Goal: Contribute content: Contribute content

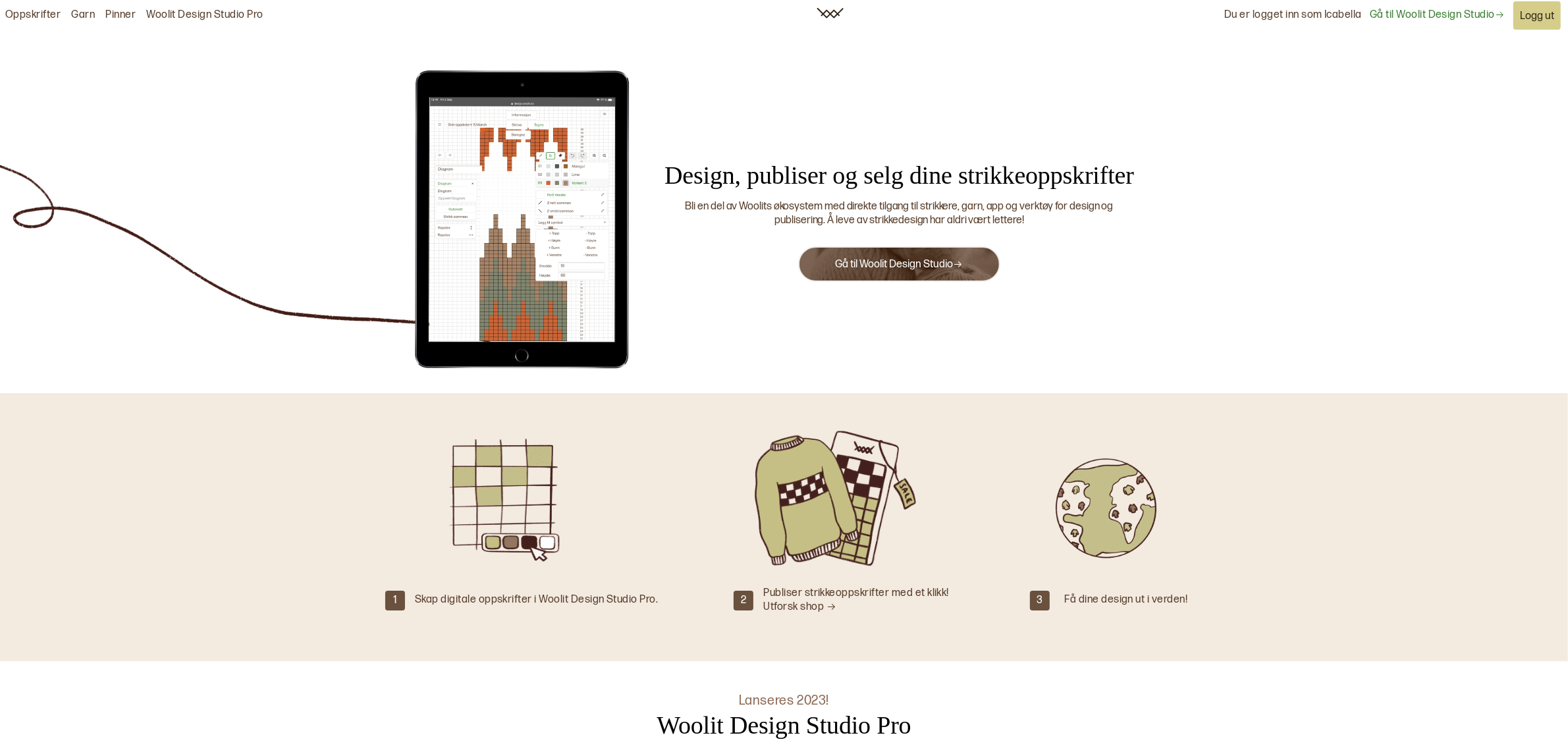
click at [239, 18] on link "Woolit Design Studio Pro" at bounding box center [204, 15] width 117 height 14
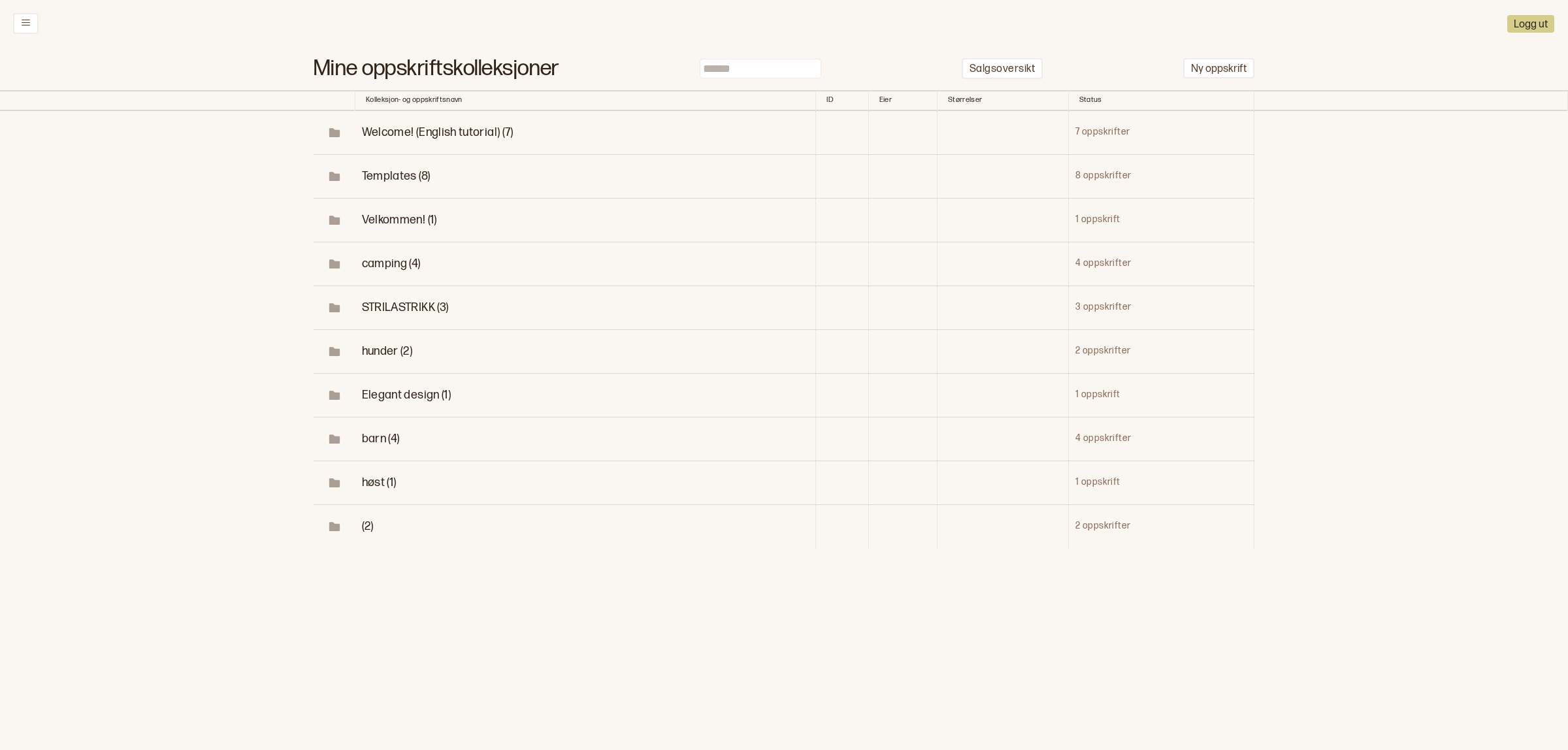
click at [412, 265] on span "camping (4)" at bounding box center [391, 263] width 59 height 14
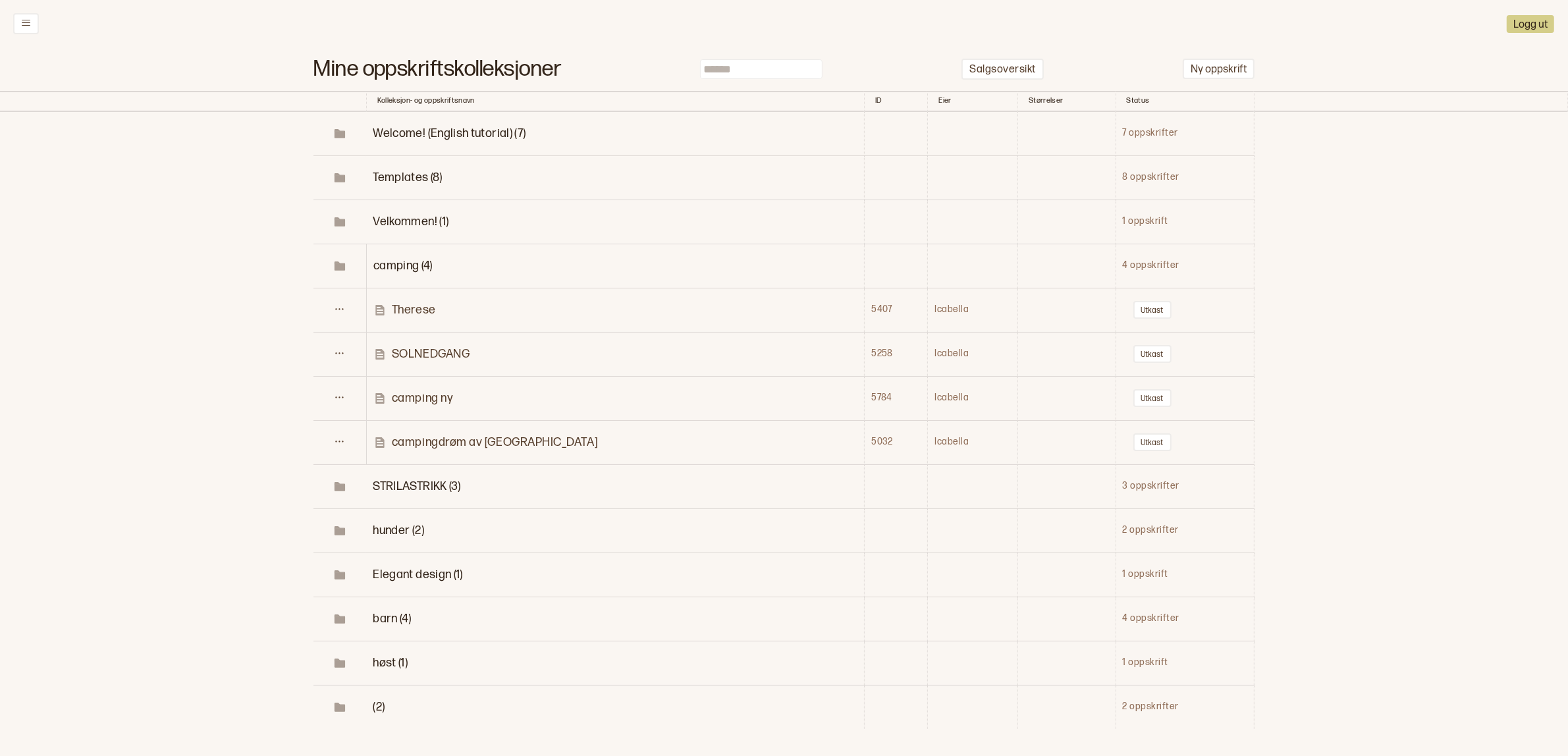
click at [459, 436] on p "campingdrøm av Icabella" at bounding box center [495, 443] width 206 height 15
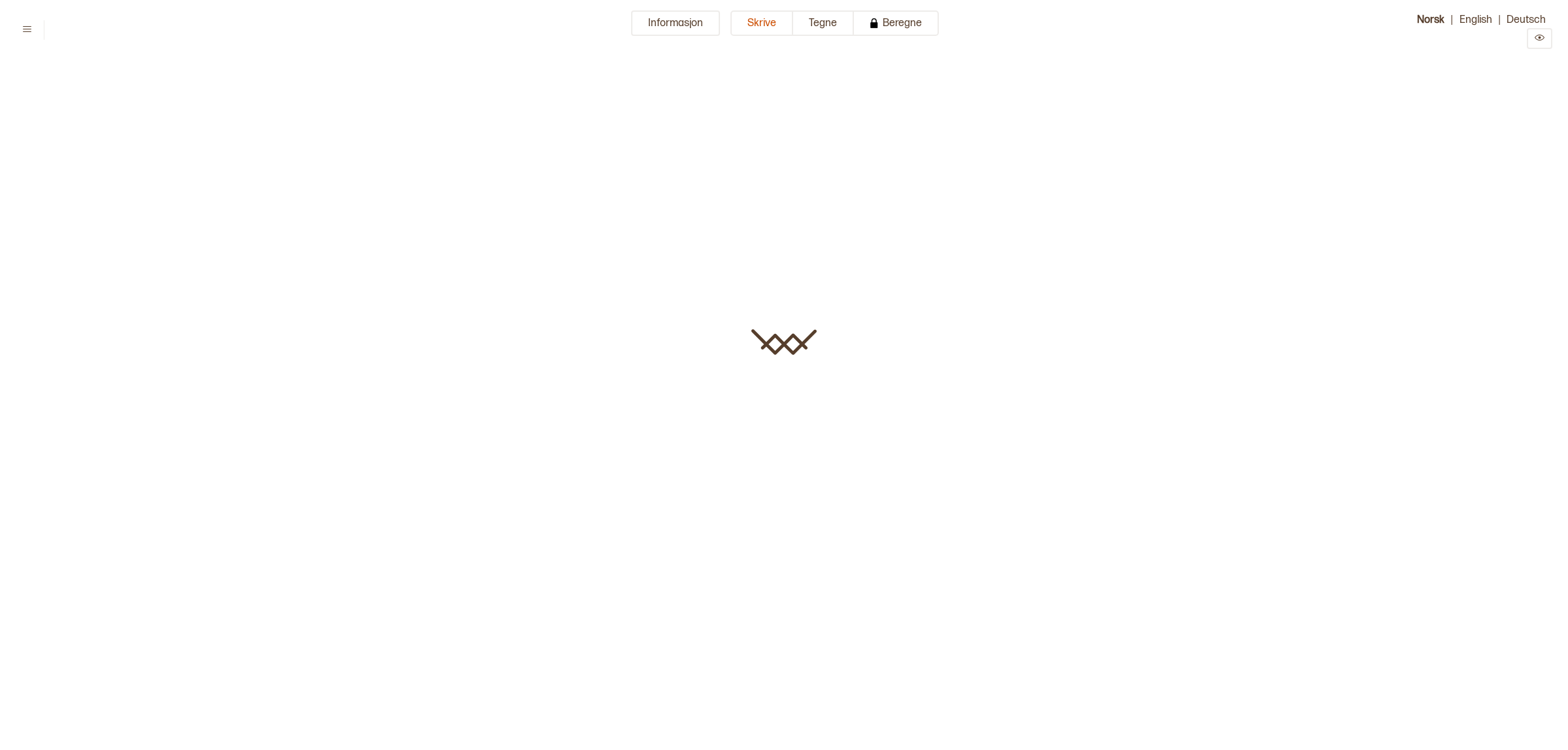
type input "**********"
click at [811, 20] on button "Tegne" at bounding box center [824, 22] width 60 height 25
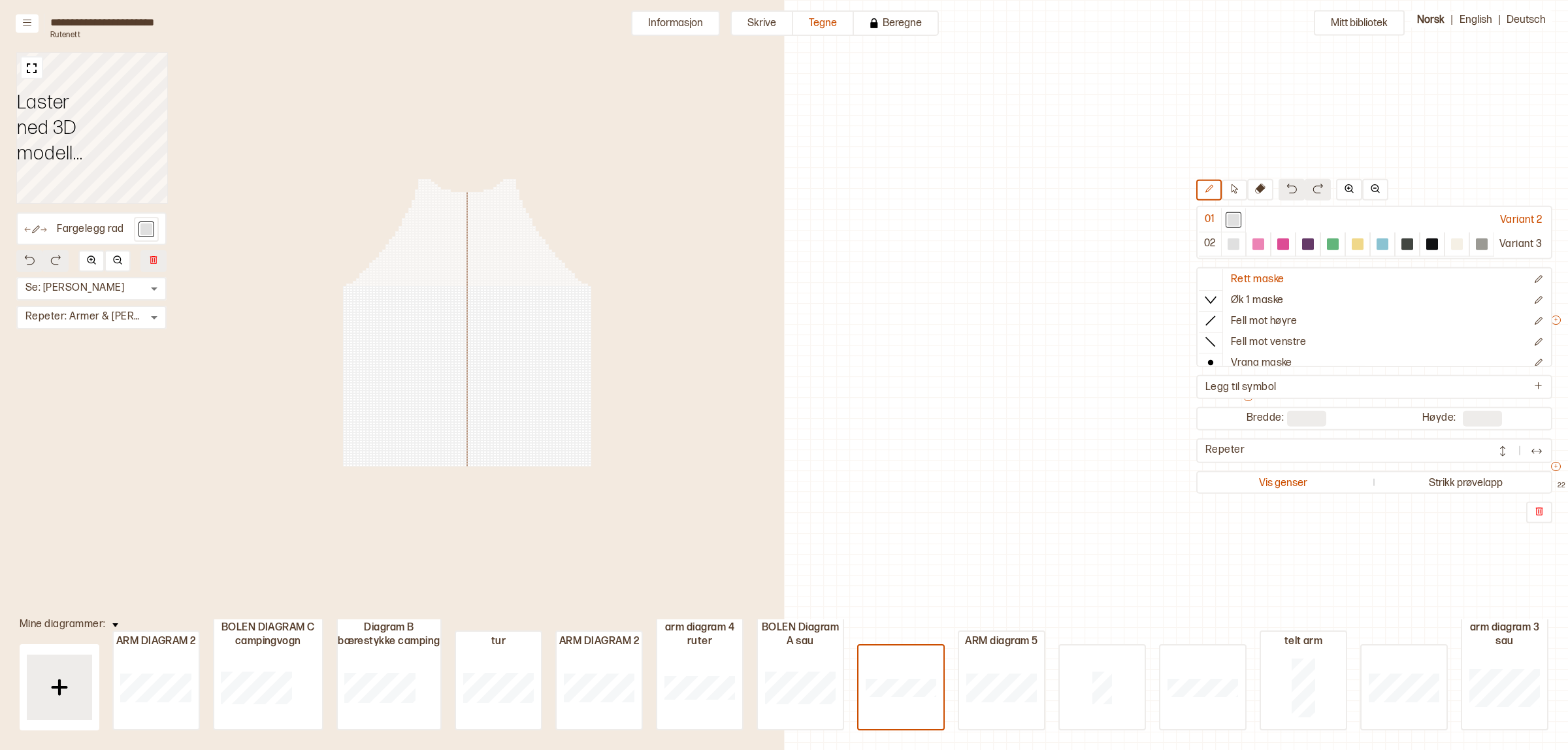
scroll to position [33, 726]
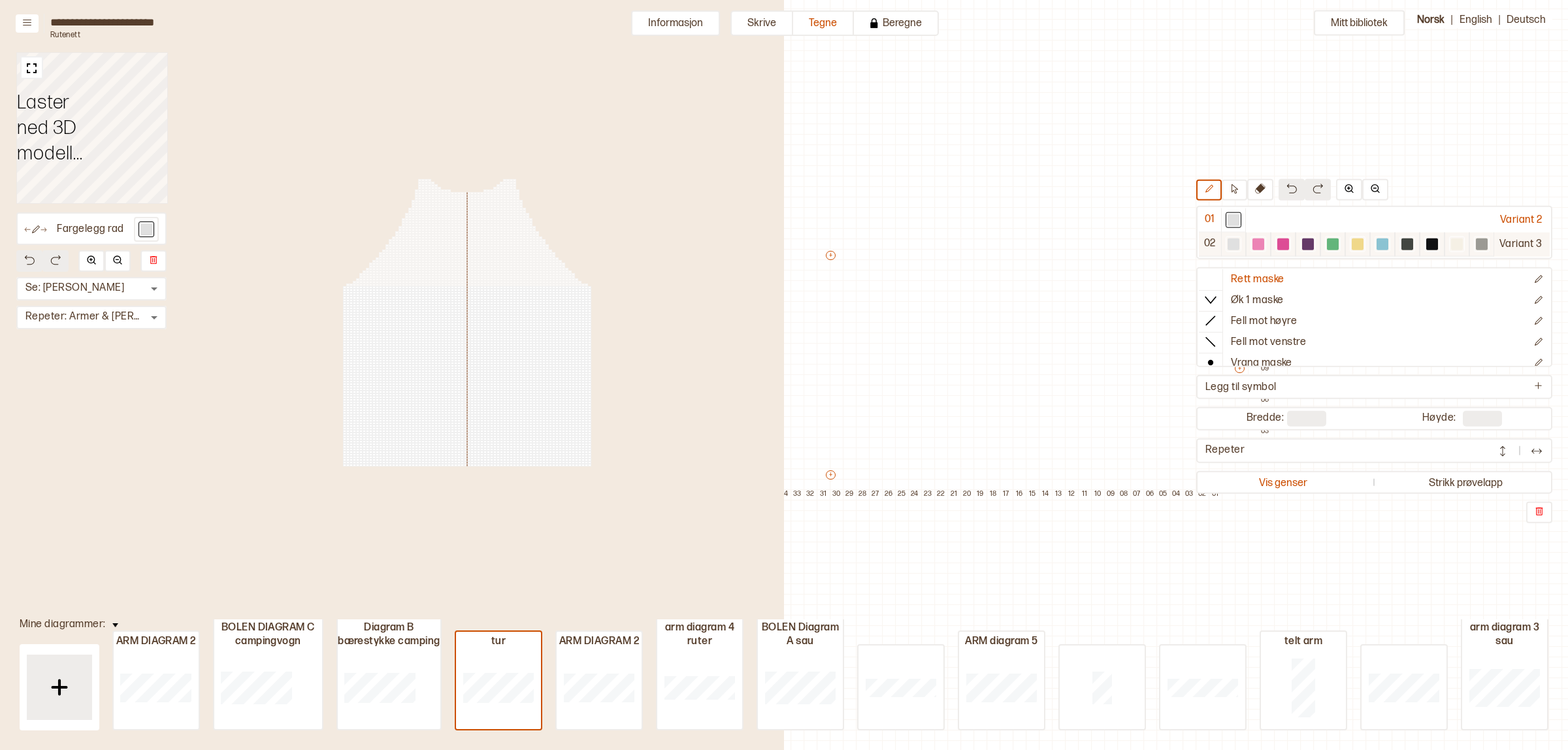
type input "**"
click at [1521, 253] on div "Variant 3" at bounding box center [1522, 244] width 56 height 24
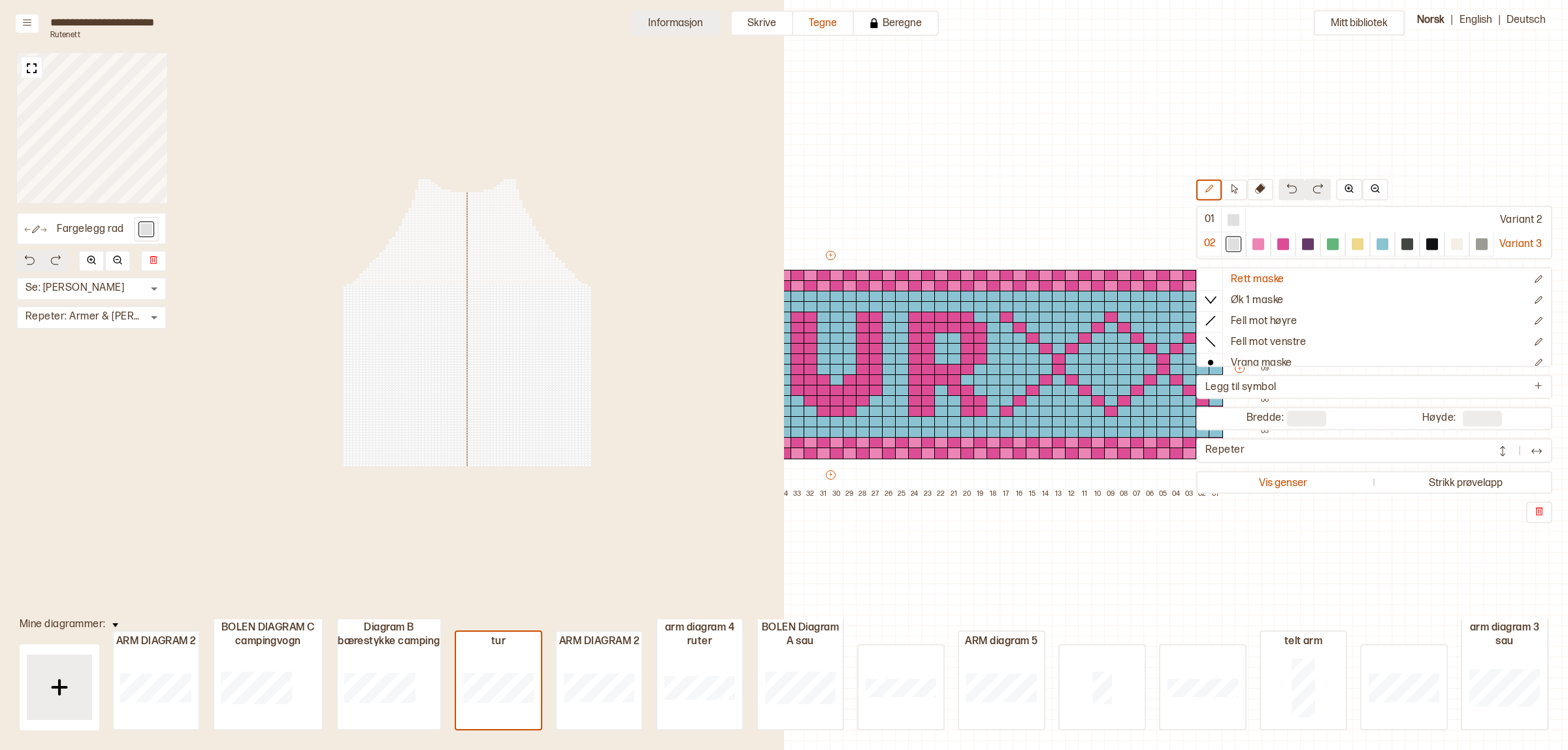
click at [677, 27] on button "Informasjon" at bounding box center [676, 22] width 89 height 25
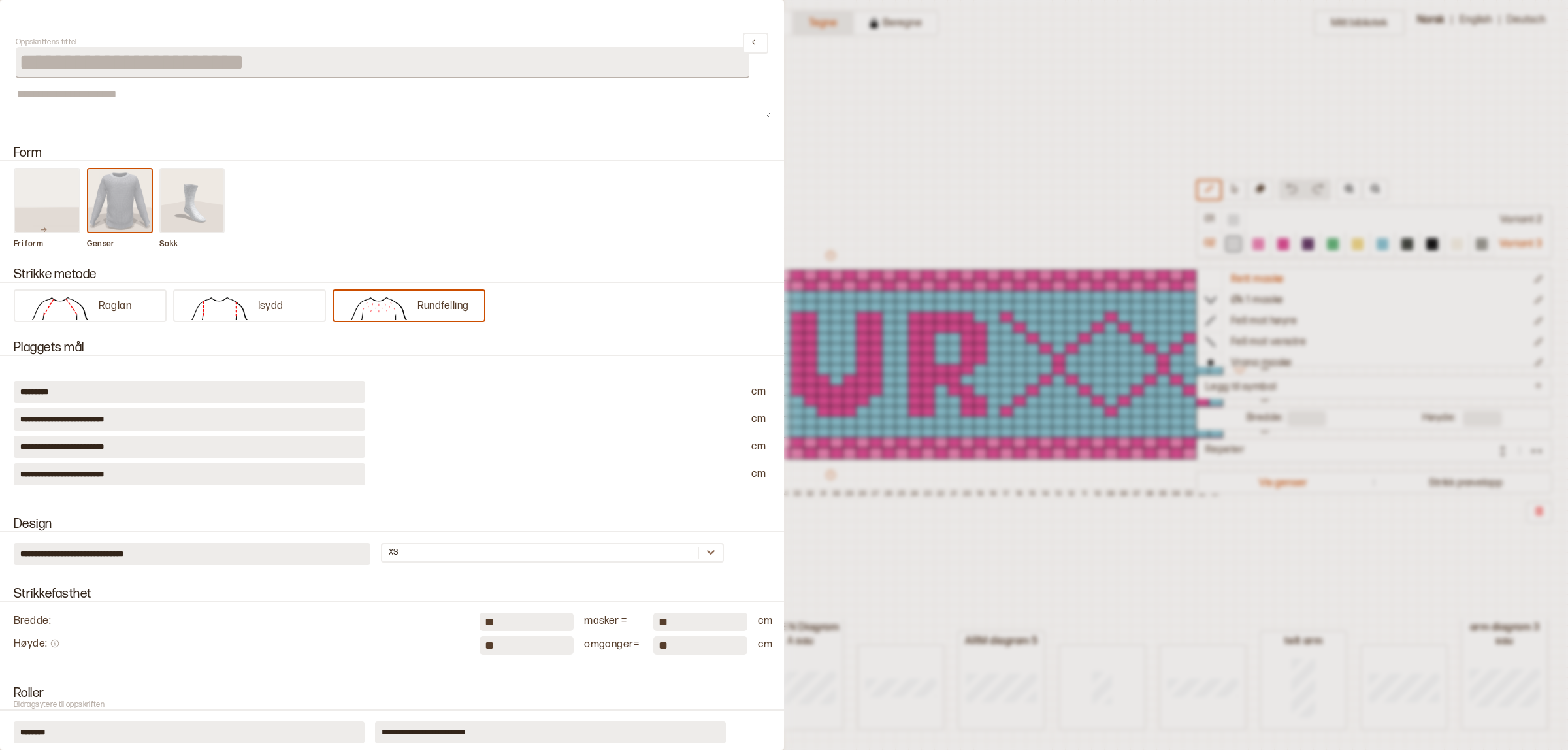
click at [842, 23] on div at bounding box center [784, 375] width 1568 height 750
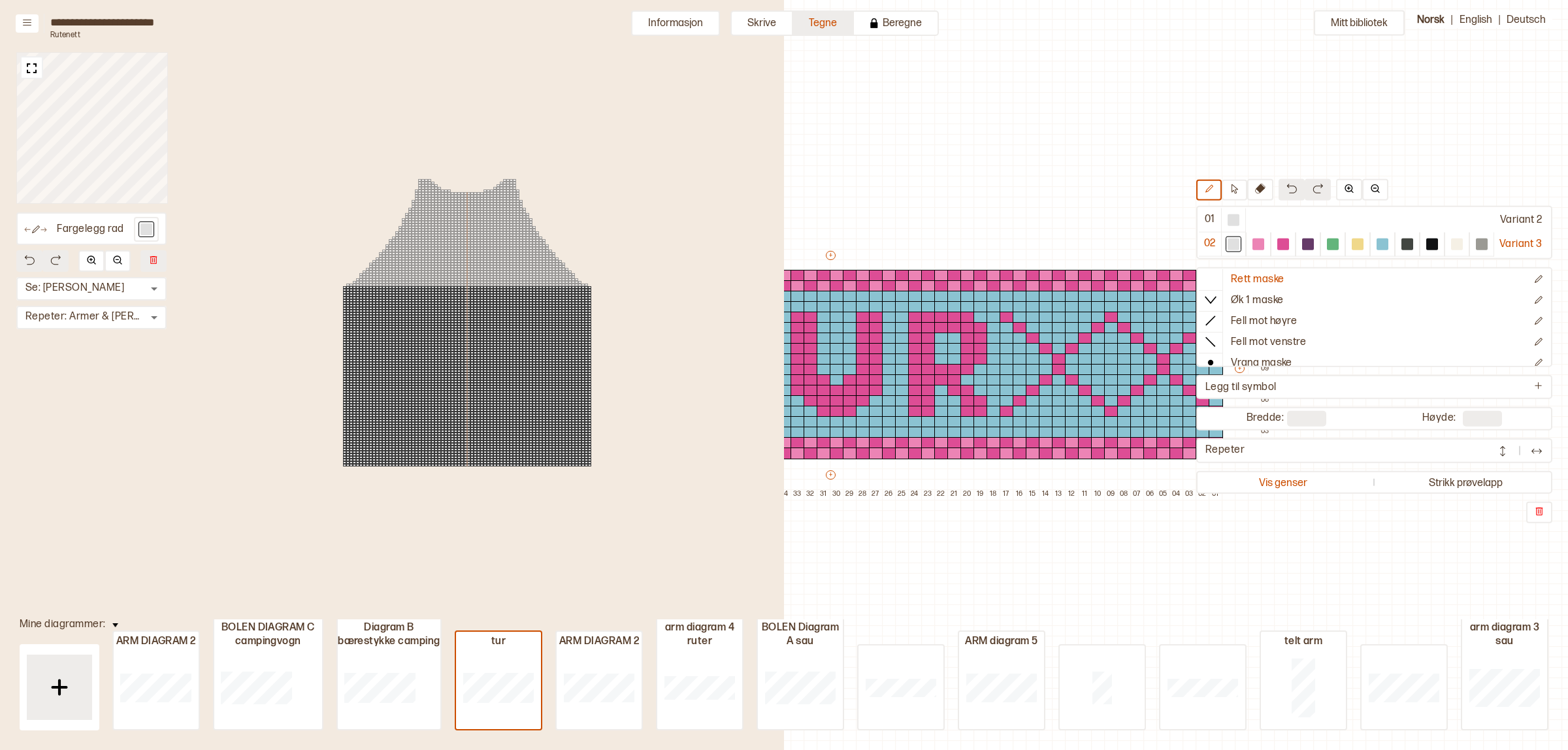
click at [834, 27] on button "Tegne" at bounding box center [824, 22] width 60 height 25
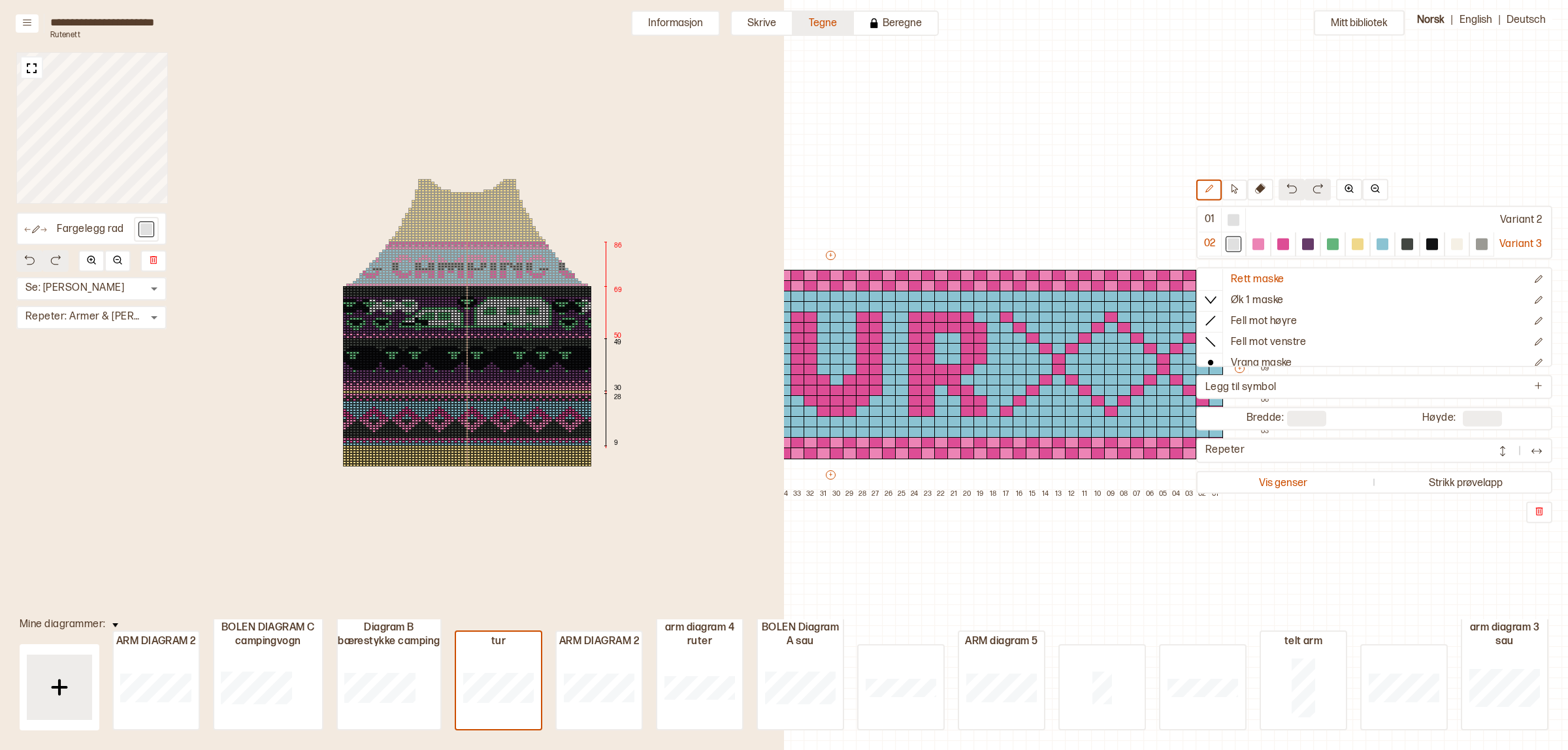
click at [815, 19] on button "Tegne" at bounding box center [824, 22] width 60 height 25
drag, startPoint x: 1280, startPoint y: 481, endPoint x: 1154, endPoint y: 693, distance: 246.6
click at [1280, 482] on button "Vis genser" at bounding box center [1283, 481] width 168 height 18
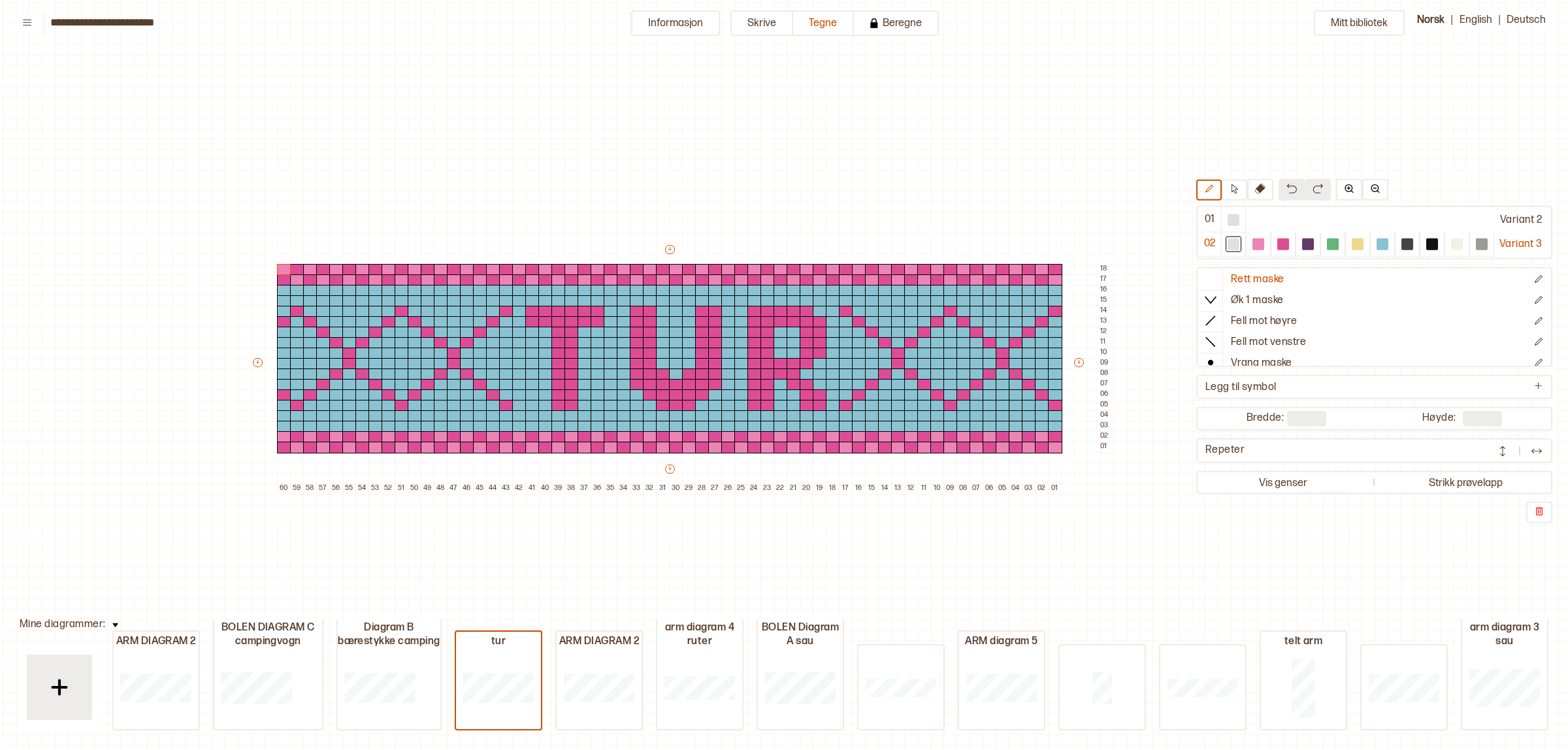
scroll to position [39, 102]
click at [1381, 248] on div at bounding box center [1383, 244] width 12 height 12
drag, startPoint x: 299, startPoint y: 445, endPoint x: 291, endPoint y: 442, distance: 8.5
click at [299, 445] on div at bounding box center [296, 448] width 14 height 12
click at [282, 438] on div at bounding box center [283, 437] width 14 height 12
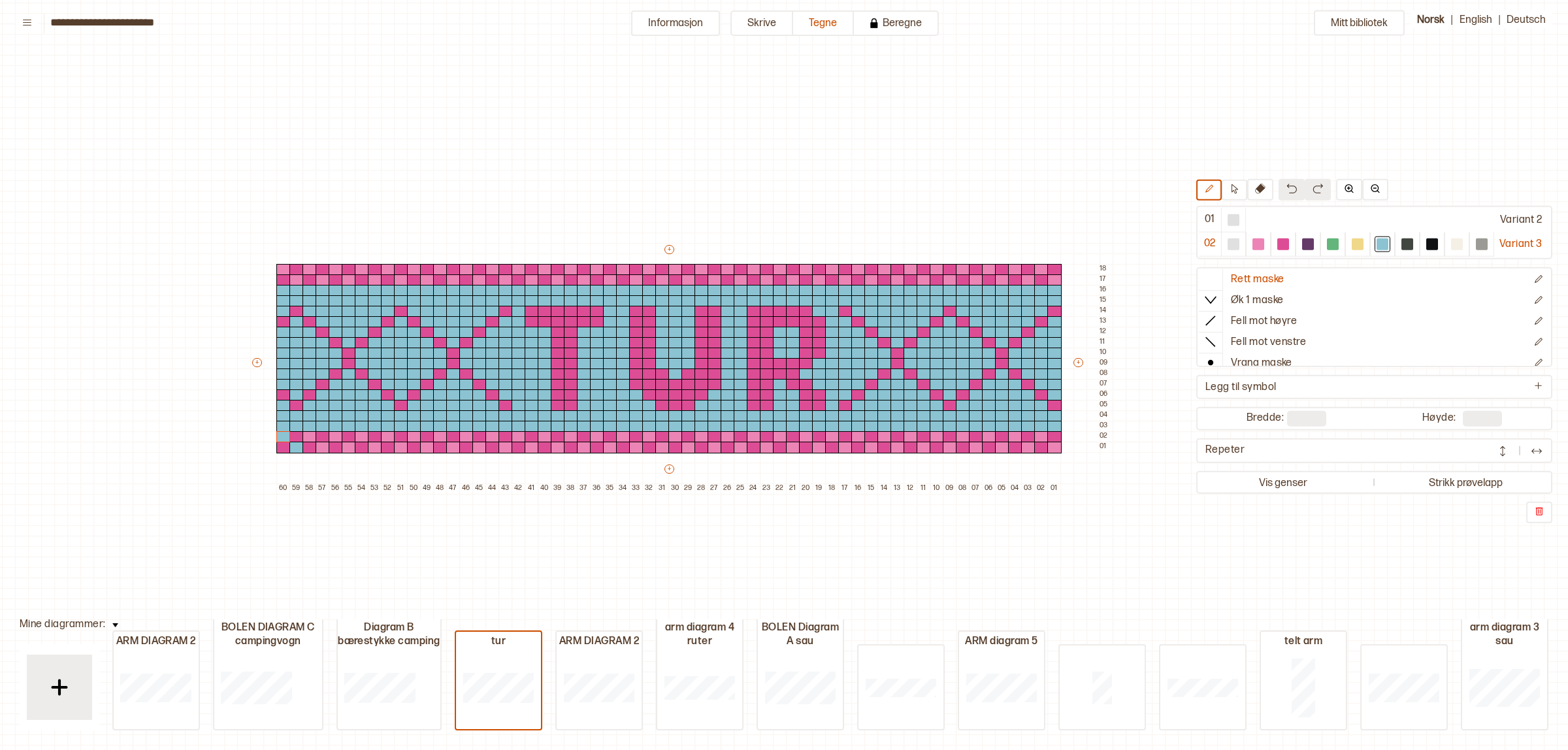
click at [1279, 191] on button at bounding box center [1292, 189] width 26 height 21
click at [281, 321] on div at bounding box center [283, 322] width 14 height 12
click at [281, 396] on div at bounding box center [283, 395] width 14 height 12
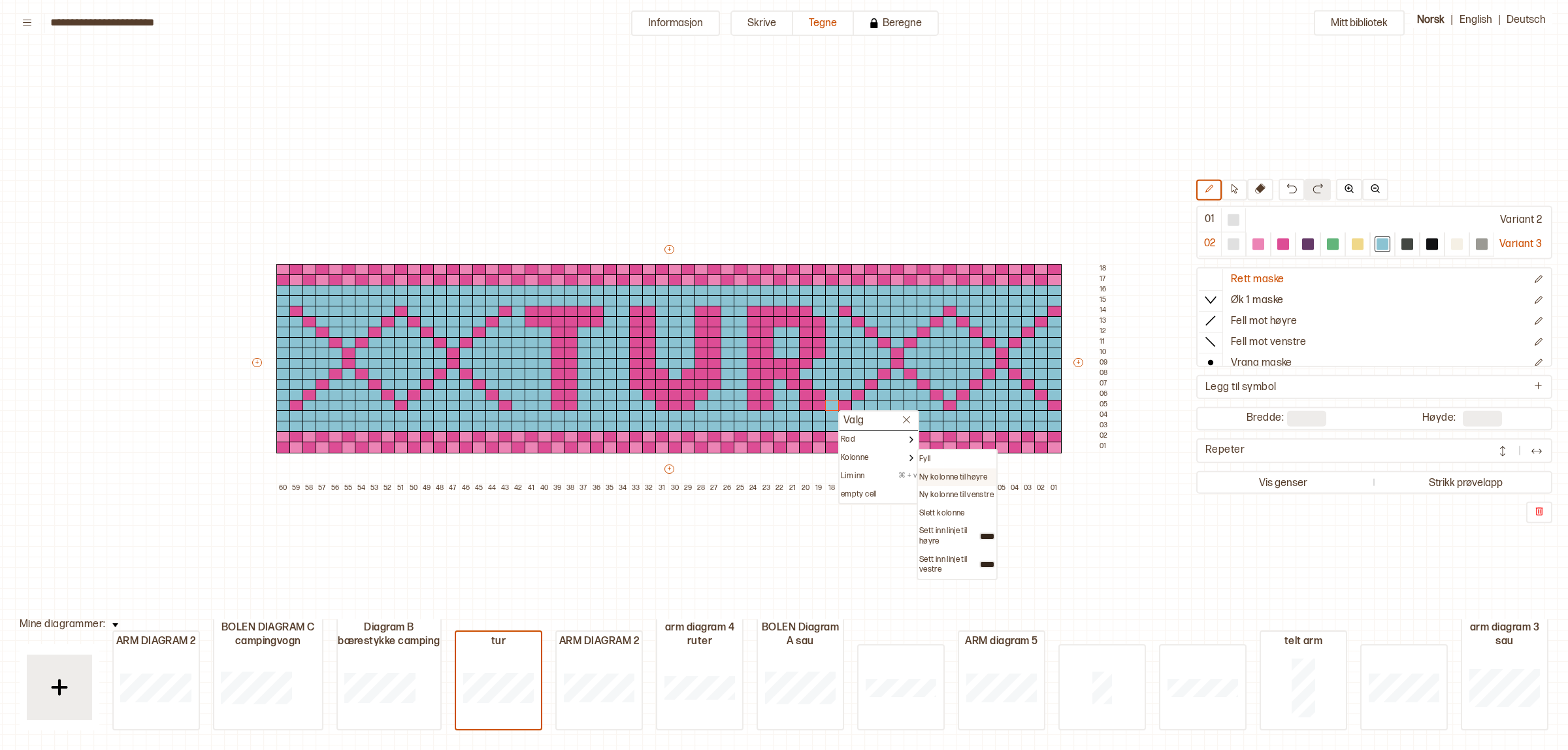
click at [958, 475] on p "Ny kolonne til høyre" at bounding box center [953, 477] width 68 height 10
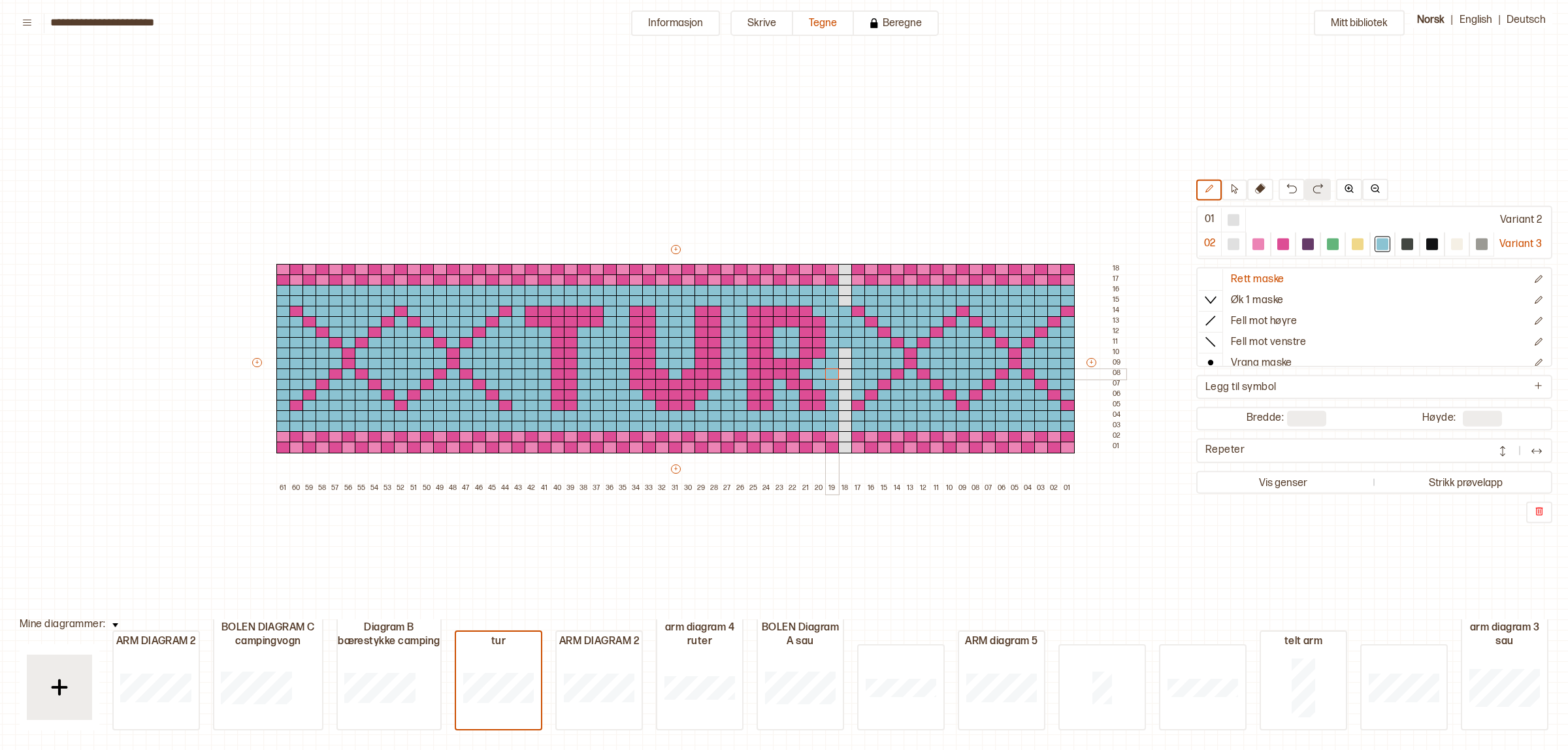
drag, startPoint x: 842, startPoint y: 309, endPoint x: 838, endPoint y: 369, distance: 60.1
click at [838, 369] on div "+ + + + 61 60 59 58 57 56 55 54 53 52 51 50 49 48 47 46 45 44 43 42 41 40 39 38…" at bounding box center [688, 368] width 876 height 251
drag, startPoint x: 844, startPoint y: 404, endPoint x: 846, endPoint y: 350, distance: 54.0
click at [846, 350] on div "+ + + + 61 60 59 58 57 56 55 54 53 52 51 50 49 48 47 46 45 44 43 42 41 40 39 38…" at bounding box center [688, 368] width 876 height 251
click at [1287, 190] on img at bounding box center [1292, 188] width 10 height 10
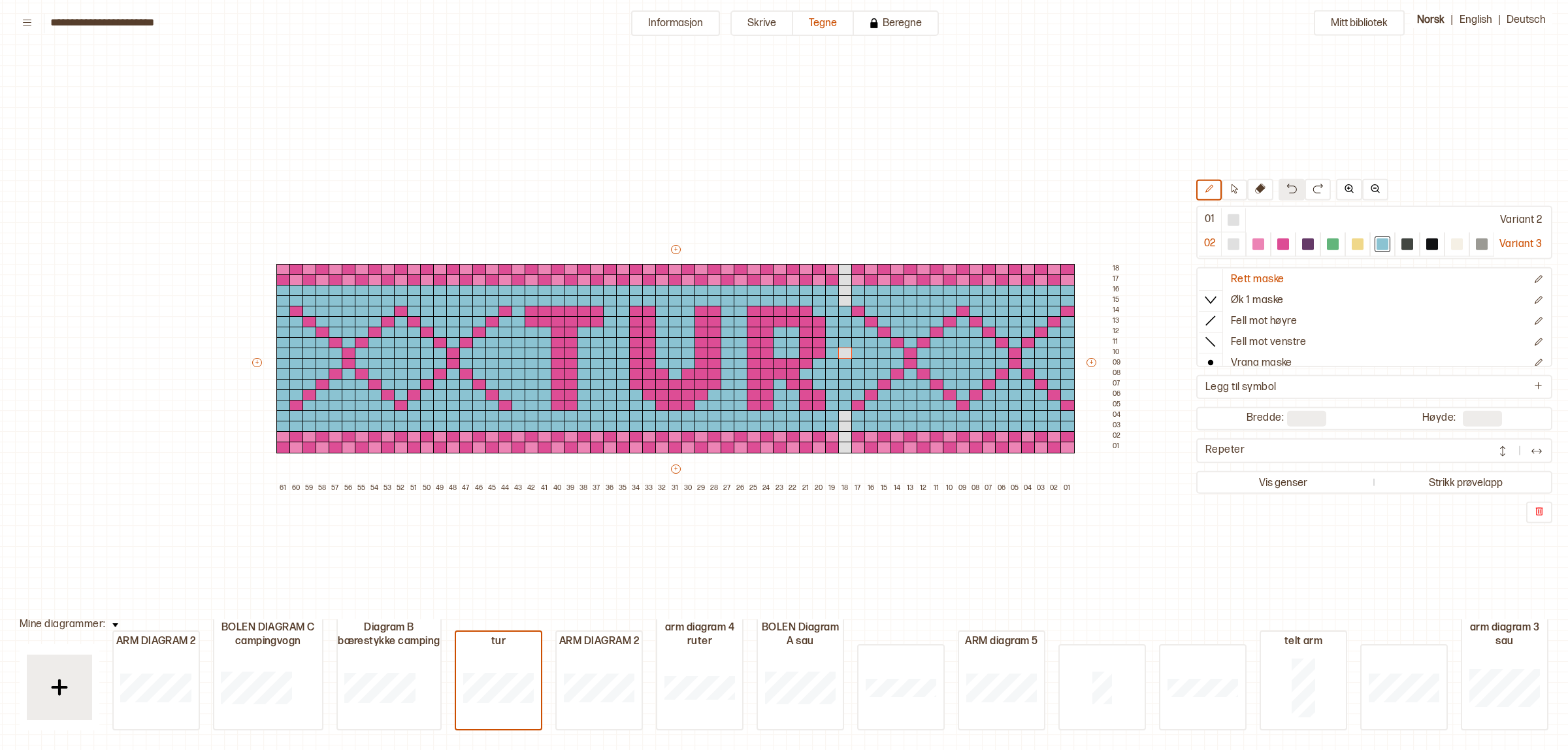
click at [1287, 190] on img at bounding box center [1292, 188] width 10 height 10
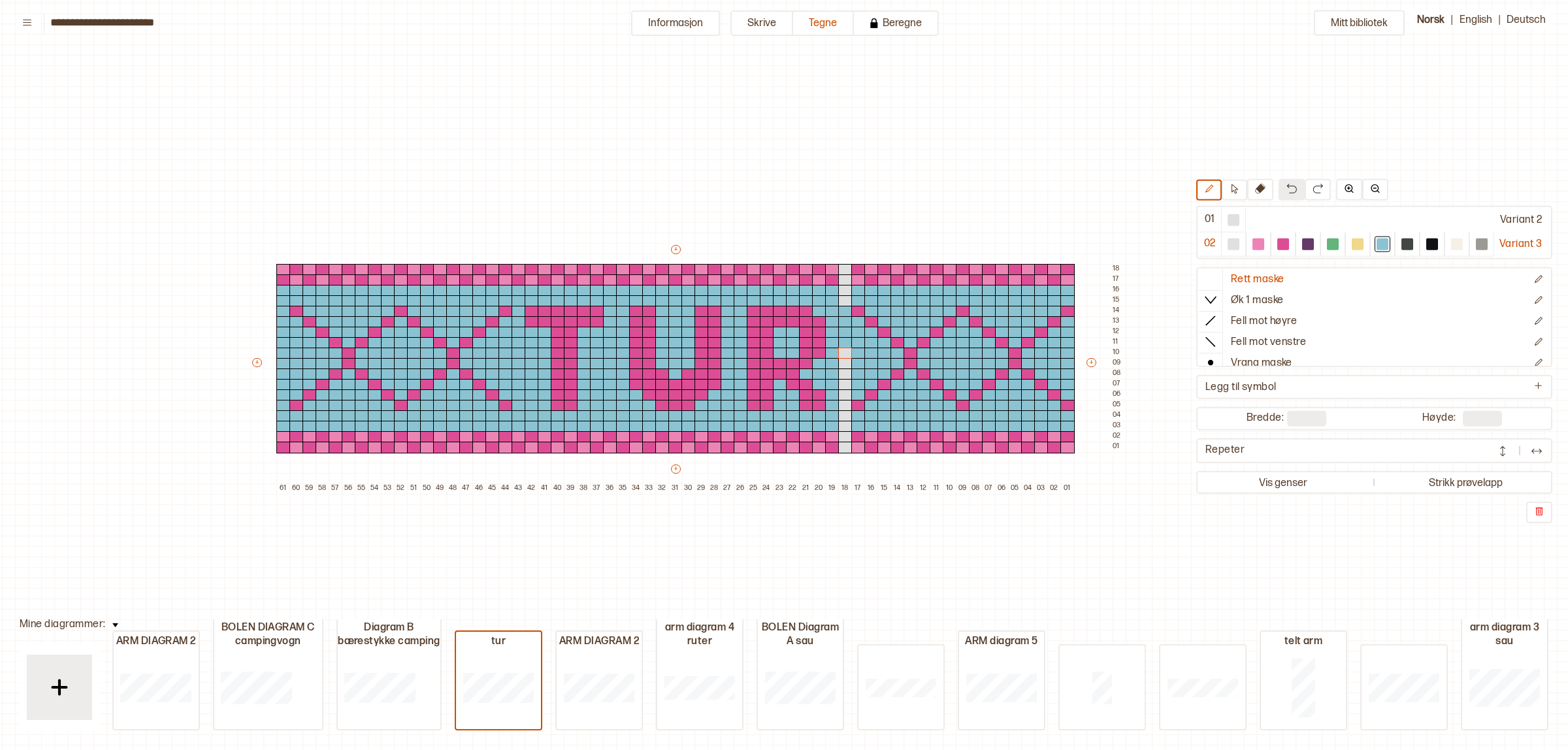
click at [1287, 190] on img at bounding box center [1292, 188] width 10 height 10
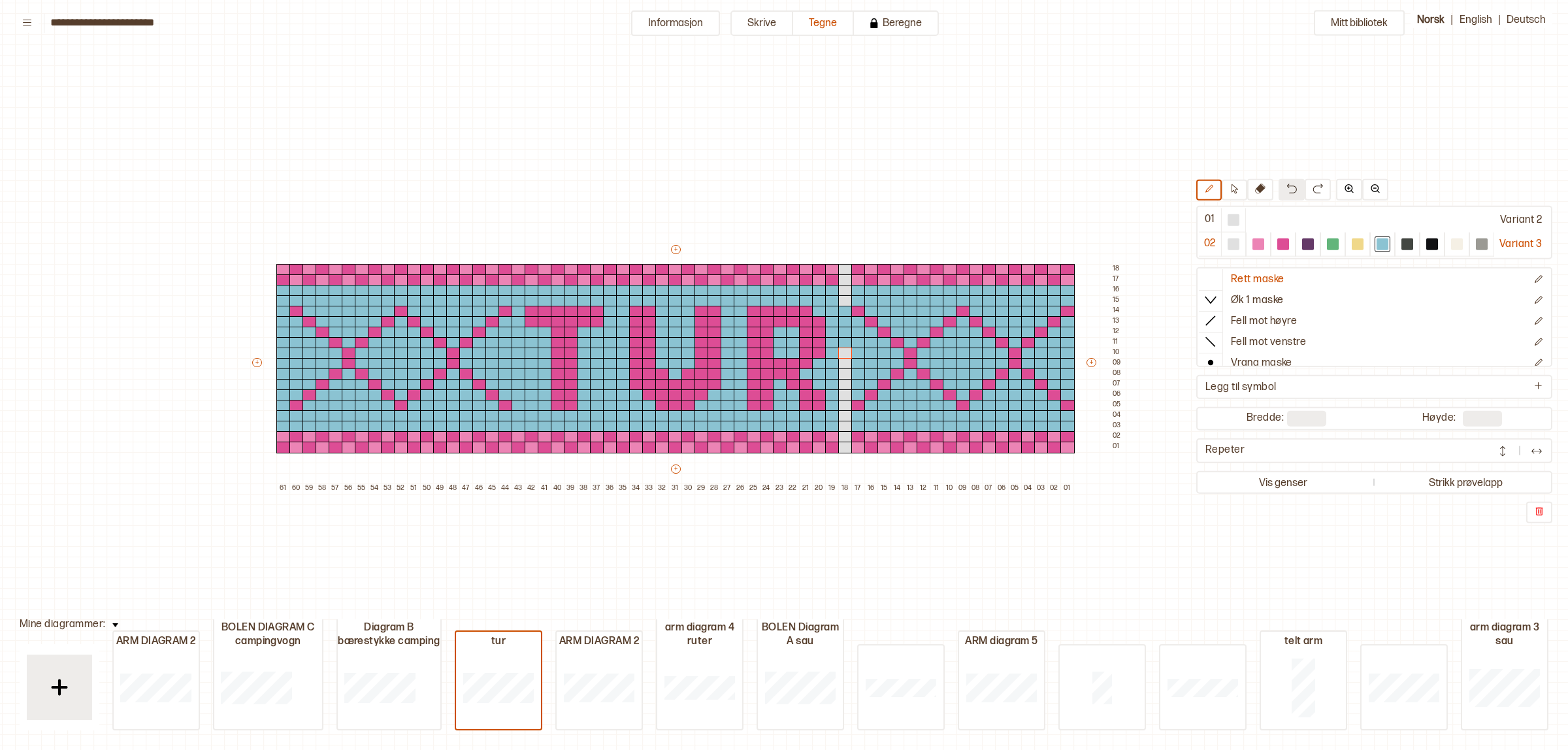
click at [1287, 190] on img at bounding box center [1292, 188] width 10 height 10
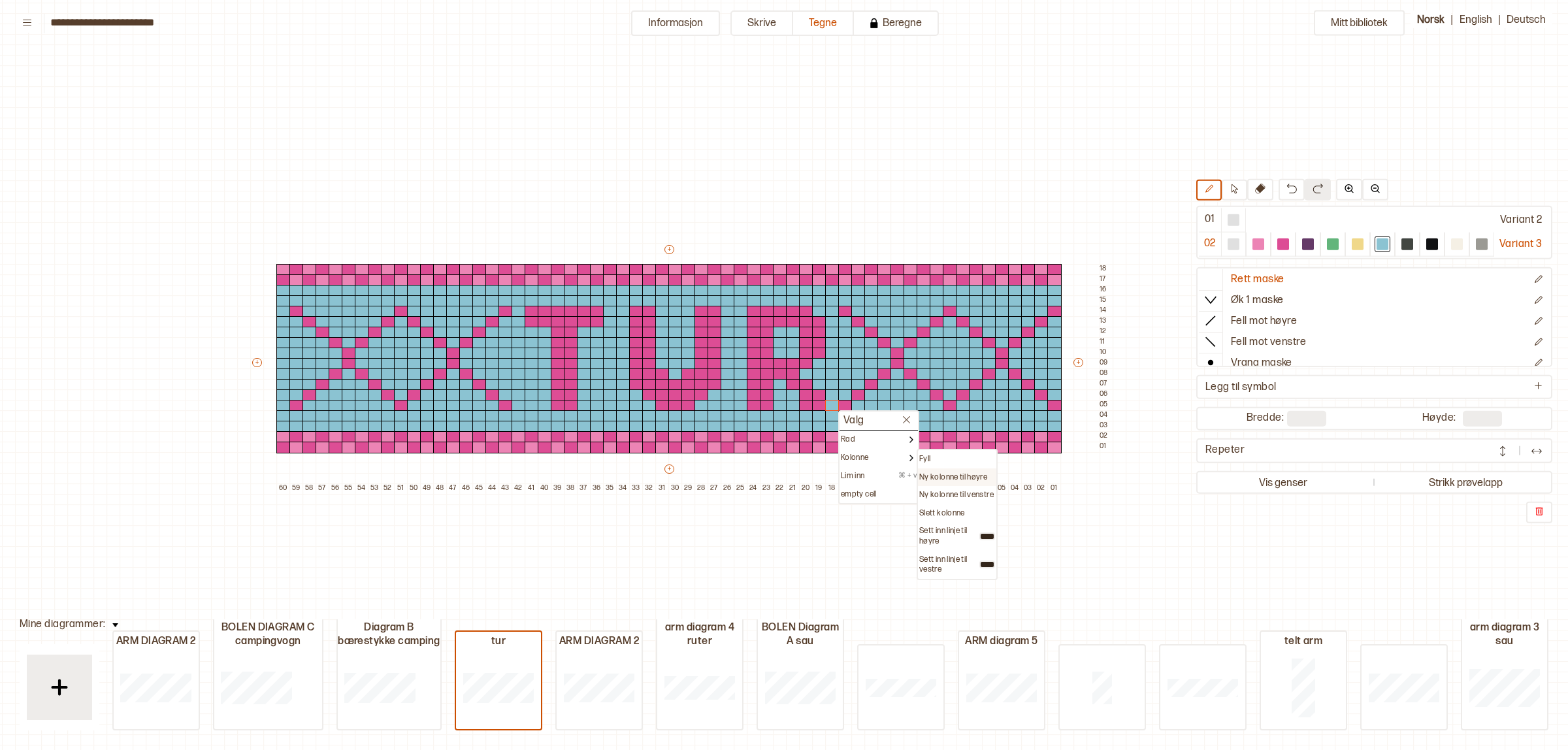
click at [948, 477] on p "Ny kolonne til høyre" at bounding box center [953, 477] width 68 height 10
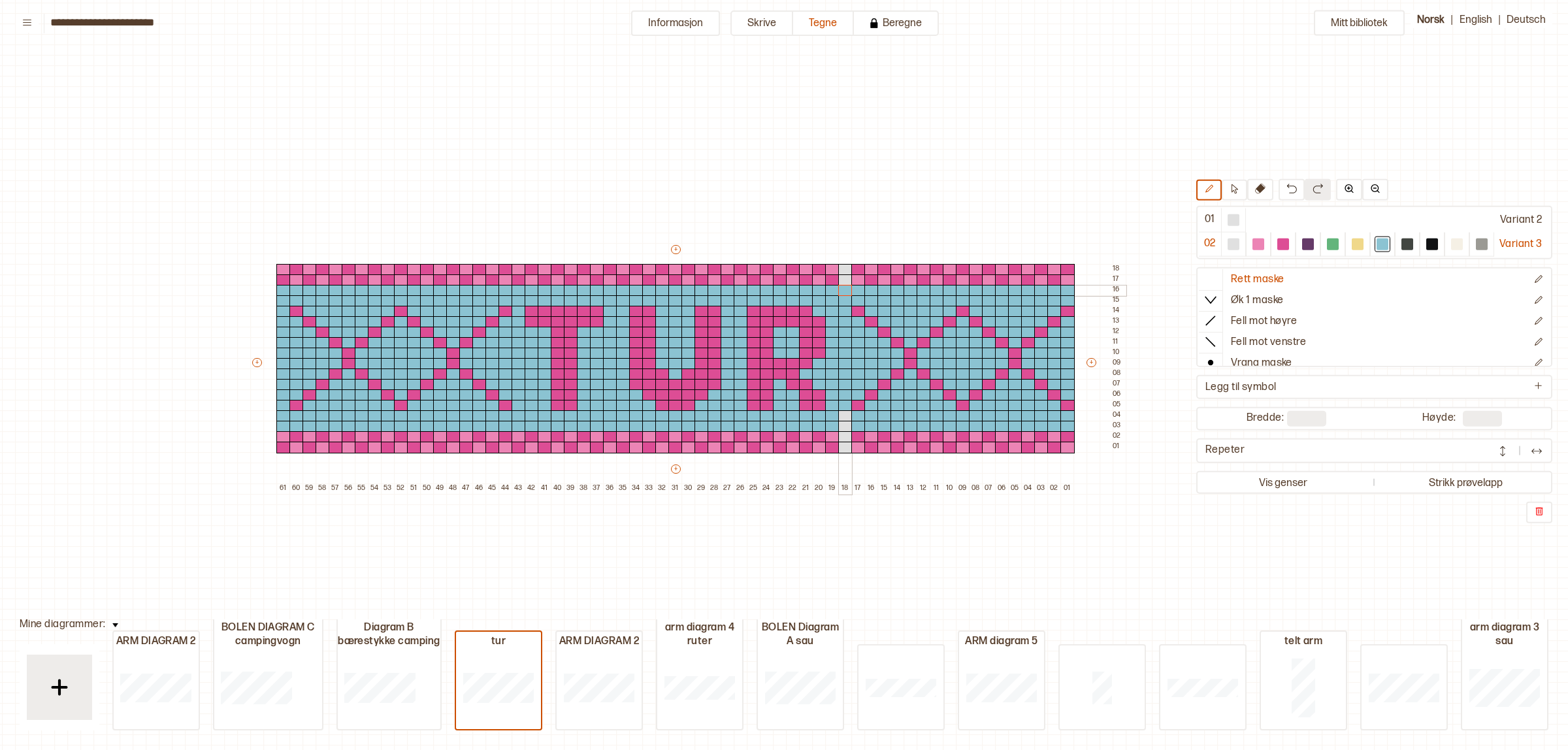
drag, startPoint x: 841, startPoint y: 408, endPoint x: 840, endPoint y: 294, distance: 114.0
click at [840, 294] on div "+ + + + 61 60 59 58 57 56 55 54 53 52 51 50 49 48 47 46 45 44 43 42 41 40 39 38…" at bounding box center [688, 368] width 876 height 251
click at [1281, 245] on div at bounding box center [1283, 244] width 12 height 12
drag, startPoint x: 844, startPoint y: 435, endPoint x: 1069, endPoint y: 433, distance: 225.0
click at [1069, 433] on div "+ + + + 61 60 59 58 57 56 55 54 53 52 51 50 49 48 47 46 45 44 43 42 41 40 39 38…" at bounding box center [688, 368] width 876 height 251
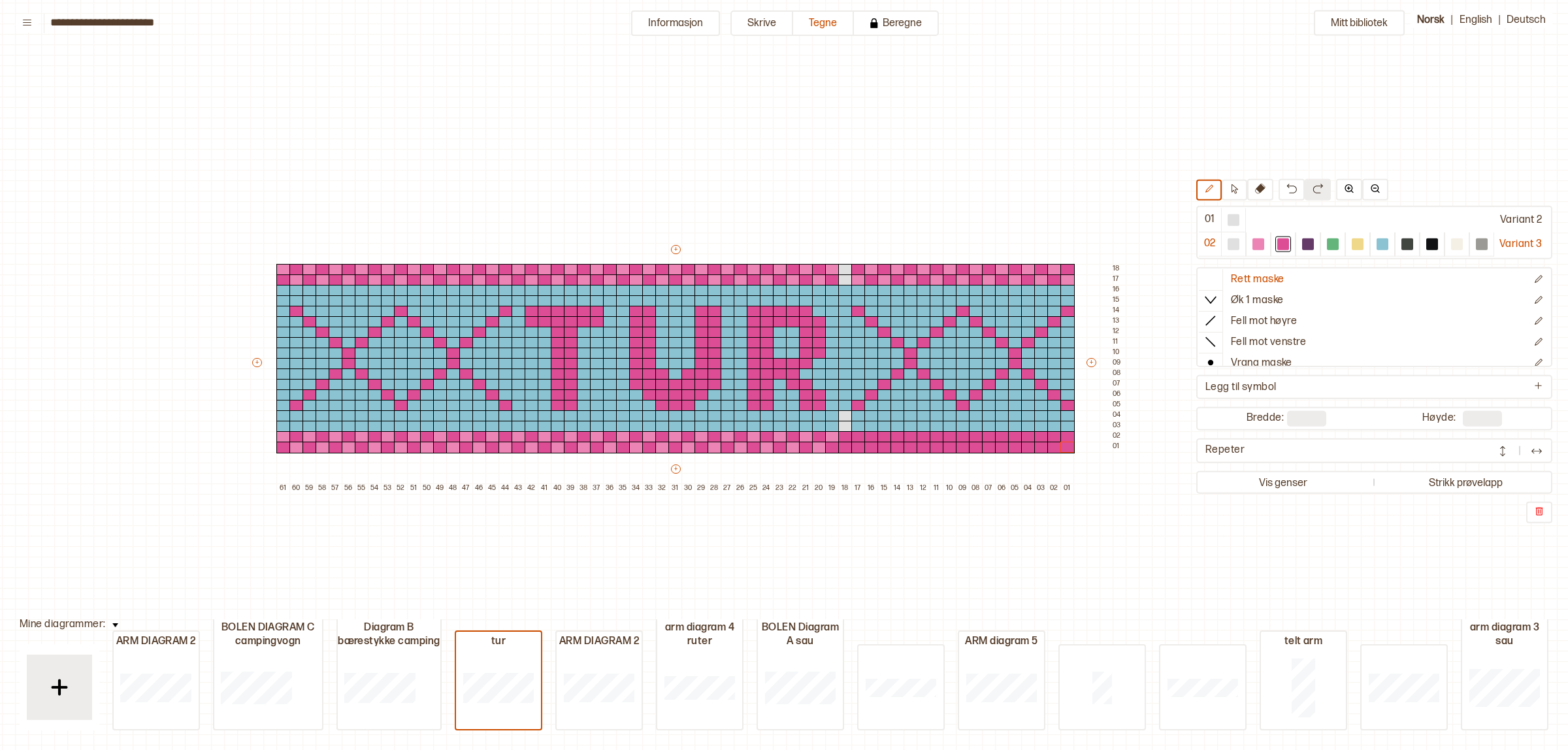
drag, startPoint x: 843, startPoint y: 448, endPoint x: 1089, endPoint y: 449, distance: 246.0
click at [1089, 449] on div "+ + + + 61 60 59 58 57 56 55 54 53 52 51 50 49 48 47 46 45 44 43 42 41 40 39 38…" at bounding box center [688, 368] width 876 height 251
drag, startPoint x: 1256, startPoint y: 244, endPoint x: 1240, endPoint y: 251, distance: 17.5
click at [1256, 244] on div at bounding box center [1258, 244] width 12 height 12
click at [1379, 242] on div at bounding box center [1383, 244] width 12 height 12
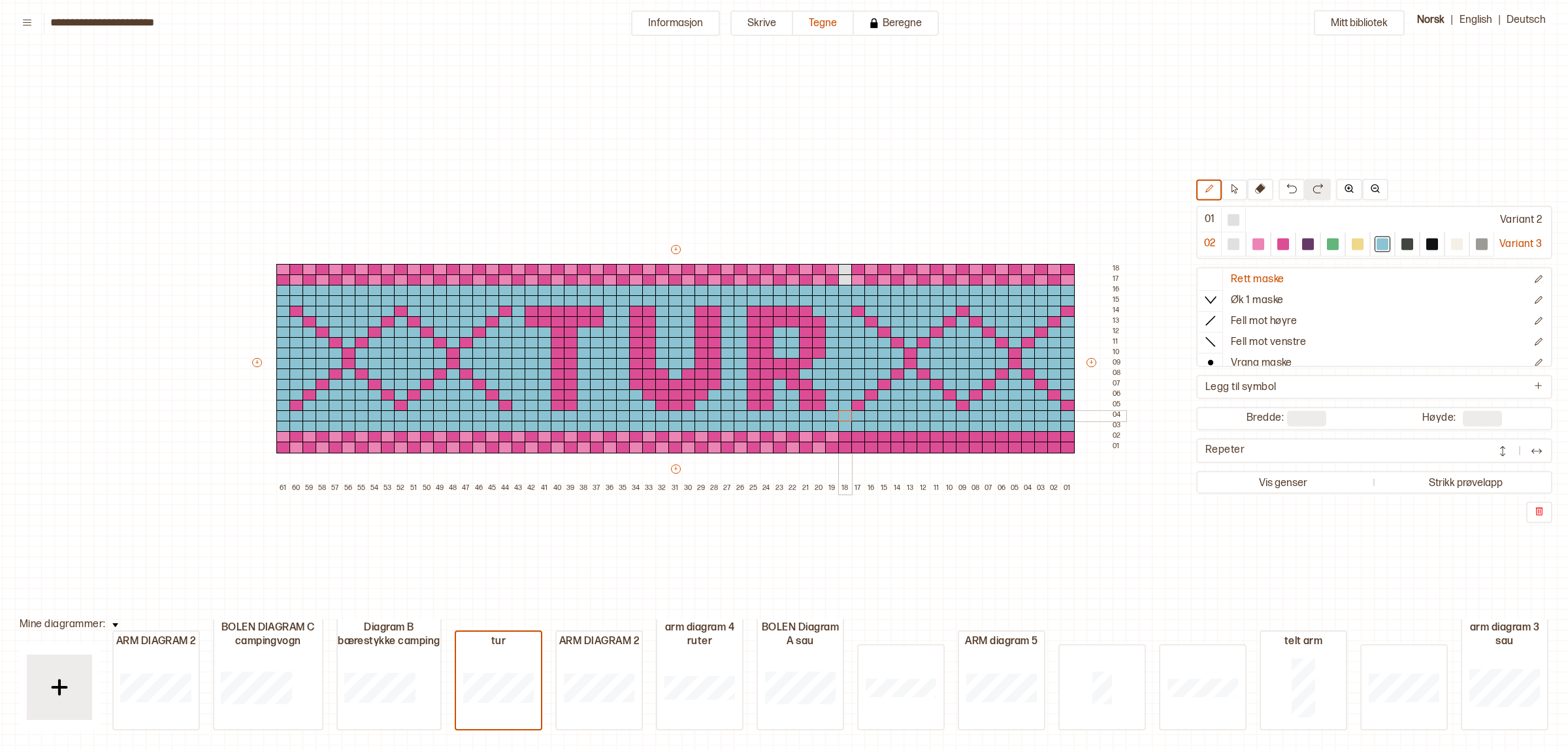
drag, startPoint x: 846, startPoint y: 424, endPoint x: 847, endPoint y: 416, distance: 8.1
click at [847, 416] on div "+ + + + 61 60 59 58 57 56 55 54 53 52 51 50 49 48 47 46 45 44 43 42 41 40 39 38…" at bounding box center [688, 368] width 876 height 251
click at [1279, 247] on div at bounding box center [1283, 244] width 12 height 12
click at [393, 530] on p "Slett kolonne" at bounding box center [393, 534] width 46 height 10
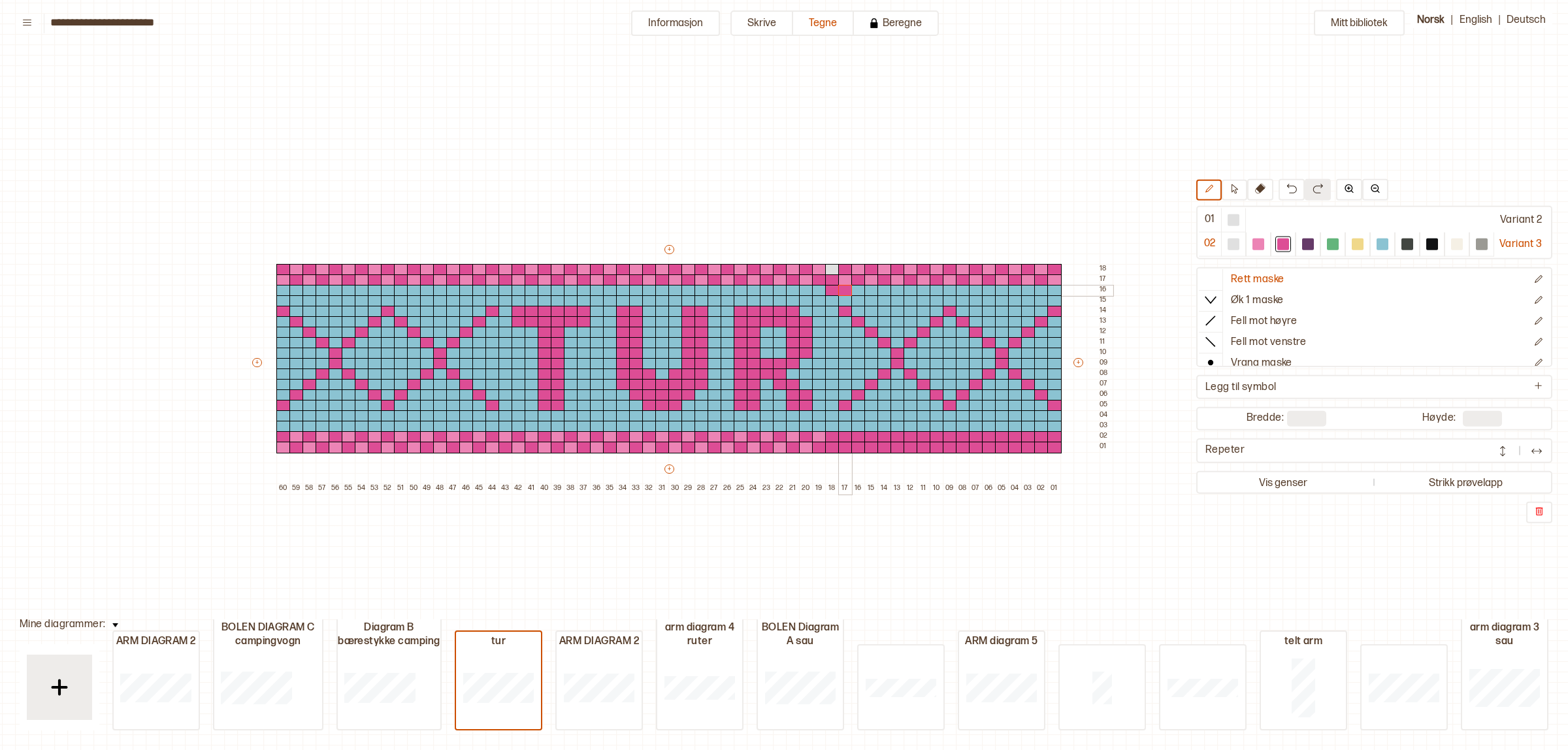
drag, startPoint x: 831, startPoint y: 283, endPoint x: 851, endPoint y: 287, distance: 20.4
click at [850, 287] on div "+ + + + 60 59 58 57 56 55 54 53 52 51 50 49 48 47 46 45 44 43 42 41 40 39 38 37…" at bounding box center [681, 368] width 863 height 251
click at [1284, 180] on div "Mitt bibliotek 01 Variant 2 02 Variant 3 Rett maske Øk 1 maske Fell mot høyre F…" at bounding box center [1466, 711] width 3137 height 1500
click at [1284, 180] on button at bounding box center [1292, 189] width 26 height 21
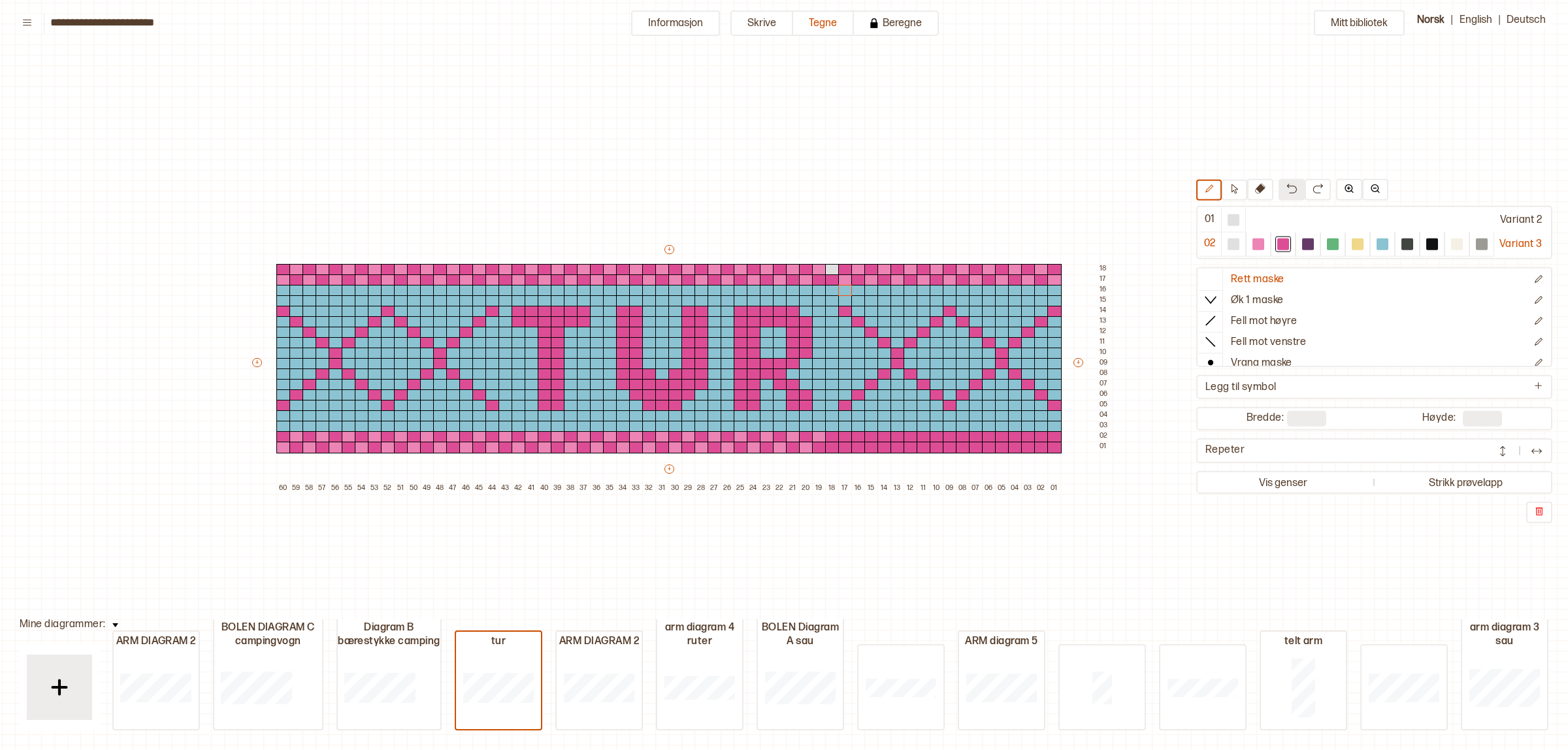
click at [1284, 180] on button at bounding box center [1292, 189] width 26 height 21
drag, startPoint x: 840, startPoint y: 280, endPoint x: 1056, endPoint y: 275, distance: 216.1
click at [1044, 281] on div "+ + + + 60 59 58 57 56 55 54 53 52 51 50 49 48 47 46 45 44 43 42 41 40 39 38 37…" at bounding box center [681, 368] width 863 height 251
click at [1291, 185] on button at bounding box center [1292, 189] width 26 height 21
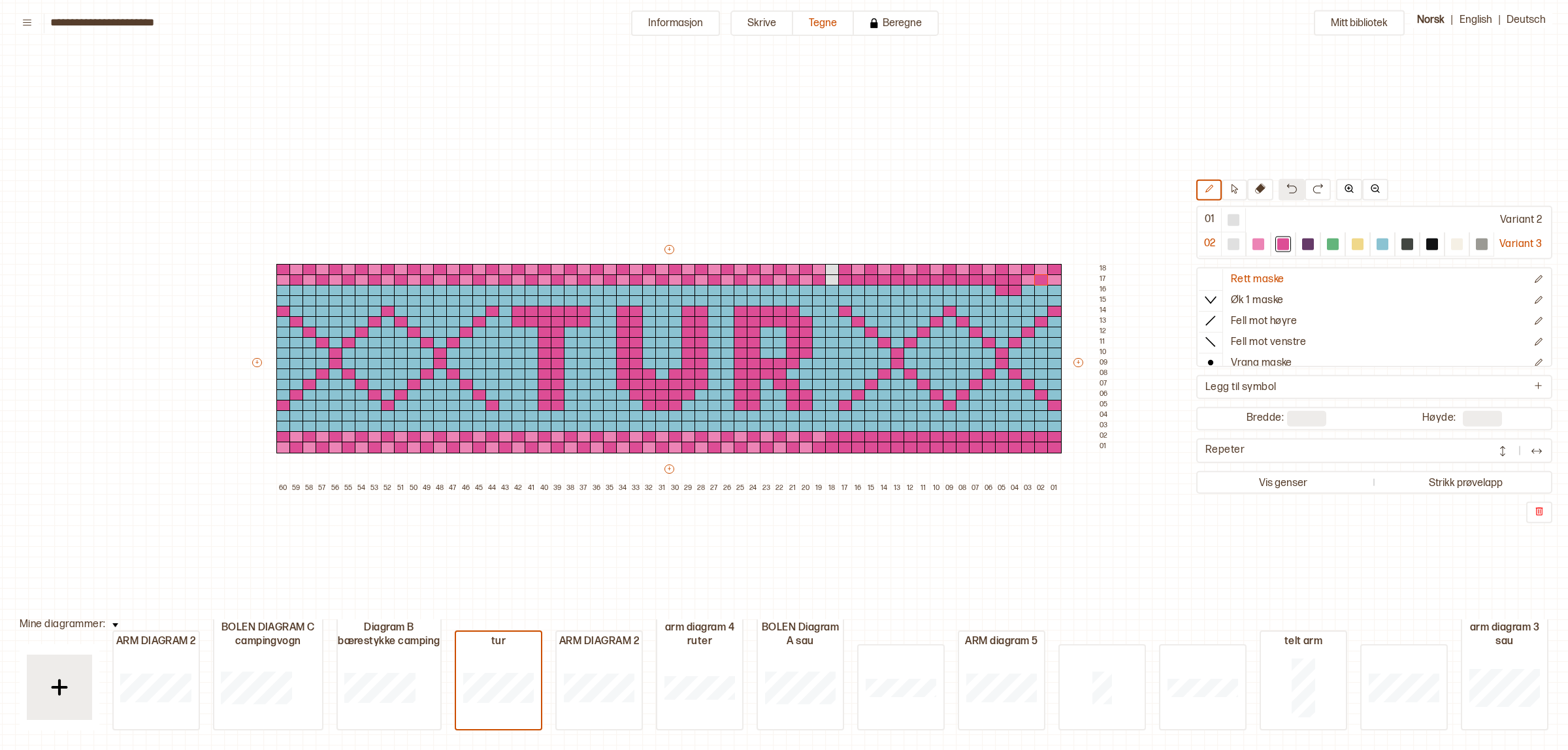
click at [1291, 185] on button at bounding box center [1292, 189] width 26 height 21
drag, startPoint x: 1031, startPoint y: 276, endPoint x: 1055, endPoint y: 279, distance: 24.2
click at [1055, 279] on div "+ + + + 60 59 58 57 56 55 54 53 52 51 50 49 48 47 46 45 44 43 42 41 40 39 38 37…" at bounding box center [681, 368] width 863 height 251
drag, startPoint x: 855, startPoint y: 266, endPoint x: 985, endPoint y: 260, distance: 130.1
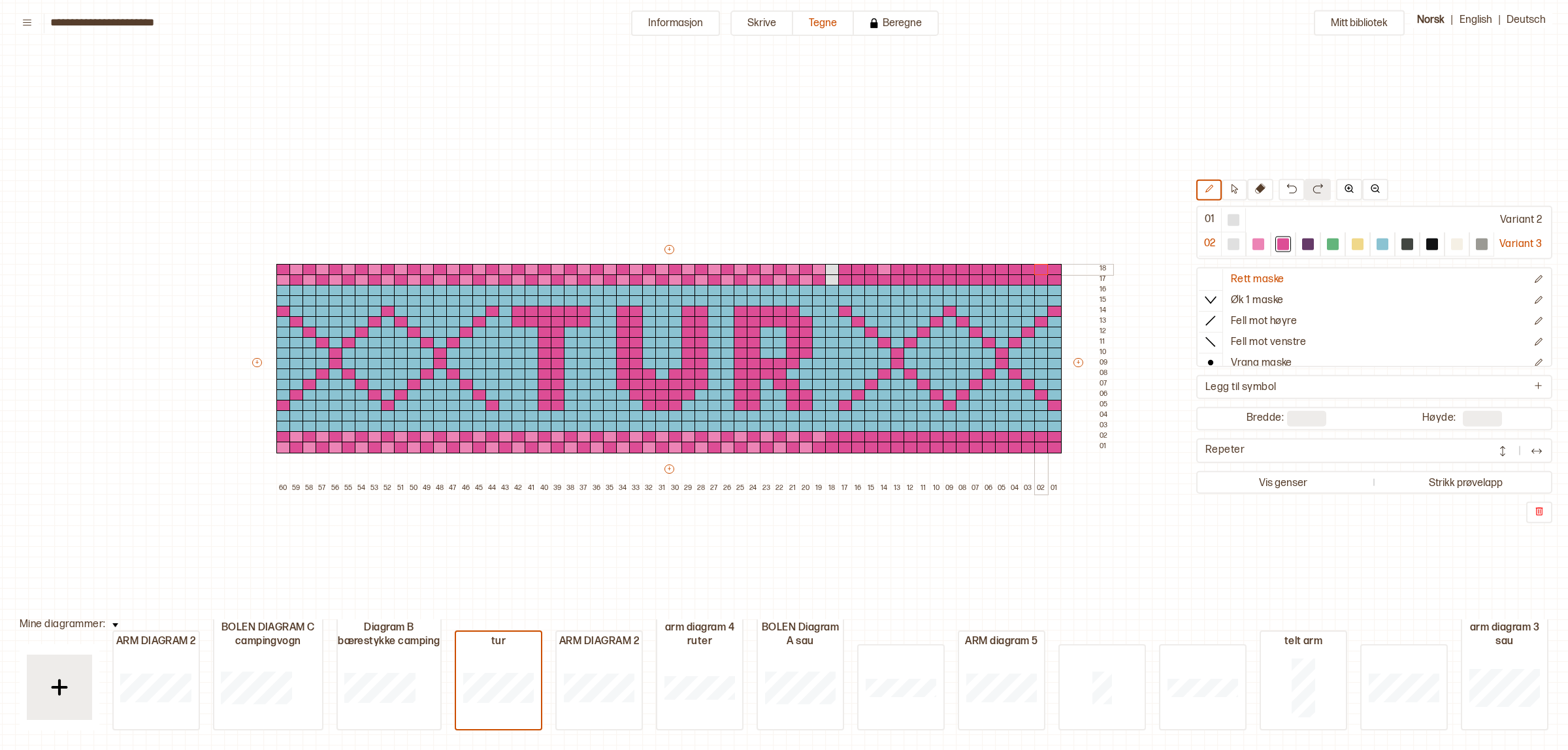
click at [1046, 269] on div "+ + + + 60 59 58 57 56 55 54 53 52 51 50 49 48 47 46 45 44 43 42 41 40 39 38 37…" at bounding box center [681, 368] width 863 height 251
click at [882, 269] on div at bounding box center [884, 270] width 14 height 12
click at [1253, 242] on div at bounding box center [1258, 244] width 12 height 12
click at [826, 280] on div at bounding box center [832, 280] width 14 height 12
drag, startPoint x: 1278, startPoint y: 243, endPoint x: 967, endPoint y: 278, distance: 313.0
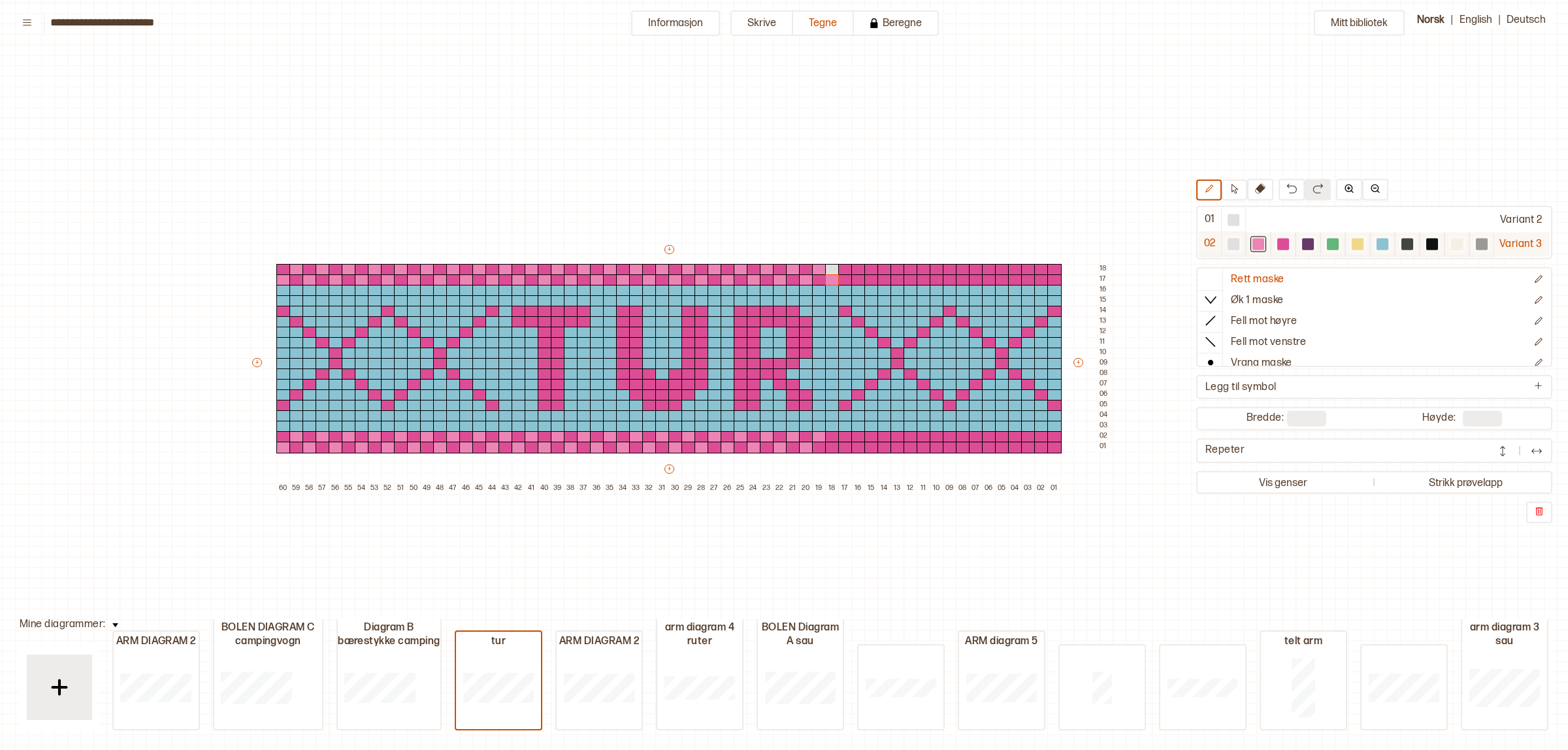
click at [1278, 242] on div at bounding box center [1283, 244] width 12 height 12
drag, startPoint x: 833, startPoint y: 269, endPoint x: 914, endPoint y: 273, distance: 81.1
click at [833, 268] on div at bounding box center [832, 270] width 14 height 12
click at [1258, 244] on div at bounding box center [1258, 244] width 12 height 12
click at [847, 267] on div at bounding box center [845, 270] width 14 height 12
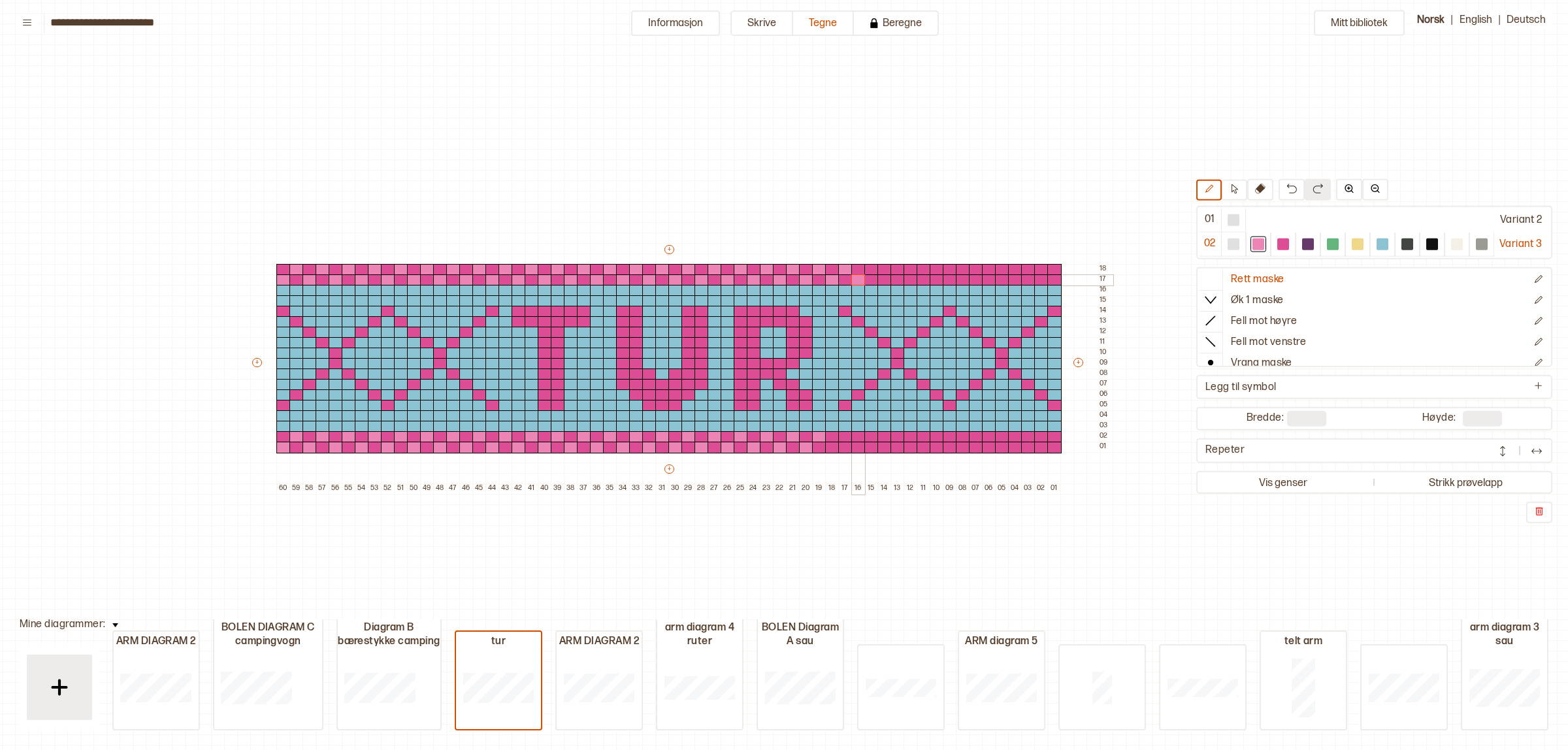
click at [859, 277] on div at bounding box center [858, 280] width 14 height 12
click at [875, 266] on div at bounding box center [871, 270] width 14 height 12
click at [884, 277] on div at bounding box center [884, 280] width 14 height 12
click at [896, 269] on div at bounding box center [897, 270] width 14 height 12
click at [914, 280] on div at bounding box center [910, 280] width 14 height 12
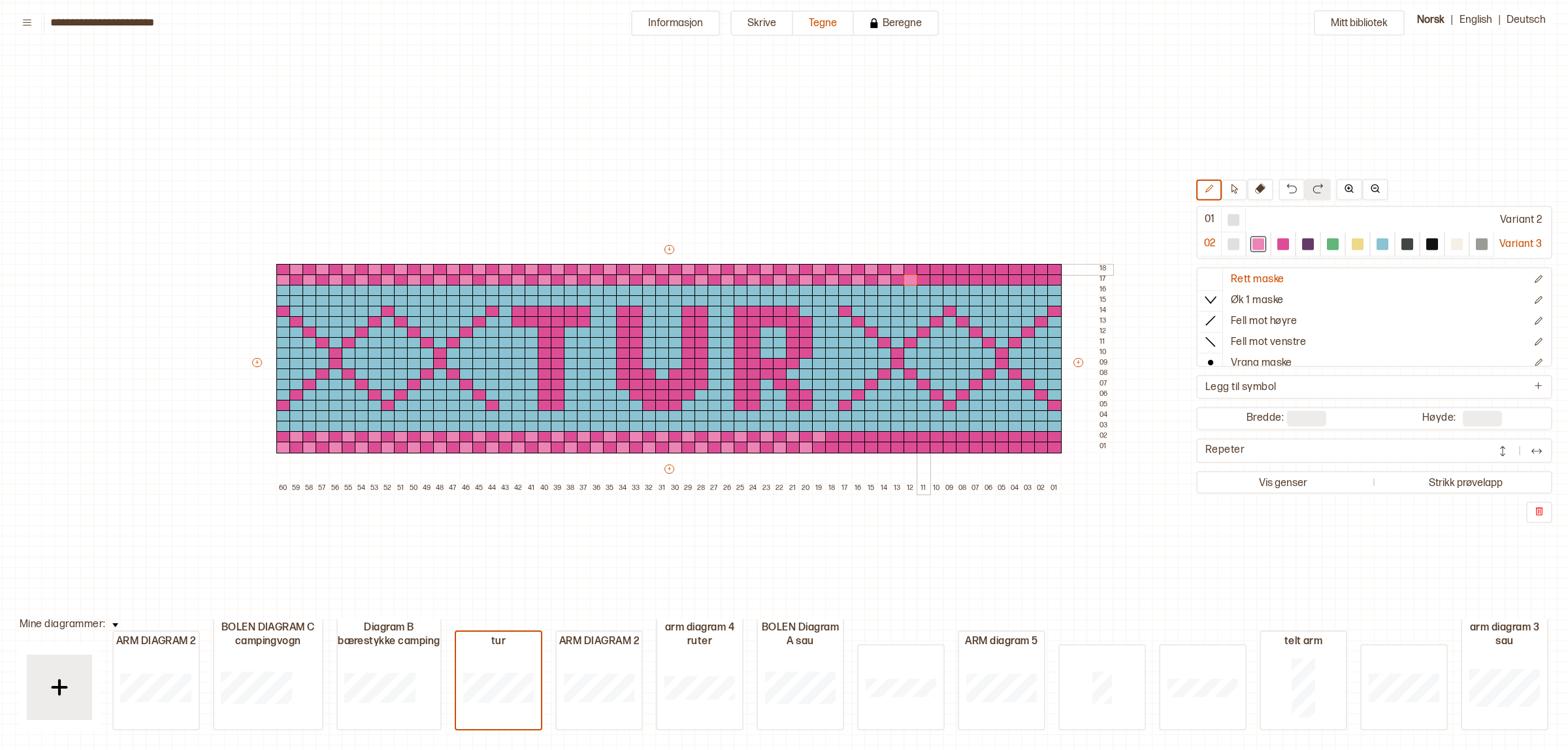
click at [922, 268] on div at bounding box center [923, 270] width 14 height 12
click at [932, 277] on div at bounding box center [936, 280] width 14 height 12
click at [946, 269] on div at bounding box center [949, 270] width 14 height 12
click at [959, 279] on div at bounding box center [962, 280] width 14 height 12
click at [973, 266] on div at bounding box center [975, 270] width 14 height 12
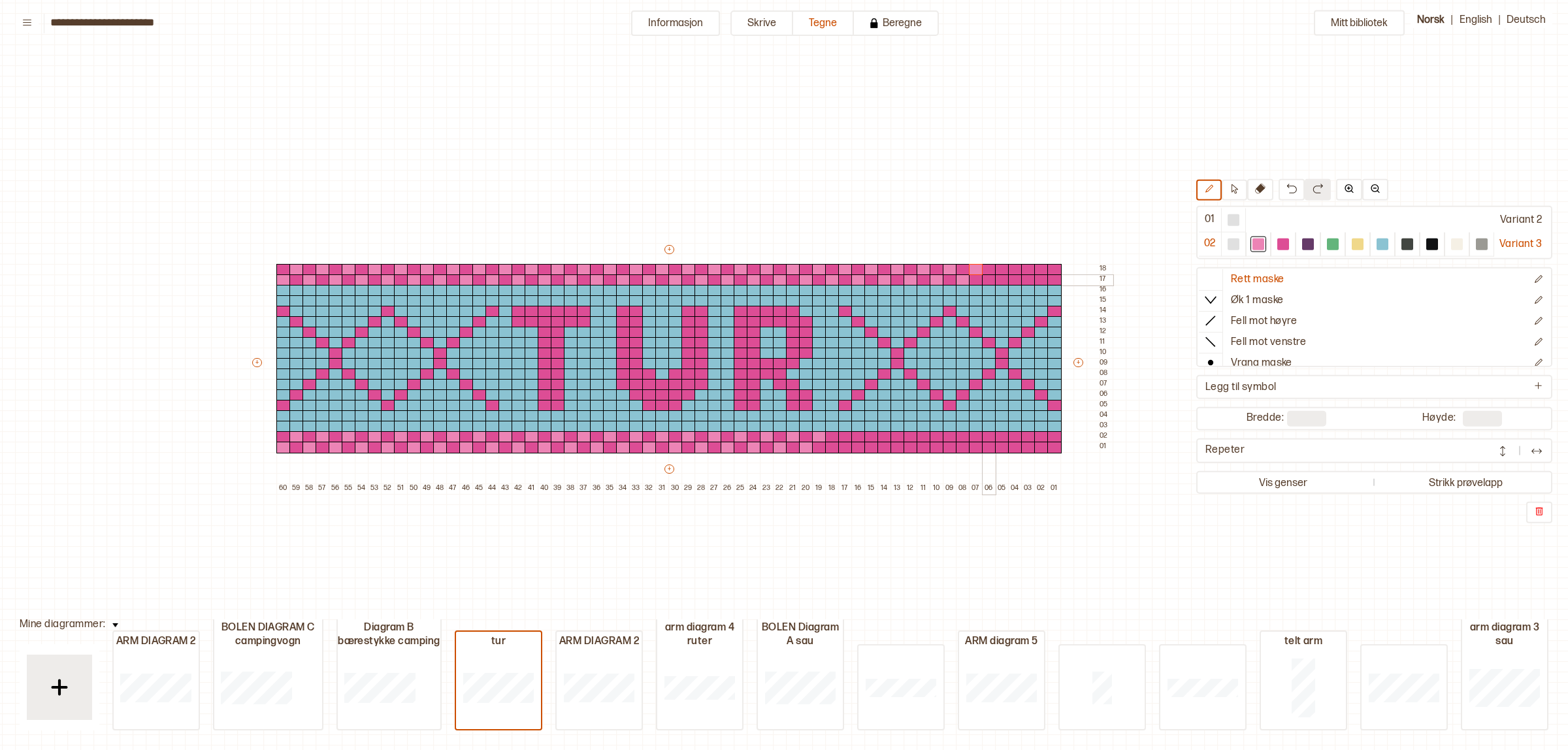
click at [983, 278] on div at bounding box center [989, 280] width 14 height 12
click at [1001, 267] on div at bounding box center [1002, 270] width 14 height 12
click at [1013, 278] on div at bounding box center [1015, 280] width 14 height 12
click at [1025, 269] on div at bounding box center [1028, 270] width 14 height 12
click at [1038, 281] on div at bounding box center [1041, 280] width 14 height 12
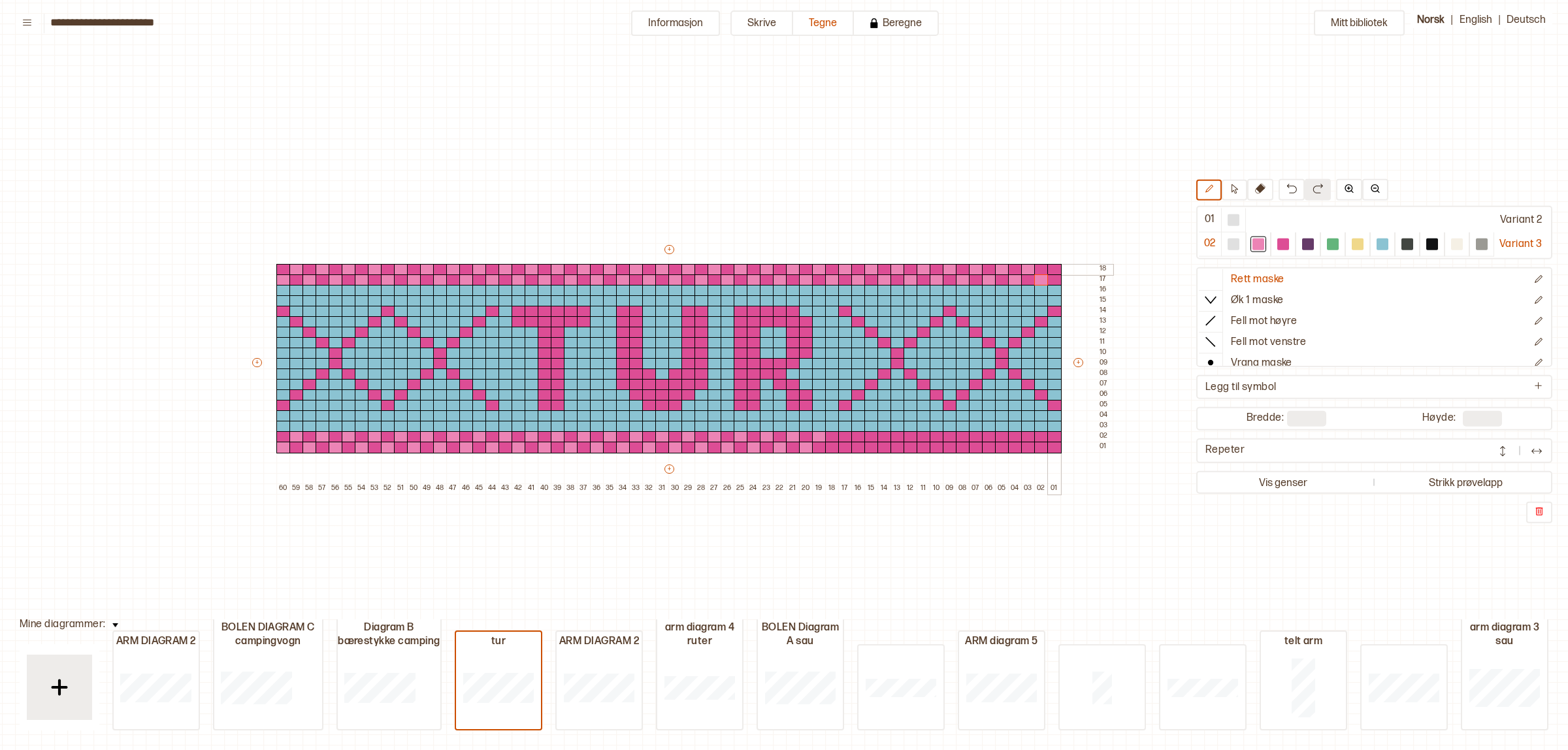
click at [1056, 269] on div at bounding box center [1054, 270] width 14 height 12
click at [833, 446] on div at bounding box center [832, 448] width 14 height 12
click at [844, 435] on div at bounding box center [845, 437] width 14 height 12
click at [856, 447] on div at bounding box center [858, 448] width 14 height 12
click at [870, 432] on div at bounding box center [871, 437] width 14 height 12
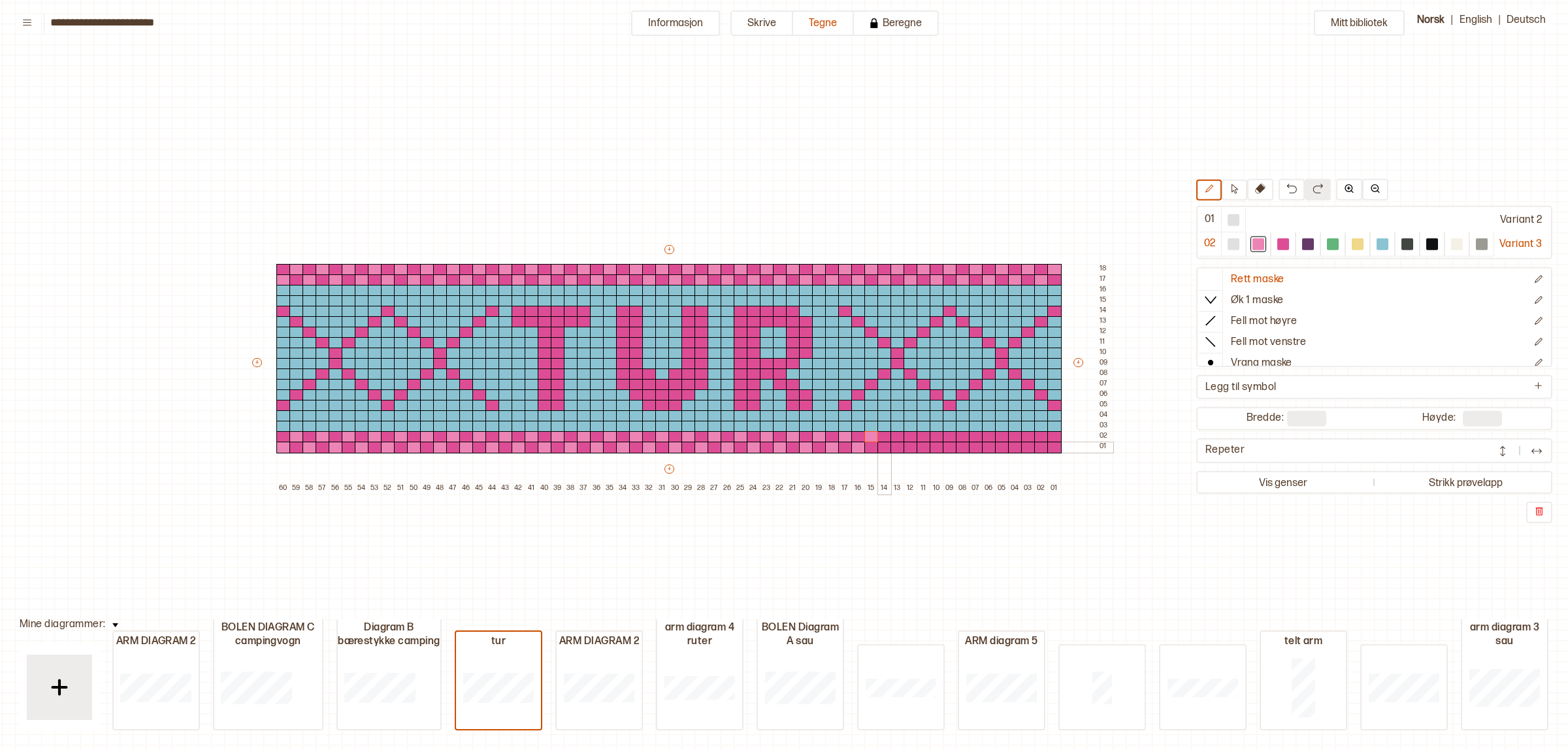
click at [882, 446] on div at bounding box center [884, 448] width 14 height 12
click at [893, 436] on div at bounding box center [897, 437] width 14 height 12
click at [910, 446] on div at bounding box center [910, 448] width 14 height 12
click at [925, 435] on div at bounding box center [923, 437] width 14 height 12
click at [932, 448] on div at bounding box center [936, 448] width 14 height 12
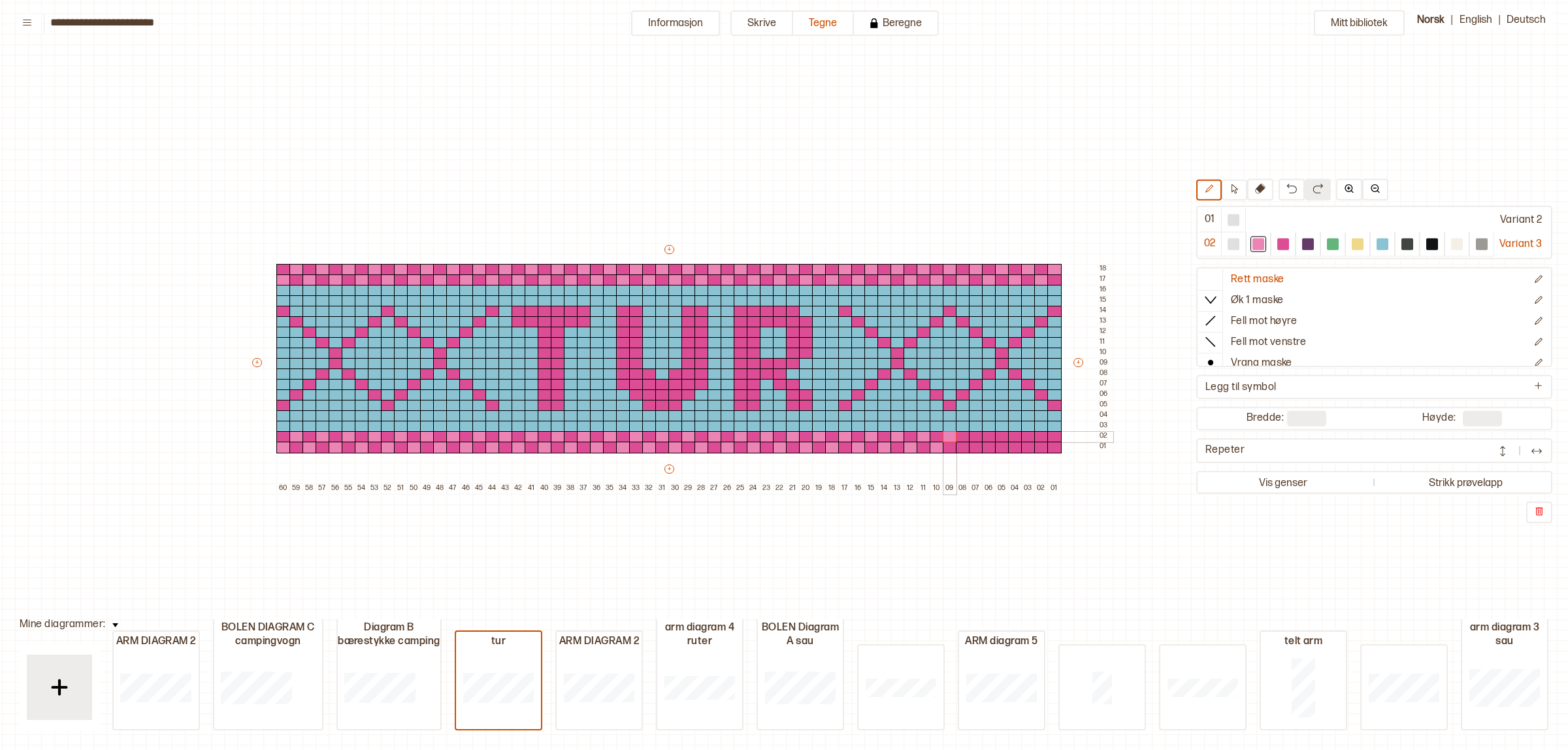
click at [946, 438] on div at bounding box center [949, 437] width 14 height 12
click at [960, 448] on div at bounding box center [962, 448] width 14 height 12
click at [972, 433] on div at bounding box center [975, 437] width 14 height 12
click at [986, 443] on div at bounding box center [989, 448] width 14 height 12
click at [998, 435] on div at bounding box center [1002, 437] width 14 height 12
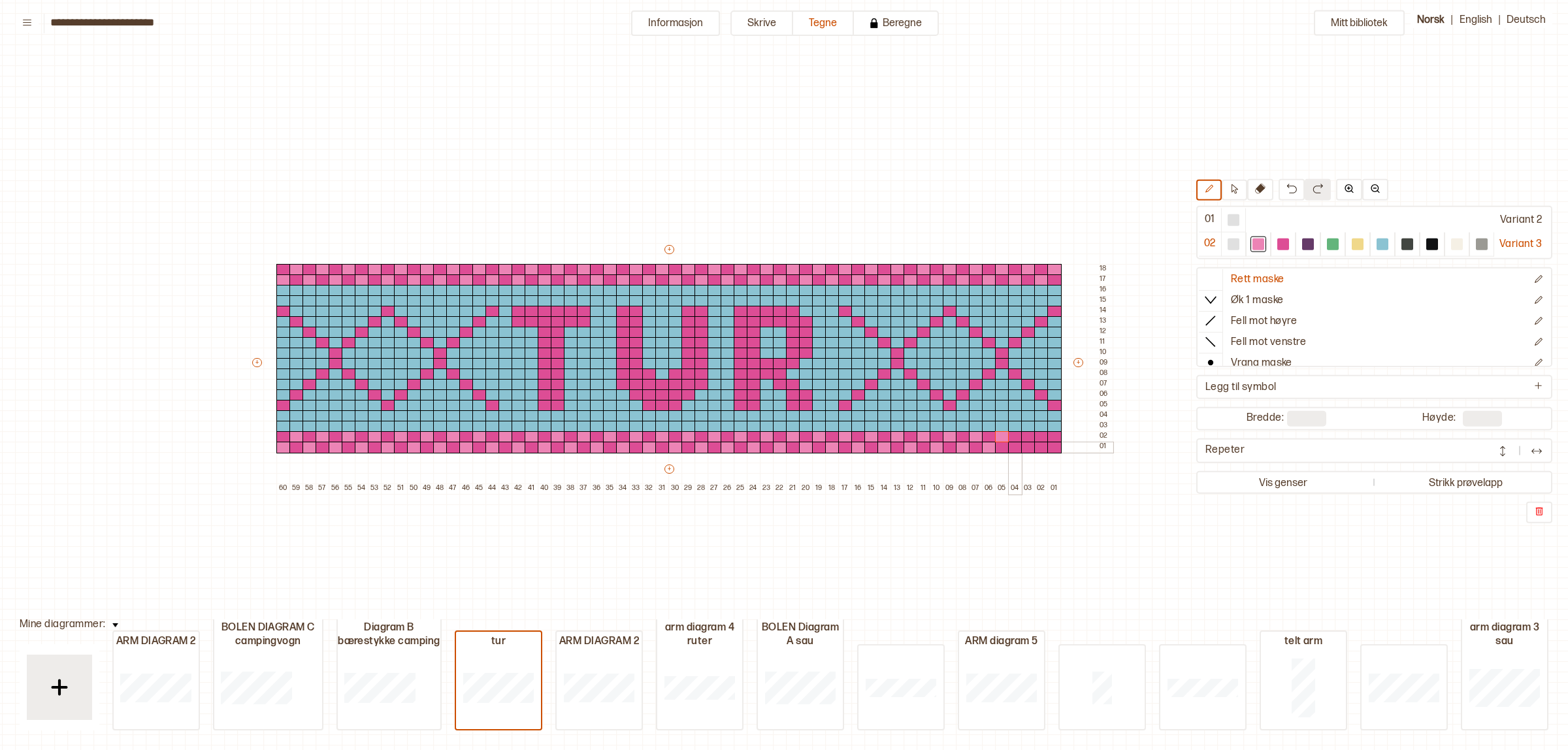
click at [1013, 446] on div at bounding box center [1015, 448] width 14 height 12
click at [1027, 435] on div at bounding box center [1028, 437] width 14 height 12
click at [1039, 445] on div at bounding box center [1041, 448] width 14 height 12
click at [1052, 435] on div at bounding box center [1054, 437] width 14 height 12
click at [1389, 244] on div at bounding box center [1383, 244] width 25 height 24
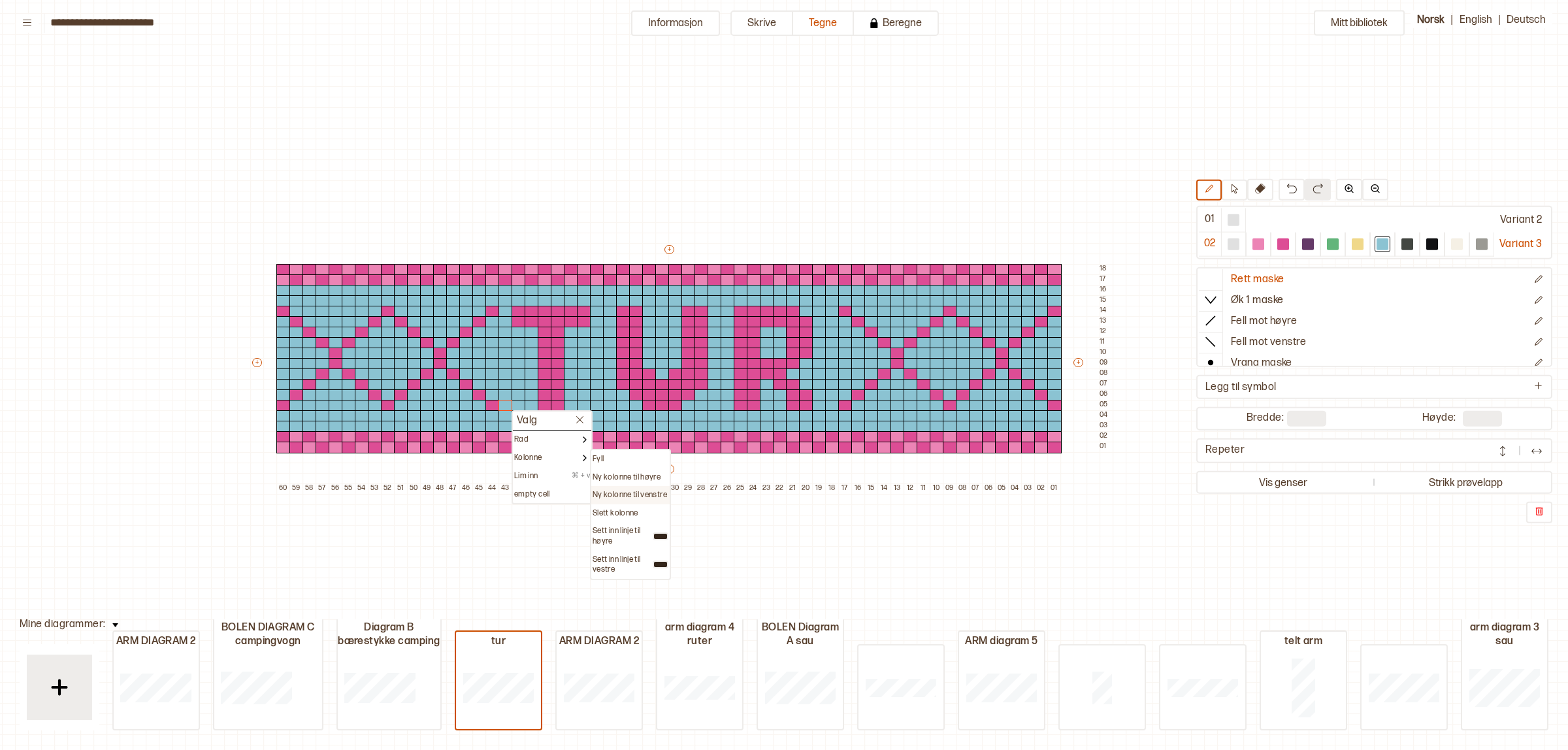
drag, startPoint x: 628, startPoint y: 475, endPoint x: 624, endPoint y: 492, distance: 17.5
click at [624, 492] on div "Fyll Ny kolonne til høyre Ny kolonne til venstre Slett kolonne Sett inn linje t…" at bounding box center [630, 514] width 81 height 131
click at [624, 492] on p "Ny kolonne til venstre" at bounding box center [630, 495] width 74 height 10
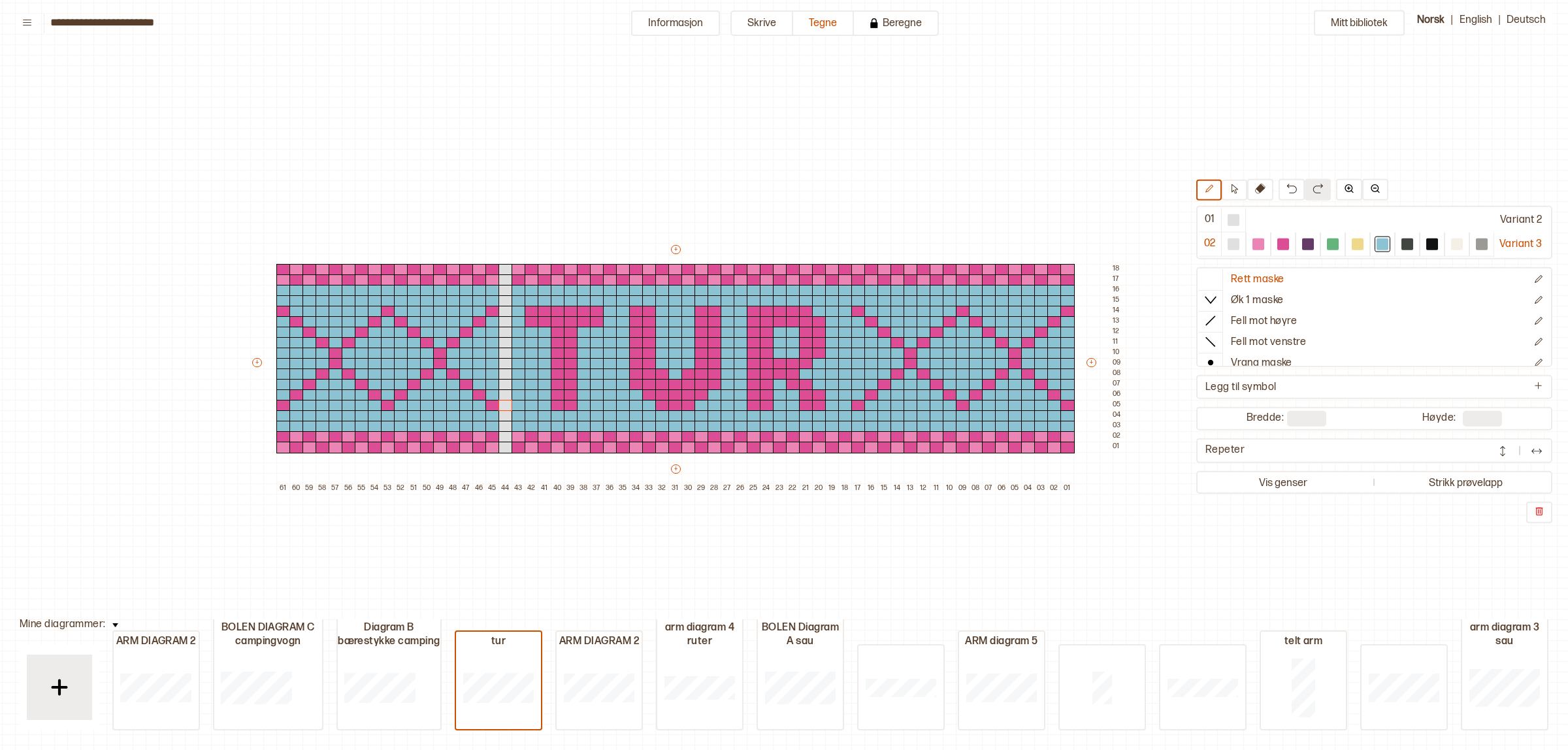
drag, startPoint x: 1285, startPoint y: 244, endPoint x: 1123, endPoint y: 229, distance: 162.7
click at [1283, 244] on div at bounding box center [1283, 244] width 16 height 16
drag, startPoint x: 490, startPoint y: 277, endPoint x: 462, endPoint y: 279, distance: 28.1
click at [462, 279] on div "+ + + + 61 60 59 58 57 56 55 54 53 52 51 50 49 48 47 46 45 44 43 42 41 40 39 38…" at bounding box center [688, 368] width 876 height 251
click at [1371, 245] on div at bounding box center [1383, 244] width 25 height 24
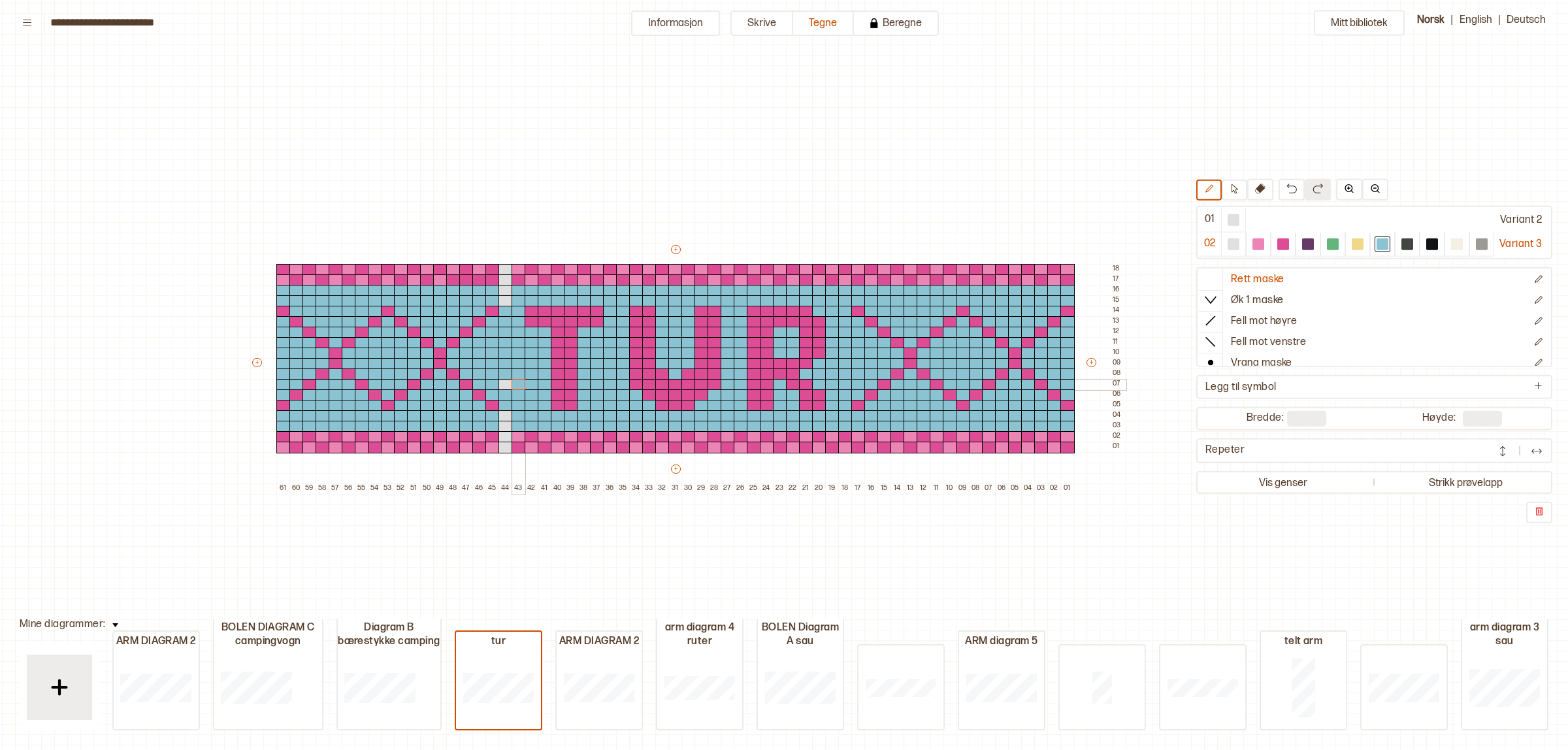
drag, startPoint x: 503, startPoint y: 309, endPoint x: 511, endPoint y: 384, distance: 75.4
click at [511, 384] on div "+ + + + 61 60 59 58 57 56 55 54 53 52 51 50 49 48 47 46 45 44 43 42 41 40 39 38…" at bounding box center [688, 368] width 876 height 251
click at [505, 385] on div at bounding box center [505, 384] width 14 height 12
drag, startPoint x: 504, startPoint y: 301, endPoint x: 503, endPoint y: 292, distance: 9.1
click at [503, 292] on div "+ + + + 61 60 59 58 57 56 55 54 53 52 51 50 49 48 47 46 45 44 43 42 41 40 39 38…" at bounding box center [688, 368] width 876 height 251
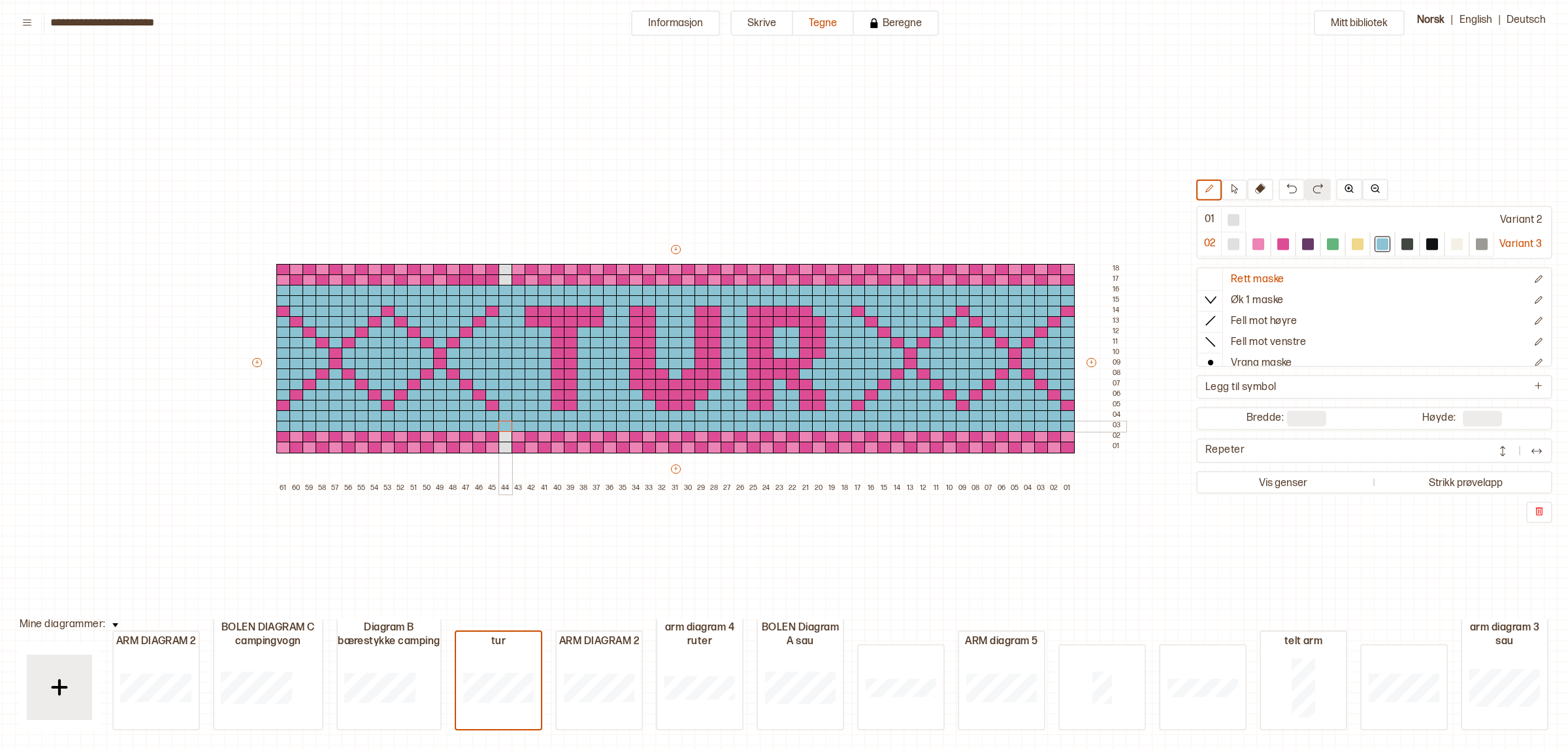
drag, startPoint x: 502, startPoint y: 413, endPoint x: 506, endPoint y: 425, distance: 12.6
click at [506, 425] on div "+ + + + 61 60 59 58 57 56 55 54 53 52 51 50 49 48 47 46 45 44 43 42 41 40 39 38…" at bounding box center [688, 368] width 876 height 251
click at [396, 529] on p "Slett kolonne" at bounding box center [393, 534] width 46 height 10
type input "**"
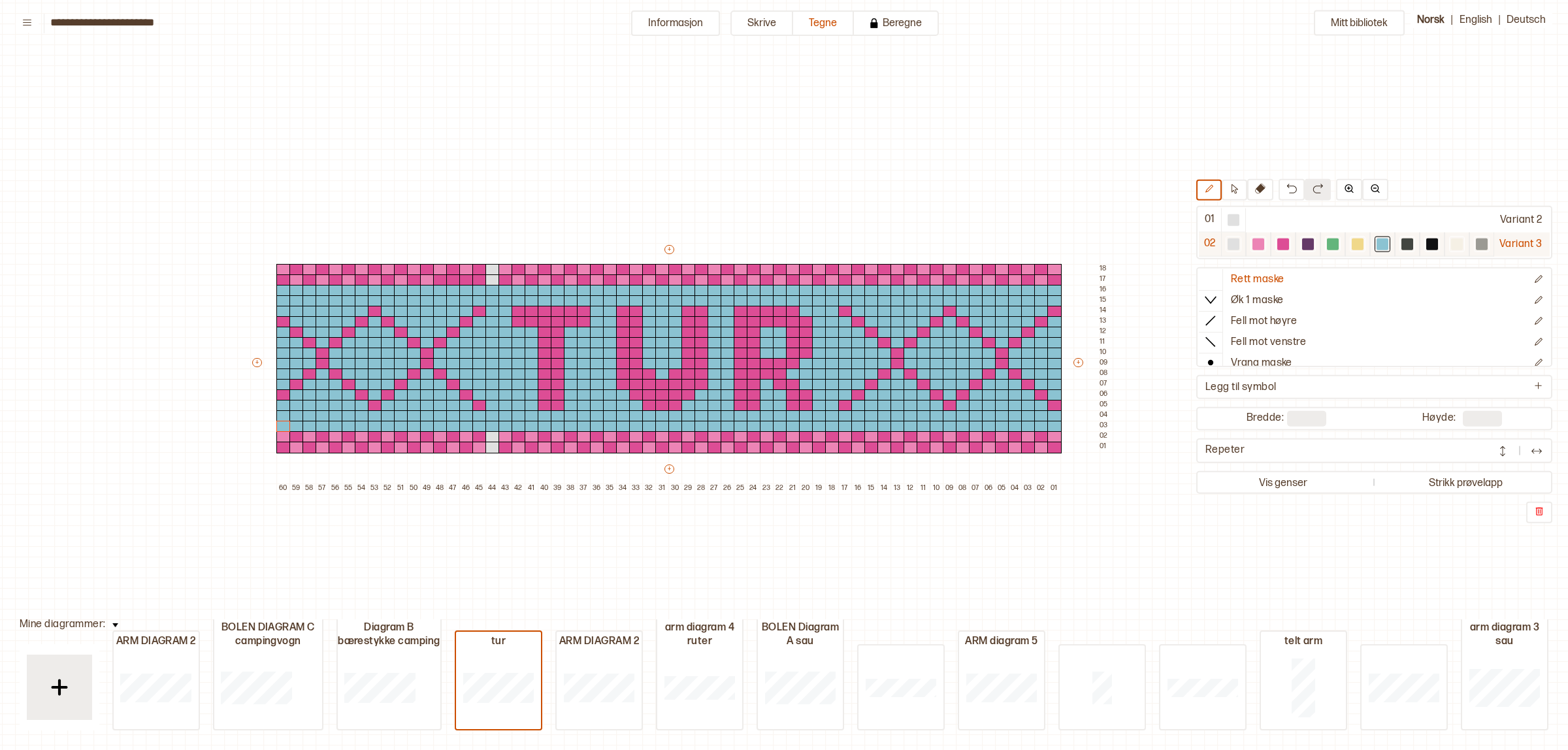
drag, startPoint x: 1283, startPoint y: 249, endPoint x: 1250, endPoint y: 247, distance: 33.1
click at [1283, 247] on div at bounding box center [1283, 244] width 12 height 12
drag, startPoint x: 489, startPoint y: 278, endPoint x: 355, endPoint y: 287, distance: 134.3
click at [355, 287] on div "+ + + + 60 59 58 57 56 55 54 53 52 51 50 49 48 47 46 45 44 43 42 41 40 39 38 37…" at bounding box center [681, 368] width 863 height 251
click at [1287, 193] on img at bounding box center [1292, 188] width 10 height 10
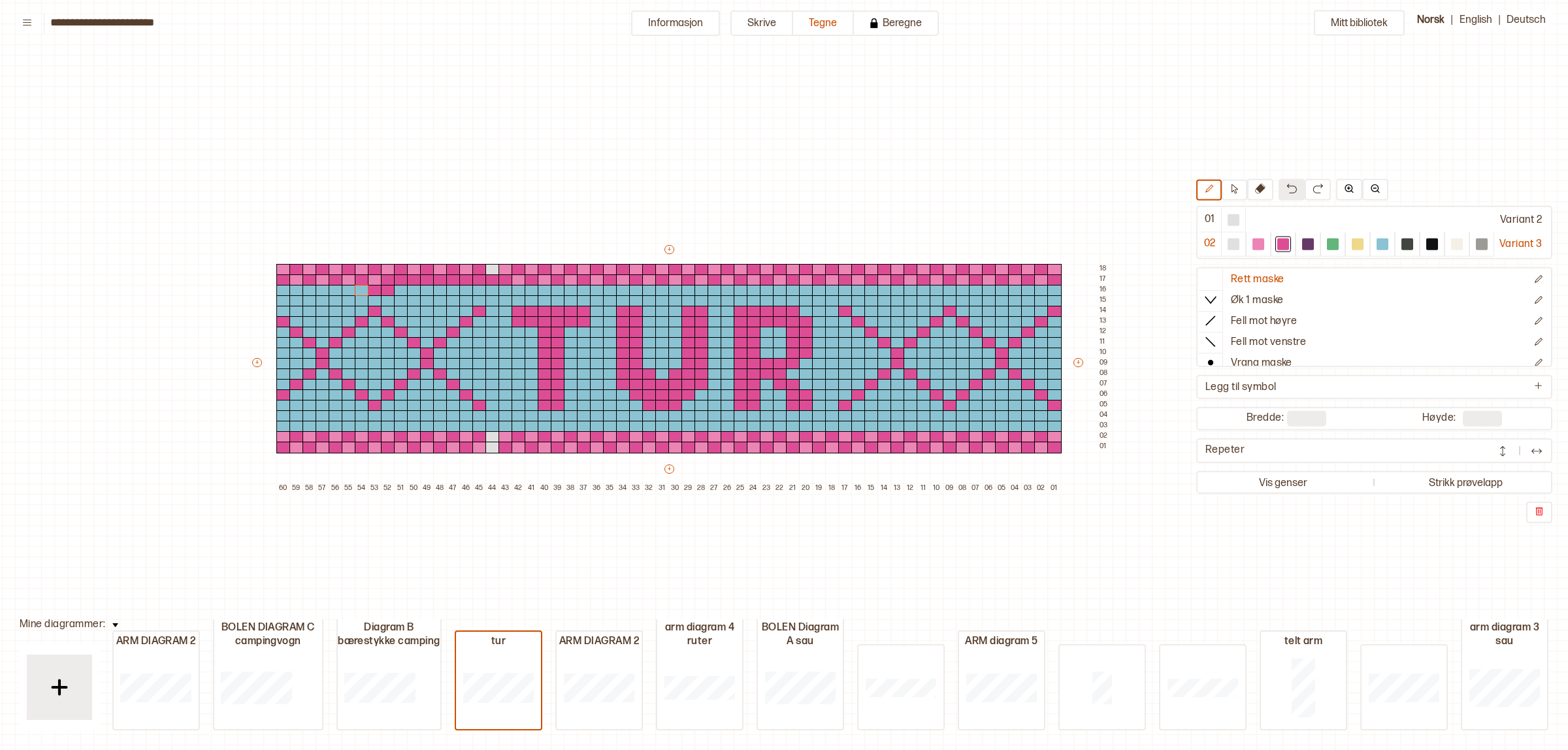
click at [1287, 193] on img at bounding box center [1292, 188] width 10 height 10
drag, startPoint x: 372, startPoint y: 281, endPoint x: 279, endPoint y: 283, distance: 93.0
click at [279, 285] on div "+ + + + 60 59 58 57 56 55 54 53 52 51 50 49 48 47 46 45 44 43 42 41 40 39 38 37…" at bounding box center [681, 368] width 863 height 251
click at [1287, 188] on img at bounding box center [1292, 188] width 10 height 10
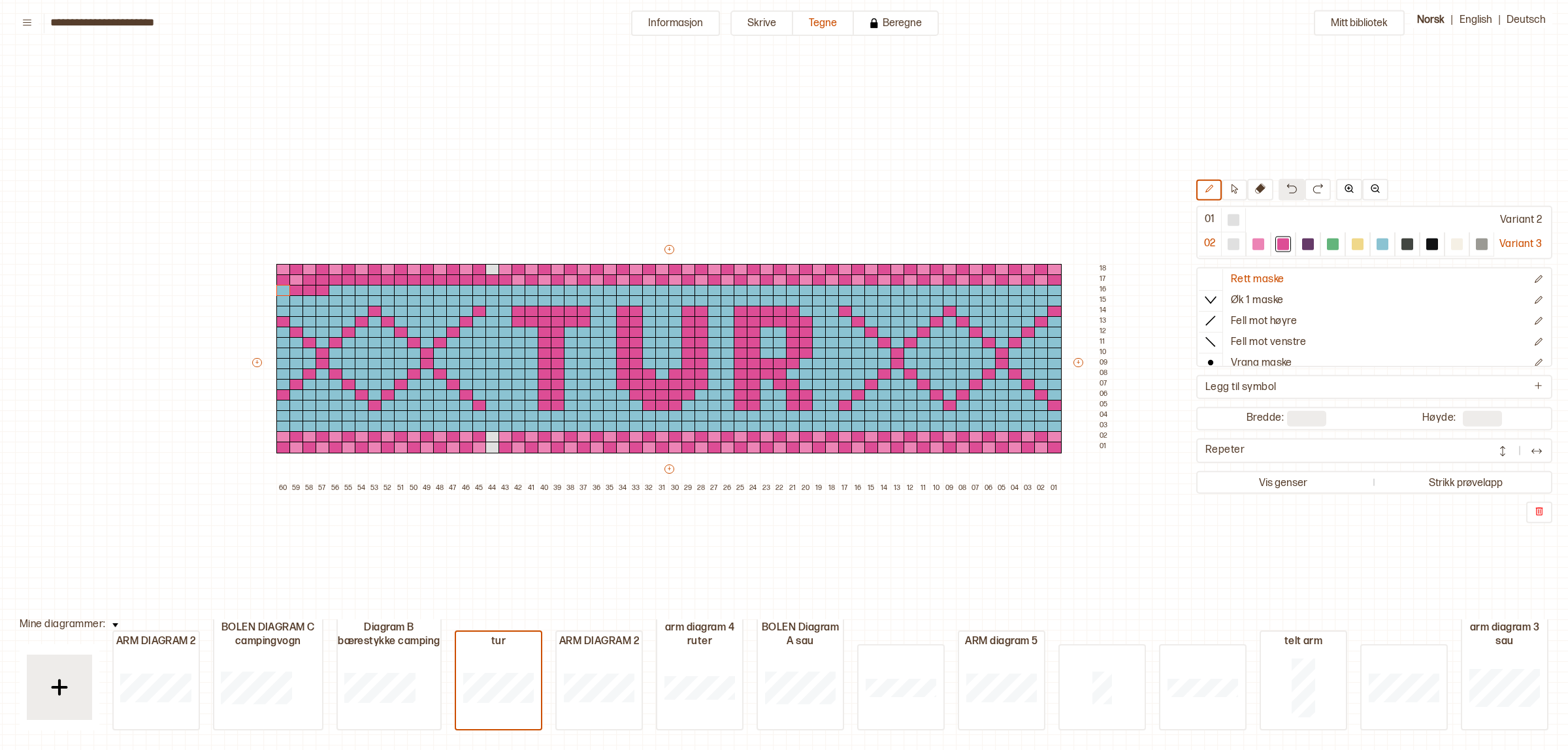
click at [1287, 188] on img at bounding box center [1292, 188] width 10 height 10
click at [298, 276] on div at bounding box center [296, 280] width 14 height 12
drag, startPoint x: 489, startPoint y: 269, endPoint x: 282, endPoint y: 271, distance: 207.0
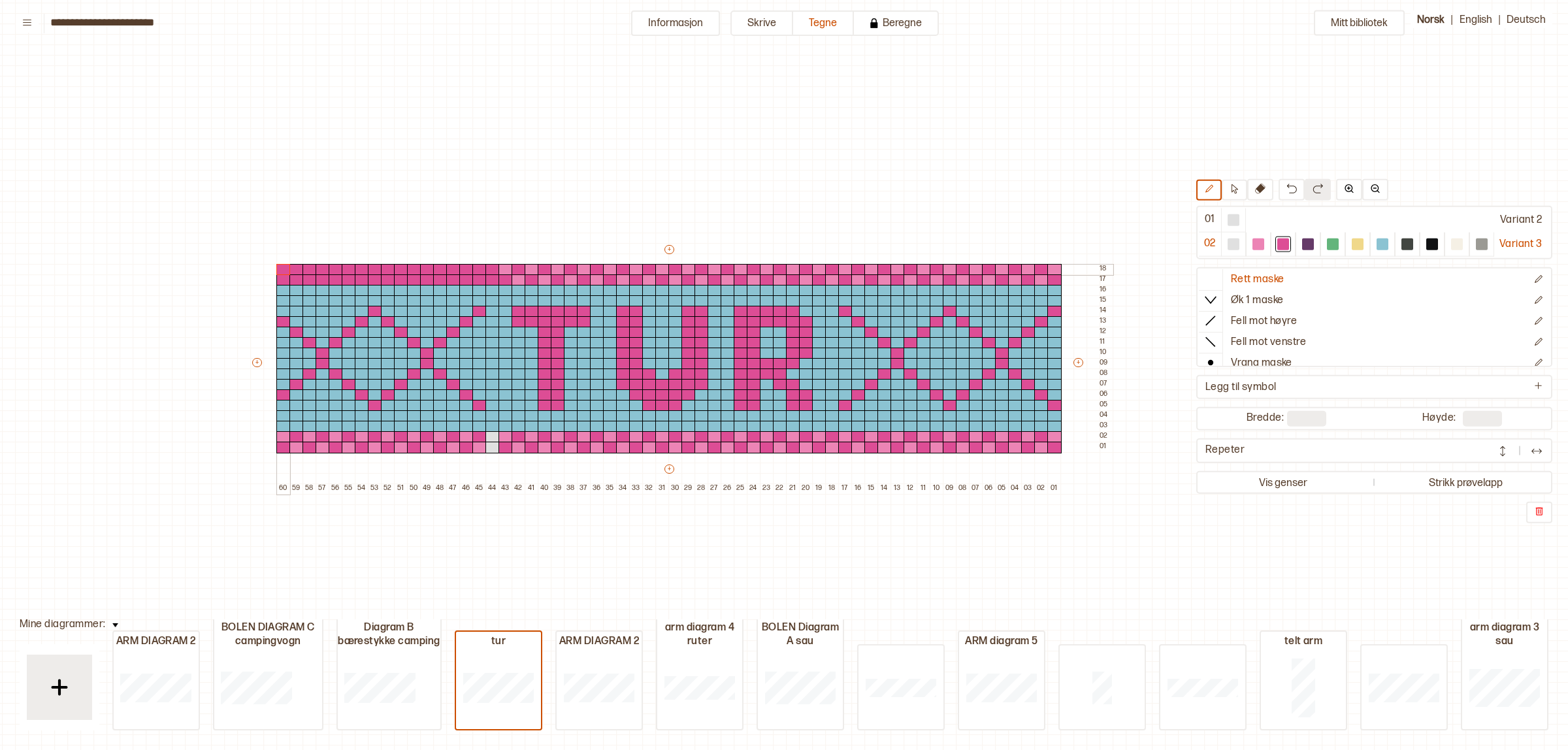
click at [282, 271] on div "+ + + + 60 59 58 57 56 55 54 53 52 51 50 49 48 47 46 45 44 43 42 41 40 39 38 37…" at bounding box center [681, 368] width 863 height 251
drag, startPoint x: 497, startPoint y: 438, endPoint x: 283, endPoint y: 455, distance: 214.7
click at [283, 455] on div "+ + + + 60 59 58 57 56 55 54 53 52 51 50 49 48 47 46 45 44 43 42 41 40 39 38 37…" at bounding box center [681, 368] width 863 height 251
drag, startPoint x: 462, startPoint y: 435, endPoint x: 442, endPoint y: 445, distance: 22.4
click at [363, 440] on div "+ + + + 60 59 58 57 56 55 54 53 52 51 50 49 48 47 46 45 44 43 42 41 40 39 38 37…" at bounding box center [681, 368] width 863 height 251
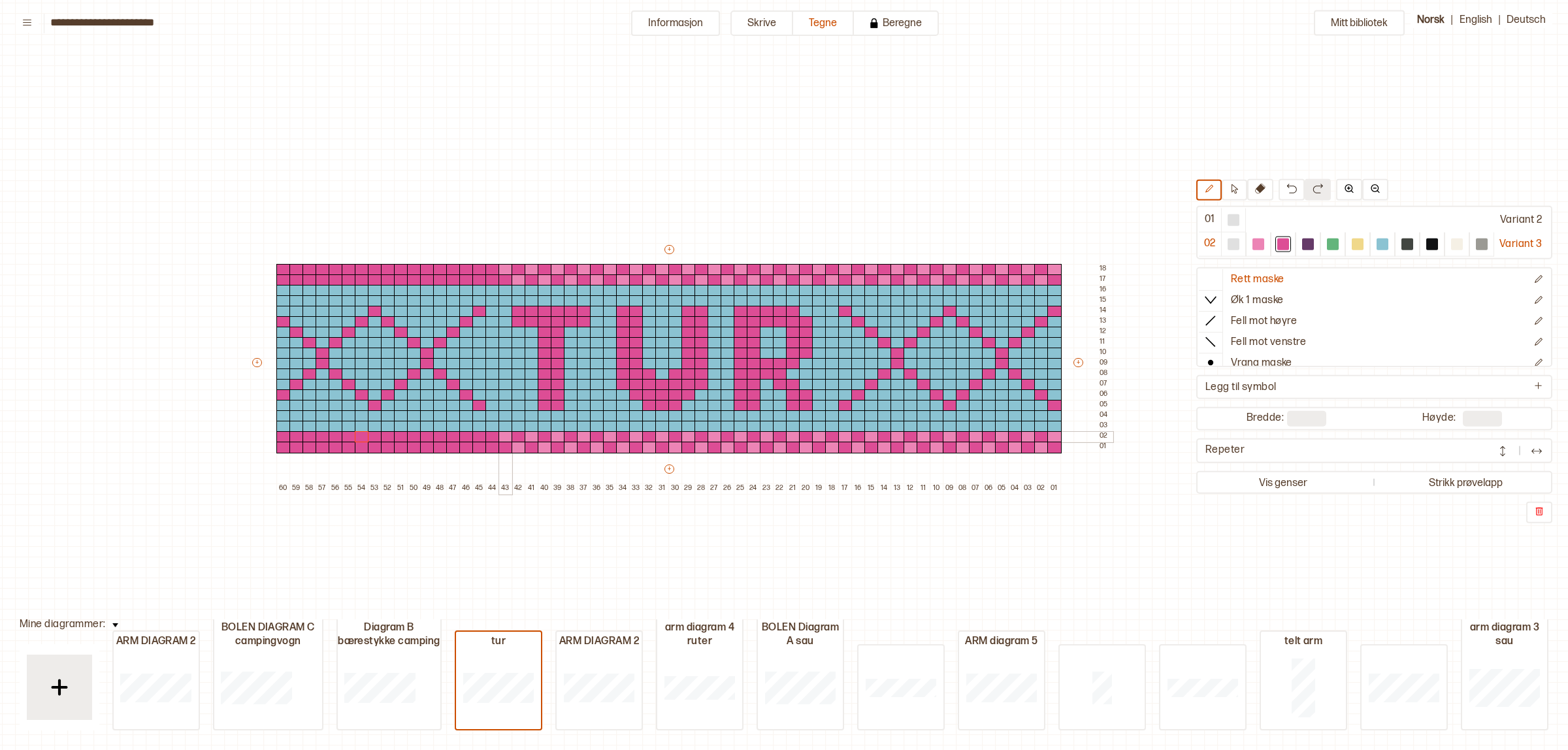
click at [504, 438] on div at bounding box center [505, 437] width 14 height 12
click at [508, 269] on div at bounding box center [505, 270] width 14 height 12
click at [1256, 240] on div at bounding box center [1258, 244] width 12 height 12
click at [503, 267] on div at bounding box center [505, 270] width 14 height 12
click at [489, 279] on div at bounding box center [492, 280] width 14 height 12
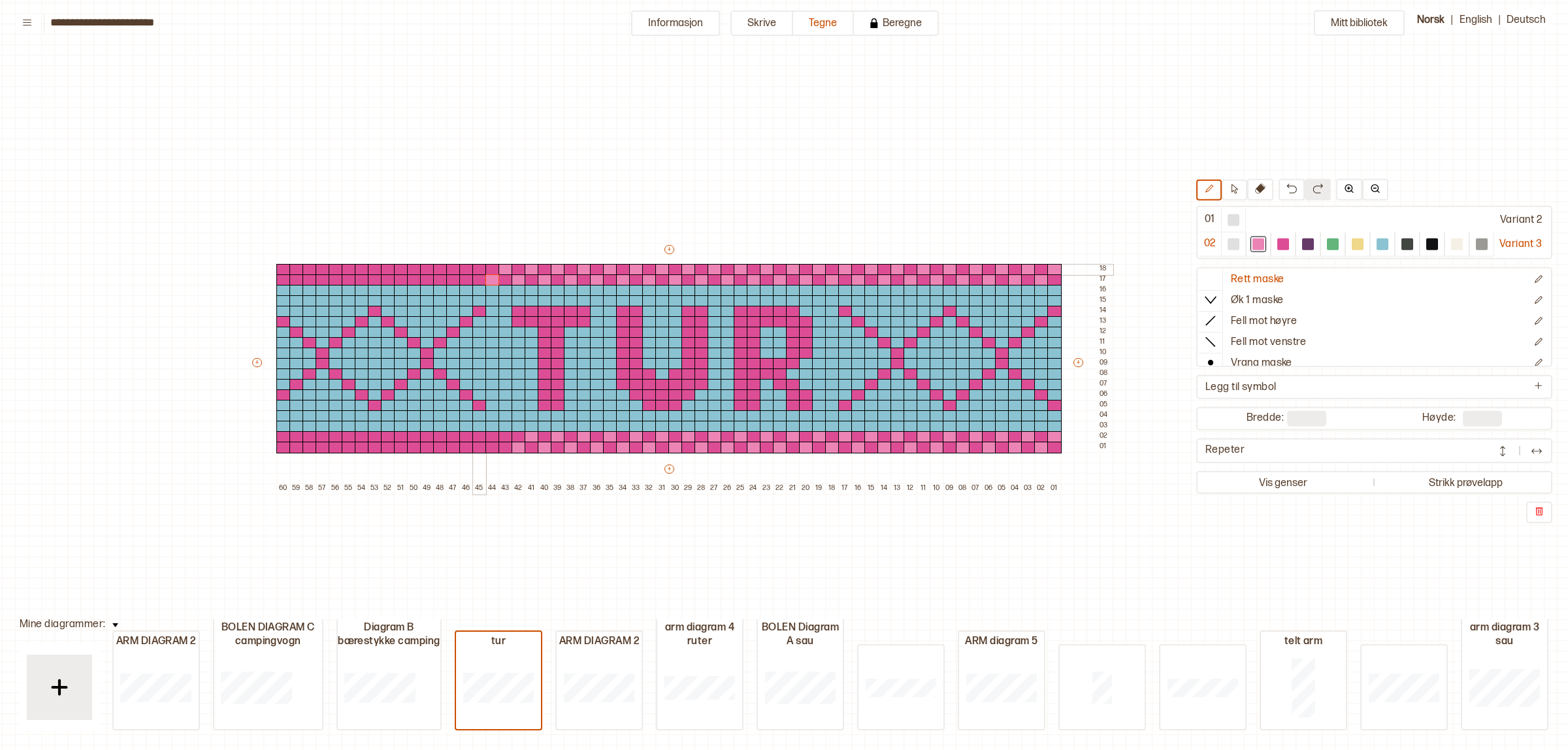
click at [482, 270] on div at bounding box center [479, 270] width 14 height 12
click at [464, 279] on div at bounding box center [466, 280] width 14 height 12
click at [448, 267] on div at bounding box center [453, 270] width 14 height 12
click at [439, 282] on div at bounding box center [440, 280] width 14 height 12
click at [423, 270] on div at bounding box center [427, 270] width 14 height 12
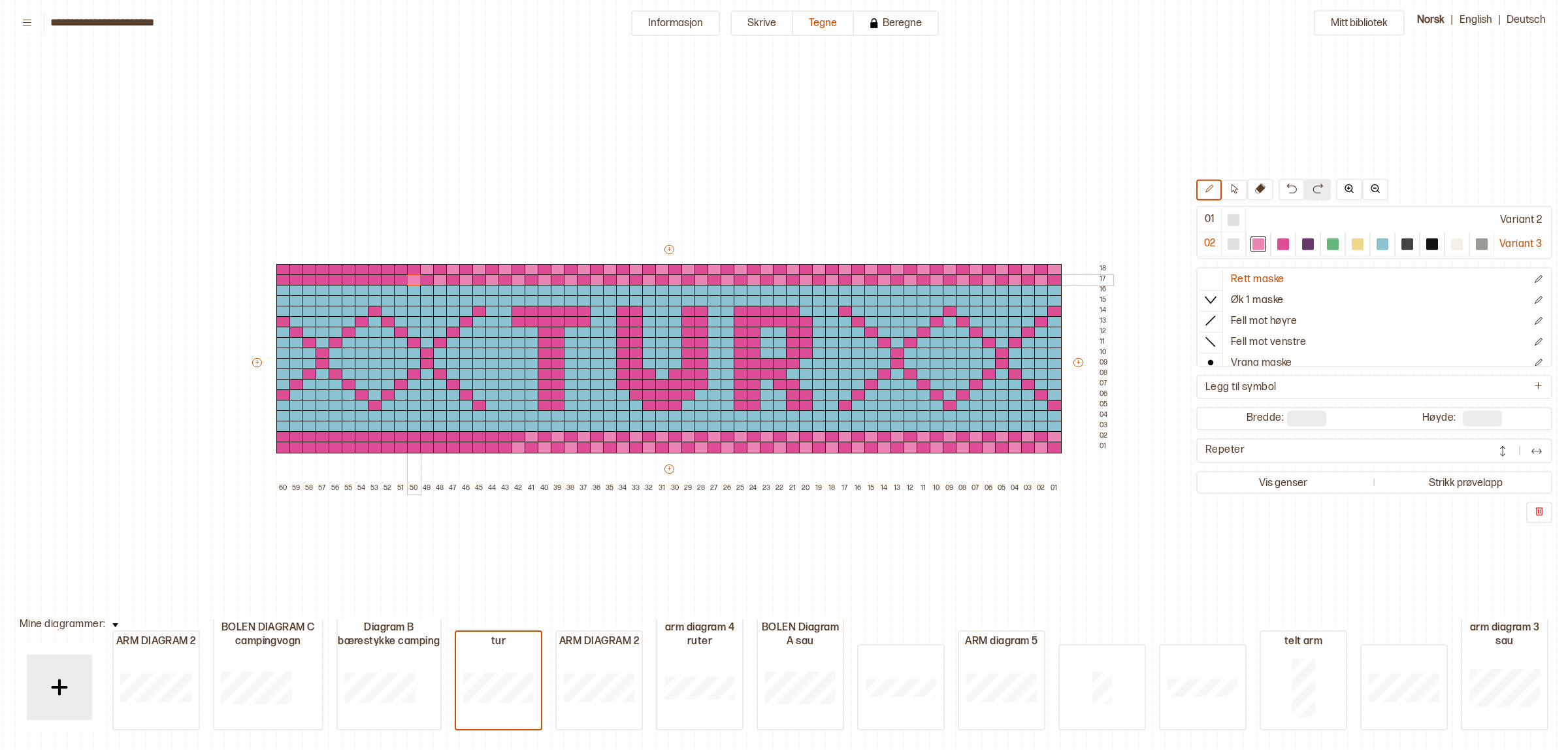
click at [412, 282] on div at bounding box center [414, 280] width 14 height 12
click at [400, 272] on div at bounding box center [400, 270] width 14 height 12
click at [390, 280] on div at bounding box center [387, 280] width 14 height 12
click at [376, 269] on div at bounding box center [374, 270] width 14 height 12
click at [364, 280] on div at bounding box center [361, 280] width 14 height 12
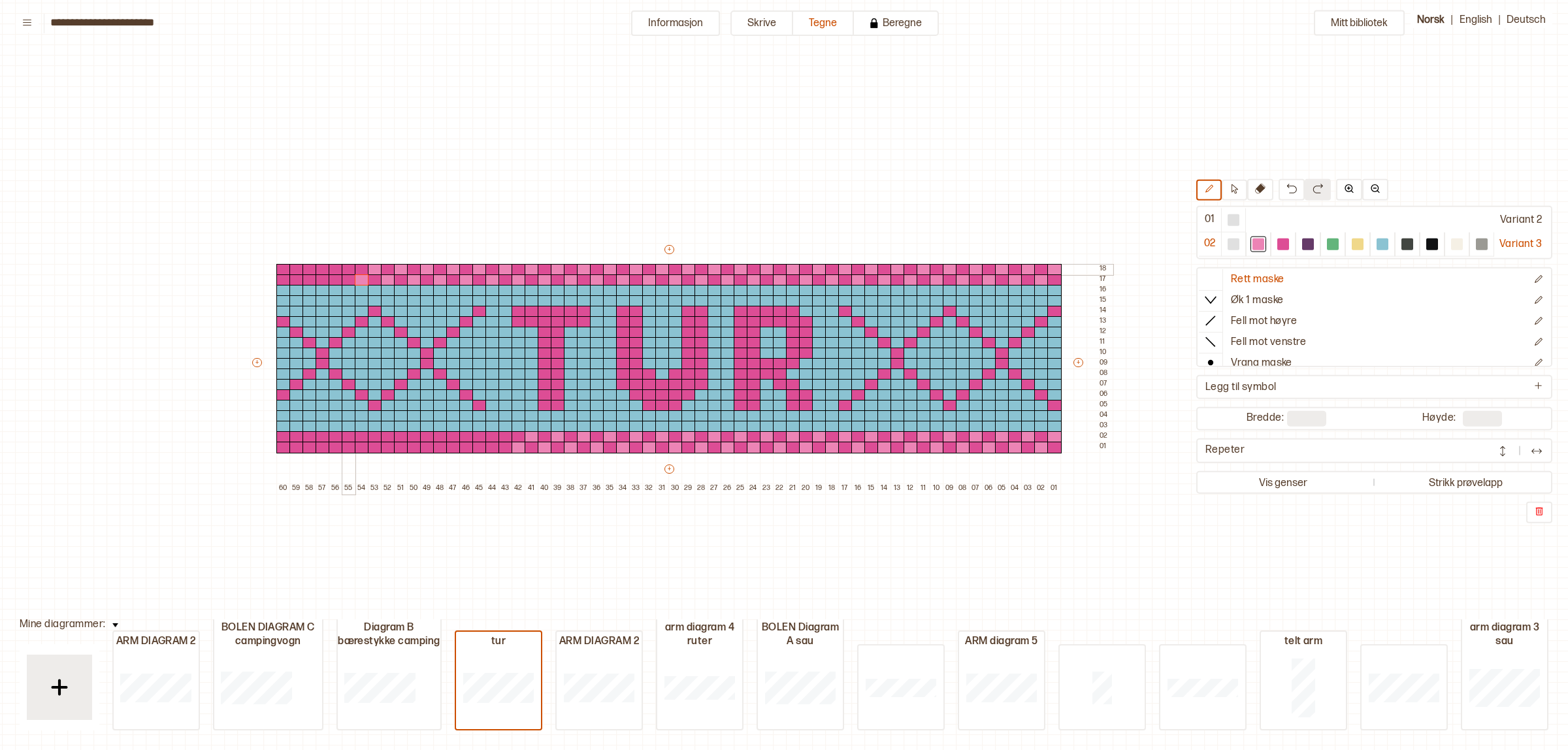
click at [348, 269] on div at bounding box center [348, 270] width 14 height 12
click at [337, 281] on div at bounding box center [335, 280] width 14 height 12
click at [322, 266] on div at bounding box center [322, 270] width 14 height 12
click at [308, 275] on div at bounding box center [309, 280] width 14 height 12
click at [295, 265] on div at bounding box center [296, 270] width 14 height 12
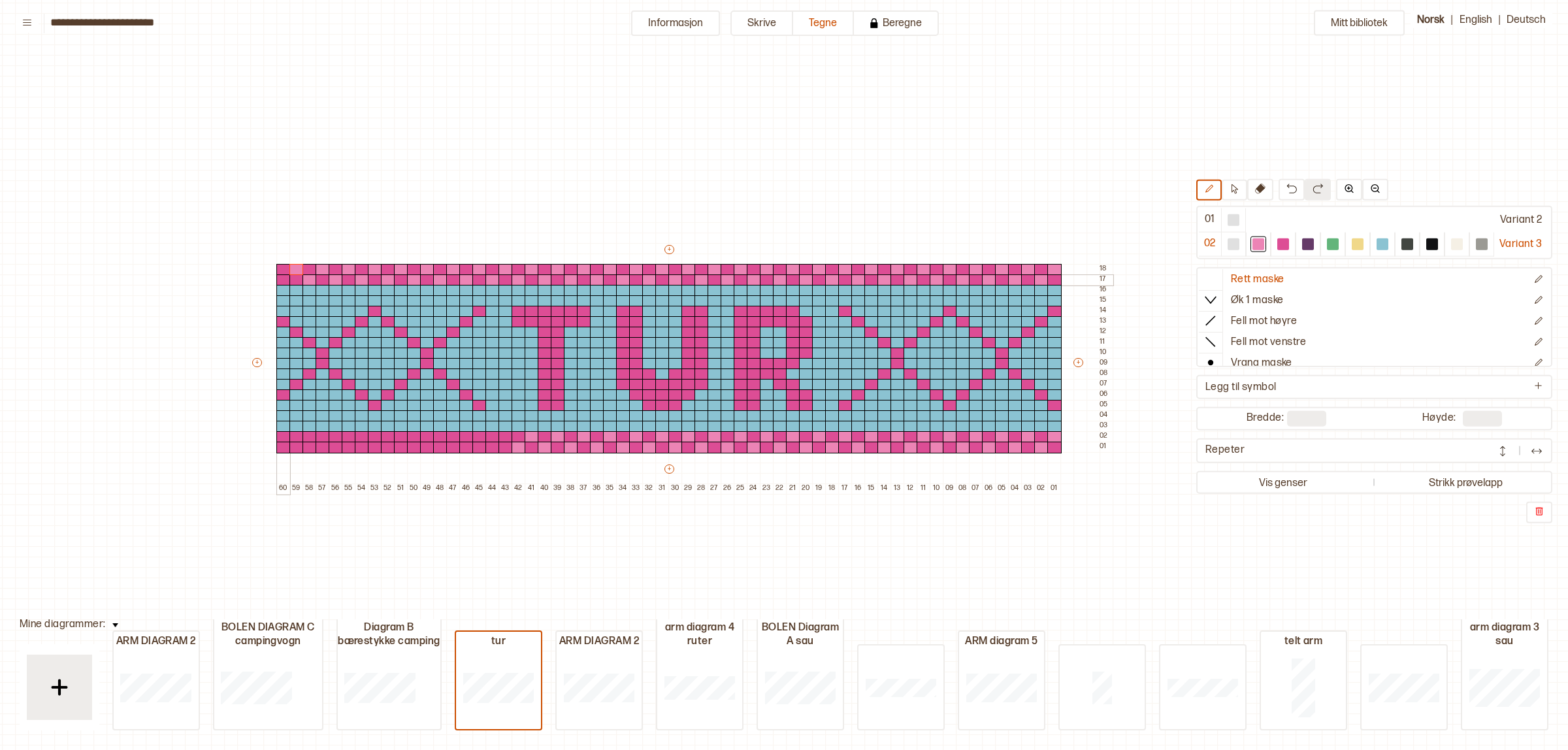
click at [281, 275] on div at bounding box center [283, 280] width 14 height 12
click at [500, 435] on div at bounding box center [505, 437] width 14 height 12
click at [489, 447] on div at bounding box center [492, 448] width 14 height 12
click at [476, 435] on div at bounding box center [479, 437] width 14 height 12
click at [467, 447] on div at bounding box center [466, 448] width 14 height 12
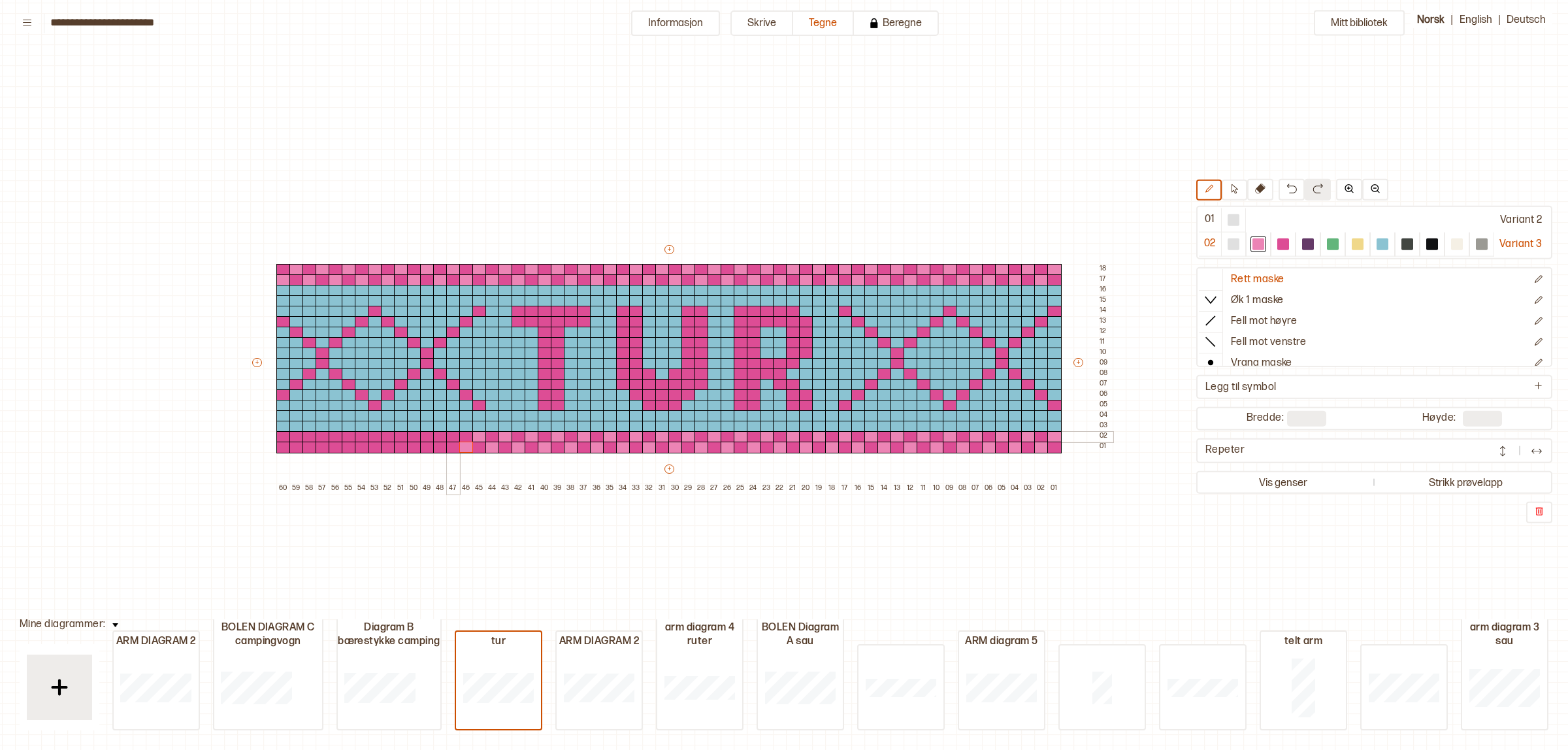
click at [453, 435] on div at bounding box center [453, 437] width 14 height 12
drag, startPoint x: 442, startPoint y: 451, endPoint x: 436, endPoint y: 442, distance: 10.8
click at [441, 451] on div at bounding box center [440, 448] width 14 height 12
click at [424, 435] on div at bounding box center [427, 437] width 14 height 12
click at [410, 449] on div at bounding box center [414, 448] width 14 height 12
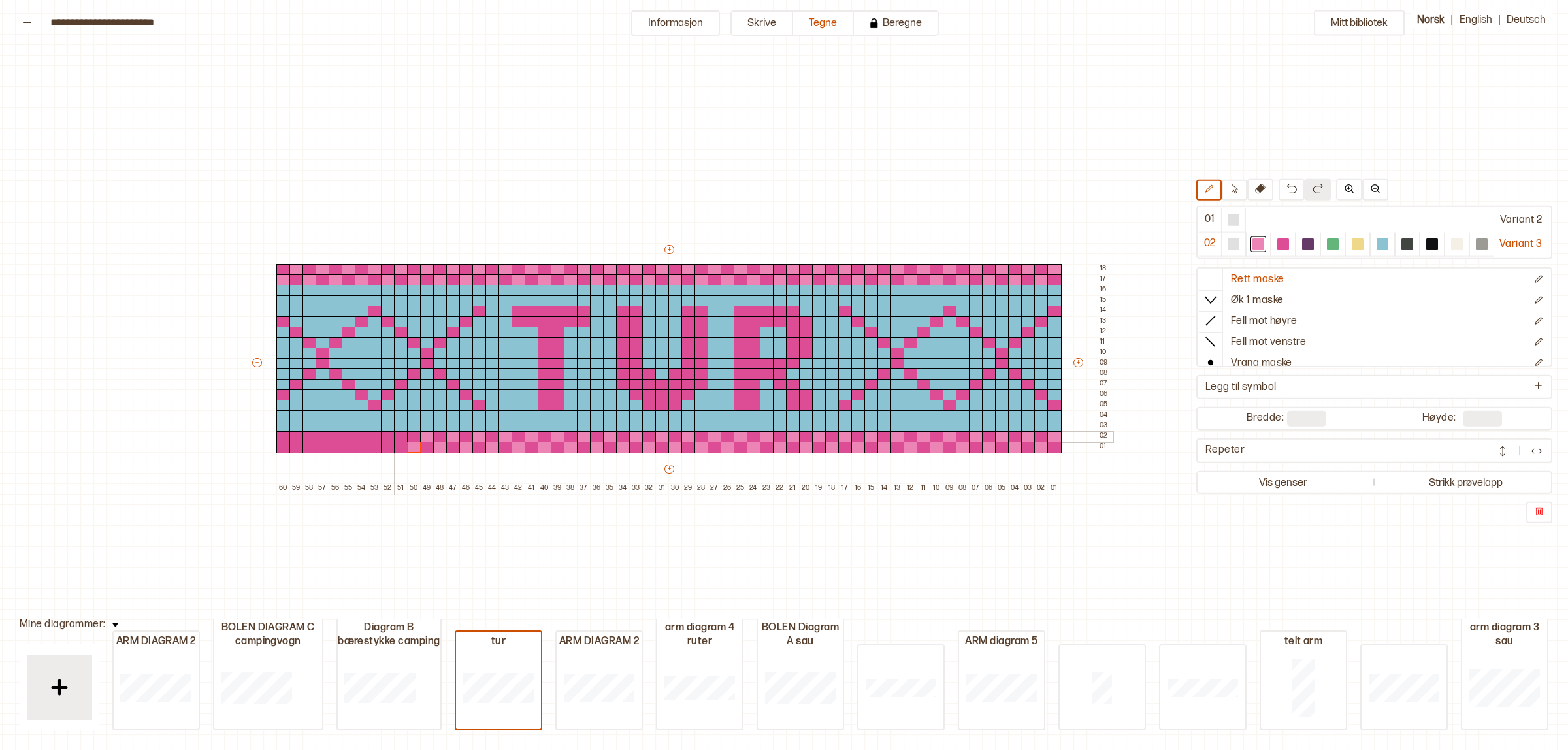
click at [398, 435] on div at bounding box center [400, 437] width 14 height 12
click at [384, 446] on div at bounding box center [387, 448] width 14 height 12
click at [370, 436] on div at bounding box center [374, 437] width 14 height 12
click at [363, 449] on div at bounding box center [361, 448] width 14 height 12
click at [346, 436] on div at bounding box center [348, 437] width 14 height 12
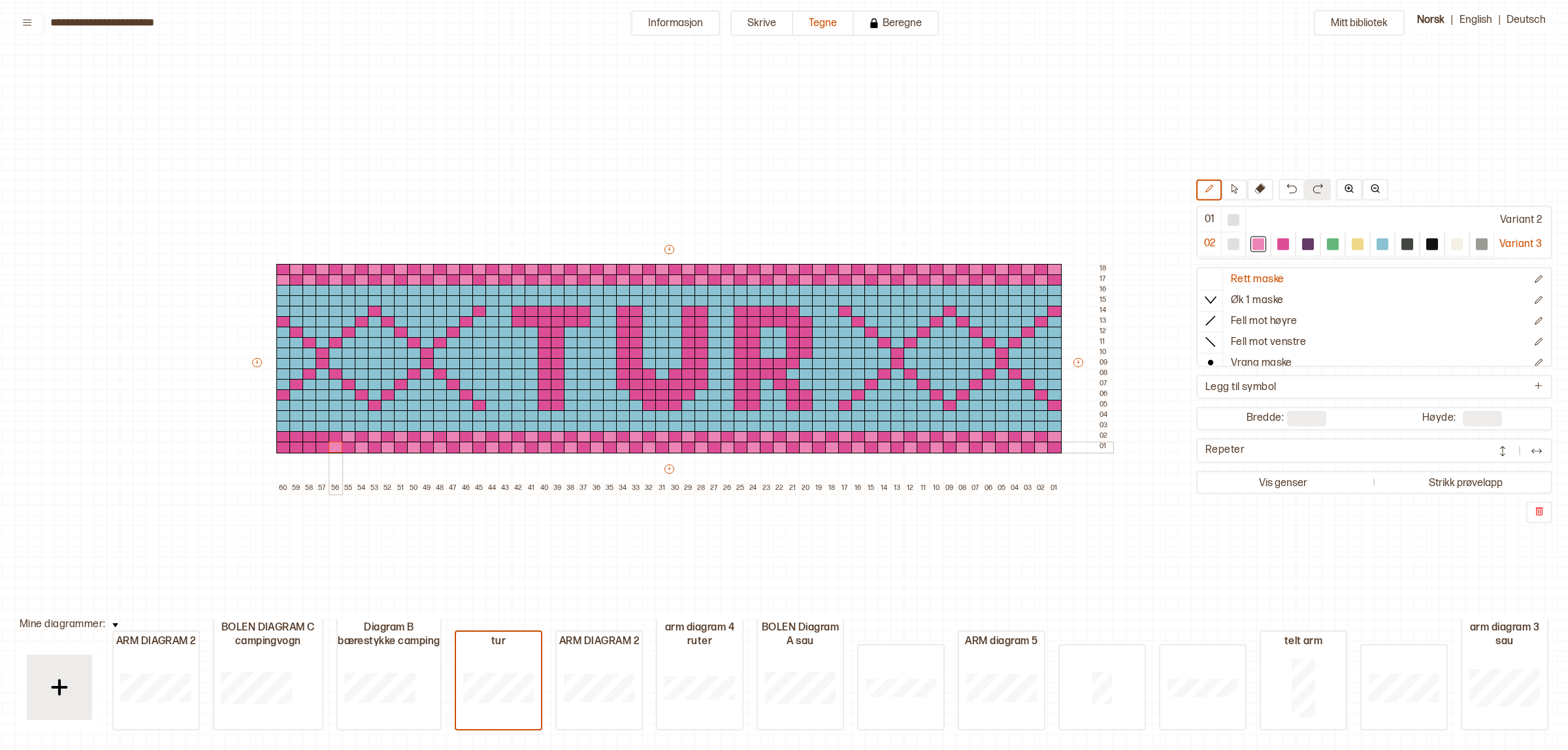
click at [337, 445] on div at bounding box center [335, 448] width 14 height 12
click at [324, 435] on div at bounding box center [322, 437] width 14 height 12
click at [312, 446] on div at bounding box center [309, 448] width 14 height 12
click at [302, 438] on div at bounding box center [296, 437] width 14 height 12
click at [286, 445] on div at bounding box center [283, 448] width 14 height 12
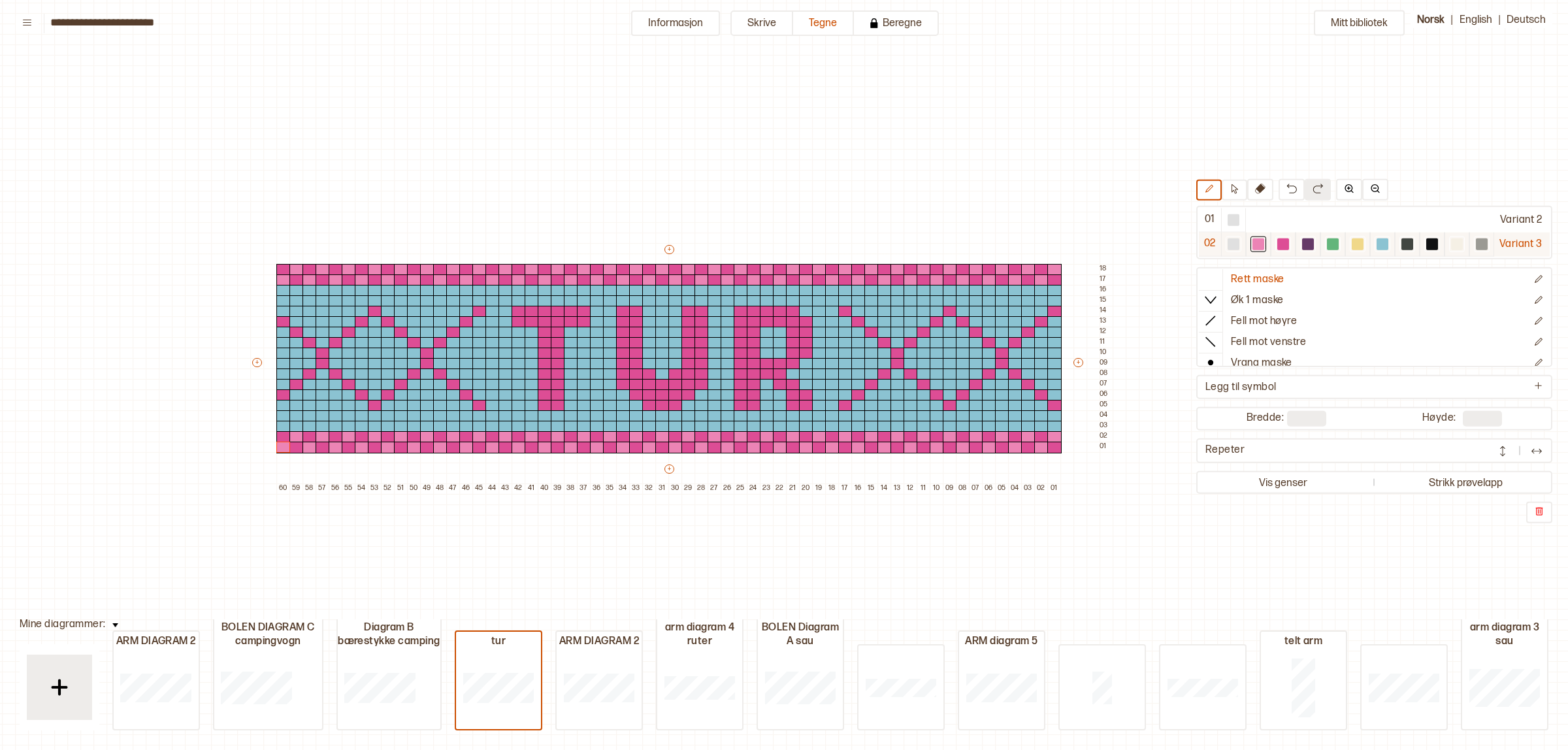
click at [1280, 246] on div at bounding box center [1283, 244] width 12 height 12
click at [833, 299] on div at bounding box center [832, 301] width 14 height 12
click at [828, 410] on div at bounding box center [832, 416] width 14 height 12
click at [491, 302] on div at bounding box center [492, 301] width 14 height 12
click at [490, 412] on div at bounding box center [492, 416] width 14 height 12
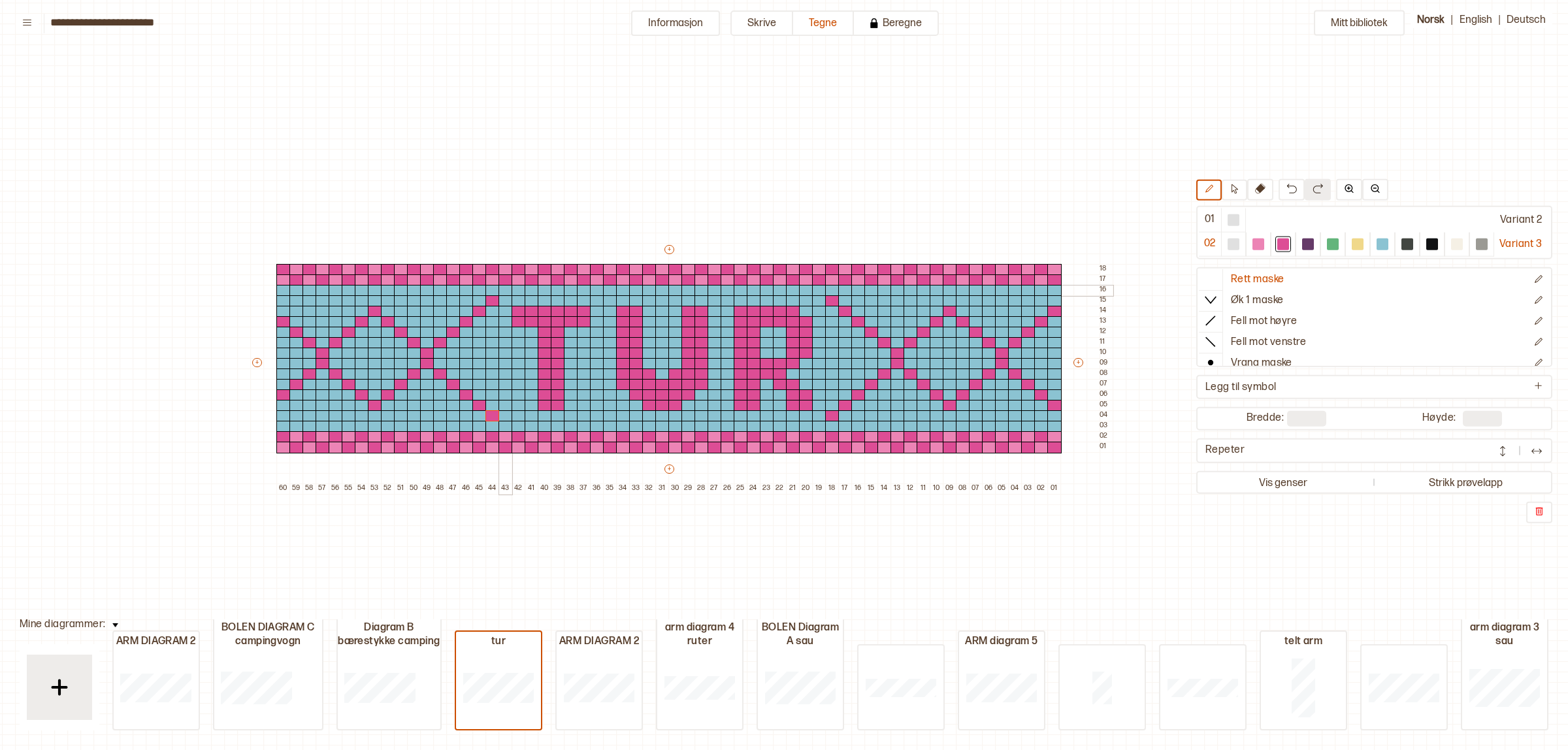
click at [505, 289] on div at bounding box center [505, 290] width 14 height 12
click at [508, 423] on div at bounding box center [505, 426] width 14 height 12
click at [815, 289] on div at bounding box center [819, 290] width 14 height 12
click at [815, 425] on div at bounding box center [819, 426] width 14 height 12
click at [1287, 193] on img at bounding box center [1292, 188] width 10 height 10
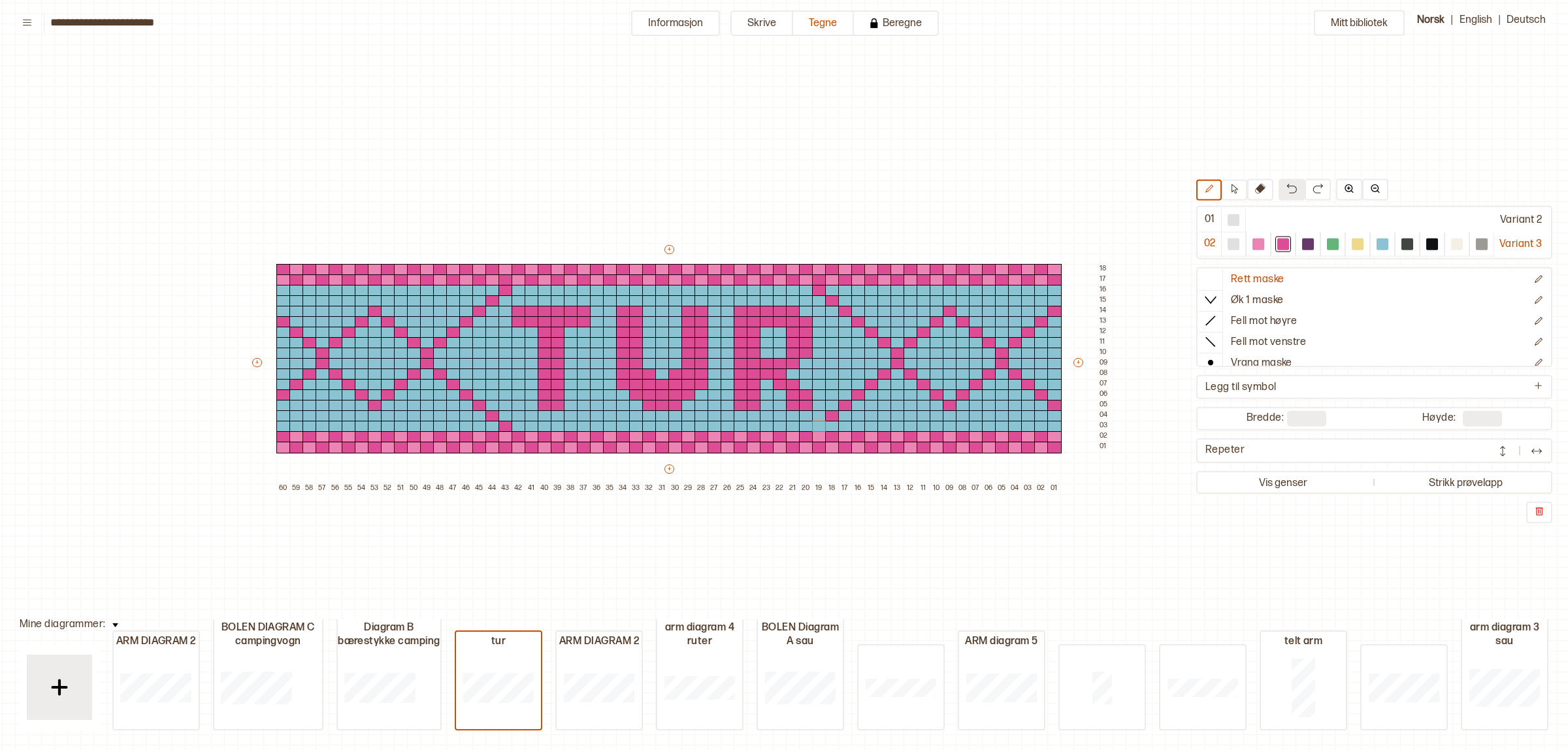
click at [1287, 193] on img at bounding box center [1292, 188] width 10 height 10
drag, startPoint x: 502, startPoint y: 414, endPoint x: 530, endPoint y: 413, distance: 28.0
click at [528, 413] on div "+ + + + 60 59 58 57 56 55 54 53 52 51 50 49 48 47 46 45 44 43 42 41 40 39 38 37…" at bounding box center [681, 368] width 863 height 251
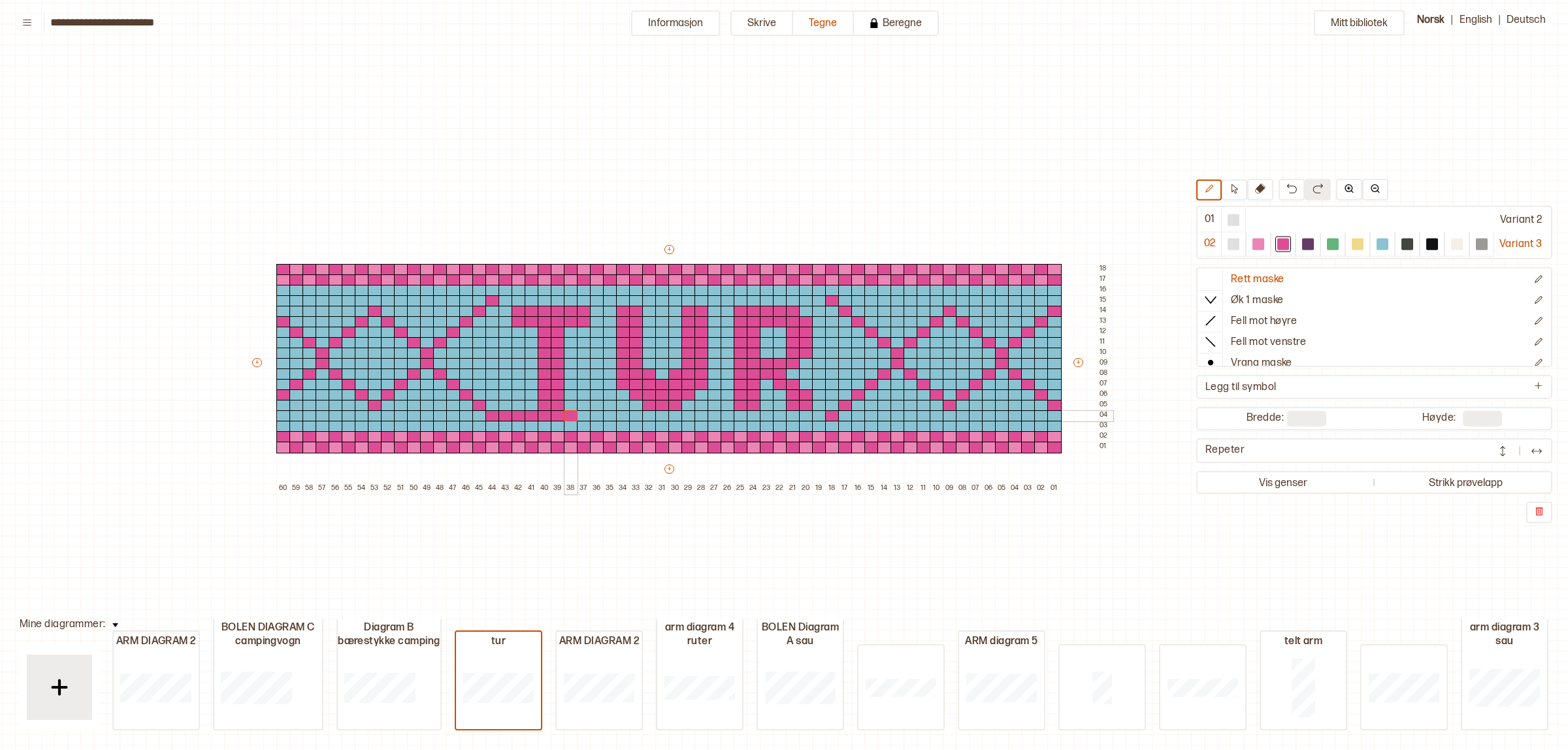
drag, startPoint x: 534, startPoint y: 412, endPoint x: 624, endPoint y: 383, distance: 94.6
click at [564, 410] on div "+ + + + 60 59 58 57 56 55 54 53 52 51 50 49 48 47 46 45 44 43 42 41 40 39 38 37…" at bounding box center [681, 368] width 863 height 251
click at [1279, 190] on button at bounding box center [1292, 189] width 26 height 21
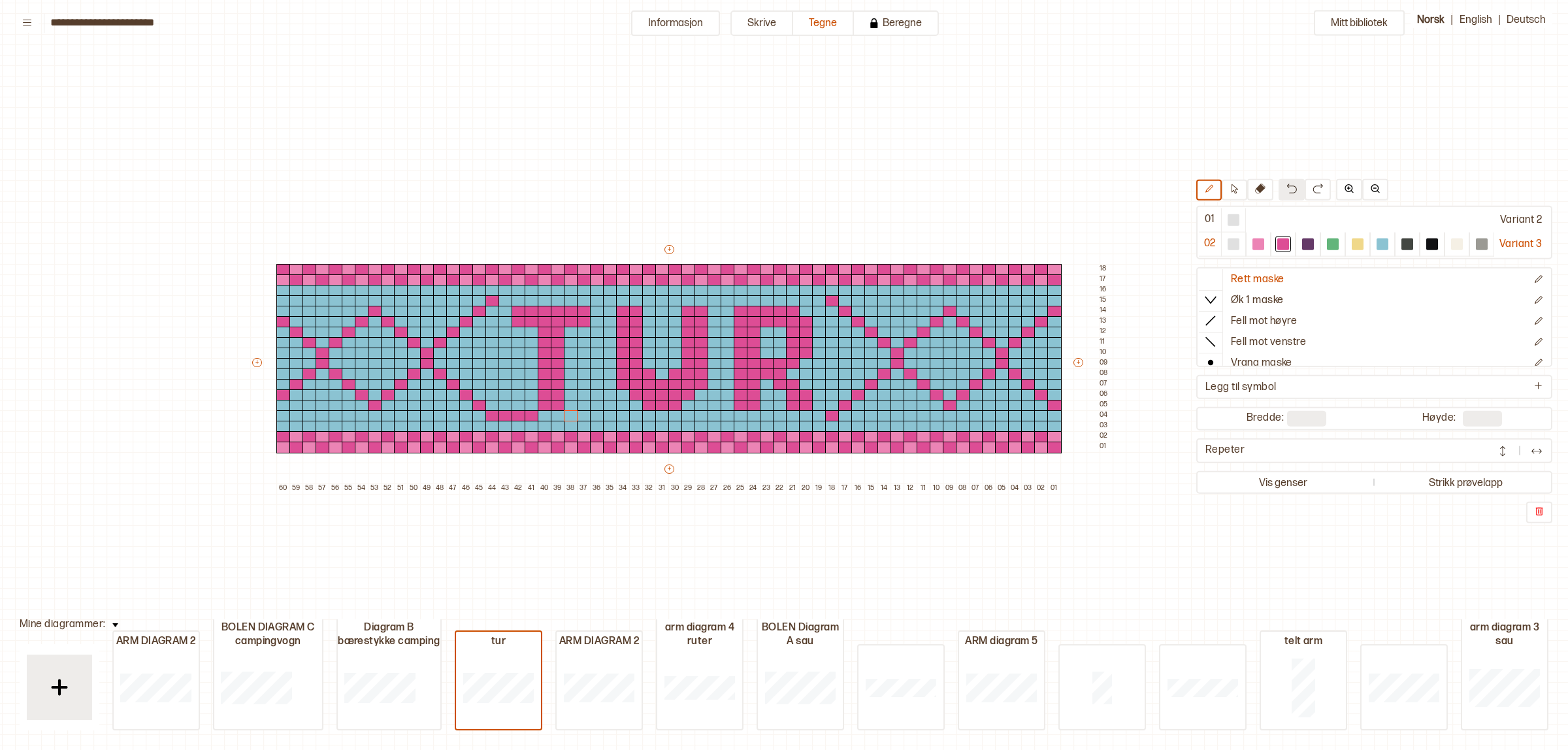
click at [1279, 190] on button at bounding box center [1292, 189] width 26 height 21
click at [1292, 186] on button at bounding box center [1292, 189] width 26 height 21
click at [1376, 234] on div at bounding box center [1383, 244] width 25 height 24
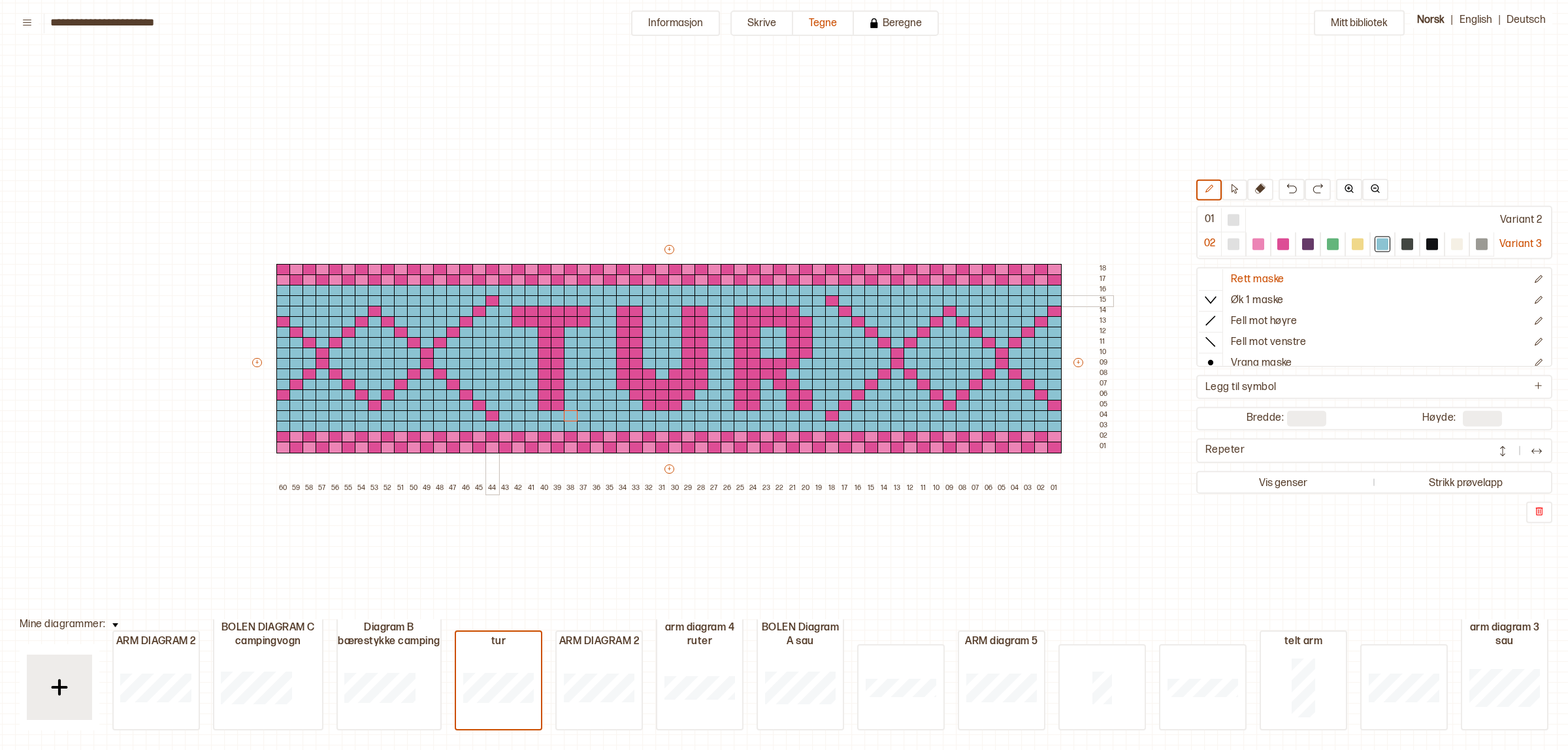
click at [490, 298] on div at bounding box center [492, 301] width 14 height 12
click at [494, 418] on div at bounding box center [492, 416] width 14 height 12
click at [832, 416] on div at bounding box center [832, 416] width 14 height 12
click at [832, 298] on div at bounding box center [832, 301] width 14 height 12
click at [1279, 243] on div at bounding box center [1283, 244] width 12 height 12
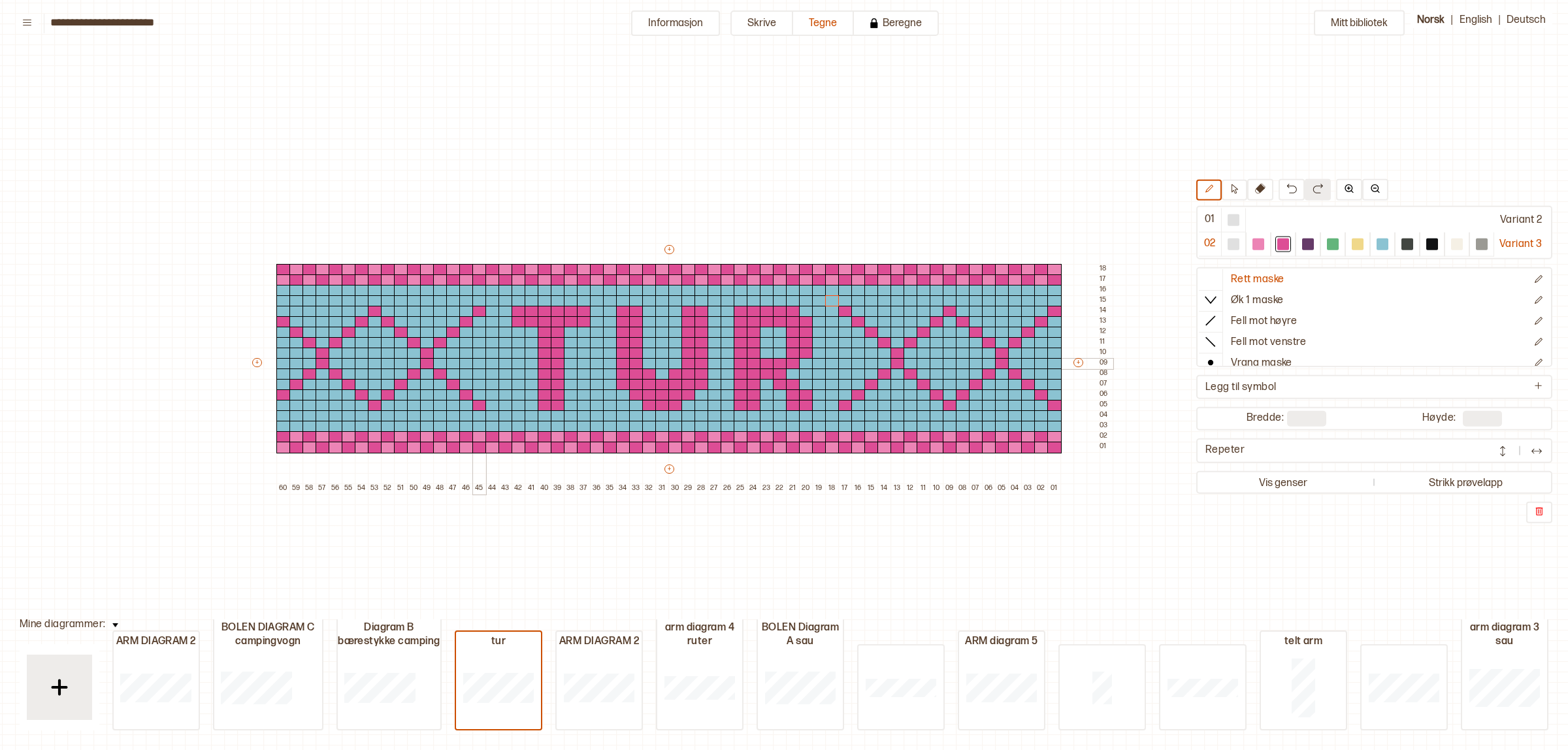
click at [477, 363] on div at bounding box center [479, 364] width 14 height 12
click at [488, 363] on div at bounding box center [492, 364] width 14 height 12
click at [503, 360] on div at bounding box center [505, 364] width 14 height 12
click at [488, 353] on div at bounding box center [492, 354] width 14 height 12
click at [488, 371] on div at bounding box center [492, 374] width 14 height 12
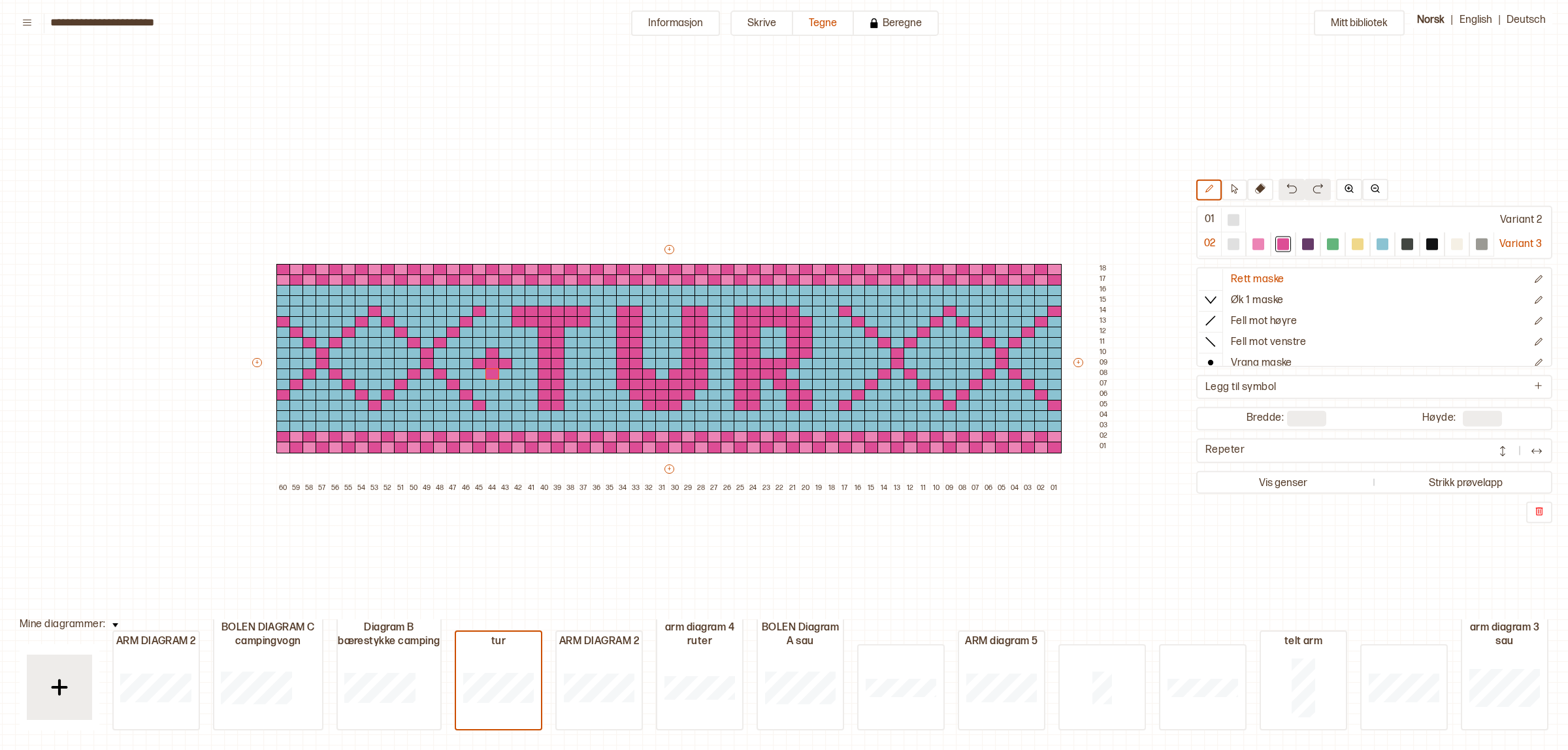
click at [1287, 188] on img at bounding box center [1292, 188] width 10 height 10
click at [1287, 185] on img at bounding box center [1292, 188] width 10 height 10
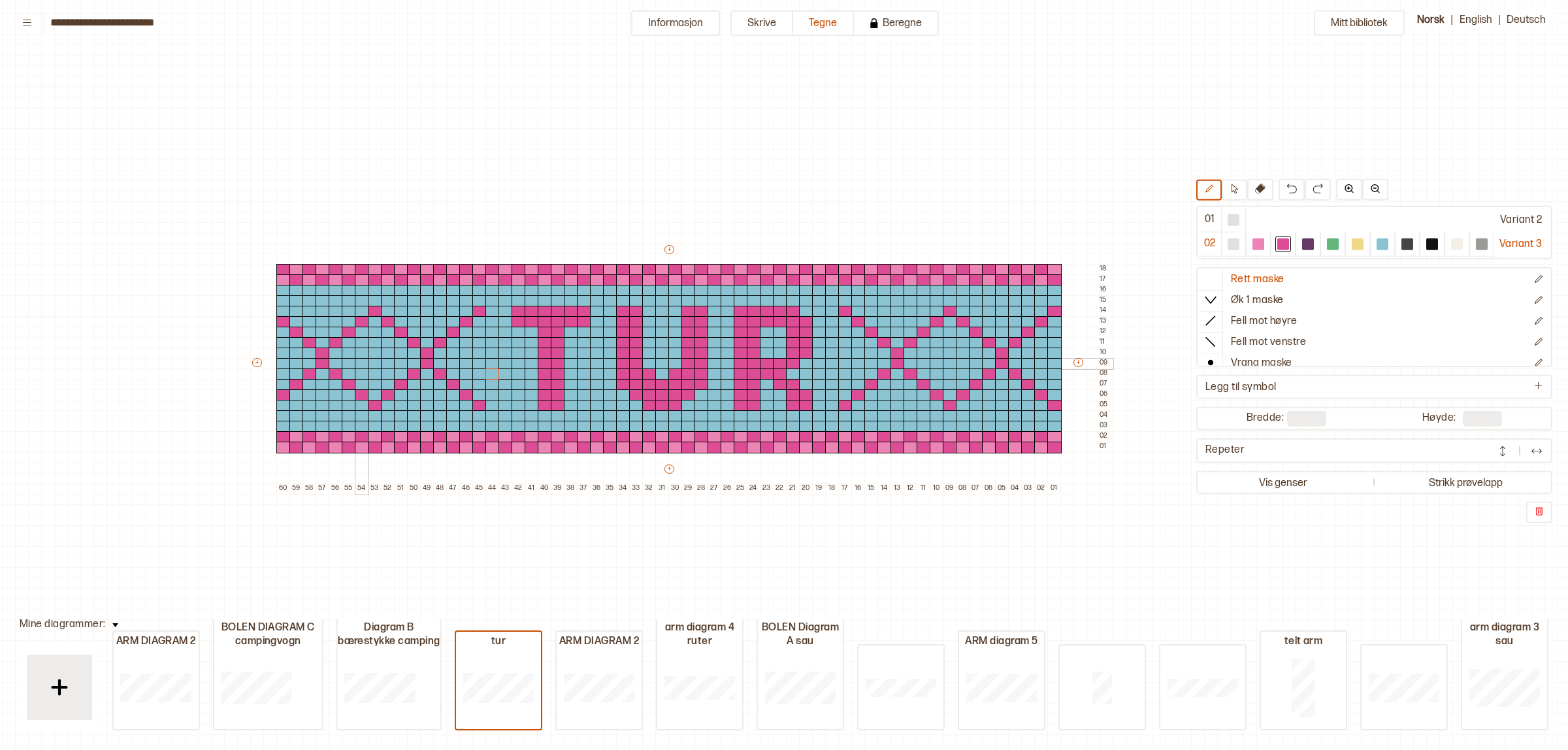
click at [359, 361] on div at bounding box center [361, 364] width 14 height 12
click at [359, 351] on div at bounding box center [361, 354] width 14 height 12
click at [383, 354] on div at bounding box center [387, 354] width 14 height 12
click at [384, 359] on div at bounding box center [387, 364] width 14 height 12
click at [376, 359] on div "+ + + + 60 59 58 57 56 55 54 53 52 51 50 49 48 47 46 45 44 43 42 41 40 39 38 37…" at bounding box center [681, 368] width 863 height 251
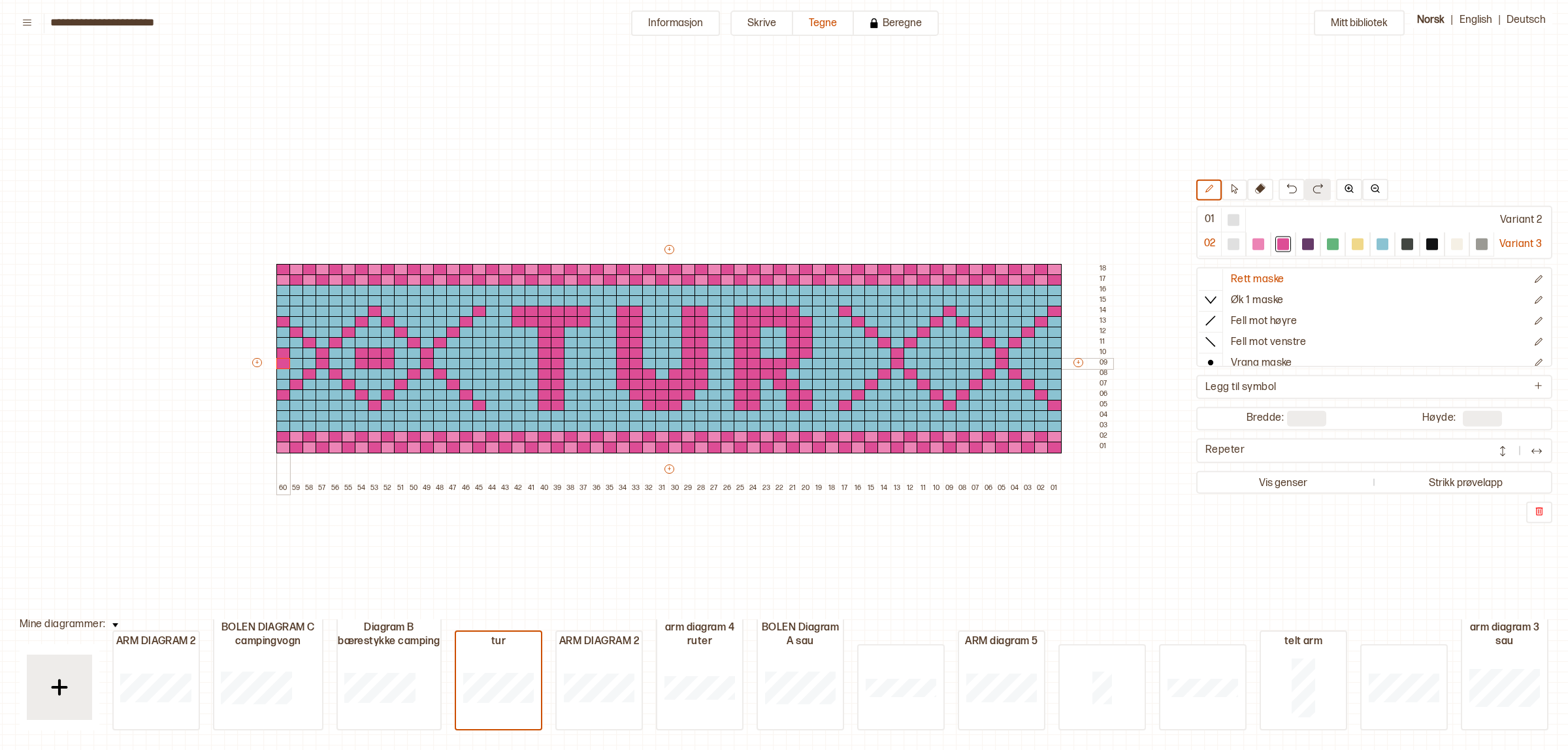
drag, startPoint x: 281, startPoint y: 354, endPoint x: 281, endPoint y: 361, distance: 7.0
click at [281, 361] on div "+ + + + 60 59 58 57 56 55 54 53 52 51 50 49 48 47 46 45 44 43 42 41 40 39 38 37…" at bounding box center [681, 368] width 863 height 251
click at [460, 356] on div at bounding box center [466, 354] width 14 height 12
click at [481, 355] on div at bounding box center [479, 354] width 14 height 12
click at [464, 361] on div at bounding box center [466, 364] width 14 height 12
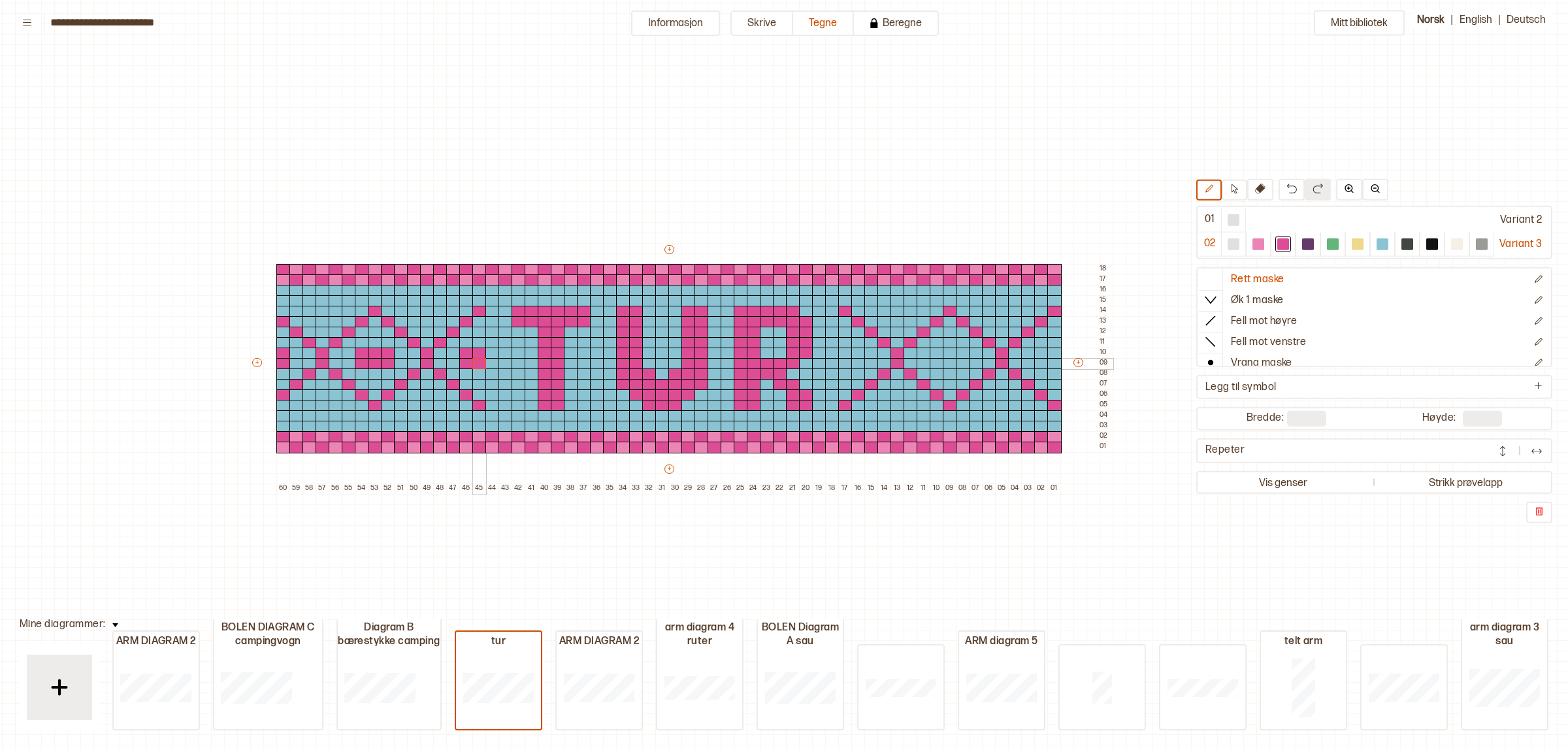
click at [476, 360] on div at bounding box center [479, 364] width 14 height 12
click at [856, 352] on div at bounding box center [858, 354] width 14 height 12
click at [853, 361] on div at bounding box center [858, 364] width 14 height 12
click at [845, 352] on div at bounding box center [845, 354] width 14 height 12
click at [844, 368] on div at bounding box center [845, 364] width 14 height 12
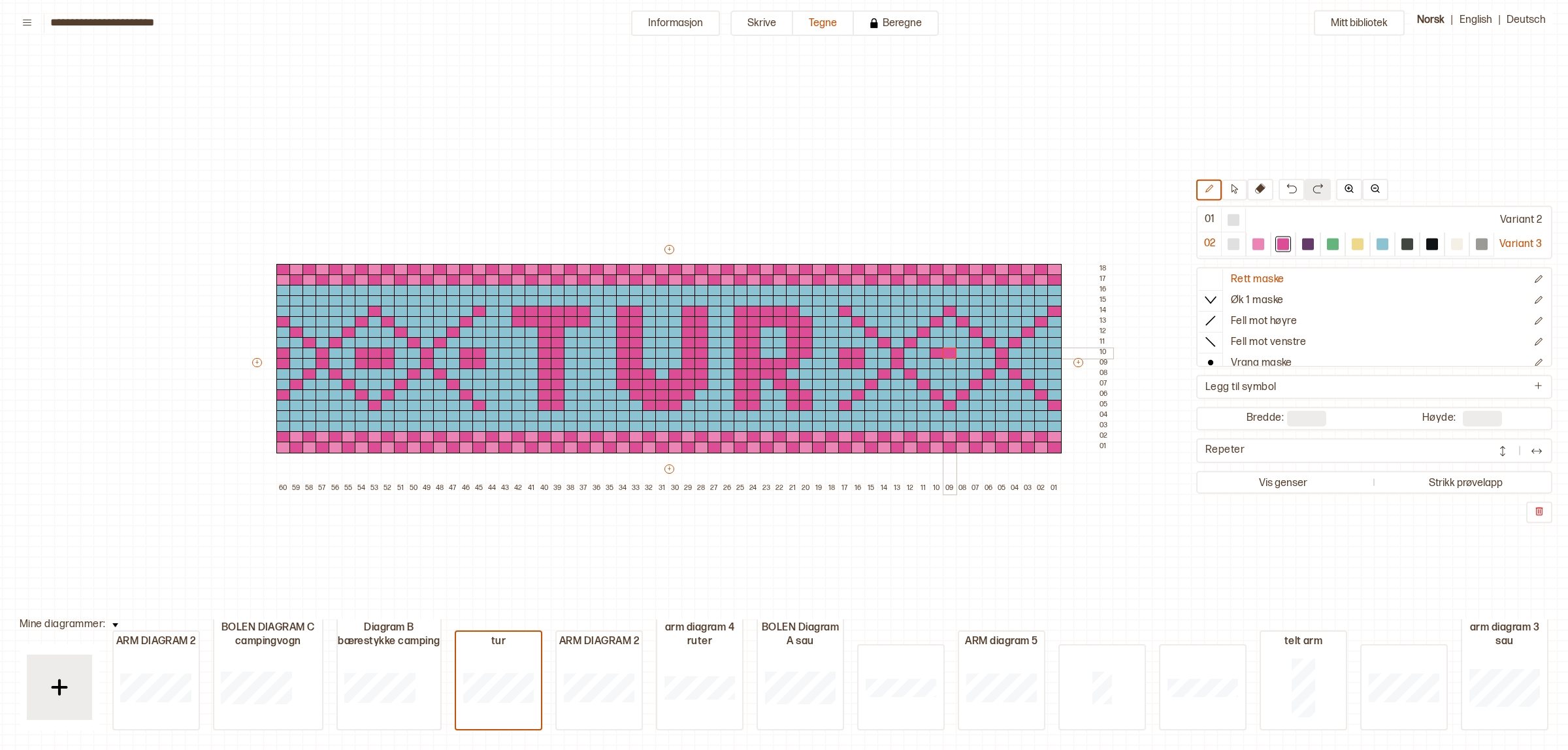
click at [943, 355] on div "+ + + + 60 59 58 57 56 55 54 53 52 51 50 49 48 47 46 45 44 43 42 41 40 39 38 37…" at bounding box center [681, 368] width 863 height 251
click at [961, 352] on div at bounding box center [962, 354] width 14 height 12
drag, startPoint x: 962, startPoint y: 361, endPoint x: 949, endPoint y: 364, distance: 13.3
click at [960, 363] on div at bounding box center [962, 364] width 14 height 12
click at [947, 364] on div at bounding box center [949, 364] width 14 height 12
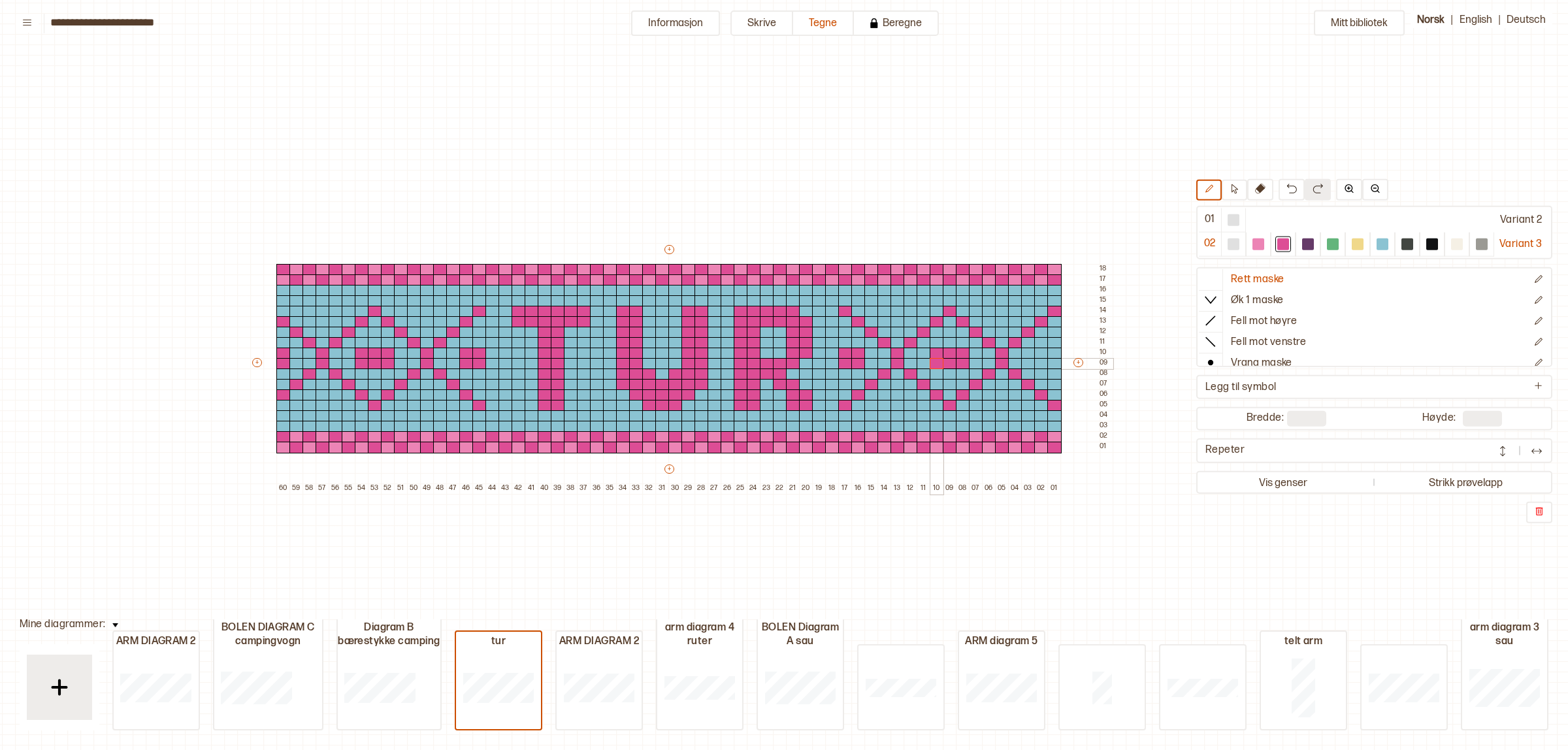
click at [932, 363] on div at bounding box center [936, 364] width 14 height 12
drag, startPoint x: 1039, startPoint y: 353, endPoint x: 1051, endPoint y: 355, distance: 12.2
click at [1051, 355] on div "+ + + + 60 59 58 57 56 55 54 53 52 51 50 49 48 47 46 45 44 43 42 41 40 39 38 37…" at bounding box center [681, 368] width 863 height 251
click at [1383, 240] on div at bounding box center [1383, 244] width 12 height 12
drag, startPoint x: 951, startPoint y: 354, endPoint x: 951, endPoint y: 365, distance: 11.0
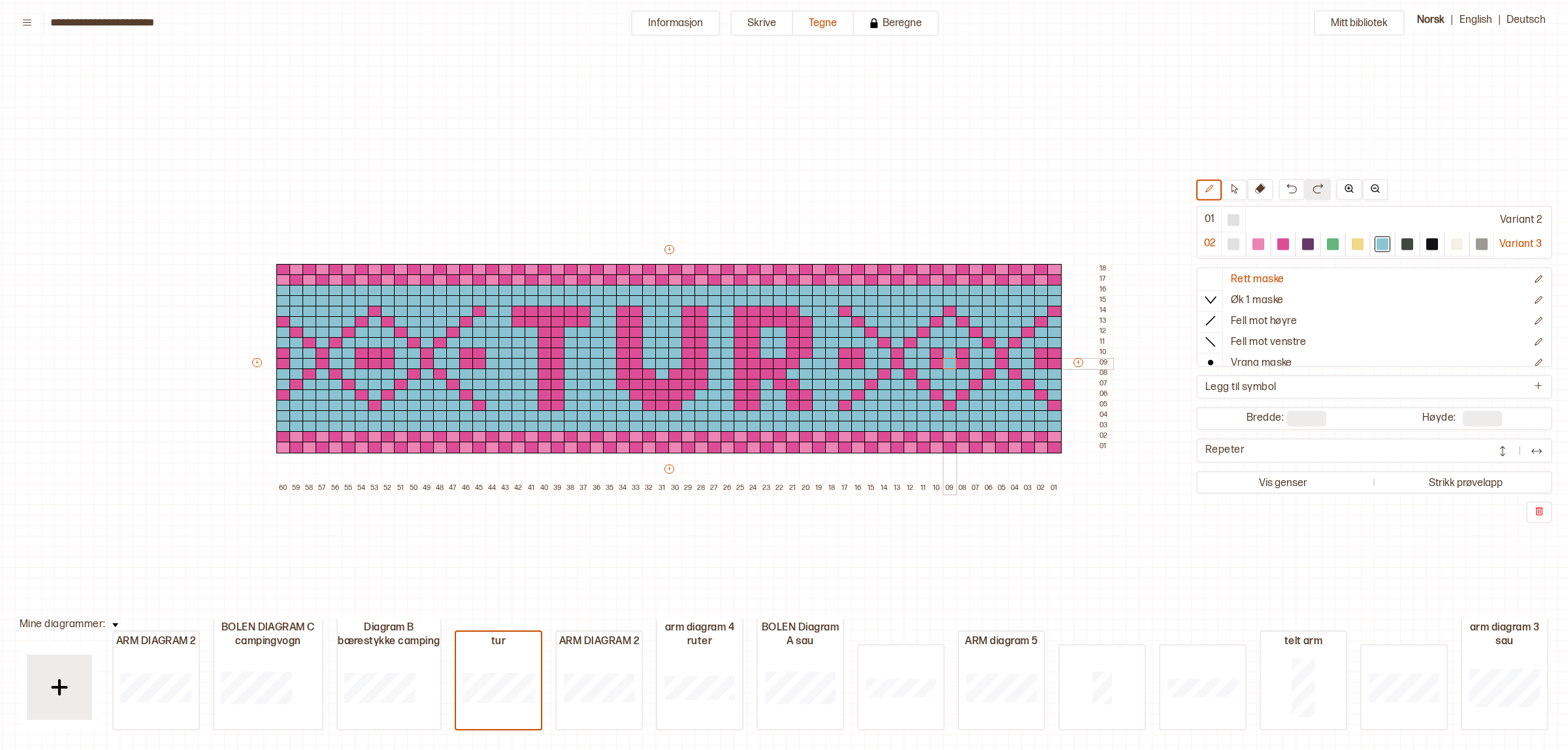
click at [951, 365] on div "+ + + + 60 59 58 57 56 55 54 53 52 51 50 49 48 47 46 45 44 43 42 41 40 39 38 37…" at bounding box center [681, 368] width 863 height 251
click at [1059, 348] on div at bounding box center [1054, 354] width 14 height 12
drag, startPoint x: 1052, startPoint y: 363, endPoint x: 1240, endPoint y: 368, distance: 188.1
click at [1051, 365] on div at bounding box center [1054, 364] width 14 height 12
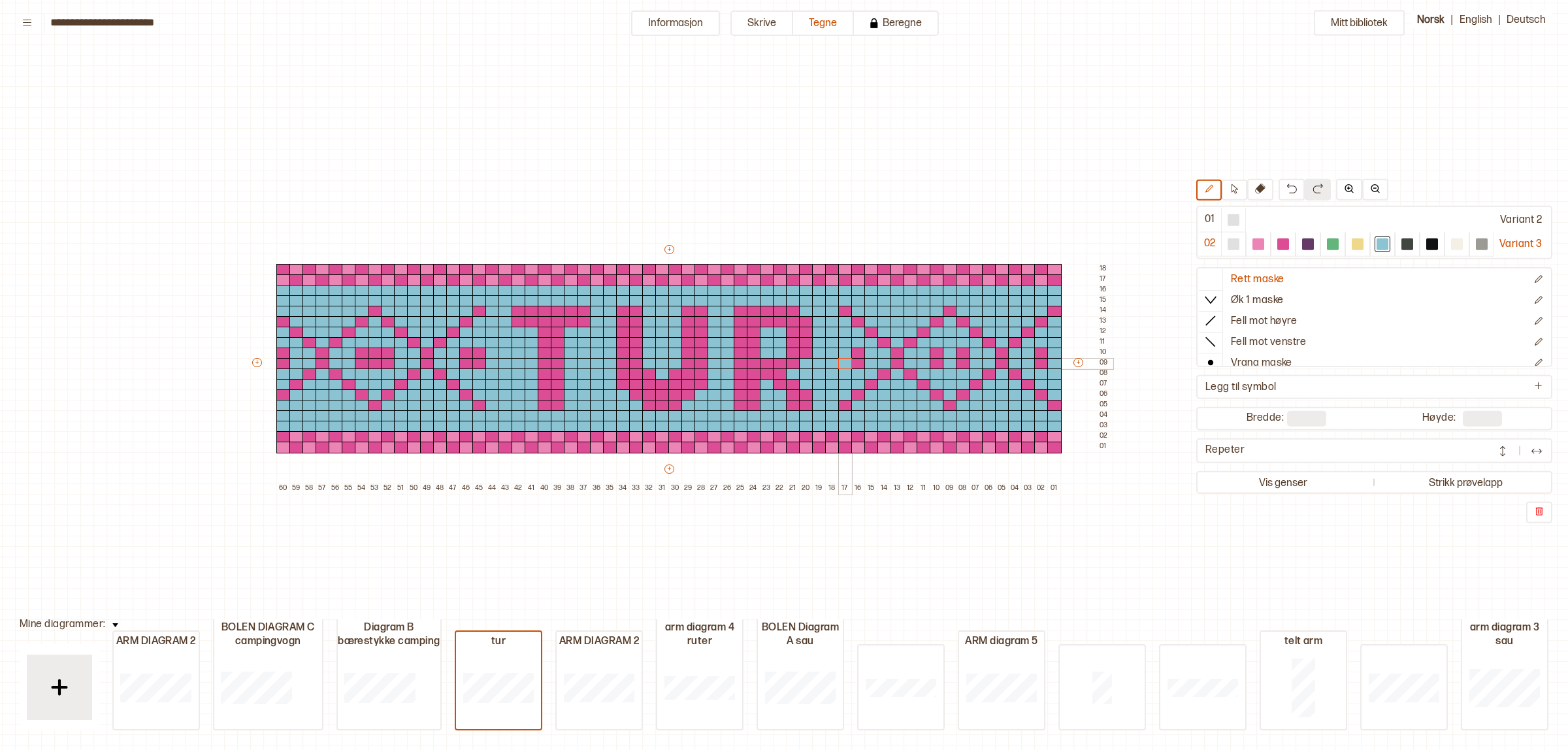
drag, startPoint x: 838, startPoint y: 353, endPoint x: 841, endPoint y: 363, distance: 10.4
click at [841, 363] on div "+ + + + 60 59 58 57 56 55 54 53 52 51 50 49 48 47 46 45 44 43 42 41 40 39 38 37…" at bounding box center [681, 368] width 863 height 251
click at [1279, 240] on div at bounding box center [1283, 244] width 12 height 12
drag, startPoint x: 844, startPoint y: 353, endPoint x: 844, endPoint y: 361, distance: 8.0
click at [844, 361] on div "+ + + + 60 59 58 57 56 55 54 53 52 51 50 49 48 47 46 45 44 43 42 41 40 39 38 37…" at bounding box center [681, 368] width 863 height 251
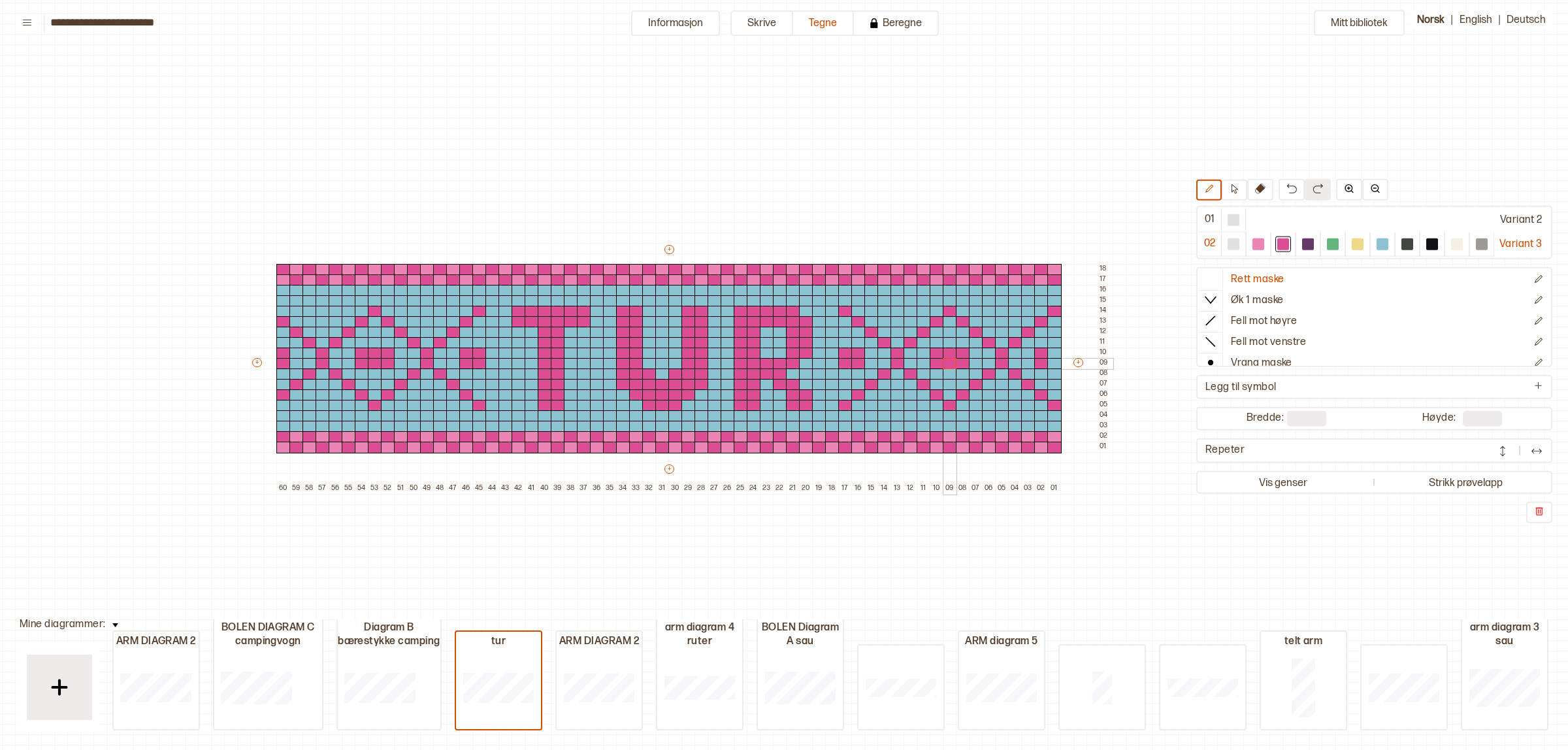
drag, startPoint x: 946, startPoint y: 356, endPoint x: 951, endPoint y: 363, distance: 8.6
click at [951, 363] on div "+ + + + 60 59 58 57 56 55 54 53 52 51 50 49 48 47 46 45 44 43 42 41 40 39 38 37…" at bounding box center [681, 368] width 863 height 251
drag, startPoint x: 1056, startPoint y: 352, endPoint x: 1057, endPoint y: 361, distance: 9.1
click at [1057, 361] on div "+ + + + 60 59 58 57 56 55 54 53 52 51 50 49 48 47 46 45 44 43 42 41 40 39 38 37…" at bounding box center [681, 368] width 863 height 251
click at [374, 343] on div at bounding box center [374, 342] width 14 height 12
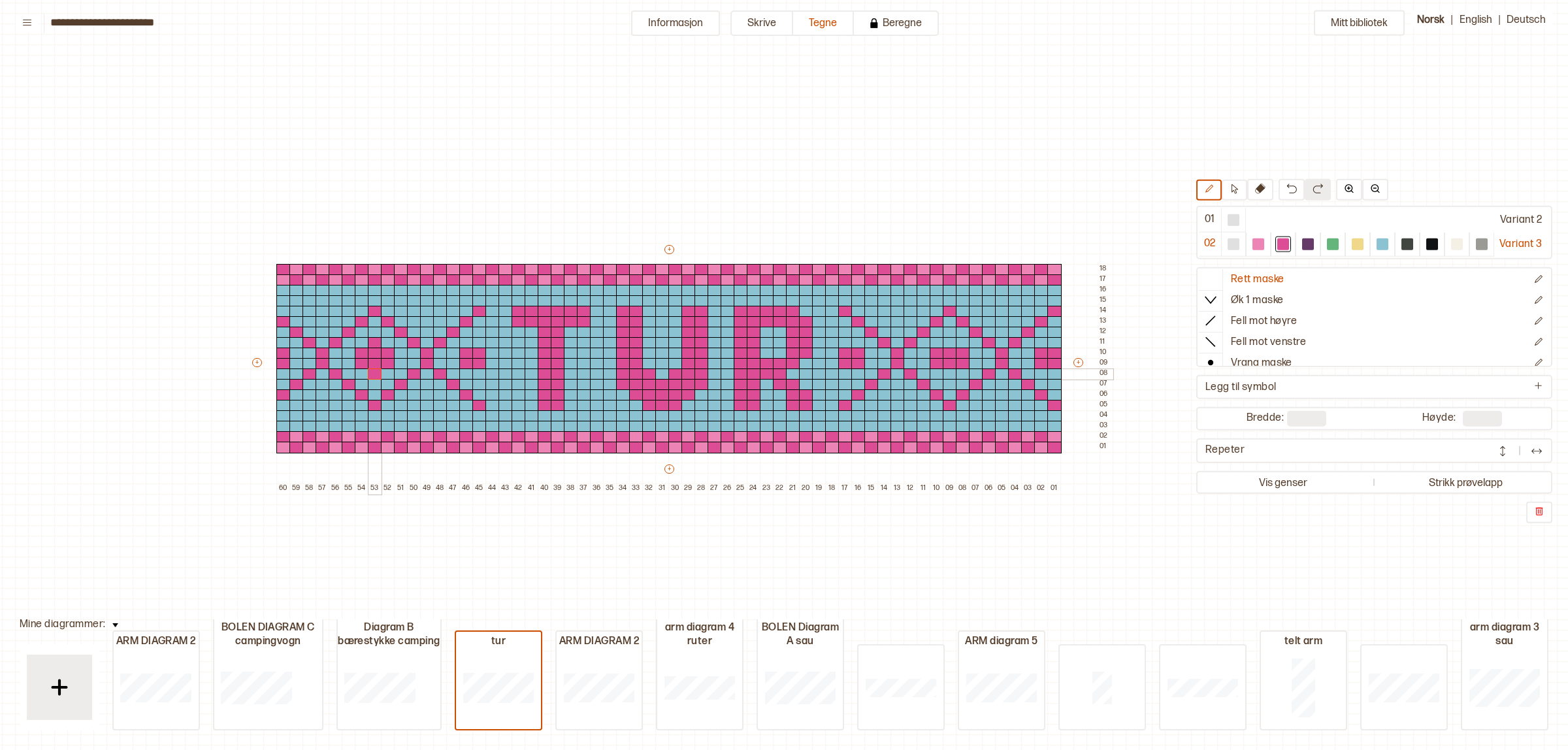
click at [376, 374] on div at bounding box center [374, 374] width 14 height 12
click at [1052, 348] on div at bounding box center [1054, 354] width 14 height 12
click at [1052, 370] on div at bounding box center [1054, 374] width 14 height 12
click at [1051, 340] on div at bounding box center [1054, 342] width 14 height 12
click at [951, 343] on div at bounding box center [949, 342] width 14 height 12
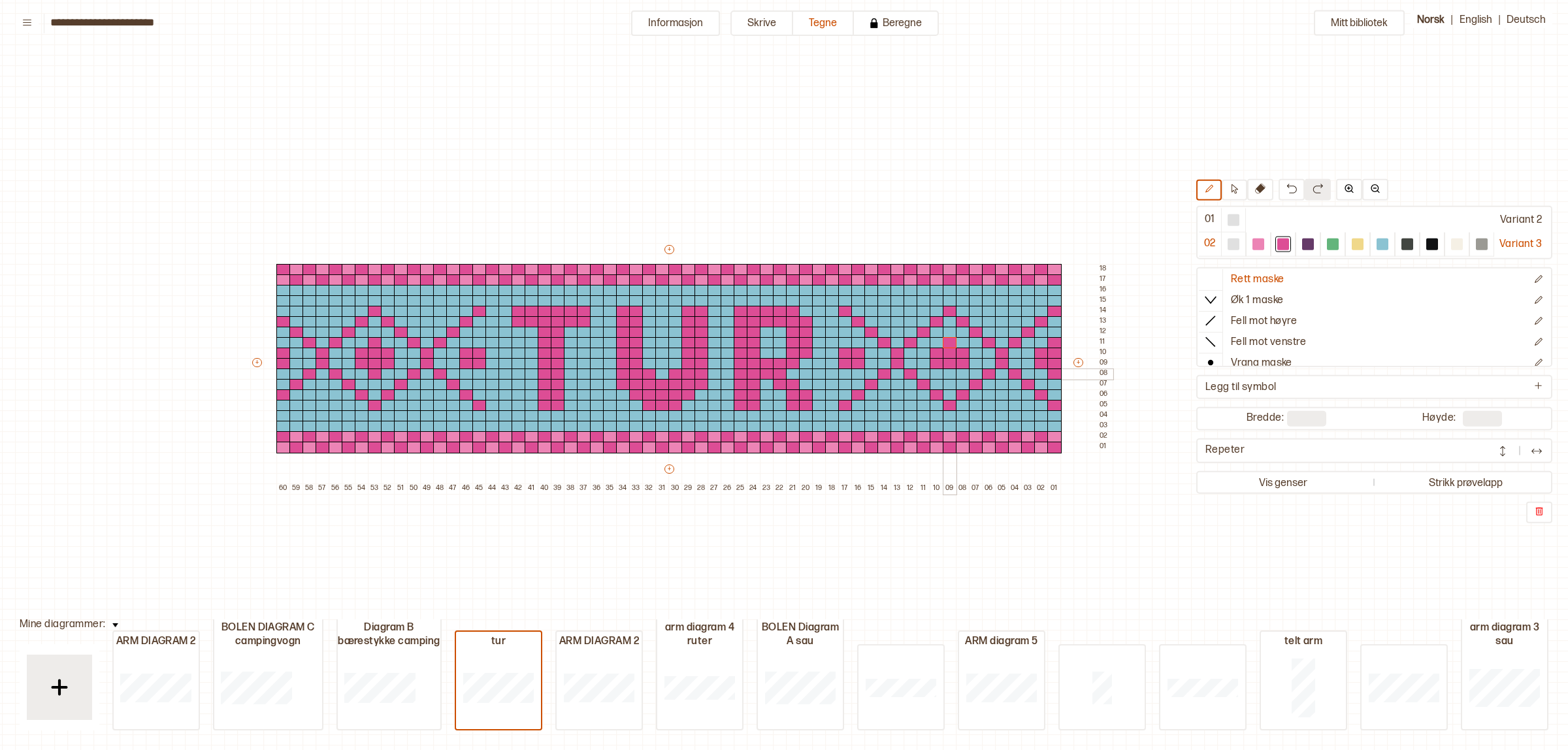
click at [949, 374] on div at bounding box center [949, 374] width 14 height 12
click at [844, 343] on div at bounding box center [845, 342] width 14 height 12
click at [842, 368] on div at bounding box center [845, 364] width 14 height 12
click at [842, 374] on div at bounding box center [845, 374] width 14 height 12
click at [477, 344] on div at bounding box center [479, 342] width 14 height 12
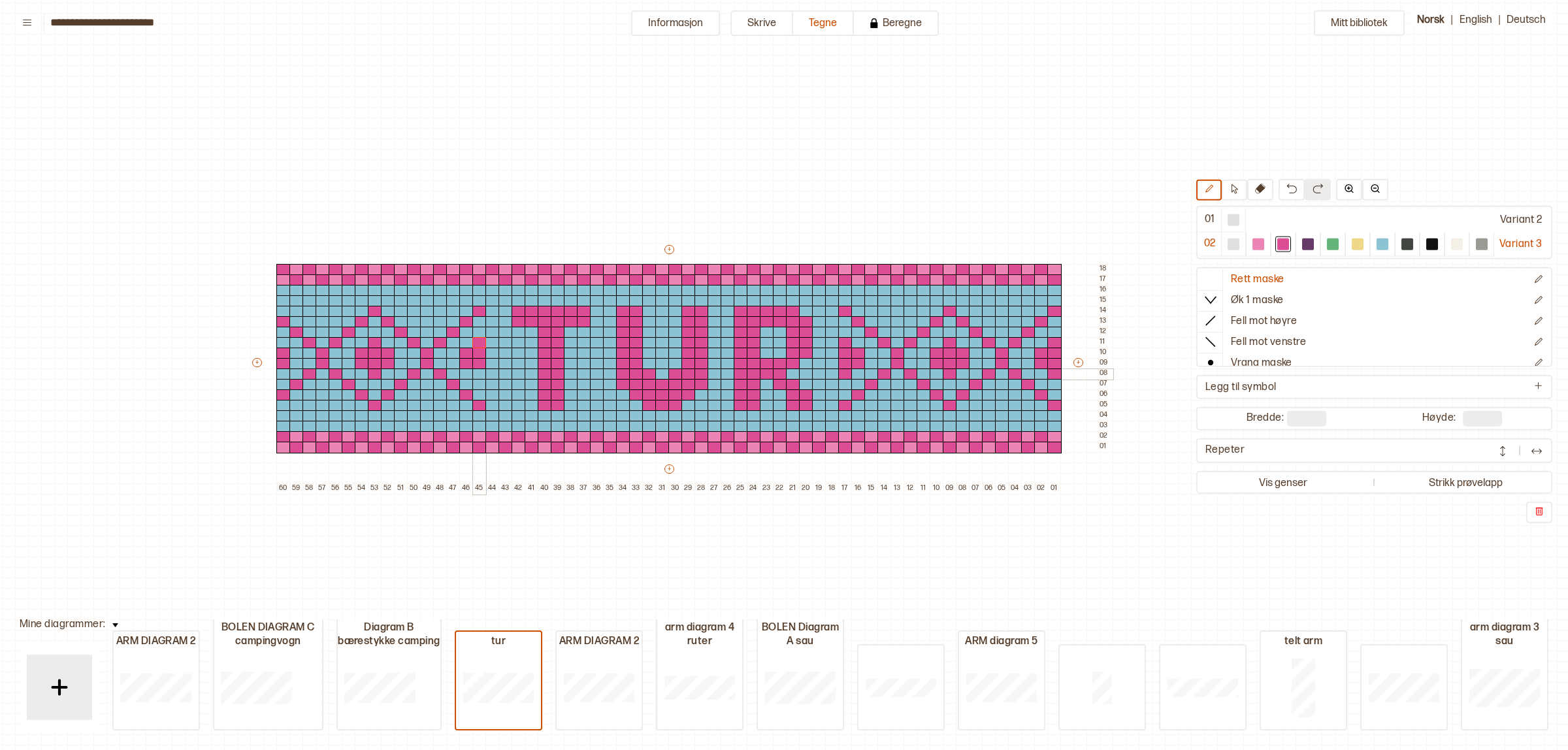
click at [477, 373] on div at bounding box center [479, 374] width 14 height 12
click at [1052, 449] on div at bounding box center [1054, 448] width 14 height 12
drag, startPoint x: 831, startPoint y: 355, endPoint x: 830, endPoint y: 363, distance: 8.1
click at [831, 355] on div at bounding box center [832, 354] width 14 height 12
click at [830, 363] on div at bounding box center [832, 364] width 14 height 12
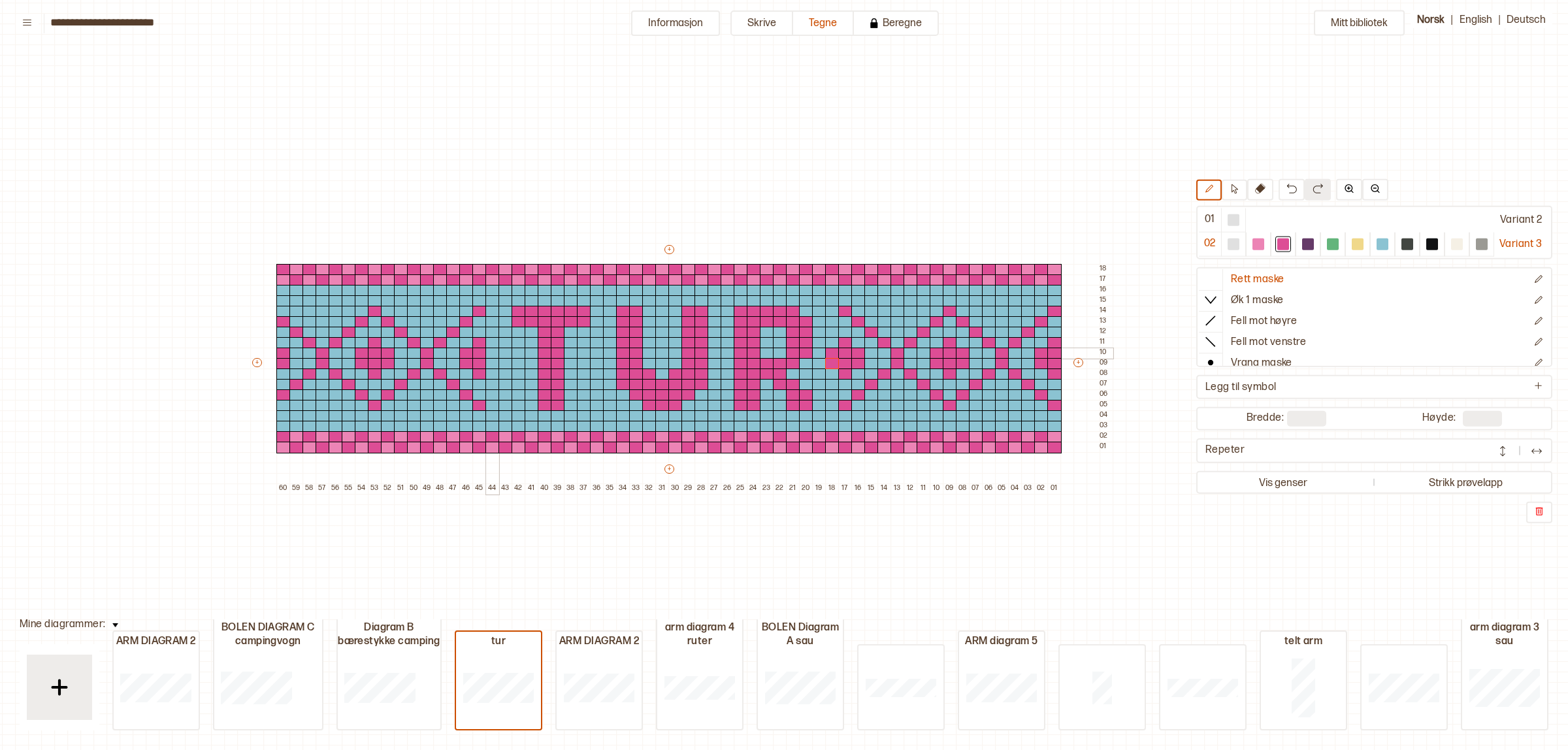
click at [494, 355] on div at bounding box center [492, 354] width 14 height 12
click at [493, 361] on div at bounding box center [492, 364] width 14 height 12
click at [1056, 361] on div at bounding box center [1054, 364] width 14 height 12
click at [1377, 247] on div at bounding box center [1383, 244] width 12 height 12
drag, startPoint x: 828, startPoint y: 350, endPoint x: 830, endPoint y: 367, distance: 17.1
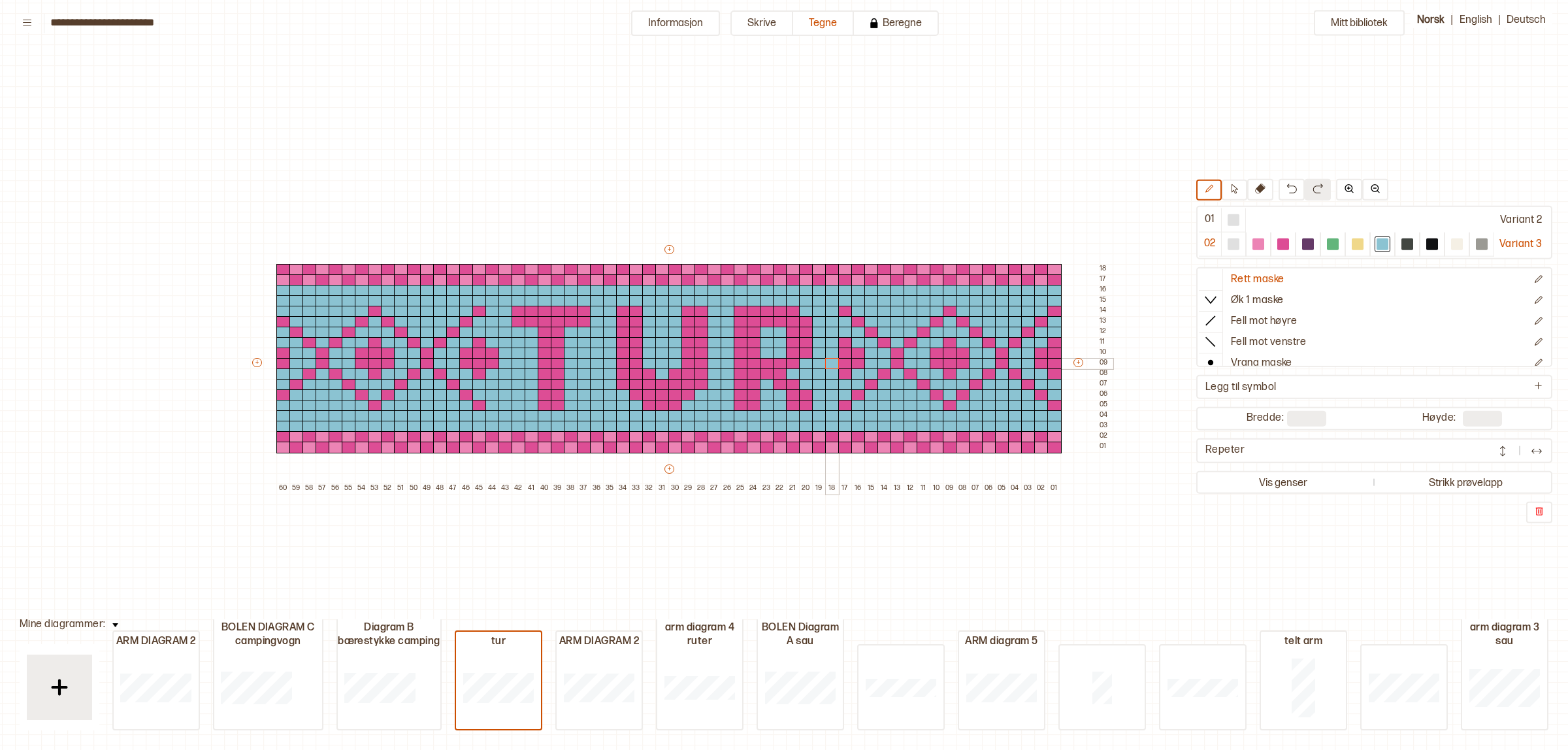
click at [830, 367] on div "+ + + + 60 59 58 57 56 55 54 53 52 51 50 49 48 47 46 45 44 43 42 41 40 39 38 37…" at bounding box center [681, 368] width 863 height 251
drag, startPoint x: 492, startPoint y: 350, endPoint x: 492, endPoint y: 363, distance: 13.0
click at [492, 363] on div "+ + + + 60 59 58 57 56 55 54 53 52 51 50 49 48 47 46 45 44 43 42 41 40 39 38 37…" at bounding box center [681, 368] width 863 height 251
click at [1282, 239] on div at bounding box center [1283, 244] width 12 height 12
click at [828, 319] on div at bounding box center [832, 322] width 14 height 12
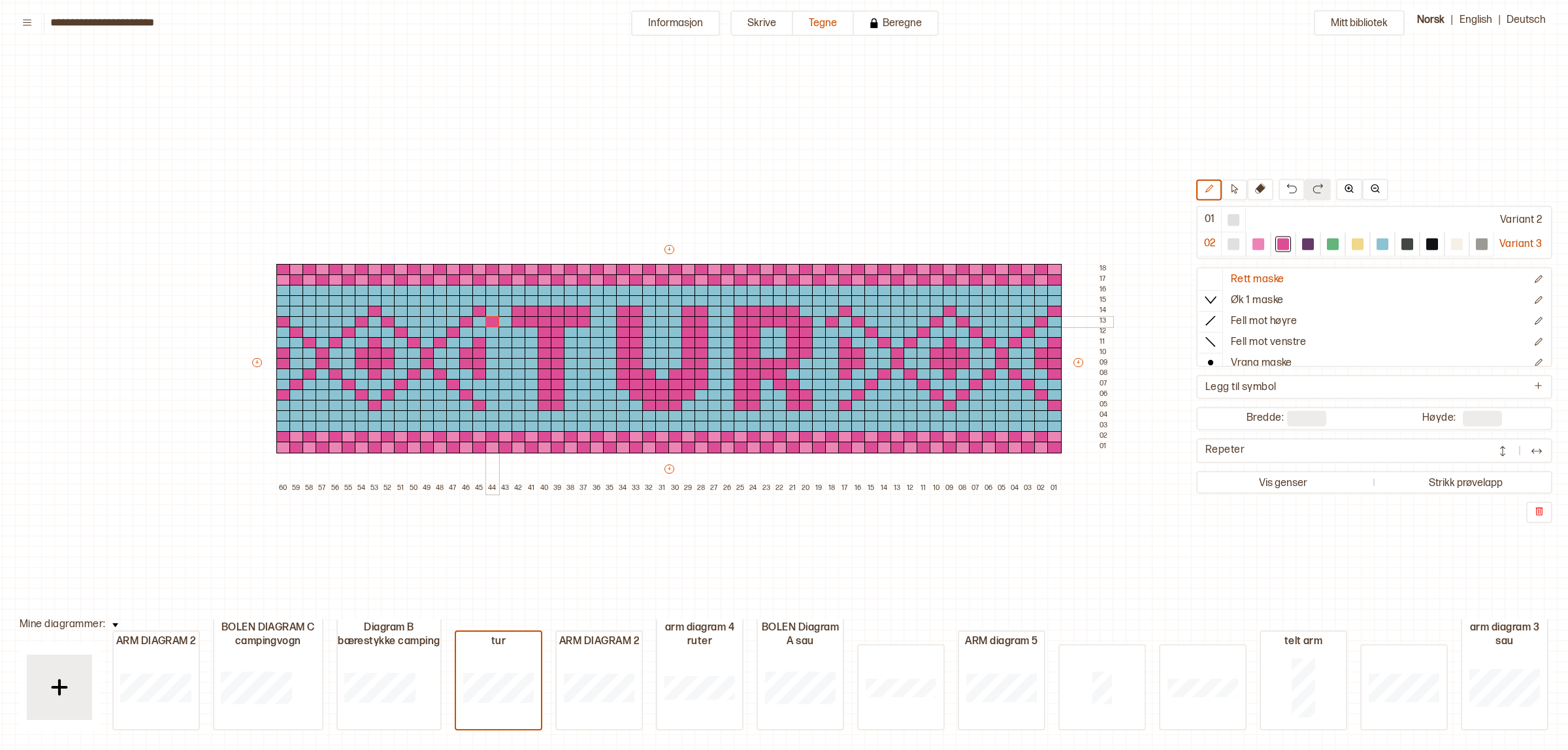
click at [495, 322] on div at bounding box center [492, 322] width 14 height 12
click at [1288, 194] on img at bounding box center [1292, 188] width 10 height 10
click at [896, 400] on div at bounding box center [897, 406] width 14 height 12
click at [895, 309] on div at bounding box center [897, 312] width 14 height 12
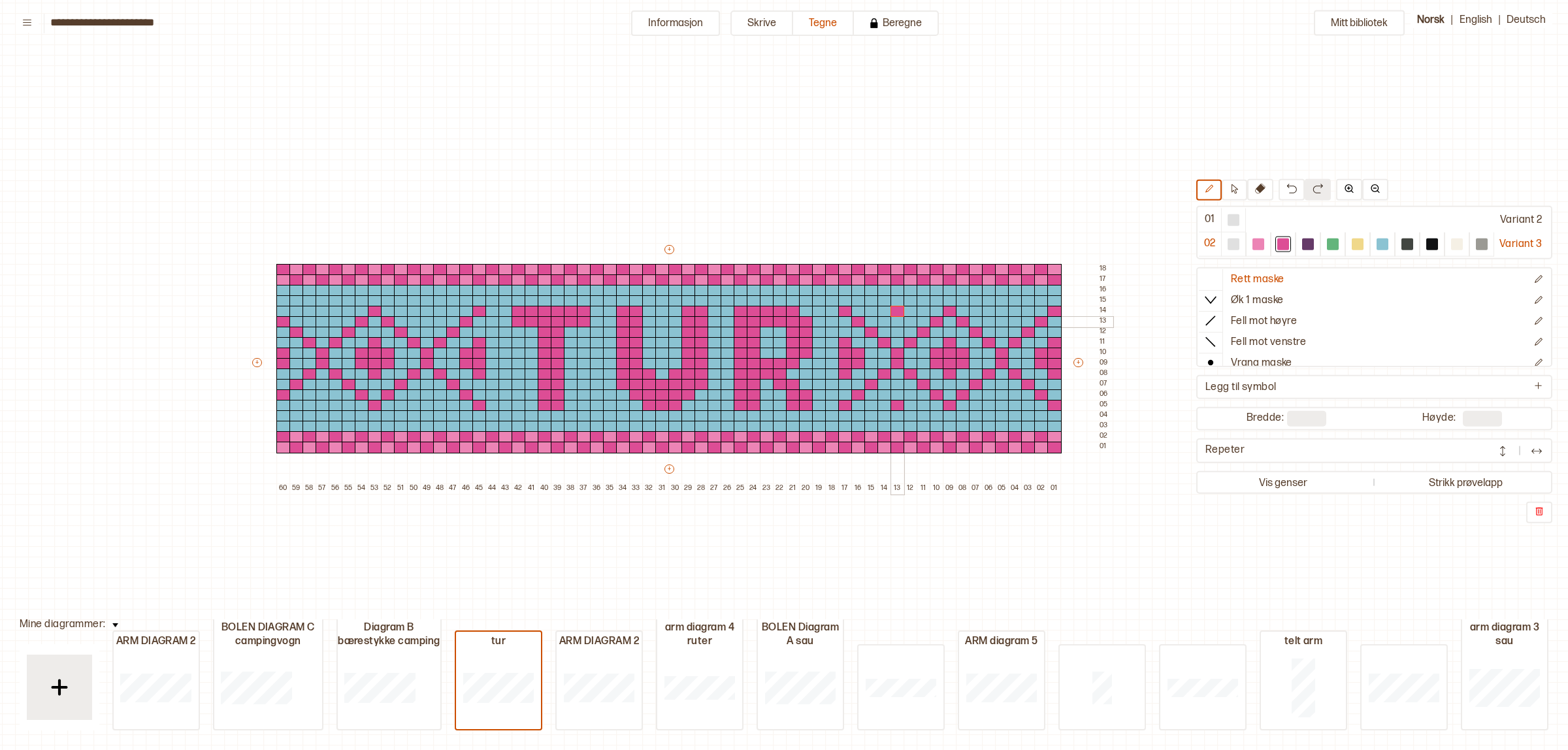
click at [896, 321] on div at bounding box center [897, 322] width 14 height 12
click at [888, 311] on div at bounding box center [884, 312] width 14 height 12
click at [908, 308] on div at bounding box center [910, 312] width 14 height 12
click at [1279, 193] on button at bounding box center [1292, 189] width 26 height 21
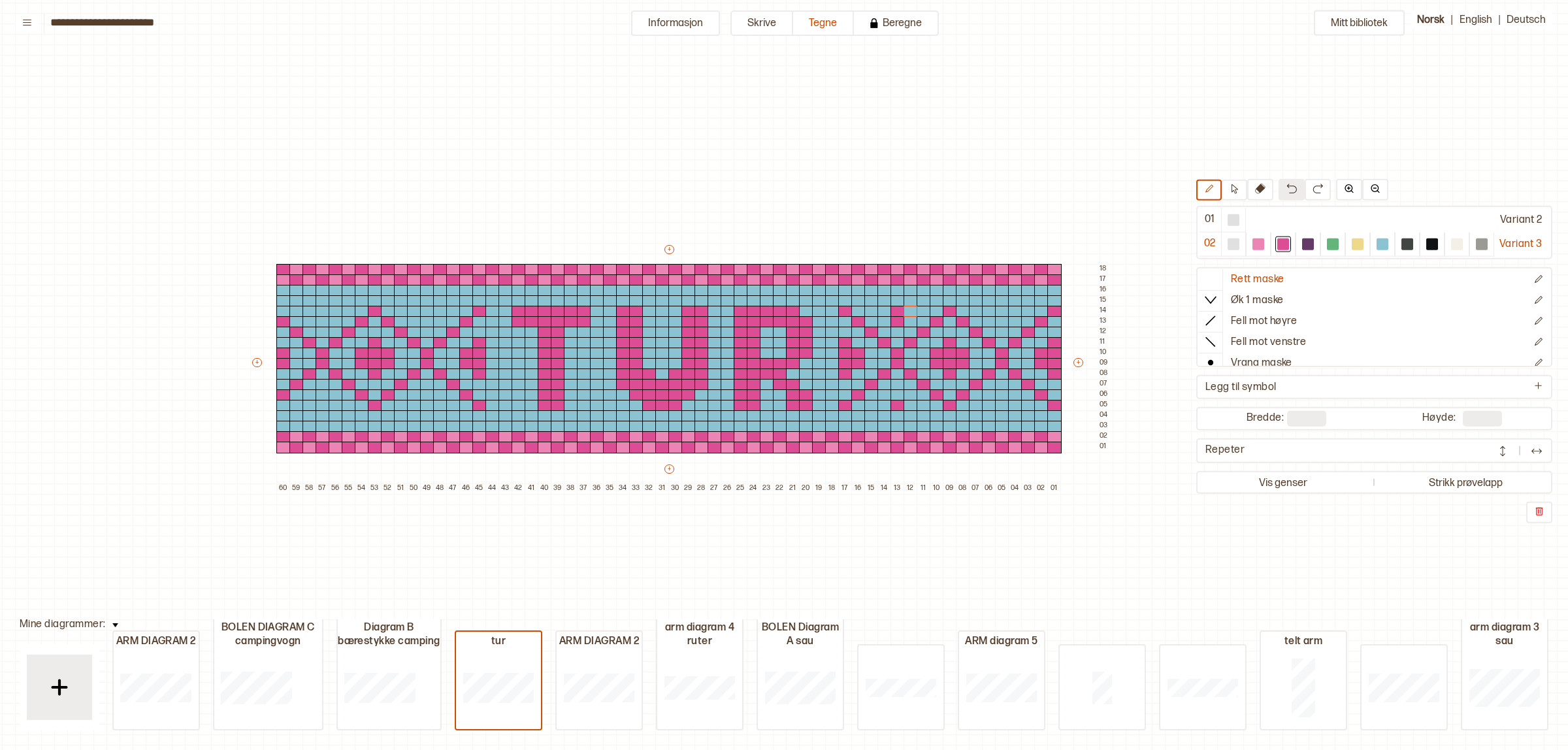
click at [1279, 193] on button at bounding box center [1292, 189] width 26 height 21
click at [840, 369] on div at bounding box center [845, 374] width 14 height 12
click at [1380, 247] on div at bounding box center [1383, 244] width 12 height 12
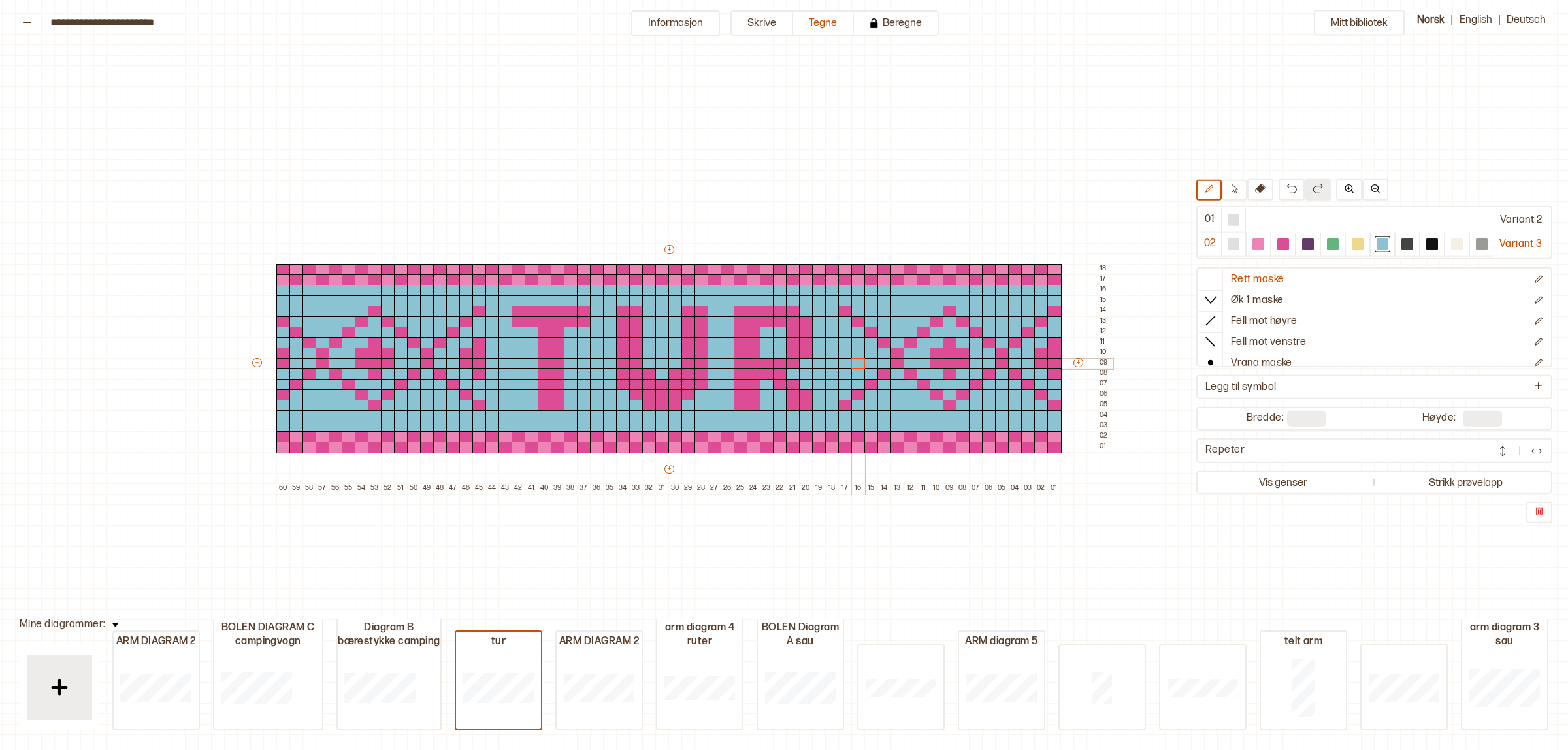
drag, startPoint x: 846, startPoint y: 372, endPoint x: 858, endPoint y: 359, distance: 17.7
click at [858, 359] on div "+ + + + 60 59 58 57 56 55 54 53 52 51 50 49 48 47 46 45 44 43 42 41 40 39 38 37…" at bounding box center [681, 368] width 863 height 251
drag, startPoint x: 934, startPoint y: 353, endPoint x: 1083, endPoint y: 325, distance: 151.6
click at [952, 357] on div "+ + + + 60 59 58 57 56 55 54 53 52 51 50 49 48 47 46 45 44 43 42 41 40 39 38 37…" at bounding box center [681, 368] width 863 height 251
drag, startPoint x: 1043, startPoint y: 351, endPoint x: 1052, endPoint y: 343, distance: 12.0
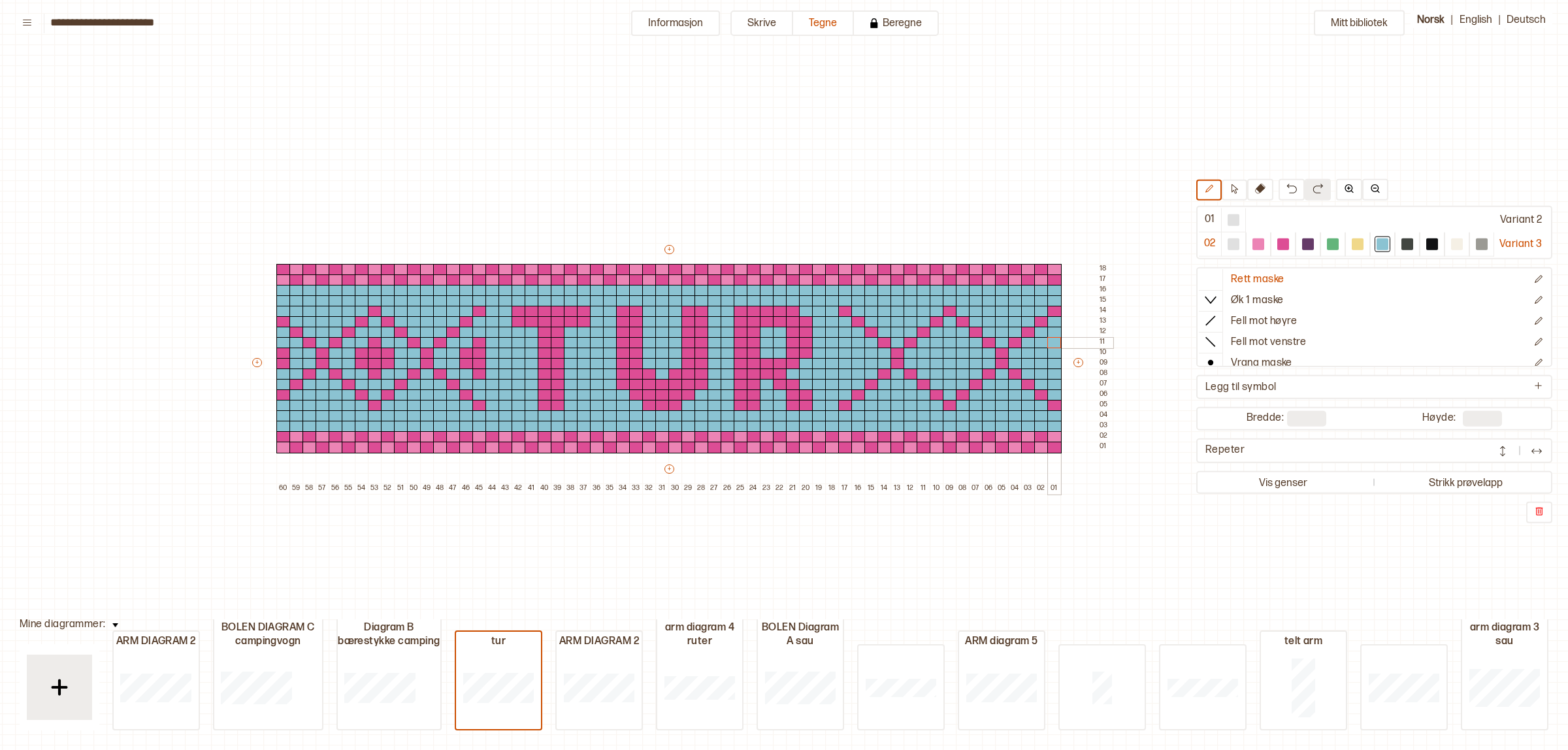
click at [1052, 343] on div "+ + + + 60 59 58 57 56 55 54 53 52 51 50 49 48 47 46 45 44 43 42 41 40 39 38 37…" at bounding box center [681, 368] width 863 height 251
drag, startPoint x: 475, startPoint y: 368, endPoint x: 464, endPoint y: 363, distance: 12.1
click at [464, 363] on div "+ + + + 60 59 58 57 56 55 54 53 52 51 50 49 48 47 46 45 44 43 42 41 40 39 38 37…" at bounding box center [681, 368] width 863 height 251
drag, startPoint x: 383, startPoint y: 360, endPoint x: 374, endPoint y: 373, distance: 15.8
click at [374, 373] on div "+ + + + 60 59 58 57 56 55 54 53 52 51 50 49 48 47 46 45 44 43 42 41 40 39 38 37…" at bounding box center [681, 368] width 863 height 251
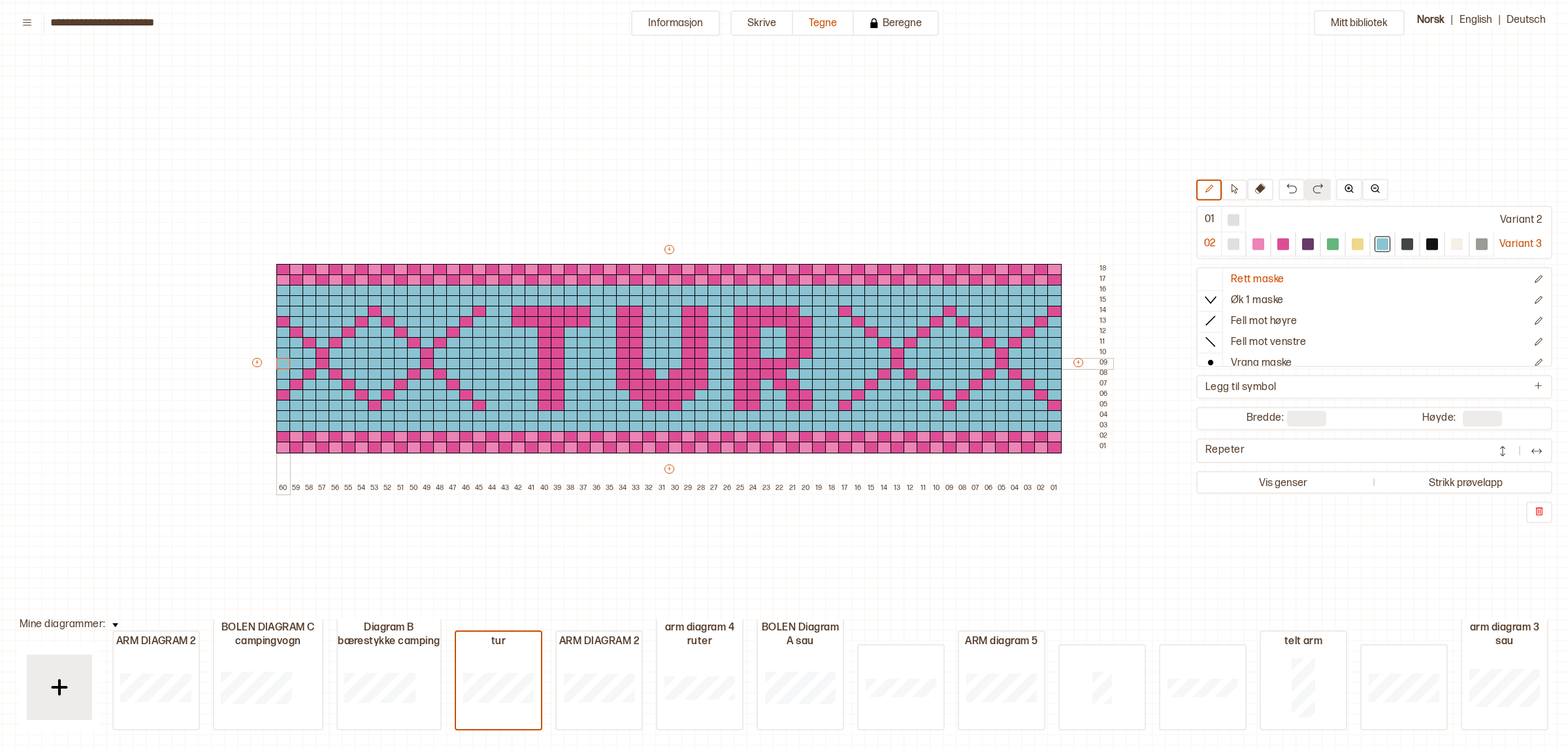
drag, startPoint x: 282, startPoint y: 355, endPoint x: 282, endPoint y: 363, distance: 8.0
click at [282, 363] on div "+ + + + 60 59 58 57 56 55 54 53 52 51 50 49 48 47 46 45 44 43 42 41 40 39 38 37…" at bounding box center [681, 368] width 863 height 251
click at [1279, 243] on div at bounding box center [1283, 244] width 12 height 12
drag, startPoint x: 501, startPoint y: 363, endPoint x: 436, endPoint y: 361, distance: 65.0
click at [436, 361] on div "+ + + + 60 59 58 57 56 55 54 53 52 51 50 49 48 47 46 45 44 43 42 41 40 39 38 37…" at bounding box center [681, 368] width 863 height 251
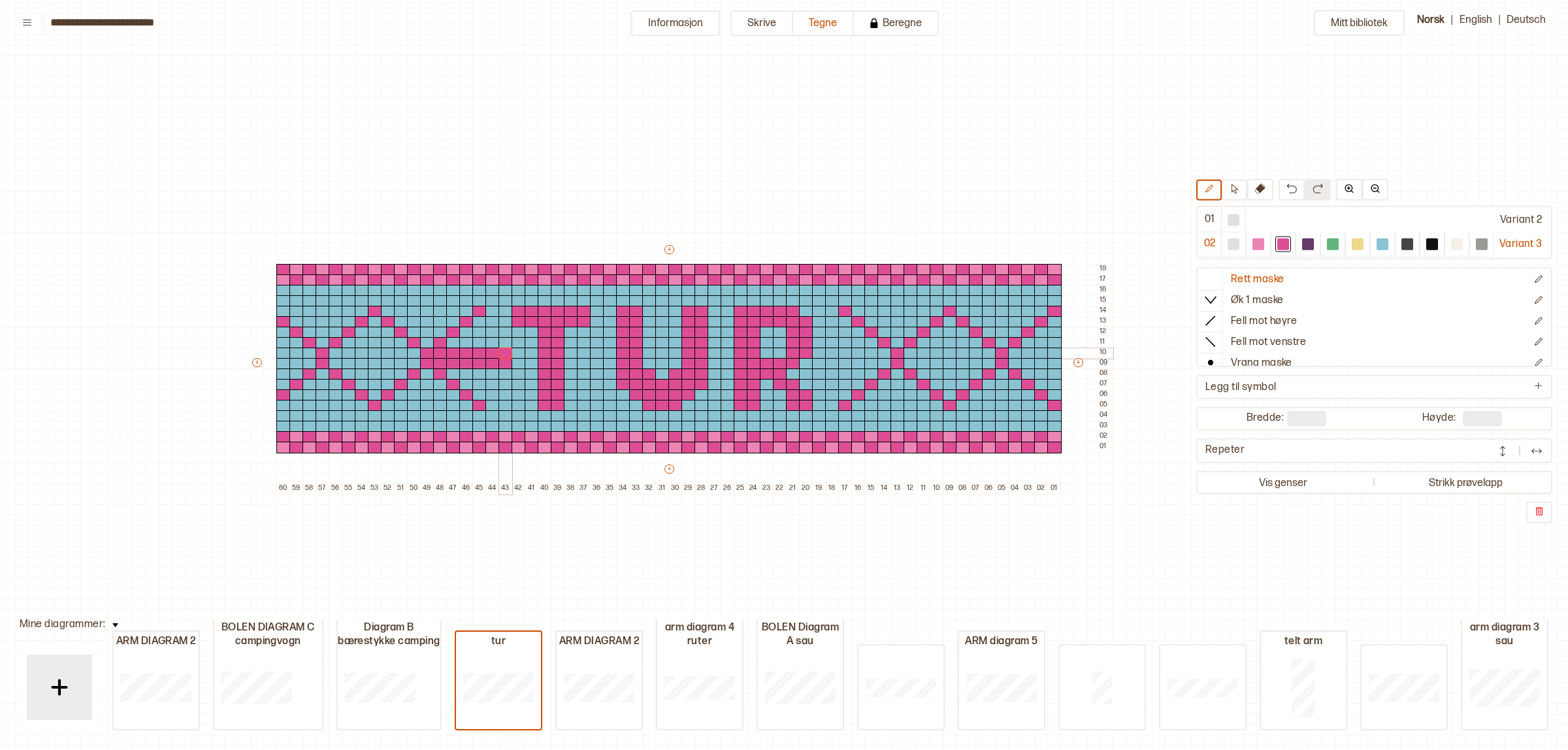
drag, startPoint x: 442, startPoint y: 352, endPoint x: 501, endPoint y: 352, distance: 59.0
click at [501, 352] on div "+ + + + 60 59 58 57 56 55 54 53 52 51 50 49 48 47 46 45 44 43 42 41 40 39 38 37…" at bounding box center [681, 368] width 863 height 251
drag, startPoint x: 1384, startPoint y: 238, endPoint x: 658, endPoint y: 366, distance: 737.2
click at [1380, 237] on div at bounding box center [1383, 244] width 16 height 16
click at [497, 355] on div "+ + + + 60 59 58 57 56 55 54 53 52 51 50 49 48 47 46 45 44 43 42 41 40 39 38 37…" at bounding box center [681, 368] width 863 height 251
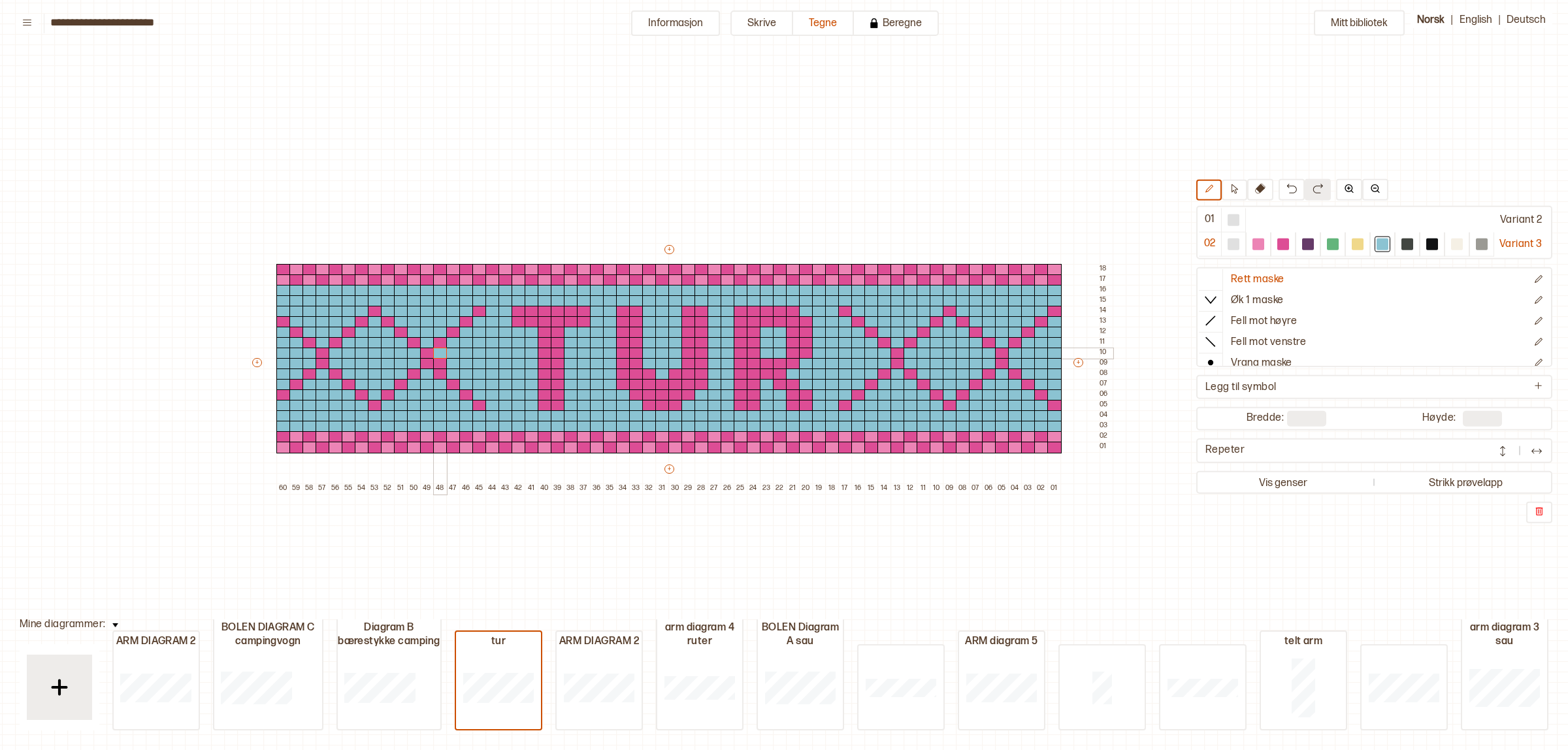
click at [440, 355] on div at bounding box center [440, 354] width 14 height 12
click at [438, 361] on div at bounding box center [440, 364] width 14 height 12
click at [1282, 245] on div at bounding box center [1283, 244] width 12 height 12
click at [490, 394] on div at bounding box center [492, 395] width 14 height 12
click at [503, 379] on div at bounding box center [505, 384] width 14 height 12
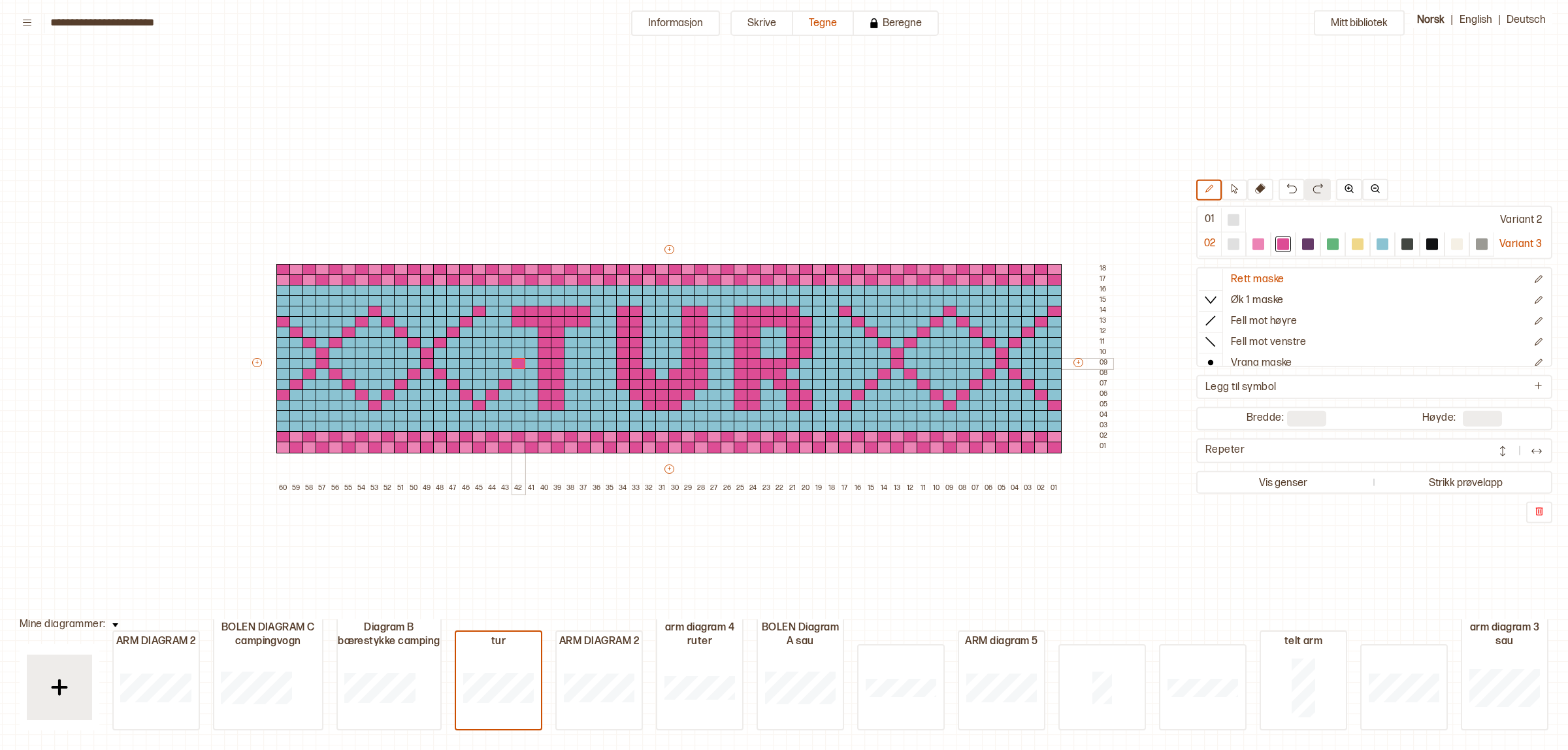
click at [515, 364] on div at bounding box center [518, 364] width 14 height 12
click at [1287, 190] on img at bounding box center [1292, 188] width 10 height 10
click at [512, 373] on div at bounding box center [518, 374] width 14 height 12
click at [533, 361] on div at bounding box center [531, 364] width 14 height 12
click at [488, 320] on div at bounding box center [492, 322] width 14 height 12
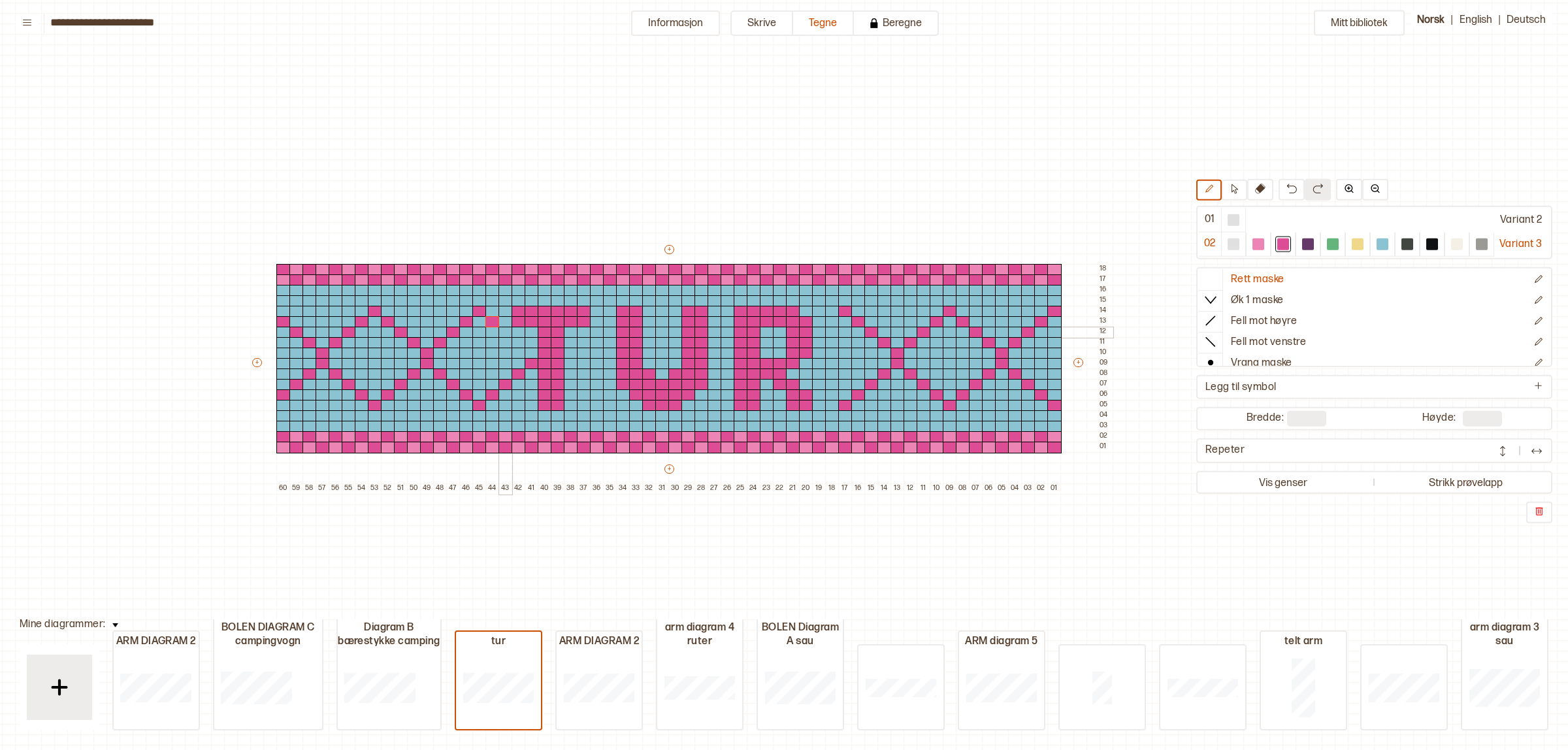
click at [504, 337] on div at bounding box center [505, 342] width 14 height 12
click at [1288, 190] on img at bounding box center [1292, 188] width 10 height 10
click at [506, 331] on div at bounding box center [505, 332] width 14 height 12
click at [516, 343] on div at bounding box center [518, 342] width 14 height 12
click at [530, 355] on div at bounding box center [531, 354] width 14 height 12
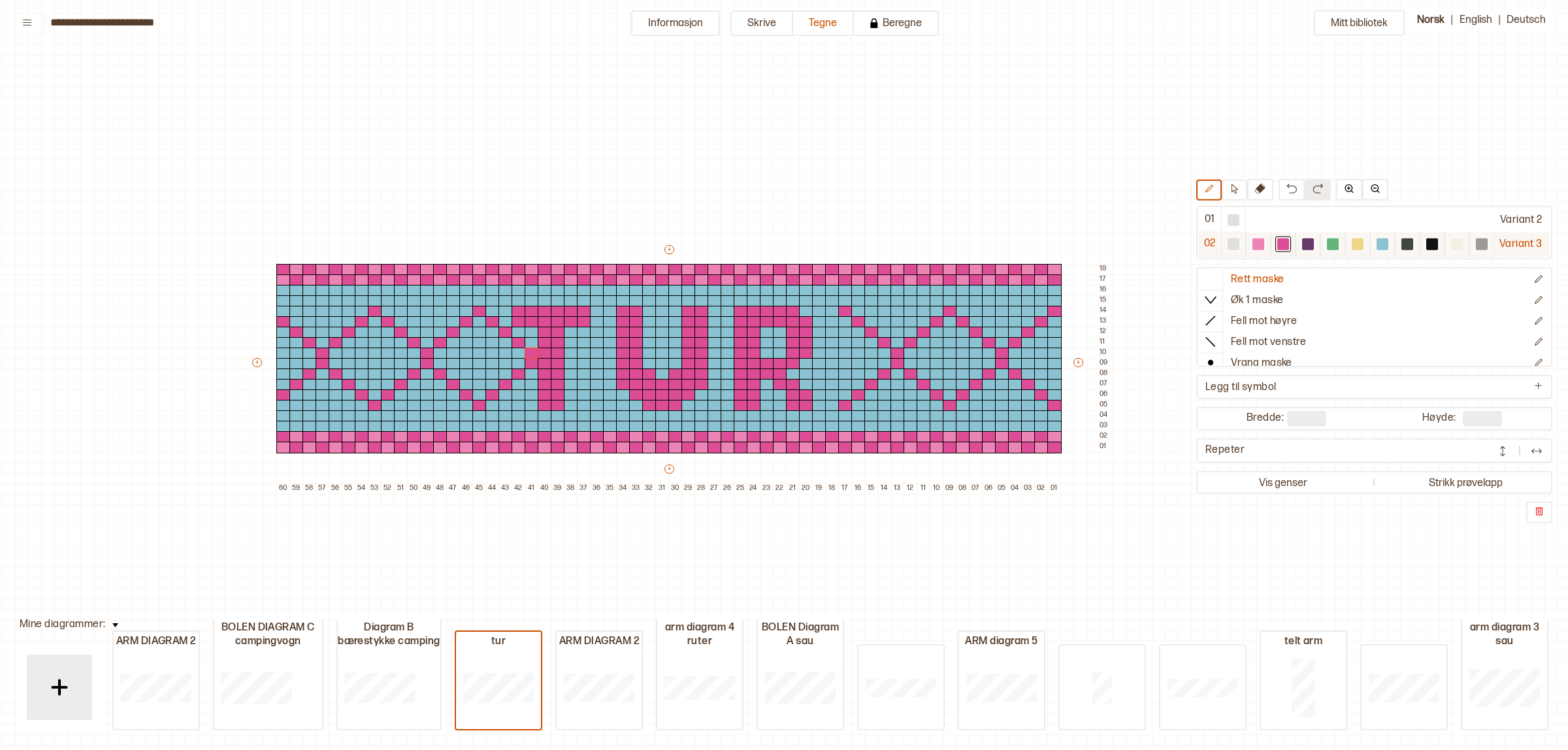
click at [1255, 247] on div at bounding box center [1258, 244] width 12 height 12
drag, startPoint x: 530, startPoint y: 355, endPoint x: 521, endPoint y: 365, distance: 13.5
click at [521, 365] on div "+ + + + 60 59 58 57 56 55 54 53 52 51 50 49 48 47 46 45 44 43 42 41 40 39 38 37…" at bounding box center [681, 368] width 863 height 251
drag, startPoint x: 1379, startPoint y: 243, endPoint x: 1370, endPoint y: 243, distance: 9.0
click at [1377, 243] on div at bounding box center [1383, 244] width 12 height 12
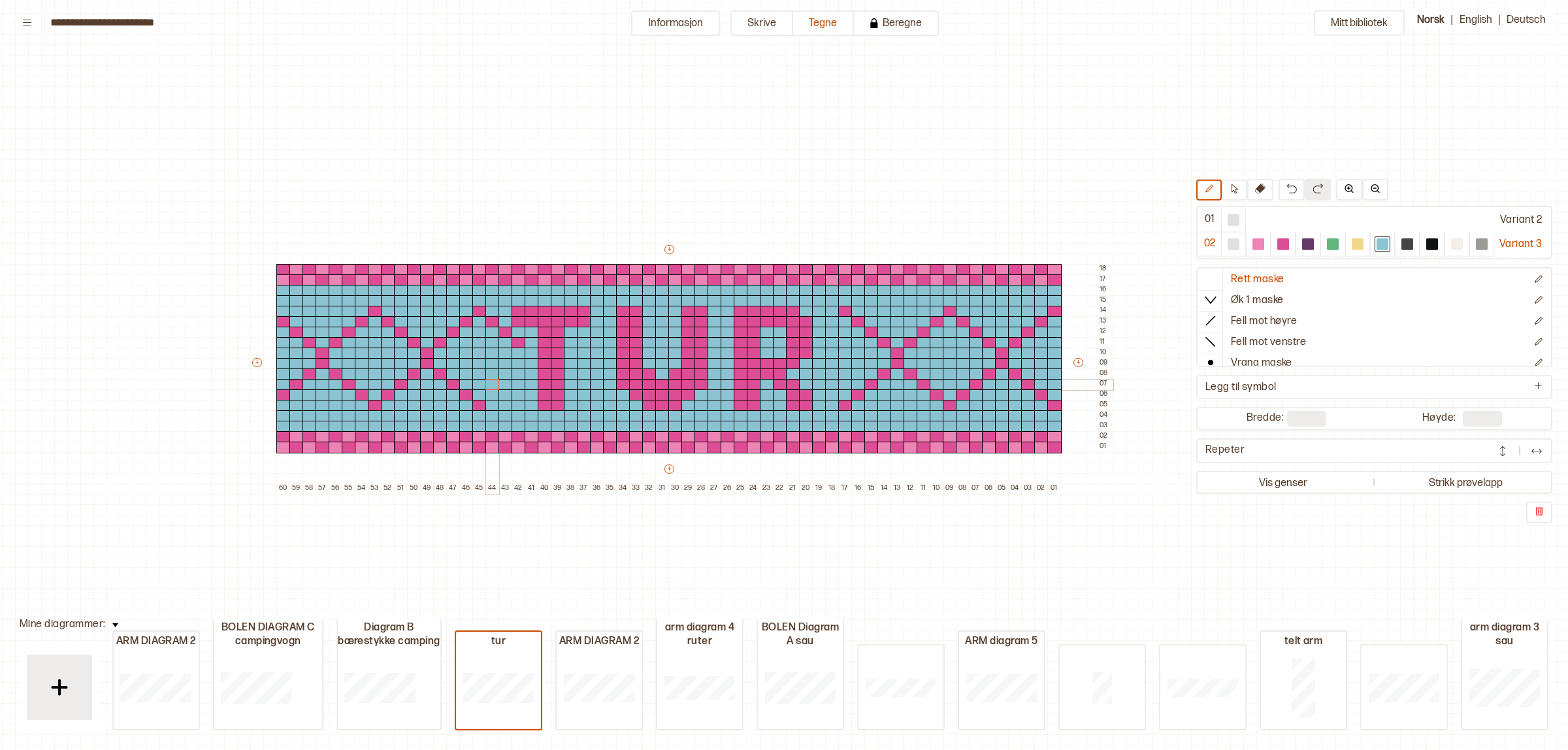
drag, startPoint x: 530, startPoint y: 353, endPoint x: 513, endPoint y: 358, distance: 17.7
click at [497, 384] on div "+ + + + 60 59 58 57 56 55 54 53 52 51 50 49 48 47 46 45 44 43 42 41 40 39 38 37…" at bounding box center [681, 368] width 863 height 251
drag, startPoint x: 516, startPoint y: 342, endPoint x: 492, endPoint y: 322, distance: 31.2
click at [492, 322] on div "+ + + + 60 59 58 57 56 55 54 53 52 51 50 49 48 47 46 45 44 43 42 41 40 39 38 37…" at bounding box center [681, 368] width 863 height 251
click at [1280, 249] on div at bounding box center [1283, 244] width 12 height 12
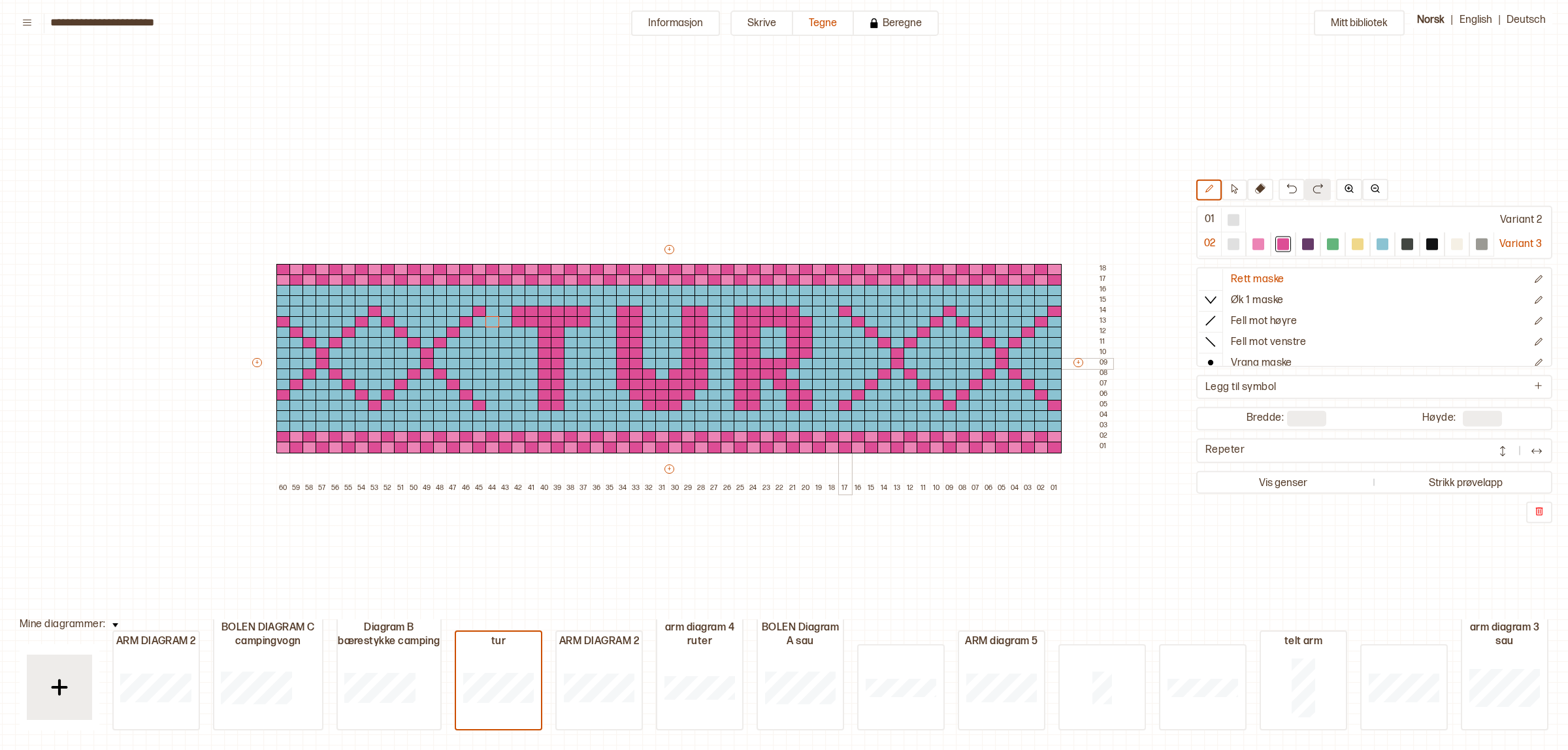
click at [842, 361] on div at bounding box center [845, 364] width 14 height 12
click at [841, 351] on div at bounding box center [845, 354] width 14 height 12
drag, startPoint x: 844, startPoint y: 317, endPoint x: 842, endPoint y: 400, distance: 83.0
click at [842, 400] on div "+ + + + 60 59 58 57 56 55 54 53 52 51 50 49 48 47 46 45 44 43 42 41 40 39 38 37…" at bounding box center [681, 368] width 863 height 251
click at [1287, 185] on img at bounding box center [1292, 188] width 10 height 10
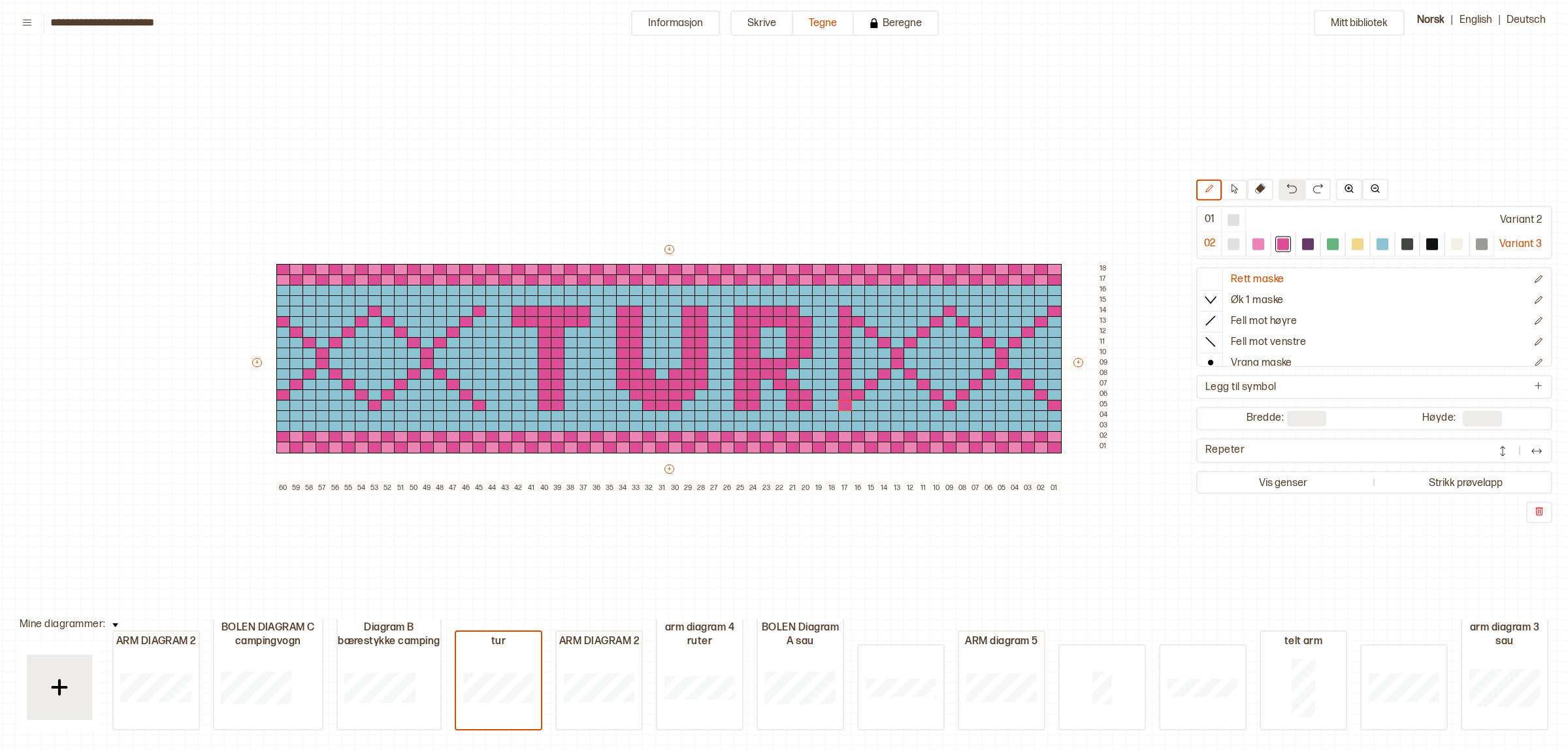
click at [1287, 185] on img at bounding box center [1292, 188] width 10 height 10
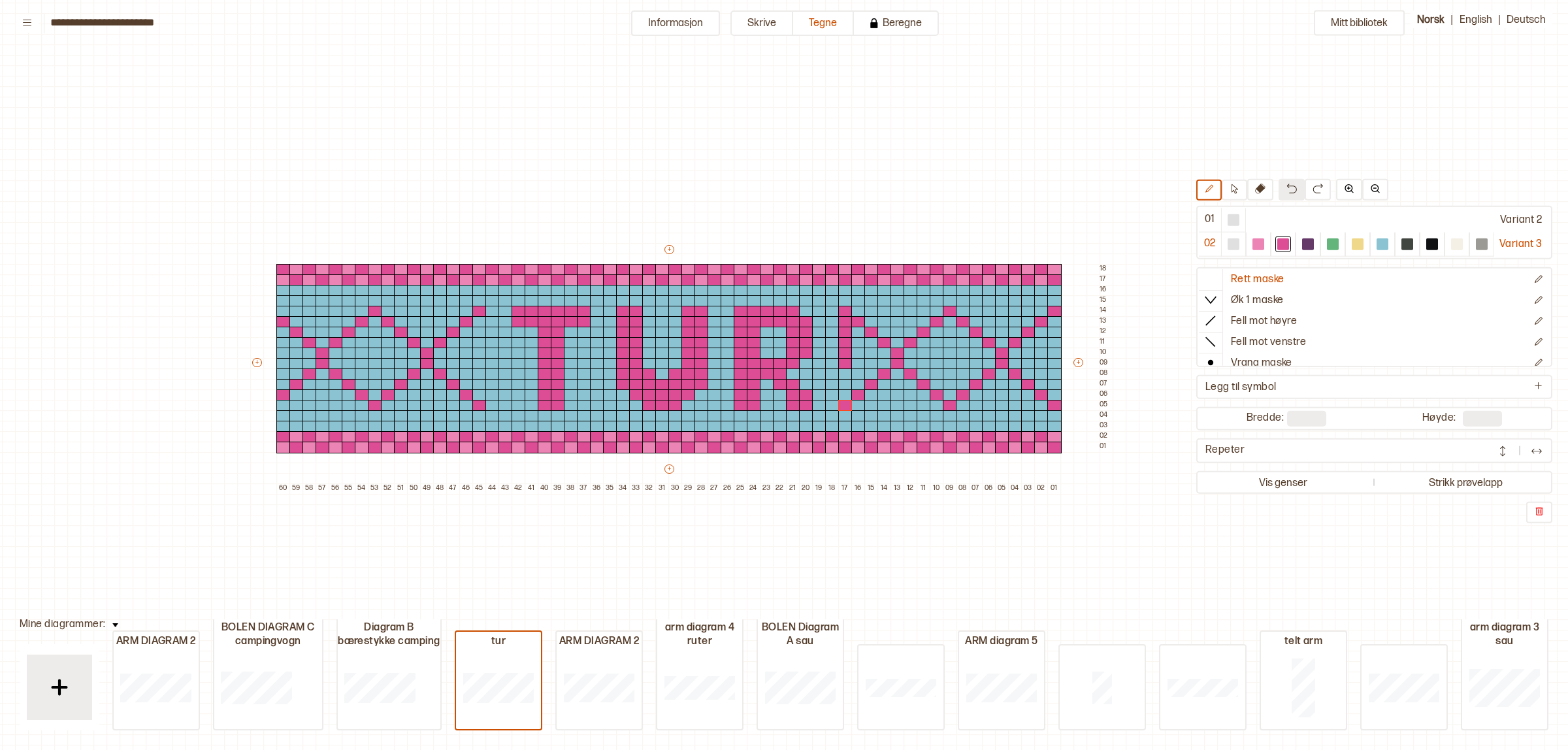
click at [1287, 185] on img at bounding box center [1292, 188] width 10 height 10
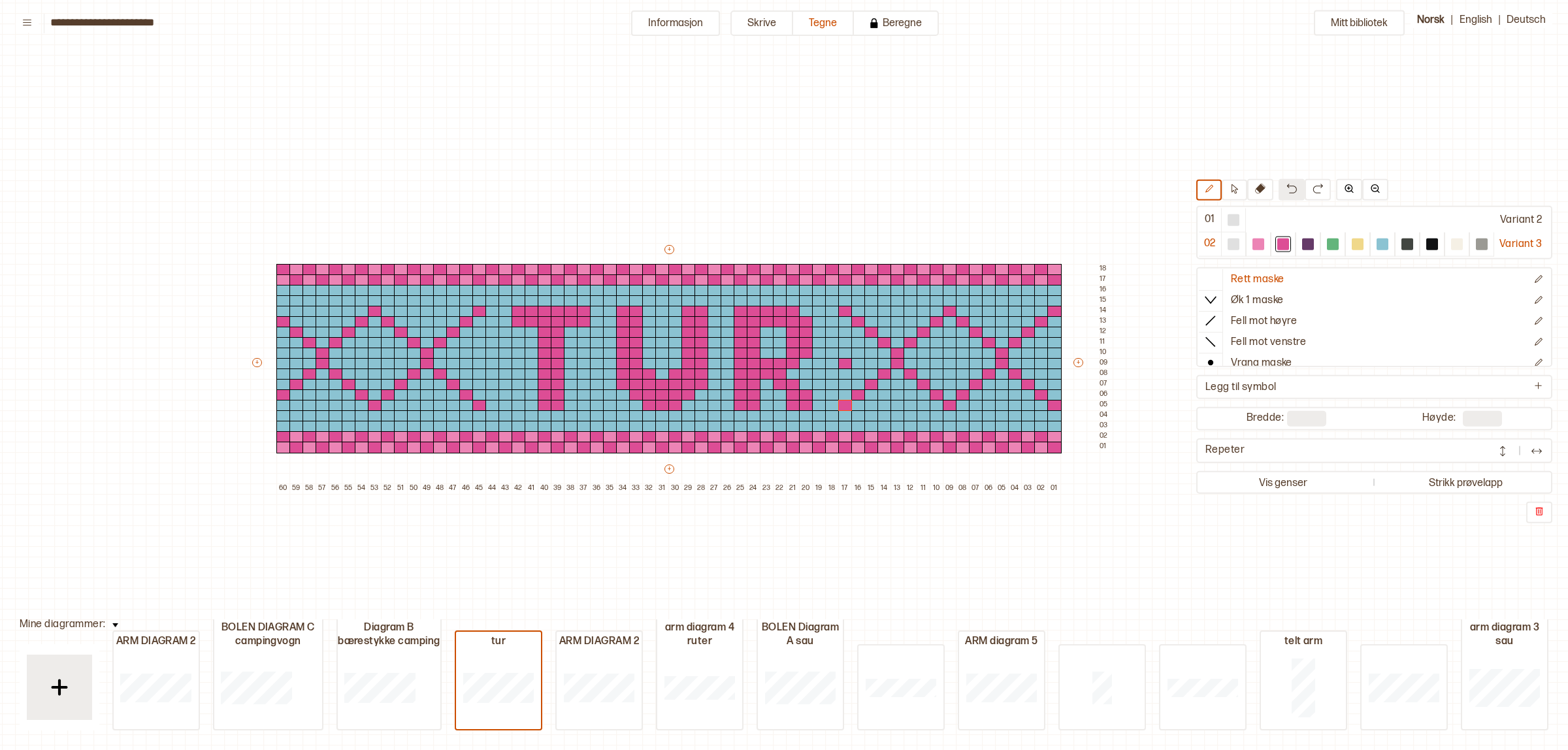
click at [1287, 185] on img at bounding box center [1292, 188] width 10 height 10
click at [841, 356] on div at bounding box center [845, 354] width 14 height 12
click at [840, 361] on div at bounding box center [845, 364] width 14 height 12
click at [846, 370] on div at bounding box center [845, 374] width 14 height 12
click at [845, 343] on div at bounding box center [845, 342] width 14 height 12
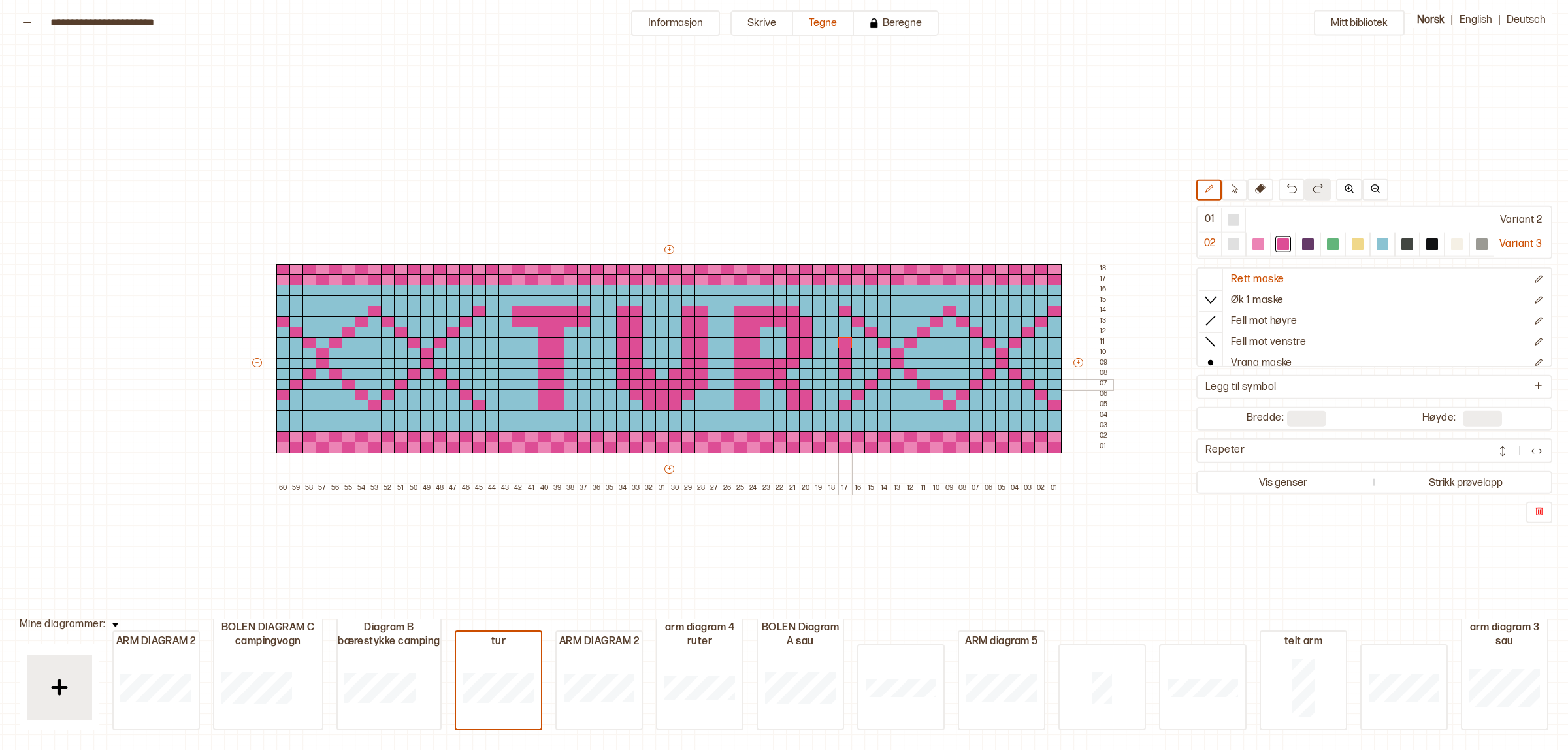
drag, startPoint x: 846, startPoint y: 380, endPoint x: 845, endPoint y: 339, distance: 41.0
click at [846, 381] on div at bounding box center [845, 384] width 14 height 12
click at [844, 334] on div at bounding box center [845, 332] width 14 height 12
click at [1279, 187] on button at bounding box center [1292, 189] width 26 height 21
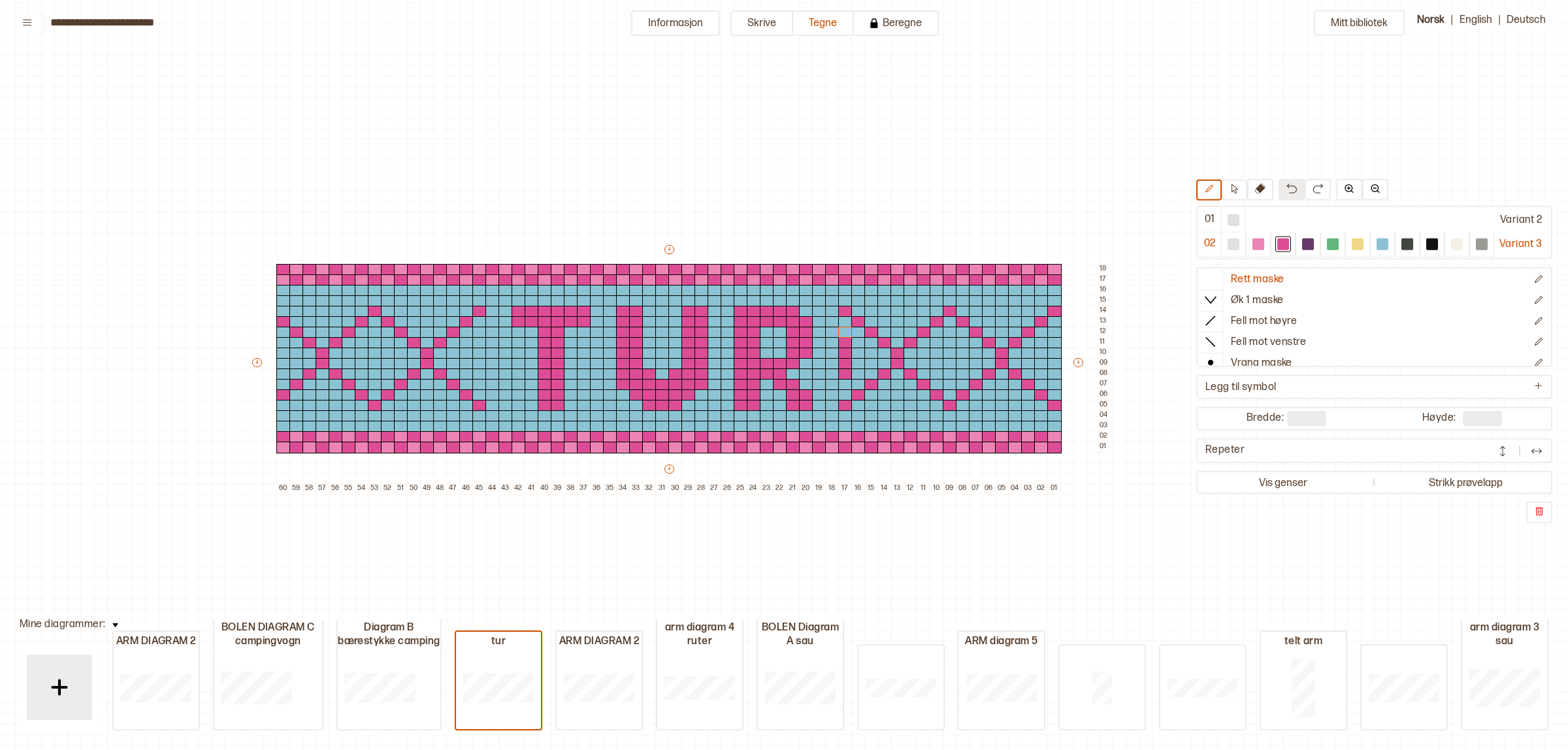
click at [1279, 187] on button at bounding box center [1292, 189] width 26 height 21
drag, startPoint x: 281, startPoint y: 361, endPoint x: 468, endPoint y: 357, distance: 187.0
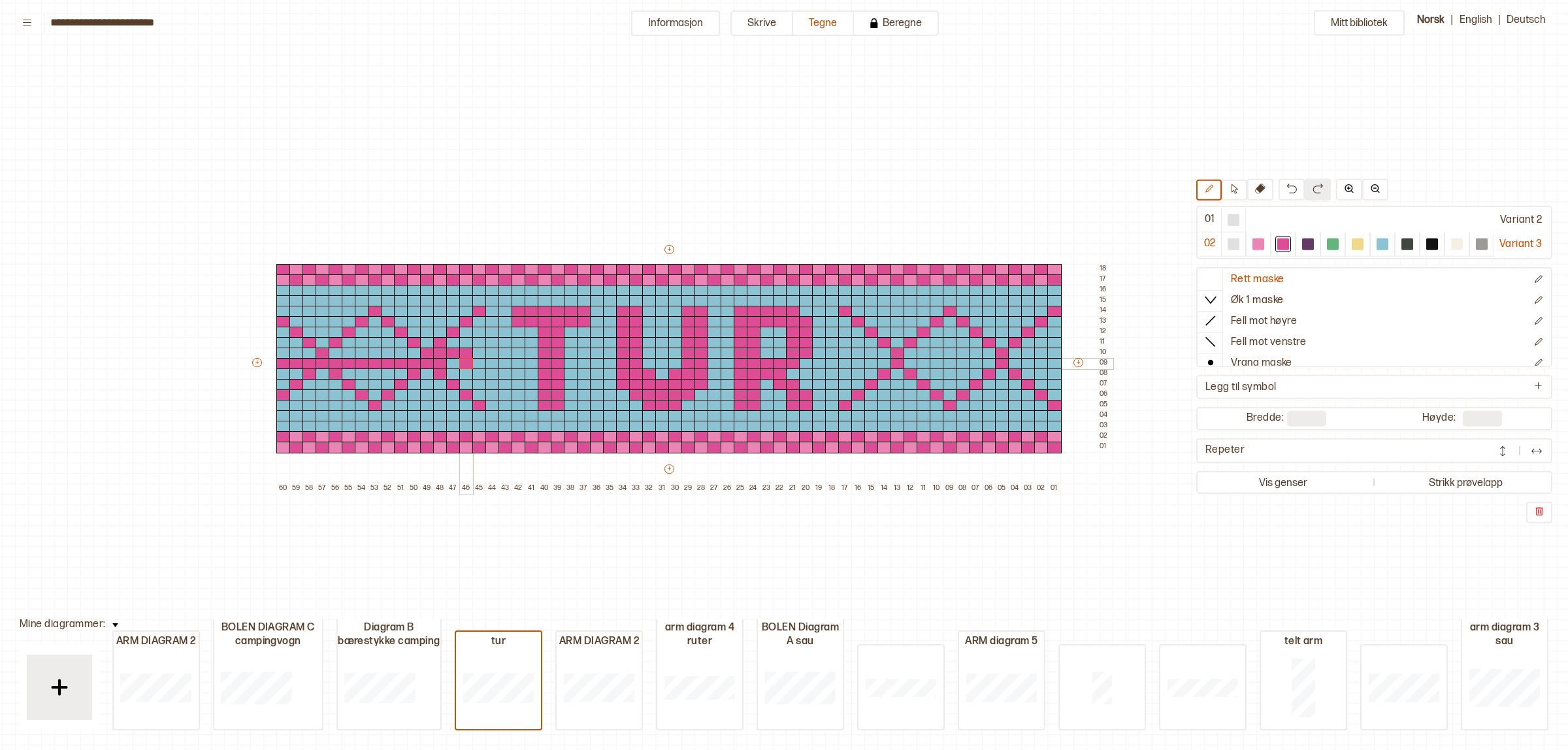
click at [468, 357] on div "+ + + + 60 59 58 57 56 55 54 53 52 51 50 49 48 47 46 45 44 43 42 41 40 39 38 37…" at bounding box center [681, 368] width 863 height 251
click at [1287, 194] on img at bounding box center [1292, 188] width 10 height 10
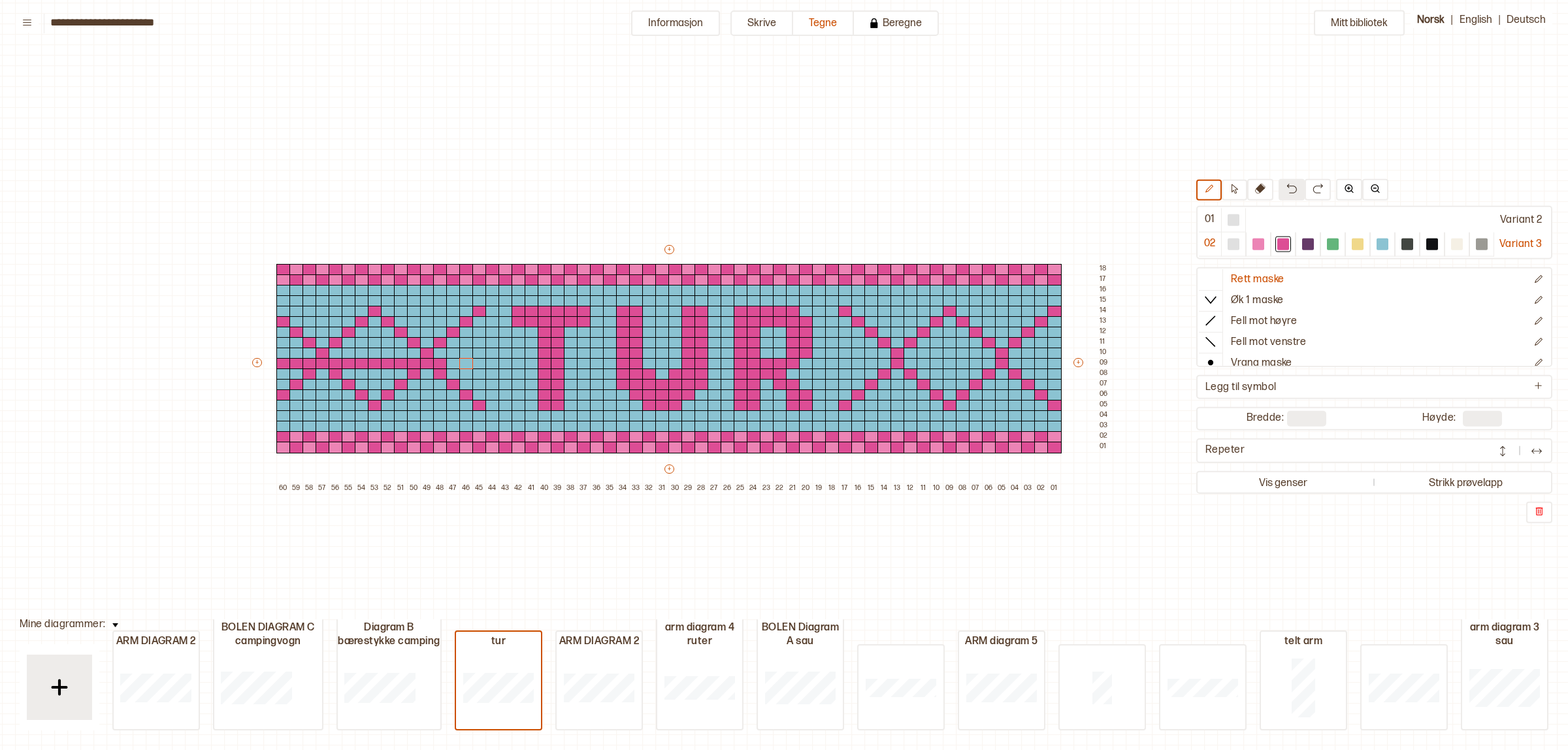
click at [1287, 194] on img at bounding box center [1292, 188] width 10 height 10
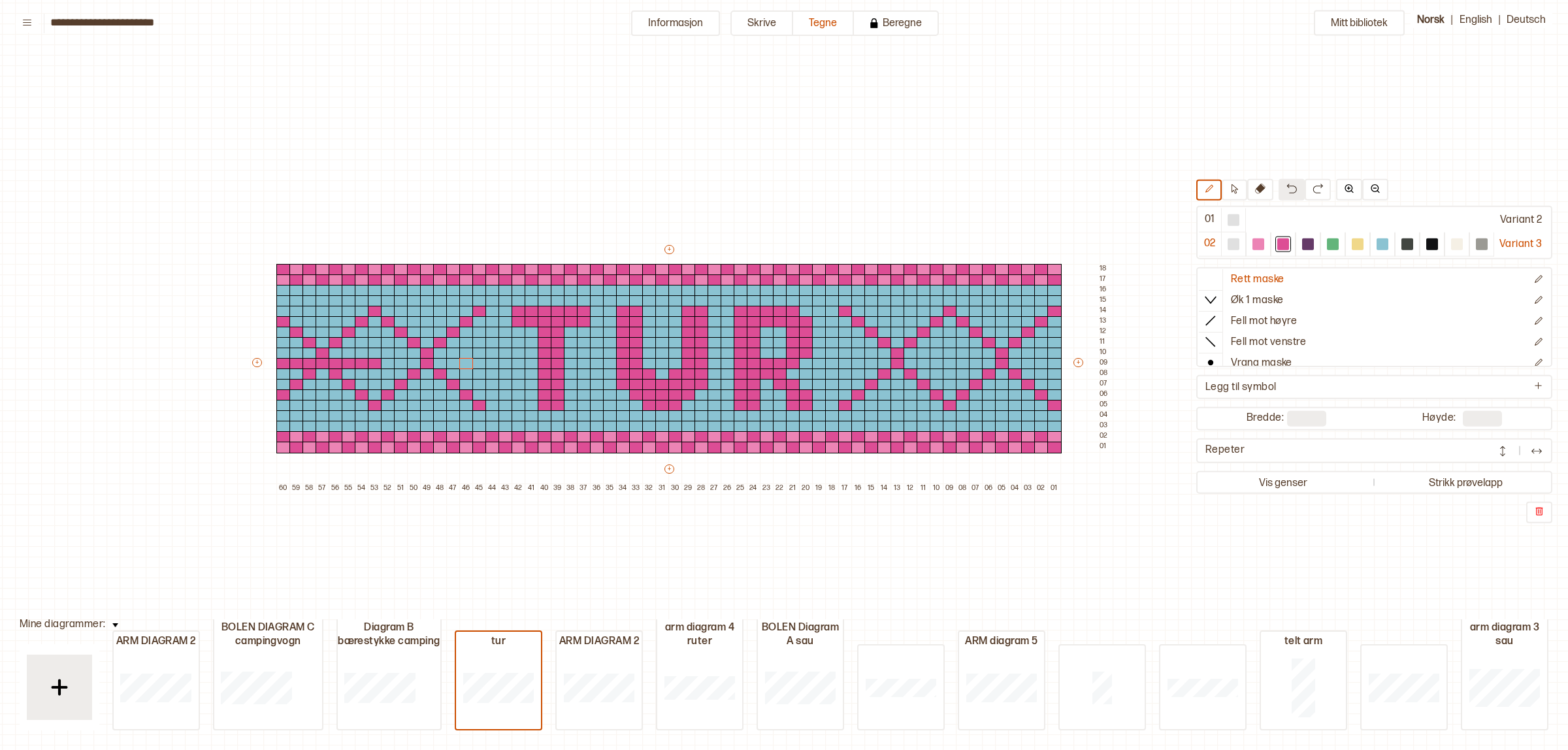
click at [1287, 194] on img at bounding box center [1292, 188] width 10 height 10
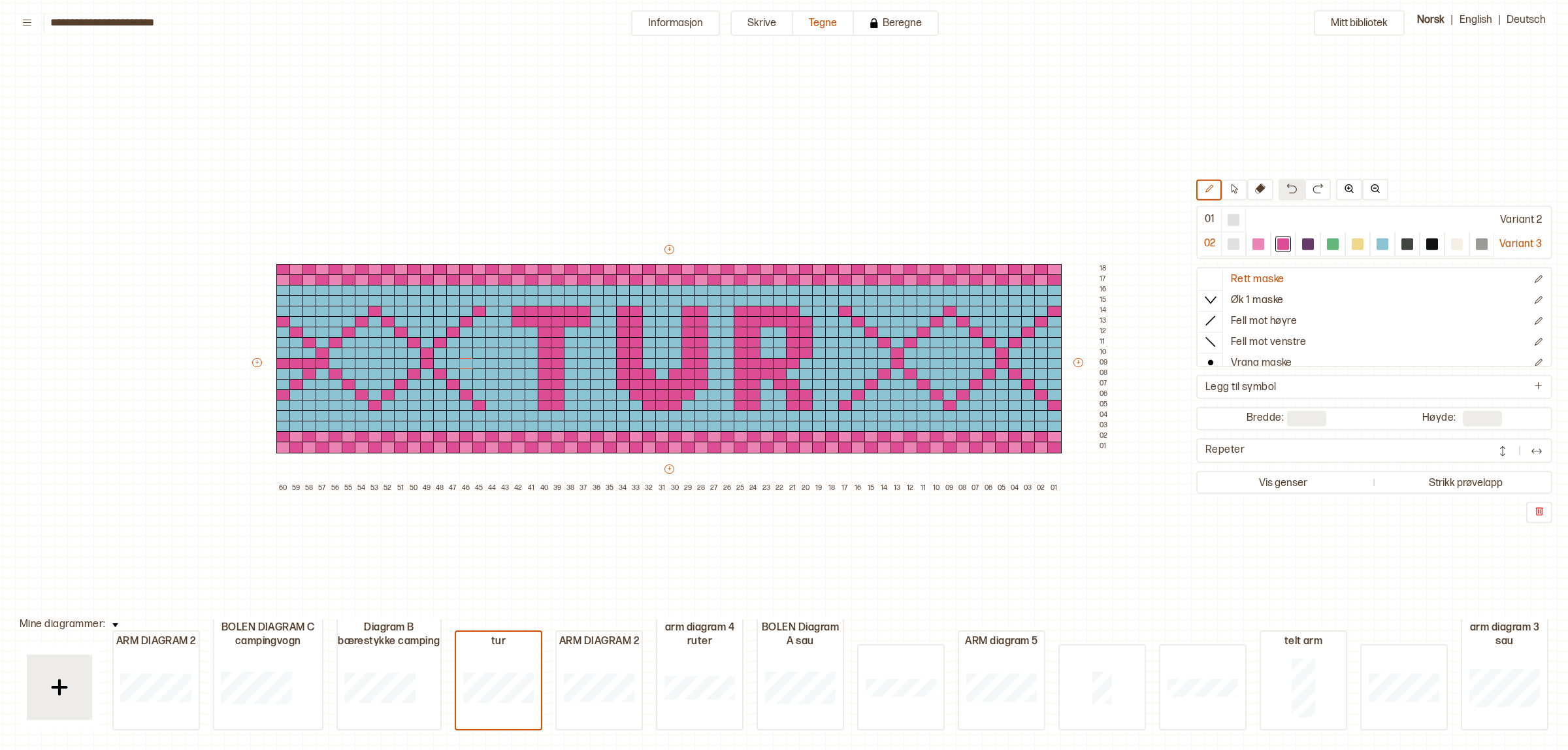
click at [1287, 194] on img at bounding box center [1292, 188] width 10 height 10
click at [1052, 445] on div at bounding box center [1054, 448] width 14 height 12
click at [1106, 671] on div at bounding box center [1102, 688] width 85 height 84
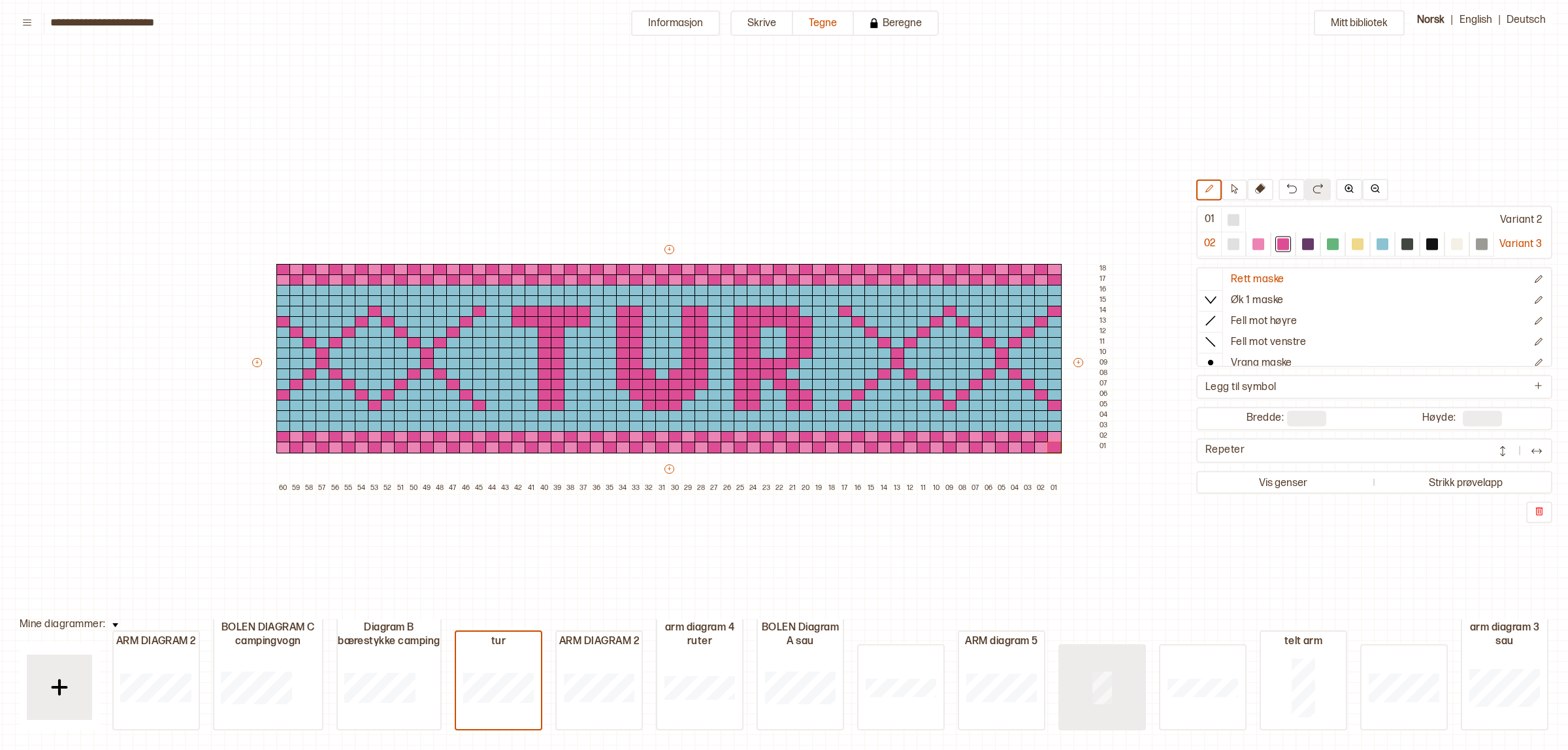
type input "**"
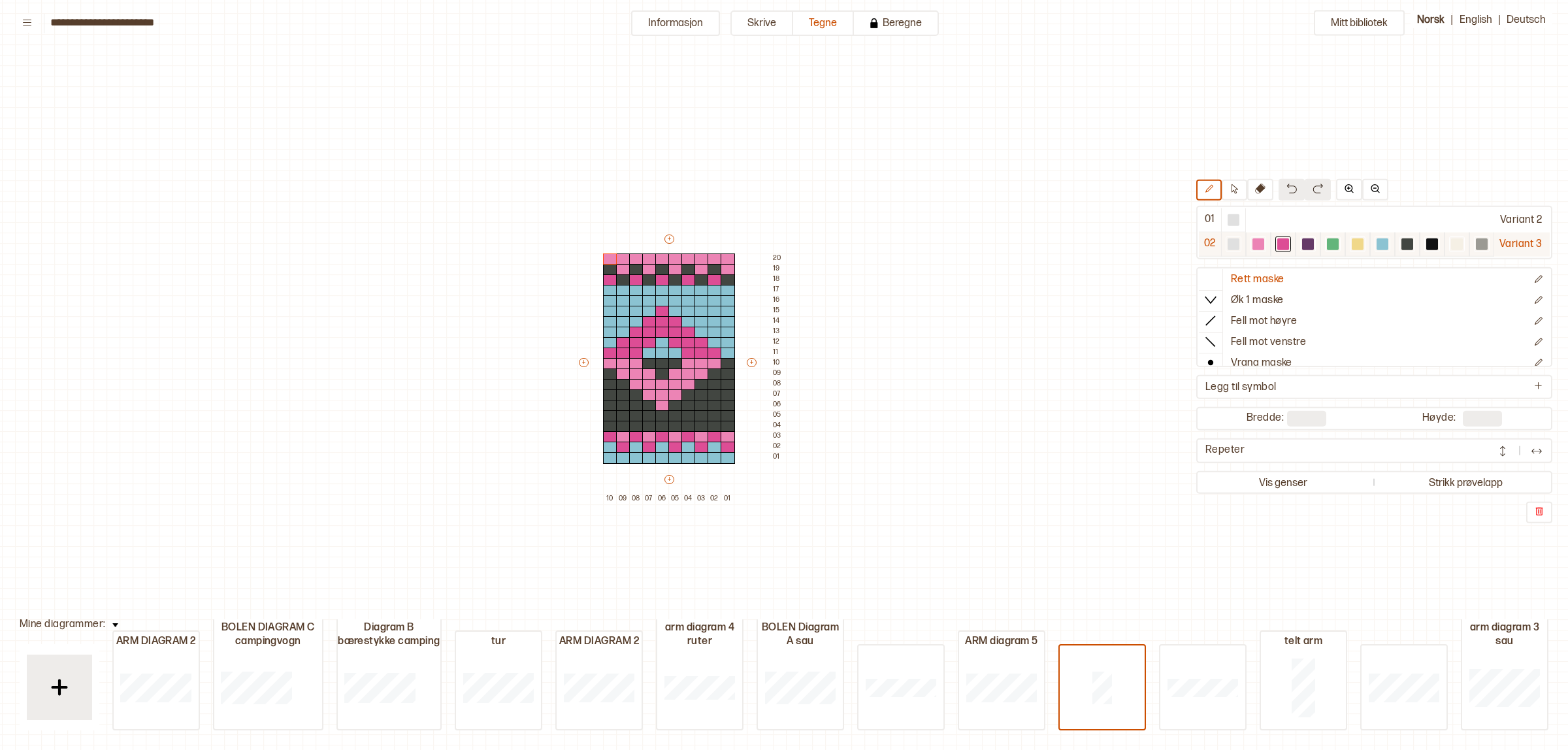
click at [1507, 243] on div "Variant 3" at bounding box center [1522, 244] width 56 height 24
click at [679, 27] on button "Informasjon" at bounding box center [676, 22] width 89 height 25
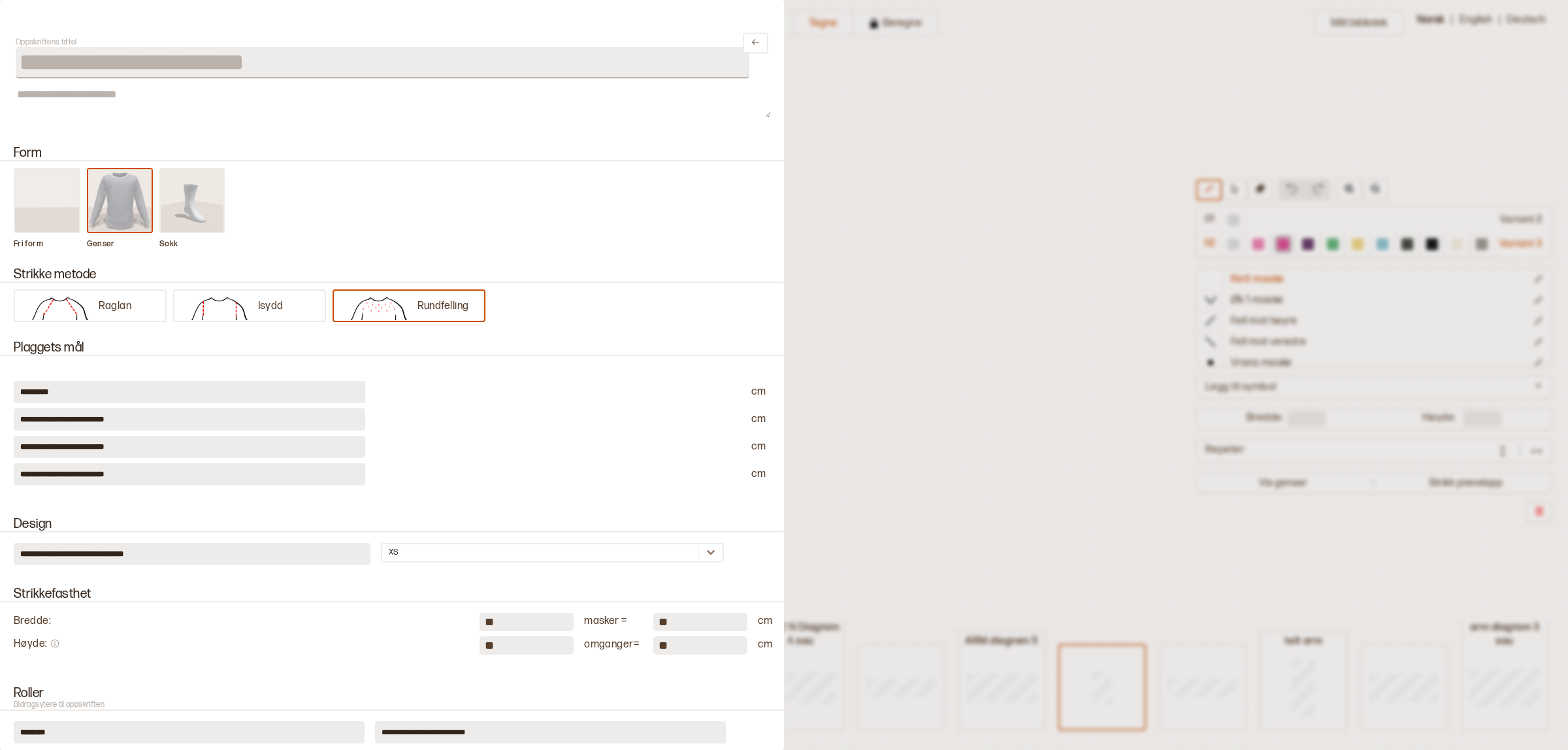
click at [945, 404] on div at bounding box center [784, 375] width 1568 height 750
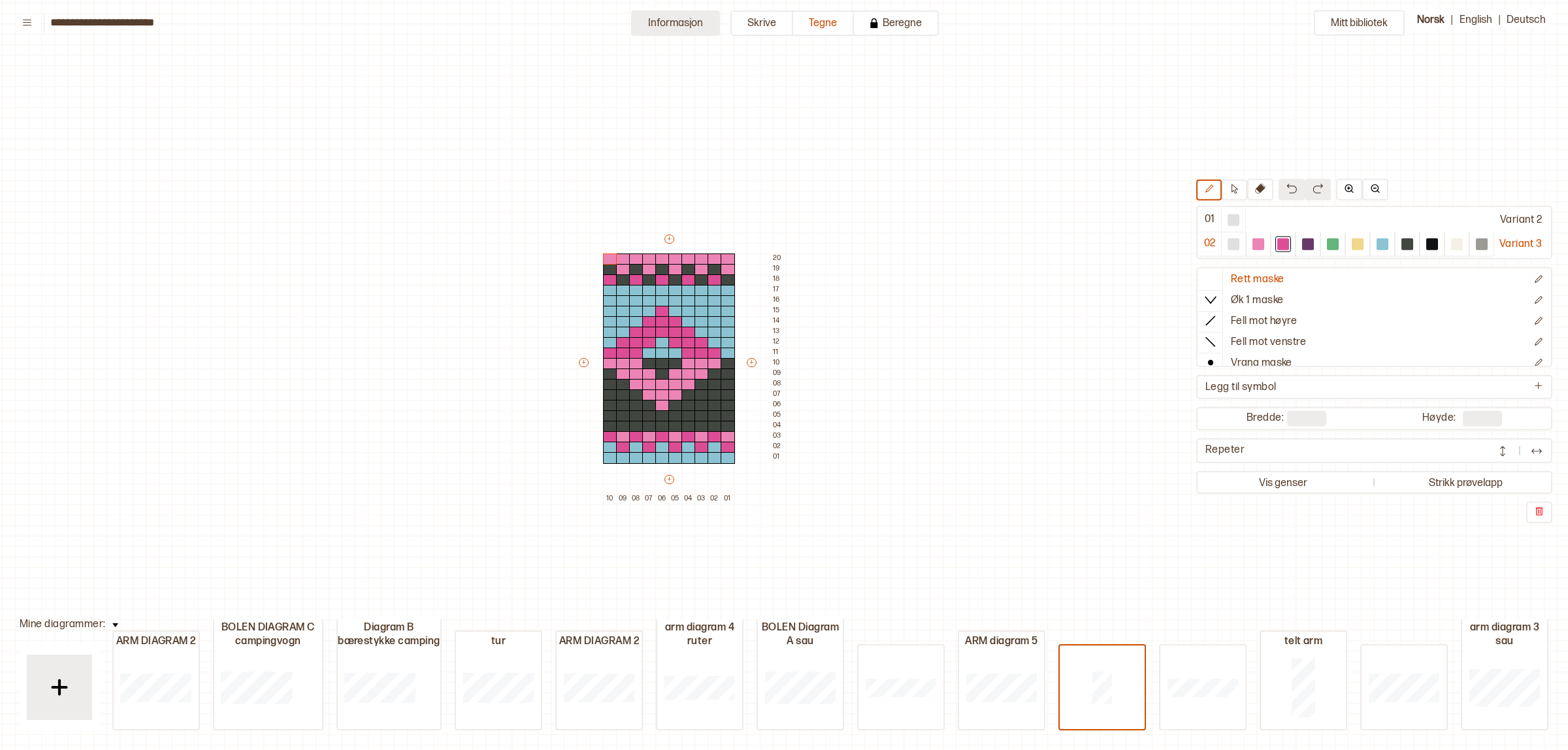
click at [705, 19] on button "Informasjon" at bounding box center [676, 22] width 89 height 25
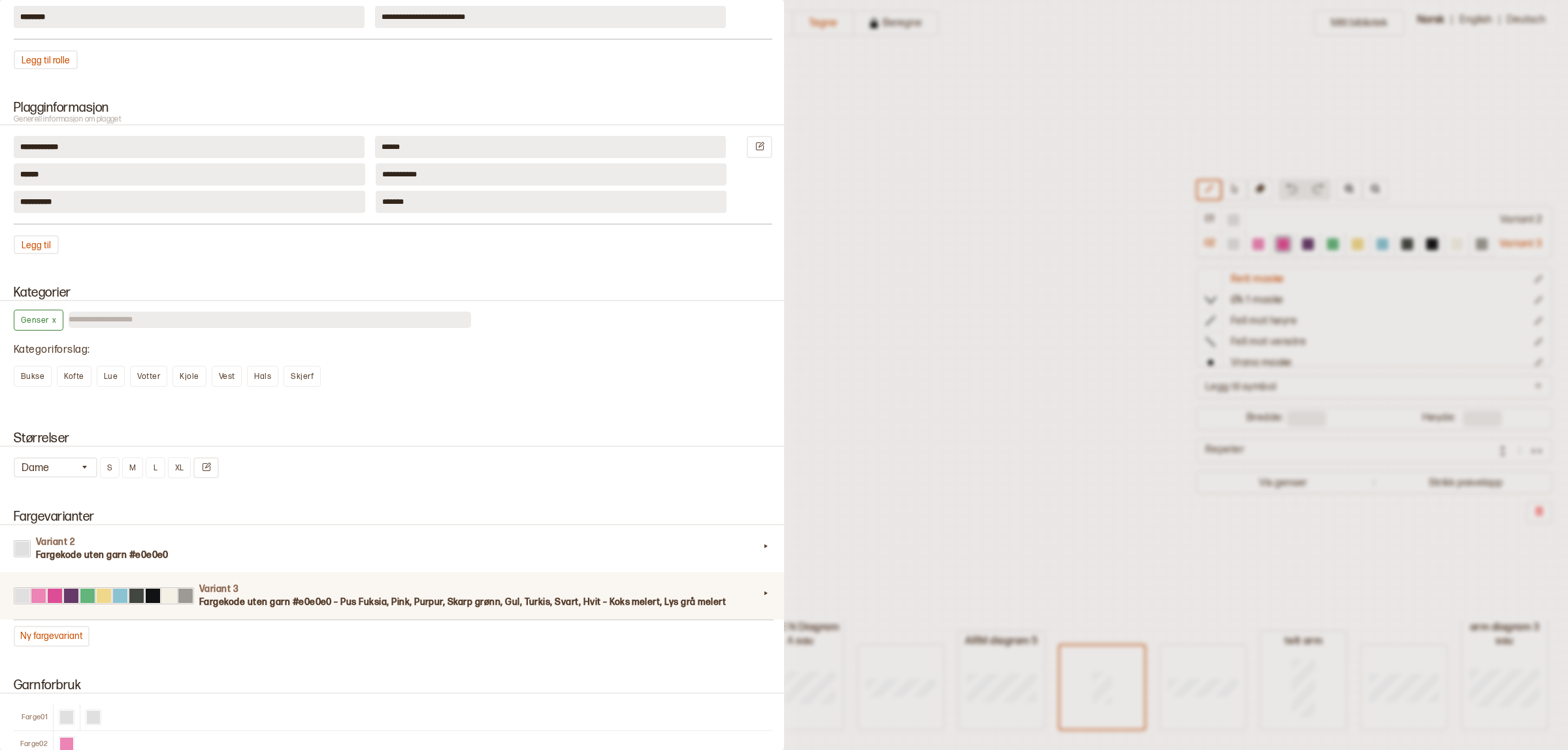
scroll to position [817, 0]
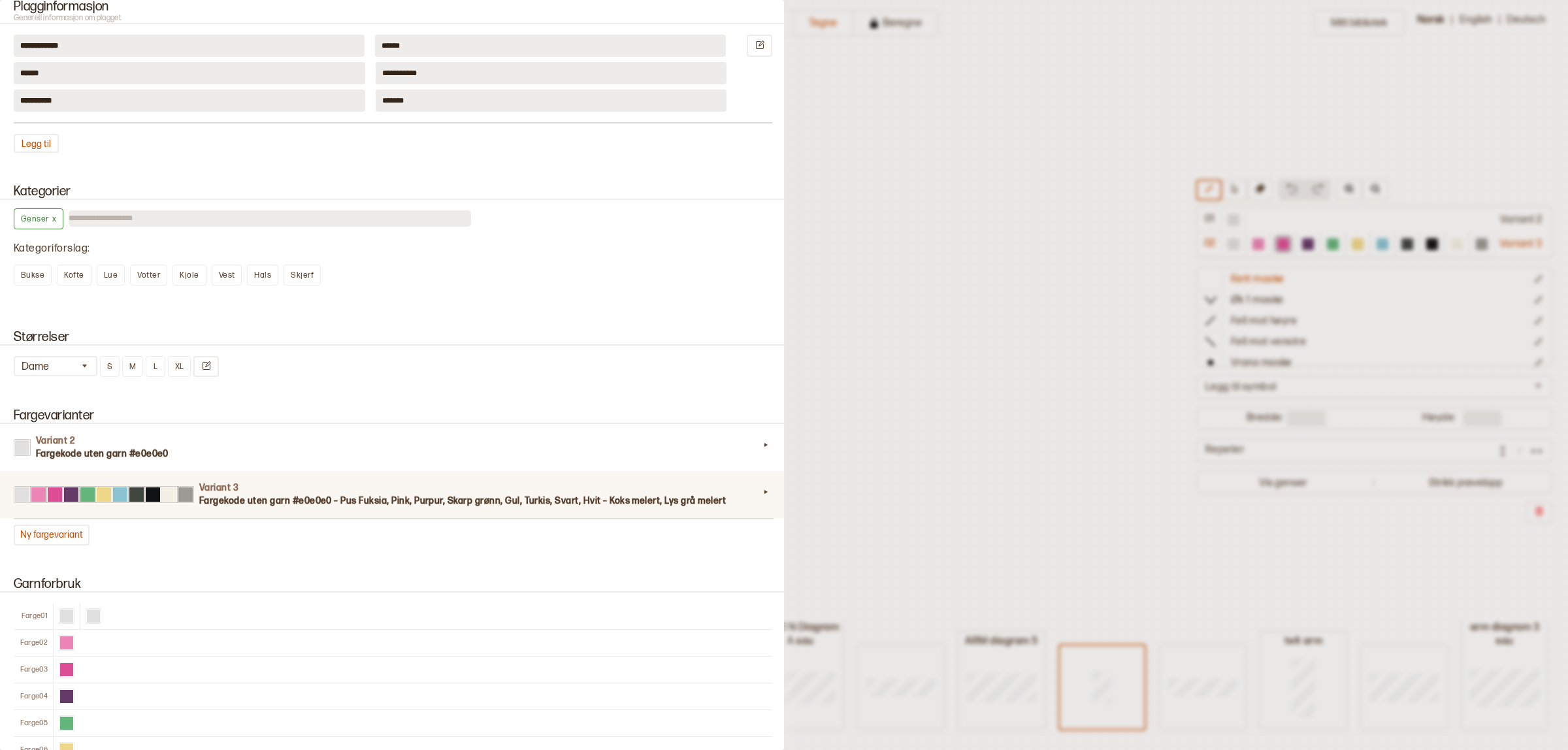
click at [536, 499] on div "Variant 3 Fargekode uten garn #e0e0e0 – Pus Fuksia, Pink, Purpur, Skarp grønn, …" at bounding box center [393, 494] width 790 height 47
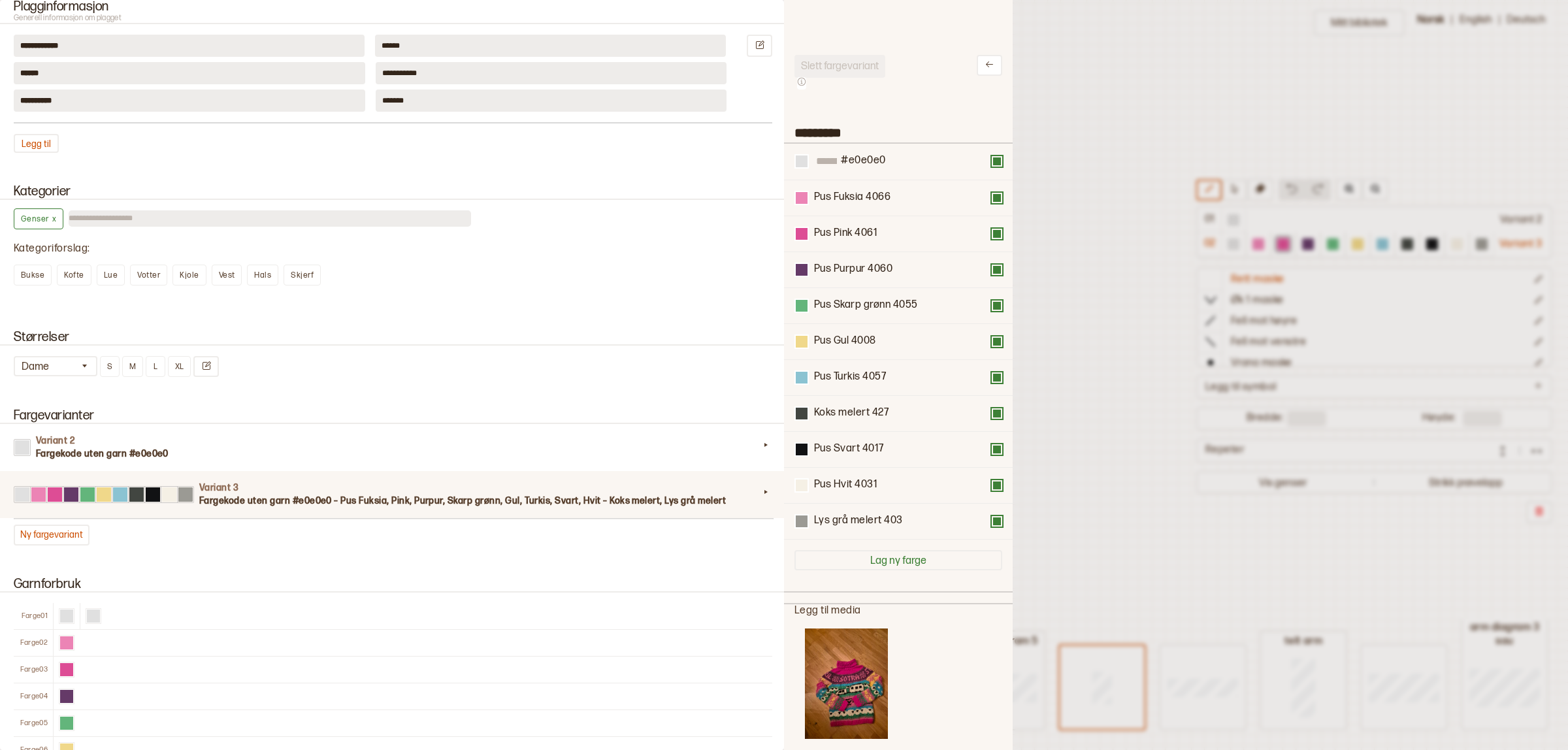
scroll to position [380, 204]
click at [1126, 396] on div at bounding box center [784, 375] width 1568 height 750
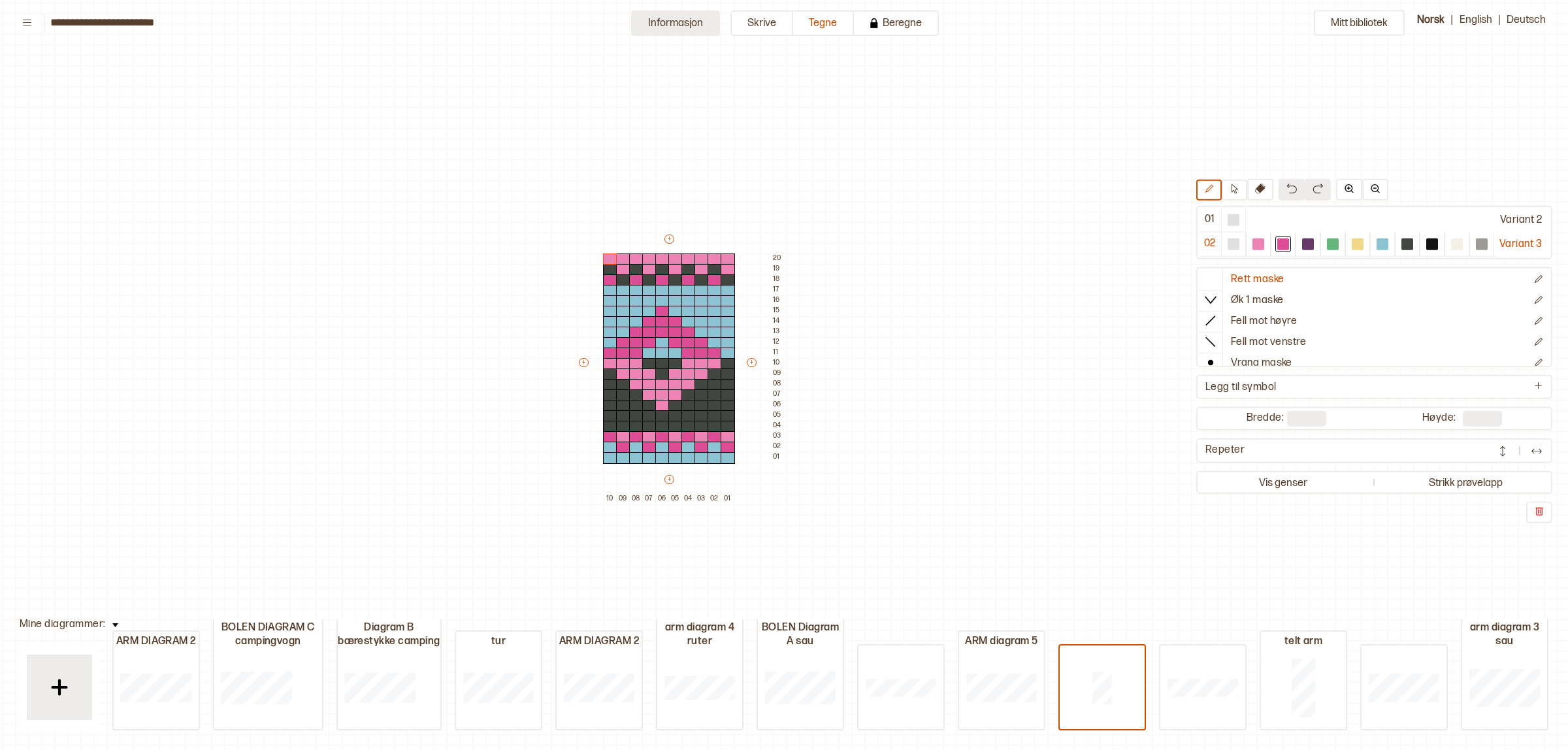
click at [670, 27] on button "Informasjon" at bounding box center [676, 22] width 89 height 25
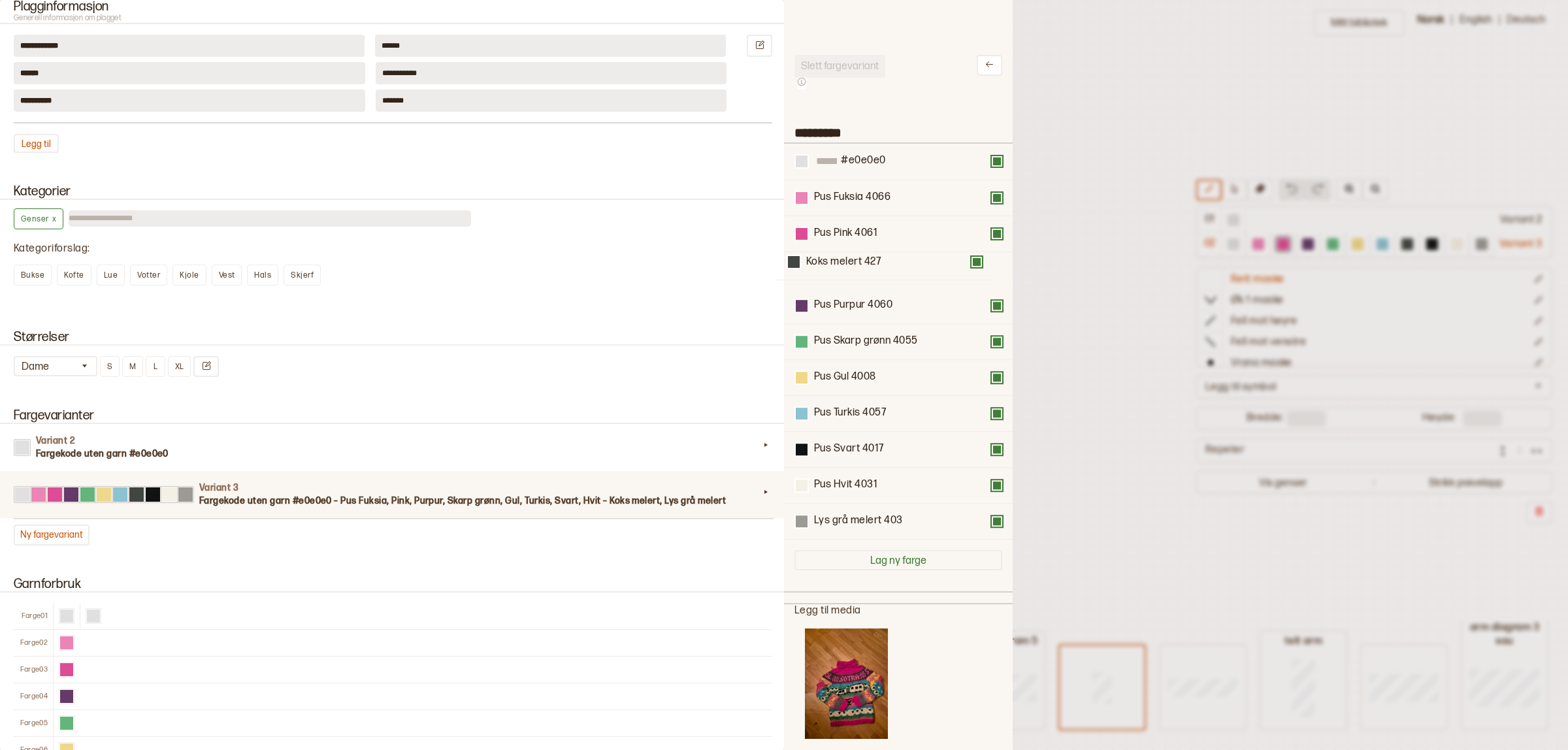
drag, startPoint x: 828, startPoint y: 424, endPoint x: 825, endPoint y: 267, distance: 157.0
click at [825, 267] on div "#e0e0e0 Pus Fuksia 4066 Pus Pink 4061 Pus Purpur 4060 Pus Skarp grønn 4055 Pus …" at bounding box center [898, 342] width 208 height 396
drag, startPoint x: 834, startPoint y: 291, endPoint x: 841, endPoint y: 315, distance: 25.0
click at [841, 315] on div "#e0e0e0 Pus Fuksia 4066 Pus Pink 4061 Koks melert 427 Pus Purpur 4060 Pus Skarp…" at bounding box center [898, 342] width 208 height 396
drag, startPoint x: 850, startPoint y: 311, endPoint x: 852, endPoint y: 281, distance: 30.1
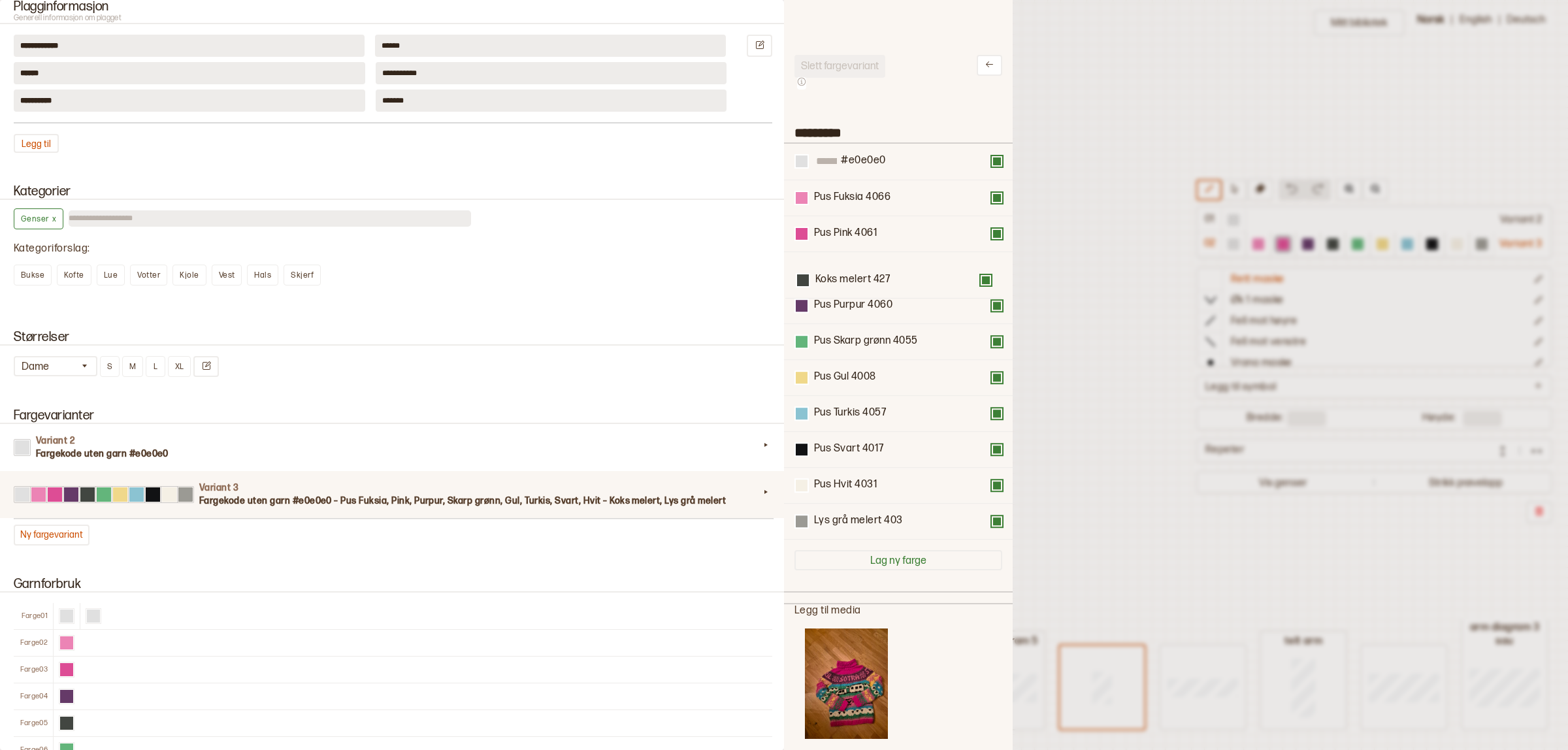
click at [852, 281] on div "#e0e0e0 Pus Fuksia 4066 Pus Pink 4061 Pus Purpur 4060 Koks melert 427 Pus Skarp…" at bounding box center [898, 342] width 208 height 396
drag, startPoint x: 844, startPoint y: 317, endPoint x: 848, endPoint y: 418, distance: 101.1
click at [848, 418] on div "#e0e0e0 Pus Fuksia 4066 Pus Pink 4061 Koks melert 427 Pus Purpur 4060 Pus Skarp…" at bounding box center [898, 342] width 208 height 396
click at [1082, 348] on div at bounding box center [784, 375] width 1568 height 750
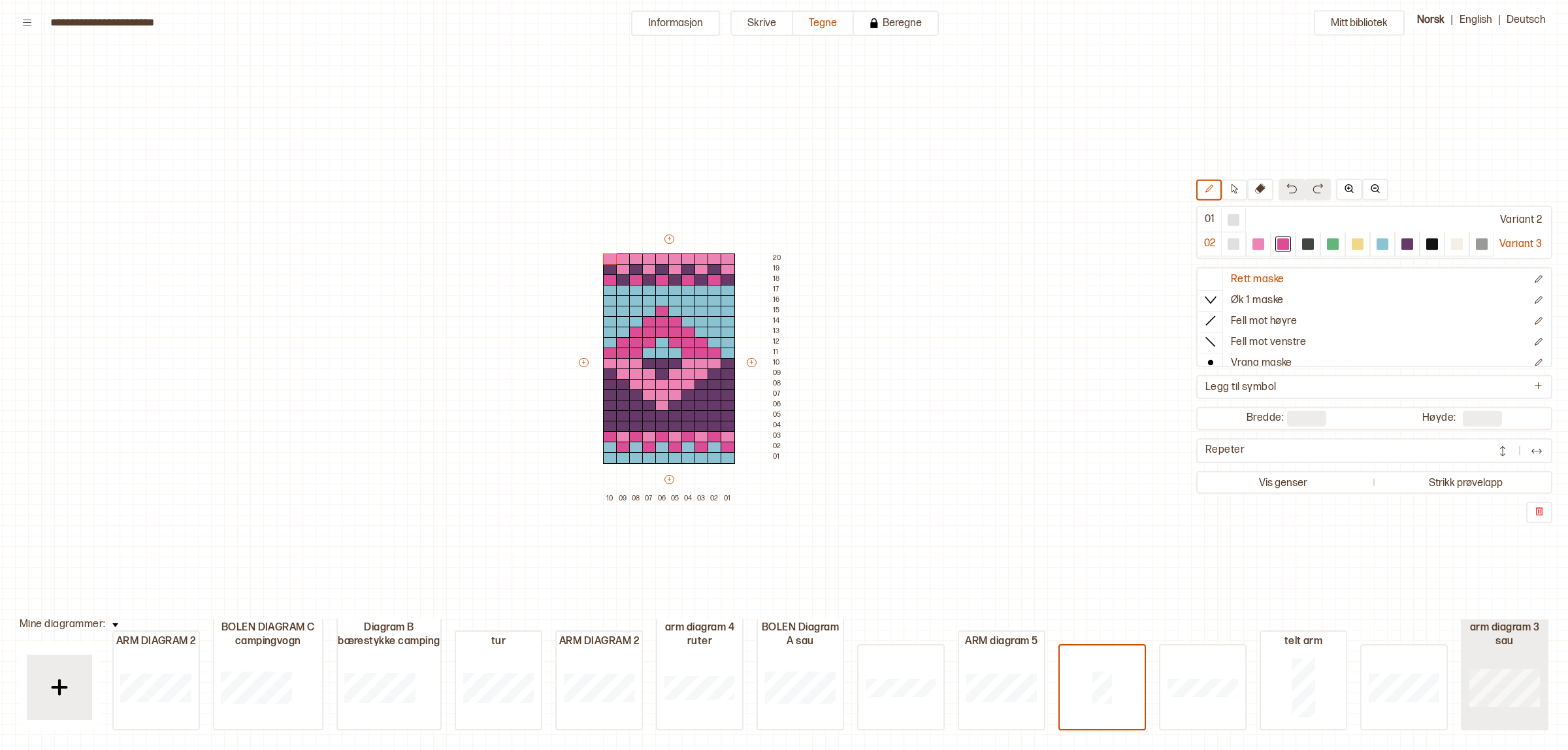
type input "**"
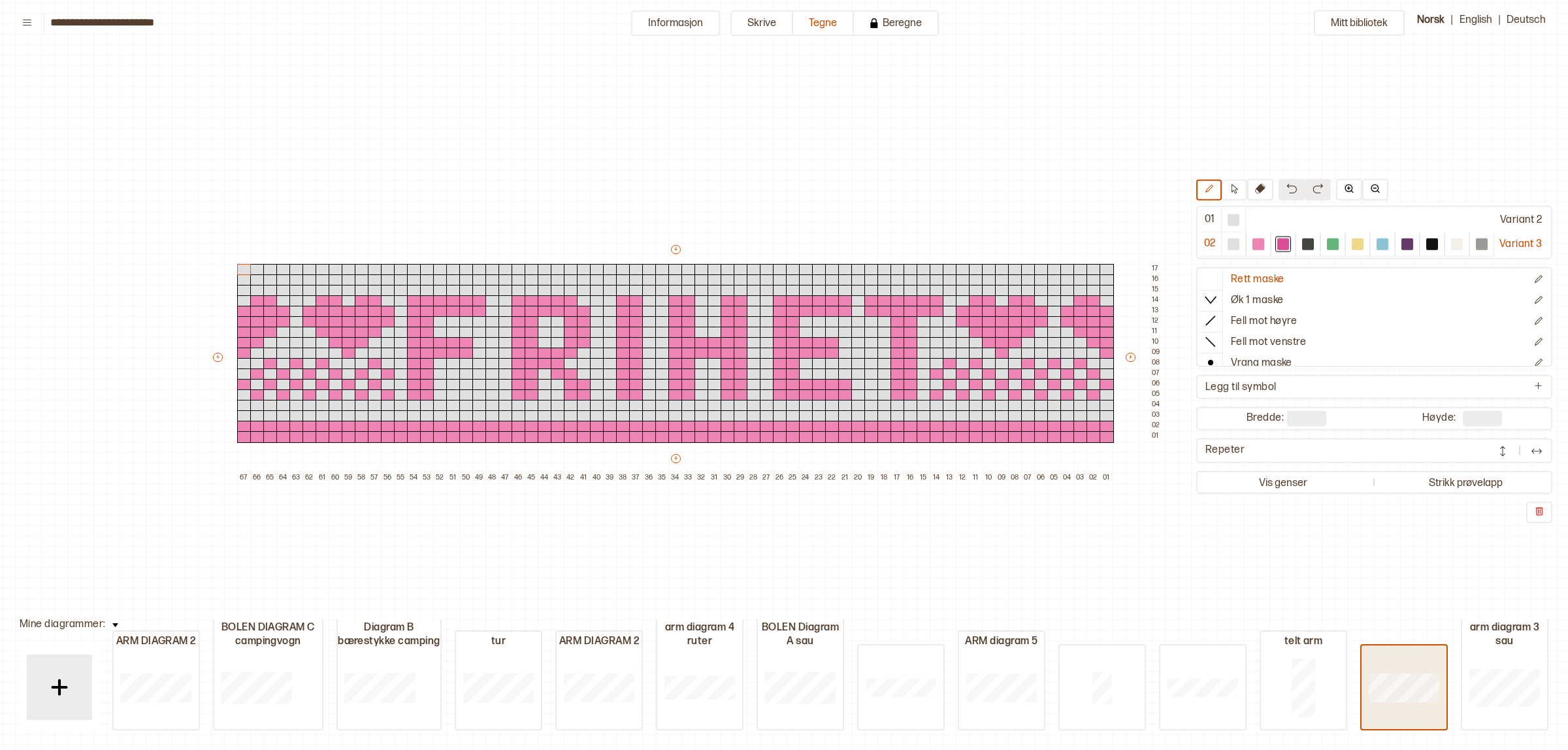
type input "**"
click at [1324, 677] on div at bounding box center [1303, 688] width 85 height 84
type input "*"
type input "**"
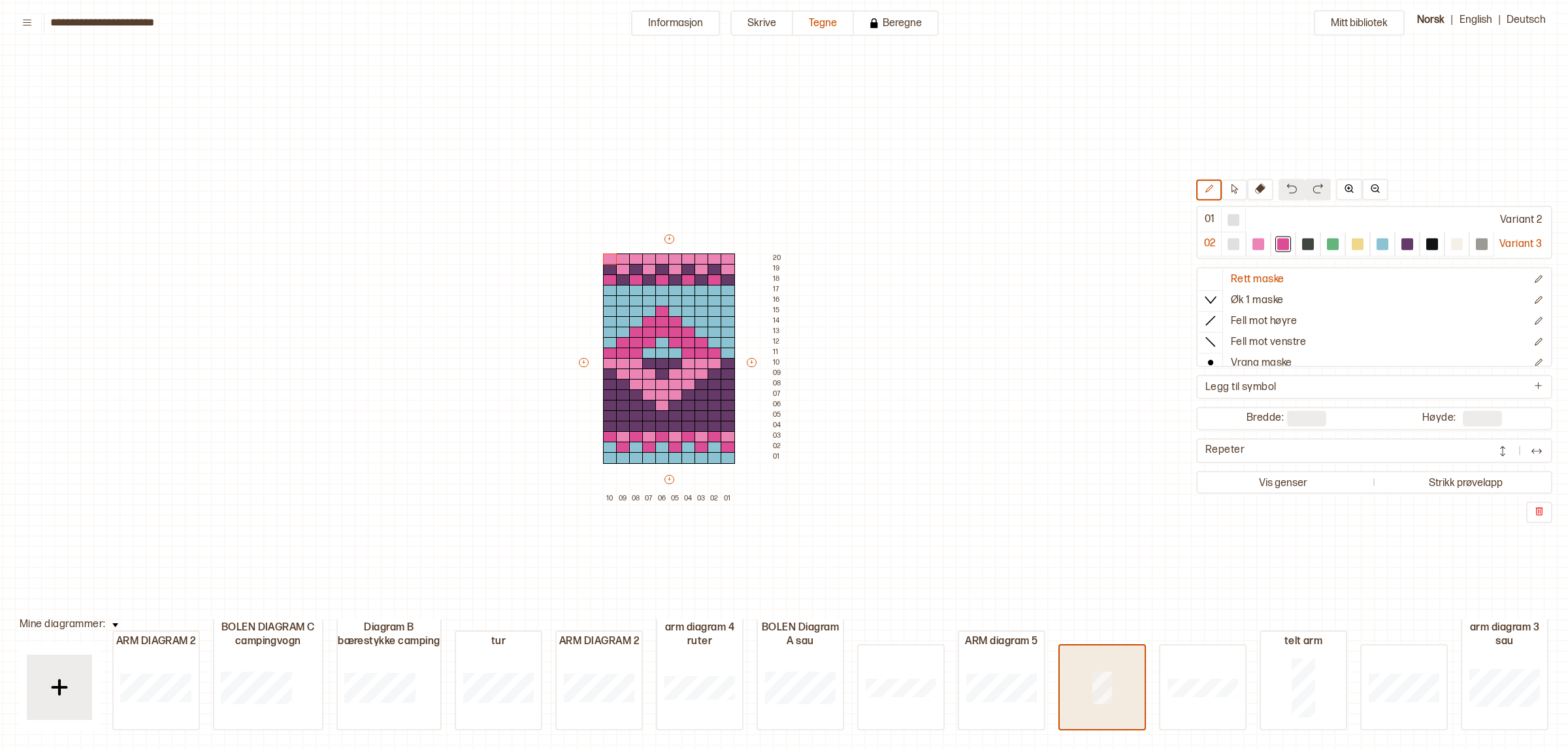
type input "**"
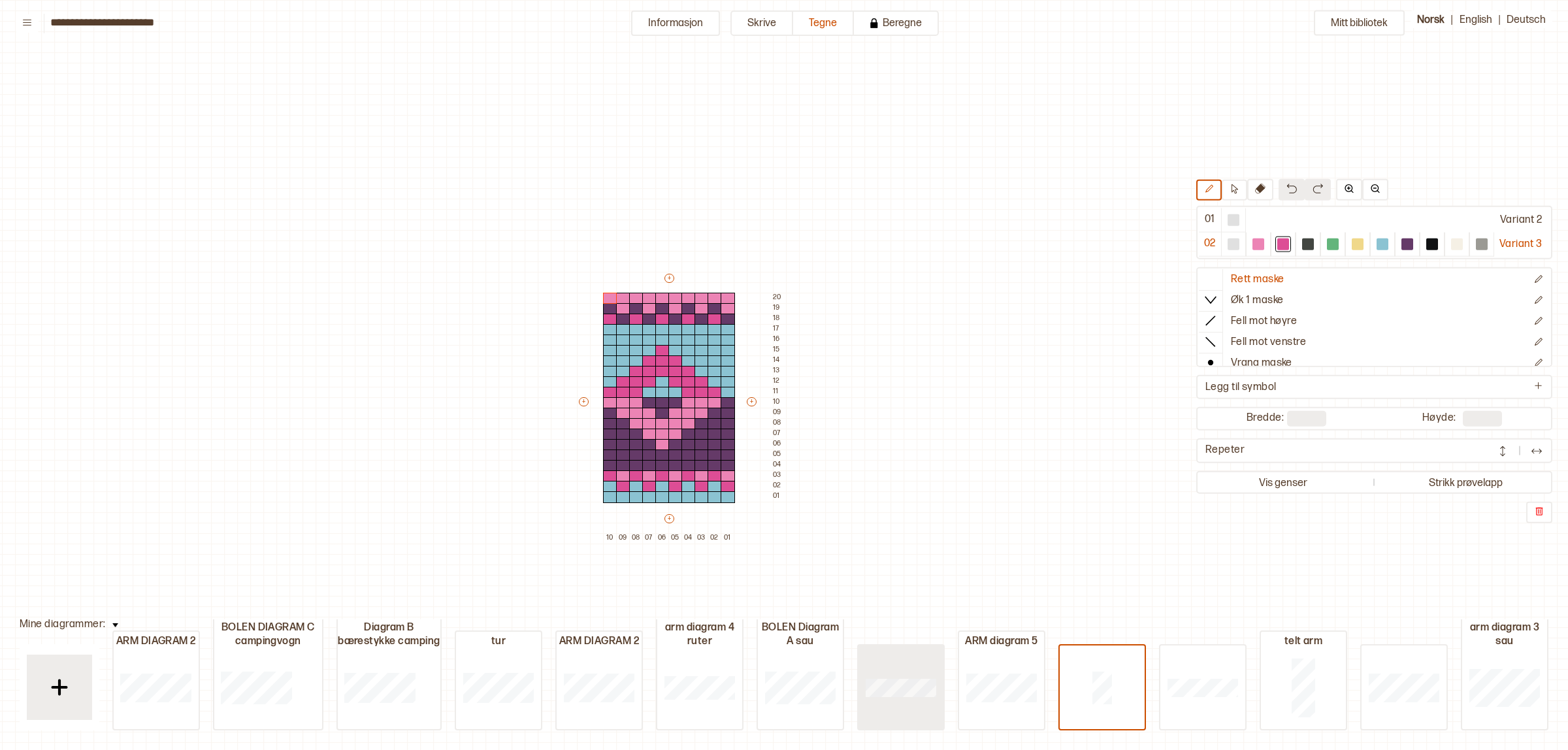
type input "**"
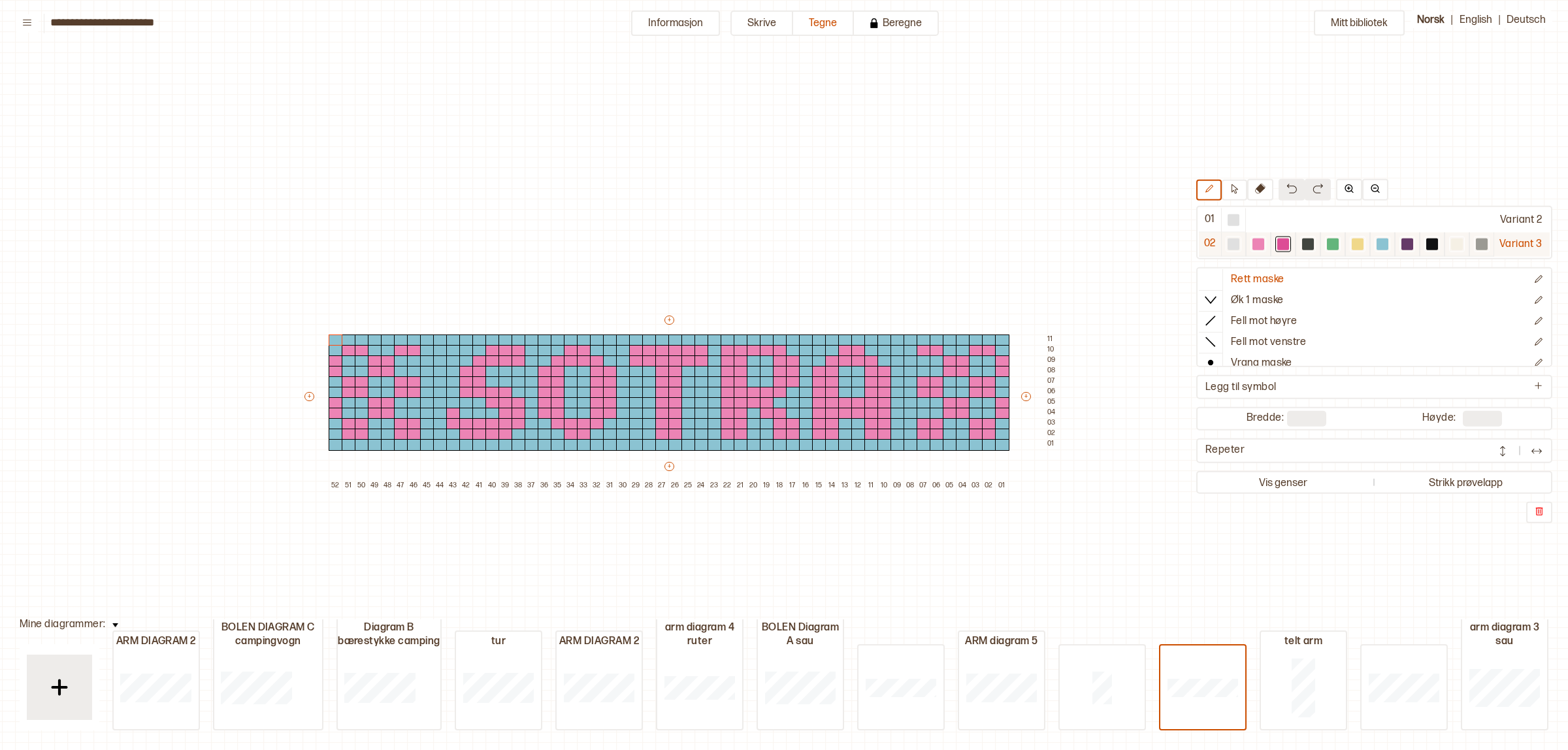
click at [1384, 242] on div at bounding box center [1383, 244] width 12 height 12
drag, startPoint x: 921, startPoint y: 430, endPoint x: 949, endPoint y: 361, distance: 74.5
click at [949, 361] on div "+ + + + 52 51 50 49 48 47 46 45 44 43 42 41 40 39 38 37 36 35 34 33 32 31 30 29…" at bounding box center [681, 402] width 758 height 178
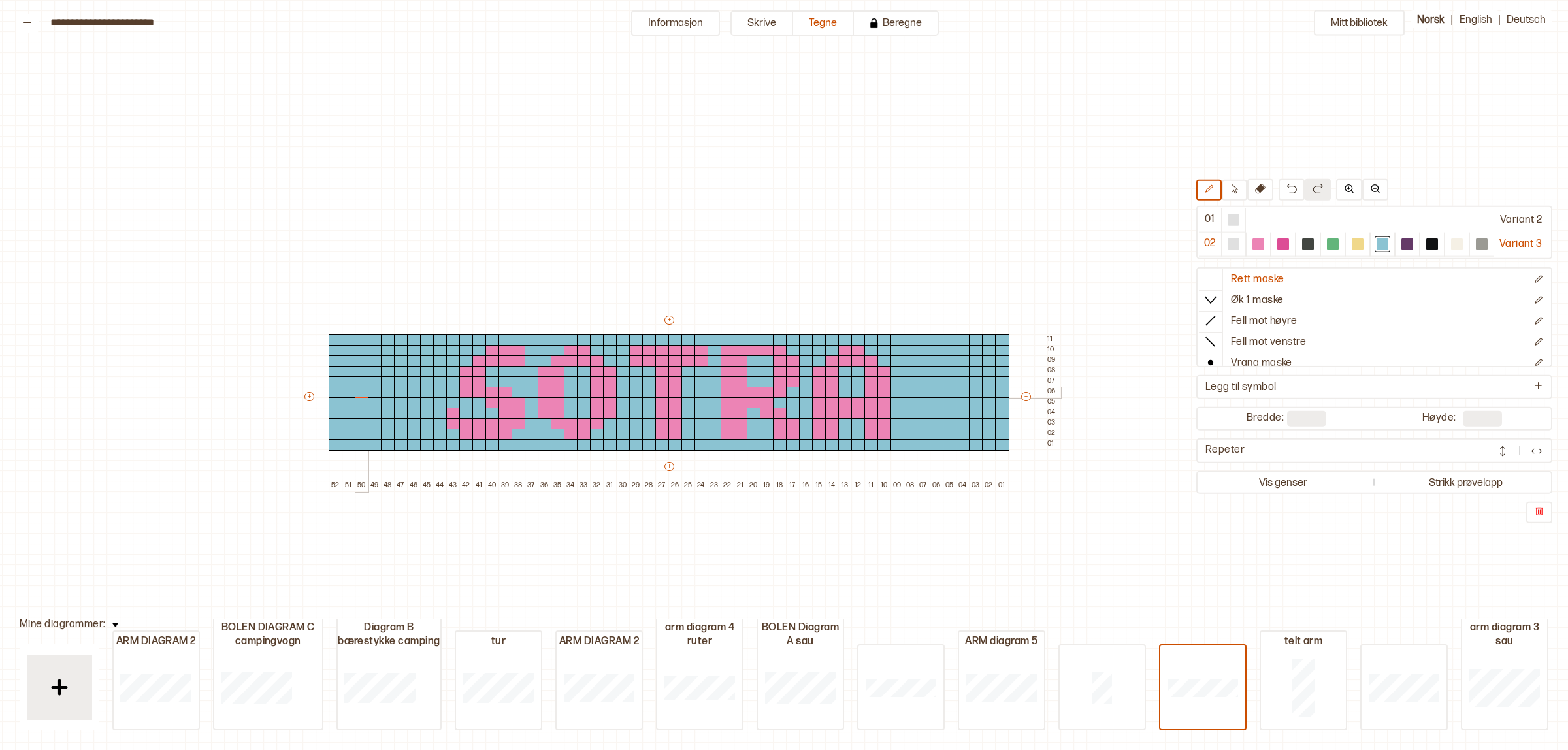
drag, startPoint x: 416, startPoint y: 435, endPoint x: 1051, endPoint y: 293, distance: 650.7
click at [370, 384] on div "+ + + + 52 51 50 49 48 47 46 45 44 43 42 41 40 39 38 37 36 35 34 33 32 31 30 29…" at bounding box center [681, 402] width 758 height 178
click at [683, 27] on button "Informasjon" at bounding box center [676, 22] width 89 height 25
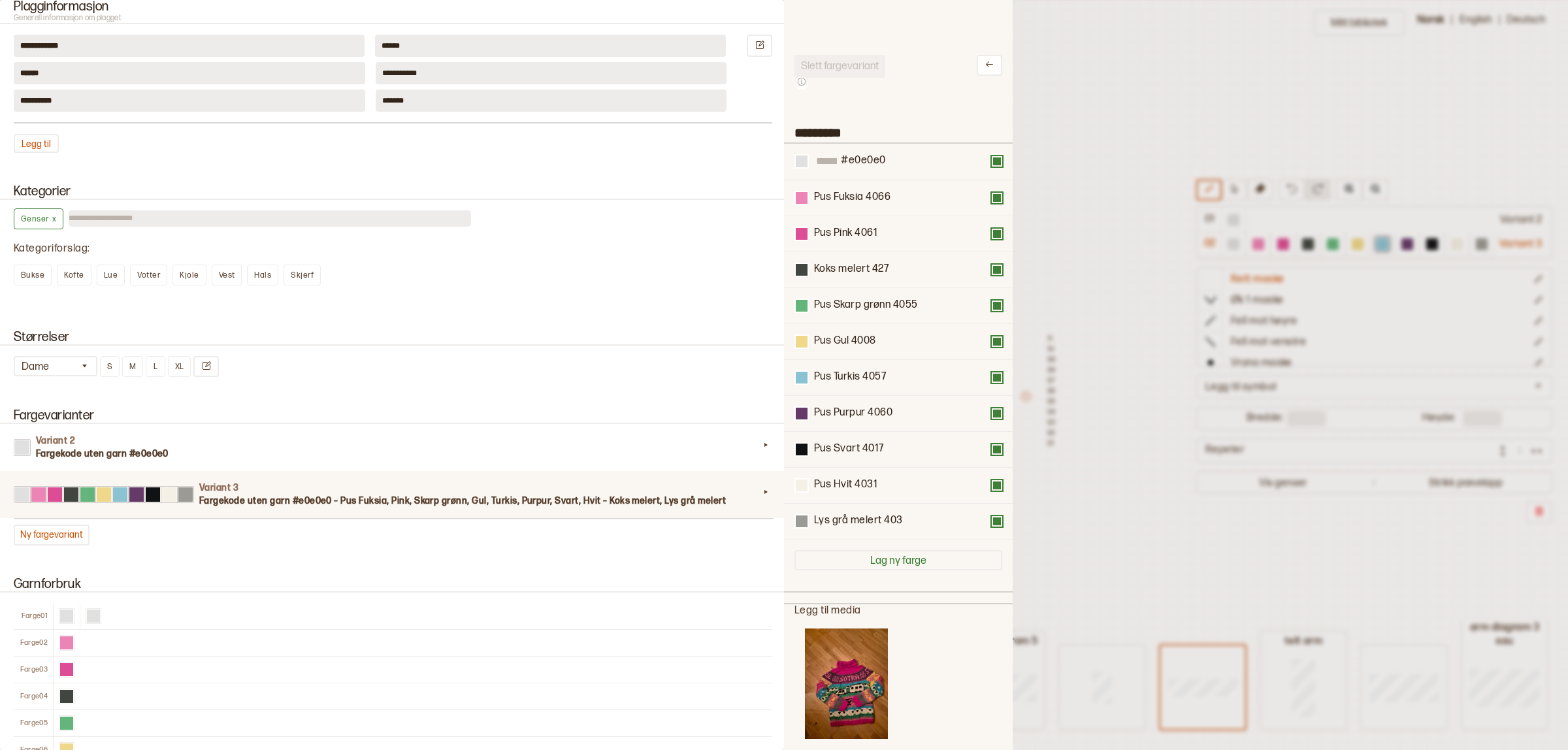
click at [1136, 326] on div at bounding box center [784, 375] width 1568 height 750
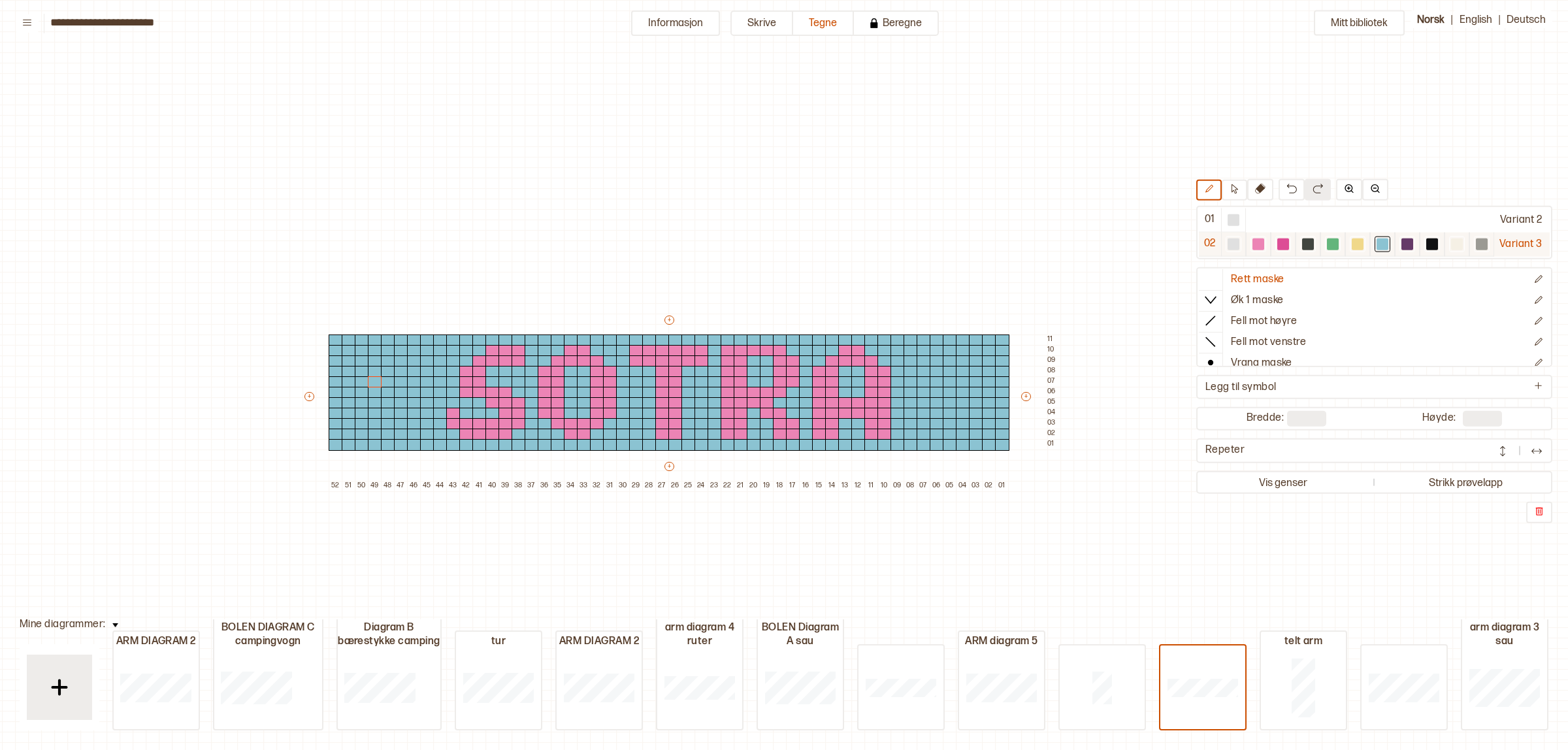
click at [1253, 242] on div at bounding box center [1258, 244] width 12 height 12
drag, startPoint x: 912, startPoint y: 369, endPoint x: 912, endPoint y: 387, distance: 18.0
click at [912, 387] on div "+ + + + 52 51 50 49 48 47 46 45 44 43 42 41 40 39 38 37 36 35 34 33 32 31 30 29…" at bounding box center [681, 402] width 758 height 178
drag, startPoint x: 923, startPoint y: 363, endPoint x: 949, endPoint y: 360, distance: 26.2
click at [949, 360] on div "+ + + + 52 51 50 49 48 47 46 45 44 43 42 41 40 39 38 37 36 35 34 33 32 31 30 29…" at bounding box center [681, 402] width 758 height 178
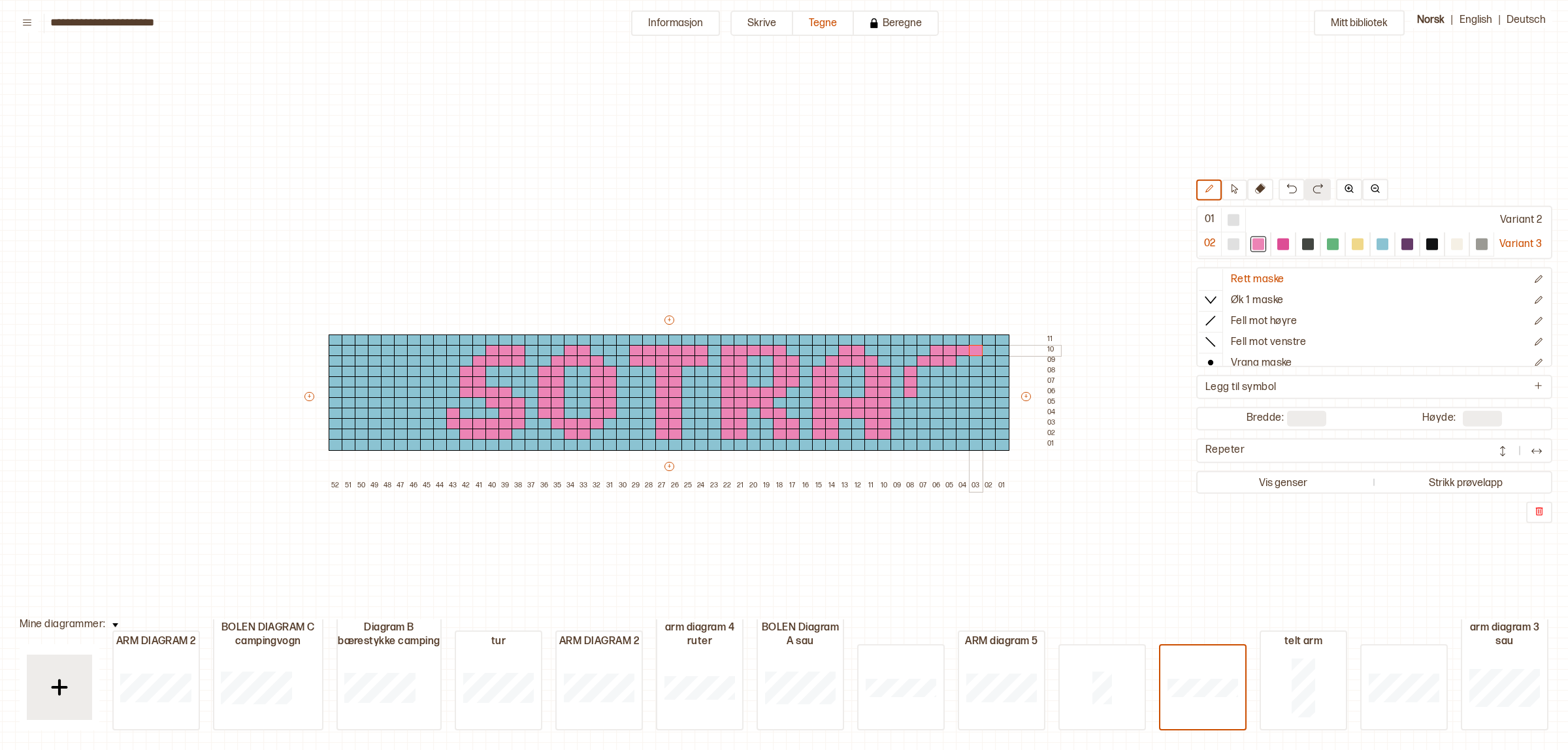
drag, startPoint x: 935, startPoint y: 353, endPoint x: 969, endPoint y: 350, distance: 34.1
click at [969, 350] on div "+ + + + 52 51 50 49 48 47 46 45 44 43 42 41 40 39 38 37 36 35 34 33 32 31 30 29…" at bounding box center [681, 402] width 758 height 178
click at [921, 403] on div at bounding box center [923, 403] width 14 height 12
click at [923, 410] on div at bounding box center [923, 413] width 14 height 12
click at [935, 422] on div at bounding box center [936, 423] width 14 height 12
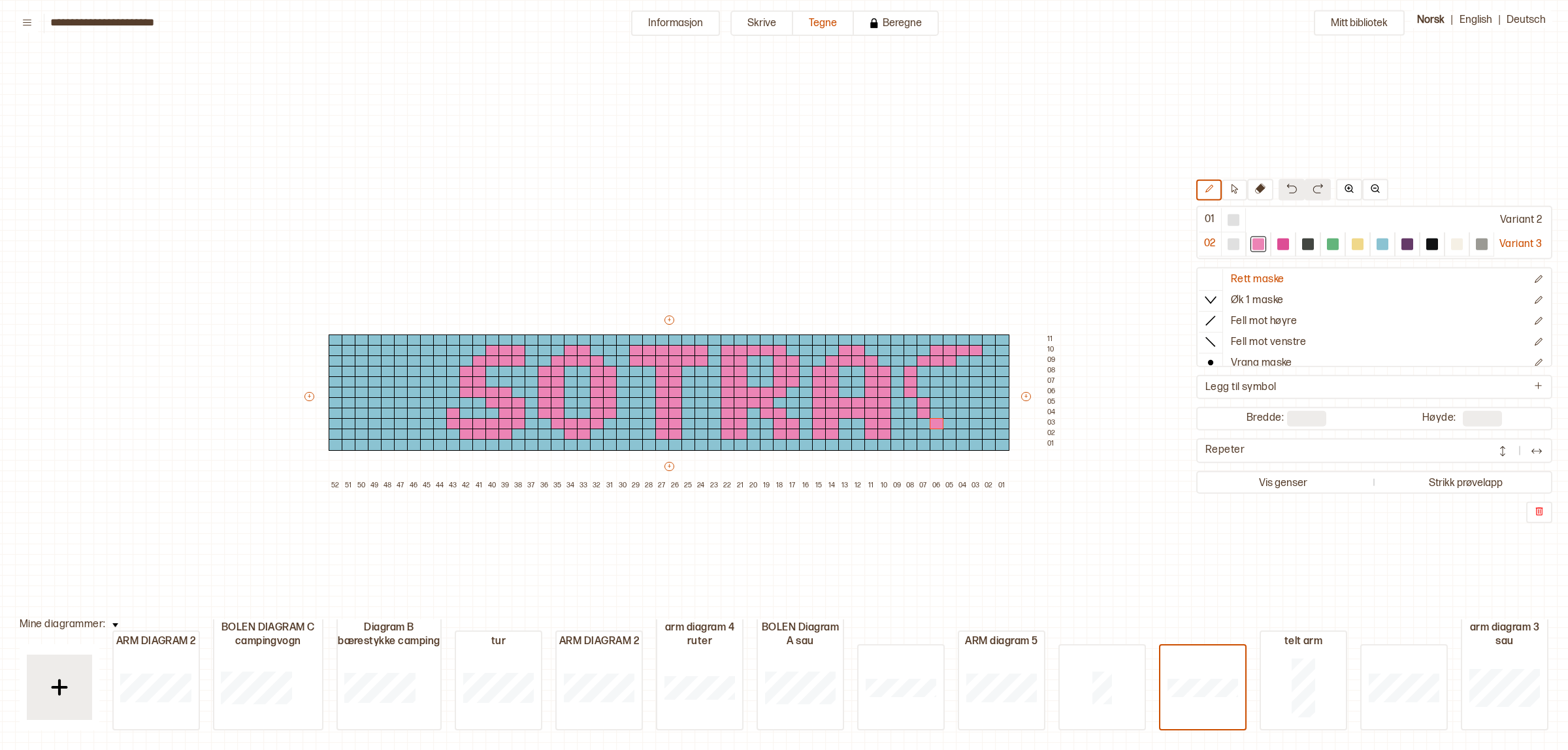
click at [1287, 188] on img at bounding box center [1292, 188] width 10 height 10
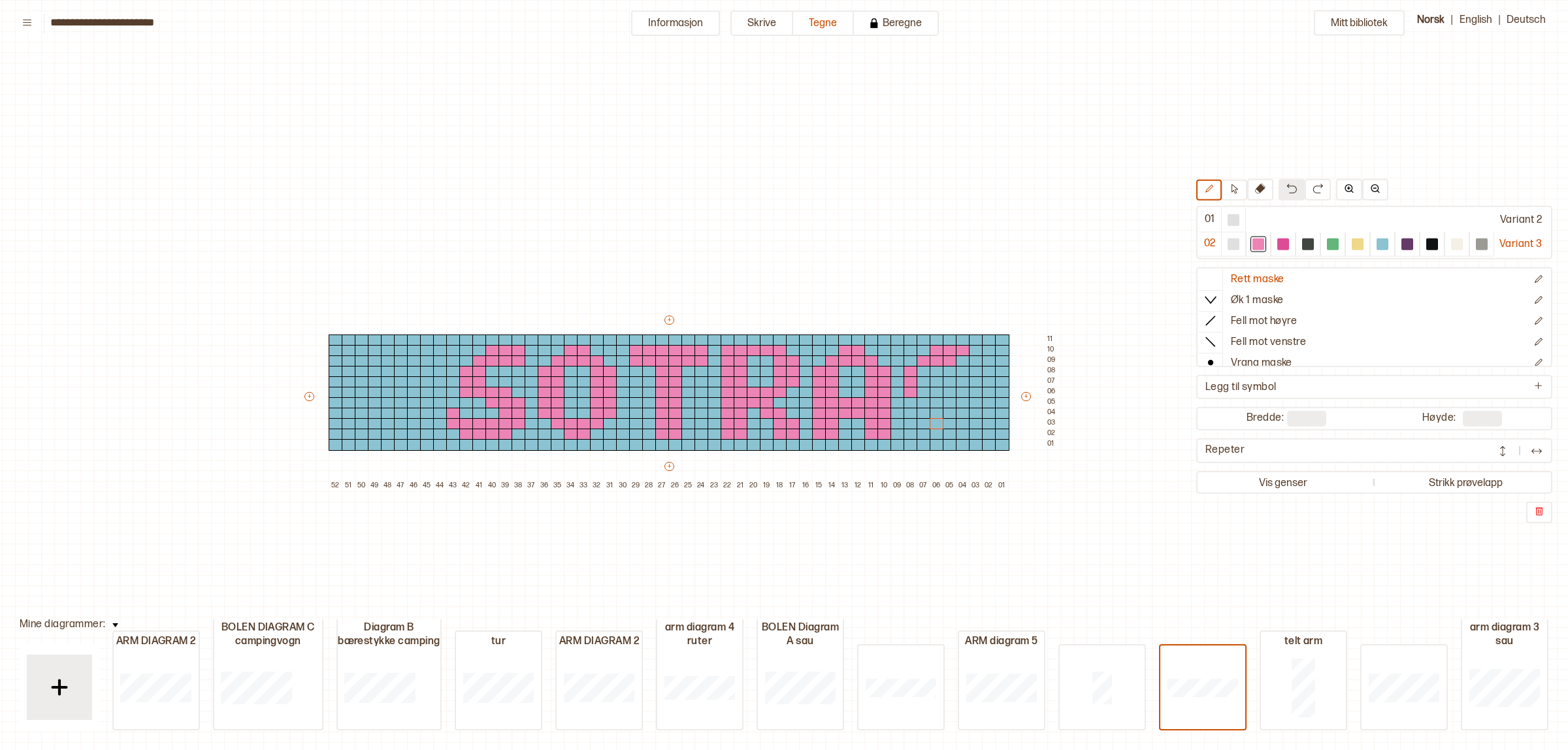
click at [1287, 188] on img at bounding box center [1292, 188] width 10 height 10
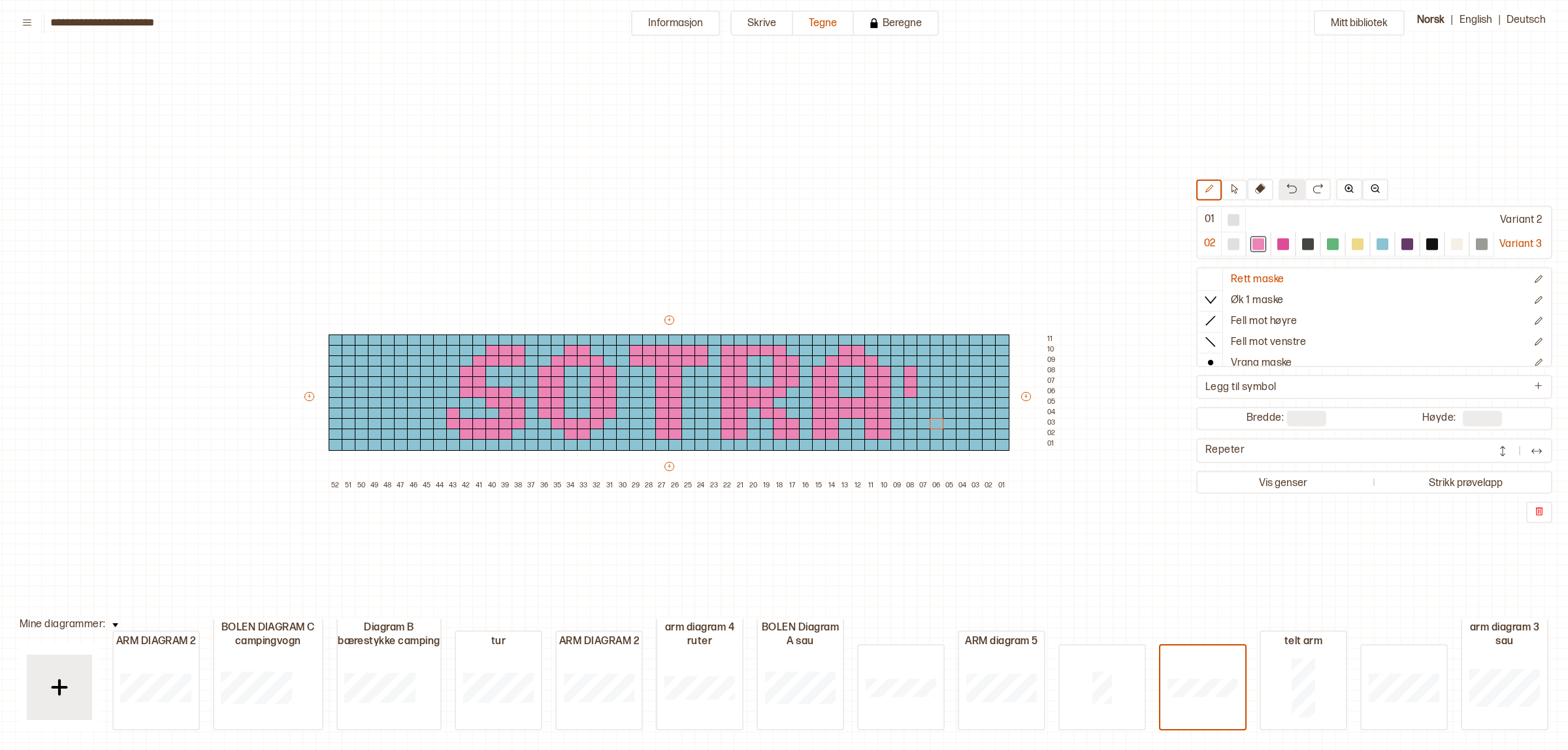
click at [1287, 188] on img at bounding box center [1292, 188] width 10 height 10
type input "**"
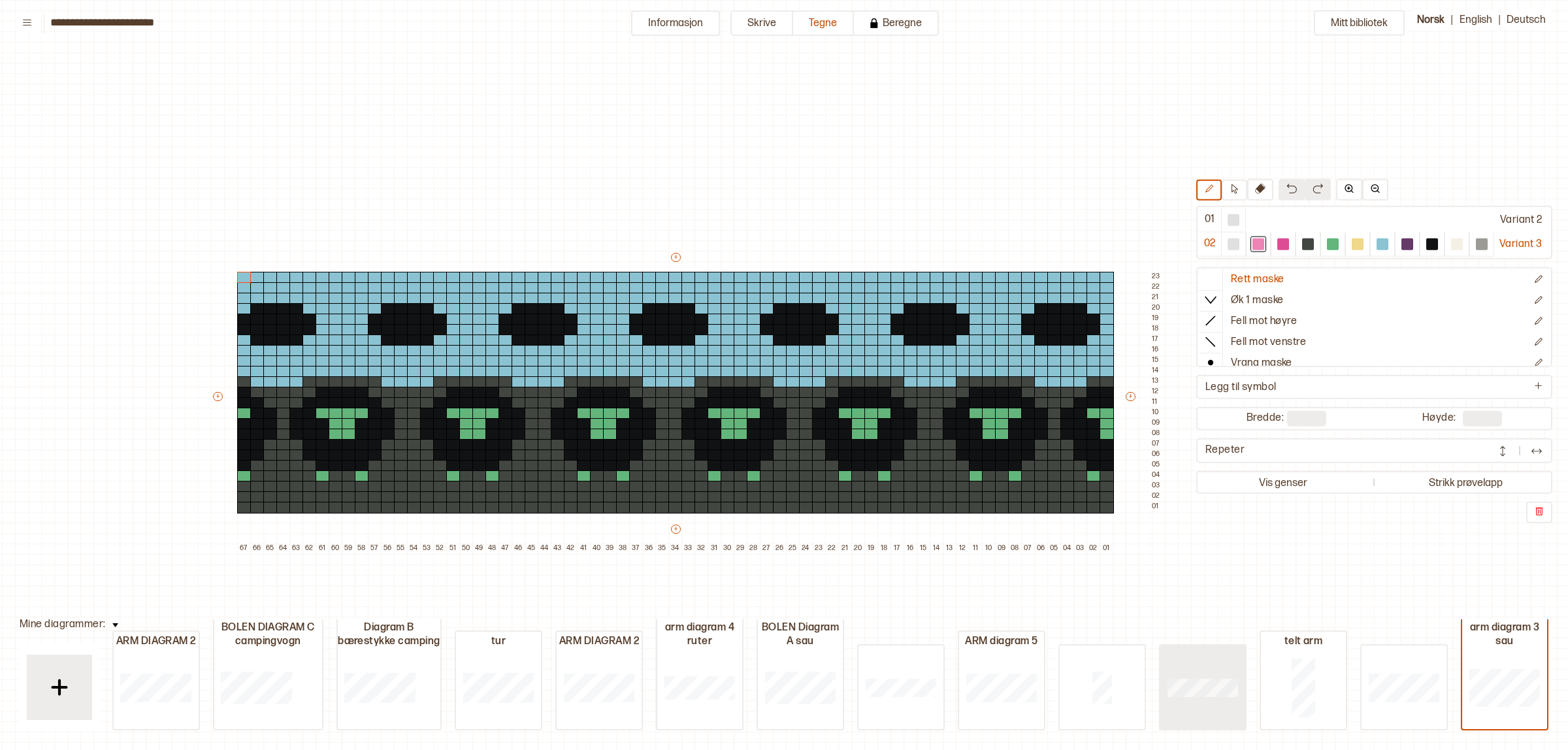
type input "**"
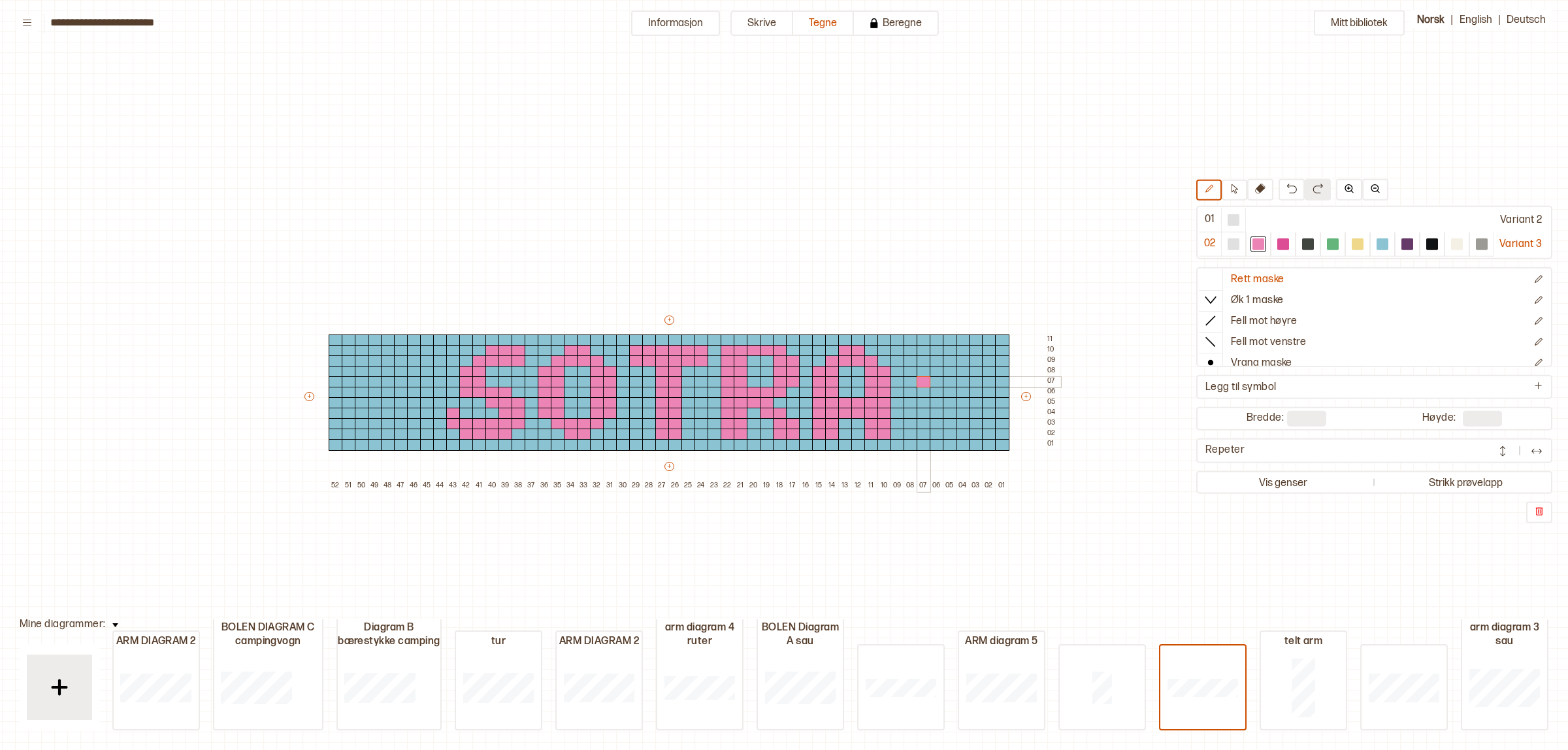
click at [922, 382] on div at bounding box center [923, 382] width 14 height 12
click at [921, 391] on div at bounding box center [923, 393] width 14 height 12
click at [925, 400] on div at bounding box center [923, 403] width 14 height 12
click at [936, 409] on div at bounding box center [936, 413] width 14 height 12
click at [943, 423] on div at bounding box center [949, 423] width 14 height 12
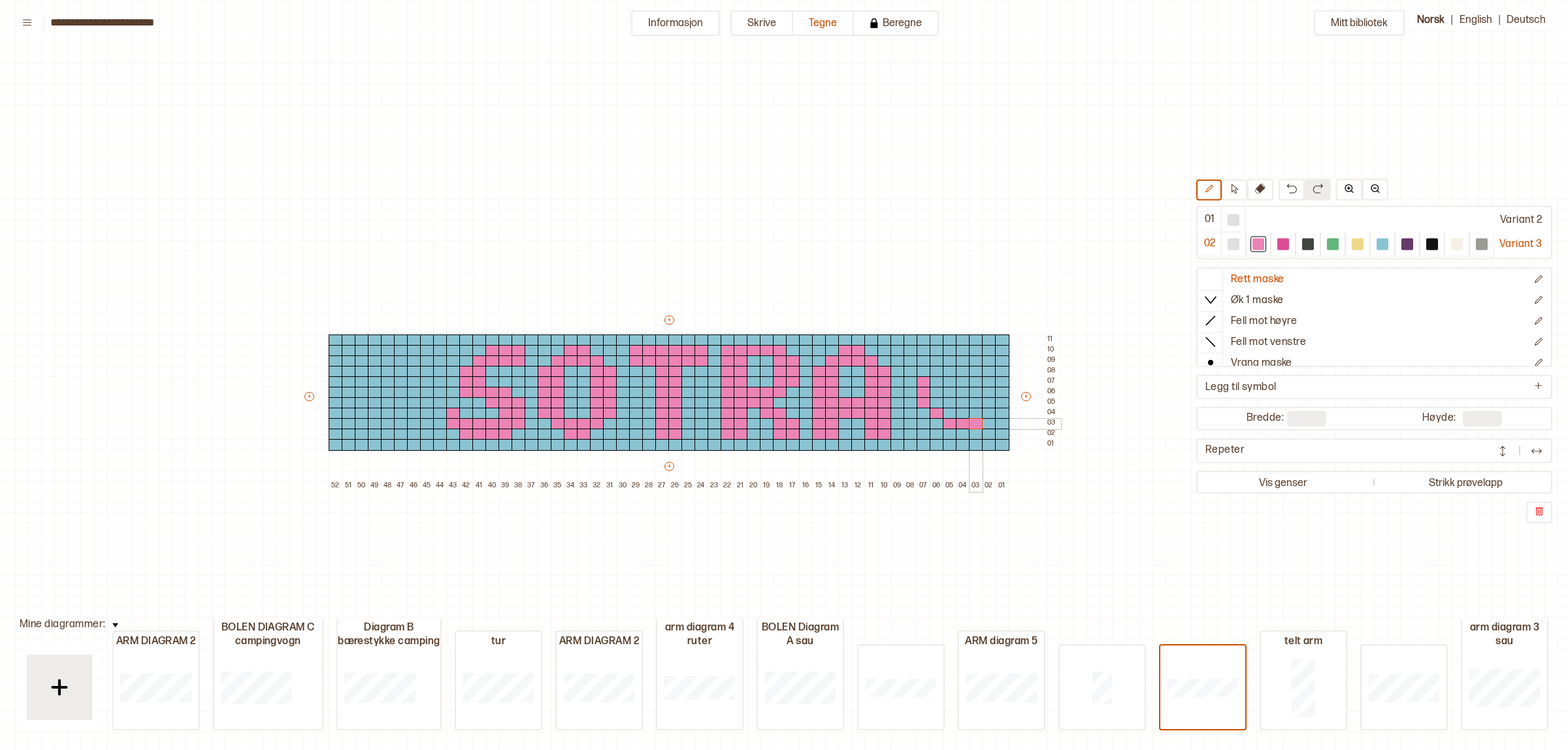
drag, startPoint x: 965, startPoint y: 422, endPoint x: 977, endPoint y: 422, distance: 12.0
click at [977, 422] on div "+ + + + 52 51 50 49 48 47 46 45 44 43 42 41 40 39 38 37 36 35 34 33 32 31 30 29…" at bounding box center [681, 402] width 758 height 178
click at [986, 413] on div at bounding box center [989, 413] width 14 height 12
click at [1377, 243] on div at bounding box center [1383, 244] width 12 height 12
drag, startPoint x: 925, startPoint y: 379, endPoint x: 987, endPoint y: 408, distance: 68.4
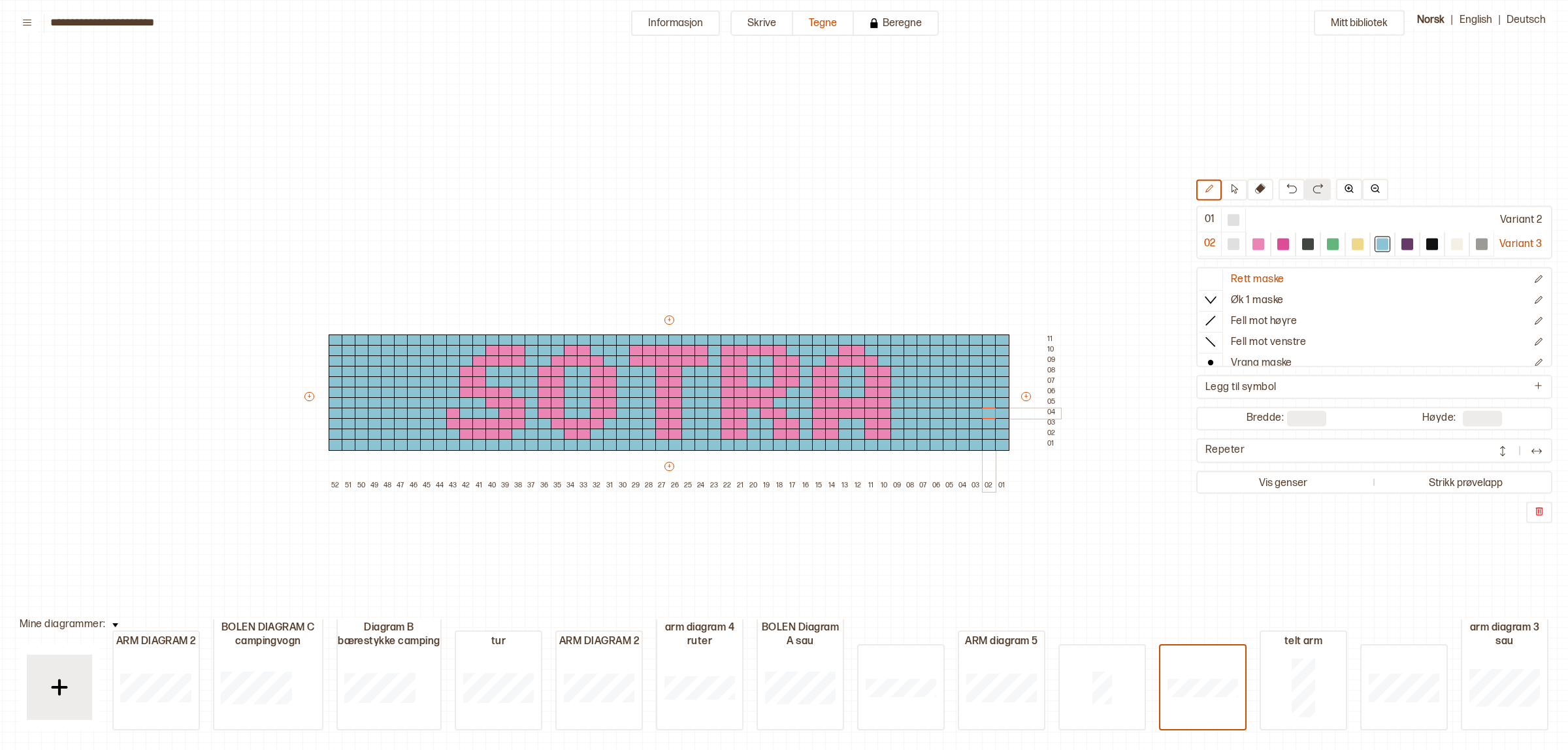
click at [987, 408] on div "+ + + + 52 51 50 49 48 47 46 45 44 43 42 41 40 39 38 37 36 35 34 33 32 31 30 29…" at bounding box center [681, 402] width 758 height 178
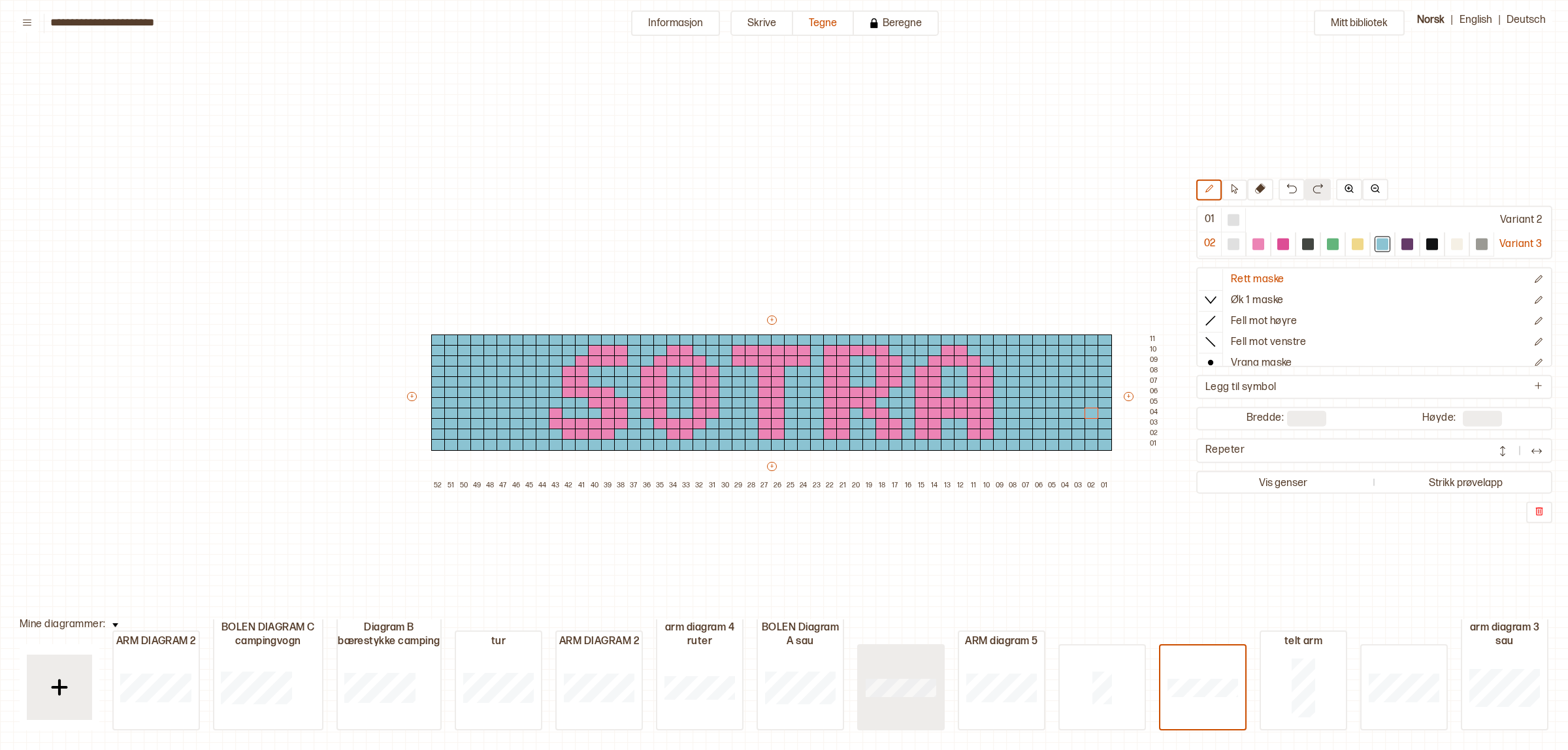
scroll to position [0, 102]
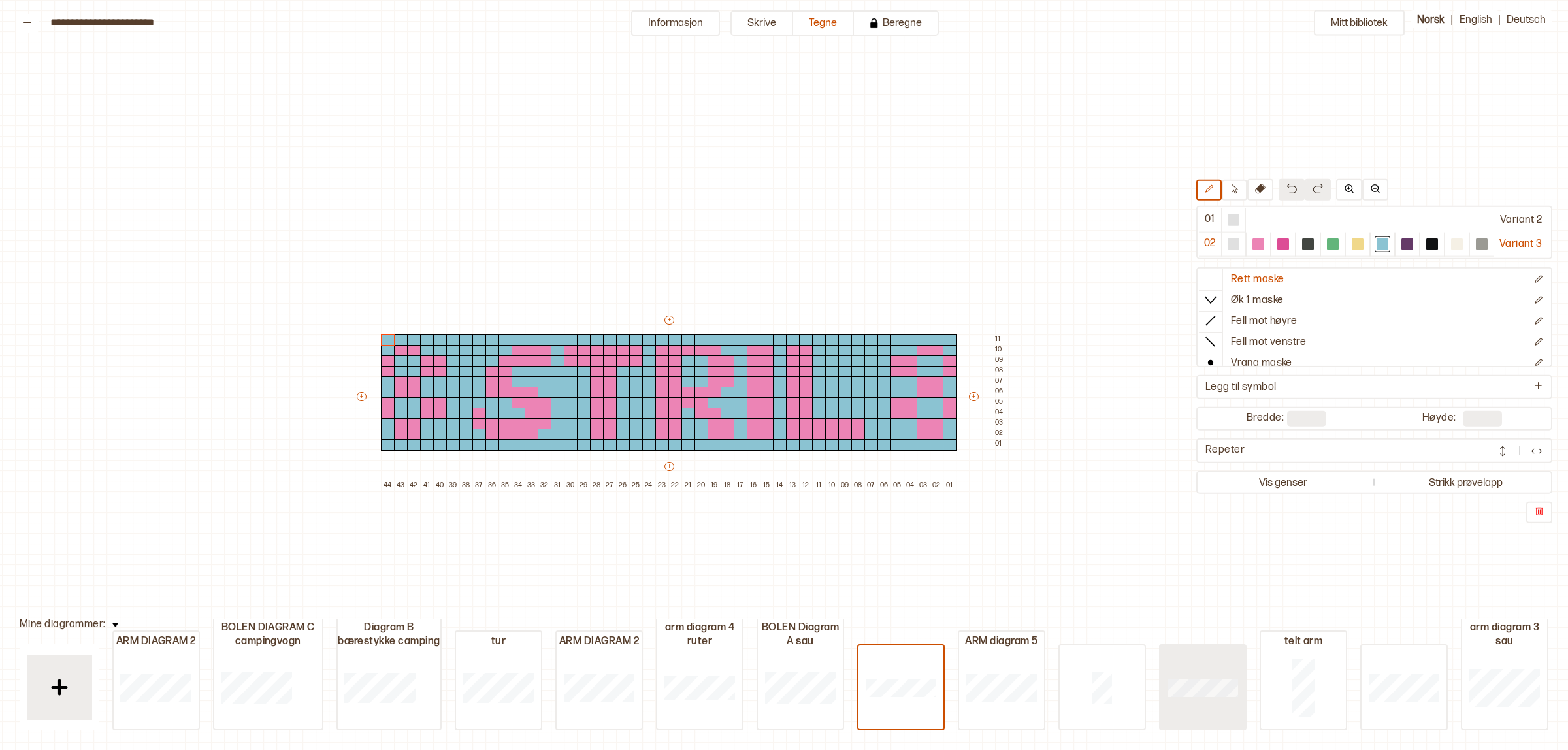
click at [1233, 701] on div at bounding box center [1202, 688] width 85 height 84
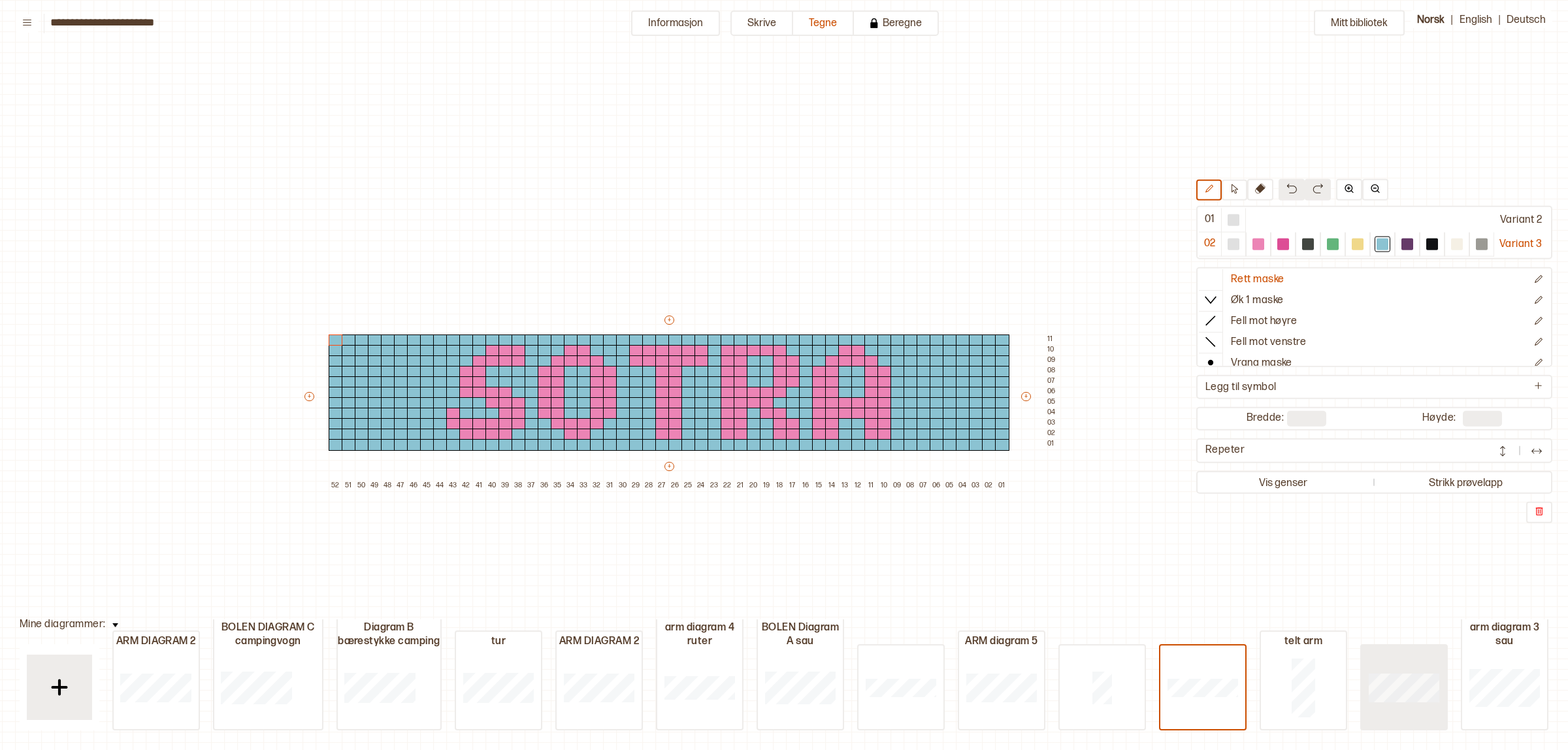
type input "**"
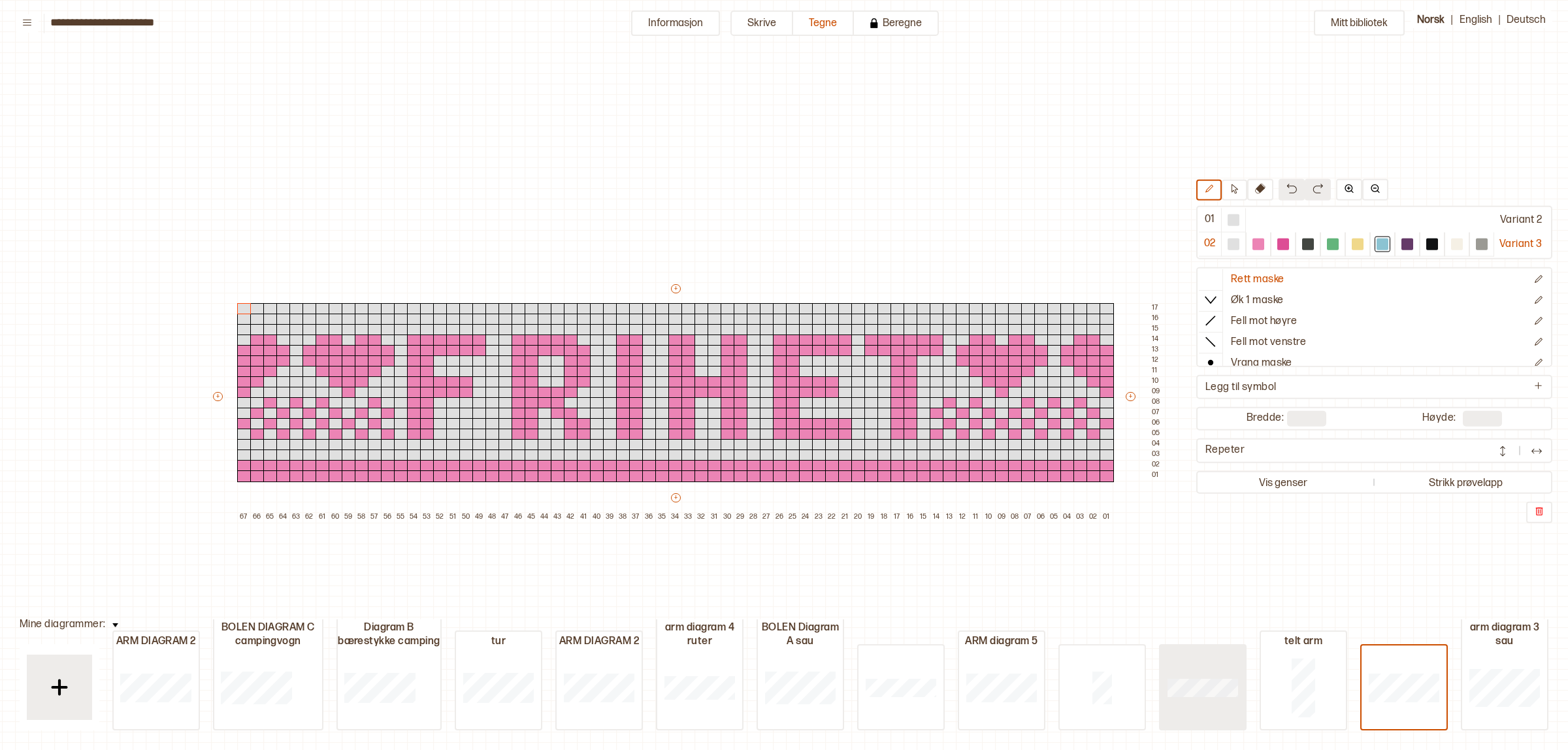
click at [1230, 675] on div at bounding box center [1202, 688] width 85 height 84
type input "**"
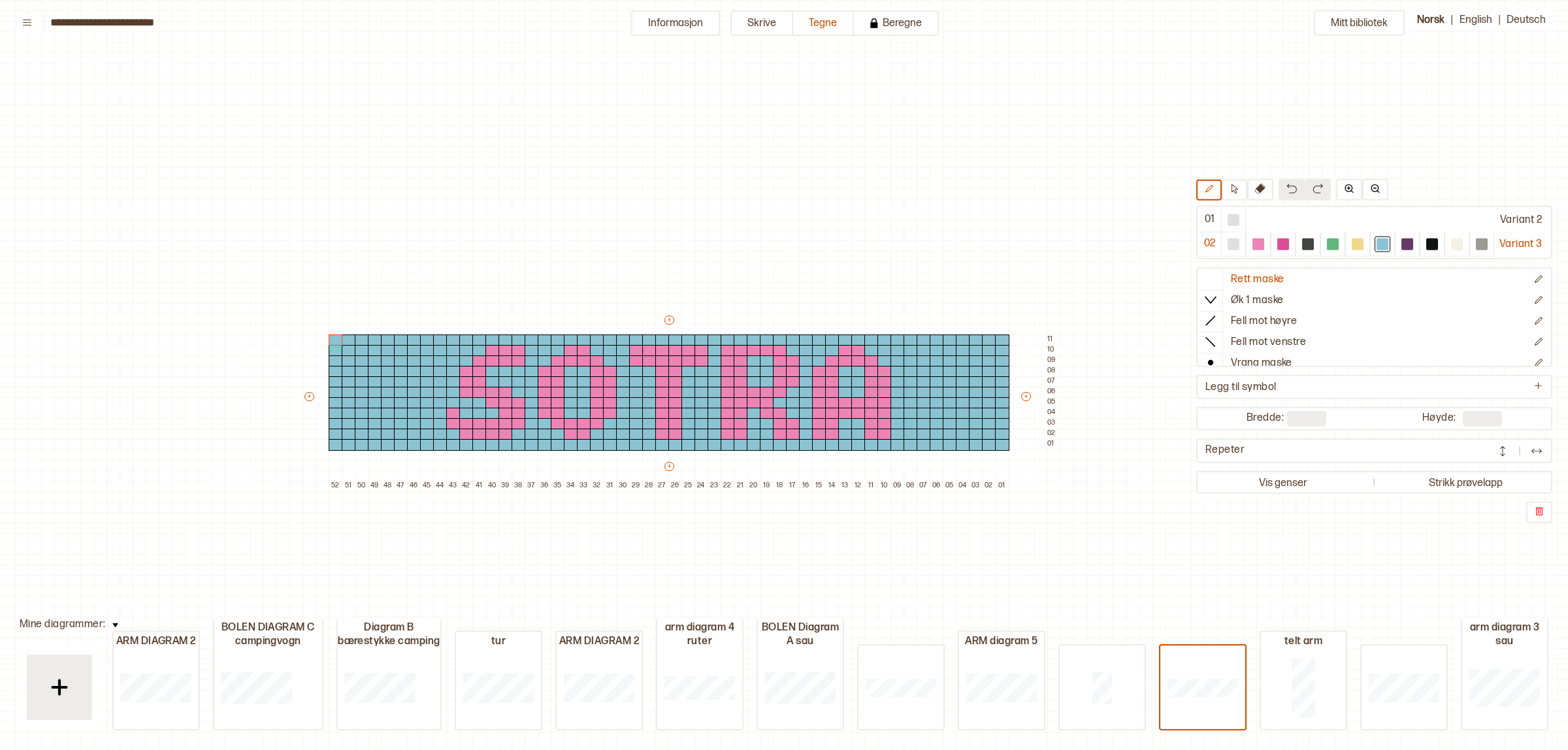
type input "**"
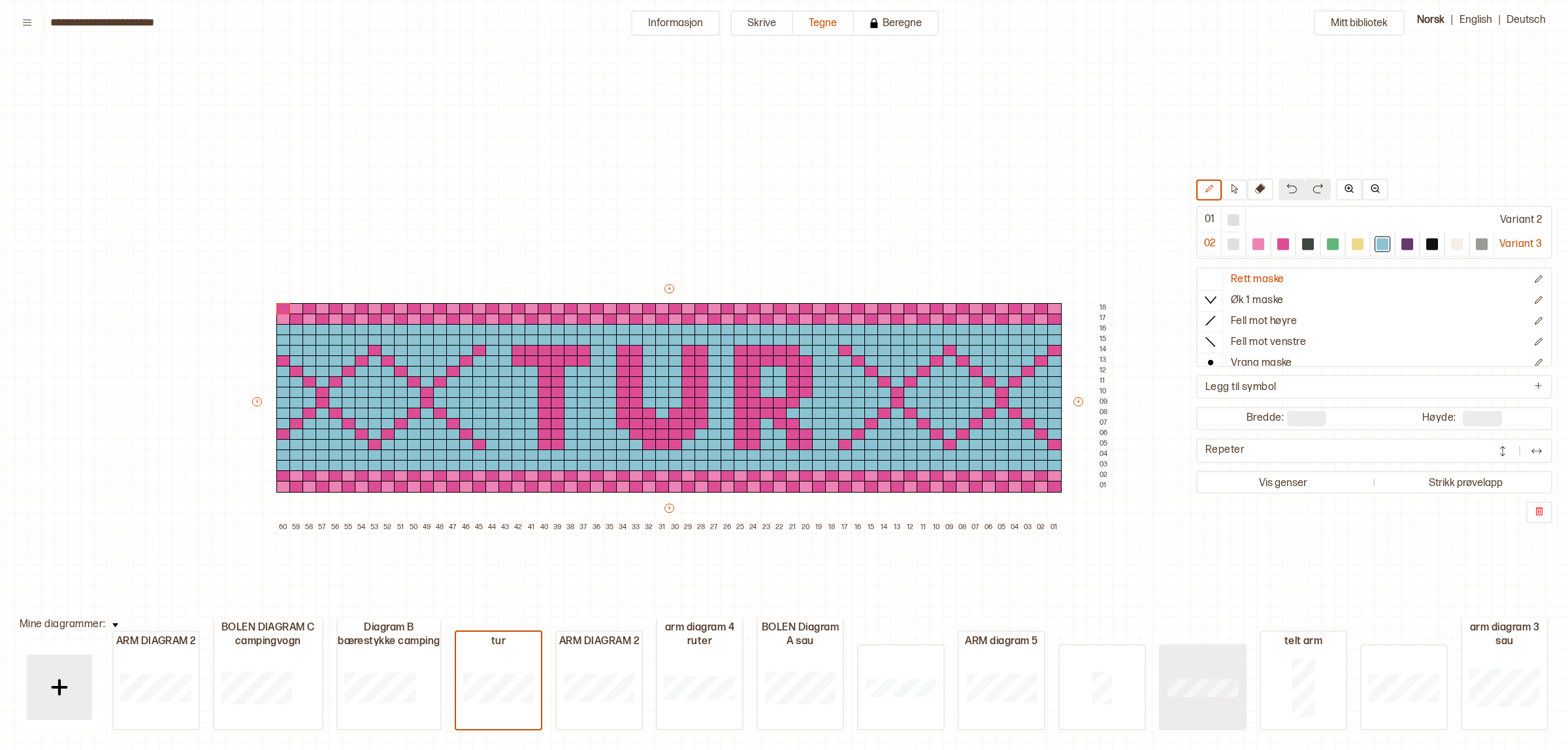
click at [1246, 671] on div at bounding box center [1202, 688] width 85 height 84
type input "**"
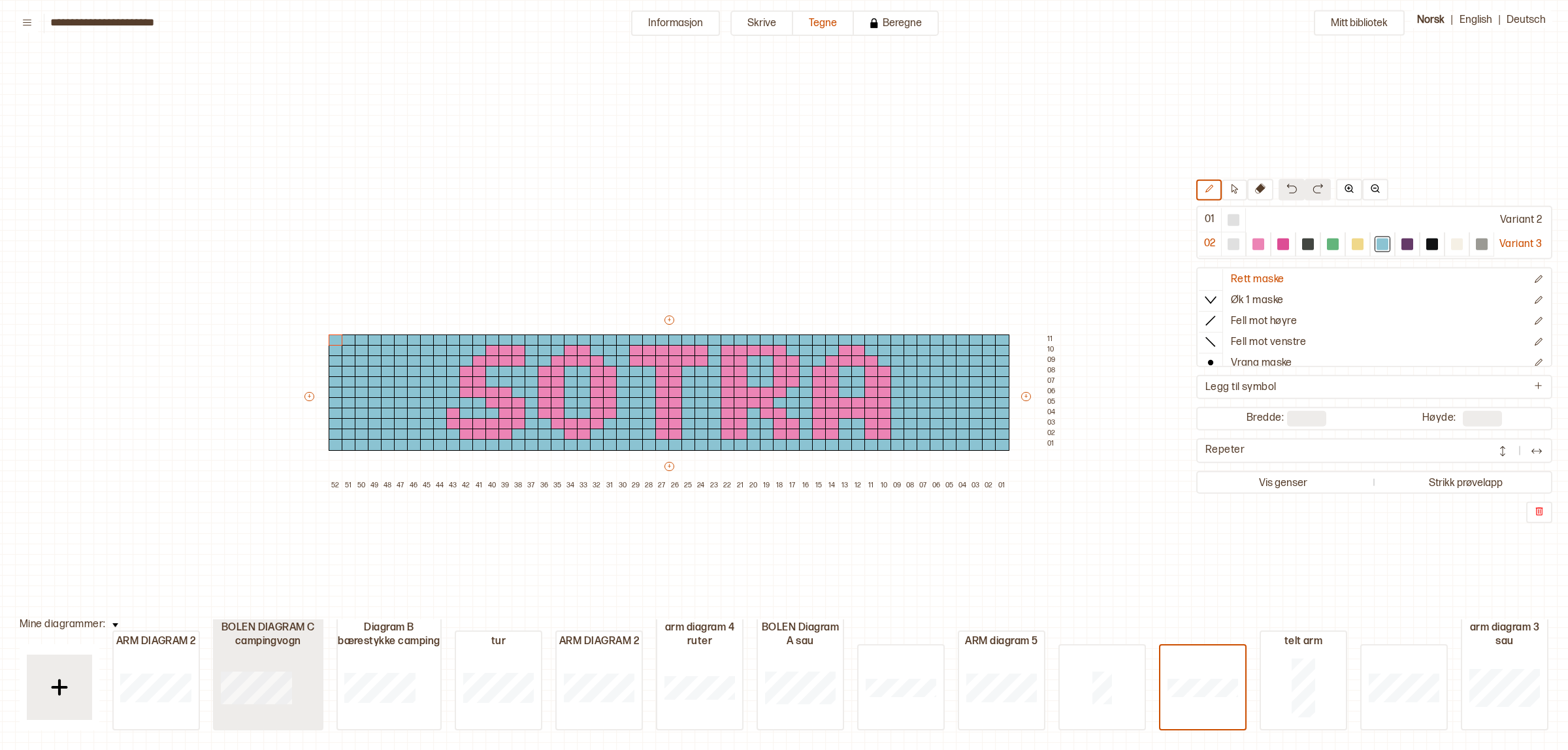
click at [288, 667] on div at bounding box center [256, 688] width 85 height 84
type input "**"
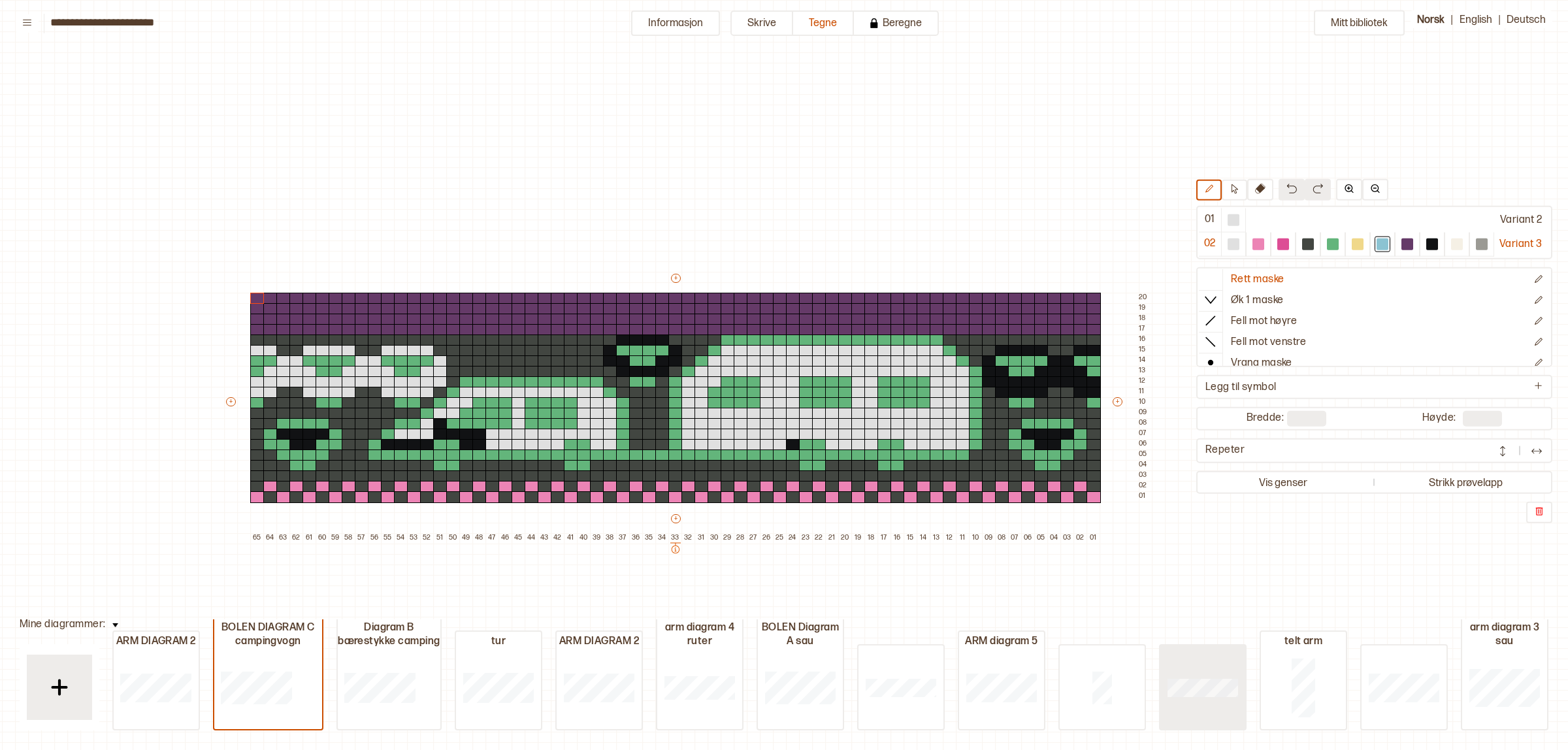
type input "**"
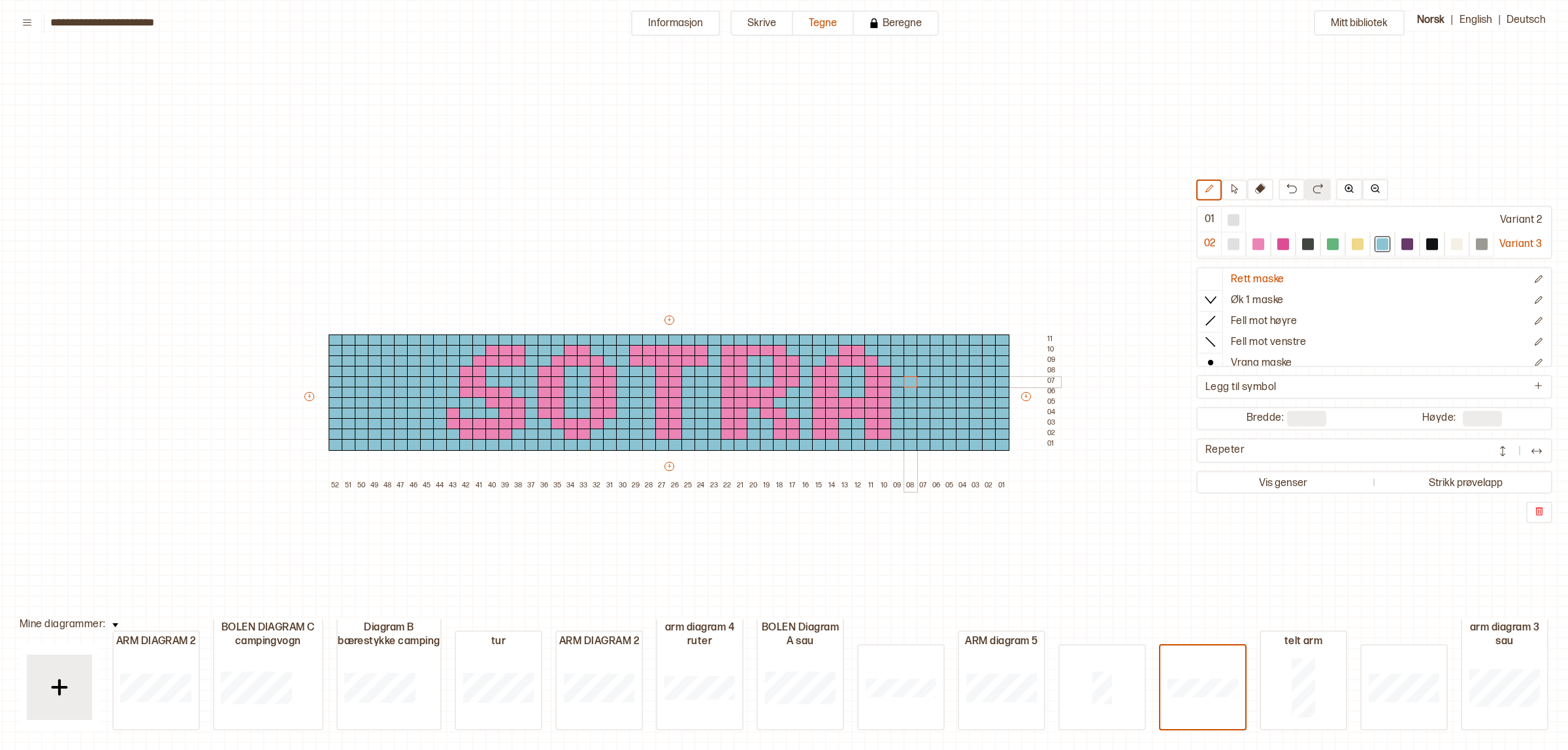
click at [916, 381] on div "+ + + + 52 51 50 49 48 47 46 45 44 43 42 41 40 39 38 37 36 35 34 33 32 31 30 29…" at bounding box center [681, 402] width 758 height 178
click at [1258, 245] on div at bounding box center [1258, 244] width 12 height 12
drag, startPoint x: 986, startPoint y: 383, endPoint x: 986, endPoint y: 372, distance: 11.0
click at [986, 382] on div at bounding box center [989, 382] width 14 height 12
click at [986, 372] on div at bounding box center [989, 371] width 14 height 12
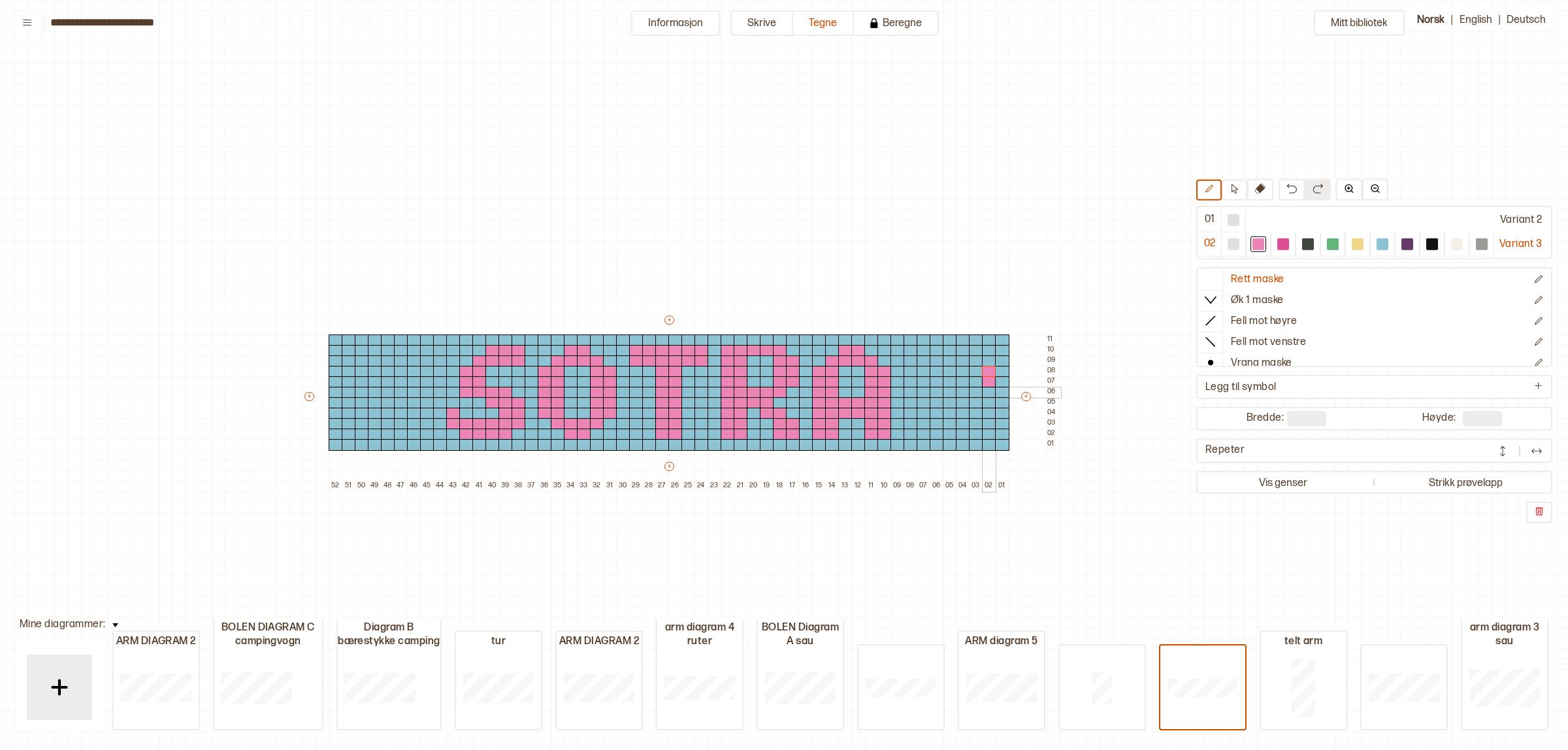
click at [985, 390] on div at bounding box center [989, 393] width 14 height 12
drag, startPoint x: 909, startPoint y: 374, endPoint x: 910, endPoint y: 396, distance: 22.0
click at [910, 396] on div "+ + + + 52 51 50 49 48 47 46 45 44 43 42 41 40 39 38 37 36 35 34 33 32 31 30 29…" at bounding box center [681, 402] width 758 height 178
click at [1287, 188] on img at bounding box center [1292, 188] width 10 height 10
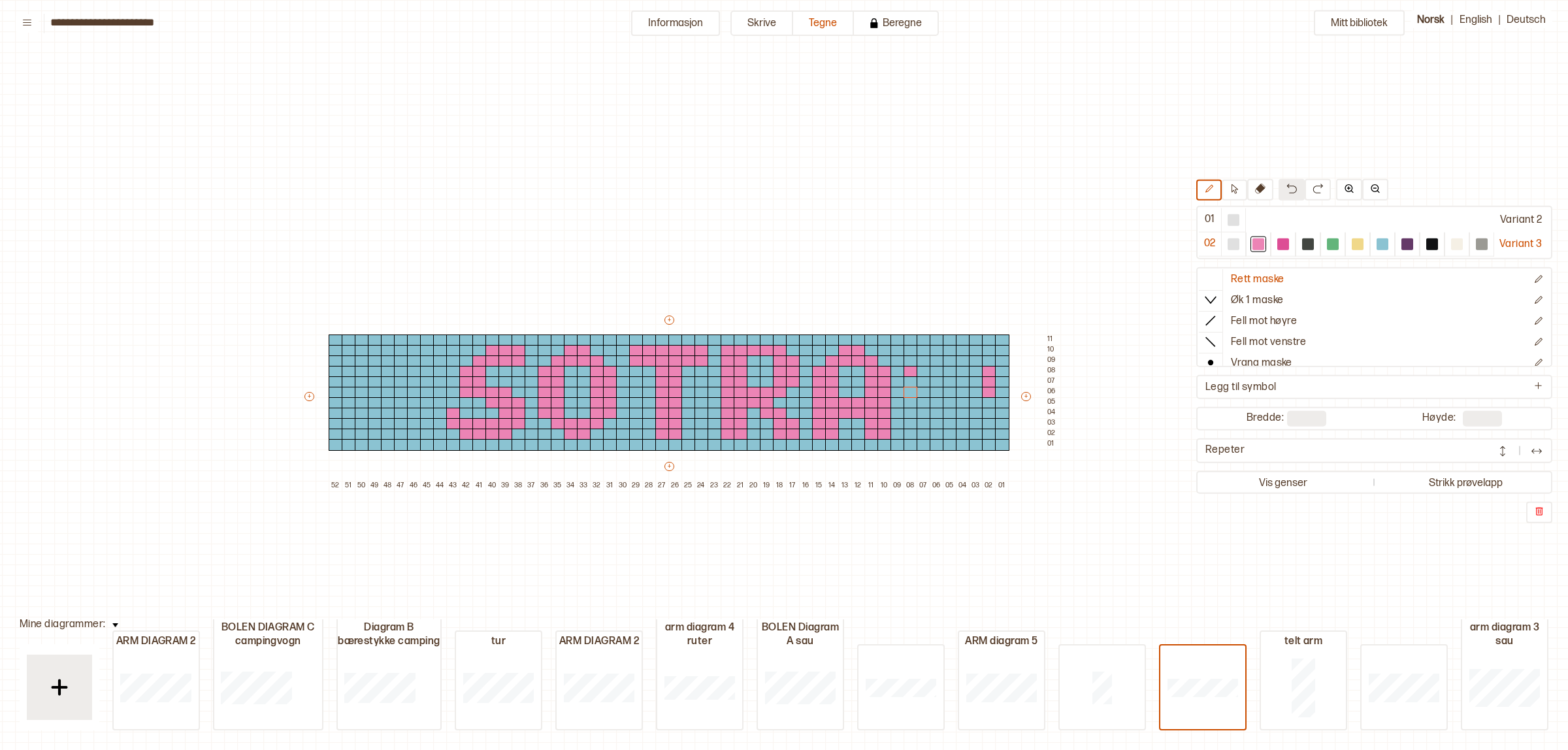
click at [1287, 188] on img at bounding box center [1292, 188] width 10 height 10
drag, startPoint x: 918, startPoint y: 369, endPoint x: 917, endPoint y: 389, distance: 20.0
click at [917, 389] on div "+ + + + 52 51 50 49 48 47 46 45 44 43 42 41 40 39 38 37 36 35 34 33 32 31 30 29…" at bounding box center [681, 402] width 758 height 178
type input "**"
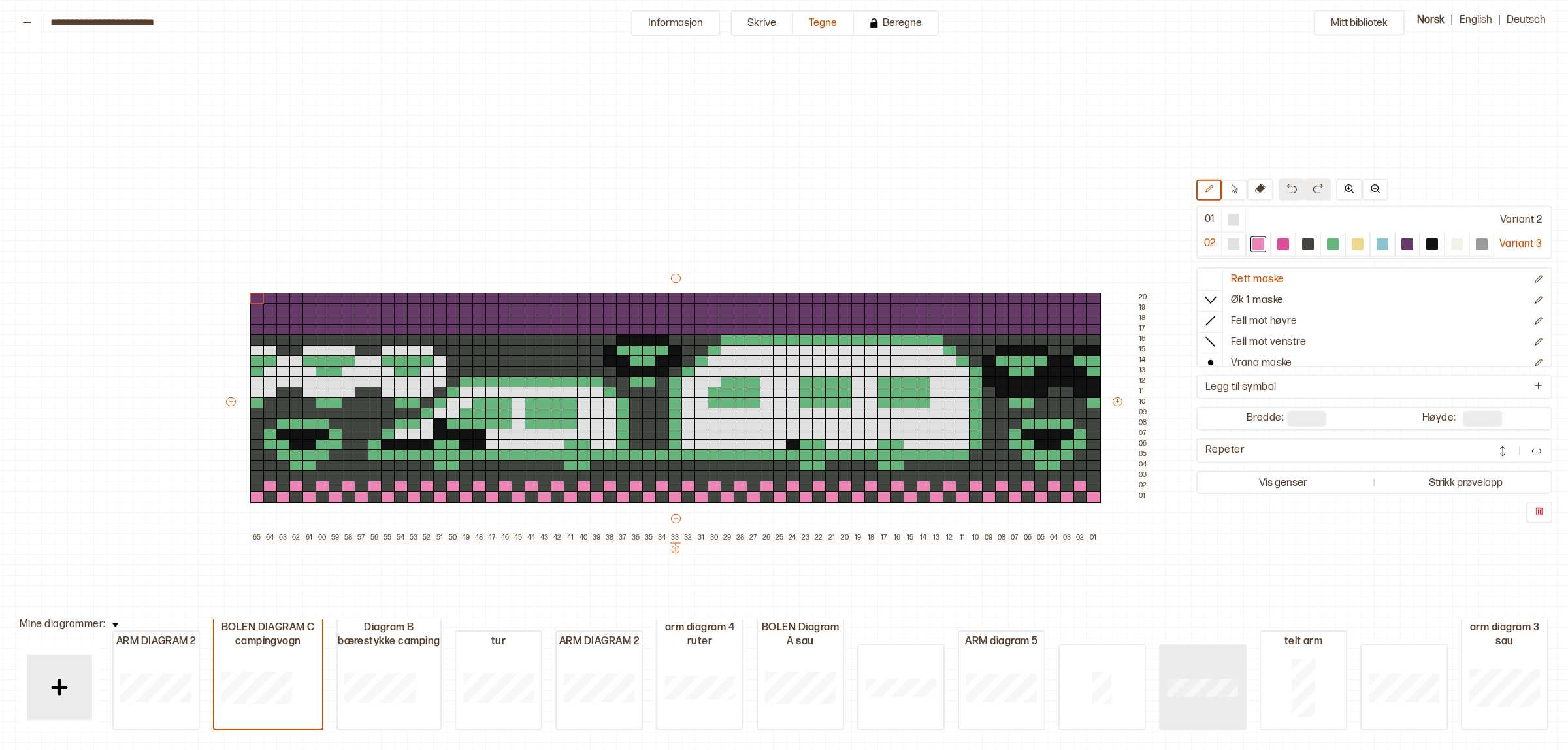
click at [1223, 678] on div at bounding box center [1202, 688] width 85 height 84
type input "**"
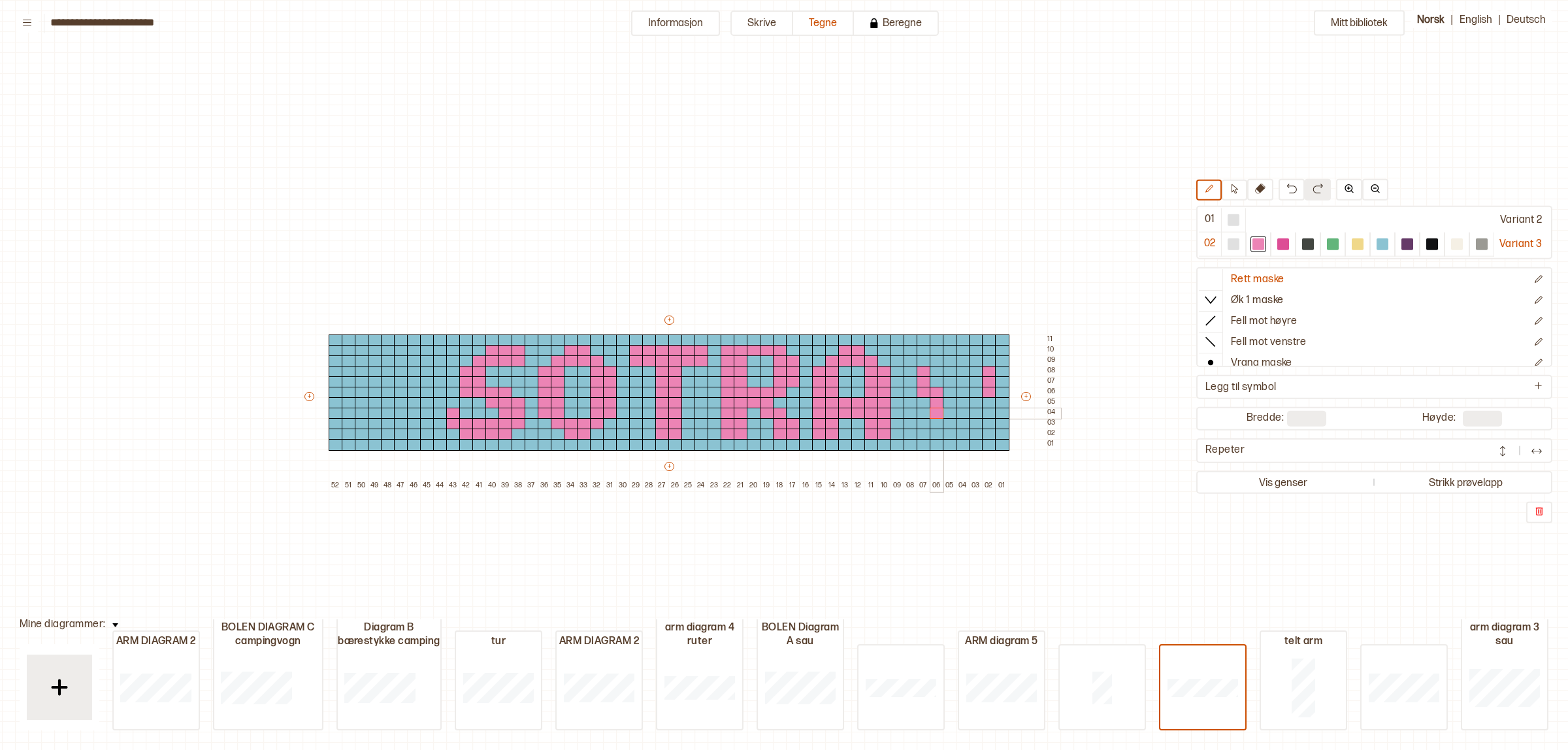
drag, startPoint x: 936, startPoint y: 393, endPoint x: 933, endPoint y: 408, distance: 15.3
click at [933, 408] on div "+ + + + 52 51 50 49 48 47 46 45 44 43 42 41 40 39 38 37 36 35 34 33 32 31 30 29…" at bounding box center [681, 402] width 758 height 178
drag, startPoint x: 974, startPoint y: 391, endPoint x: 972, endPoint y: 408, distance: 17.1
click at [972, 408] on div "+ + + + 52 51 50 49 48 47 46 45 44 43 42 41 40 39 38 37 36 35 34 33 32 31 30 29…" at bounding box center [681, 402] width 758 height 178
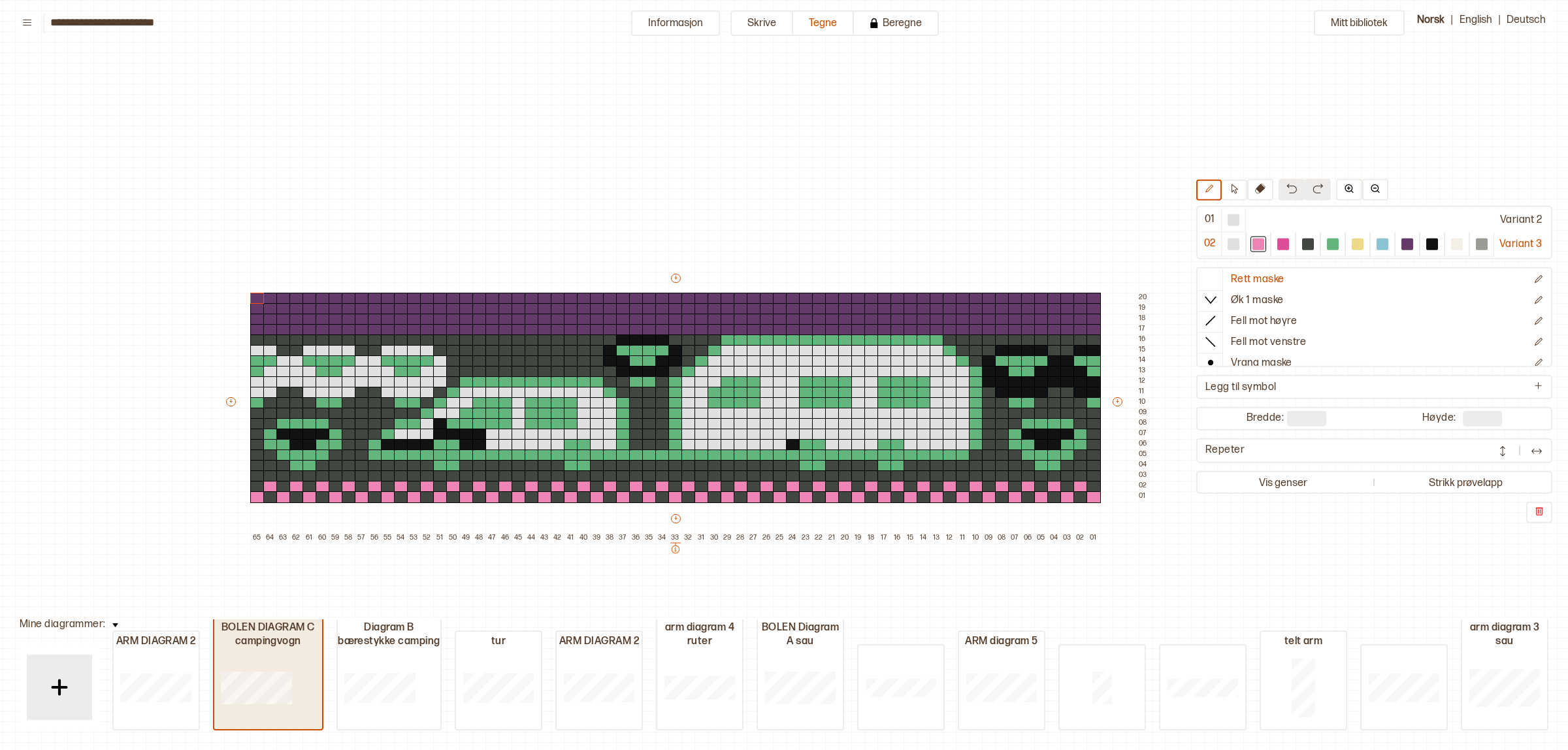
type input "**"
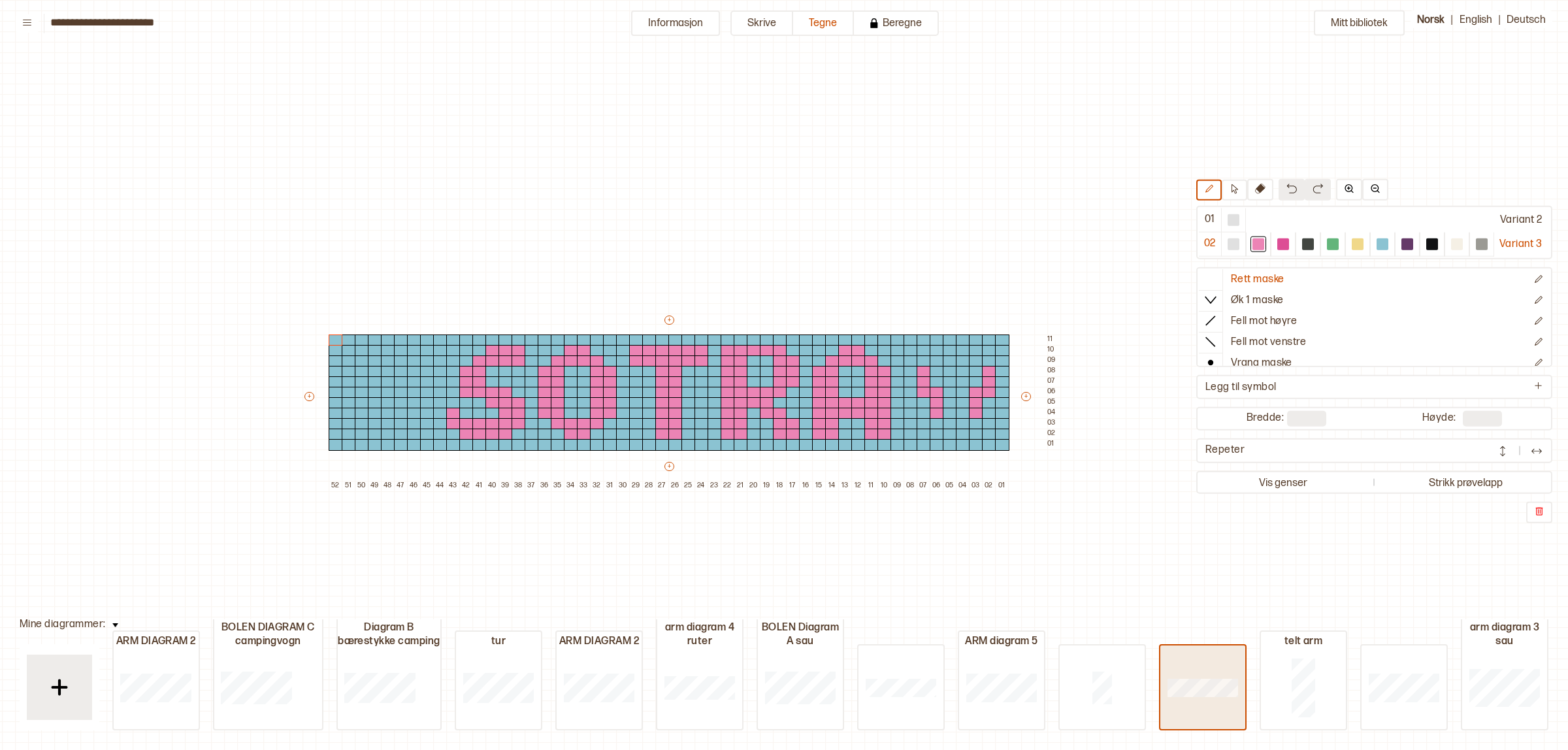
type input "**"
drag, startPoint x: 933, startPoint y: 357, endPoint x: 971, endPoint y: 358, distance: 38.0
click at [971, 358] on div "+ + + + 52 51 50 49 48 47 46 45 44 43 42 41 40 39 38 37 36 35 34 33 32 31 30 29…" at bounding box center [681, 402] width 758 height 178
drag, startPoint x: 948, startPoint y: 350, endPoint x: 967, endPoint y: 350, distance: 19.0
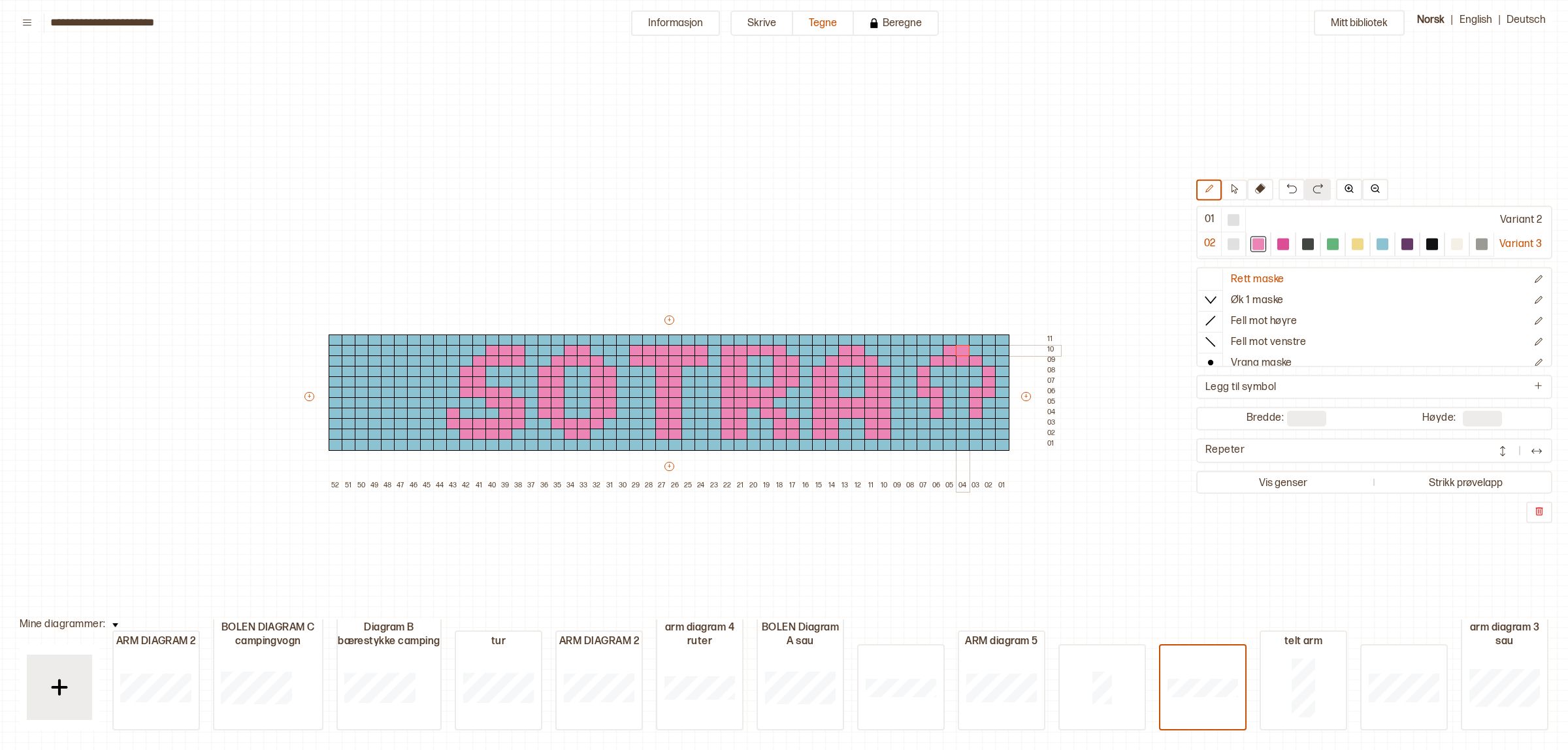
click at [967, 350] on div "+ + + + 52 51 50 49 48 47 46 45 44 43 42 41 40 39 38 37 36 35 34 33 32 31 30 29…" at bounding box center [681, 402] width 758 height 178
drag, startPoint x: 945, startPoint y: 400, endPoint x: 961, endPoint y: 400, distance: 16.0
click at [961, 400] on div "+ + + + 52 51 50 49 48 47 46 45 44 43 42 41 40 39 38 37 36 35 34 33 32 31 30 29…" at bounding box center [681, 402] width 758 height 178
drag, startPoint x: 947, startPoint y: 412, endPoint x: 958, endPoint y: 412, distance: 11.0
click at [958, 412] on div "+ + + + 52 51 50 49 48 47 46 45 44 43 42 41 40 39 38 37 36 35 34 33 32 31 30 29…" at bounding box center [681, 402] width 758 height 178
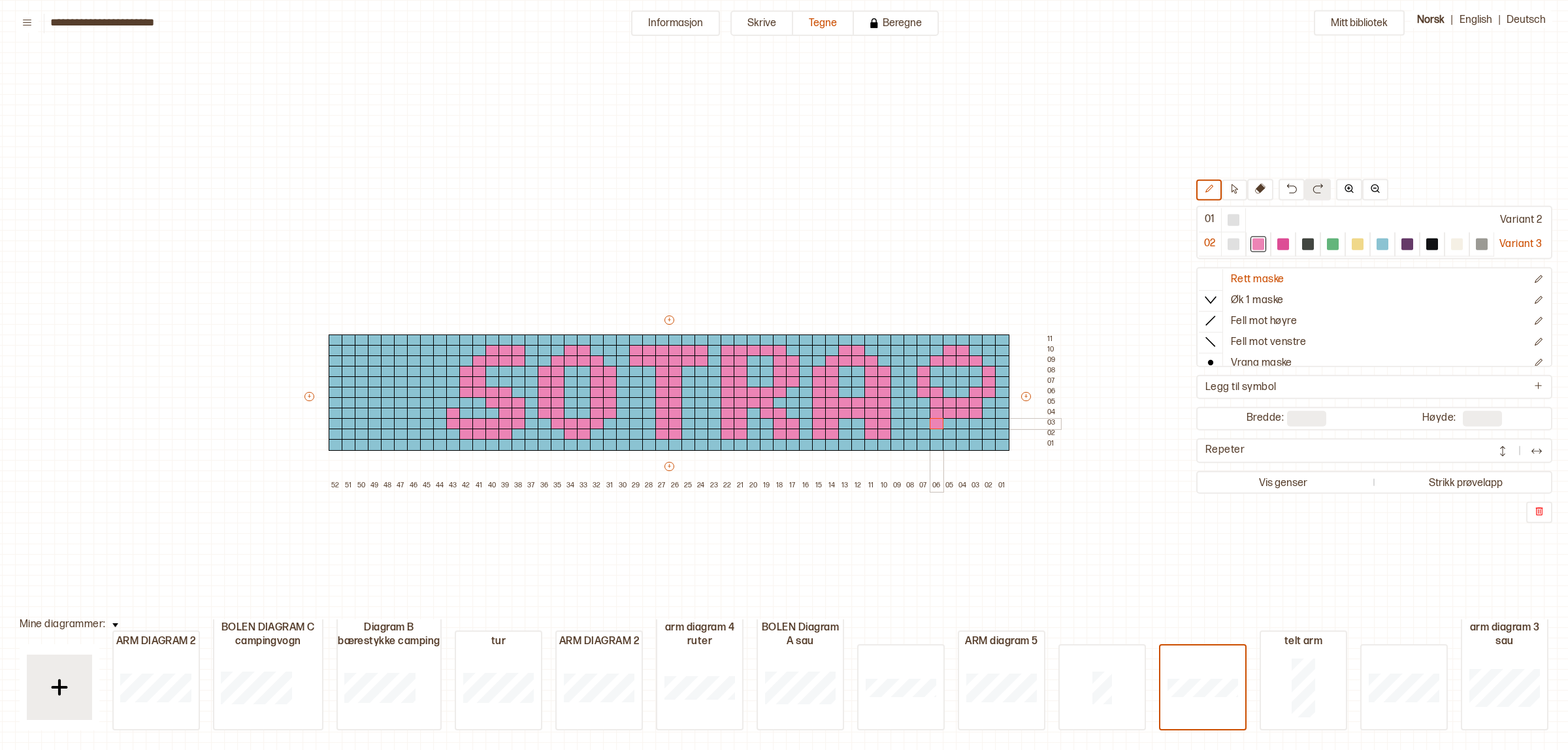
click at [936, 422] on div at bounding box center [936, 423] width 14 height 12
click at [969, 420] on div at bounding box center [975, 423] width 14 height 12
click at [225, 668] on div at bounding box center [256, 688] width 85 height 84
type input "**"
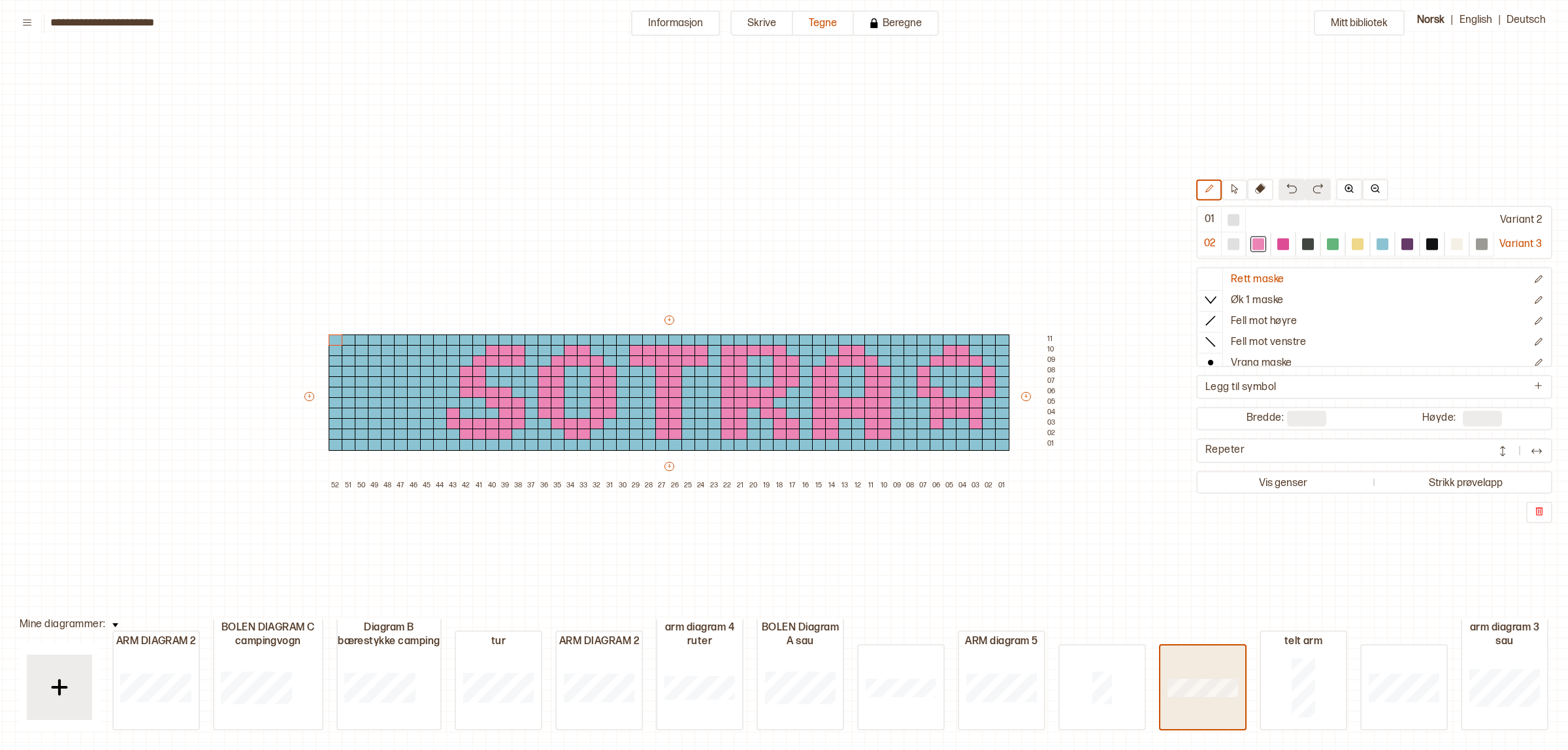
type input "**"
click at [1380, 247] on div at bounding box center [1383, 244] width 12 height 12
drag, startPoint x: 980, startPoint y: 411, endPoint x: 991, endPoint y: 379, distance: 33.8
click at [991, 385] on div "+ + + + 52 51 50 49 48 47 46 45 44 43 42 41 40 39 38 37 36 35 34 33 32 31 30 29…" at bounding box center [681, 402] width 758 height 178
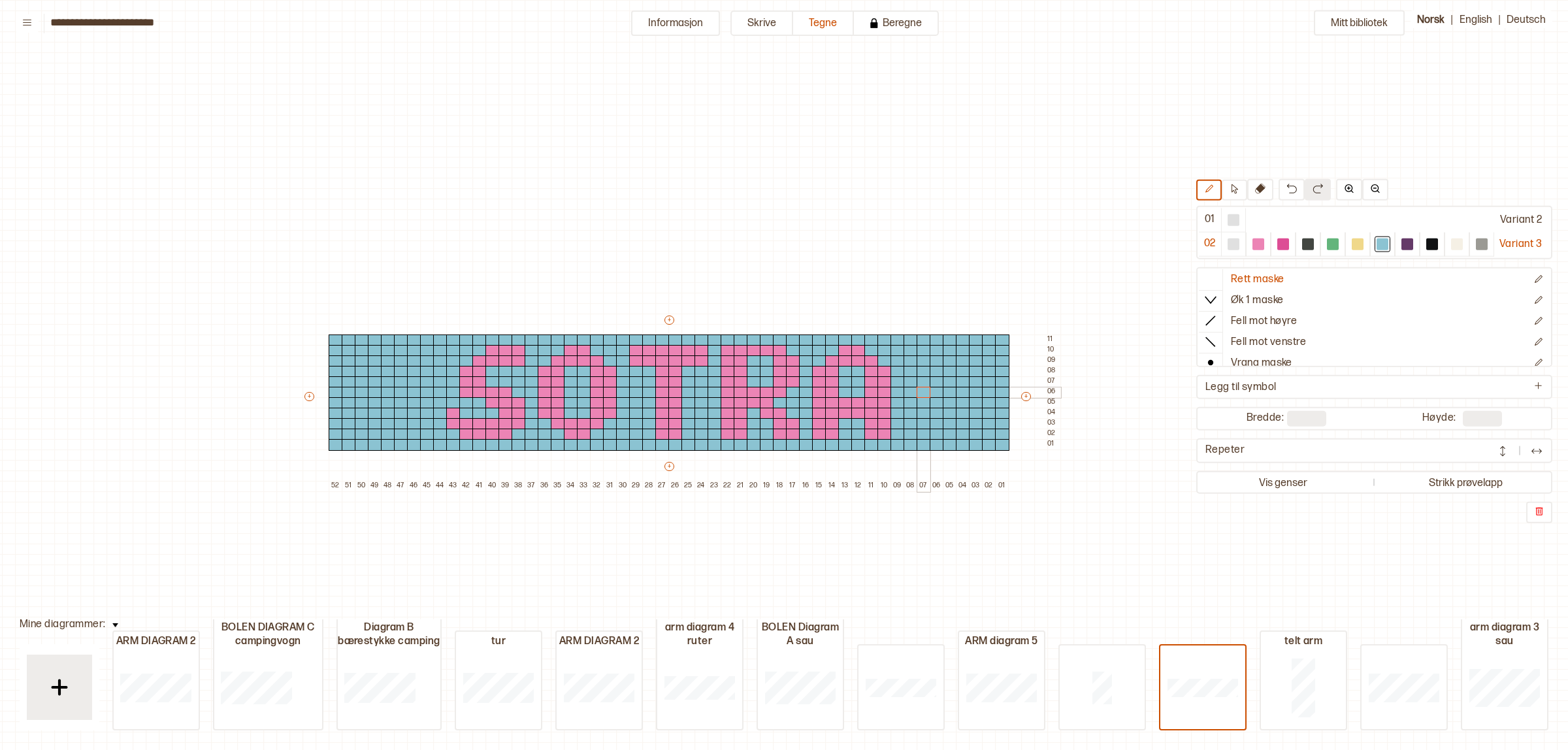
drag, startPoint x: 985, startPoint y: 383, endPoint x: 923, endPoint y: 394, distance: 63.0
click at [923, 394] on div "+ + + + 52 51 50 49 48 47 46 45 44 43 42 41 40 39 38 37 36 35 34 33 32 31 30 29…" at bounding box center [681, 402] width 758 height 178
click at [1256, 249] on div at bounding box center [1258, 244] width 12 height 12
drag, startPoint x: 909, startPoint y: 381, endPoint x: 984, endPoint y: 382, distance: 75.0
click at [984, 382] on div "+ + + + 52 51 50 49 48 47 46 45 44 43 42 41 40 39 38 37 36 35 34 33 32 31 30 29…" at bounding box center [681, 402] width 758 height 178
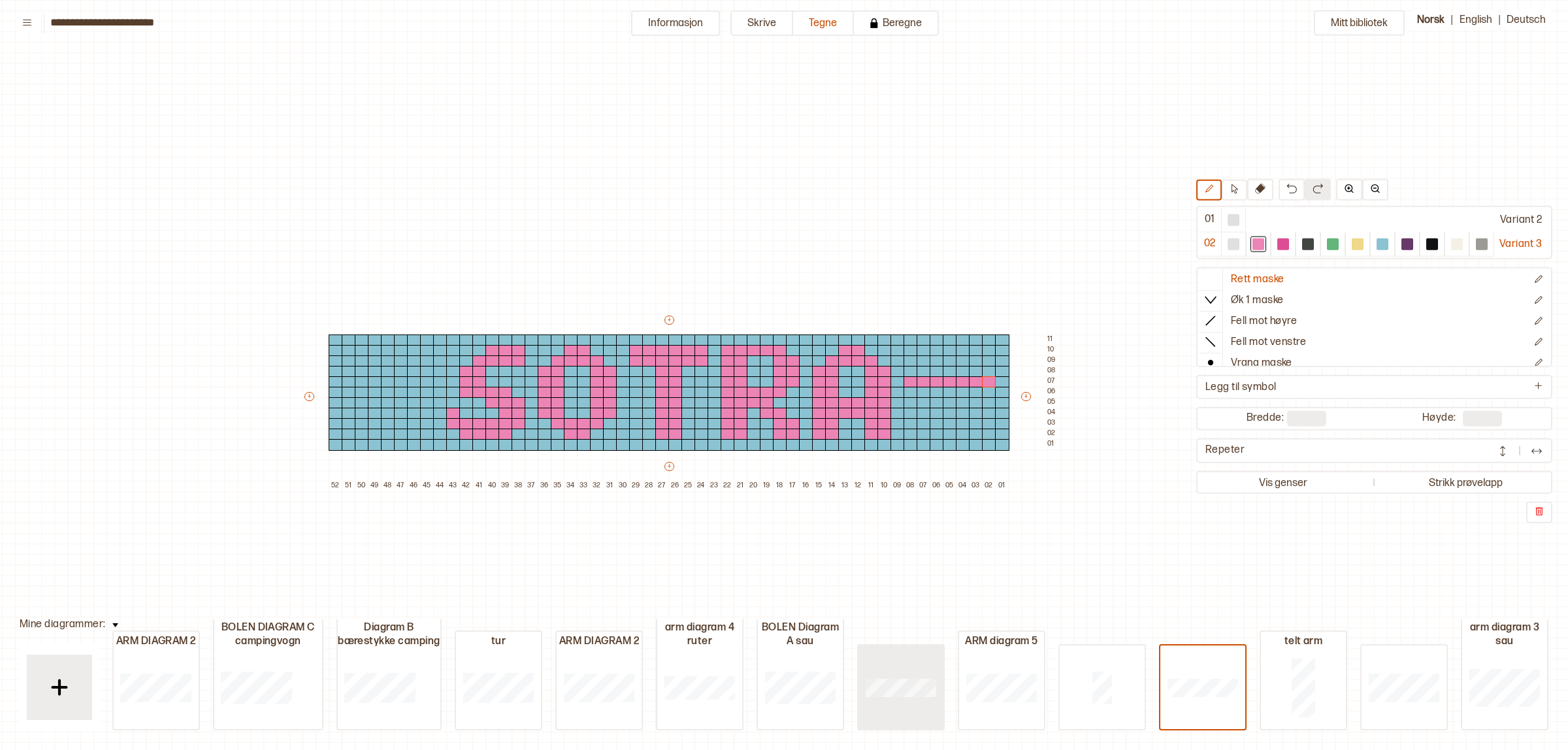
click at [922, 705] on div at bounding box center [901, 688] width 85 height 84
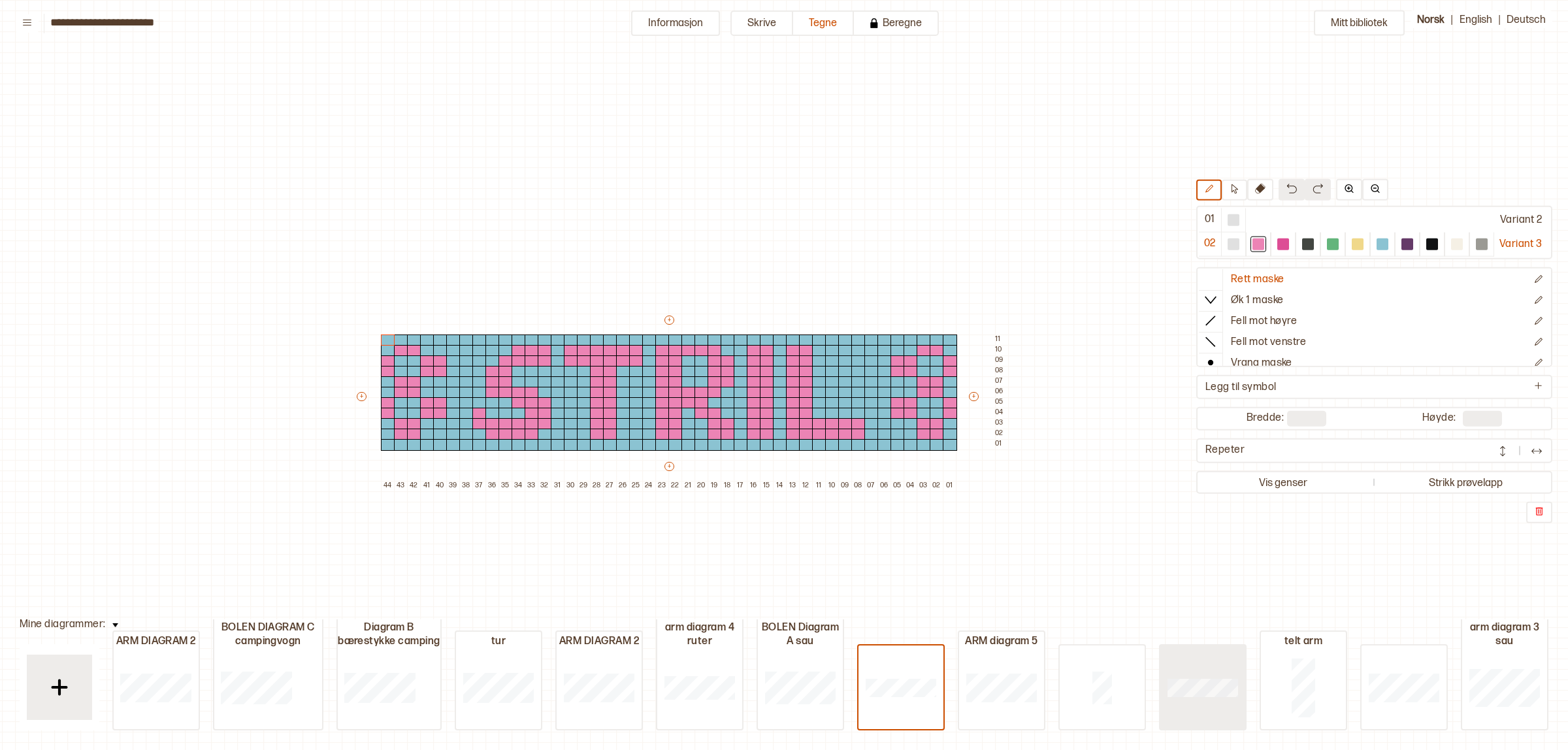
click at [1224, 708] on div at bounding box center [1202, 688] width 85 height 84
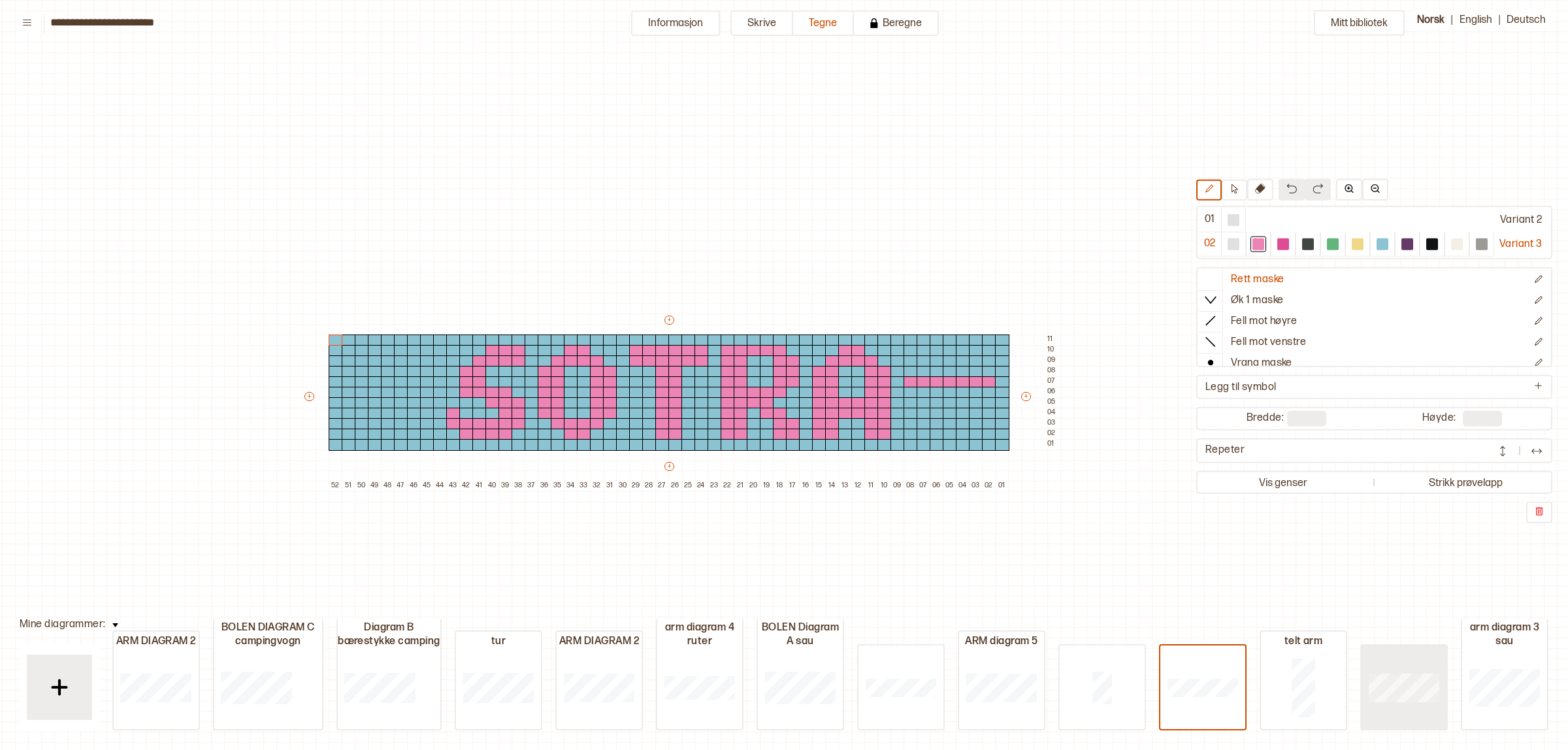
click at [1349, 700] on div "ARM DIAGRAM 2 BOLEN DIAGRAM C campingvogn Diagram B bærestykke camping tur ARM …" at bounding box center [831, 691] width 1437 height 78
type input "**"
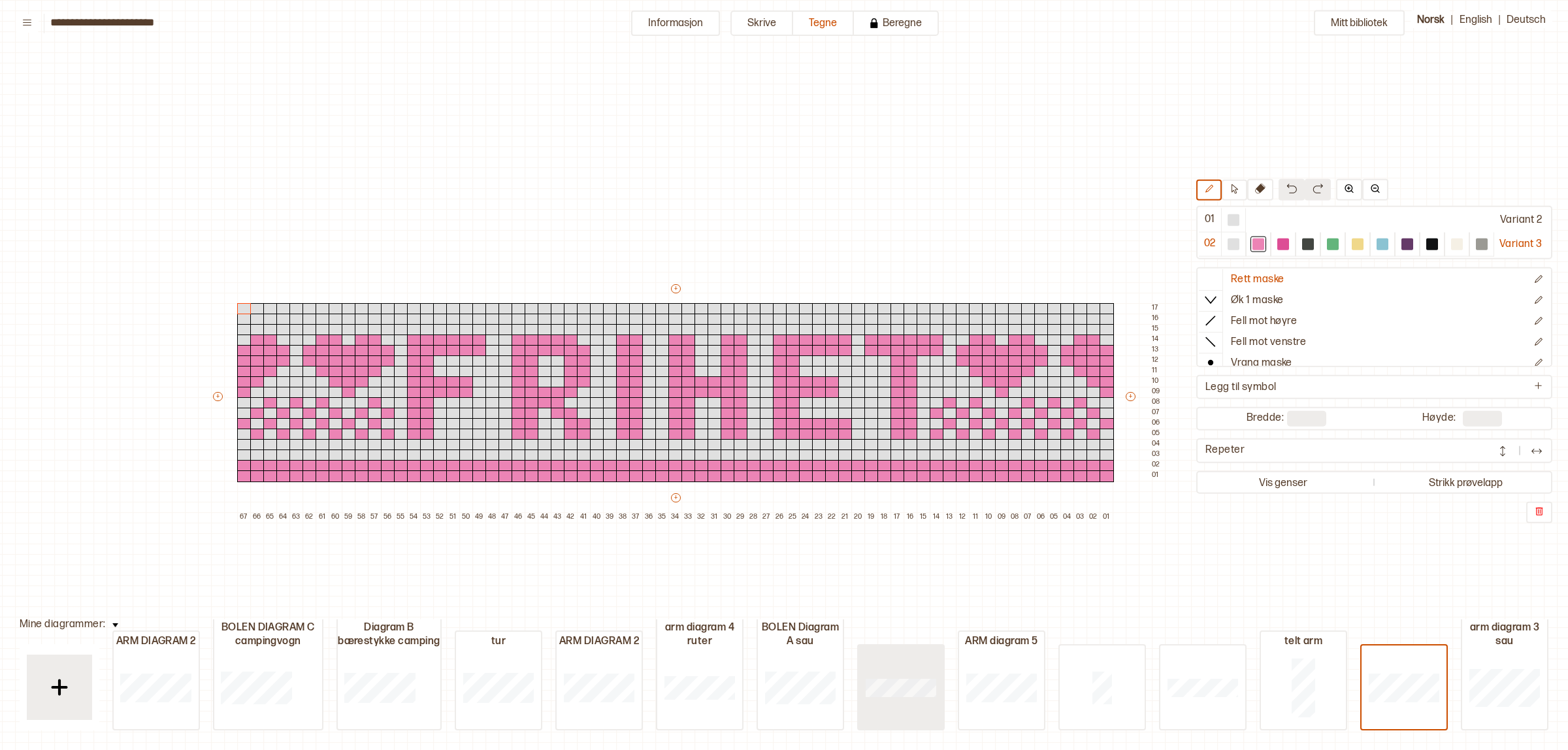
click at [912, 671] on div at bounding box center [901, 688] width 85 height 84
type input "**"
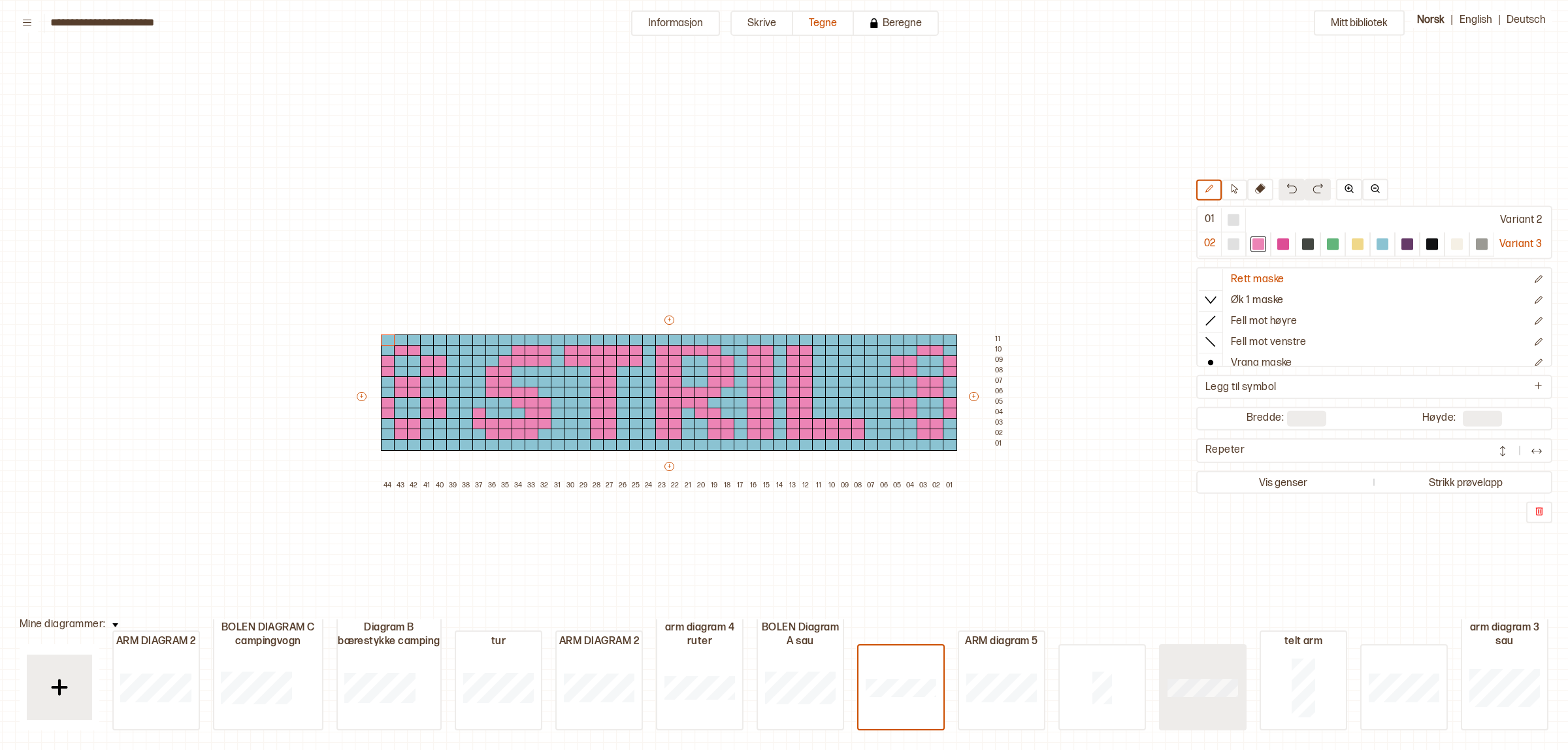
click at [1224, 709] on div at bounding box center [1202, 688] width 85 height 84
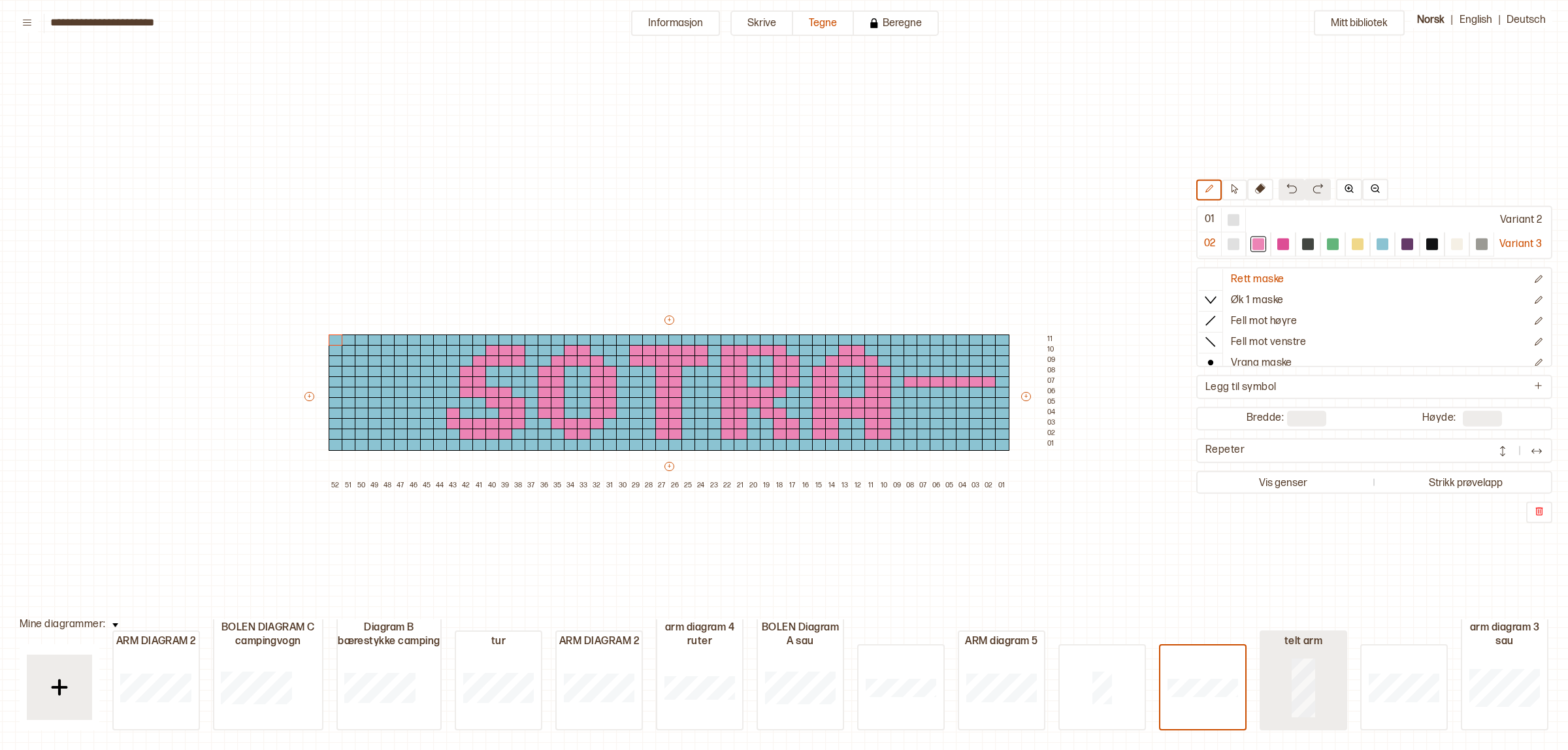
type input "**"
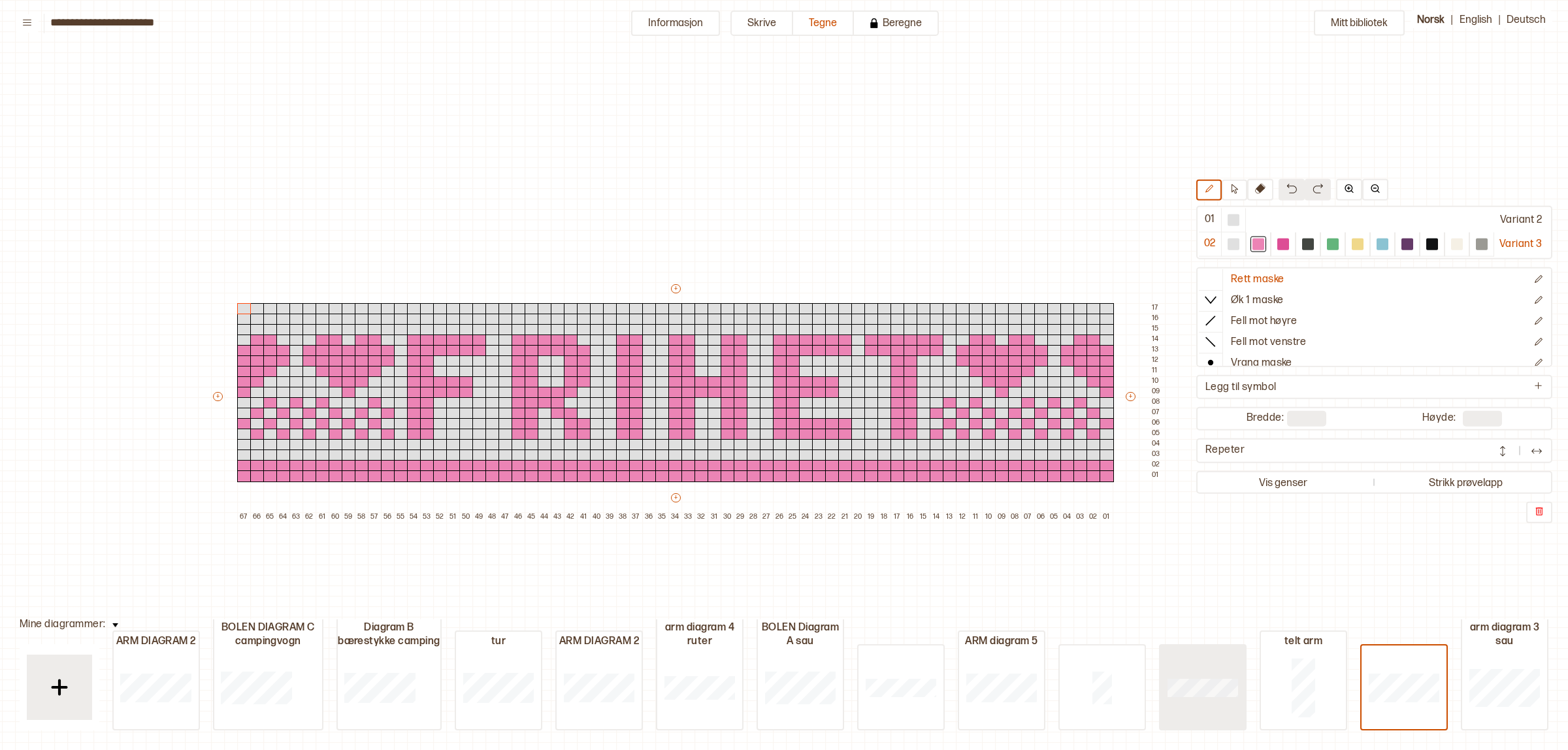
type input "**"
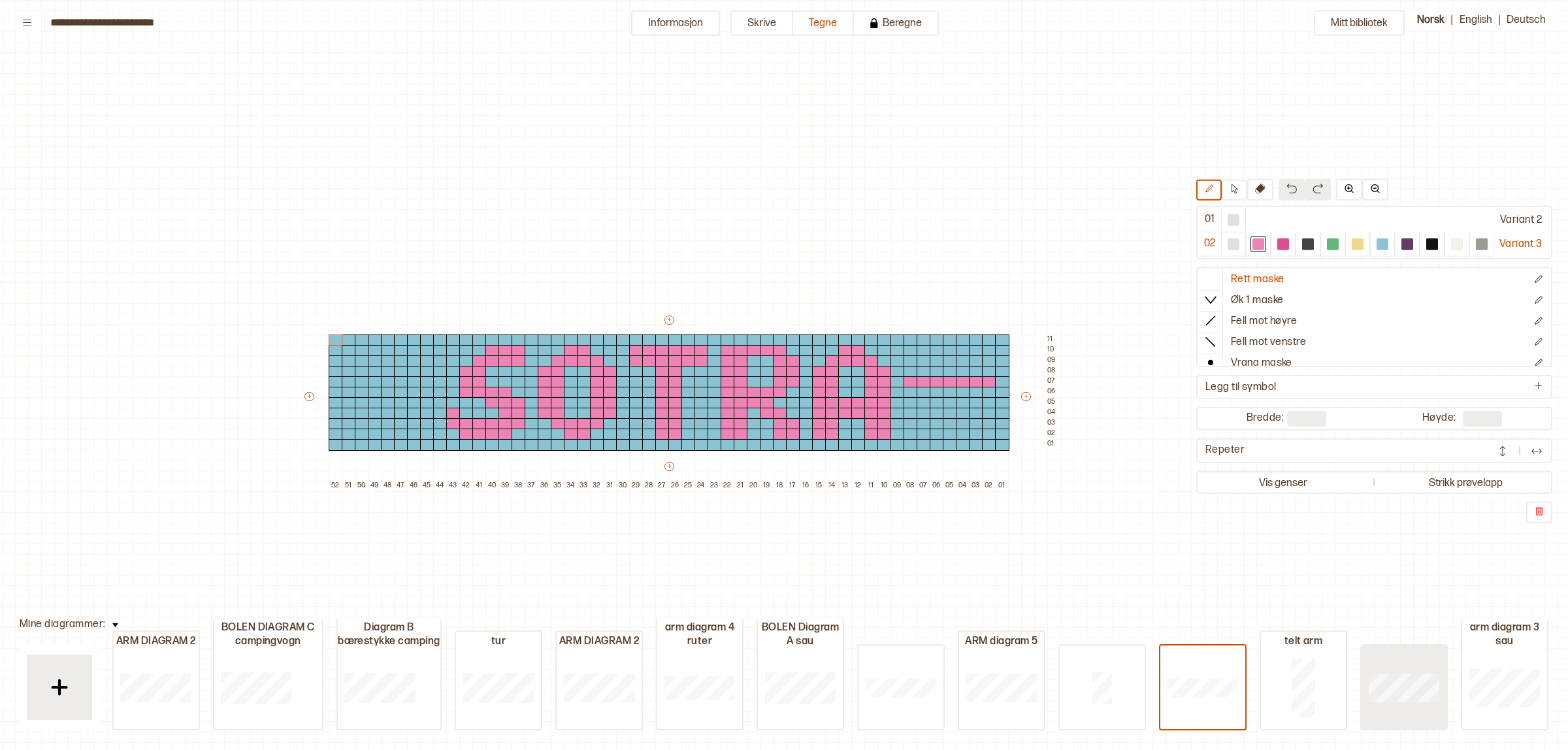
type input "**"
drag, startPoint x: 909, startPoint y: 372, endPoint x: 983, endPoint y: 372, distance: 74.0
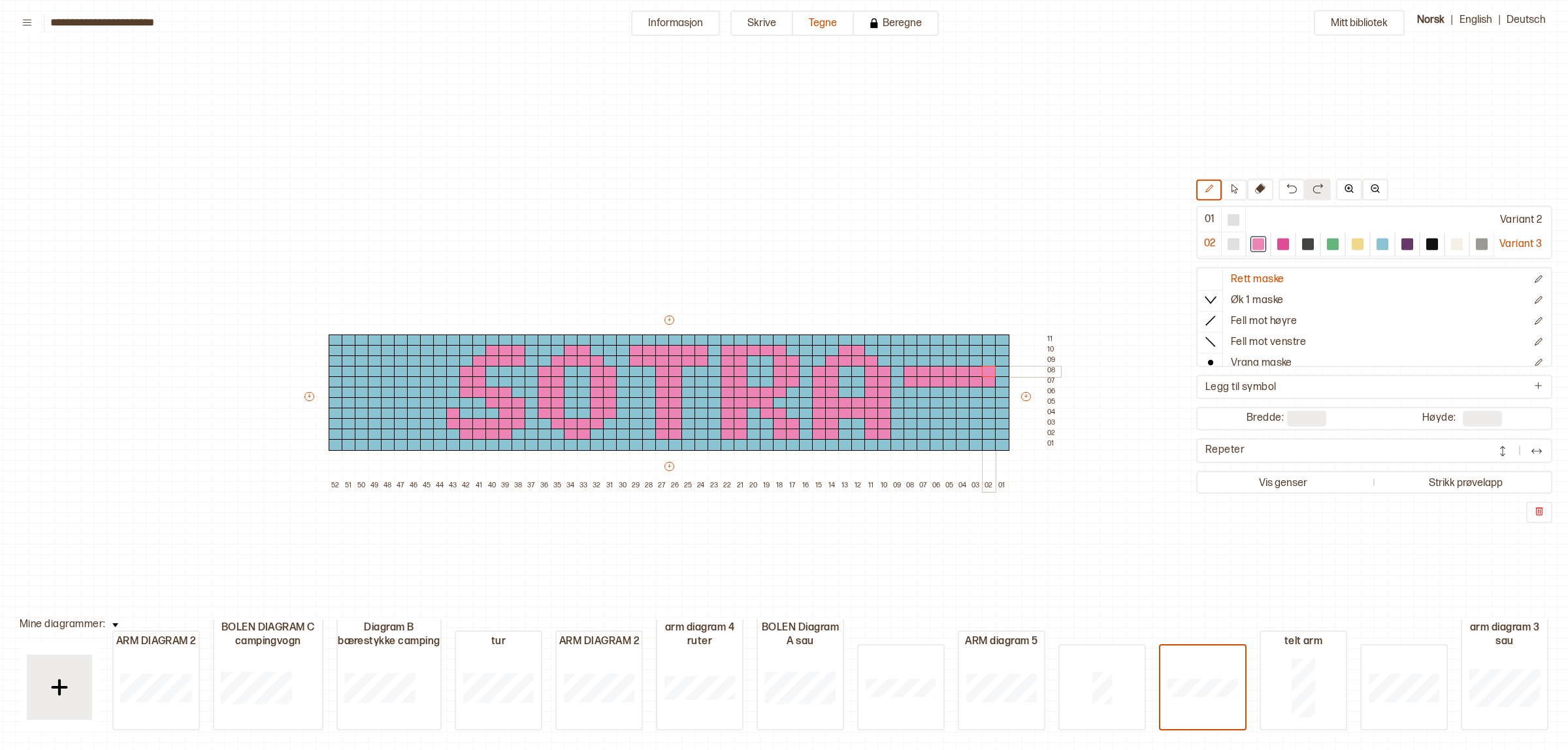
click at [983, 372] on div "+ + + + 52 51 50 49 48 47 46 45 44 43 42 41 40 39 38 37 36 35 34 33 32 31 30 29…" at bounding box center [681, 402] width 758 height 178
click at [918, 357] on div at bounding box center [923, 361] width 14 height 12
type input "**"
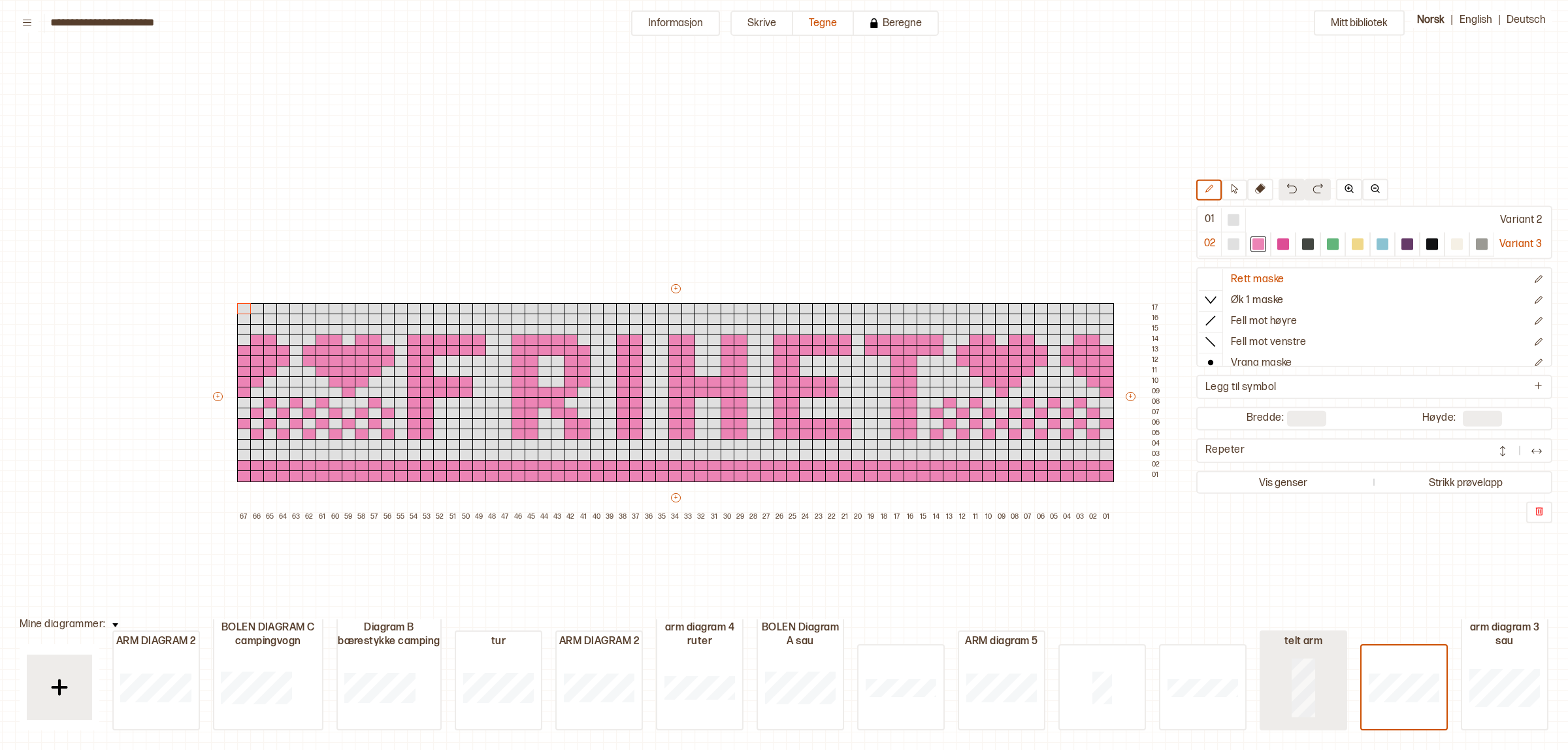
type input "*"
type input "**"
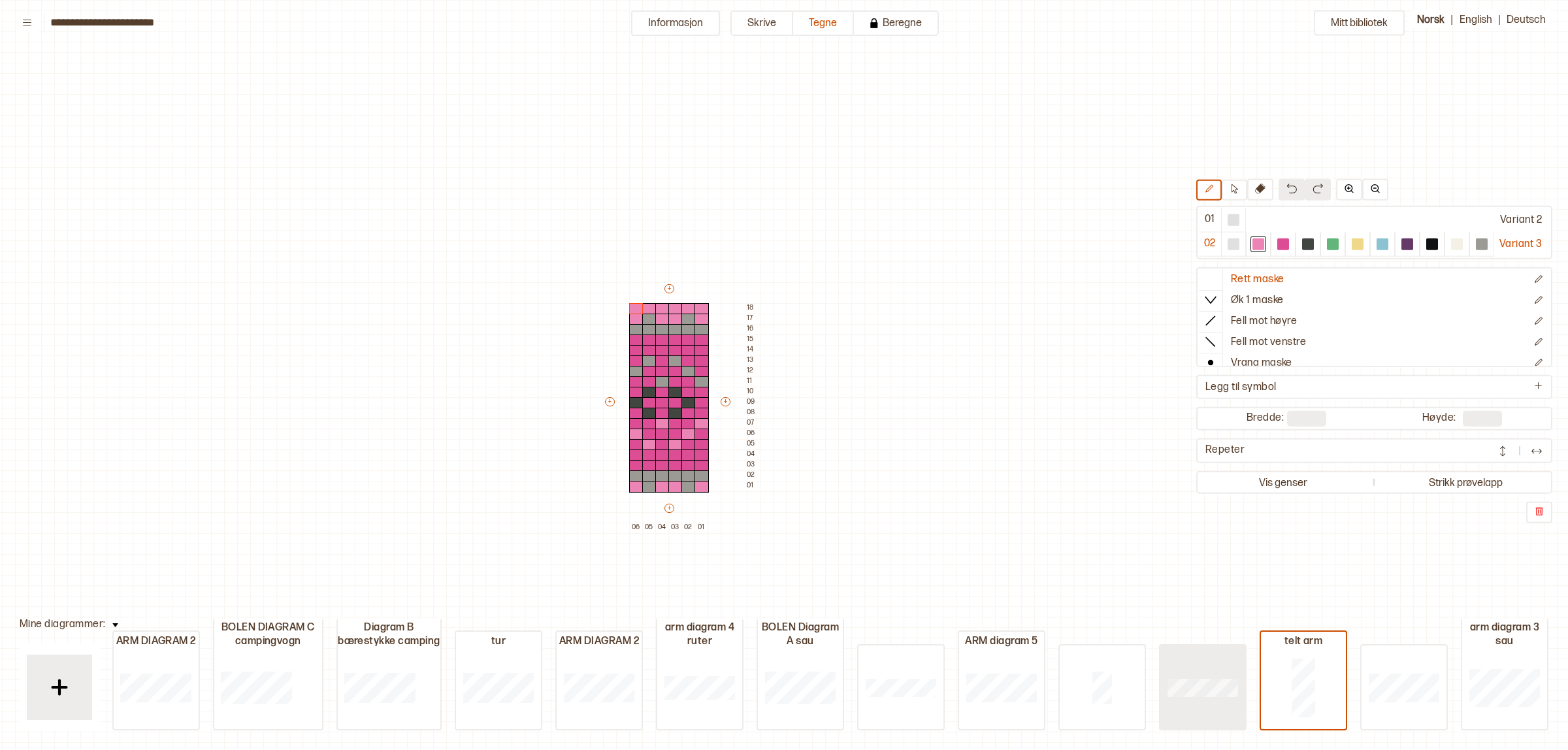
click at [1173, 677] on div at bounding box center [1202, 688] width 85 height 84
type input "**"
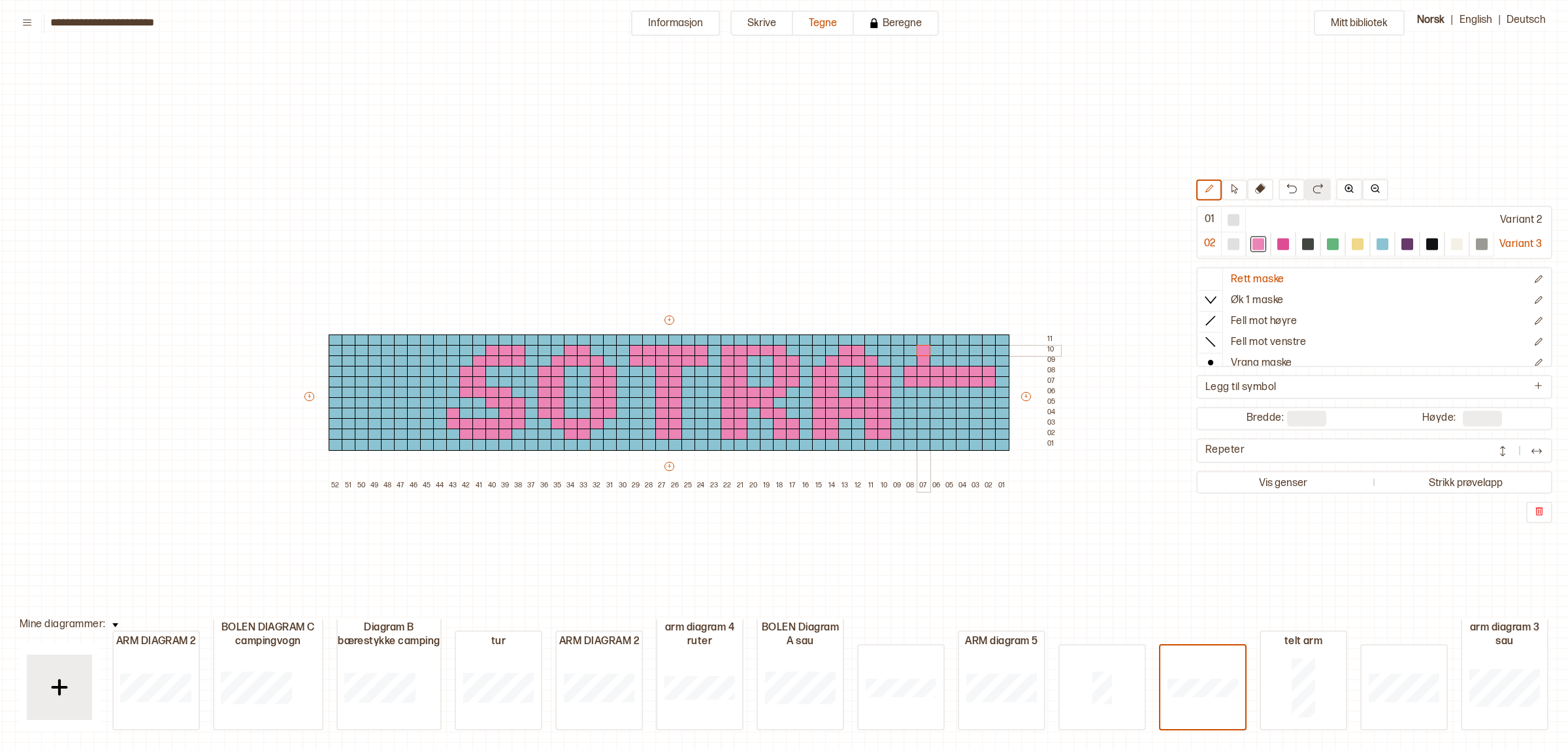
click at [923, 350] on div at bounding box center [923, 351] width 14 height 12
drag, startPoint x: 912, startPoint y: 363, endPoint x: 985, endPoint y: 363, distance: 73.0
click at [985, 363] on div "+ + + + 52 51 50 49 48 47 46 45 44 43 42 41 40 39 38 37 36 35 34 33 32 31 30 29…" at bounding box center [681, 402] width 758 height 178
drag, startPoint x: 1388, startPoint y: 238, endPoint x: 1263, endPoint y: 261, distance: 127.1
click at [1382, 242] on div at bounding box center [1383, 244] width 16 height 16
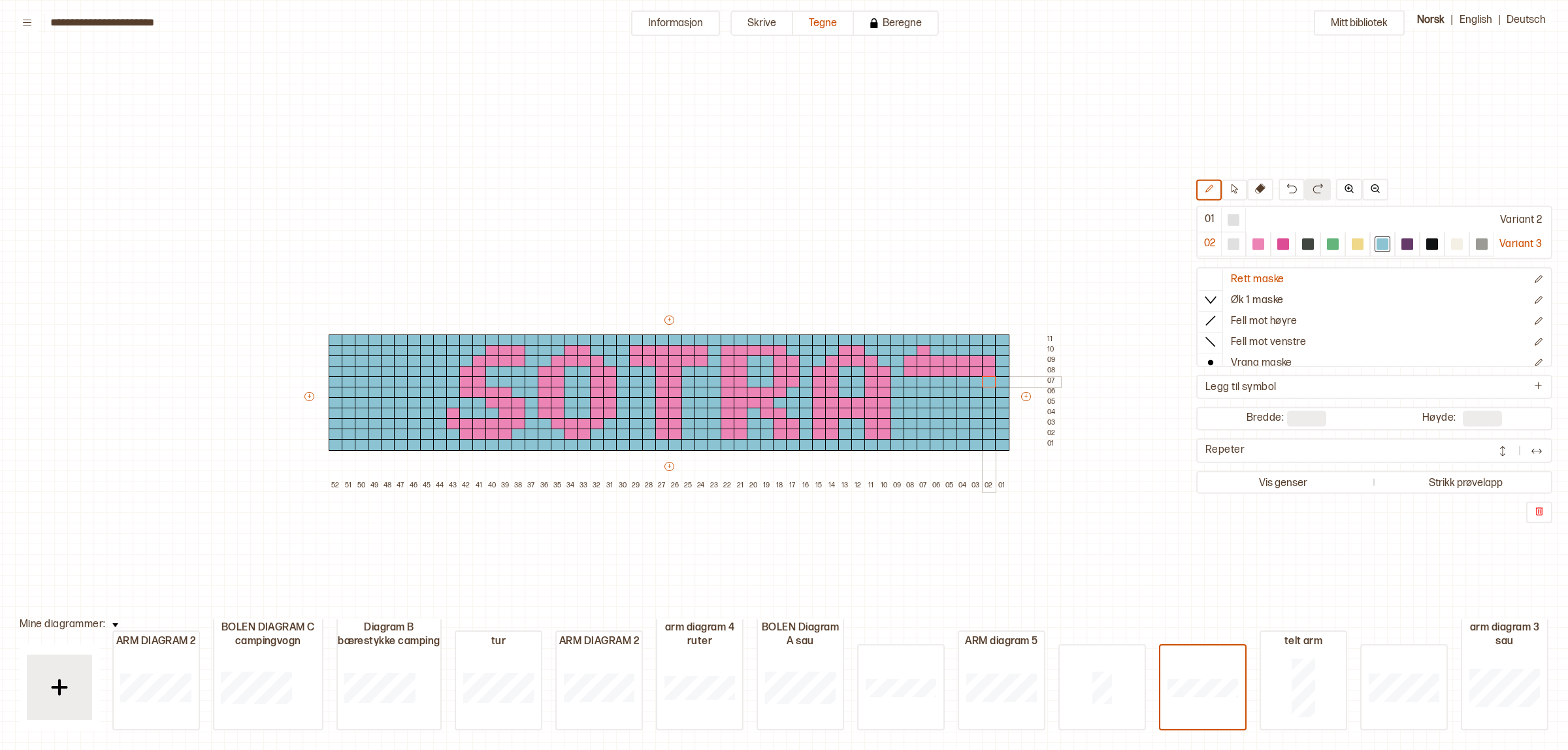
drag, startPoint x: 905, startPoint y: 381, endPoint x: 985, endPoint y: 382, distance: 80.0
click at [985, 382] on div "+ + + + 52 51 50 49 48 47 46 45 44 43 42 41 40 39 38 37 36 35 34 33 32 31 30 29…" at bounding box center [681, 402] width 758 height 178
click at [1253, 247] on div at bounding box center [1258, 244] width 12 height 12
click at [931, 351] on div at bounding box center [936, 351] width 14 height 12
click at [972, 347] on div at bounding box center [975, 351] width 14 height 12
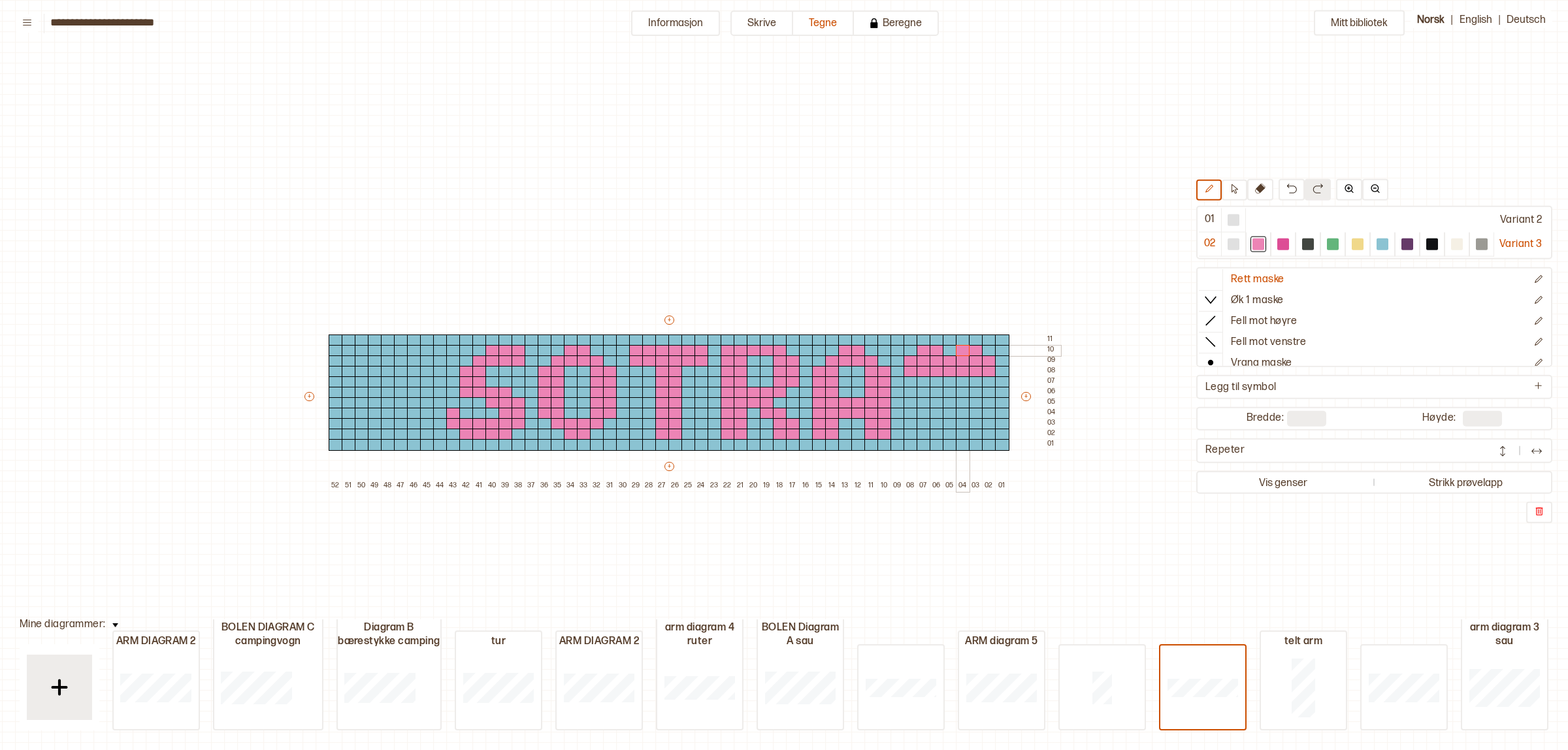
click at [962, 348] on div at bounding box center [962, 351] width 14 height 12
click at [925, 380] on div at bounding box center [923, 382] width 14 height 12
click at [932, 394] on div at bounding box center [936, 393] width 14 height 12
click at [973, 383] on div at bounding box center [975, 382] width 14 height 12
click at [958, 391] on div at bounding box center [962, 393] width 14 height 12
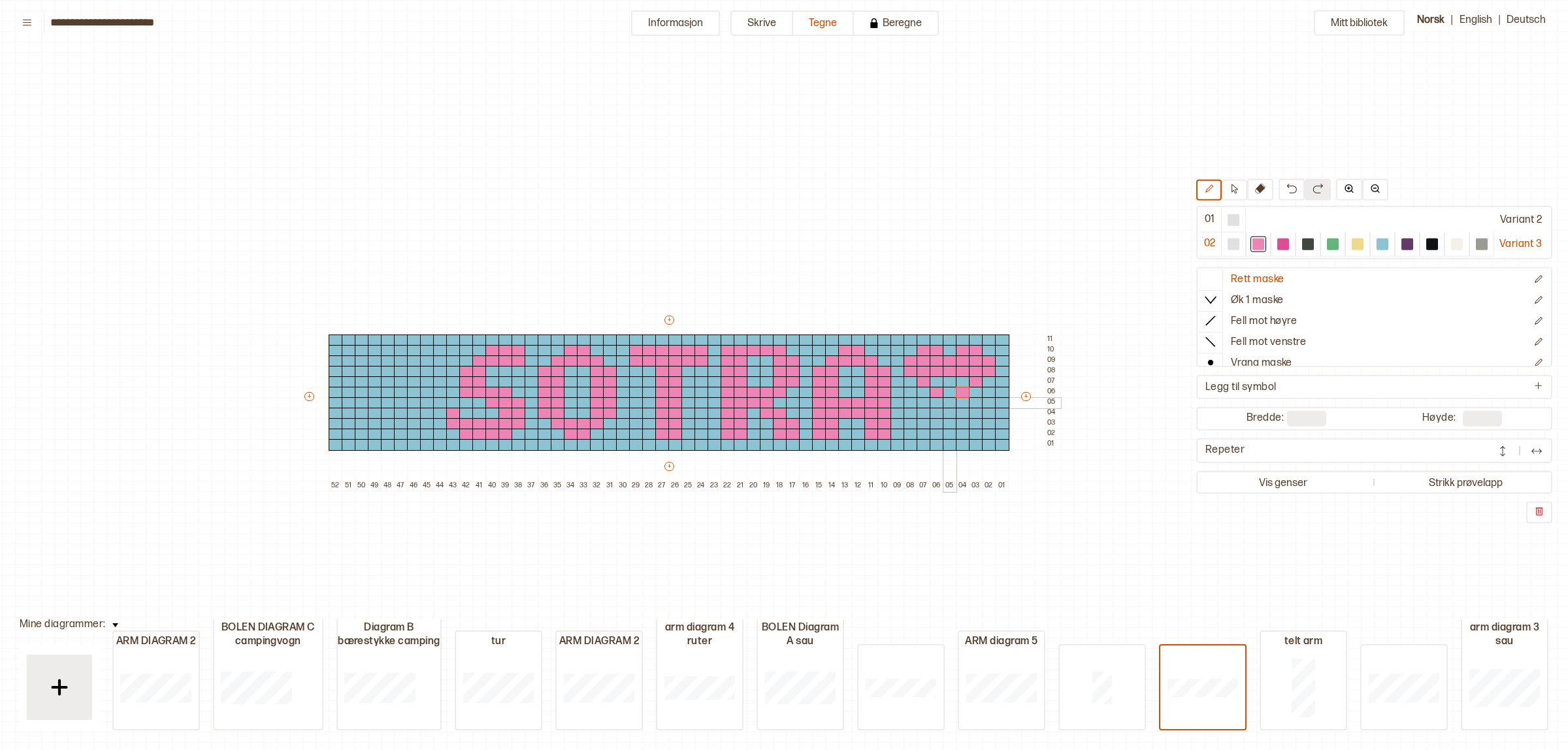
click at [949, 404] on div at bounding box center [949, 403] width 14 height 12
drag, startPoint x: 938, startPoint y: 380, endPoint x: 947, endPoint y: 389, distance: 12.7
click at [947, 389] on div "+ + + + 52 51 50 49 48 47 46 45 44 43 42 41 40 39 38 37 36 35 34 33 32 31 30 29…" at bounding box center [681, 402] width 758 height 178
click at [923, 412] on div at bounding box center [923, 413] width 14 height 12
click at [974, 412] on div at bounding box center [975, 413] width 14 height 12
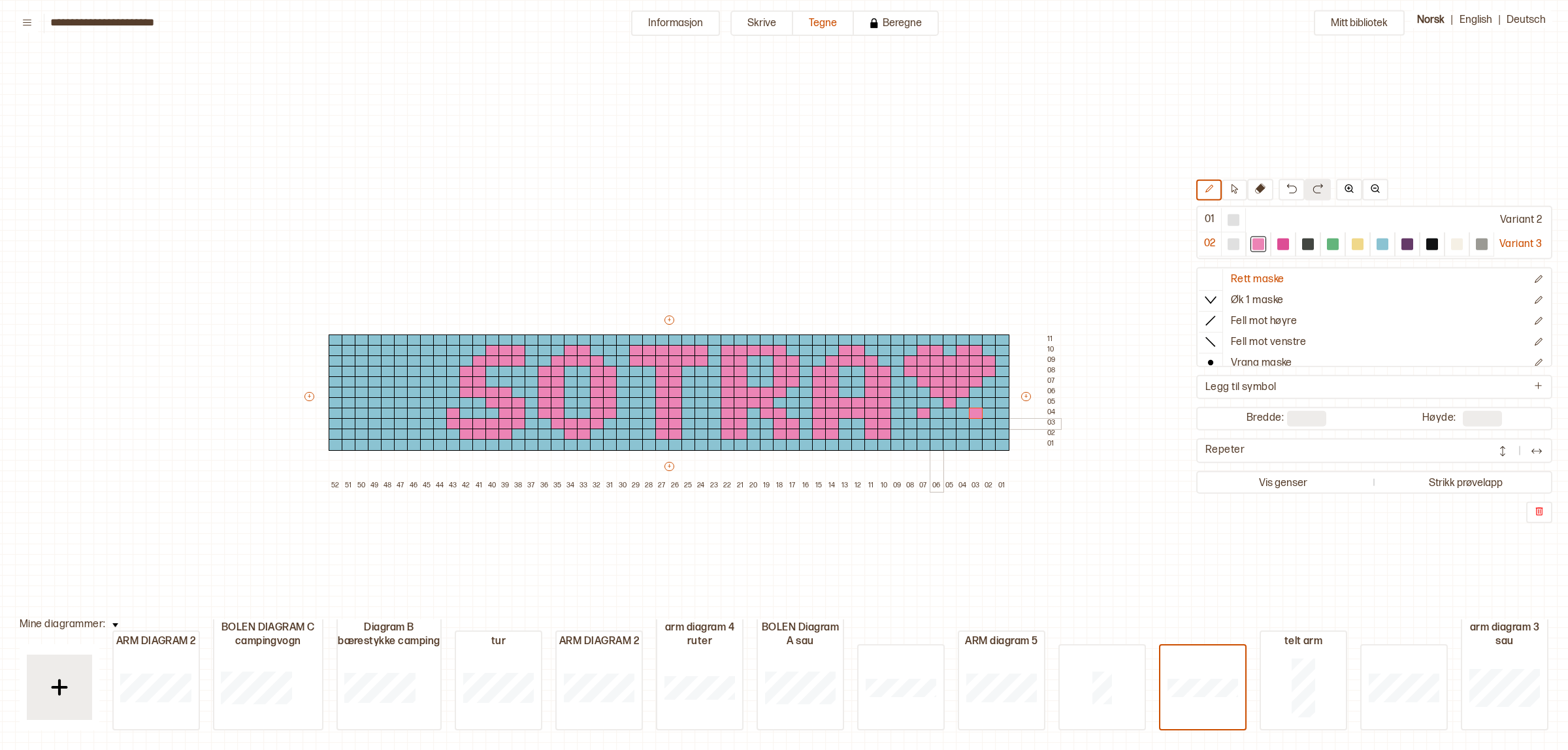
click at [932, 422] on div at bounding box center [936, 423] width 14 height 12
click at [964, 422] on div at bounding box center [962, 423] width 14 height 12
click at [946, 432] on div at bounding box center [949, 435] width 14 height 12
click at [350, 348] on div at bounding box center [348, 351] width 14 height 12
click at [361, 350] on div at bounding box center [361, 351] width 14 height 12
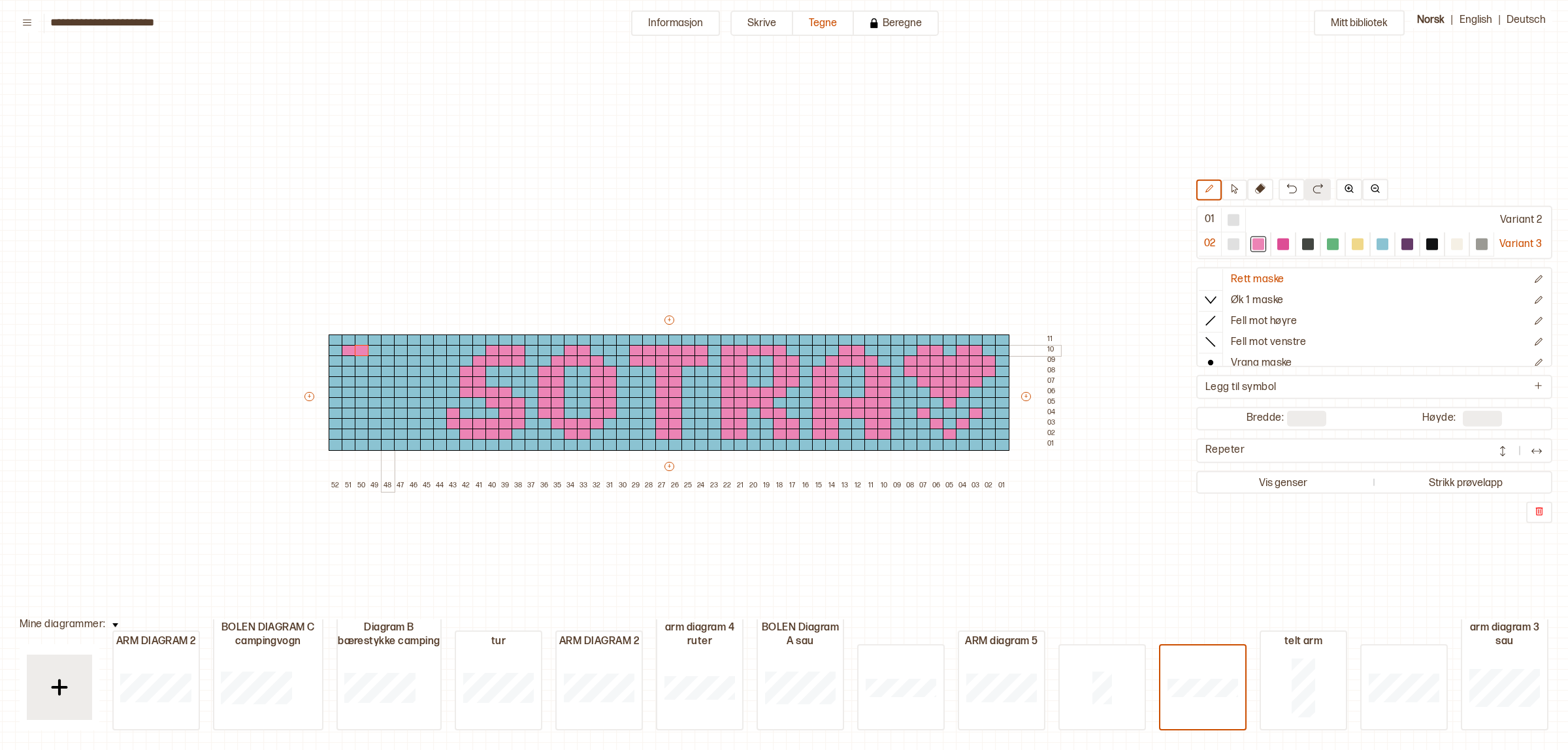
click at [386, 351] on div at bounding box center [387, 351] width 14 height 12
click at [1371, 247] on div at bounding box center [1383, 244] width 25 height 24
drag, startPoint x: 348, startPoint y: 348, endPoint x: 873, endPoint y: 234, distance: 537.2
click at [389, 344] on div "+ + + + 52 51 50 49 48 47 46 45 44 43 42 41 40 39 38 37 36 35 34 33 32 31 30 29…" at bounding box center [681, 402] width 758 height 178
click at [1253, 240] on div at bounding box center [1258, 244] width 12 height 12
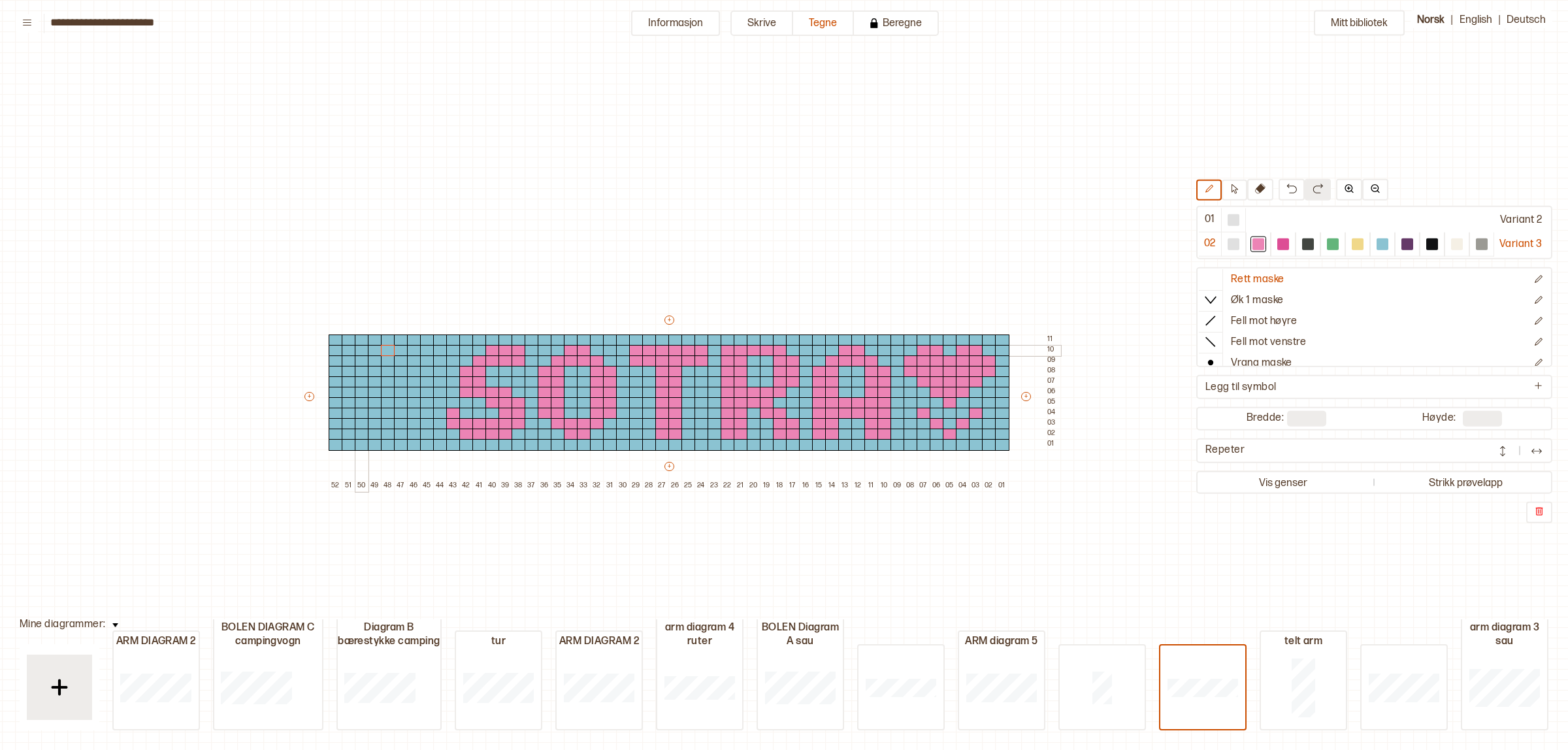
click at [355, 348] on div at bounding box center [361, 351] width 14 height 12
click at [370, 348] on div at bounding box center [374, 351] width 14 height 12
click at [345, 361] on div at bounding box center [348, 361] width 14 height 12
click at [344, 368] on div at bounding box center [348, 371] width 14 height 12
click at [400, 350] on div at bounding box center [400, 351] width 14 height 12
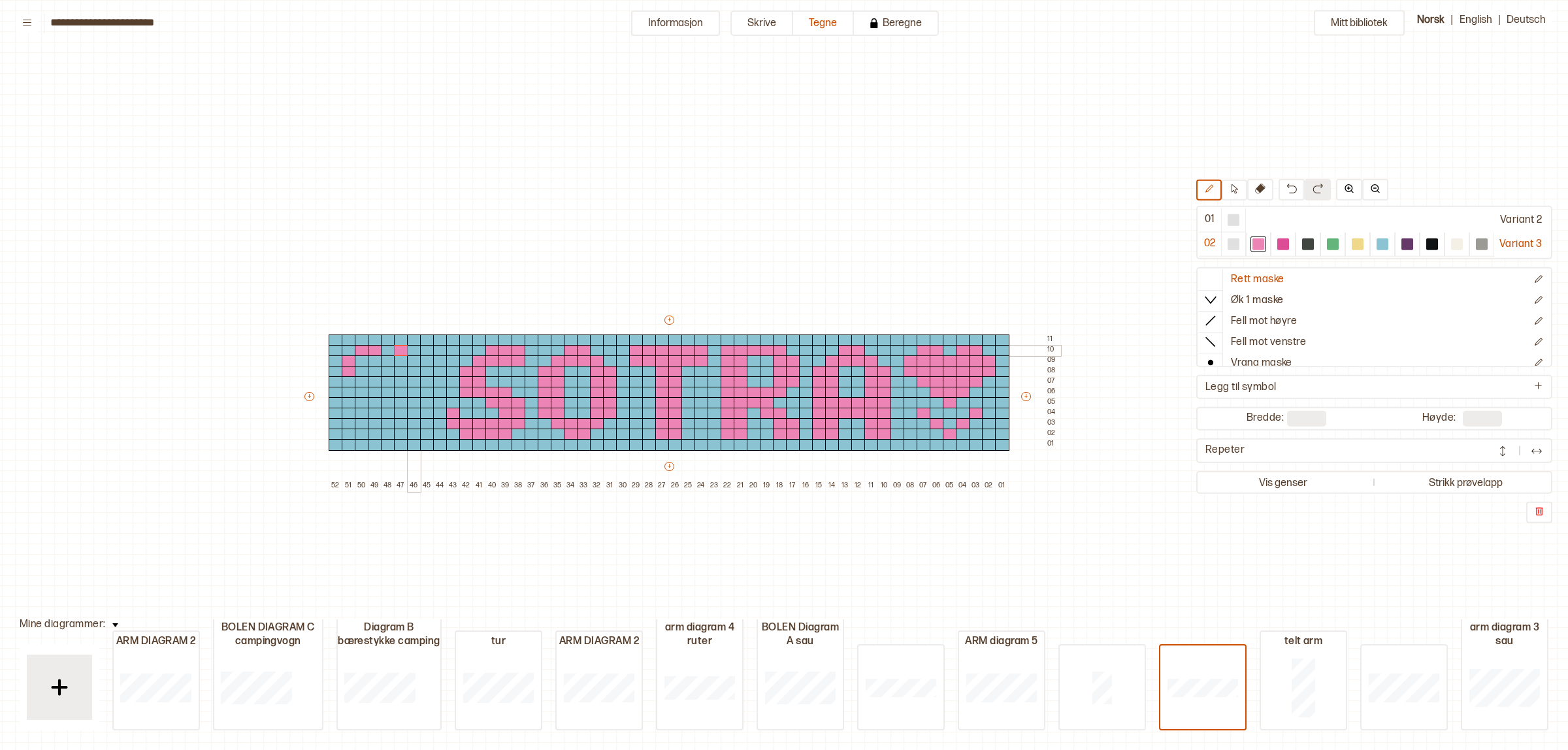
click at [416, 350] on div at bounding box center [414, 351] width 14 height 12
click at [426, 361] on div at bounding box center [427, 361] width 14 height 12
click at [426, 369] on div at bounding box center [427, 371] width 14 height 12
drag, startPoint x: 408, startPoint y: 381, endPoint x: 403, endPoint y: 387, distance: 7.8
click at [408, 383] on div at bounding box center [414, 382] width 14 height 12
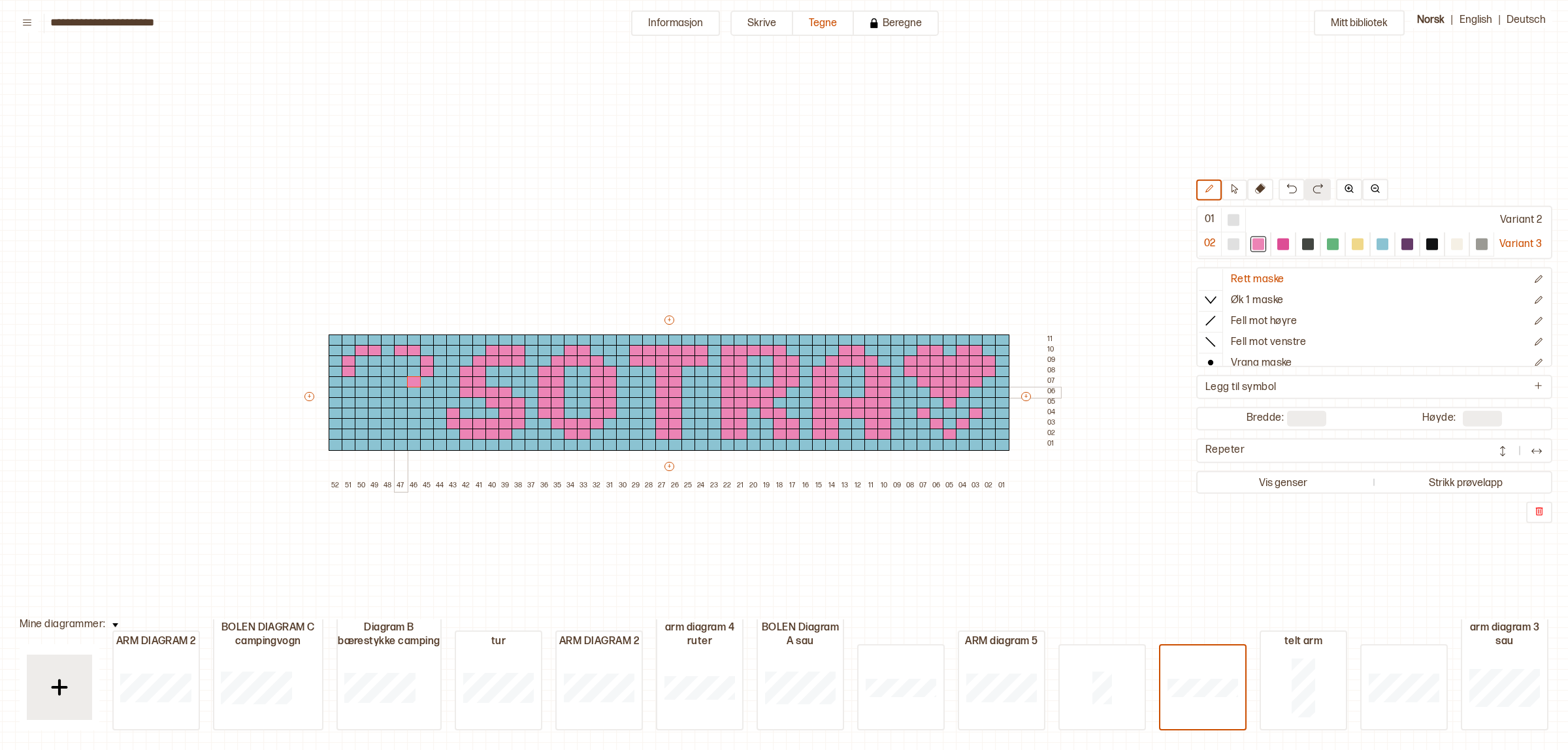
click at [397, 393] on div at bounding box center [400, 393] width 14 height 12
drag, startPoint x: 356, startPoint y: 381, endPoint x: 363, endPoint y: 382, distance: 7.1
click at [356, 381] on div at bounding box center [361, 382] width 14 height 12
click at [372, 390] on div at bounding box center [374, 393] width 14 height 12
click at [384, 391] on div at bounding box center [387, 393] width 14 height 12
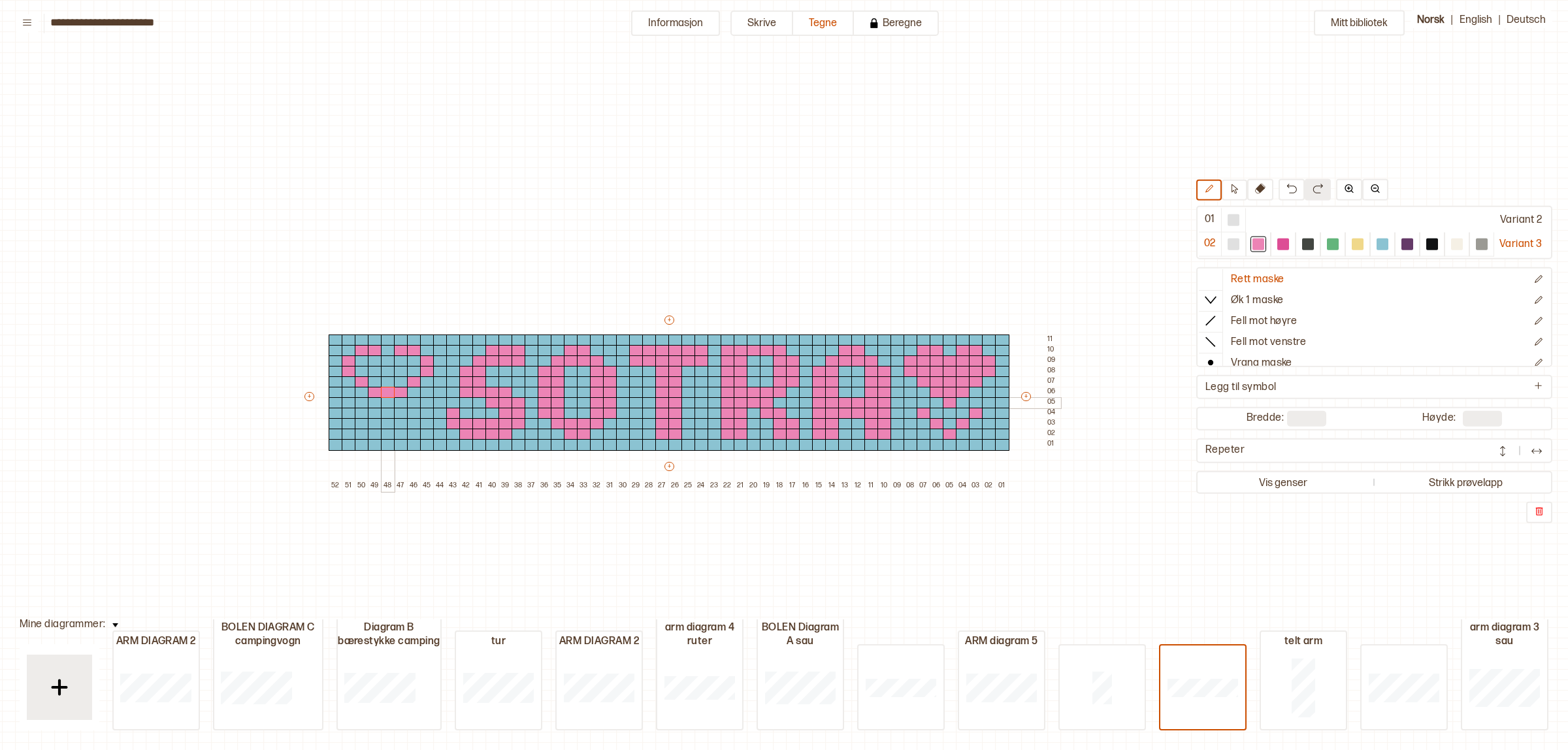
click at [384, 400] on div at bounding box center [387, 403] width 14 height 12
drag, startPoint x: 384, startPoint y: 359, endPoint x: 384, endPoint y: 377, distance: 18.0
click at [384, 377] on div "+ + + + 52 51 50 49 48 47 46 45 44 43 42 41 40 39 38 37 36 35 34 33 32 31 30 29…" at bounding box center [681, 402] width 758 height 178
drag, startPoint x: 355, startPoint y: 357, endPoint x: 410, endPoint y: 370, distance: 56.5
click at [410, 370] on div "+ + + + 52 51 50 49 48 47 46 45 44 43 42 41 40 39 38 37 36 35 34 33 32 31 30 29…" at bounding box center [681, 402] width 758 height 178
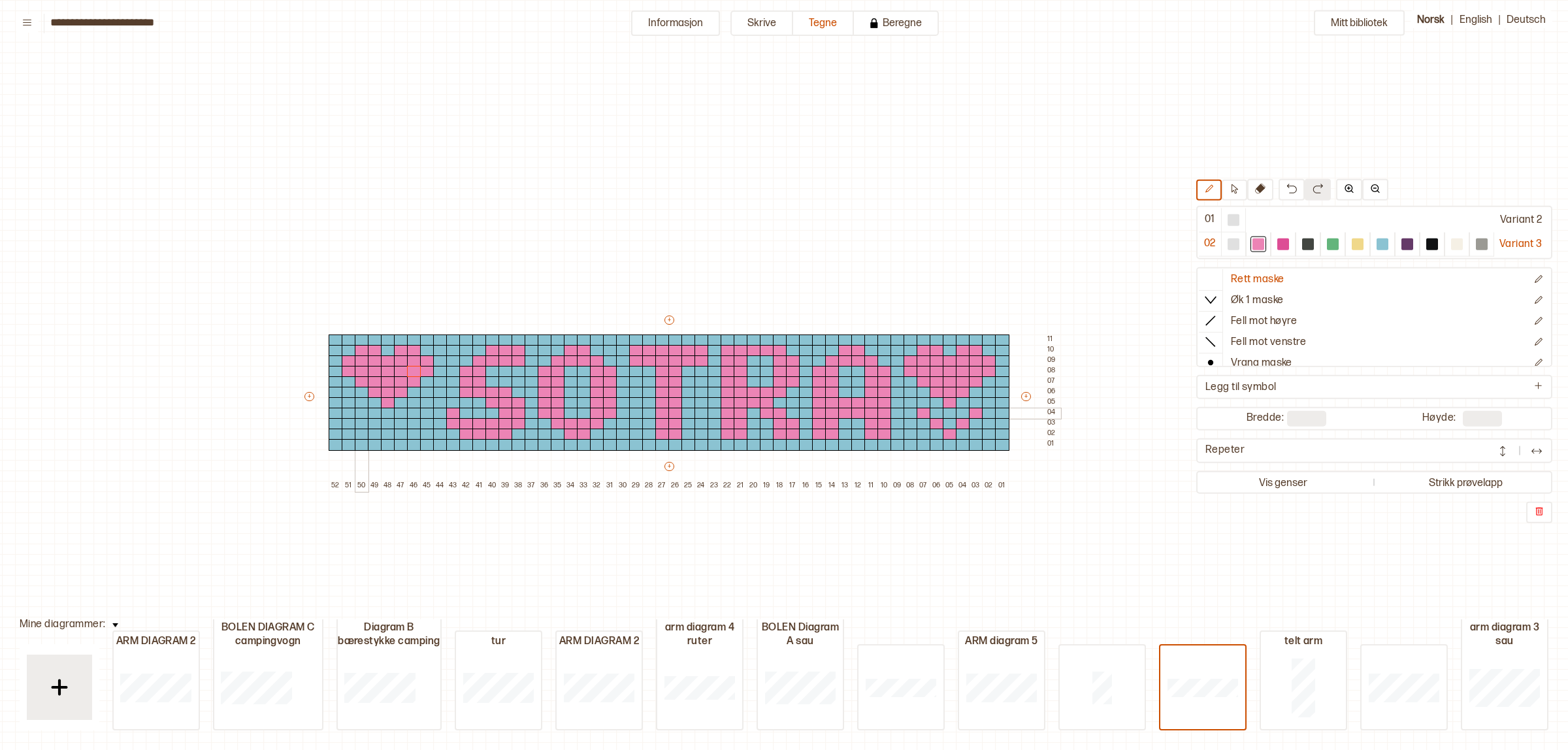
click at [364, 408] on div at bounding box center [361, 413] width 14 height 12
click at [408, 411] on div at bounding box center [414, 413] width 14 height 12
click at [396, 423] on div at bounding box center [400, 423] width 14 height 12
click at [371, 422] on div at bounding box center [374, 423] width 14 height 12
drag, startPoint x: 386, startPoint y: 434, endPoint x: 396, endPoint y: 435, distance: 10.0
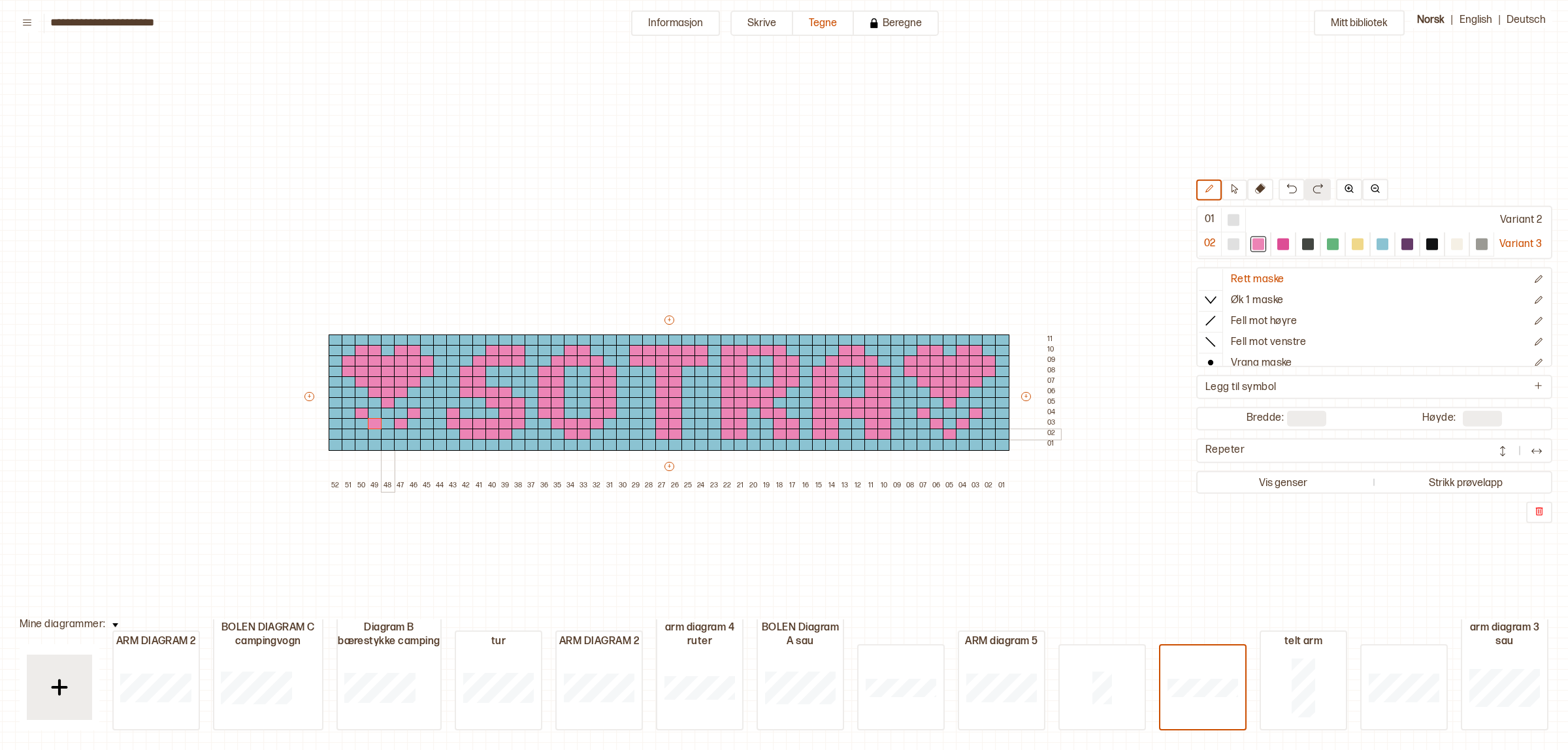
click at [386, 435] on div at bounding box center [387, 435] width 14 height 12
click at [925, 434] on div at bounding box center [923, 435] width 14 height 12
click at [973, 435] on div at bounding box center [975, 435] width 14 height 12
click at [985, 421] on div at bounding box center [989, 423] width 14 height 12
click at [998, 415] on div at bounding box center [1002, 413] width 14 height 12
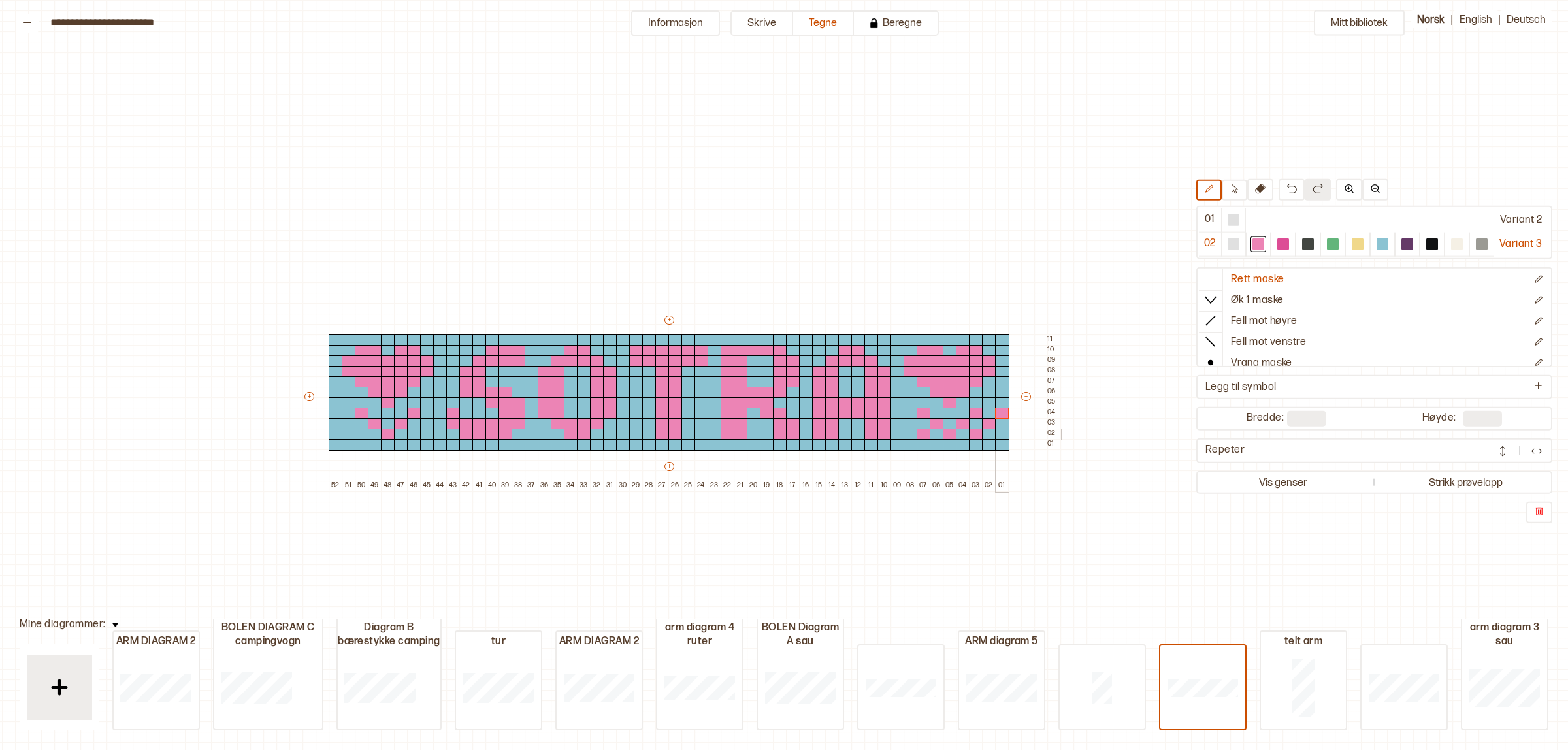
click at [998, 432] on div at bounding box center [1002, 435] width 14 height 12
click at [412, 433] on div at bounding box center [414, 435] width 14 height 12
click at [357, 438] on div at bounding box center [361, 435] width 14 height 12
click at [344, 422] on div at bounding box center [348, 423] width 14 height 12
click at [337, 413] on div at bounding box center [335, 413] width 14 height 12
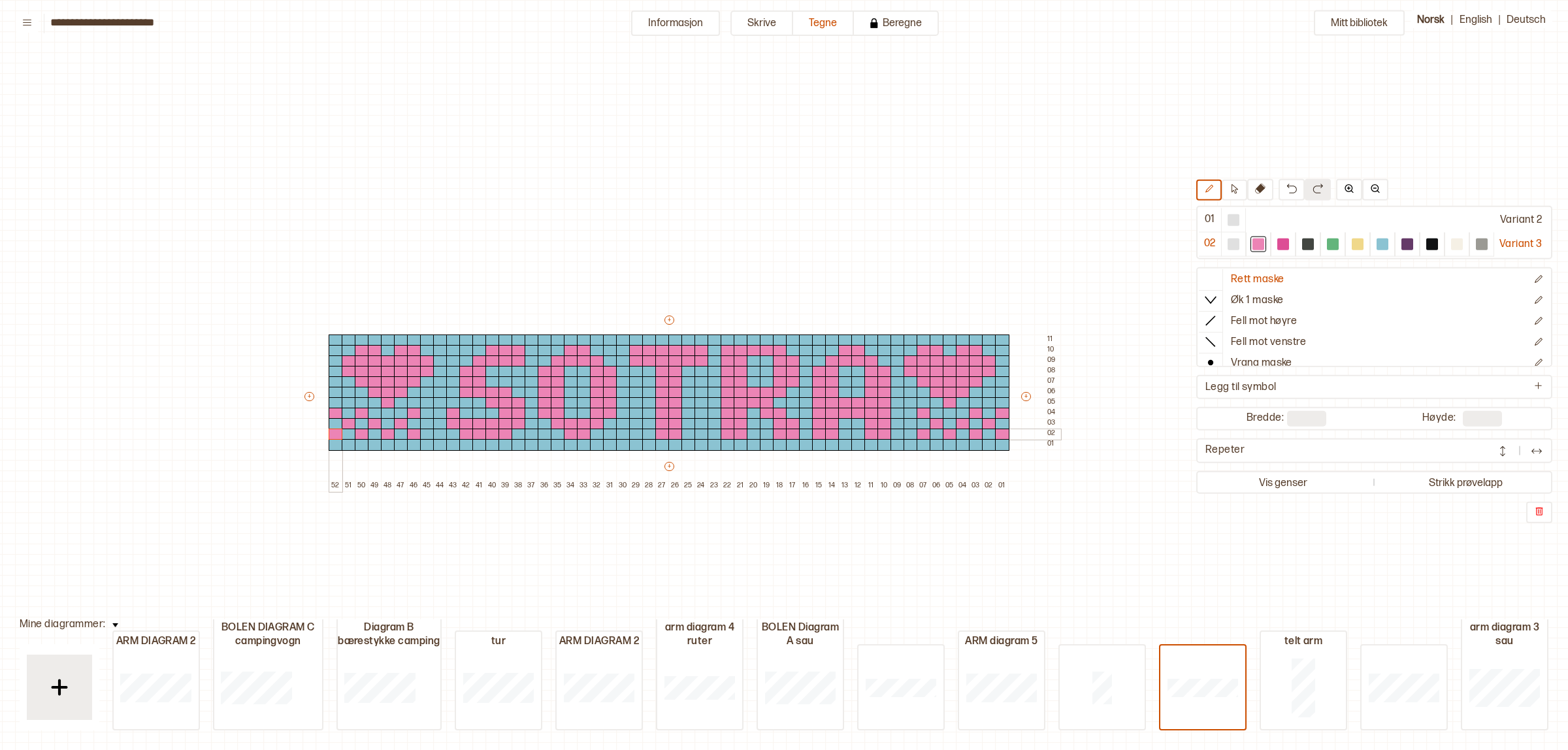
click at [330, 432] on div at bounding box center [335, 435] width 14 height 12
drag, startPoint x: 1373, startPoint y: 240, endPoint x: 1358, endPoint y: 245, distance: 15.8
click at [1375, 240] on div at bounding box center [1383, 244] width 16 height 16
click at [1002, 413] on div at bounding box center [1002, 413] width 14 height 12
click at [1001, 435] on div at bounding box center [1002, 435] width 14 height 12
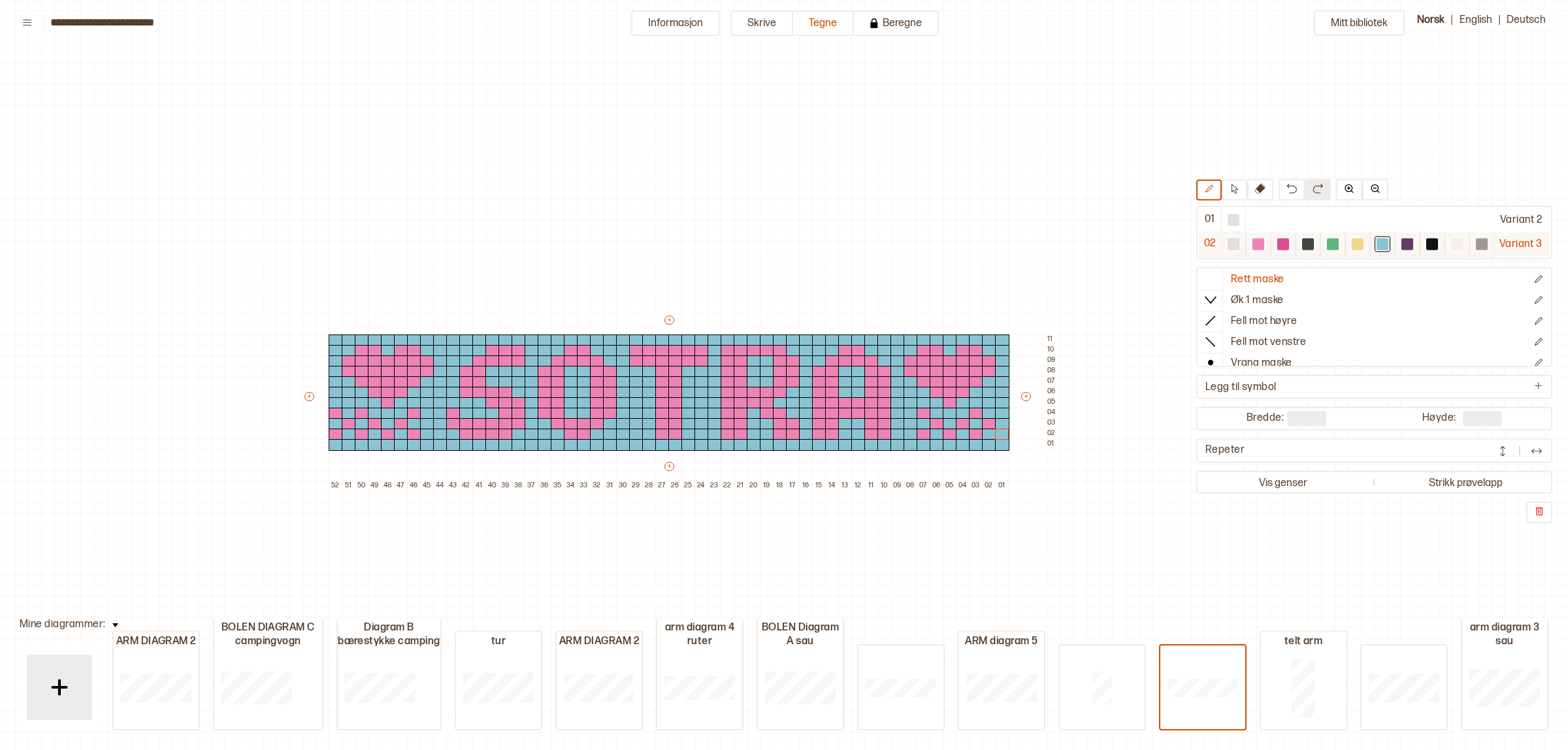
drag, startPoint x: 1252, startPoint y: 237, endPoint x: 1033, endPoint y: 404, distance: 275.4
click at [1251, 239] on div at bounding box center [1258, 244] width 16 height 16
click at [998, 410] on div at bounding box center [1002, 413] width 14 height 12
click at [998, 432] on div at bounding box center [1002, 435] width 14 height 12
drag, startPoint x: 1387, startPoint y: 244, endPoint x: 1377, endPoint y: 245, distance: 10.0
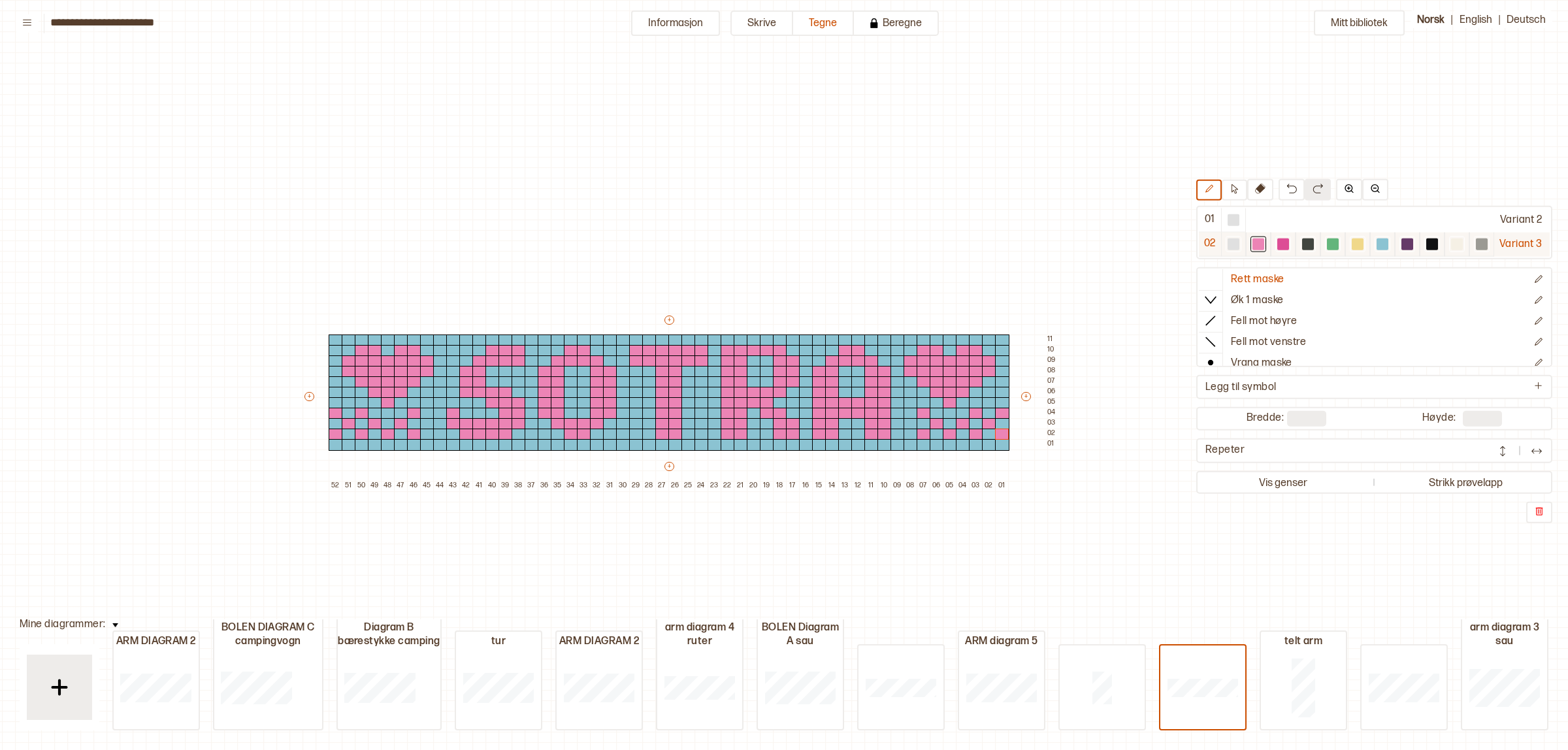
click at [1387, 243] on div at bounding box center [1383, 244] width 16 height 16
click at [1000, 414] on div at bounding box center [1002, 413] width 14 height 12
click at [326, 432] on div "+ + + + 52 51 50 49 48 47 46 45 44 43 42 41 40 39 38 37 36 35 34 33 32 31 30 29…" at bounding box center [681, 402] width 758 height 178
click at [337, 432] on div at bounding box center [335, 435] width 14 height 12
click at [337, 414] on div at bounding box center [335, 413] width 14 height 12
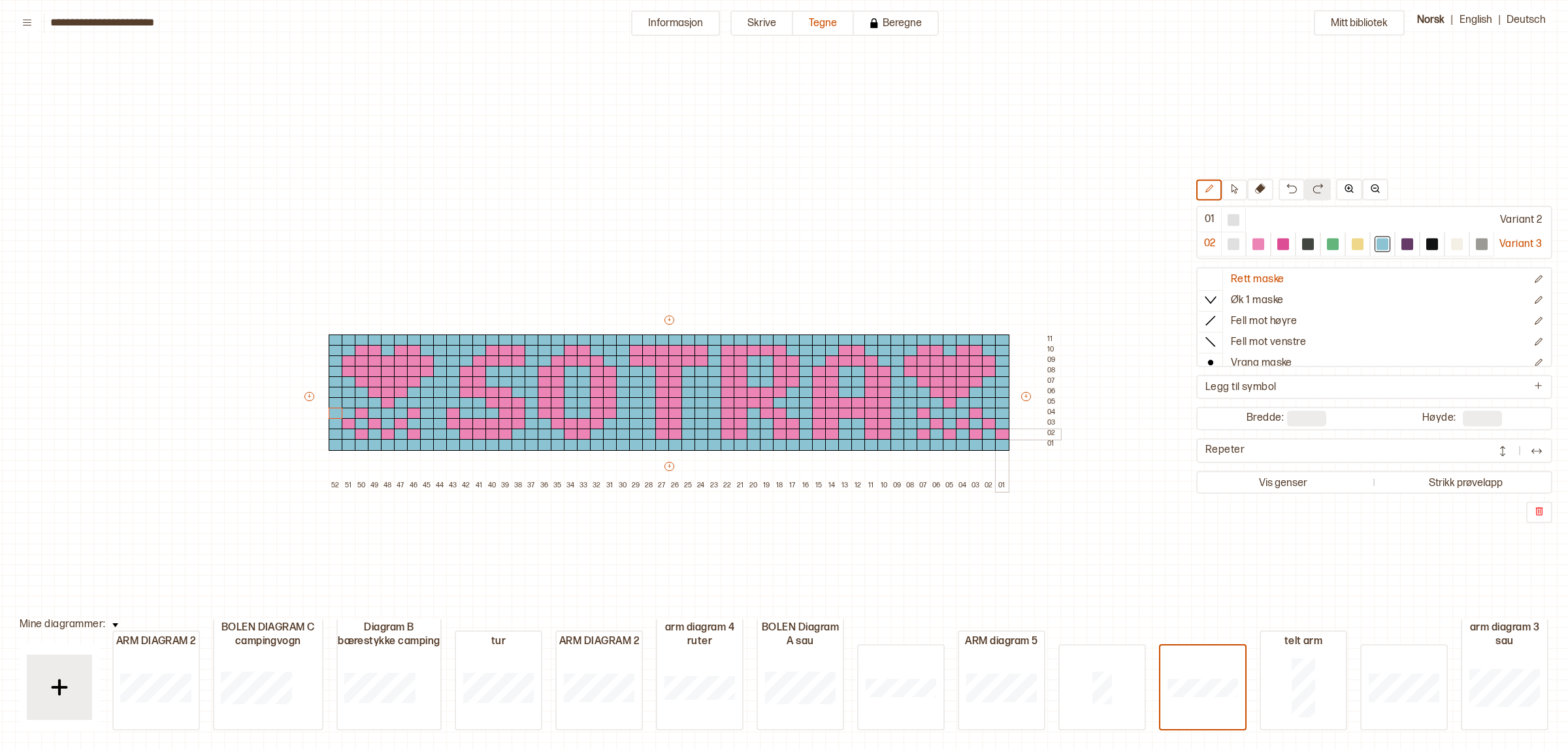
click at [1000, 434] on div at bounding box center [1002, 435] width 14 height 12
click at [1259, 245] on div at bounding box center [1258, 244] width 16 height 16
click at [998, 436] on div at bounding box center [1002, 435] width 14 height 12
click at [999, 411] on div at bounding box center [1002, 413] width 14 height 12
click at [333, 414] on div at bounding box center [335, 413] width 14 height 12
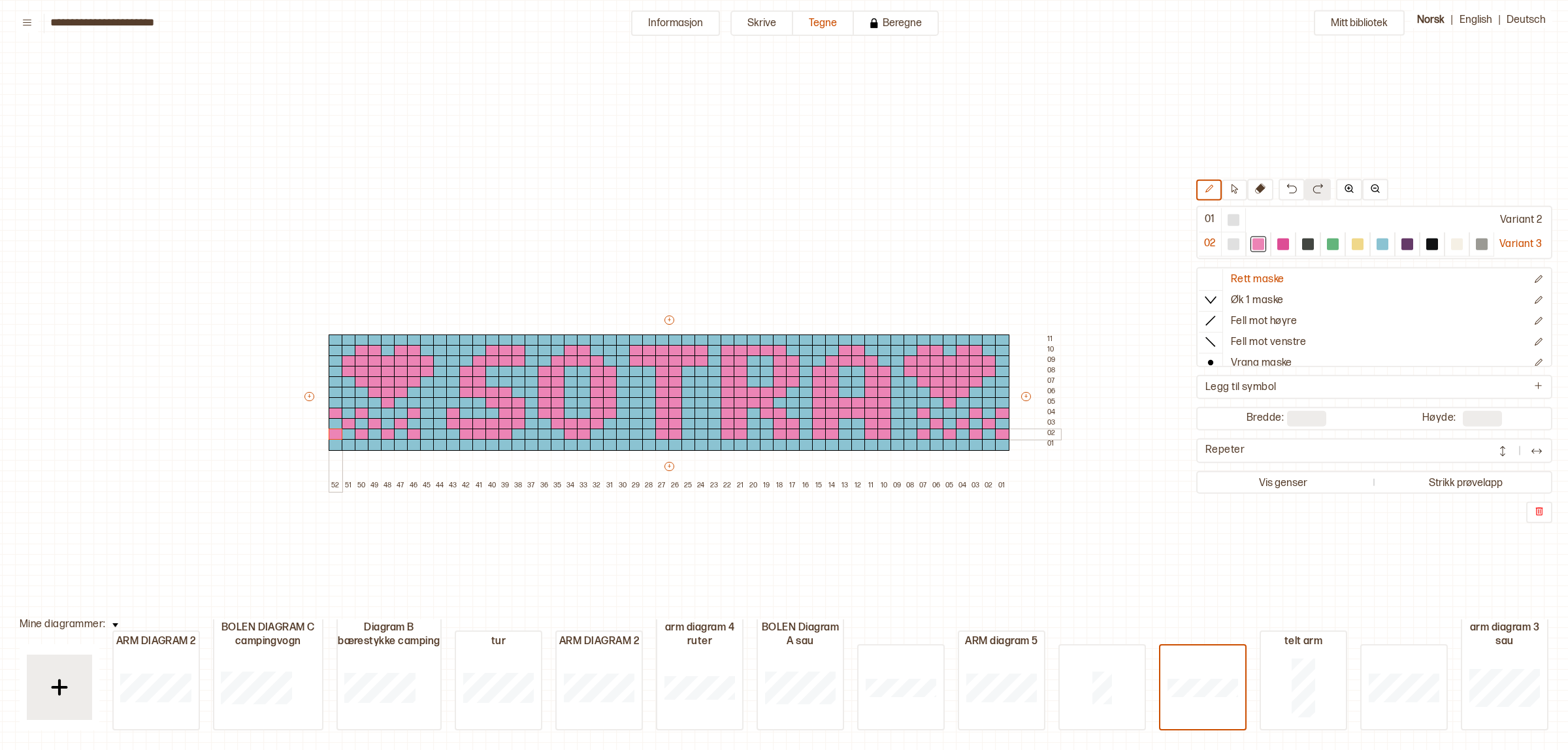
click at [337, 429] on div at bounding box center [335, 435] width 14 height 12
drag, startPoint x: 1384, startPoint y: 243, endPoint x: 1362, endPoint y: 245, distance: 22.1
click at [1384, 242] on div at bounding box center [1383, 244] width 12 height 12
click at [1377, 244] on div at bounding box center [1383, 244] width 12 height 12
drag, startPoint x: 923, startPoint y: 429, endPoint x: 498, endPoint y: 410, distance: 425.4
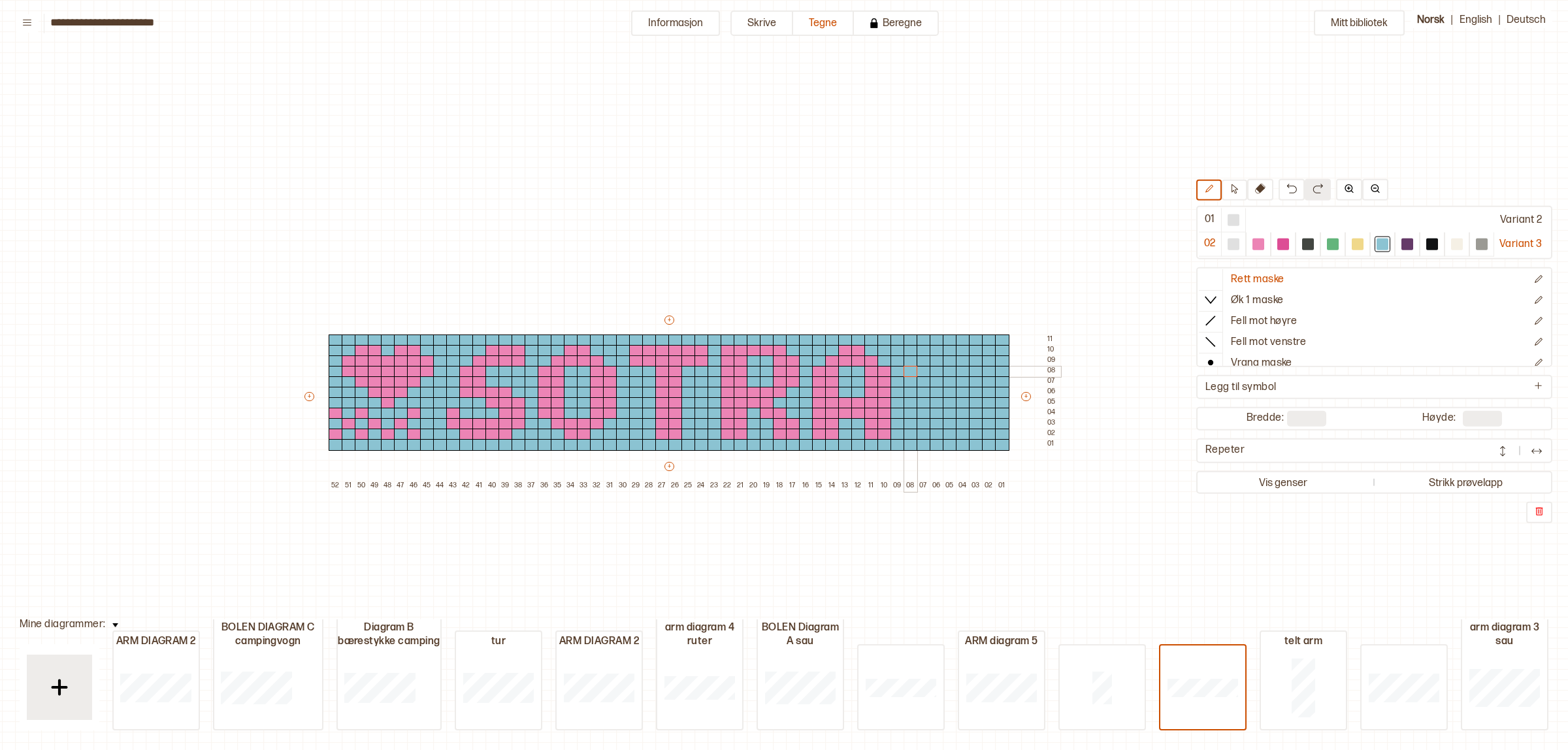
click at [906, 376] on div "+ + + + 52 51 50 49 48 47 46 45 44 43 42 41 40 39 38 37 36 35 34 33 32 31 30 29…" at bounding box center [681, 402] width 758 height 178
drag, startPoint x: 416, startPoint y: 433, endPoint x: 376, endPoint y: 361, distance: 82.4
click at [376, 361] on div "+ + + + 52 51 50 49 48 47 46 45 44 43 42 41 40 39 38 37 36 35 34 33 32 31 30 29…" at bounding box center [681, 402] width 758 height 178
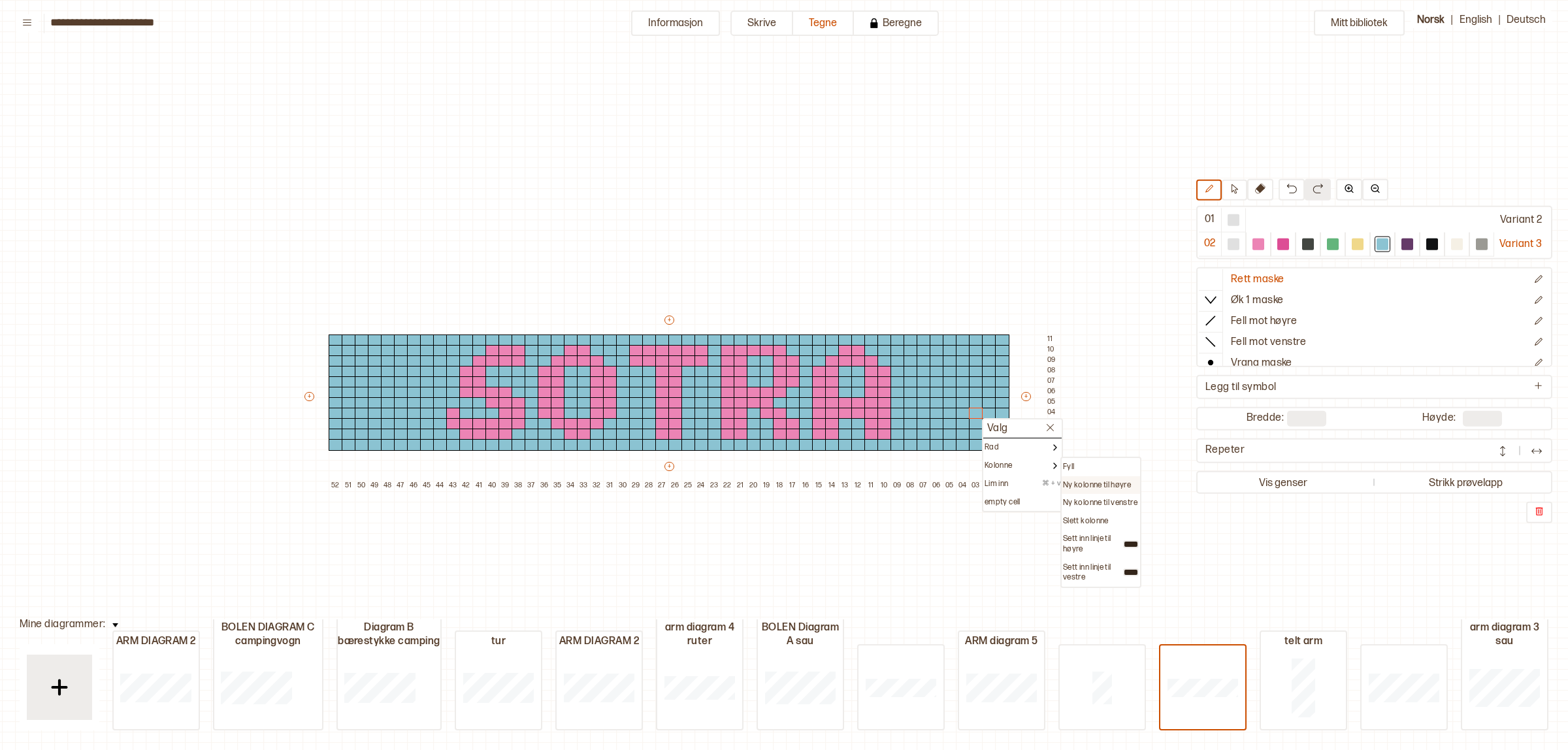
click at [1119, 487] on p "Ny kolonne til høyre" at bounding box center [1097, 485] width 68 height 10
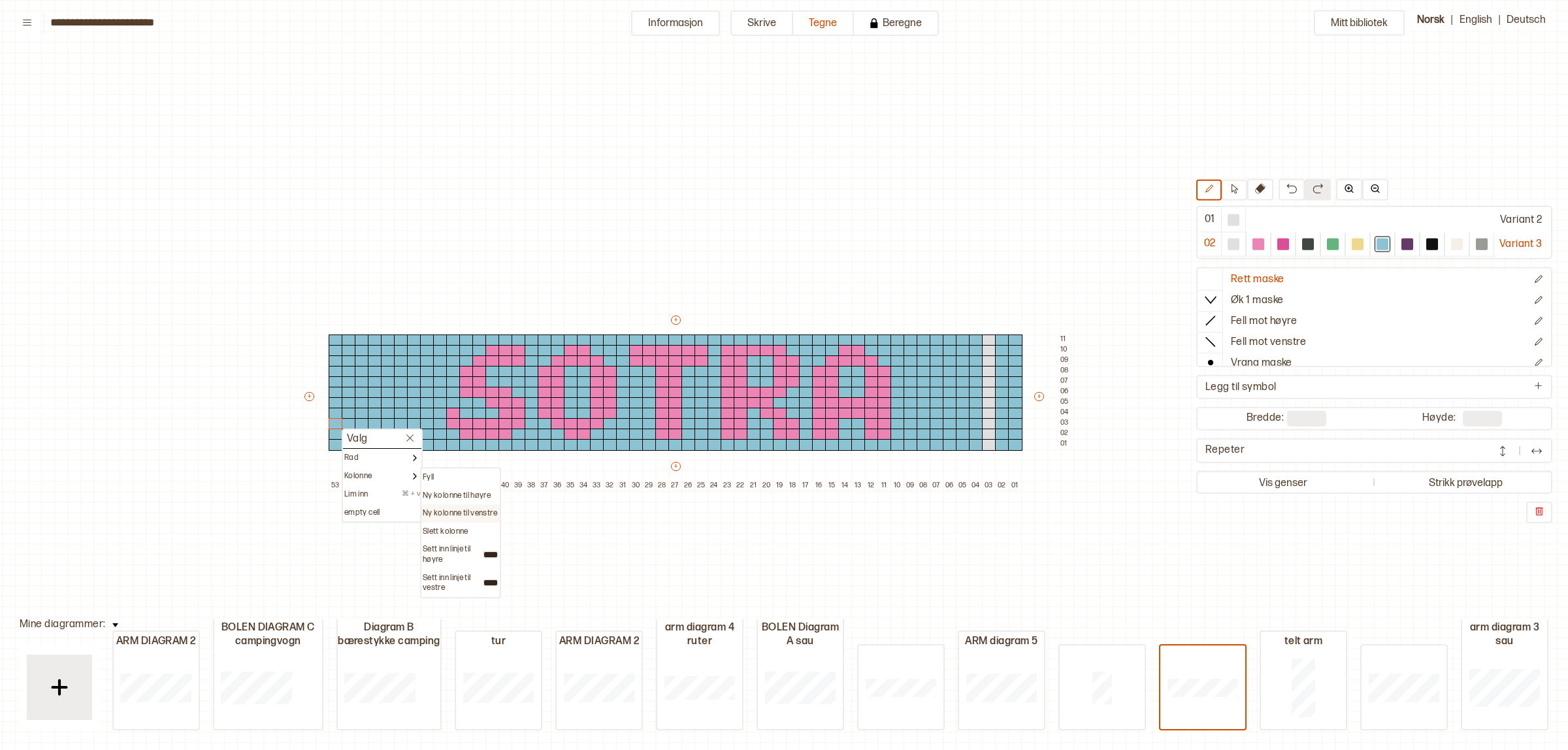
click at [454, 514] on p "Ny kolonne til venstre" at bounding box center [460, 513] width 74 height 10
click at [442, 494] on div "Ny kolonne til venstre" at bounding box center [461, 503] width 78 height 19
click at [442, 498] on p "Ny kolonne til venstre" at bounding box center [460, 502] width 74 height 10
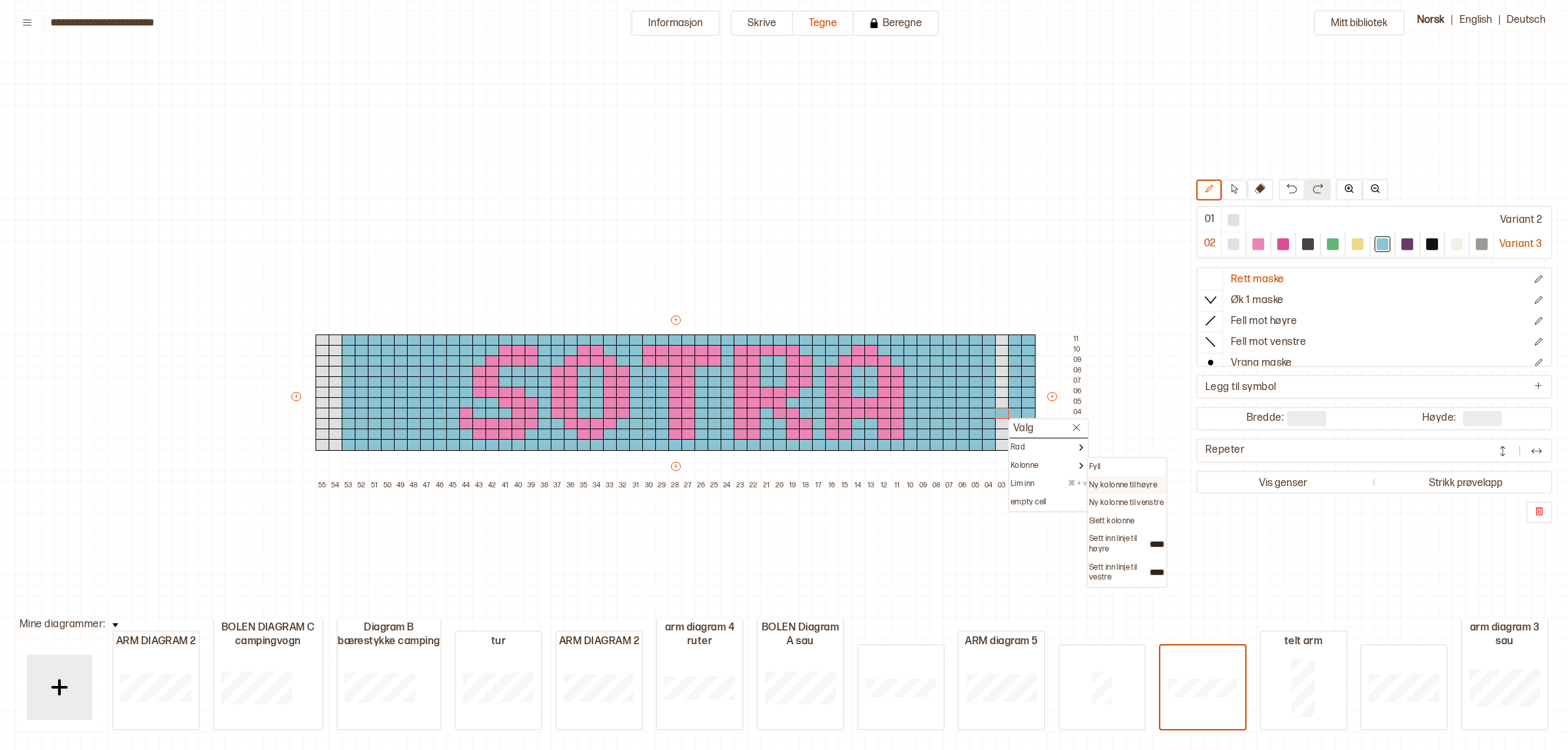
click at [1124, 476] on div "Ny kolonne til høyre" at bounding box center [1127, 486] width 78 height 19
click at [1126, 480] on p "Ny kolonne til høyre" at bounding box center [1123, 485] width 68 height 10
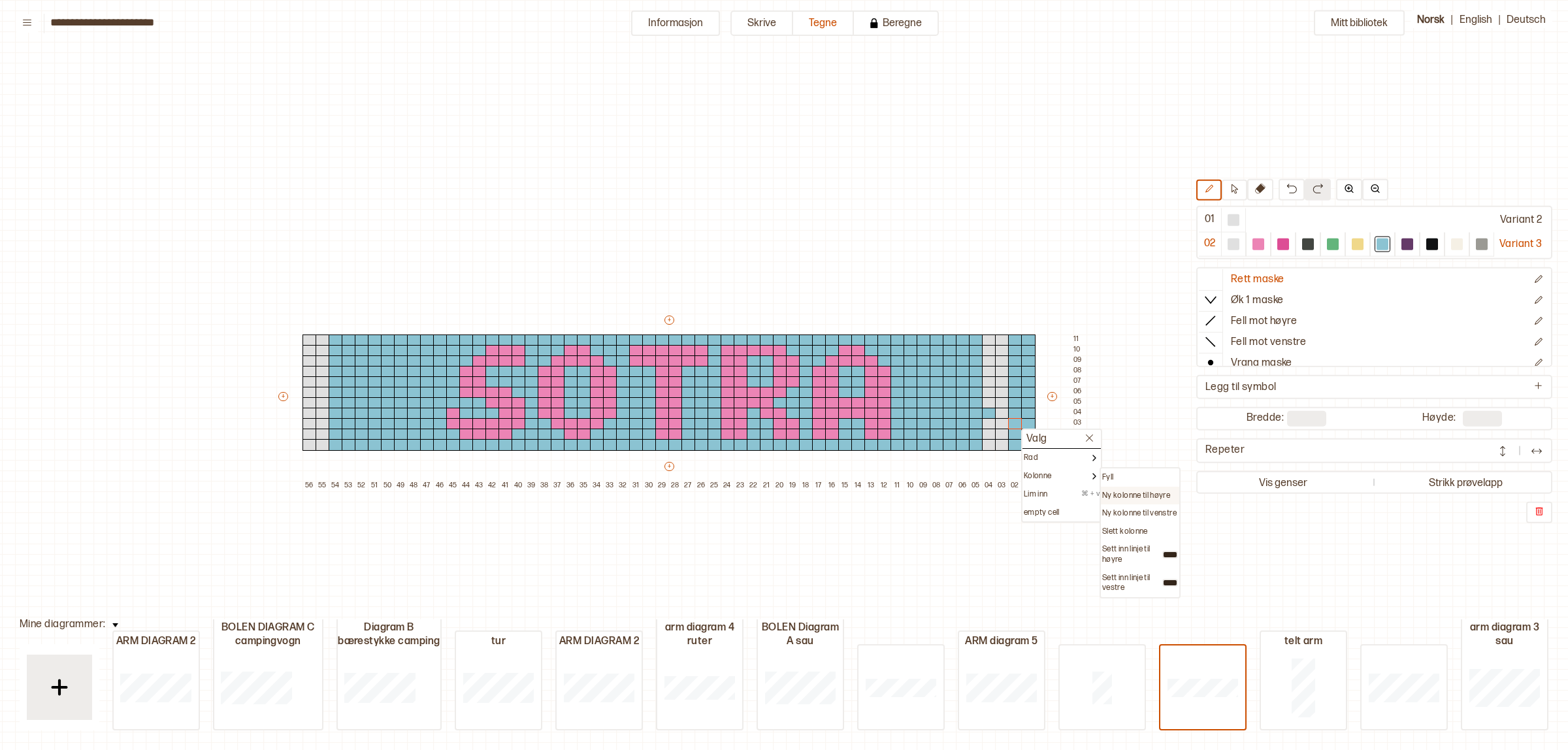
click at [1138, 489] on div "Ny kolonne til høyre" at bounding box center [1140, 496] width 78 height 19
click at [1138, 494] on p "Ny kolonne til høyre" at bounding box center [1136, 495] width 68 height 10
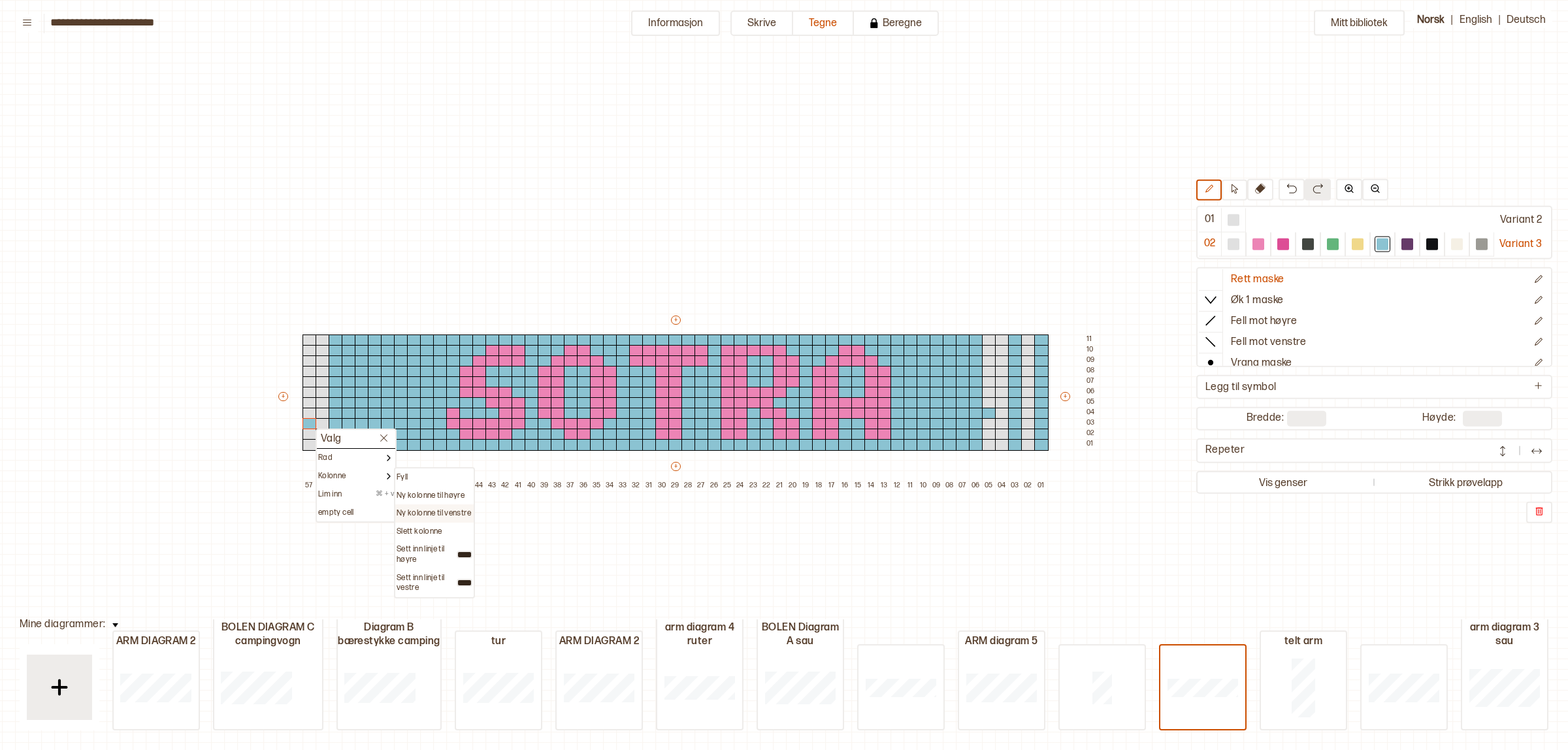
click at [426, 514] on p "Ny kolonne til venstre" at bounding box center [434, 513] width 74 height 10
click at [452, 510] on p "Ny kolonne til venstre" at bounding box center [447, 513] width 74 height 10
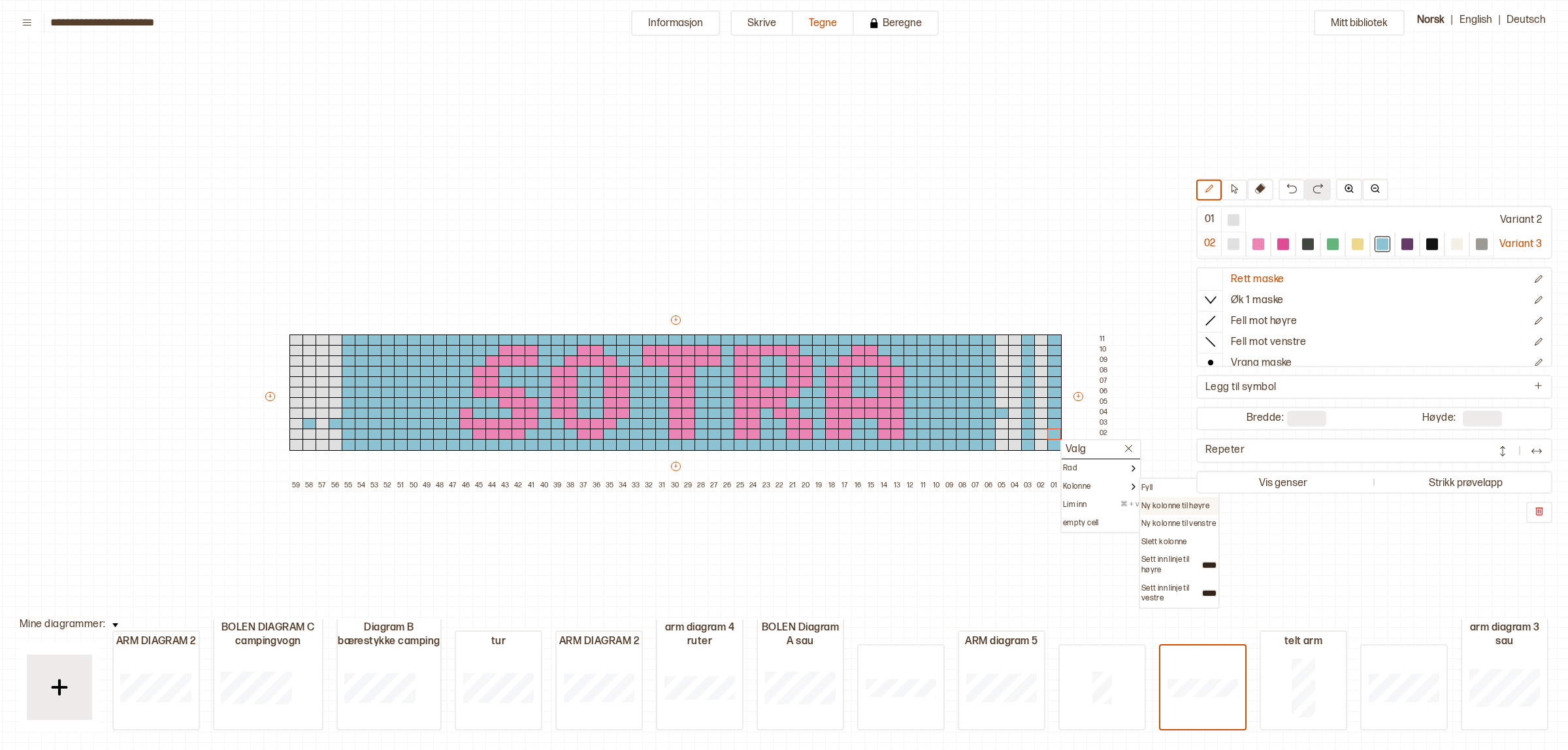
click at [1185, 502] on p "Ny kolonne til høyre" at bounding box center [1175, 506] width 68 height 10
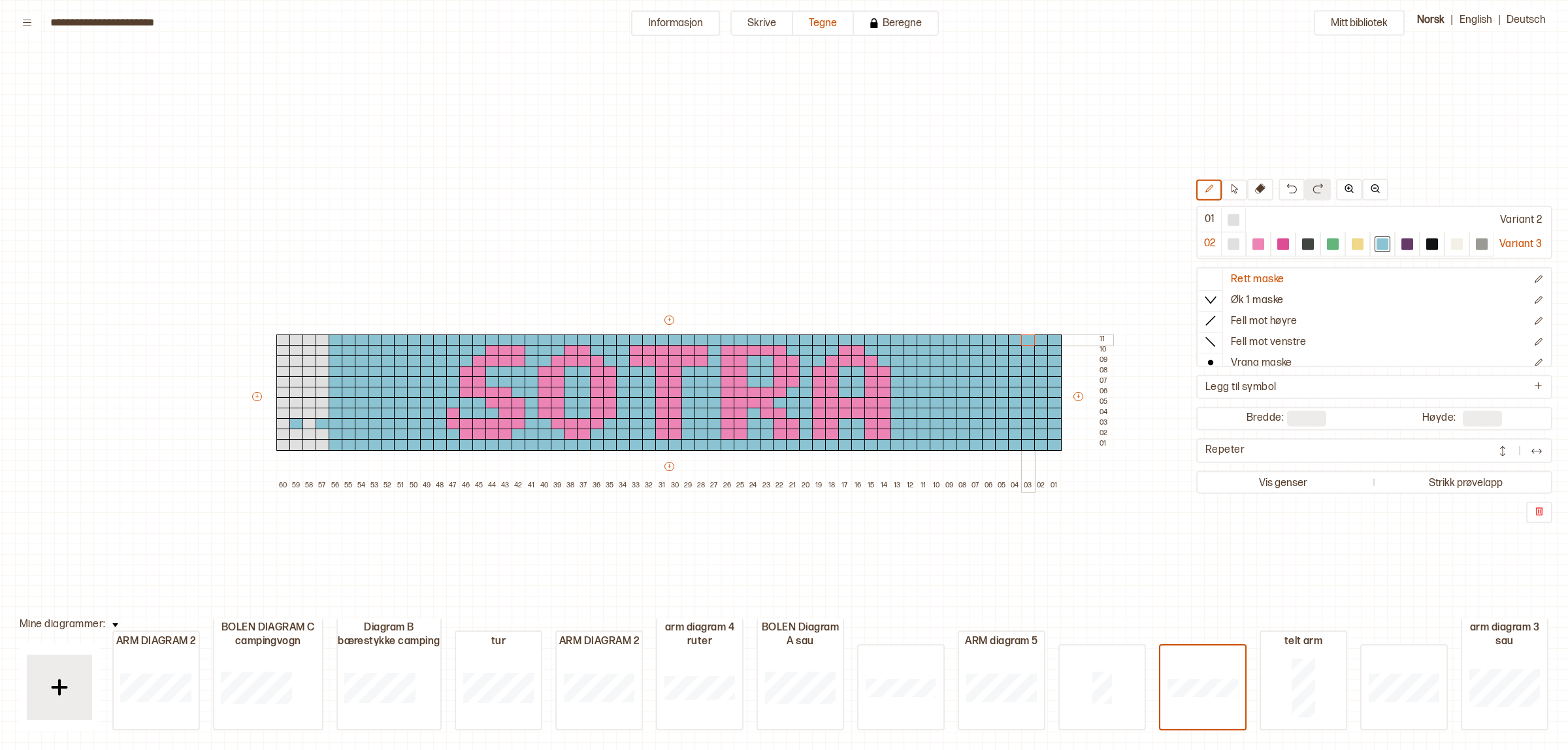
drag, startPoint x: 991, startPoint y: 442, endPoint x: 830, endPoint y: 342, distance: 189.5
click at [1024, 334] on div "+ + + + 60 59 58 57 56 55 54 53 52 51 50 49 48 47 46 45 44 43 42 41 40 39 38 37…" at bounding box center [681, 402] width 863 height 178
drag, startPoint x: 317, startPoint y: 446, endPoint x: 322, endPoint y: 355, distance: 91.1
click at [321, 364] on div "+ + + + 60 59 58 57 56 55 54 53 52 51 50 49 48 47 46 45 44 43 42 41 40 39 38 37…" at bounding box center [681, 402] width 863 height 178
drag, startPoint x: 322, startPoint y: 355, endPoint x: 295, endPoint y: 379, distance: 36.1
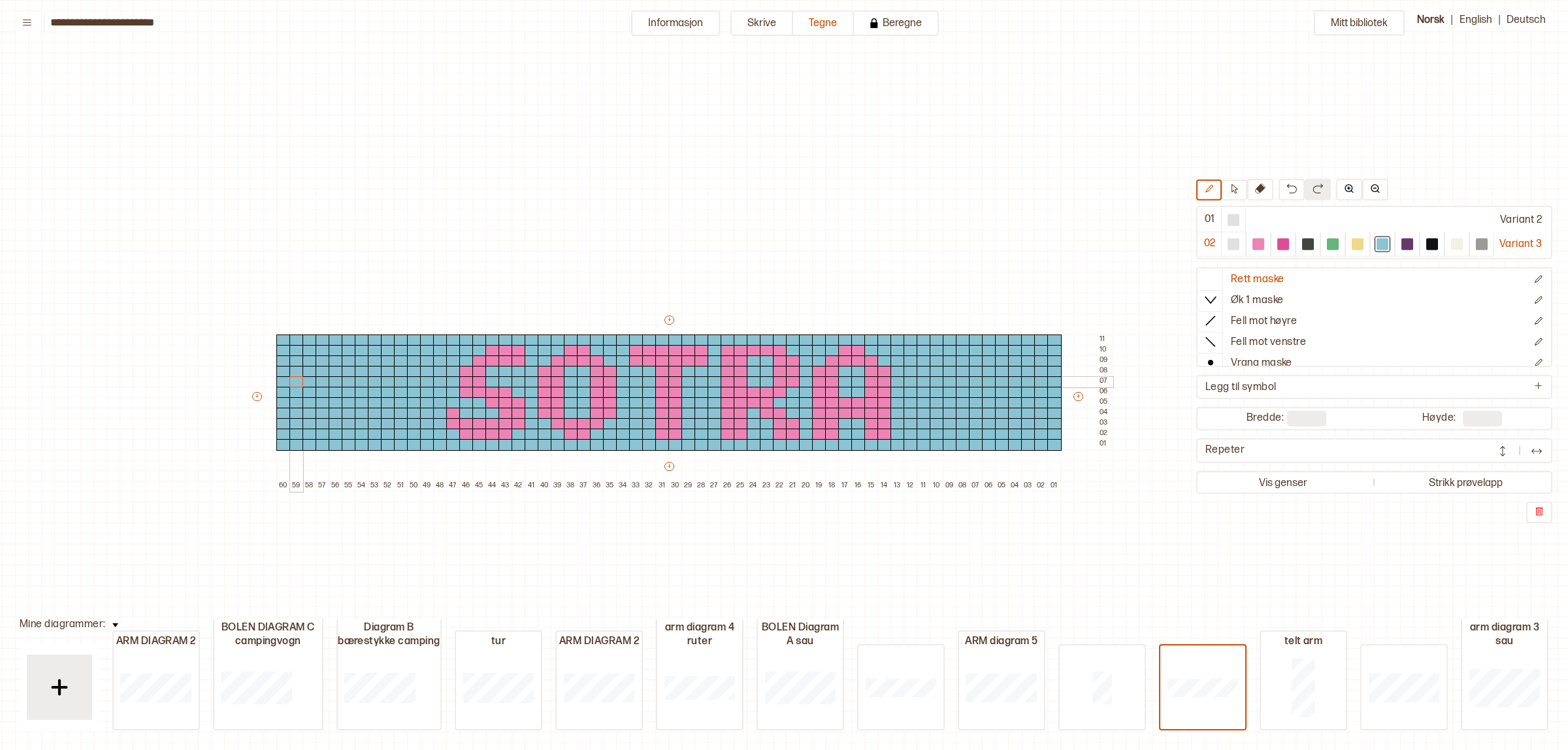
click at [295, 379] on div "+ + + + 60 59 58 57 56 55 54 53 52 51 50 49 48 47 46 45 44 43 42 41 40 39 38 37…" at bounding box center [681, 402] width 863 height 178
drag, startPoint x: 1253, startPoint y: 245, endPoint x: 1241, endPoint y: 256, distance: 16.3
click at [1253, 245] on div at bounding box center [1258, 244] width 12 height 12
click at [923, 394] on div at bounding box center [923, 393] width 14 height 12
click at [923, 383] on div at bounding box center [923, 382] width 14 height 12
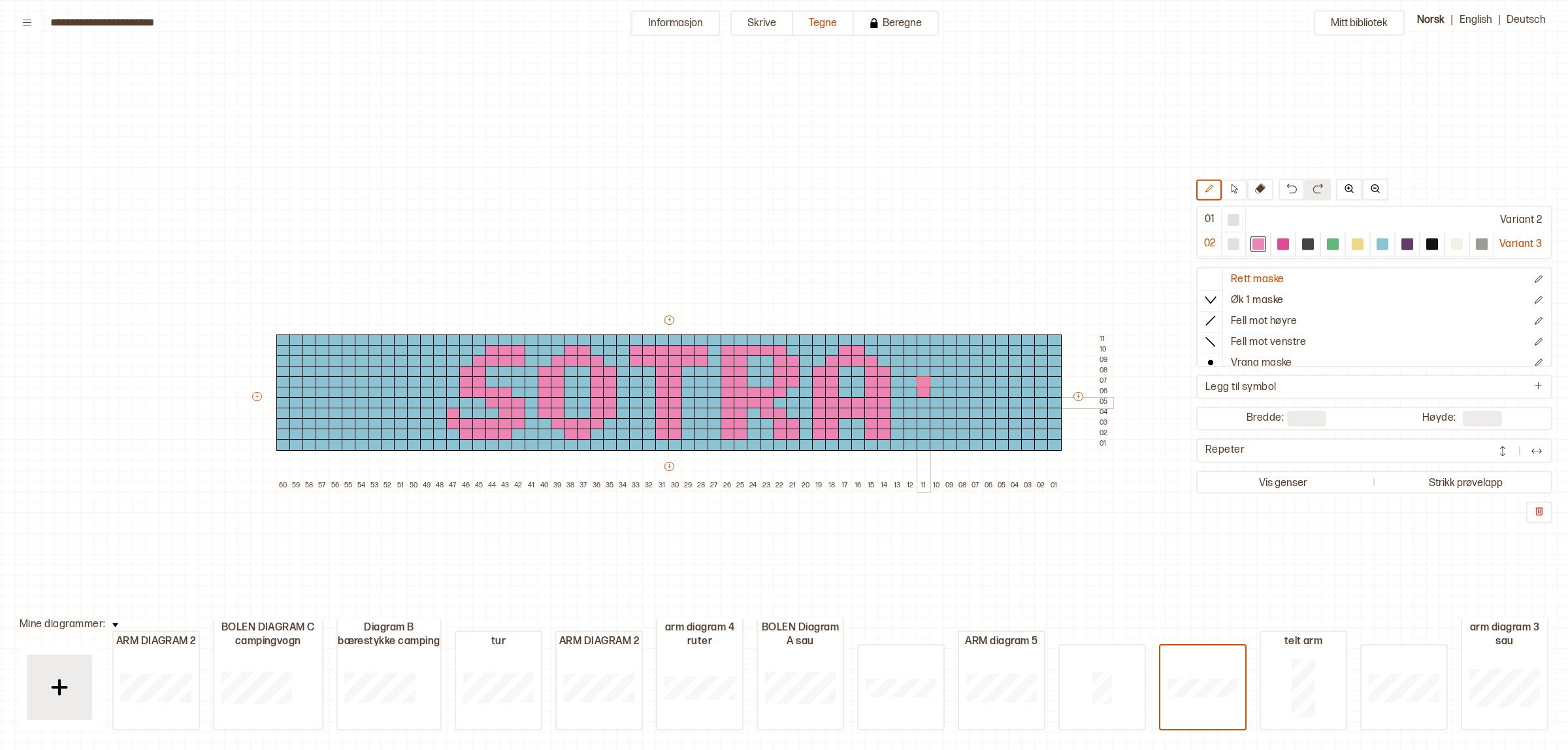
drag, startPoint x: 925, startPoint y: 397, endPoint x: 925, endPoint y: 383, distance: 14.0
click at [923, 398] on div at bounding box center [923, 403] width 14 height 12
click at [933, 370] on div at bounding box center [936, 371] width 14 height 12
click at [948, 367] on div at bounding box center [949, 371] width 14 height 12
click at [943, 360] on div at bounding box center [949, 361] width 14 height 12
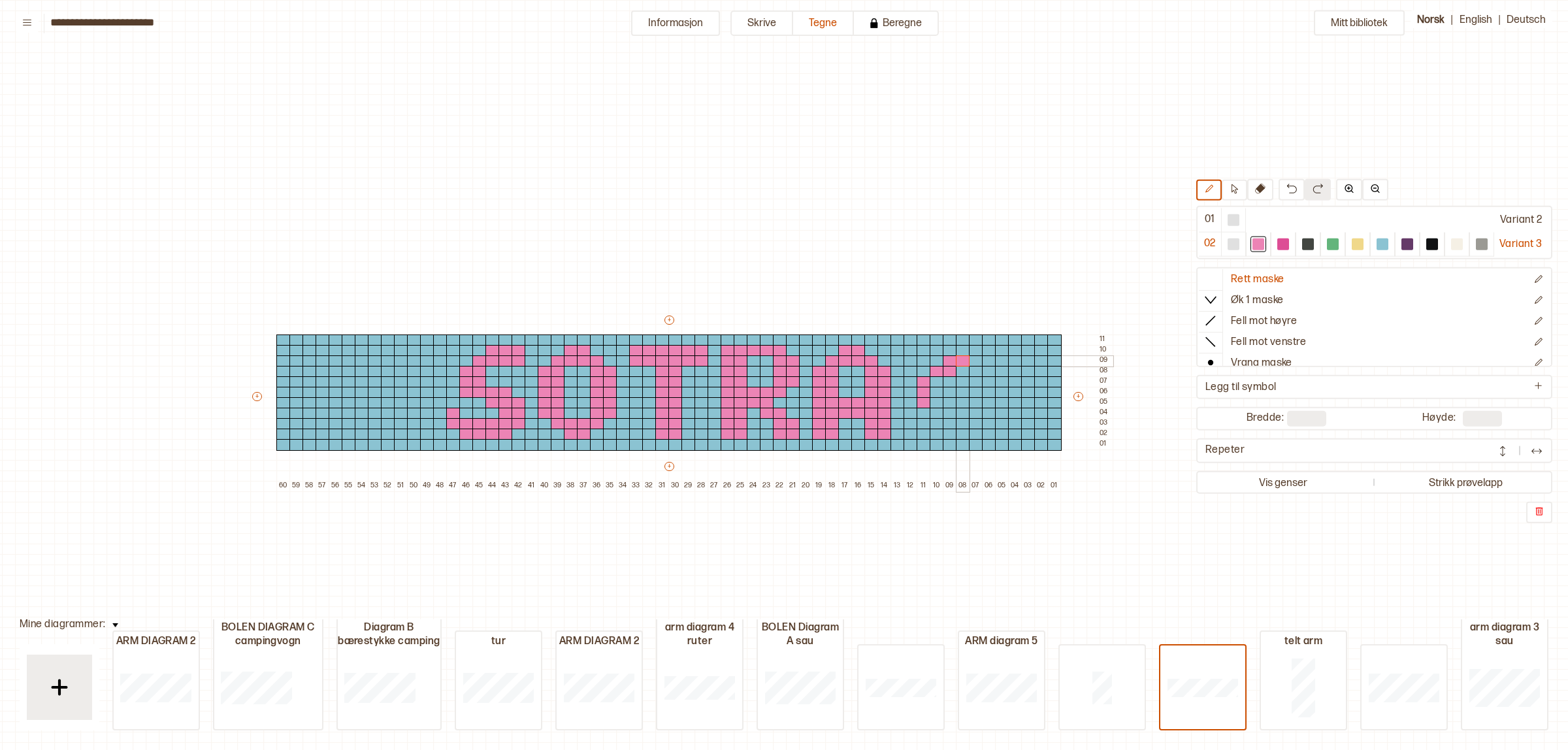
click at [961, 358] on div at bounding box center [962, 361] width 14 height 12
click at [1380, 247] on div at bounding box center [1383, 244] width 12 height 12
drag, startPoint x: 961, startPoint y: 358, endPoint x: 1181, endPoint y: 383, distance: 221.4
click at [938, 368] on div "+ + + + 60 59 58 57 56 55 54 53 52 51 50 49 48 47 46 45 44 43 42 41 40 39 38 37…" at bounding box center [681, 402] width 863 height 178
click at [1253, 247] on div at bounding box center [1258, 244] width 12 height 12
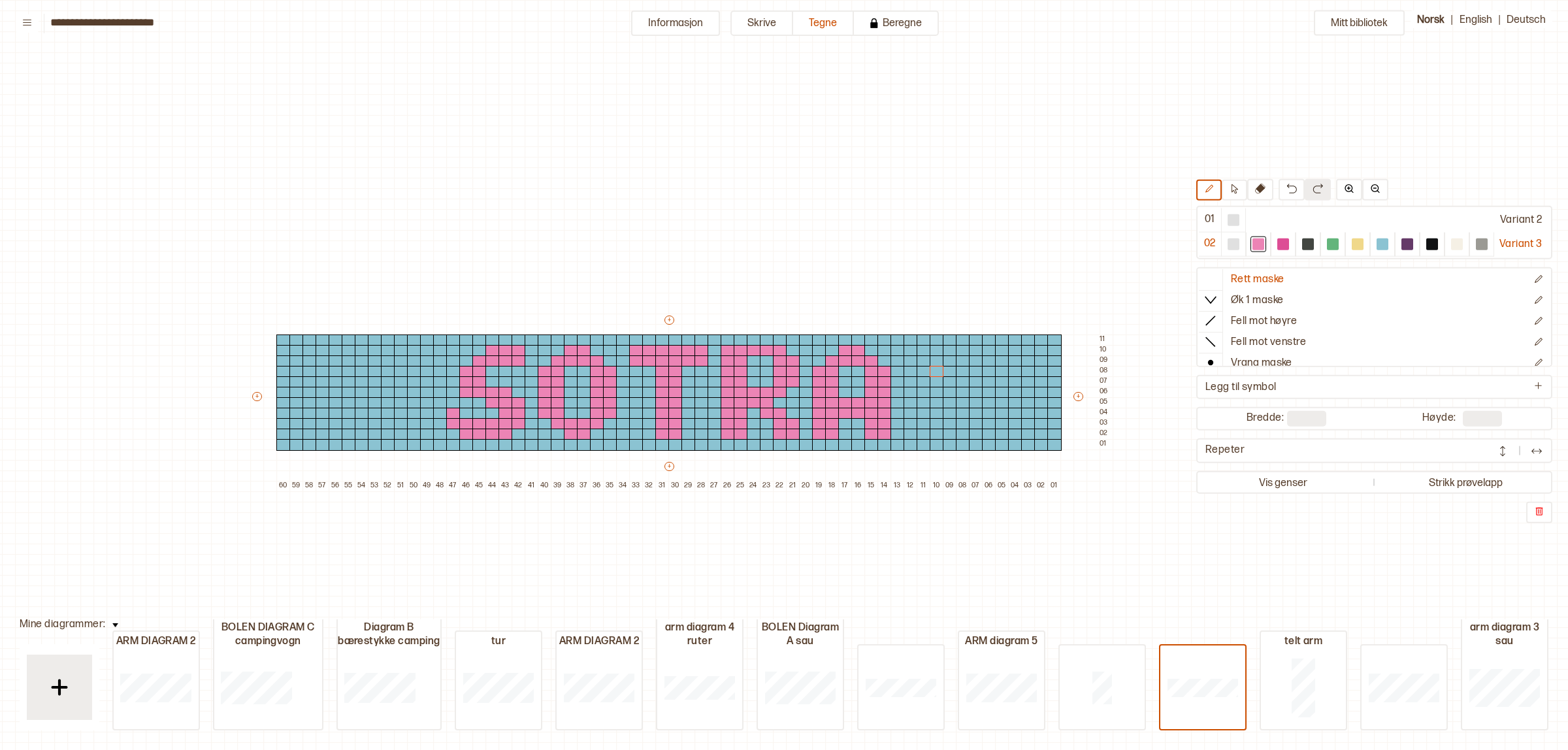
click at [1292, 561] on div "Mitt bibliotek 01 Variant 2 02 Variant 3 Rett maske Øk 1 maske Fell mot høyre F…" at bounding box center [1466, 750] width 3137 height 1500
click at [1382, 243] on div at bounding box center [1383, 244] width 12 height 12
click at [1253, 249] on div at bounding box center [1258, 244] width 12 height 12
click at [972, 350] on div at bounding box center [975, 351] width 14 height 12
click at [985, 350] on div at bounding box center [989, 351] width 14 height 12
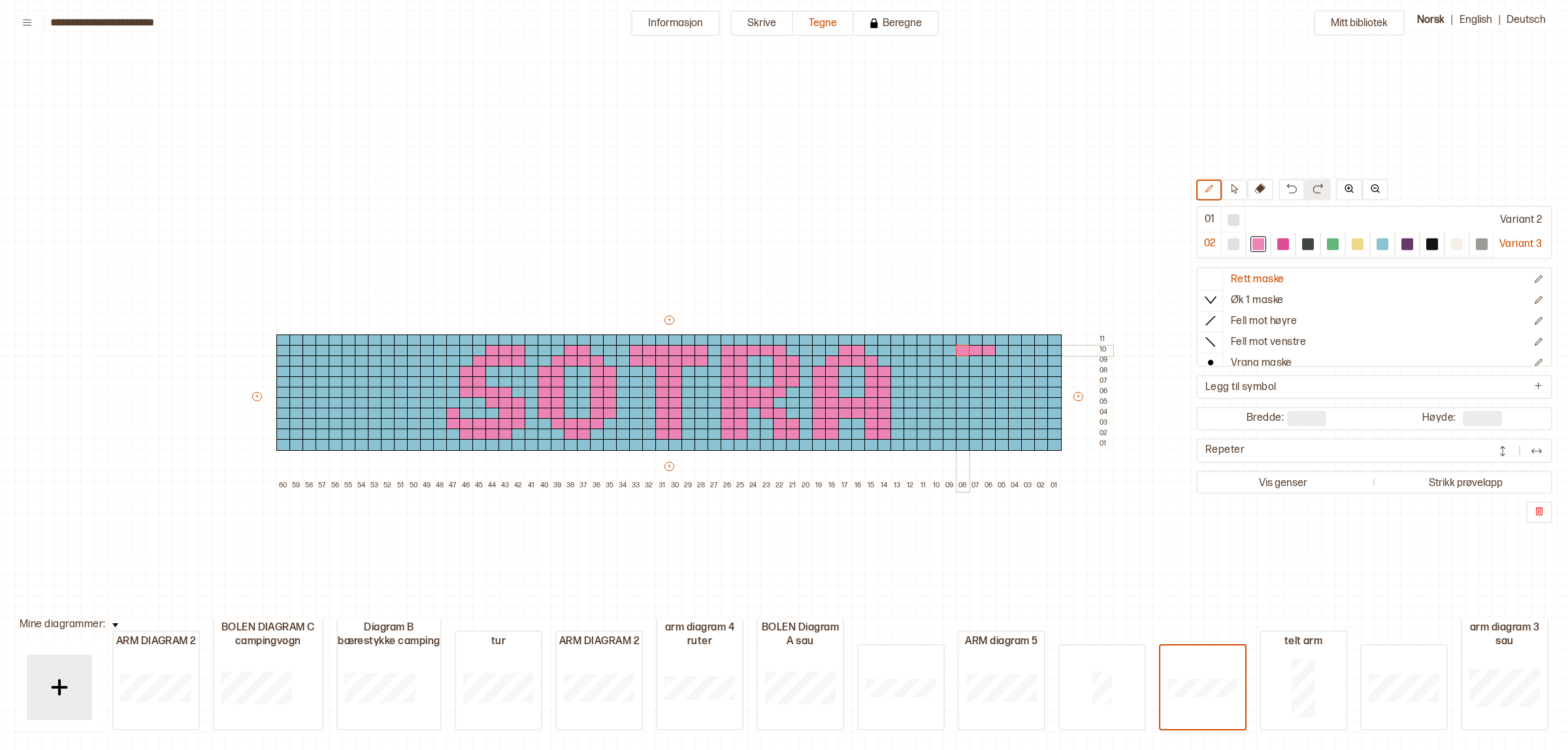
click at [956, 351] on div at bounding box center [962, 351] width 14 height 12
click at [947, 348] on div at bounding box center [949, 351] width 14 height 12
click at [935, 356] on div at bounding box center [936, 361] width 14 height 12
click at [918, 371] on div at bounding box center [923, 371] width 14 height 12
drag, startPoint x: 922, startPoint y: 380, endPoint x: 920, endPoint y: 395, distance: 15.1
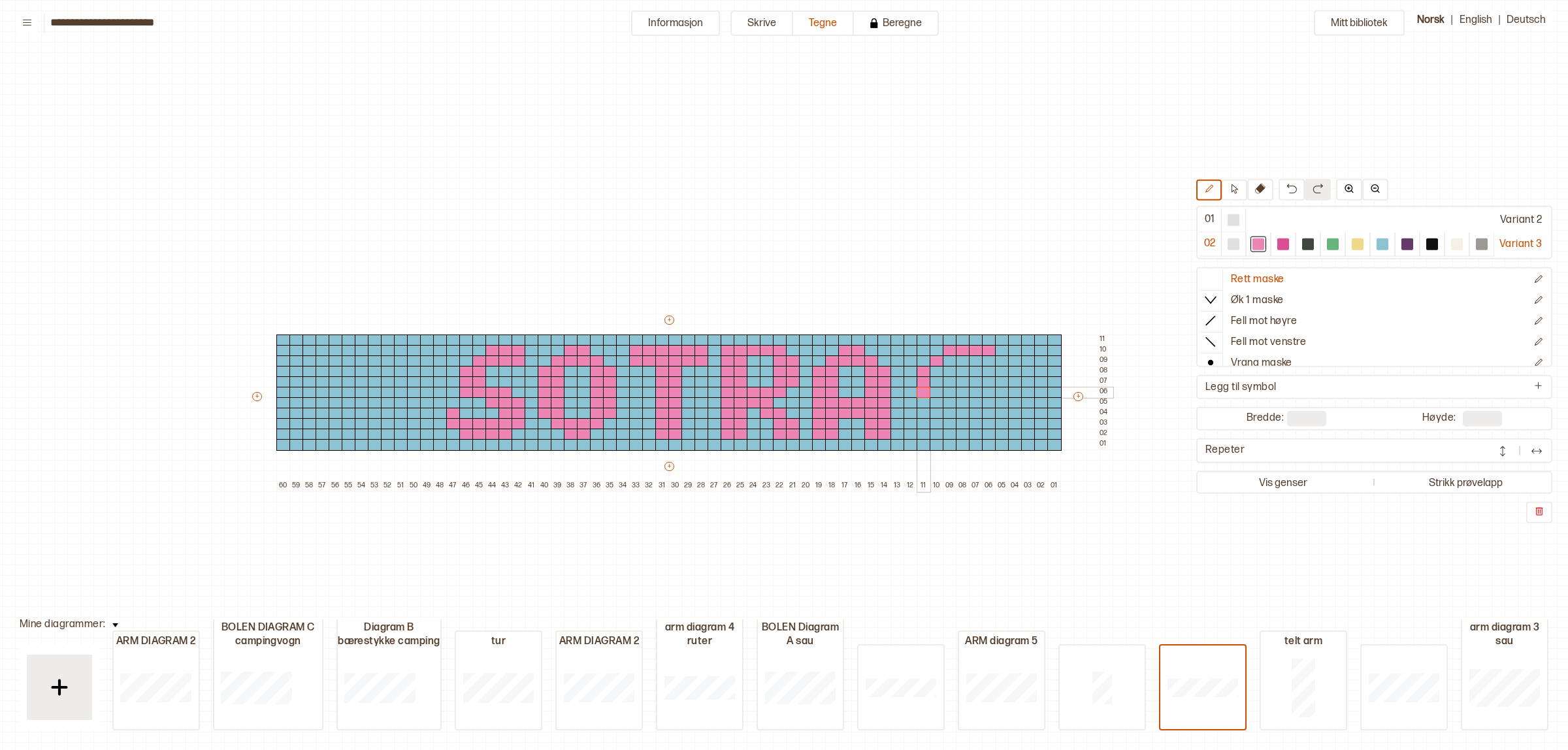
click at [920, 395] on div "+ + + + 60 59 58 57 56 55 54 53 52 51 50 49 48 47 46 45 44 43 42 41 40 39 38 37…" at bounding box center [681, 402] width 863 height 178
drag, startPoint x: 934, startPoint y: 374, endPoint x: 930, endPoint y: 423, distance: 49.2
click at [930, 423] on div "+ + + + 60 59 58 57 56 55 54 53 52 51 50 49 48 47 46 45 44 43 42 41 40 39 38 37…" at bounding box center [681, 402] width 863 height 178
click at [947, 433] on div at bounding box center [949, 435] width 14 height 12
drag, startPoint x: 947, startPoint y: 426, endPoint x: 984, endPoint y: 422, distance: 37.2
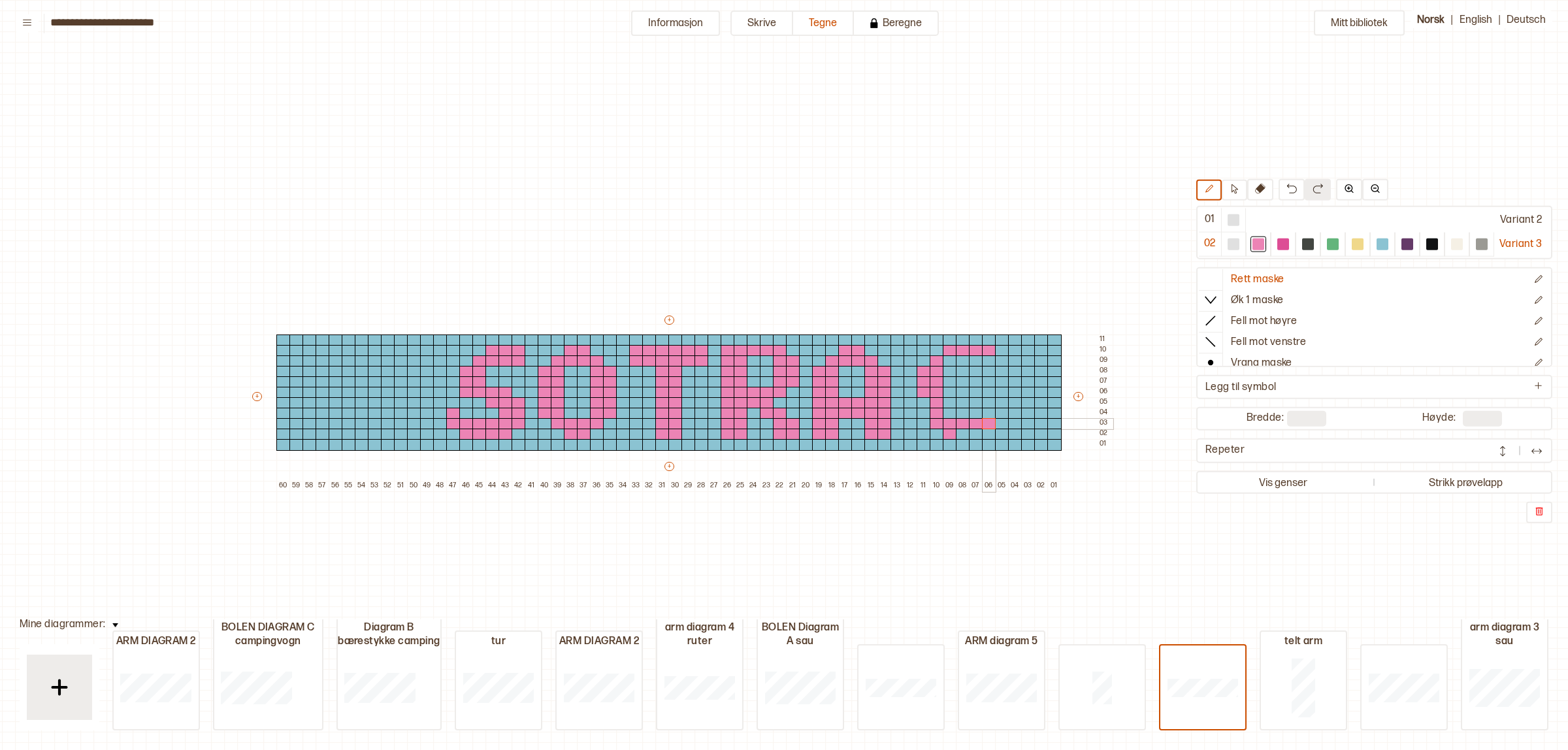
click at [984, 422] on div "+ + + + 60 59 58 57 56 55 54 53 52 51 50 49 48 47 46 45 44 43 42 41 40 39 38 37…" at bounding box center [681, 402] width 863 height 178
click at [989, 434] on div at bounding box center [989, 435] width 14 height 12
drag, startPoint x: 1004, startPoint y: 422, endPoint x: 1001, endPoint y: 409, distance: 13.3
click at [1001, 409] on div "+ + + + 60 59 58 57 56 55 54 53 52 51 50 49 48 47 46 45 44 43 42 41 40 39 38 37…" at bounding box center [681, 402] width 863 height 178
click at [1377, 243] on div at bounding box center [1383, 244] width 12 height 12
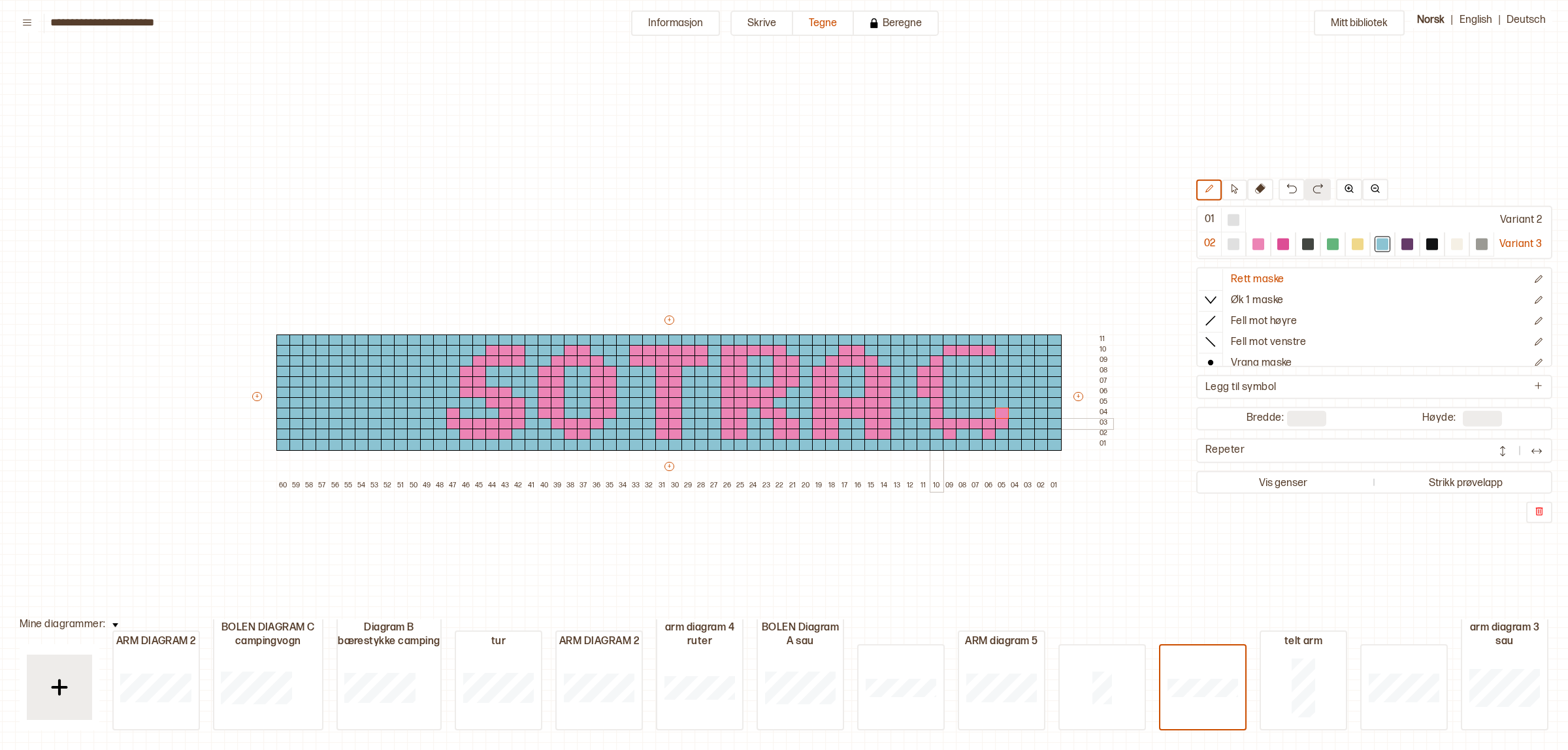
click at [933, 423] on div at bounding box center [936, 423] width 14 height 12
click at [1256, 247] on div at bounding box center [1258, 244] width 12 height 12
drag, startPoint x: 948, startPoint y: 411, endPoint x: 989, endPoint y: 410, distance: 41.0
click at [989, 410] on div "+ + + + 60 59 58 57 56 55 54 53 52 51 50 49 48 47 46 45 44 43 42 41 40 39 38 37…" at bounding box center [681, 402] width 863 height 178
drag, startPoint x: 1380, startPoint y: 242, endPoint x: 1347, endPoint y: 249, distance: 33.7
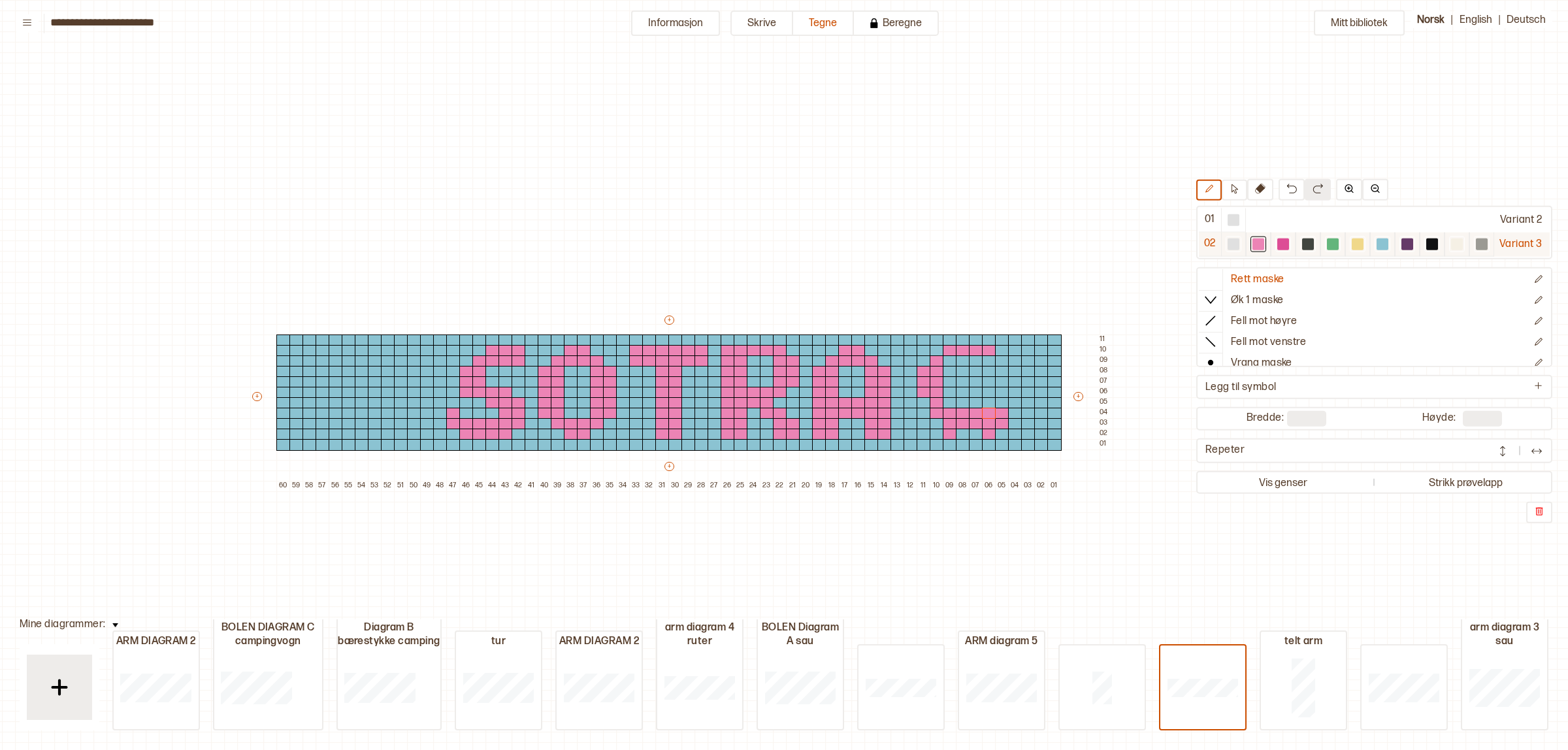
click at [1380, 243] on div at bounding box center [1383, 244] width 12 height 12
click at [1000, 422] on div at bounding box center [1002, 423] width 14 height 12
click at [1246, 248] on div at bounding box center [1258, 244] width 25 height 24
drag, startPoint x: 990, startPoint y: 405, endPoint x: 987, endPoint y: 356, distance: 49.1
click at [985, 357] on div "+ + + + 60 59 58 57 56 55 54 53 52 51 50 49 48 47 46 45 44 43 42 41 40 39 38 37…" at bounding box center [681, 402] width 863 height 178
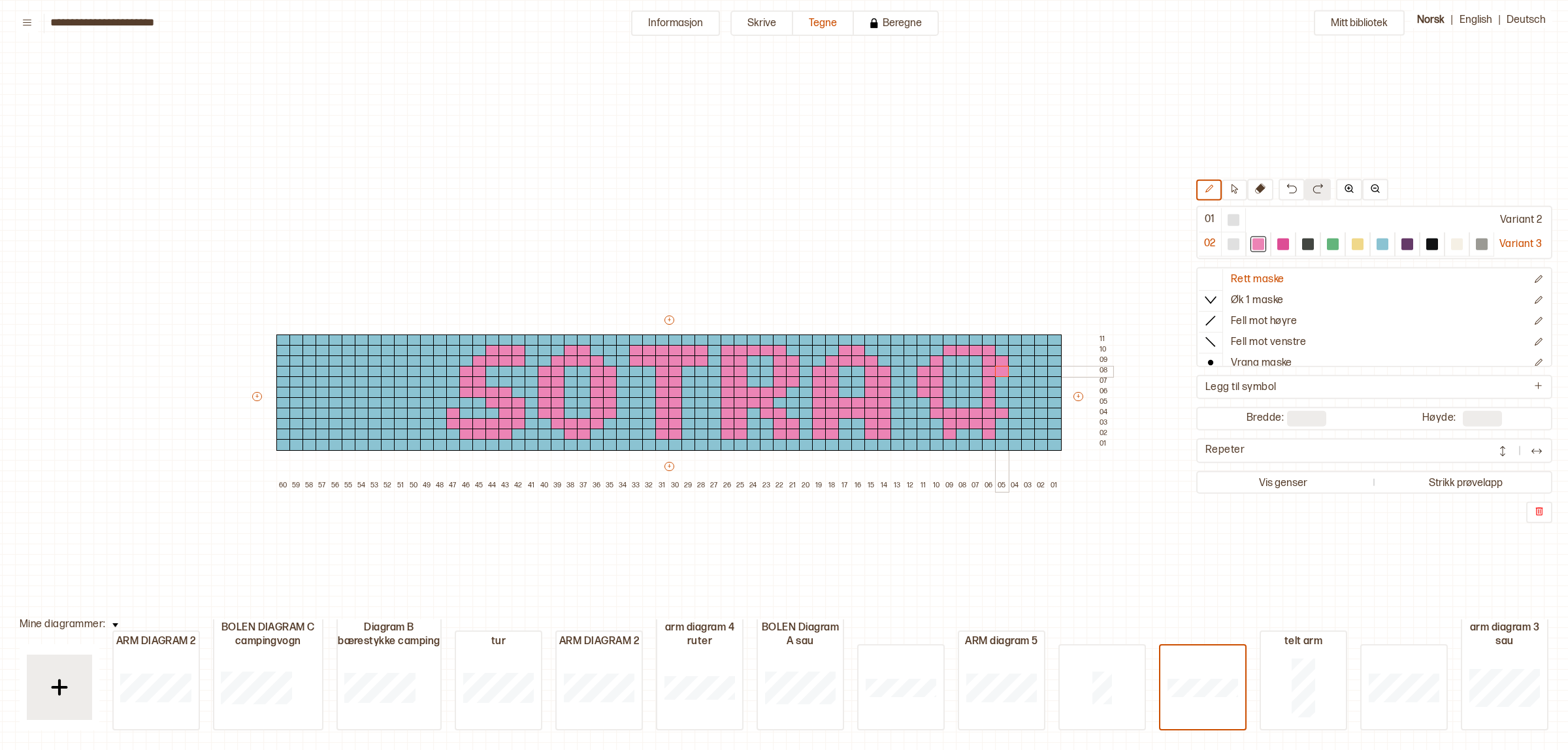
drag, startPoint x: 998, startPoint y: 360, endPoint x: 1022, endPoint y: 350, distance: 26.0
click at [998, 369] on div "+ + + + 60 59 58 57 56 55 54 53 52 51 50 49 48 47 46 45 44 43 42 41 40 39 38 37…" at bounding box center [681, 402] width 863 height 178
drag, startPoint x: 1374, startPoint y: 239, endPoint x: 1311, endPoint y: 243, distance: 63.1
click at [1377, 240] on div at bounding box center [1383, 244] width 12 height 12
click at [996, 357] on div at bounding box center [1002, 361] width 14 height 12
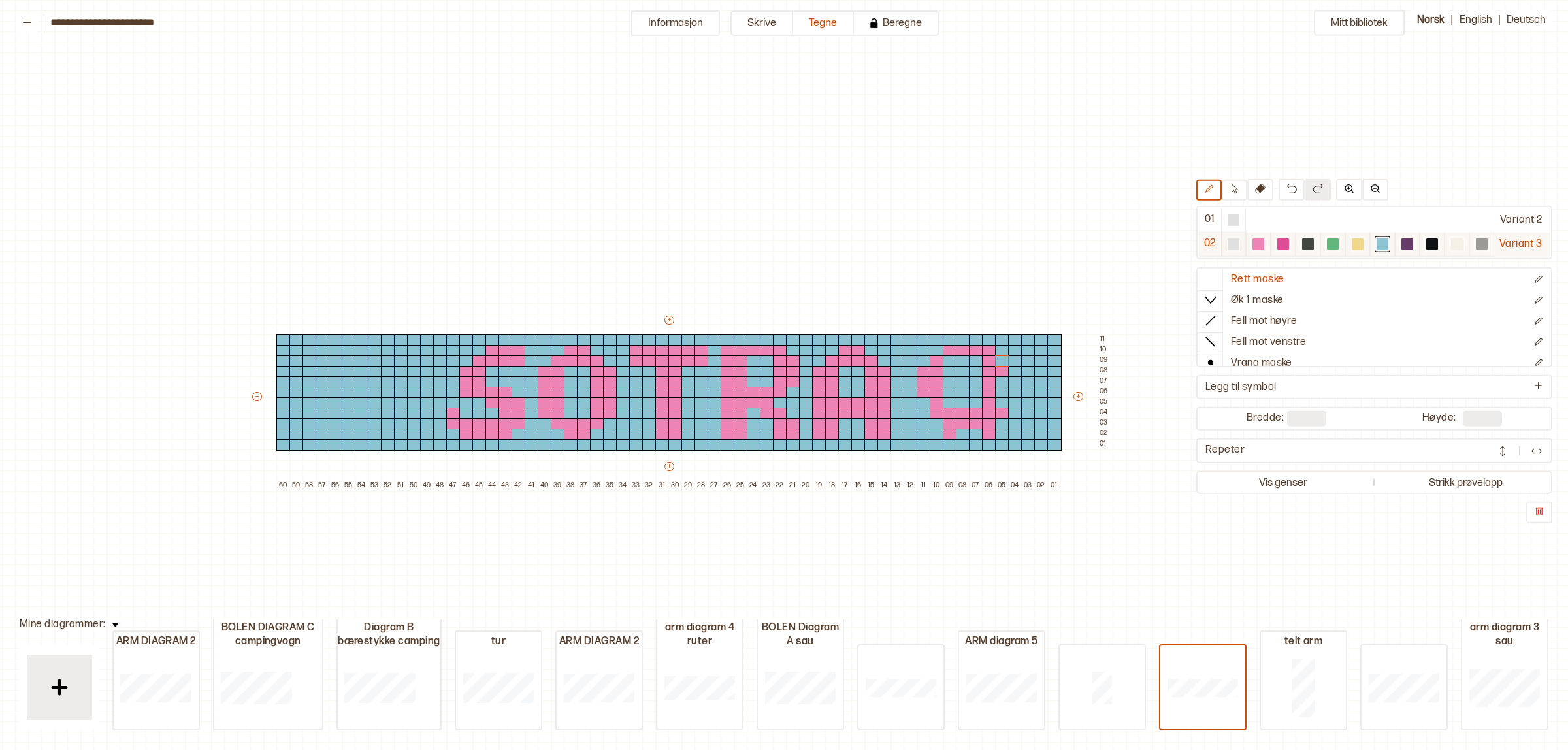
click at [1246, 246] on div at bounding box center [1258, 244] width 25 height 24
drag, startPoint x: 1002, startPoint y: 377, endPoint x: 1001, endPoint y: 386, distance: 9.1
click at [1001, 386] on div "+ + + + 60 59 58 57 56 55 54 53 52 51 50 49 48 47 46 45 44 43 42 41 40 39 38 37…" at bounding box center [681, 402] width 863 height 178
drag, startPoint x: 948, startPoint y: 358, endPoint x: 981, endPoint y: 356, distance: 33.1
click at [981, 356] on div "+ + + + 60 59 58 57 56 55 54 53 52 51 50 49 48 47 46 45 44 43 42 41 40 39 38 37…" at bounding box center [681, 402] width 863 height 178
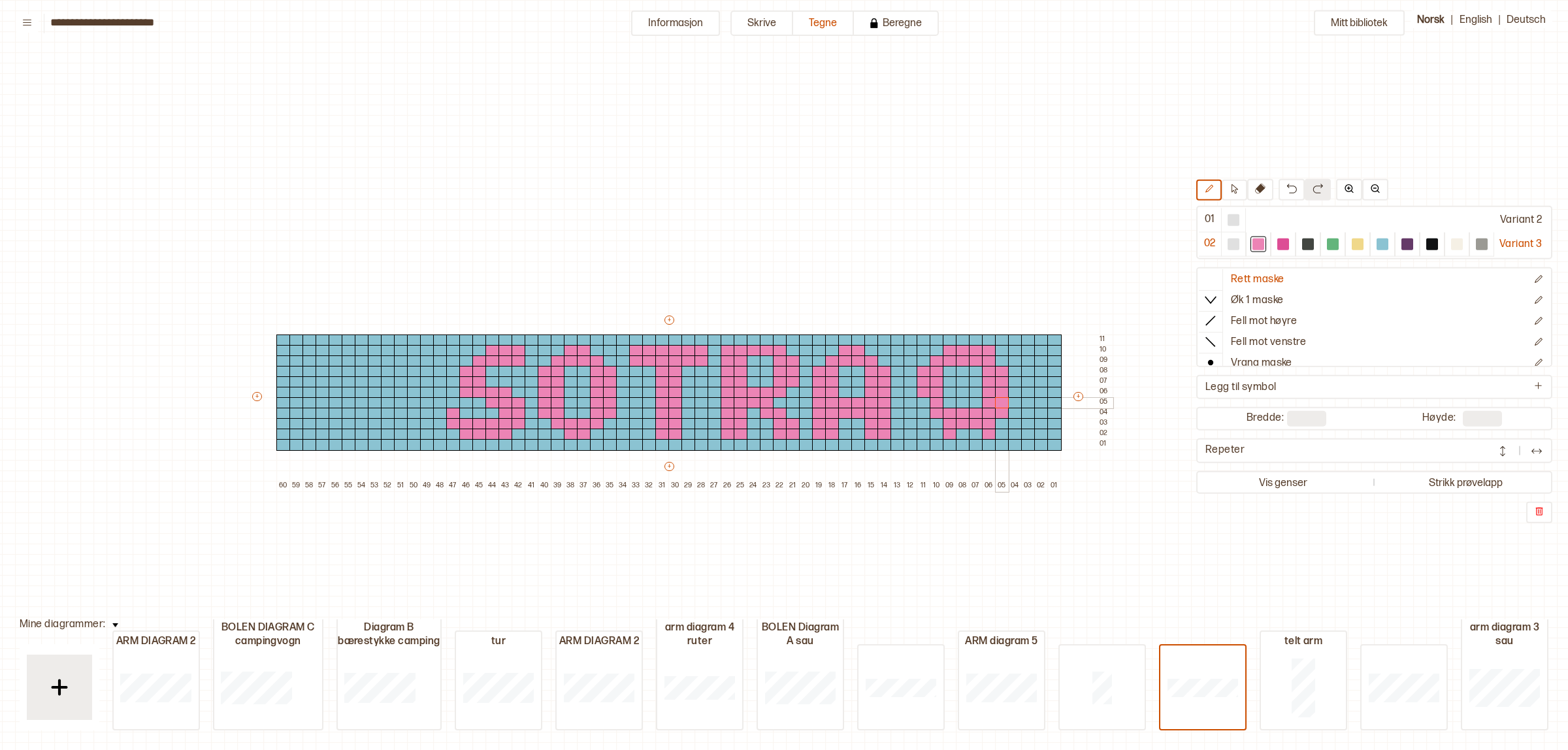
click at [999, 400] on div at bounding box center [1002, 403] width 14 height 12
drag, startPoint x: 1012, startPoint y: 381, endPoint x: 1012, endPoint y: 397, distance: 16.0
click at [1012, 397] on div "+ + + + 60 59 58 57 56 55 54 53 52 51 50 49 48 47 46 45 44 43 42 41 40 39 38 37…" at bounding box center [681, 402] width 863 height 178
click at [1011, 371] on div at bounding box center [1015, 371] width 14 height 12
click at [996, 356] on div at bounding box center [1002, 361] width 14 height 12
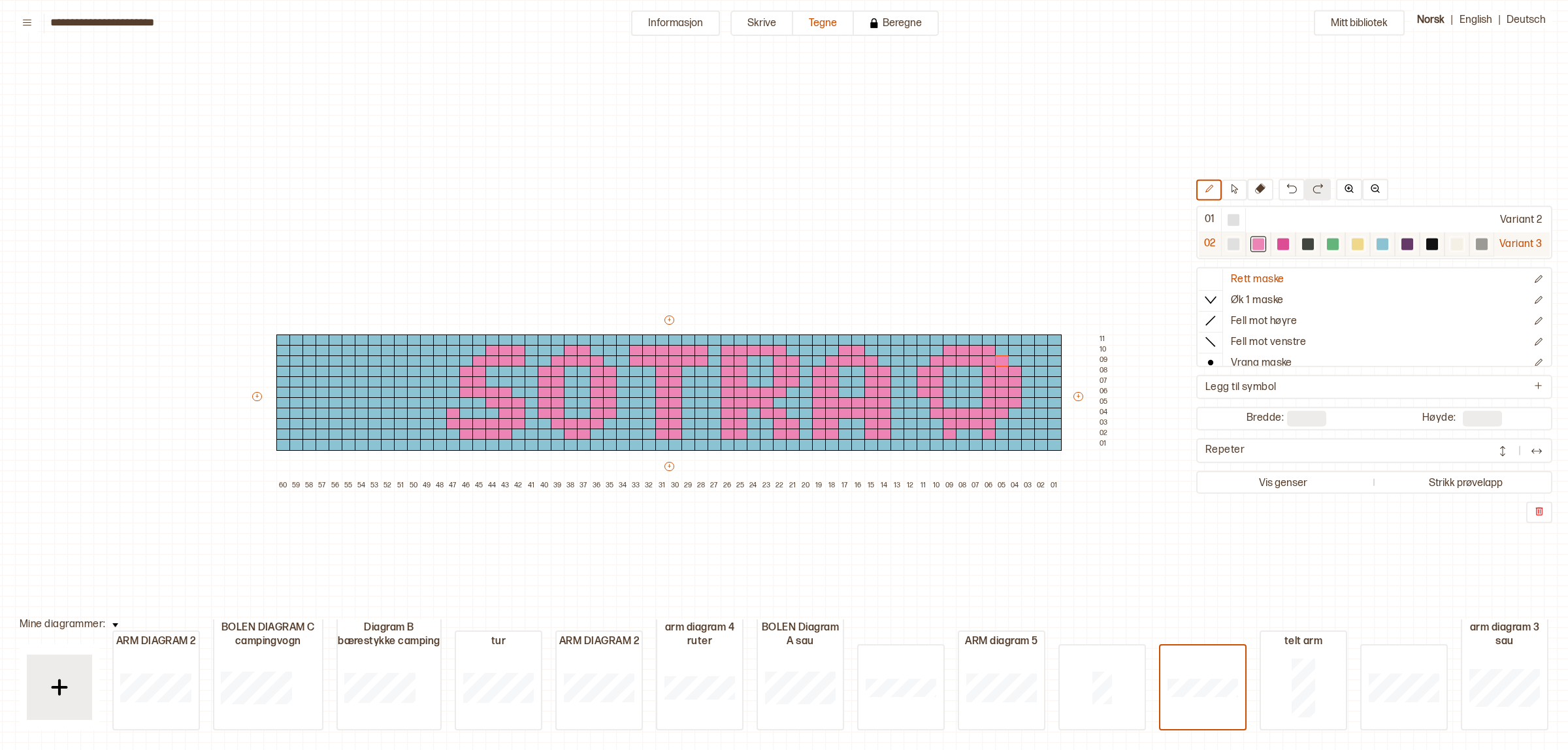
drag, startPoint x: 1380, startPoint y: 236, endPoint x: 1333, endPoint y: 253, distance: 50.0
click at [1380, 238] on div at bounding box center [1383, 244] width 16 height 16
click at [1011, 402] on div at bounding box center [1015, 403] width 14 height 12
click at [1255, 242] on div at bounding box center [1258, 244] width 12 height 12
click at [1387, 243] on div at bounding box center [1383, 244] width 16 height 16
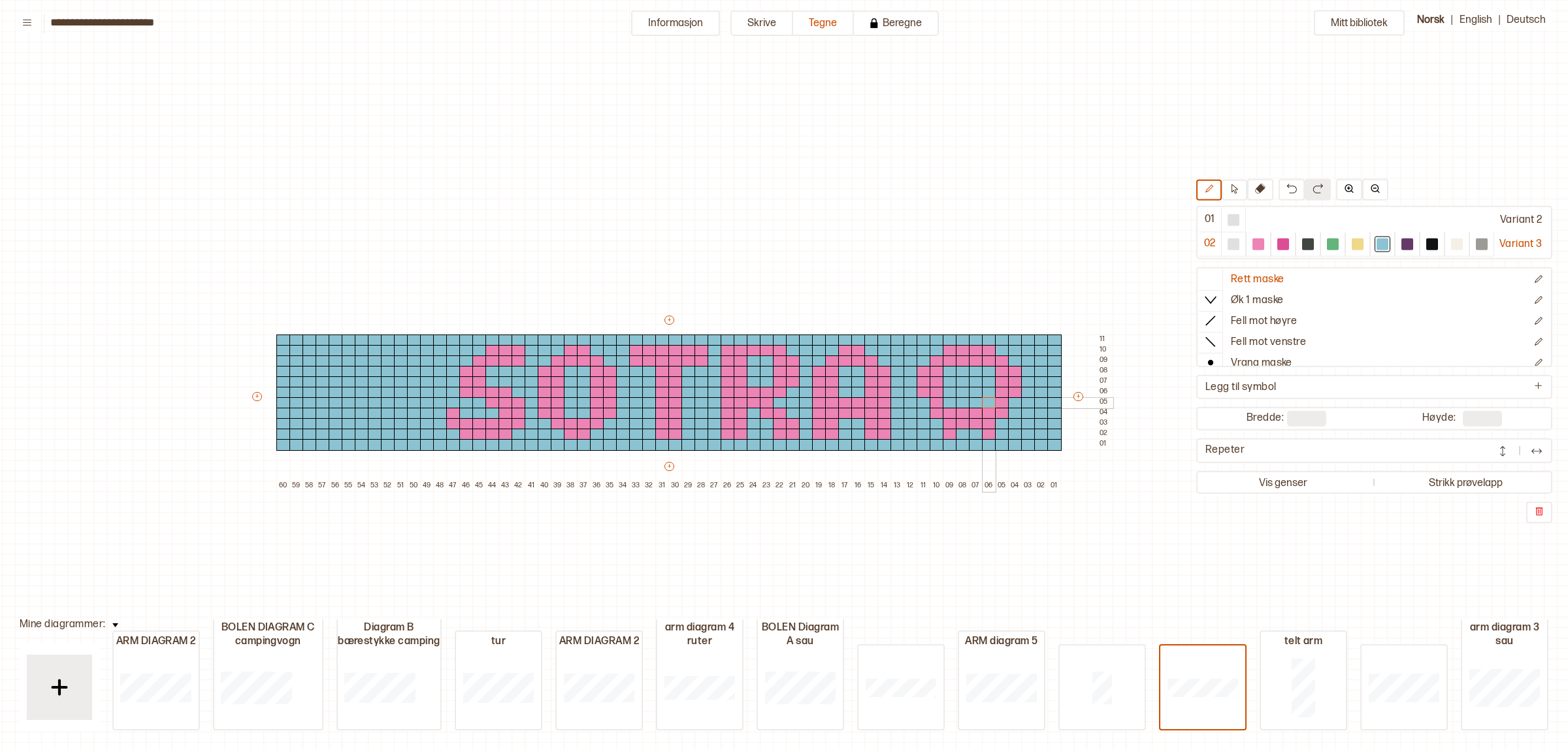
drag, startPoint x: 988, startPoint y: 373, endPoint x: 991, endPoint y: 400, distance: 27.2
click at [991, 400] on div "+ + + + 60 59 58 57 56 55 54 53 52 51 50 49 48 47 46 45 44 43 42 41 40 39 38 37…" at bounding box center [681, 402] width 863 height 178
click at [1253, 245] on div at bounding box center [1258, 244] width 12 height 12
click at [949, 383] on div at bounding box center [949, 382] width 14 height 12
drag, startPoint x: 951, startPoint y: 398, endPoint x: 989, endPoint y: 398, distance: 38.0
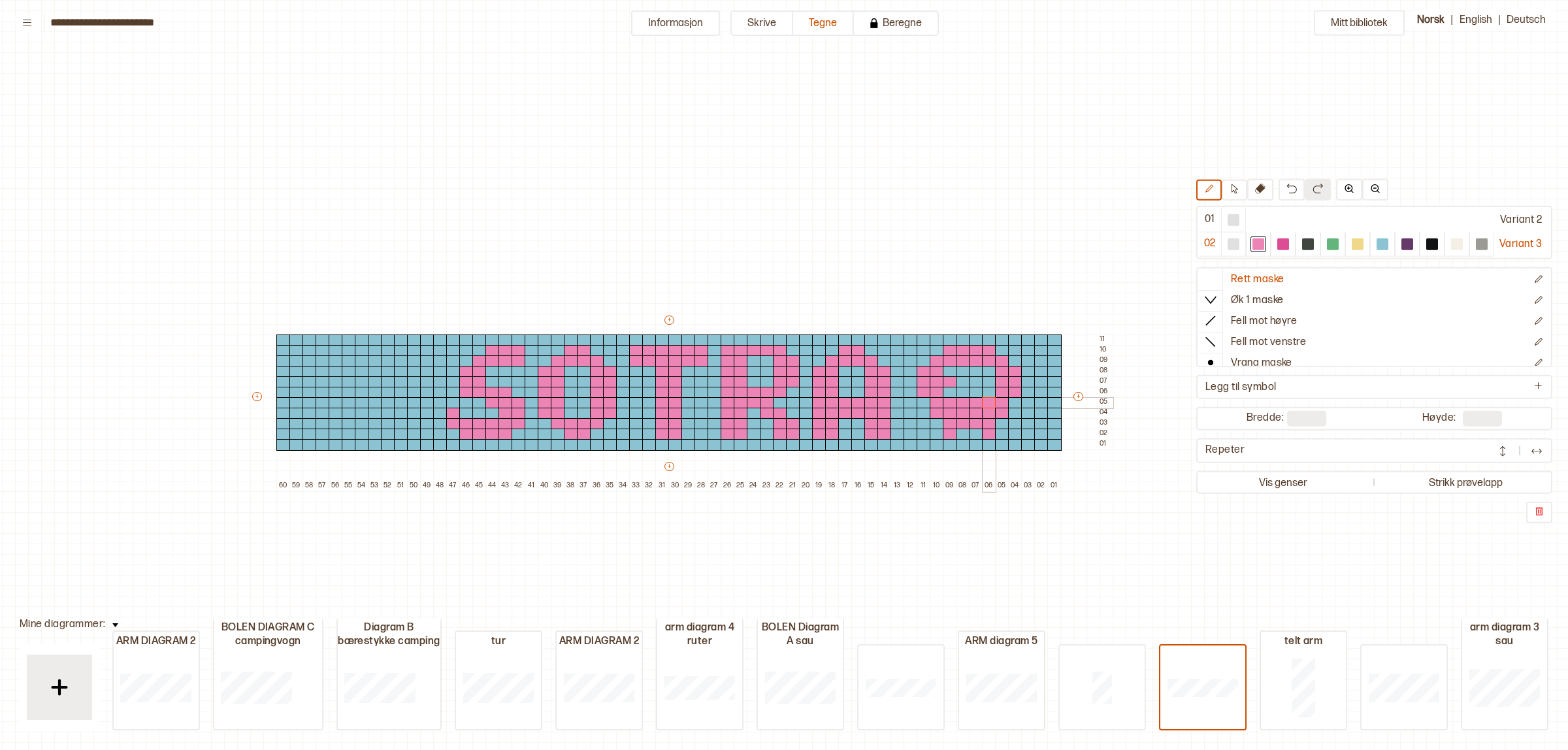
click at [989, 398] on div "+ + + + 60 59 58 57 56 55 54 53 52 51 50 49 48 47 46 45 44 43 42 41 40 39 38 37…" at bounding box center [681, 402] width 863 height 178
click at [952, 387] on div at bounding box center [949, 393] width 14 height 12
click at [987, 387] on div at bounding box center [989, 393] width 14 height 12
click at [989, 382] on div at bounding box center [989, 382] width 14 height 12
click at [409, 363] on div at bounding box center [414, 361] width 14 height 12
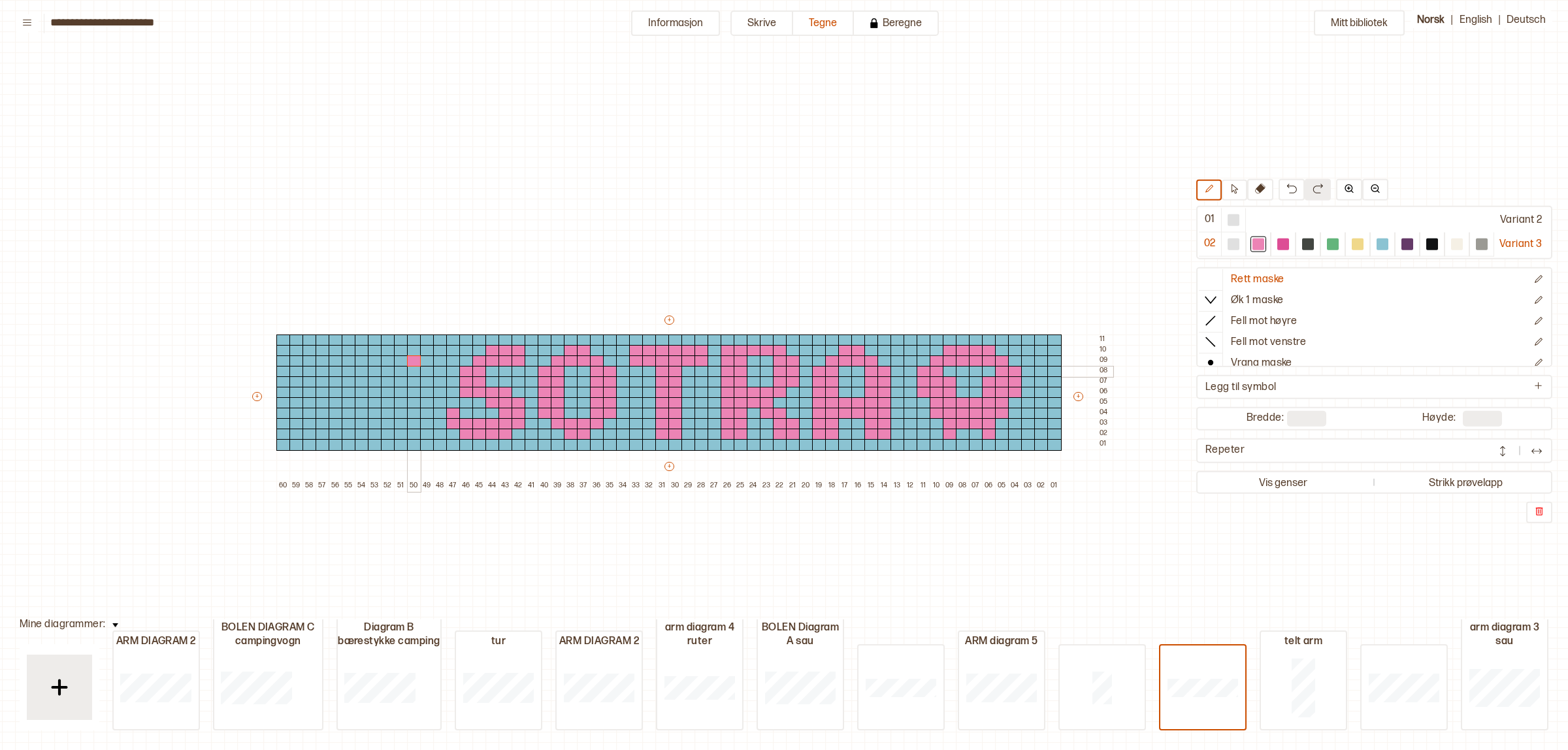
click at [411, 369] on div at bounding box center [414, 371] width 14 height 12
click at [411, 382] on div at bounding box center [414, 382] width 14 height 12
click at [411, 394] on div at bounding box center [414, 393] width 14 height 12
drag, startPoint x: 1377, startPoint y: 246, endPoint x: 1308, endPoint y: 258, distance: 70.0
click at [1379, 245] on div at bounding box center [1383, 244] width 12 height 12
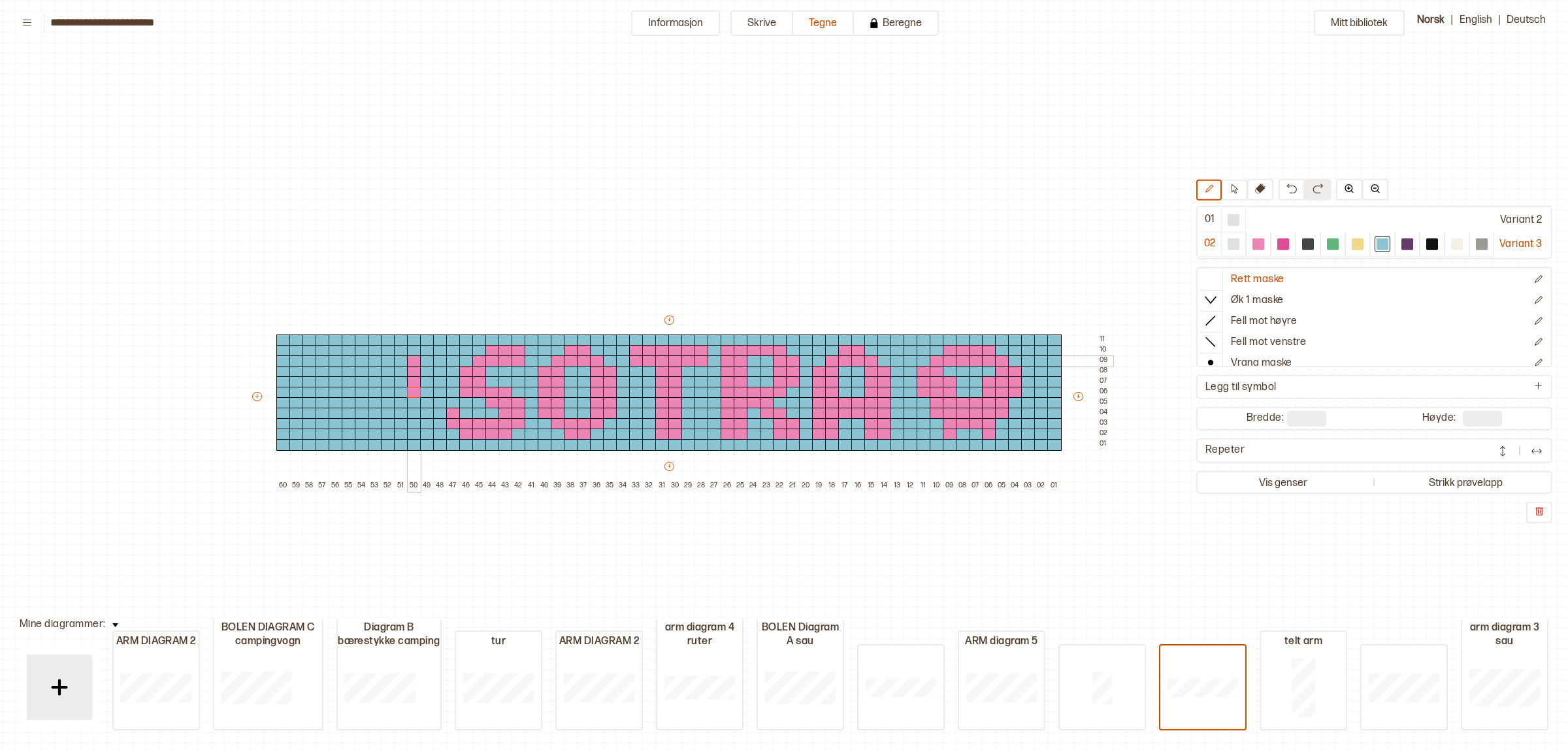
click at [413, 360] on div at bounding box center [414, 361] width 14 height 12
click at [1256, 243] on div at bounding box center [1258, 244] width 12 height 12
drag, startPoint x: 399, startPoint y: 356, endPoint x: 397, endPoint y: 408, distance: 52.0
click at [397, 408] on div "+ + + + 60 59 58 57 56 55 54 53 52 51 50 49 48 47 46 45 44 43 42 41 40 39 38 37…" at bounding box center [681, 402] width 863 height 178
click at [383, 356] on div at bounding box center [387, 361] width 14 height 12
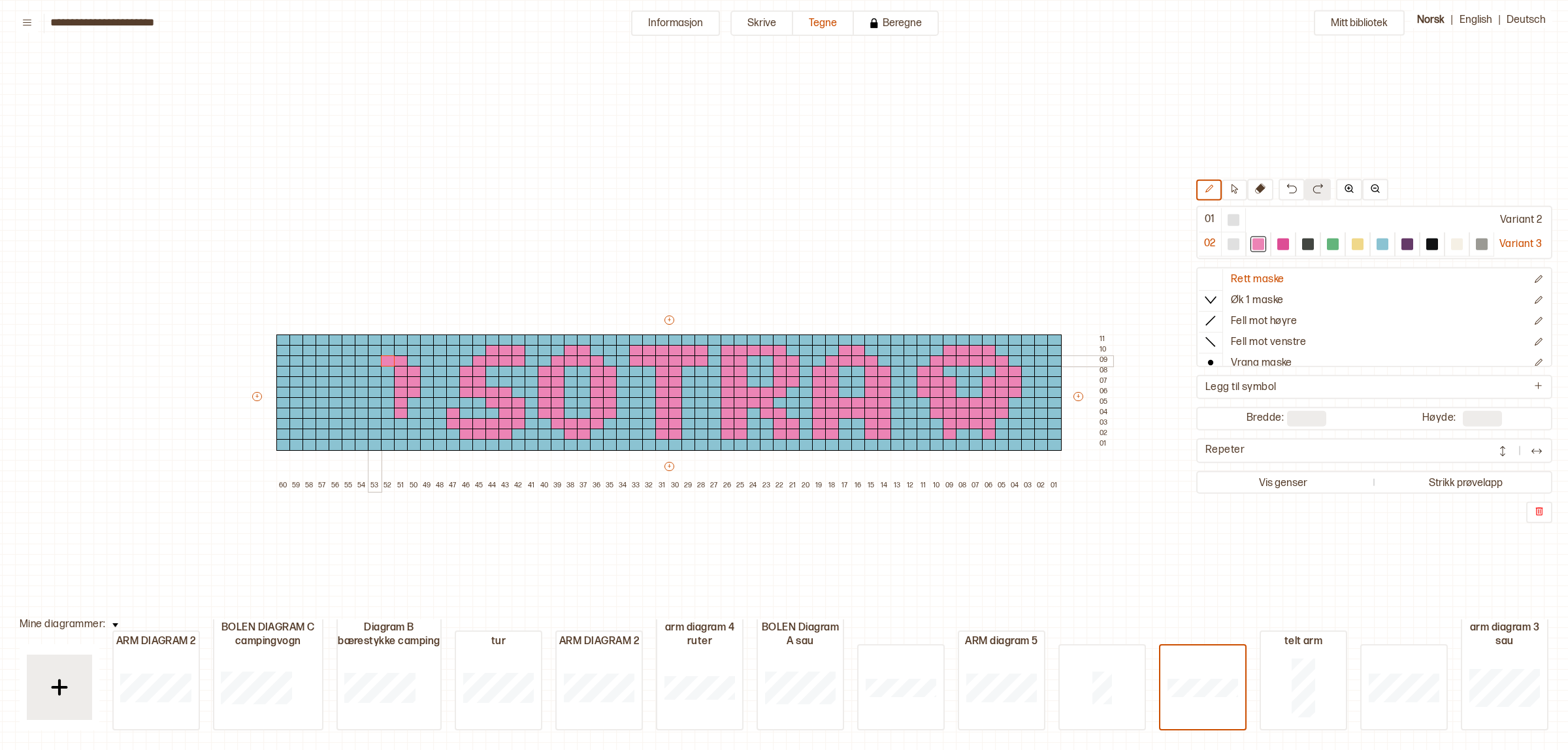
click at [376, 359] on div at bounding box center [374, 361] width 14 height 12
click at [363, 360] on div at bounding box center [361, 361] width 14 height 12
drag, startPoint x: 350, startPoint y: 361, endPoint x: 333, endPoint y: 360, distance: 17.0
click at [347, 361] on div at bounding box center [348, 361] width 14 height 12
click at [333, 360] on div at bounding box center [335, 361] width 14 height 12
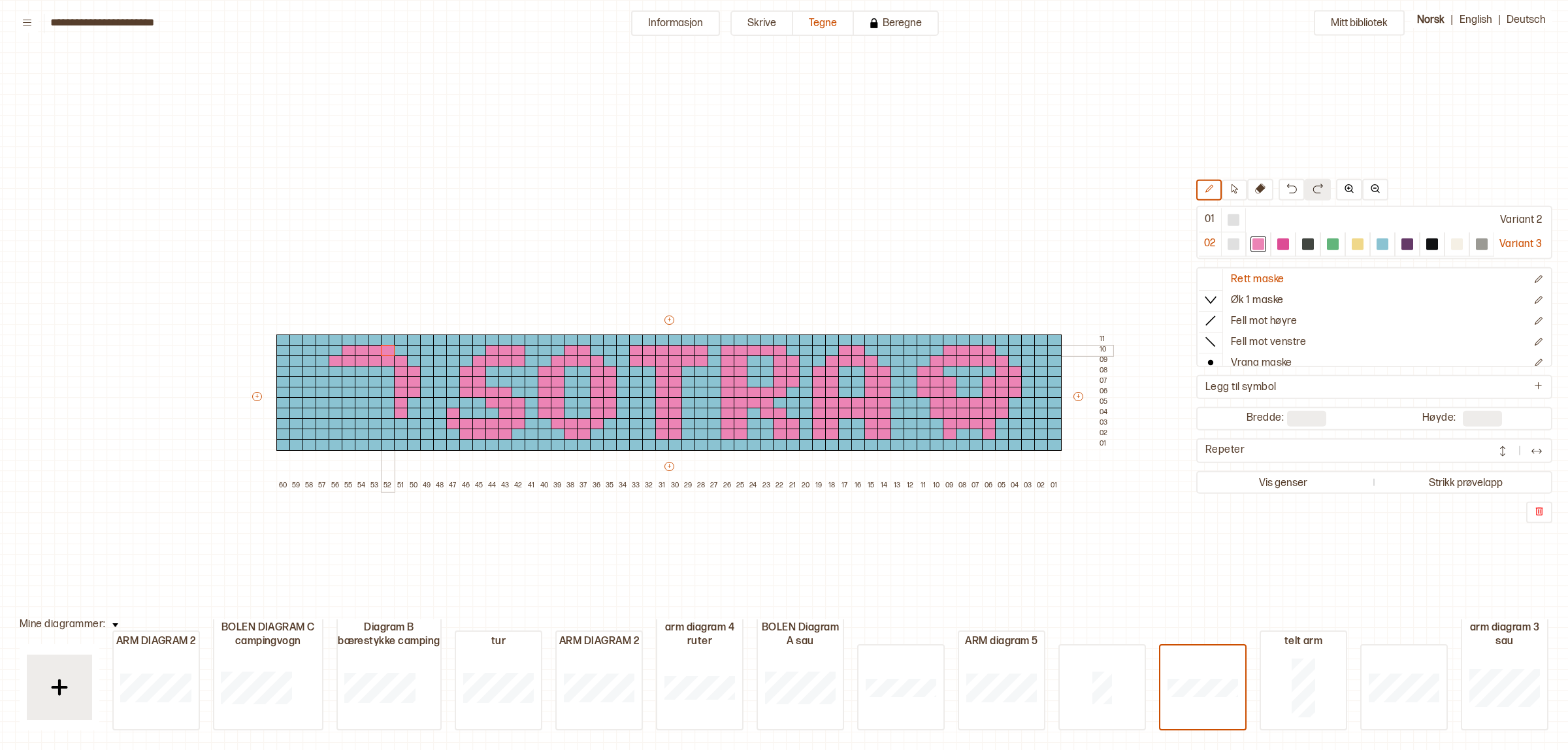
drag, startPoint x: 345, startPoint y: 350, endPoint x: 383, endPoint y: 347, distance: 38.1
click at [383, 347] on div "+ + + + 60 59 58 57 56 55 54 53 52 51 50 49 48 47 46 45 44 43 42 41 40 39 38 37…" at bounding box center [681, 402] width 863 height 178
drag, startPoint x: 333, startPoint y: 366, endPoint x: 389, endPoint y: 413, distance: 73.1
click at [389, 413] on div "+ + + + 60 59 58 57 56 55 54 53 52 51 50 49 48 47 46 45 44 43 42 41 40 39 38 37…" at bounding box center [681, 402] width 863 height 178
drag, startPoint x: 324, startPoint y: 370, endPoint x: 320, endPoint y: 396, distance: 26.3
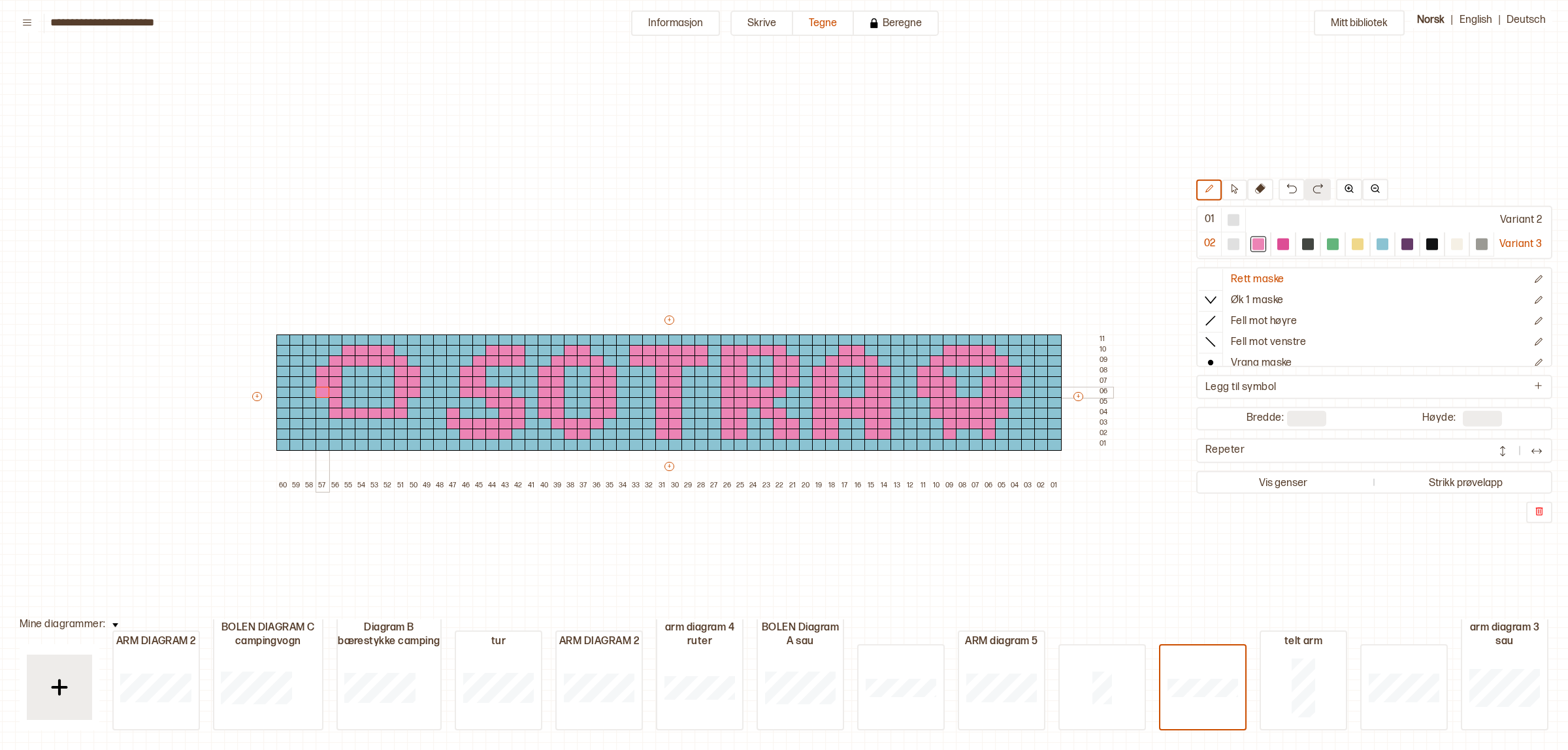
click at [320, 394] on div "+ + + + 60 59 58 57 56 55 54 53 52 51 50 49 48 47 46 45 44 43 42 41 40 39 38 37…" at bounding box center [681, 402] width 863 height 178
click at [348, 403] on div at bounding box center [348, 403] width 14 height 12
click at [389, 400] on div at bounding box center [387, 403] width 14 height 12
drag, startPoint x: 350, startPoint y: 422, endPoint x: 383, endPoint y: 421, distance: 33.0
click at [383, 421] on div "+ + + + 60 59 58 57 56 55 54 53 52 51 50 49 48 47 46 45 44 43 42 41 40 39 38 37…" at bounding box center [681, 402] width 863 height 178
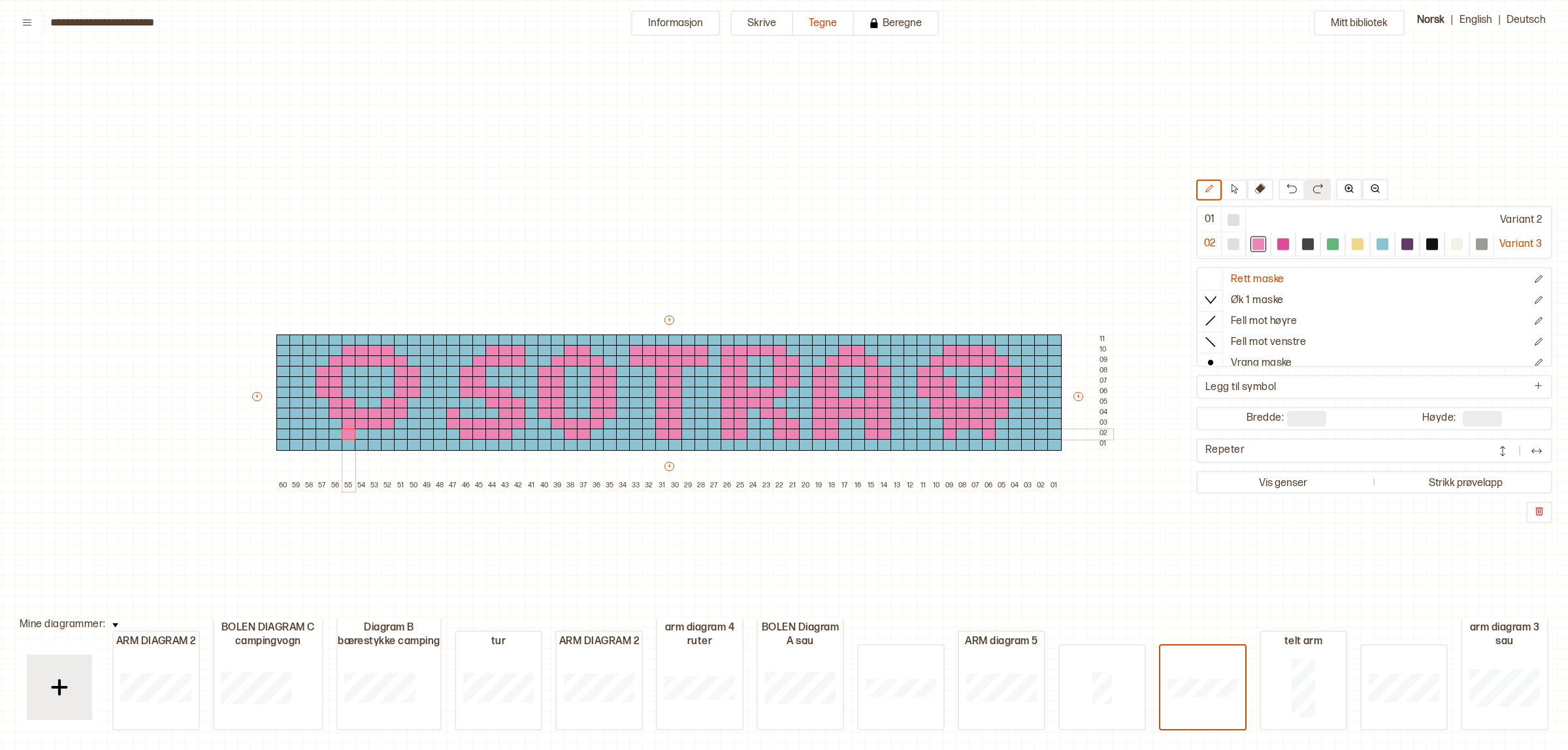
click at [343, 435] on div at bounding box center [348, 435] width 14 height 12
click at [381, 432] on div at bounding box center [387, 435] width 14 height 12
click at [350, 394] on div at bounding box center [348, 393] width 14 height 12
click at [390, 390] on div at bounding box center [387, 393] width 14 height 12
drag, startPoint x: 361, startPoint y: 406, endPoint x: 370, endPoint y: 404, distance: 9.2
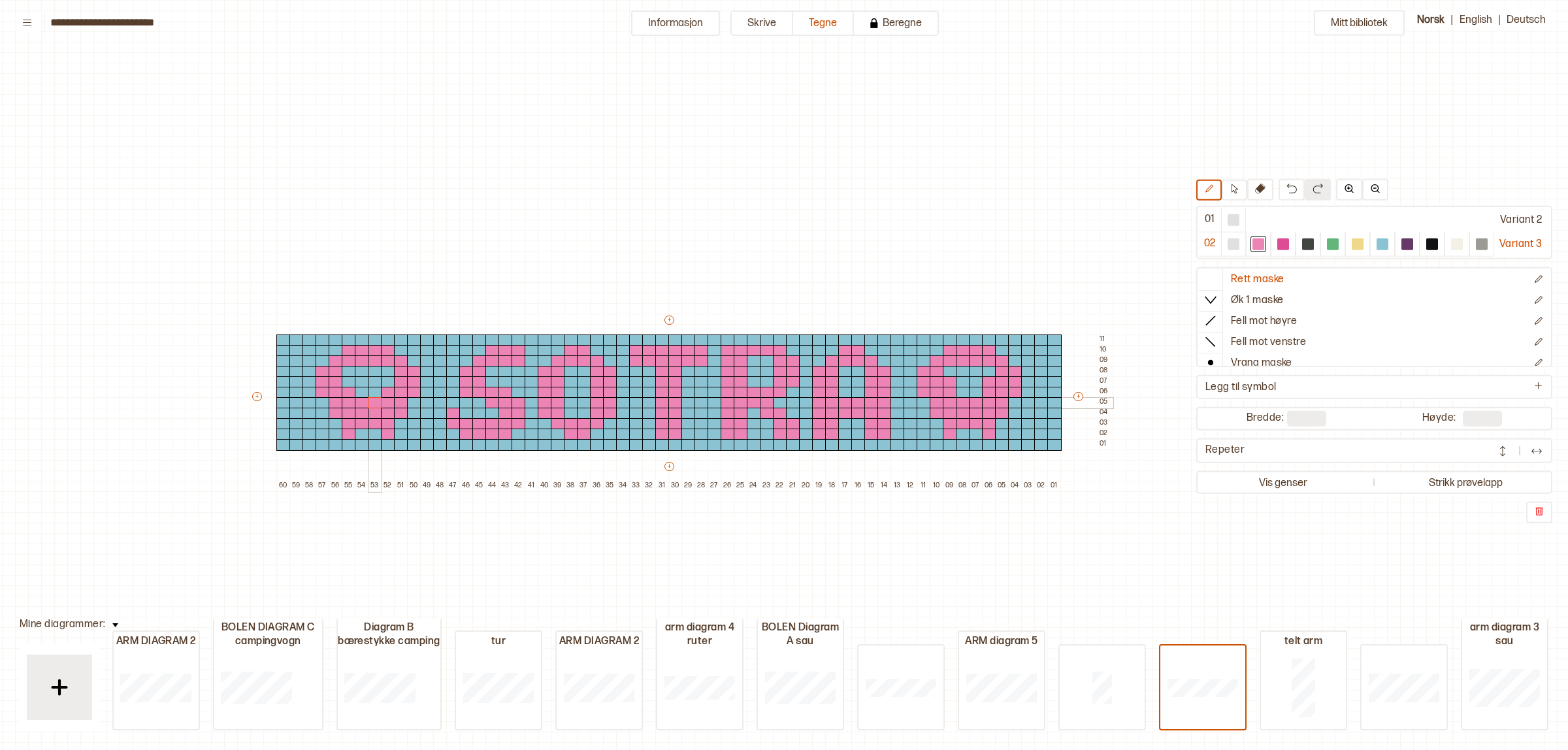
click at [370, 404] on div "+ + + + 60 59 58 57 56 55 54 53 52 51 50 49 48 47 46 45 44 43 42 41 40 39 38 37…" at bounding box center [681, 402] width 863 height 178
click at [348, 383] on div at bounding box center [348, 382] width 14 height 12
click at [386, 381] on div at bounding box center [387, 382] width 14 height 12
click at [1387, 243] on div at bounding box center [1383, 244] width 12 height 12
click at [1024, 493] on p "Ny kolonne til høyre" at bounding box center [1031, 495] width 68 height 10
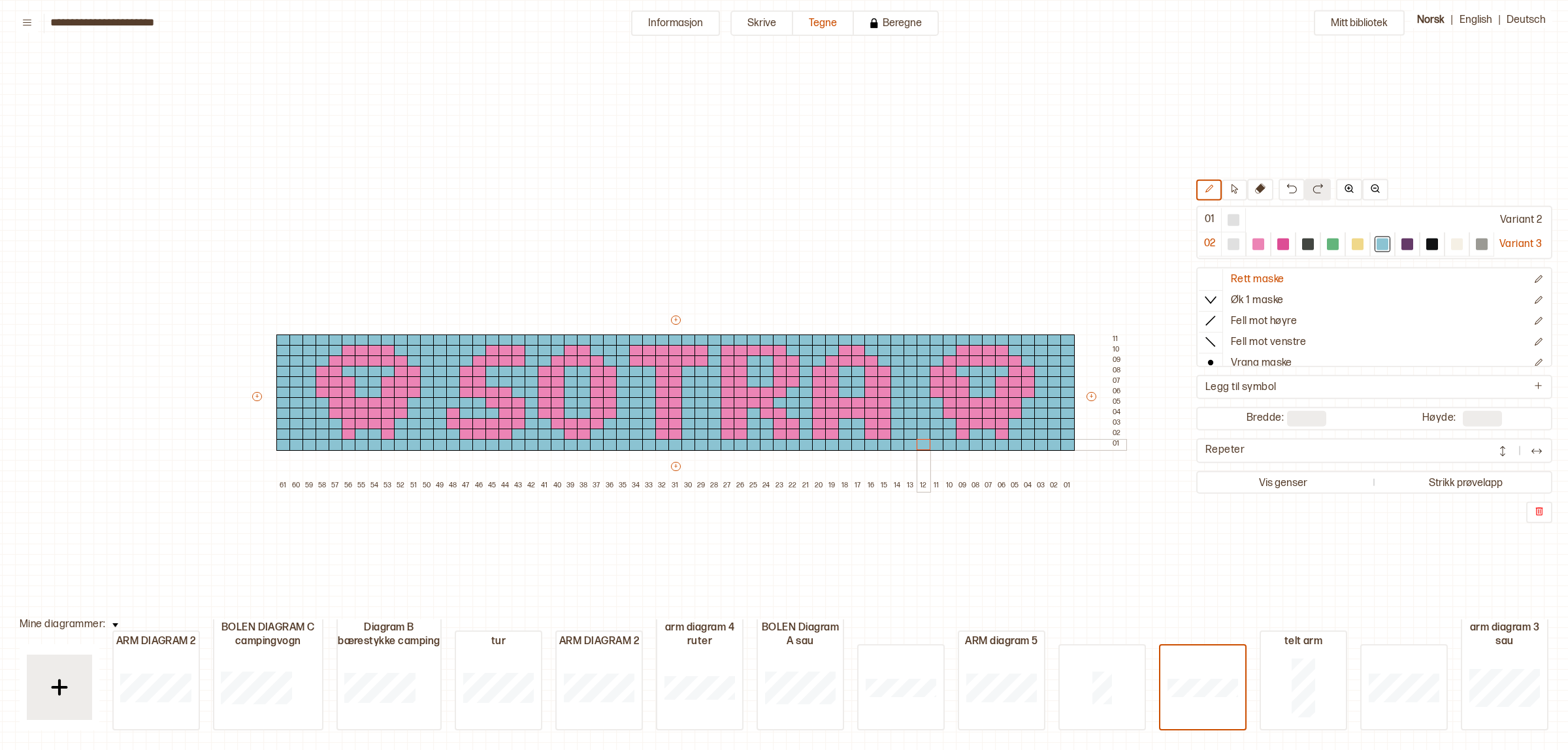
drag, startPoint x: 921, startPoint y: 355, endPoint x: 925, endPoint y: 449, distance: 94.1
click at [925, 449] on div "+ + + + 61 60 59 58 57 56 55 54 53 52 51 50 49 48 47 46 45 44 43 42 41 40 39 38…" at bounding box center [688, 402] width 876 height 178
click at [1173, 552] on p "Slett kolonne" at bounding box center [1177, 553] width 46 height 10
type input "**"
click at [1171, 517] on p "Ny rad under" at bounding box center [1164, 516] width 45 height 10
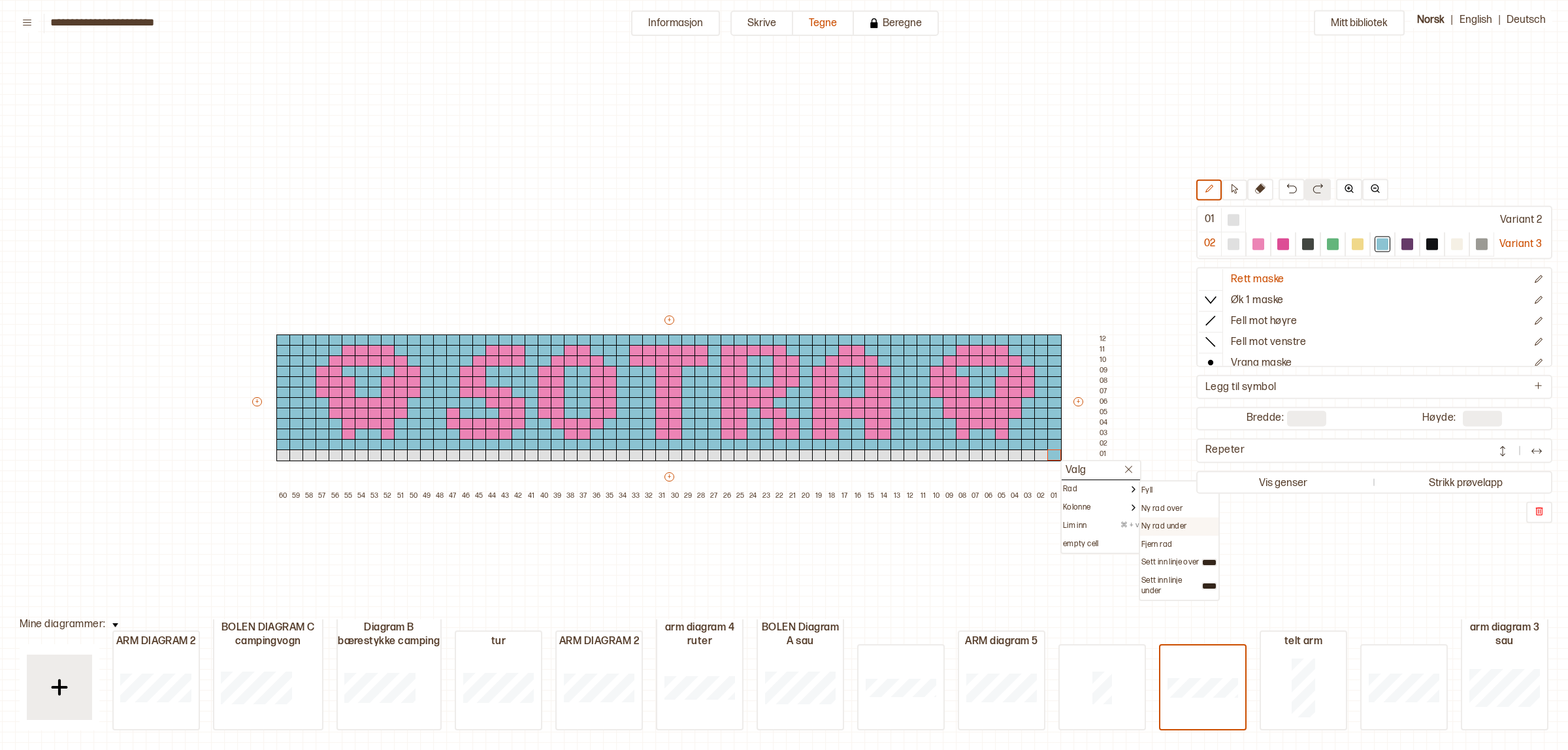
click at [1162, 526] on p "Ny rad under" at bounding box center [1164, 526] width 45 height 10
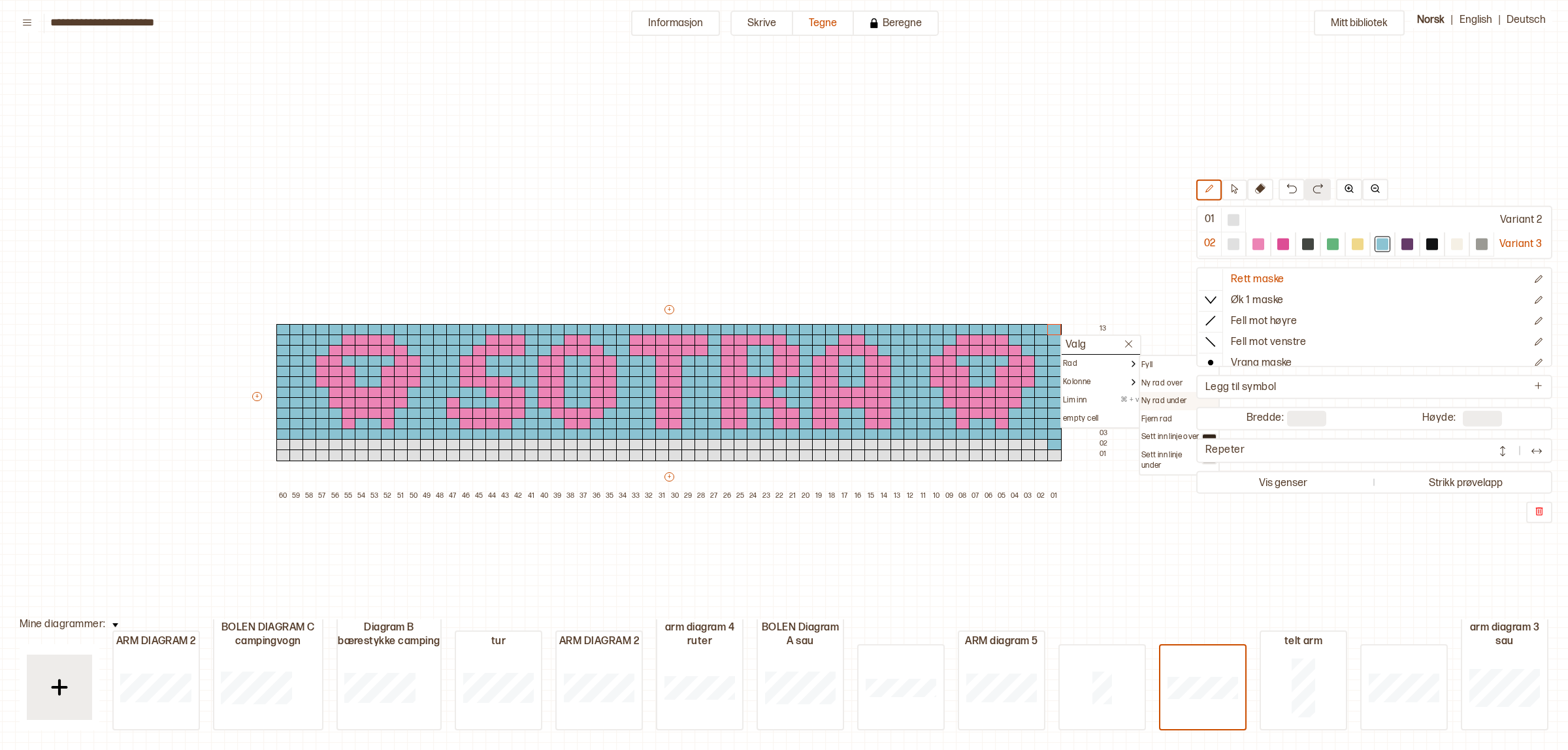
click at [1160, 400] on p "Ny rad under" at bounding box center [1164, 401] width 45 height 10
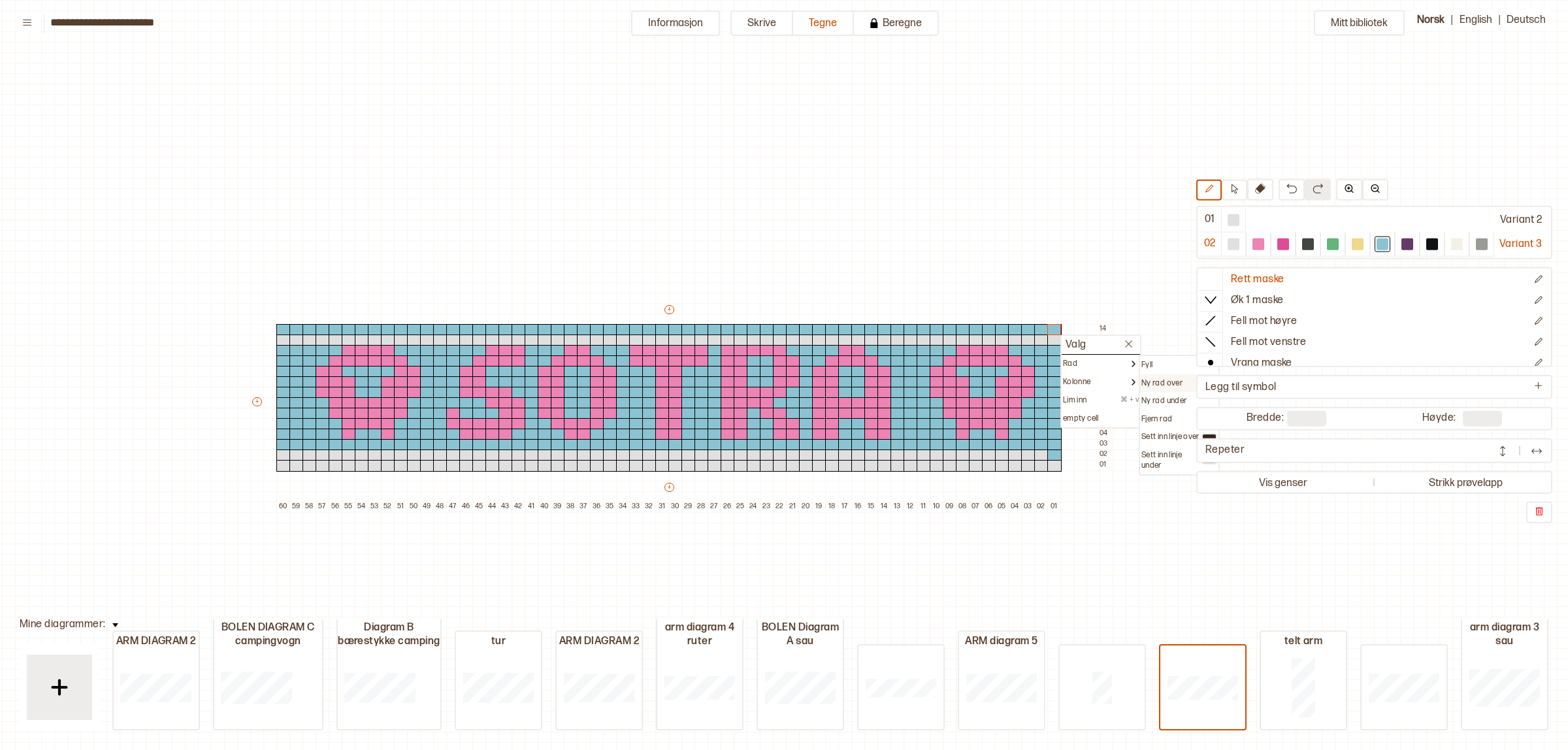
click at [1160, 381] on p "Ny rad over" at bounding box center [1162, 383] width 41 height 10
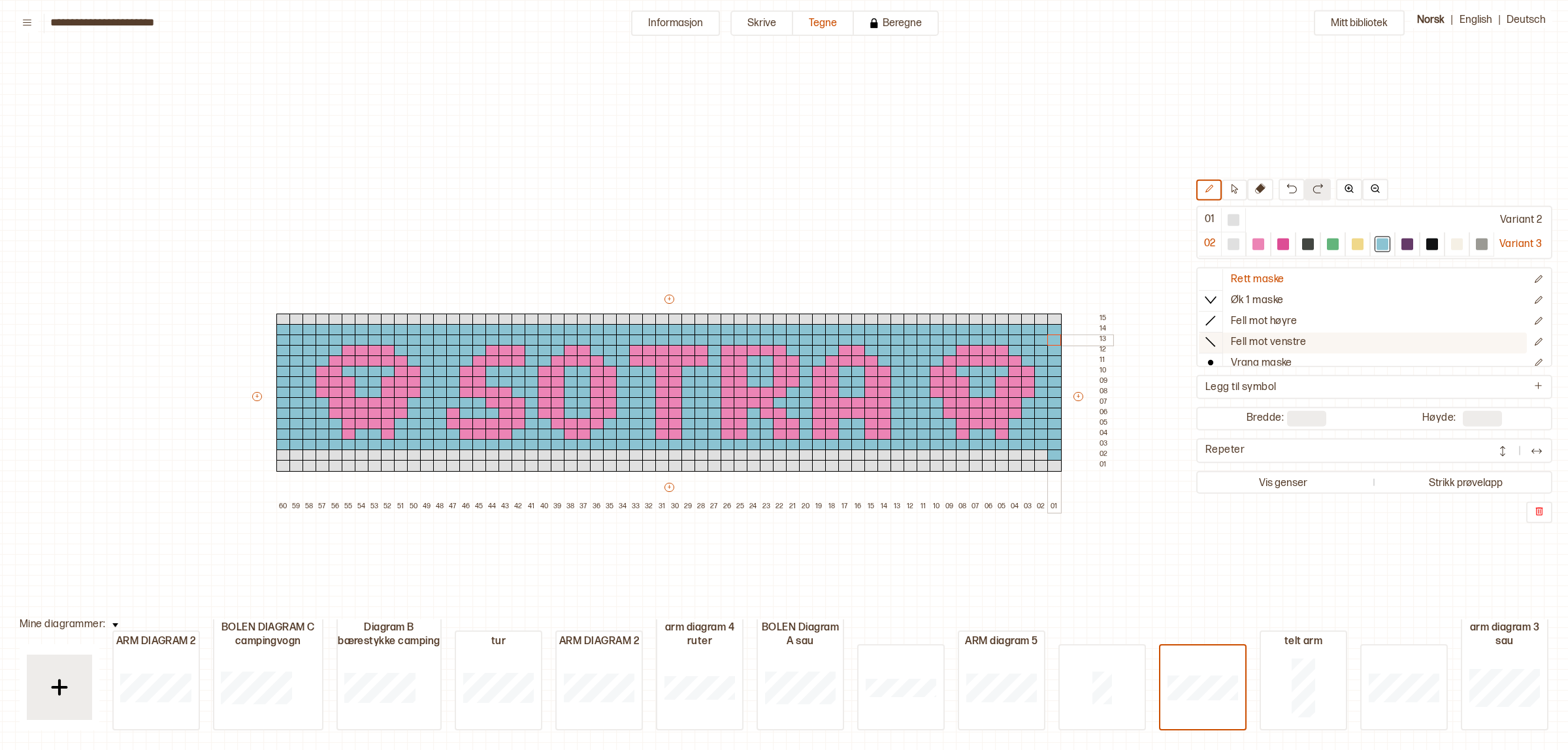
drag, startPoint x: 275, startPoint y: 338, endPoint x: 1278, endPoint y: 341, distance: 1003.0
click at [1065, 341] on div "+ + + + 60 59 58 57 56 55 54 53 52 51 50 49 48 47 46 45 44 43 42 41 40 39 38 37…" at bounding box center [681, 403] width 863 height 220
click at [541, 679] on div at bounding box center [498, 688] width 85 height 84
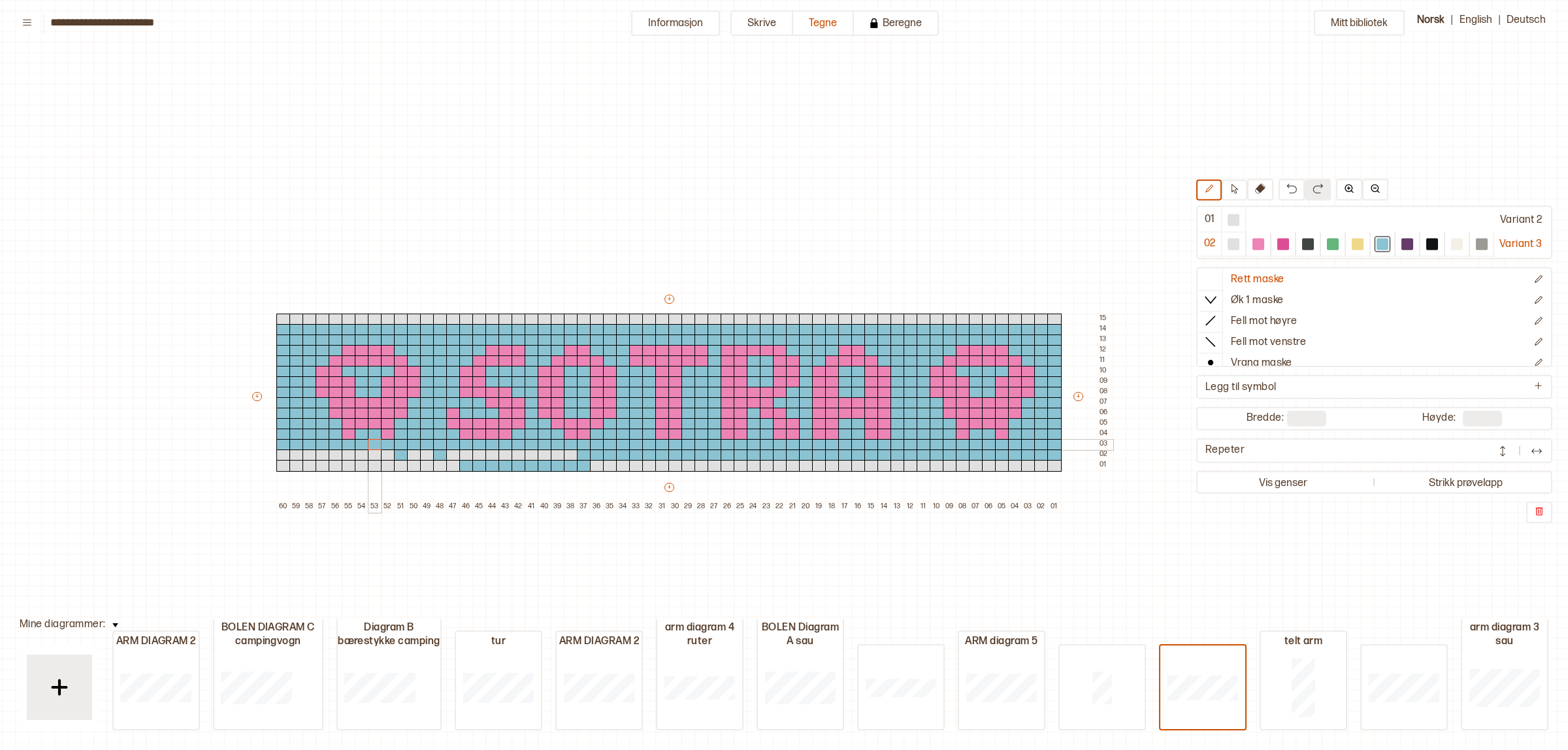
drag, startPoint x: 1048, startPoint y: 451, endPoint x: 273, endPoint y: 449, distance: 775.0
click at [330, 449] on div "+ + + + 60 59 58 57 56 55 54 53 52 51 50 49 48 47 46 45 44 43 42 41 40 39 38 37…" at bounding box center [681, 403] width 863 height 220
drag, startPoint x: 272, startPoint y: 449, endPoint x: 619, endPoint y: 452, distance: 347.0
click at [579, 458] on div "+ + + + 60 59 58 57 56 55 54 53 52 51 50 49 48 47 46 45 44 43 42 41 40 39 38 37…" at bounding box center [681, 403] width 863 height 220
drag, startPoint x: 279, startPoint y: 464, endPoint x: 445, endPoint y: 469, distance: 166.1
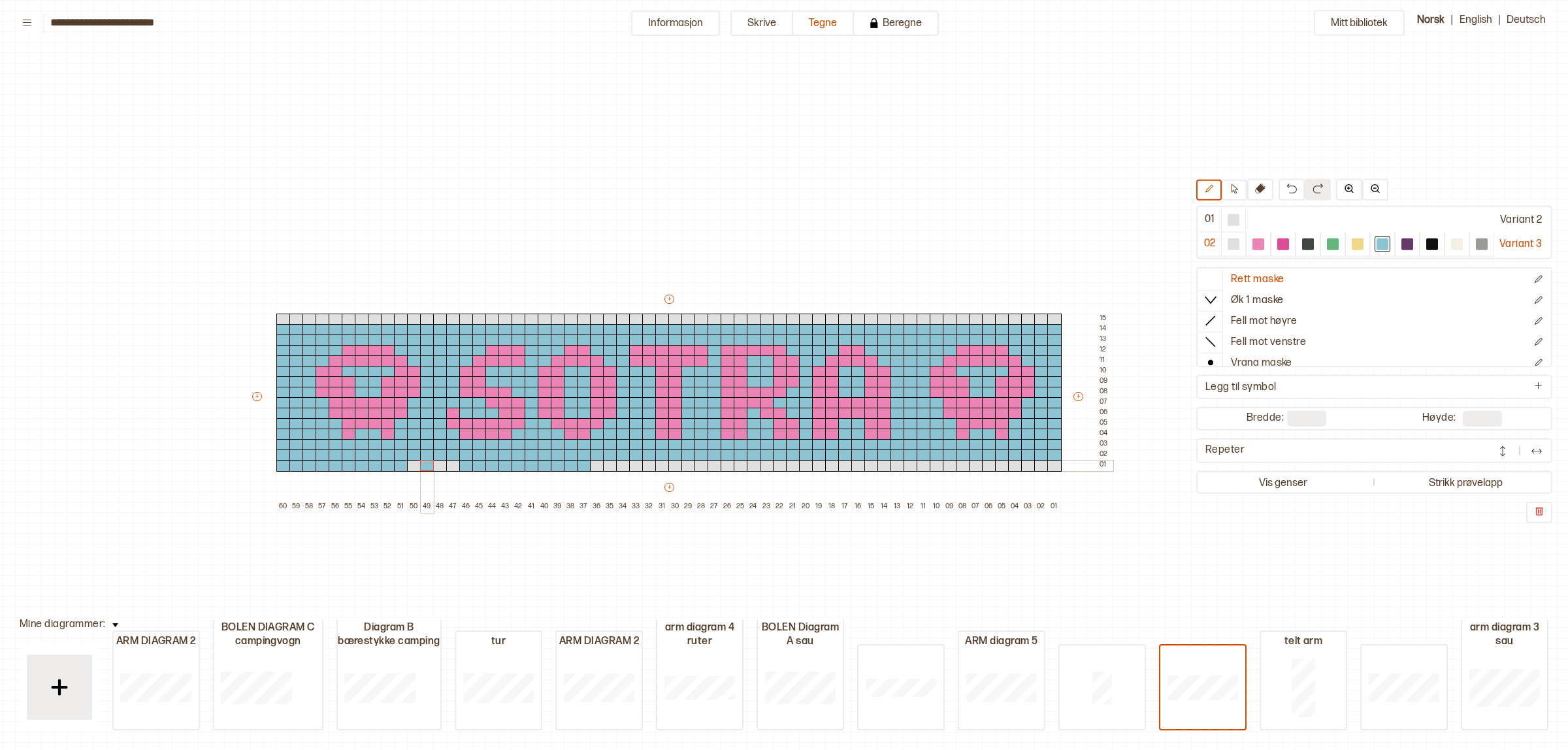
click at [474, 466] on div "+ + + + 60 59 58 57 56 55 54 53 52 51 50 49 48 47 46 45 44 43 42 41 40 39 38 37…" at bounding box center [681, 403] width 863 height 220
drag, startPoint x: 417, startPoint y: 468, endPoint x: 822, endPoint y: 467, distance: 405.0
click at [822, 467] on div "+ + + + 60 59 58 57 56 55 54 53 52 51 50 49 48 47 46 45 44 43 42 41 40 39 38 37…" at bounding box center [681, 403] width 863 height 220
drag, startPoint x: 778, startPoint y: 469, endPoint x: 932, endPoint y: 465, distance: 154.1
click at [932, 465] on div "+ + + + 60 59 58 57 56 55 54 53 52 51 50 49 48 47 46 45 44 43 42 41 40 39 38 37…" at bounding box center [681, 403] width 863 height 220
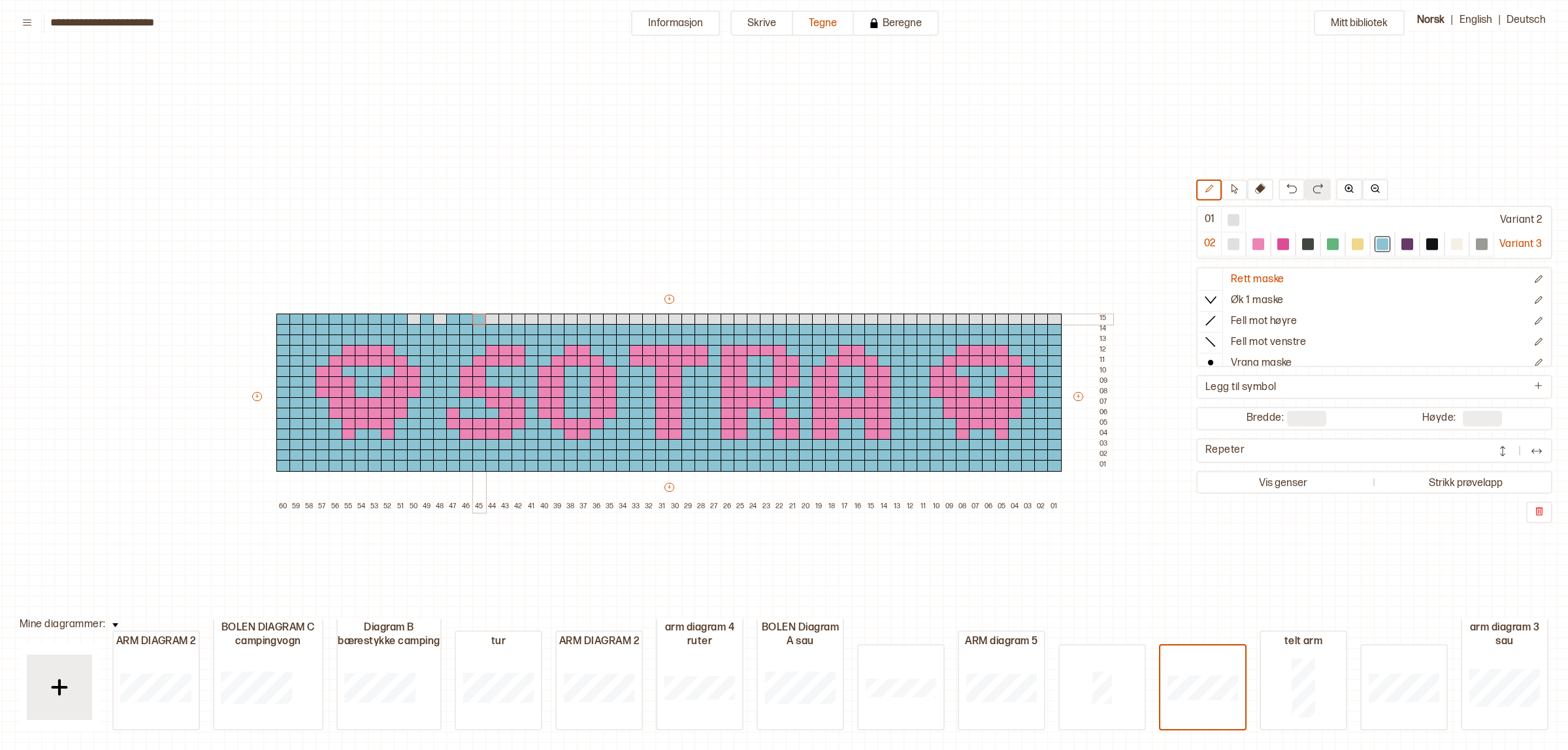
drag, startPoint x: 282, startPoint y: 321, endPoint x: 418, endPoint y: 315, distance: 136.1
click at [476, 320] on div "+ + + + 60 59 58 57 56 55 54 53 52 51 50 49 48 47 46 45 44 43 42 41 40 39 38 37…" at bounding box center [681, 403] width 863 height 220
drag, startPoint x: 413, startPoint y: 315, endPoint x: 513, endPoint y: 318, distance: 100.0
click at [529, 318] on div "+ + + + 60 59 58 57 56 55 54 53 52 51 50 49 48 47 46 45 44 43 42 41 40 39 38 37…" at bounding box center [681, 403] width 863 height 220
click at [493, 319] on div at bounding box center [492, 319] width 14 height 12
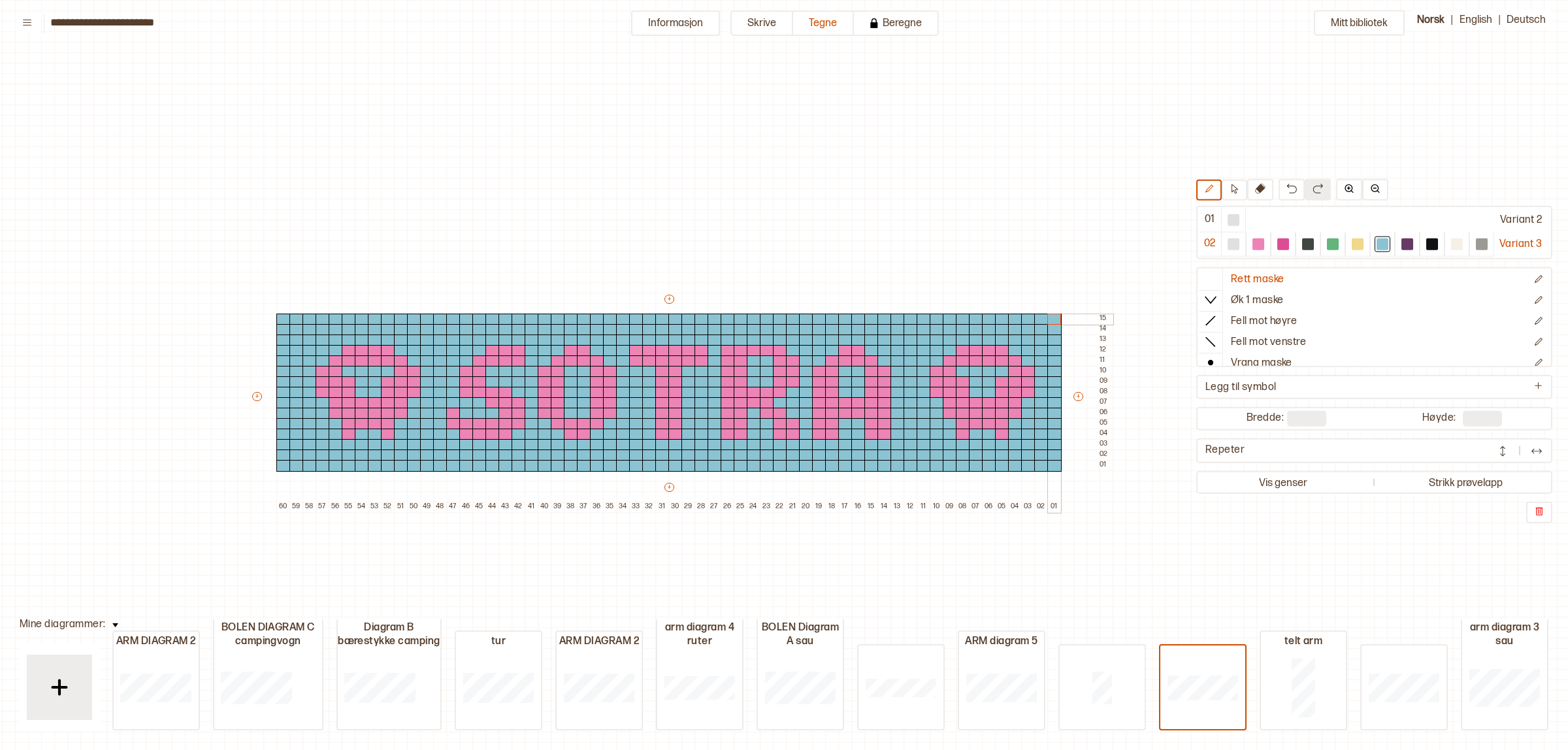
drag, startPoint x: 544, startPoint y: 320, endPoint x: 1061, endPoint y: 318, distance: 517.0
click at [1061, 318] on div "+ + + + 60 59 58 57 56 55 54 53 52 51 50 49 48 47 46 45 44 43 42 41 40 39 38 37…" at bounding box center [681, 403] width 863 height 220
click at [1253, 242] on div at bounding box center [1258, 244] width 12 height 12
drag, startPoint x: 292, startPoint y: 452, endPoint x: 295, endPoint y: 464, distance: 12.4
click at [295, 464] on div "+ + + + 60 59 58 57 56 55 54 53 52 51 50 49 48 47 46 45 44 43 42 41 40 39 38 37…" at bounding box center [681, 403] width 863 height 220
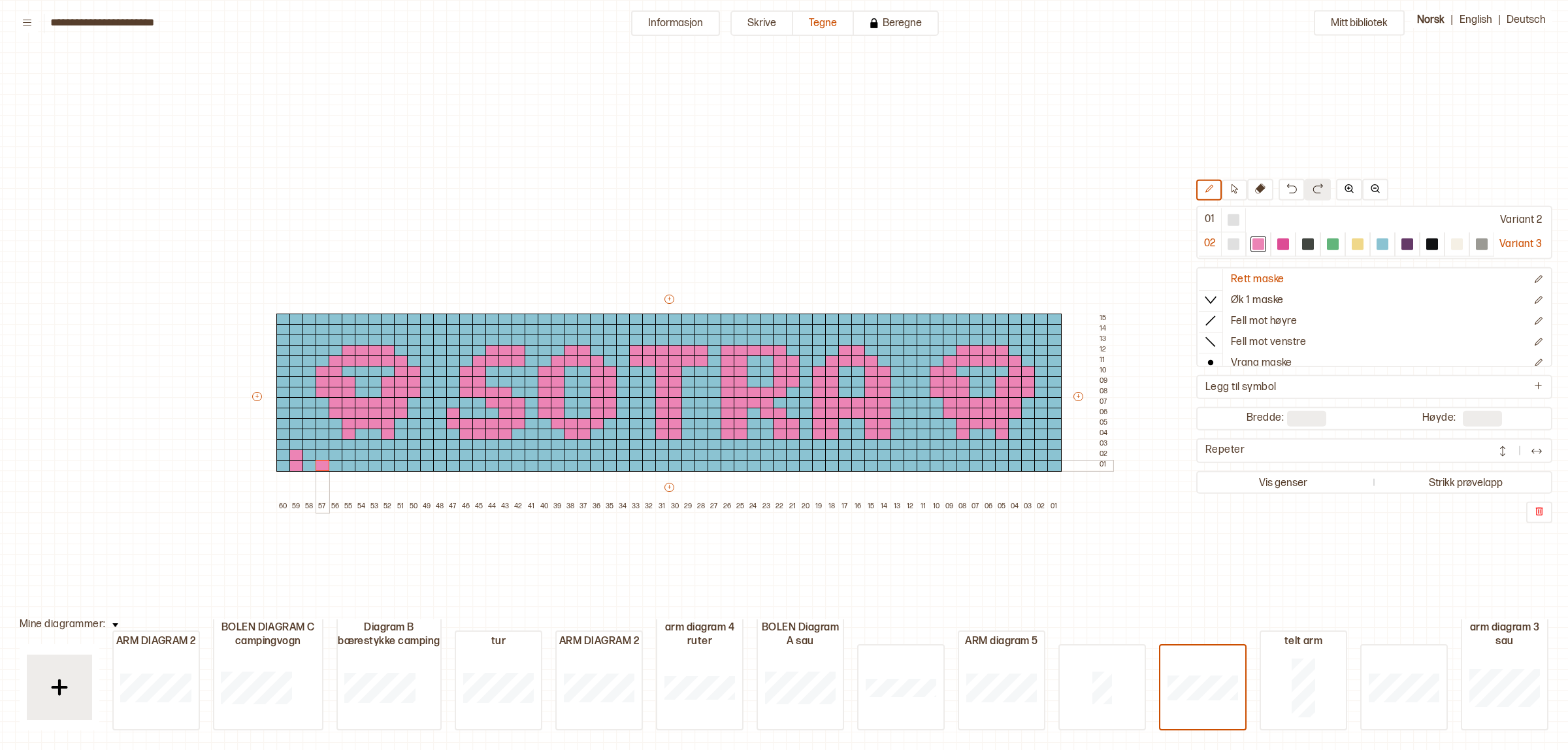
click at [322, 462] on div at bounding box center [322, 465] width 14 height 12
click at [432, 533] on p "Ny rad under" at bounding box center [432, 537] width 45 height 10
click at [294, 475] on div at bounding box center [296, 476] width 14 height 12
drag, startPoint x: 1377, startPoint y: 247, endPoint x: 315, endPoint y: 464, distance: 1083.9
click at [1377, 246] on div at bounding box center [1383, 244] width 12 height 12
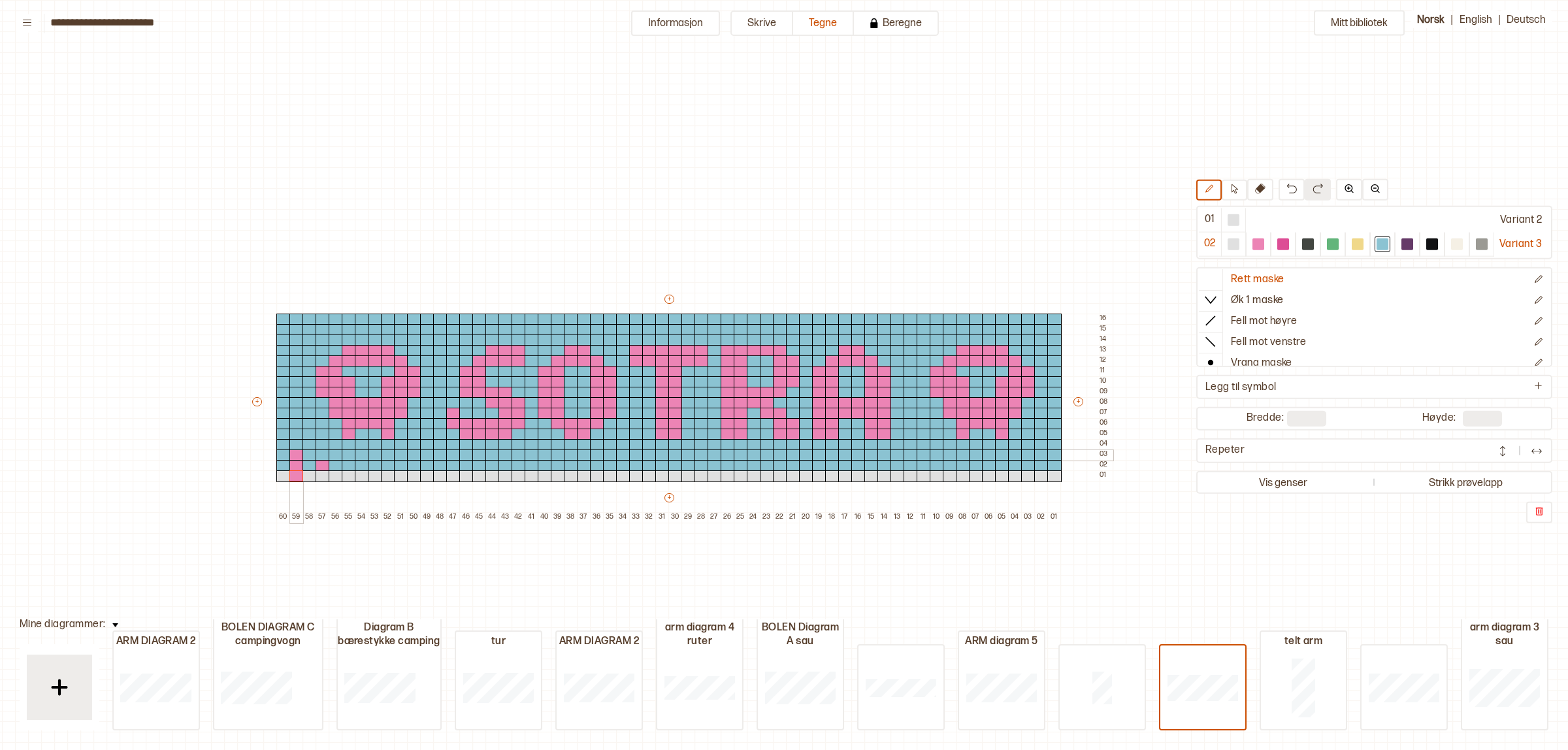
click at [294, 455] on div at bounding box center [296, 455] width 14 height 12
drag, startPoint x: 324, startPoint y: 464, endPoint x: 324, endPoint y: 471, distance: 7.0
click at [324, 471] on div "+ + + + 60 59 58 57 56 55 54 53 52 51 50 49 48 47 46 45 44 43 42 41 40 39 38 37…" at bounding box center [681, 408] width 863 height 230
click at [1253, 242] on div at bounding box center [1258, 244] width 12 height 12
drag, startPoint x: 332, startPoint y: 464, endPoint x: 332, endPoint y: 473, distance: 9.0
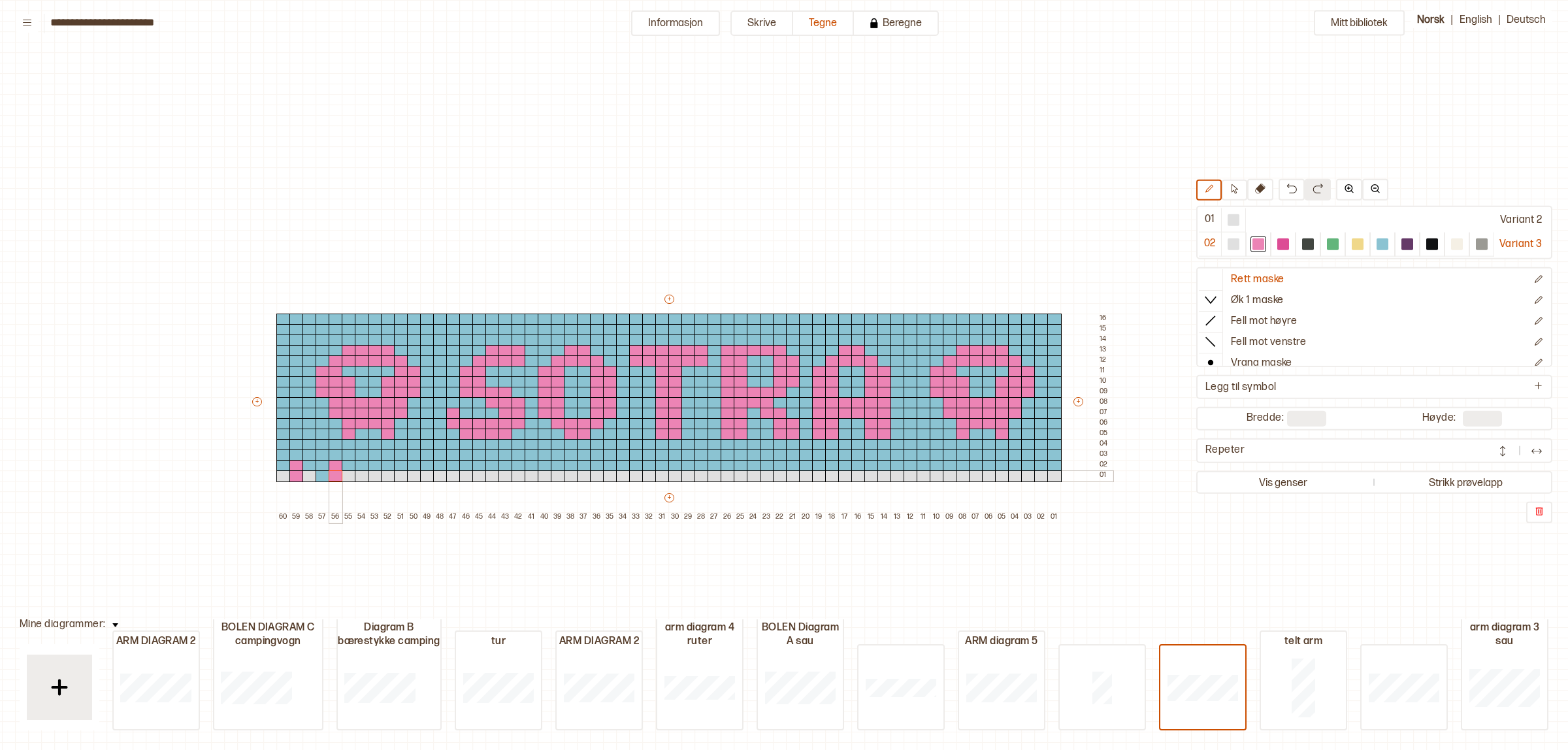
click at [332, 473] on div "+ + + + 60 59 58 57 56 55 54 53 52 51 50 49 48 47 46 45 44 43 42 41 40 39 38 37…" at bounding box center [681, 408] width 863 height 230
drag, startPoint x: 312, startPoint y: 477, endPoint x: 402, endPoint y: 477, distance: 90.0
click at [402, 477] on div "+ + + + 60 59 58 57 56 55 54 53 52 51 50 49 48 47 46 45 44 43 42 41 40 39 38 37…" at bounding box center [681, 408] width 863 height 230
click at [374, 462] on div at bounding box center [374, 465] width 14 height 12
click at [410, 464] on div at bounding box center [414, 465] width 14 height 12
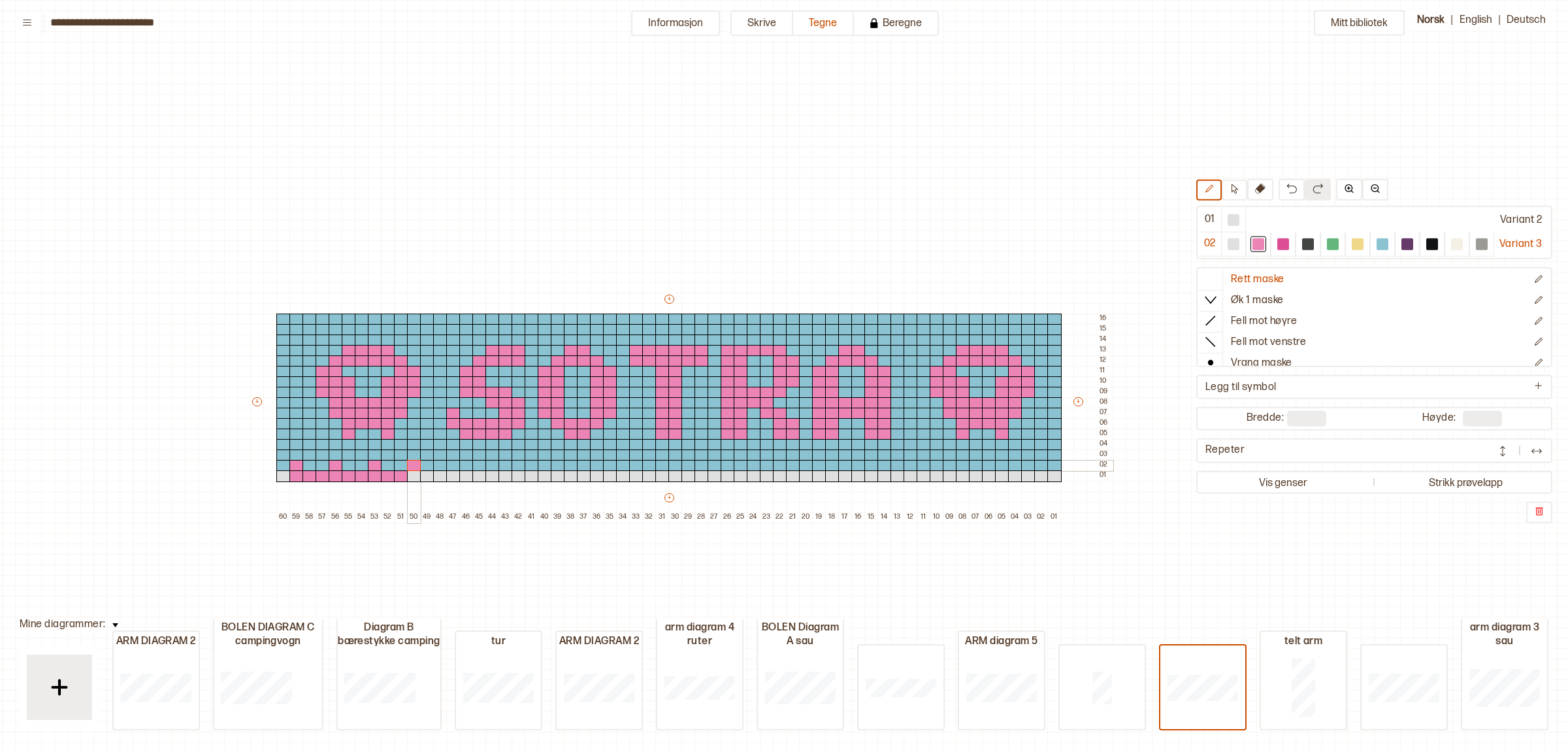
click at [410, 464] on div at bounding box center [414, 465] width 14 height 12
drag, startPoint x: 413, startPoint y: 475, endPoint x: 454, endPoint y: 475, distance: 41.0
click at [454, 475] on div "+ + + + 60 59 58 57 56 55 54 53 52 51 50 49 48 47 46 45 44 43 42 41 40 39 38 37…" at bounding box center [681, 408] width 863 height 230
click at [283, 475] on div at bounding box center [283, 476] width 14 height 12
click at [452, 464] on div at bounding box center [453, 465] width 14 height 12
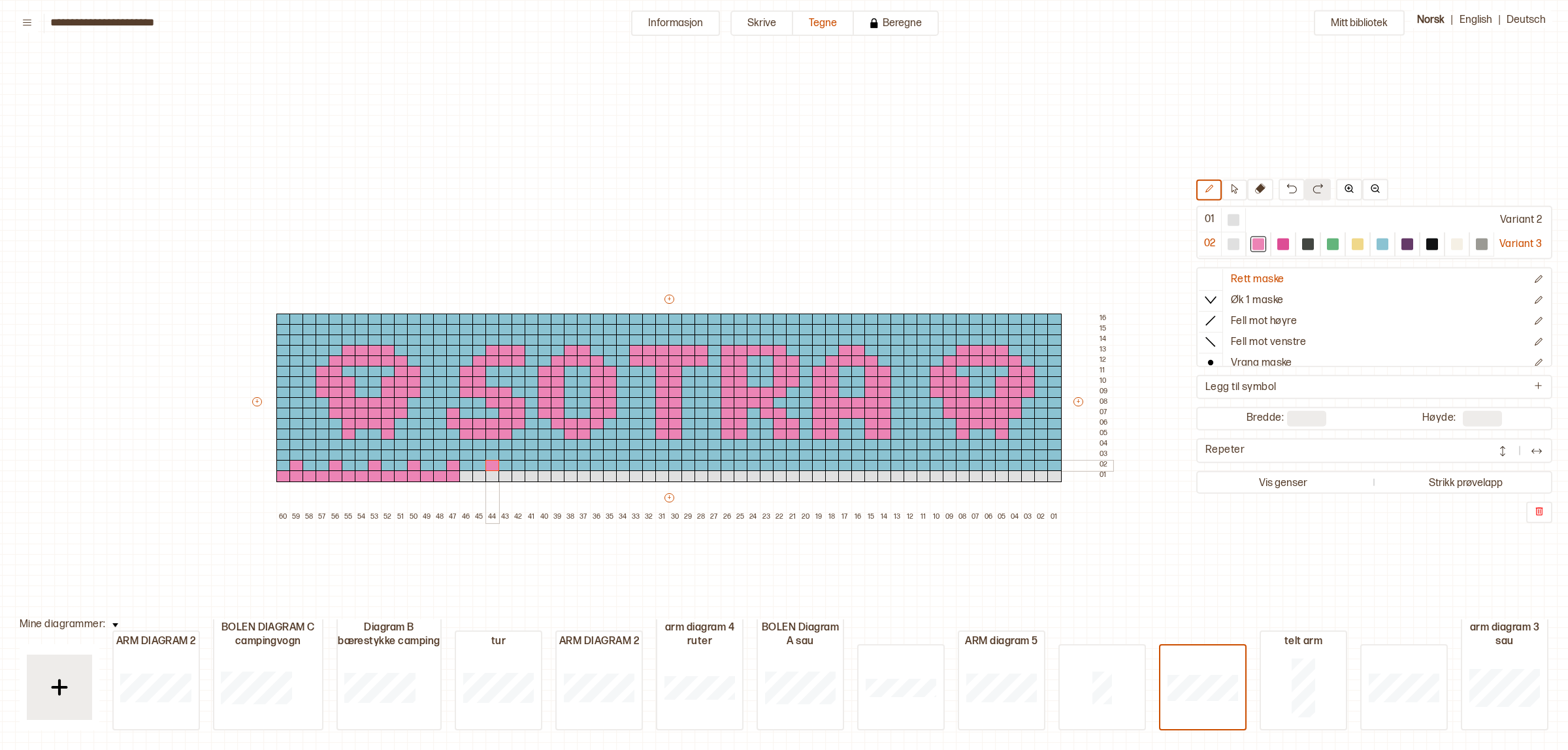
click at [490, 464] on div at bounding box center [492, 465] width 14 height 12
click at [530, 464] on div at bounding box center [531, 465] width 14 height 12
click at [569, 464] on div at bounding box center [570, 465] width 14 height 12
click at [605, 465] on div at bounding box center [610, 465] width 14 height 12
click at [645, 465] on div at bounding box center [649, 465] width 14 height 12
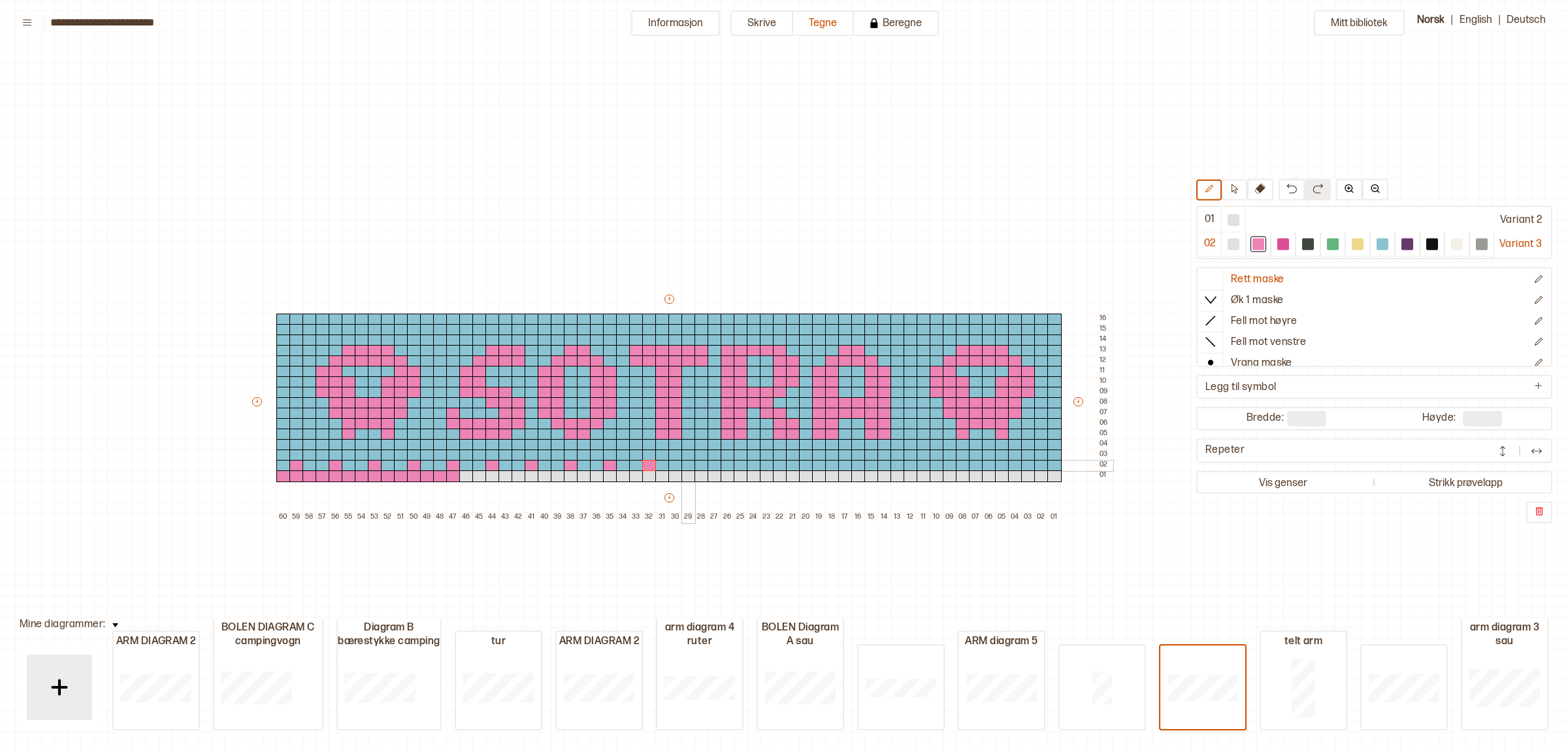
click at [690, 469] on div at bounding box center [688, 465] width 14 height 12
click at [728, 462] on div at bounding box center [728, 465] width 14 height 12
click at [763, 464] on div at bounding box center [767, 465] width 14 height 12
click at [804, 464] on div at bounding box center [806, 465] width 14 height 12
click at [848, 466] on div at bounding box center [845, 465] width 14 height 12
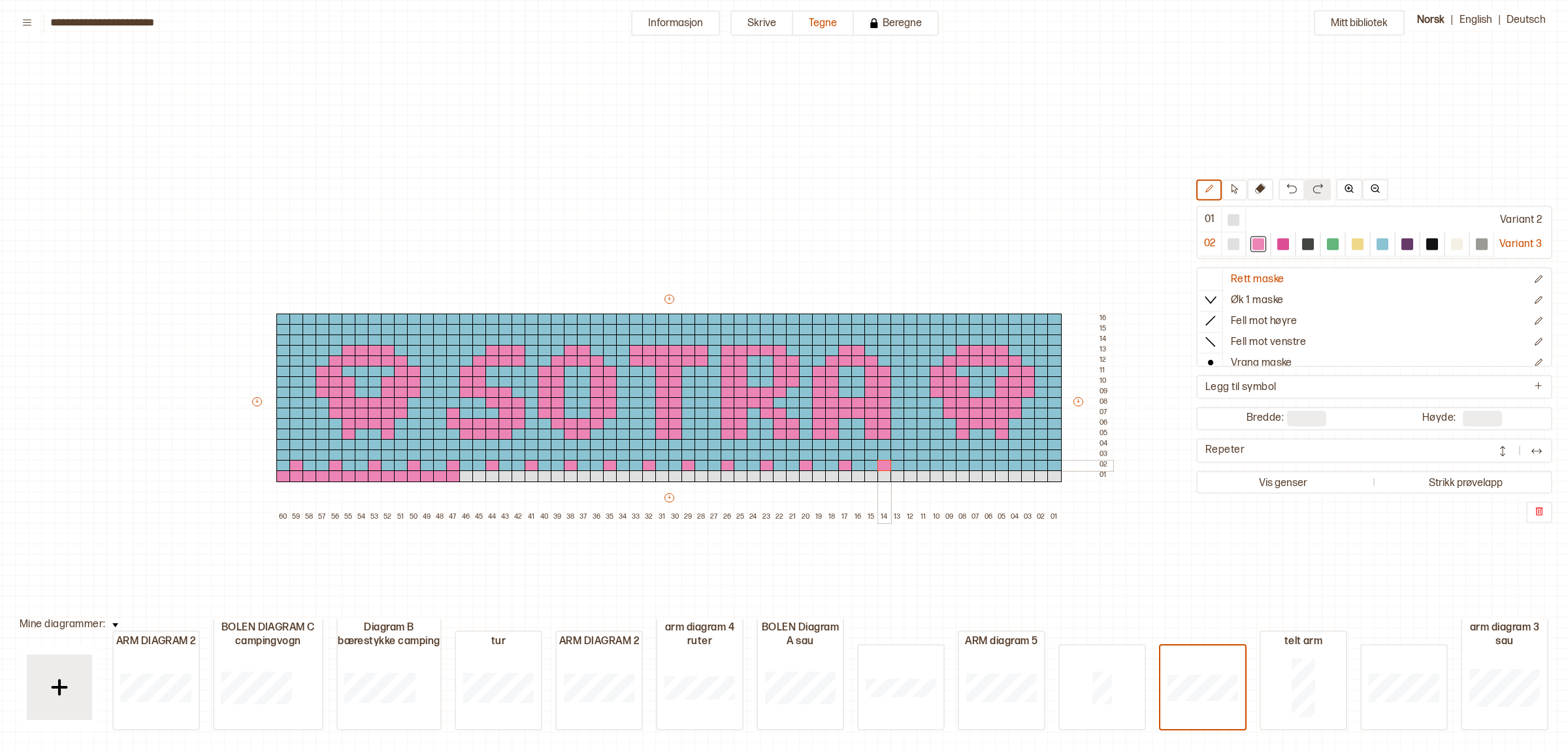
click at [881, 464] on div at bounding box center [884, 465] width 14 height 12
click at [918, 464] on div at bounding box center [923, 465] width 14 height 12
click at [958, 464] on div at bounding box center [962, 465] width 14 height 12
click at [1008, 464] on div "+ + + + 60 59 58 57 56 55 54 53 52 51 50 49 48 47 46 45 44 43 42 41 40 39 38 37…" at bounding box center [681, 408] width 863 height 230
click at [1287, 186] on img at bounding box center [1292, 188] width 10 height 10
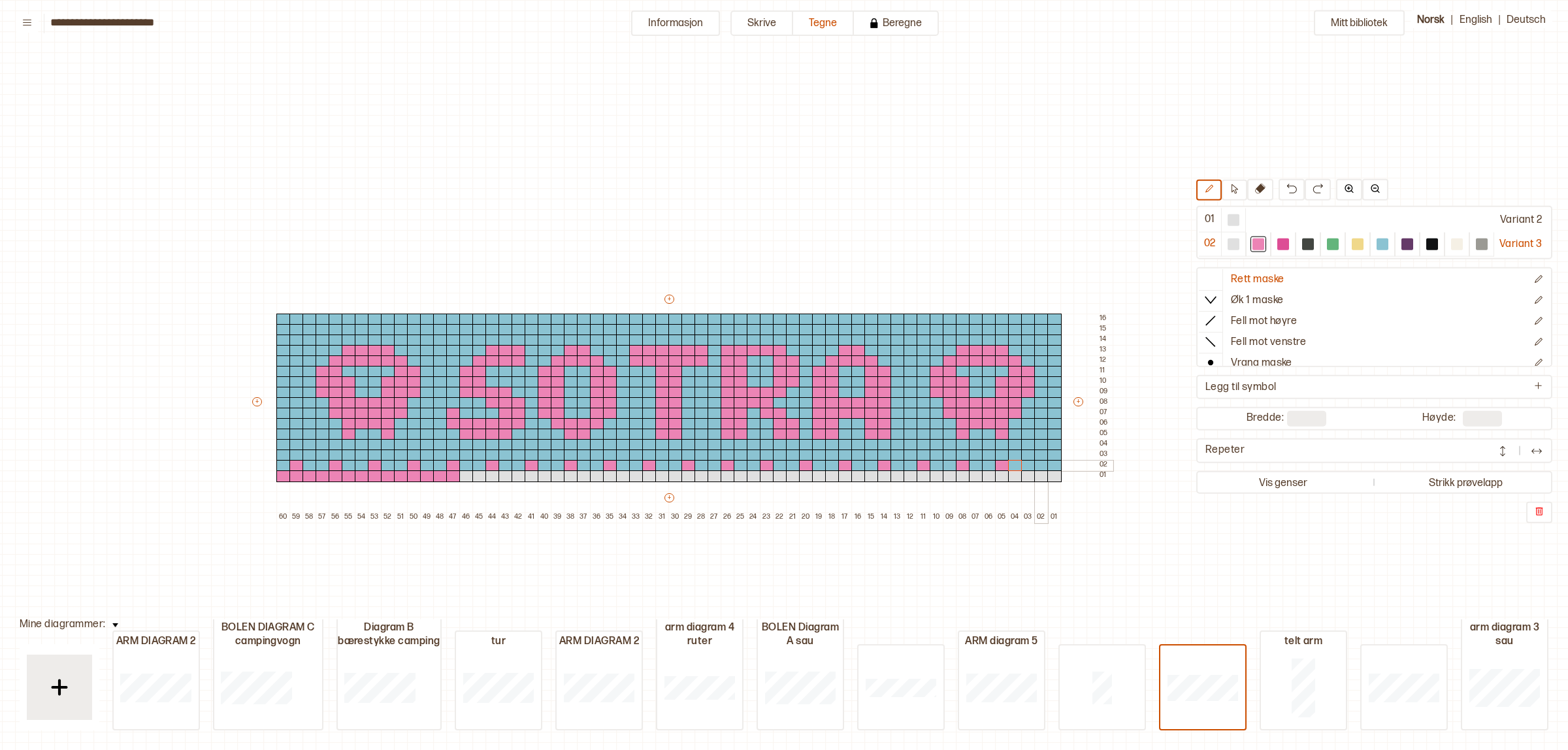
click at [1039, 462] on div at bounding box center [1041, 465] width 14 height 12
drag, startPoint x: 461, startPoint y: 469, endPoint x: 657, endPoint y: 479, distance: 196.3
click at [657, 479] on div "+ + + + 60 59 58 57 56 55 54 53 52 51 50 49 48 47 46 45 44 43 42 41 40 39 38 37…" at bounding box center [681, 408] width 863 height 230
drag, startPoint x: 677, startPoint y: 475, endPoint x: 763, endPoint y: 474, distance: 86.0
click at [763, 474] on div "+ + + + 60 59 58 57 56 55 54 53 52 51 50 49 48 47 46 45 44 43 42 41 40 39 38 37…" at bounding box center [681, 408] width 863 height 230
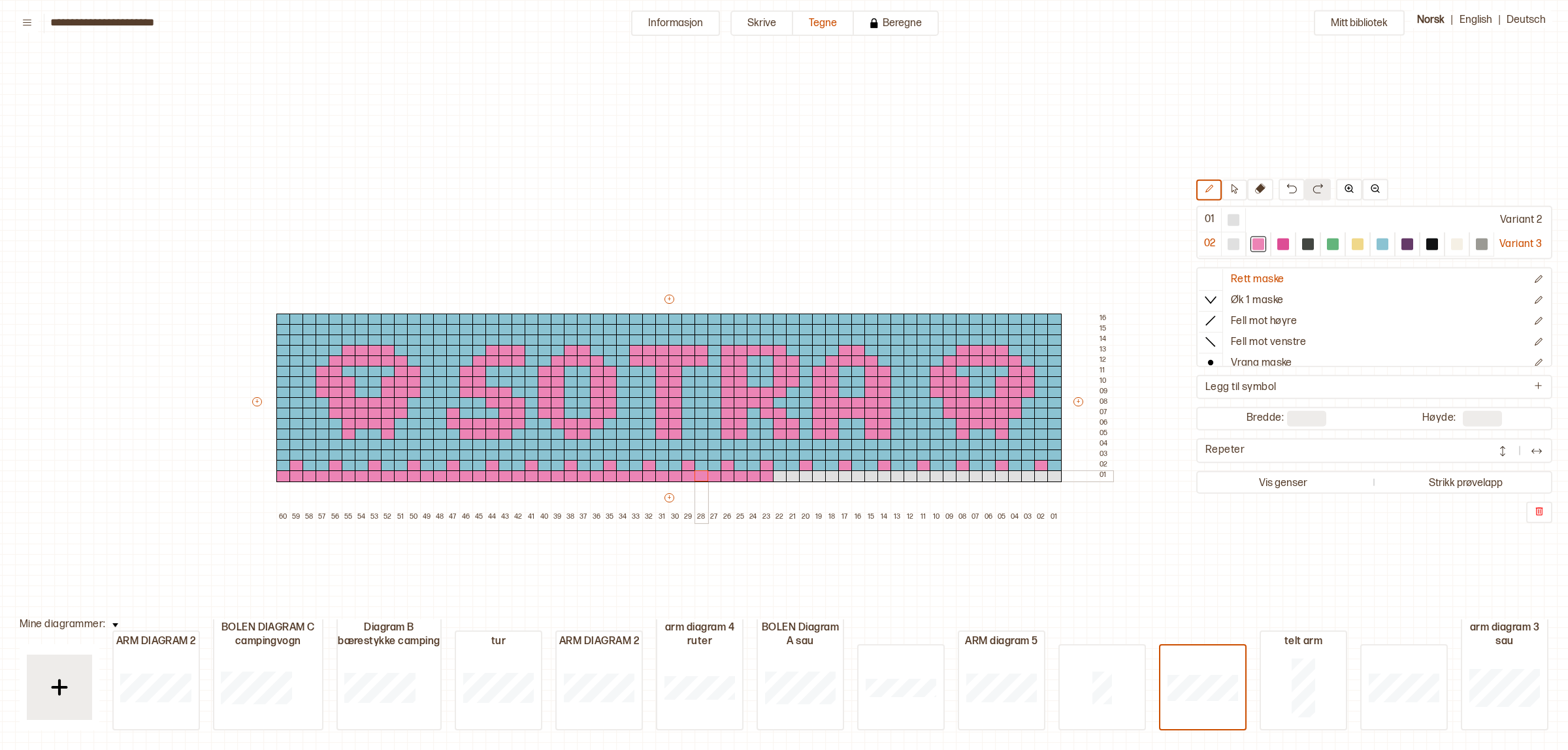
click at [704, 475] on div at bounding box center [702, 476] width 14 height 12
drag, startPoint x: 785, startPoint y: 473, endPoint x: 1048, endPoint y: 475, distance: 263.0
click at [1048, 475] on div "+ + + + 60 59 58 57 56 55 54 53 52 51 50 49 48 47 46 45 44 43 42 41 40 39 38 37…" at bounding box center [681, 408] width 863 height 230
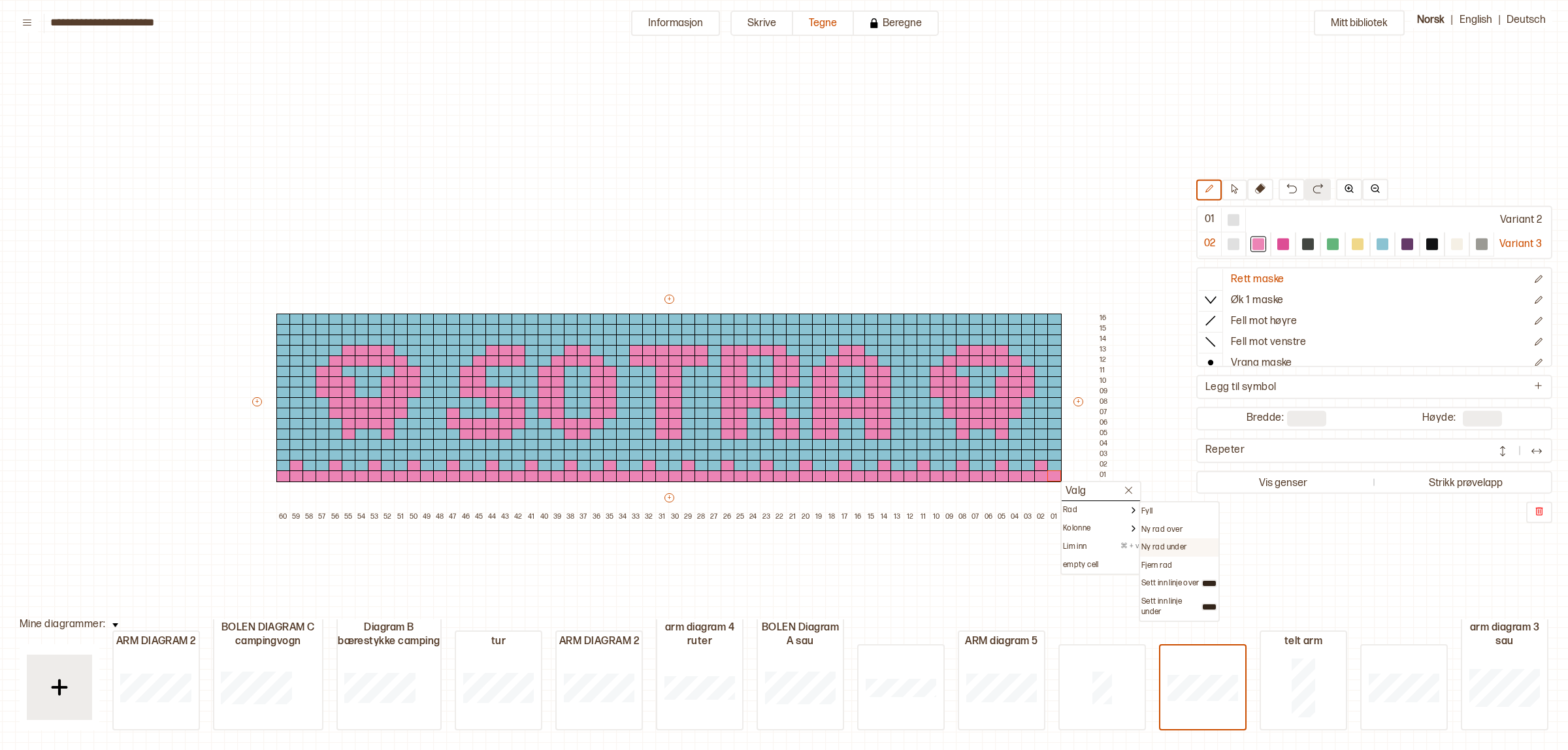
click at [1185, 543] on p "Ny rad under" at bounding box center [1164, 547] width 45 height 10
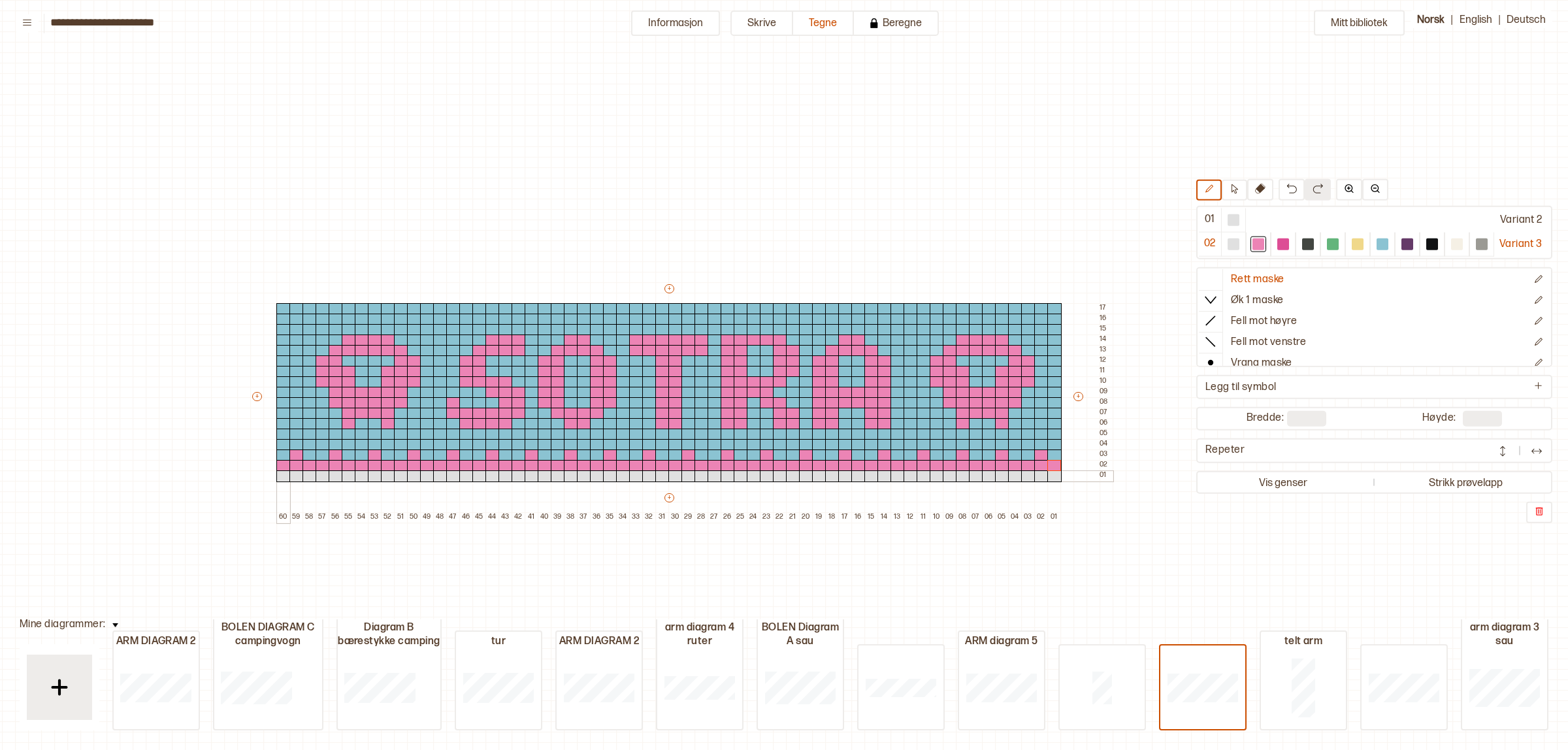
click at [281, 472] on div at bounding box center [283, 476] width 14 height 12
click at [334, 475] on div at bounding box center [335, 476] width 14 height 12
click at [299, 472] on div at bounding box center [296, 476] width 14 height 12
click at [1371, 240] on div at bounding box center [1383, 244] width 25 height 24
click at [283, 472] on div at bounding box center [283, 476] width 14 height 12
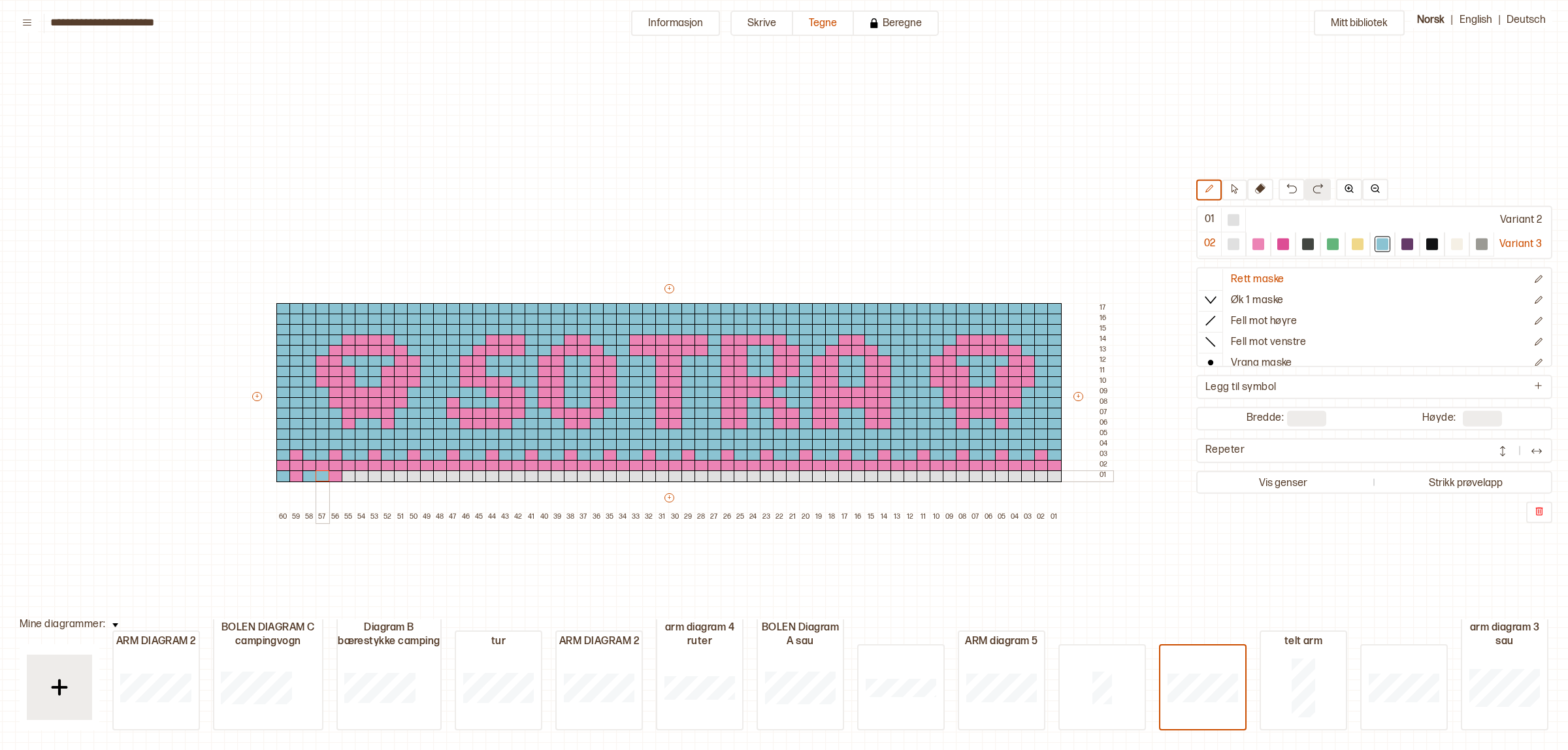
click at [317, 472] on div "+ + + + 60 59 58 57 56 55 54 53 52 51 50 49 48 47 46 45 44 43 42 41 40 39 38 37…" at bounding box center [681, 402] width 863 height 240
drag, startPoint x: 348, startPoint y: 474, endPoint x: 819, endPoint y: 478, distance: 471.0
click at [820, 479] on div "+ + + + 60 59 58 57 56 55 54 53 52 51 50 49 48 47 46 45 44 43 42 41 40 39 38 37…" at bounding box center [681, 402] width 863 height 240
click at [806, 478] on div at bounding box center [806, 476] width 14 height 12
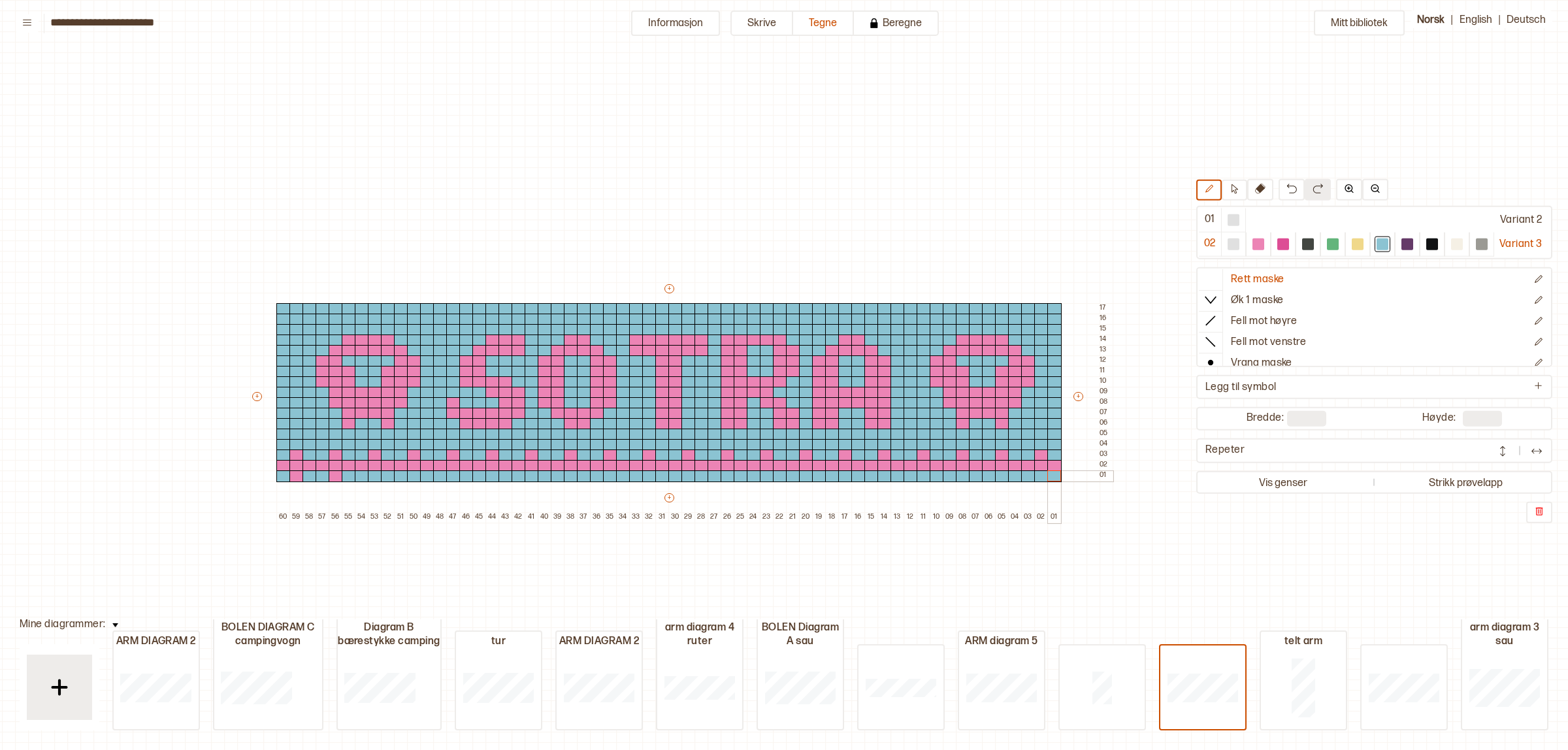
drag, startPoint x: 828, startPoint y: 475, endPoint x: 1077, endPoint y: 469, distance: 249.1
click at [1062, 478] on div "+ + + + 60 59 58 57 56 55 54 53 52 51 50 49 48 47 46 45 44 43 42 41 40 39 38 37…" at bounding box center [681, 402] width 863 height 240
drag, startPoint x: 1260, startPoint y: 251, endPoint x: 1253, endPoint y: 249, distance: 7.3
click at [1260, 250] on div at bounding box center [1258, 244] width 25 height 24
click at [378, 477] on div at bounding box center [374, 476] width 14 height 12
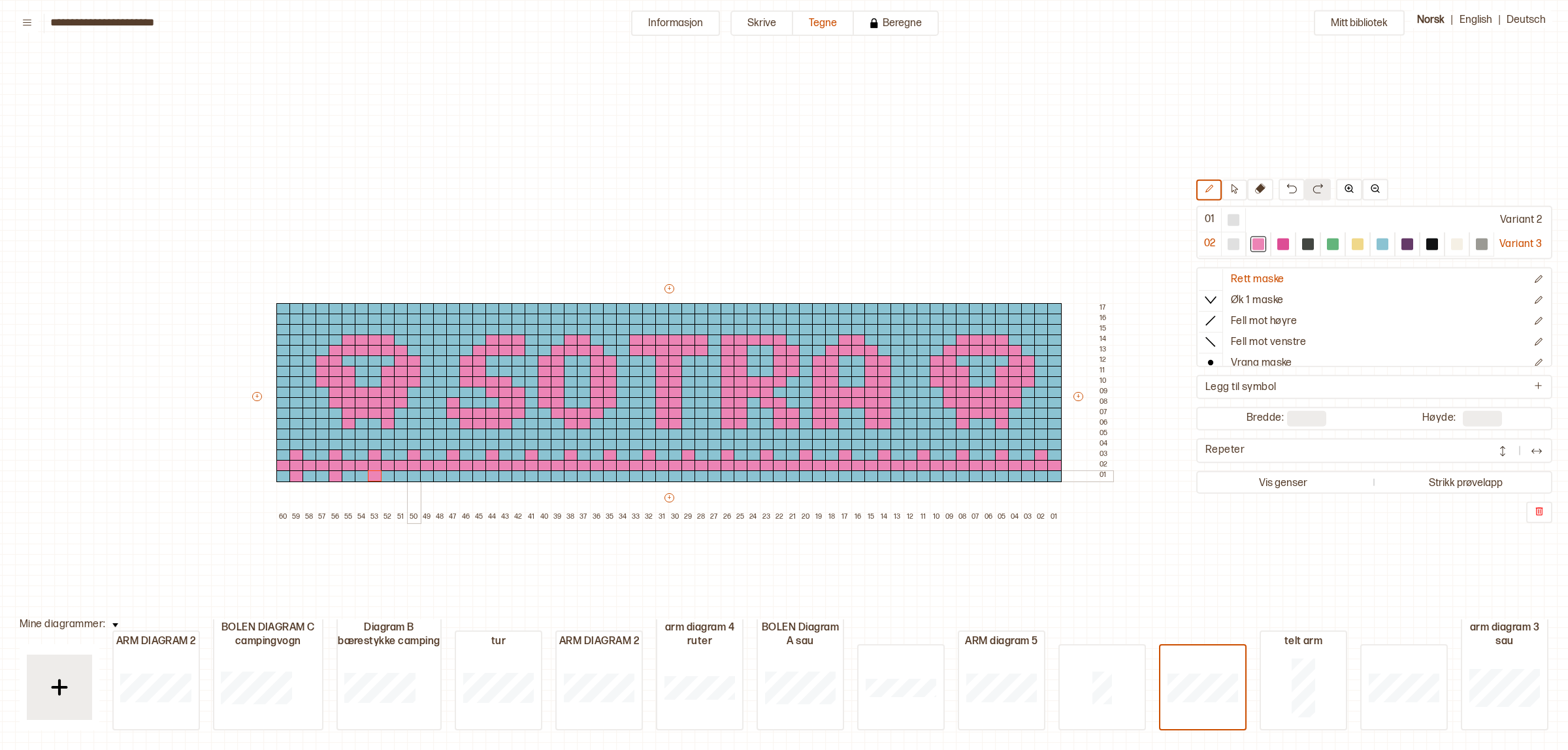
click at [412, 472] on div at bounding box center [414, 476] width 14 height 12
click at [454, 475] on div at bounding box center [453, 476] width 14 height 12
click at [499, 474] on div at bounding box center [505, 476] width 14 height 12
click at [533, 474] on div at bounding box center [531, 476] width 14 height 12
click at [570, 474] on div at bounding box center [570, 476] width 14 height 12
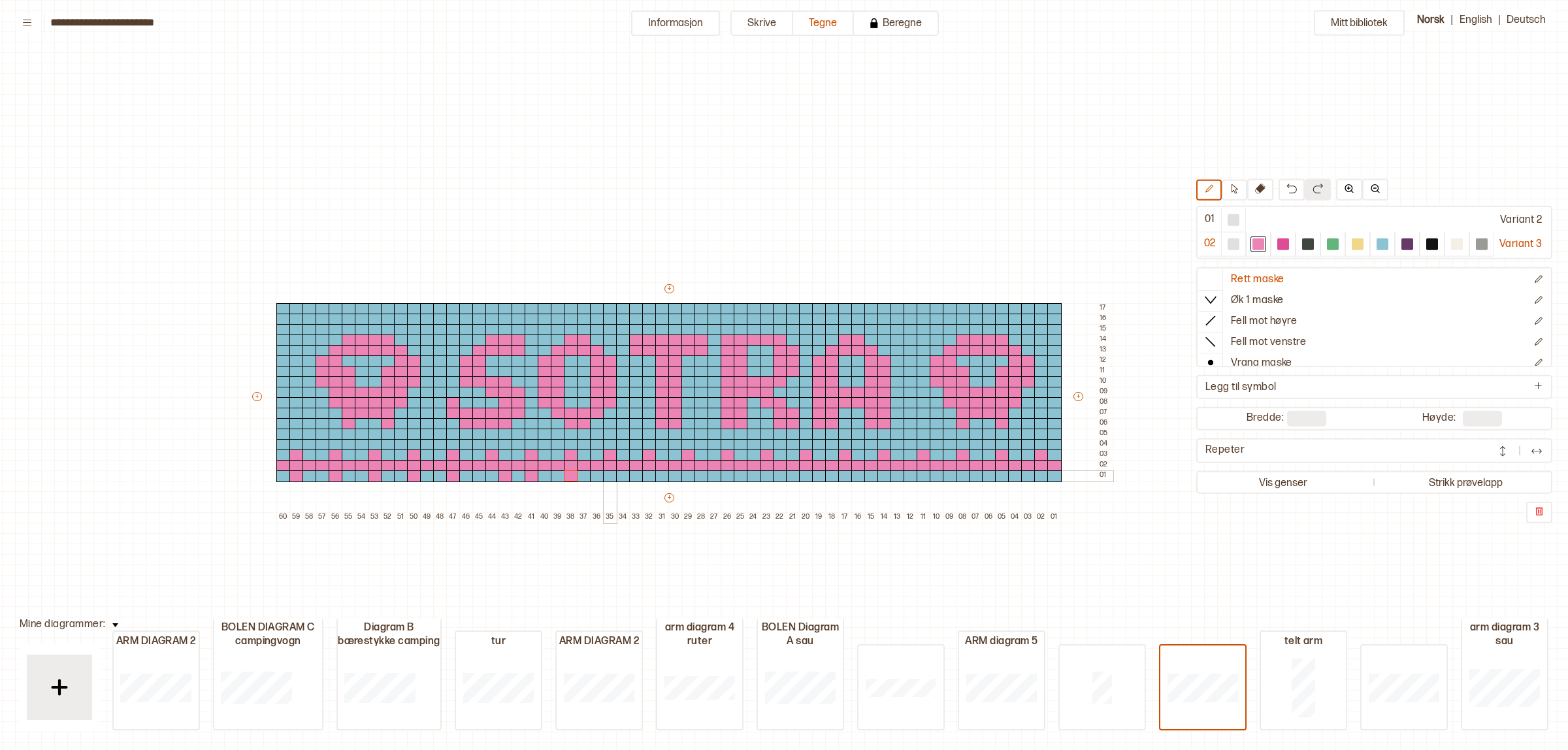
click at [605, 477] on div at bounding box center [610, 476] width 14 height 12
click at [647, 473] on div at bounding box center [649, 476] width 14 height 12
click at [690, 475] on div at bounding box center [688, 476] width 14 height 12
click at [730, 477] on div at bounding box center [728, 476] width 14 height 12
click at [763, 475] on div at bounding box center [767, 476] width 14 height 12
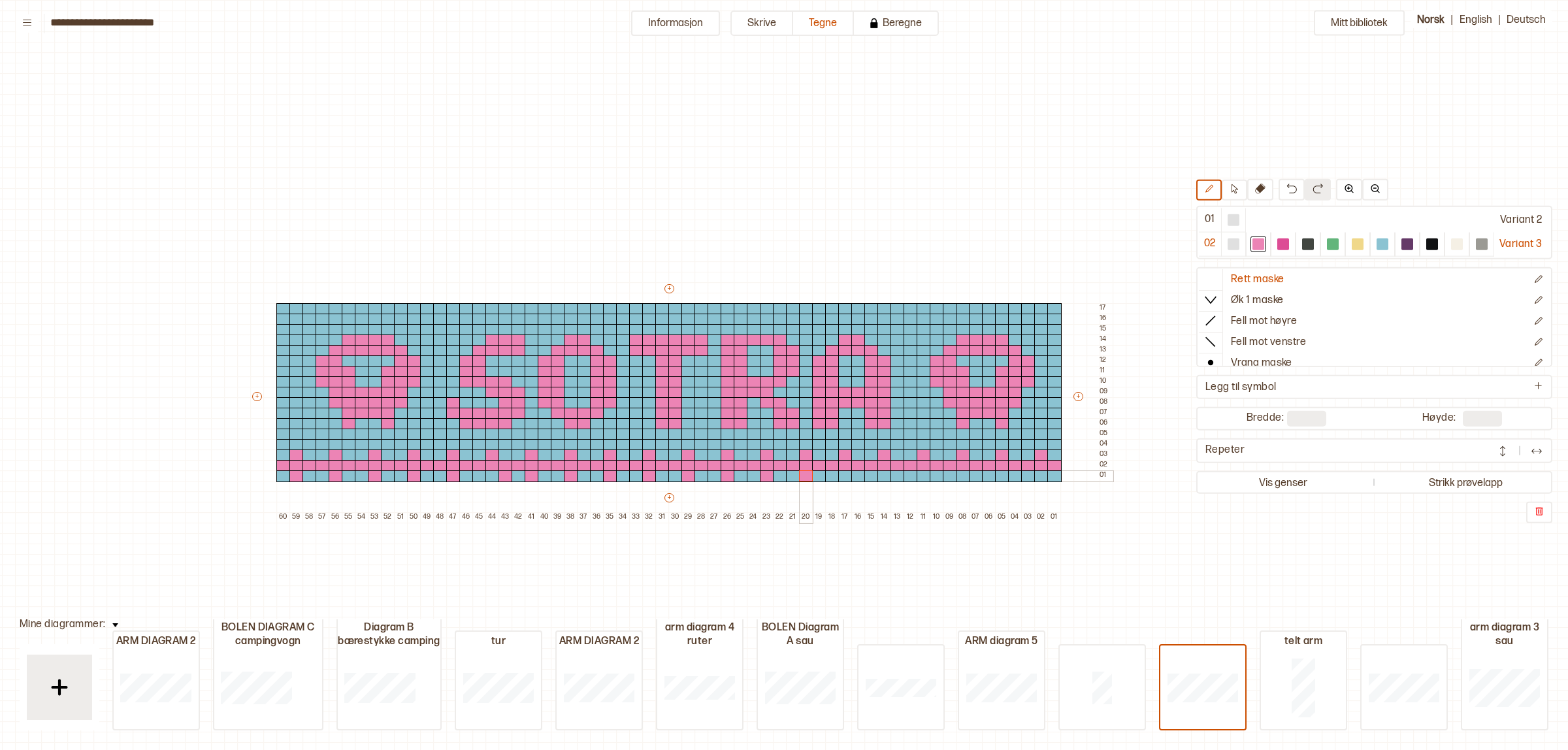
click at [801, 471] on div at bounding box center [806, 476] width 14 height 12
click at [842, 473] on div at bounding box center [845, 476] width 14 height 12
click at [889, 475] on div at bounding box center [884, 476] width 14 height 12
click at [923, 475] on div at bounding box center [923, 476] width 14 height 12
click at [961, 472] on div at bounding box center [962, 476] width 14 height 12
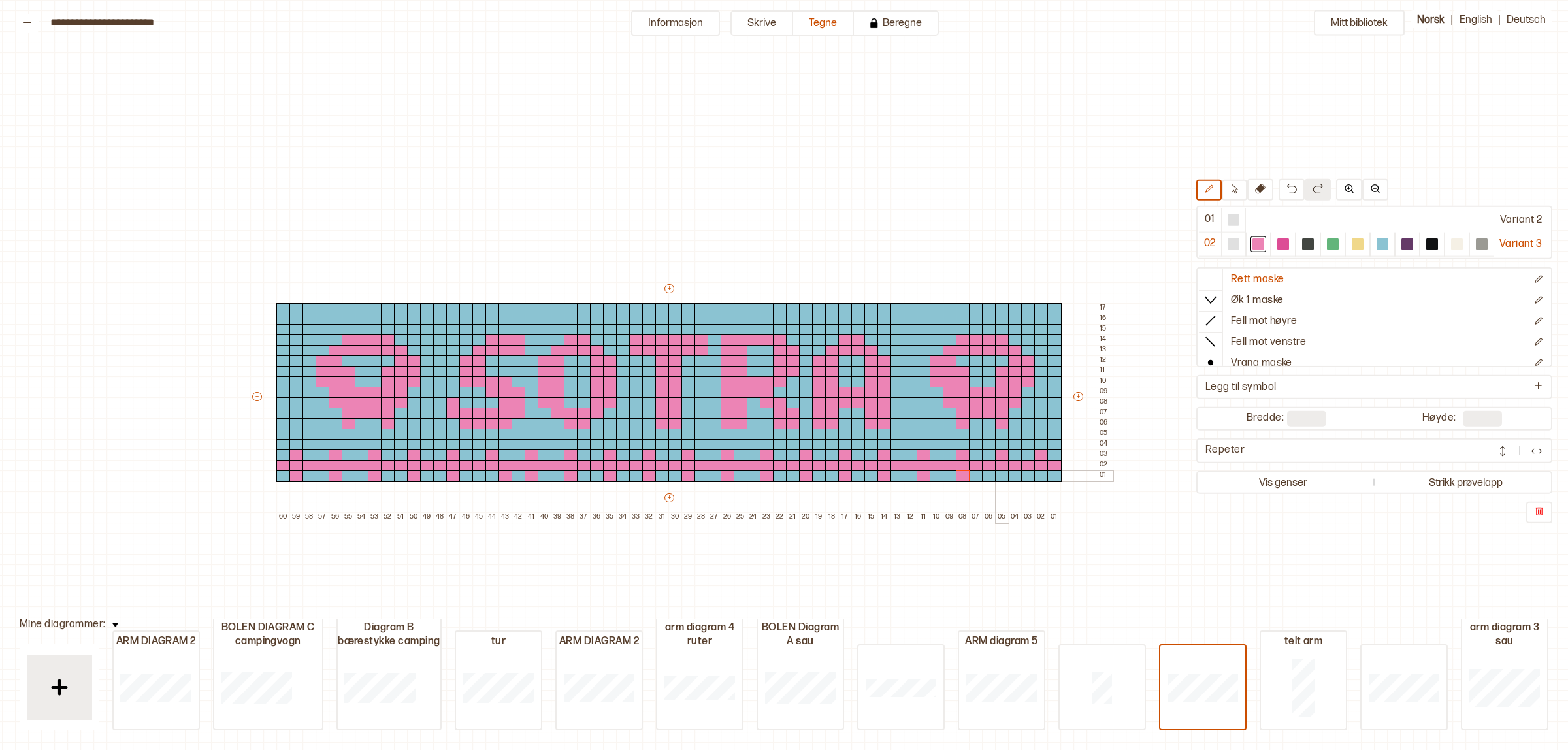
click at [1004, 480] on div at bounding box center [1002, 476] width 14 height 12
click at [1038, 475] on div at bounding box center [1041, 476] width 14 height 12
click at [1154, 546] on p "Ny rad under" at bounding box center [1151, 547] width 45 height 10
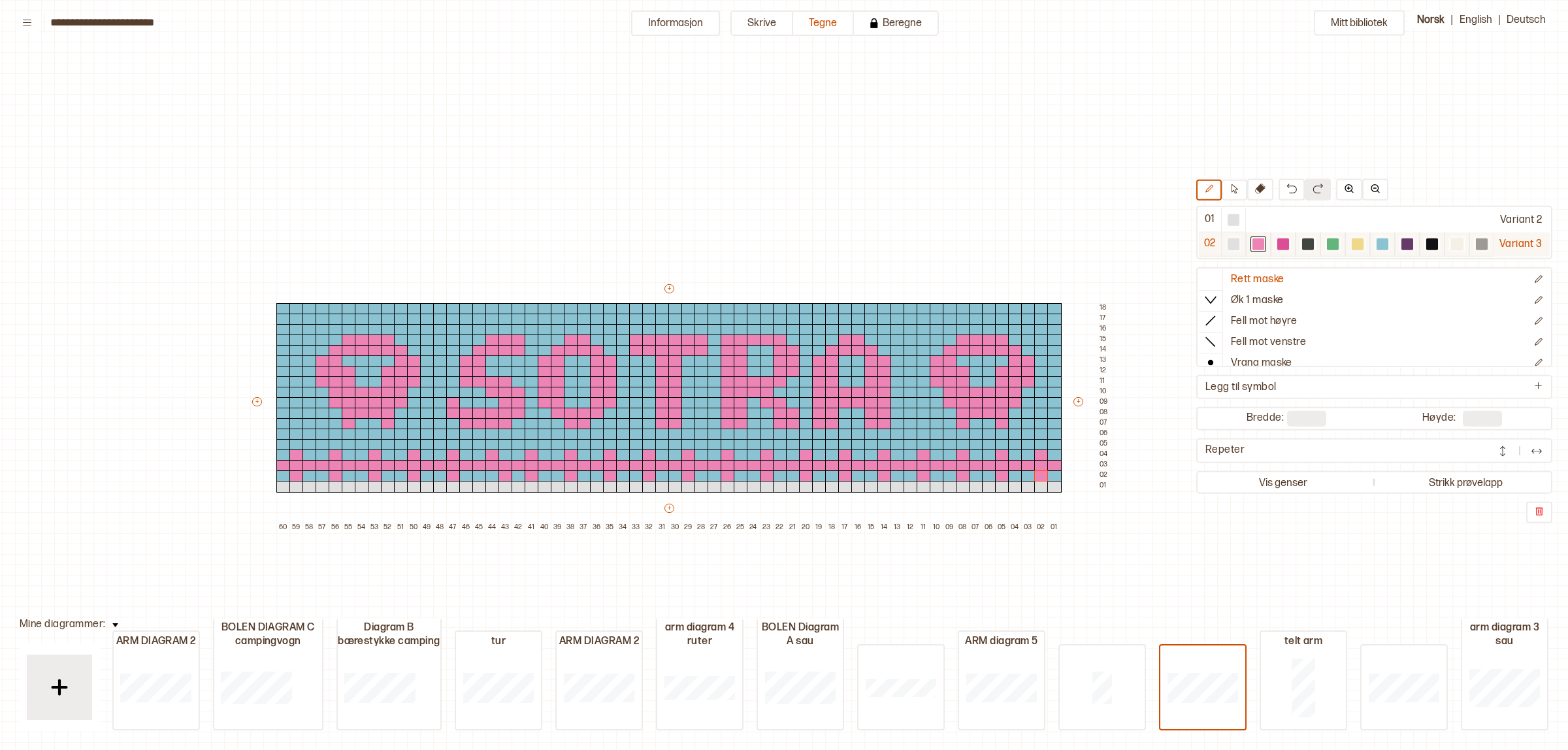
drag, startPoint x: 1384, startPoint y: 249, endPoint x: 1414, endPoint y: 242, distance: 30.8
click at [1410, 243] on div at bounding box center [1359, 244] width 274 height 24
click at [1256, 244] on div at bounding box center [1258, 244] width 12 height 12
drag, startPoint x: 279, startPoint y: 488, endPoint x: 373, endPoint y: 484, distance: 94.1
click at [433, 488] on div "+ + + + 60 59 58 57 56 55 54 53 52 51 50 49 48 47 46 45 44 43 42 41 40 39 38 37…" at bounding box center [681, 408] width 863 height 251
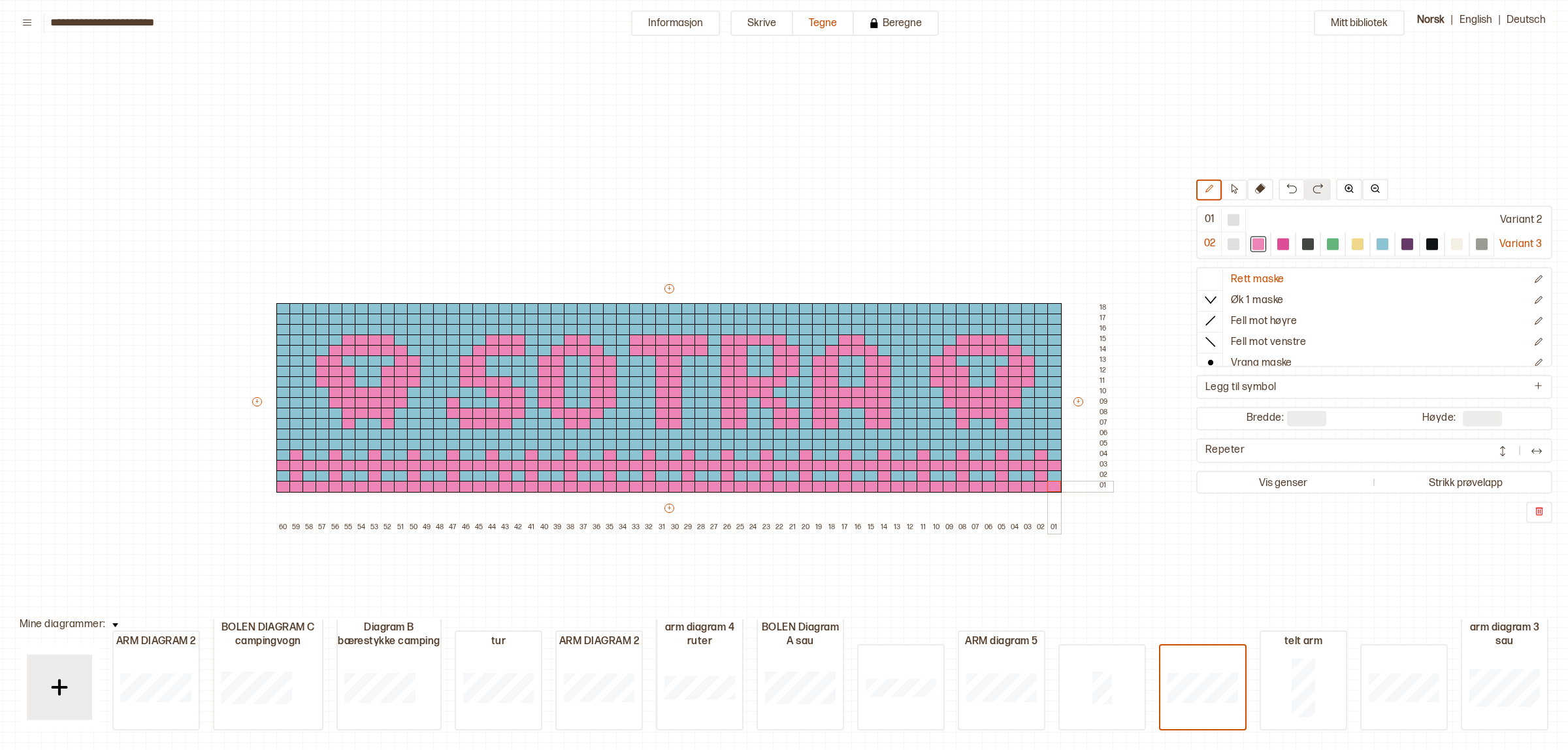
drag, startPoint x: 381, startPoint y: 489, endPoint x: 1053, endPoint y: 488, distance: 672.0
click at [1053, 488] on div "+ + + + 60 59 58 57 56 55 54 53 52 51 50 49 48 47 46 45 44 43 42 41 40 39 38 37…" at bounding box center [681, 408] width 863 height 251
click at [1184, 560] on p "Ny rad under" at bounding box center [1164, 557] width 45 height 10
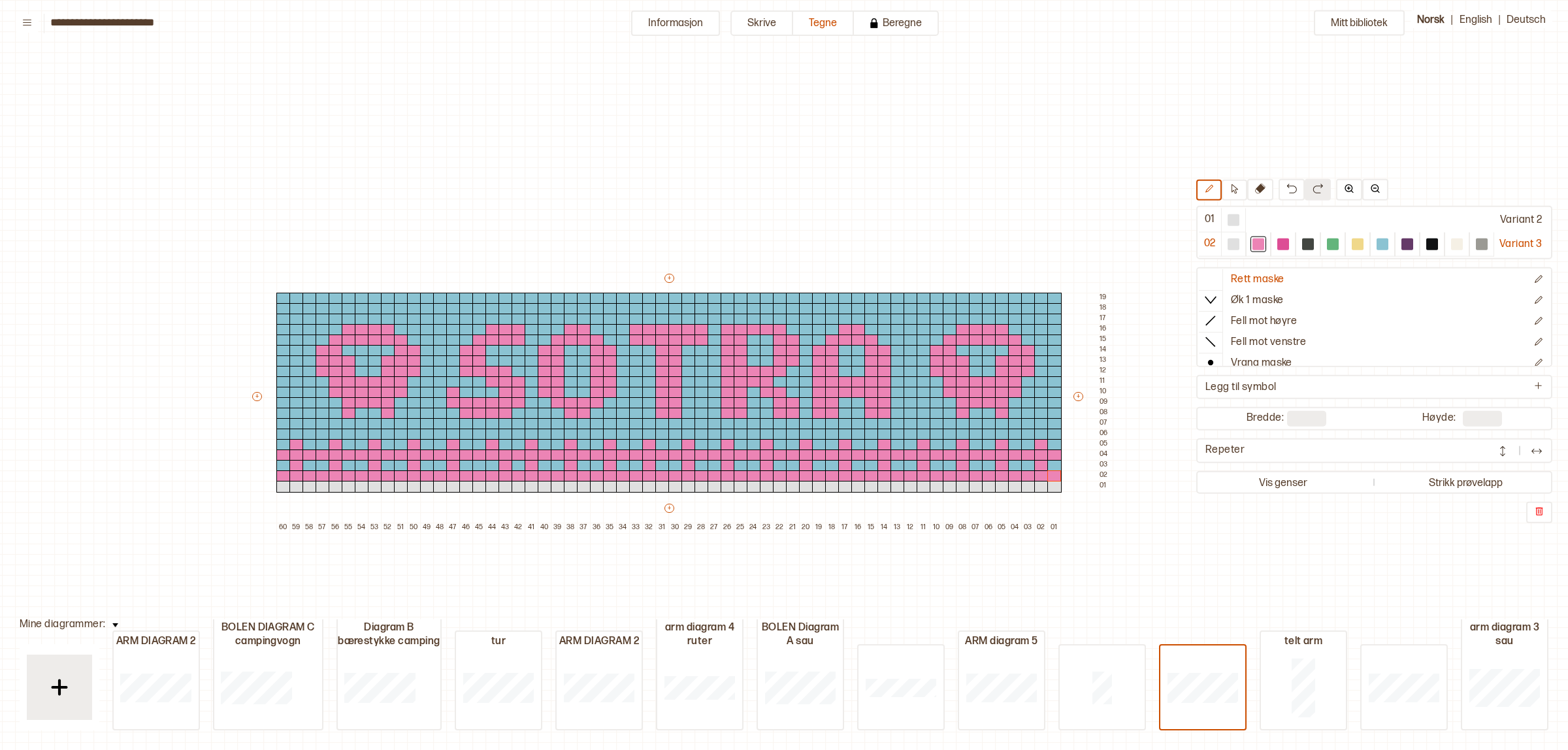
type input "**"
drag, startPoint x: 1376, startPoint y: 237, endPoint x: 576, endPoint y: 429, distance: 822.7
click at [1375, 236] on div at bounding box center [1383, 244] width 16 height 16
drag, startPoint x: 288, startPoint y: 486, endPoint x: 361, endPoint y: 488, distance: 73.0
click at [361, 488] on div "+ + + + 60 59 58 57 56 55 54 53 52 51 50 49 48 47 46 45 44 43 42 41 40 39 38 37…" at bounding box center [681, 402] width 863 height 261
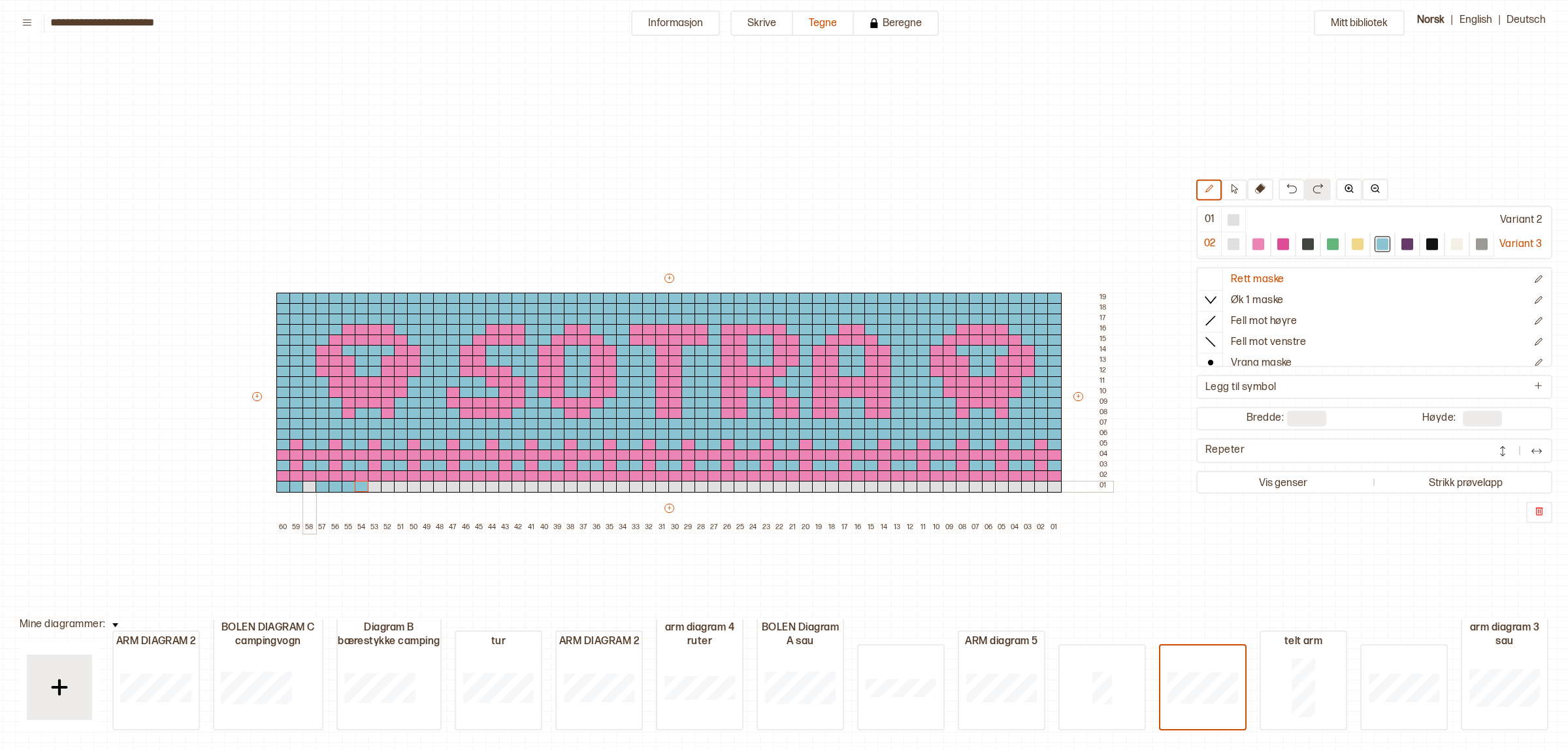
click at [311, 484] on div at bounding box center [309, 487] width 14 height 12
drag, startPoint x: 372, startPoint y: 485, endPoint x: 448, endPoint y: 484, distance: 76.0
click at [448, 484] on div "+ + + + 60 59 58 57 56 55 54 53 52 51 50 49 48 47 46 45 44 43 42 41 40 39 38 37…" at bounding box center [681, 402] width 863 height 261
click at [408, 484] on div at bounding box center [414, 487] width 14 height 12
click at [403, 485] on div at bounding box center [400, 487] width 14 height 12
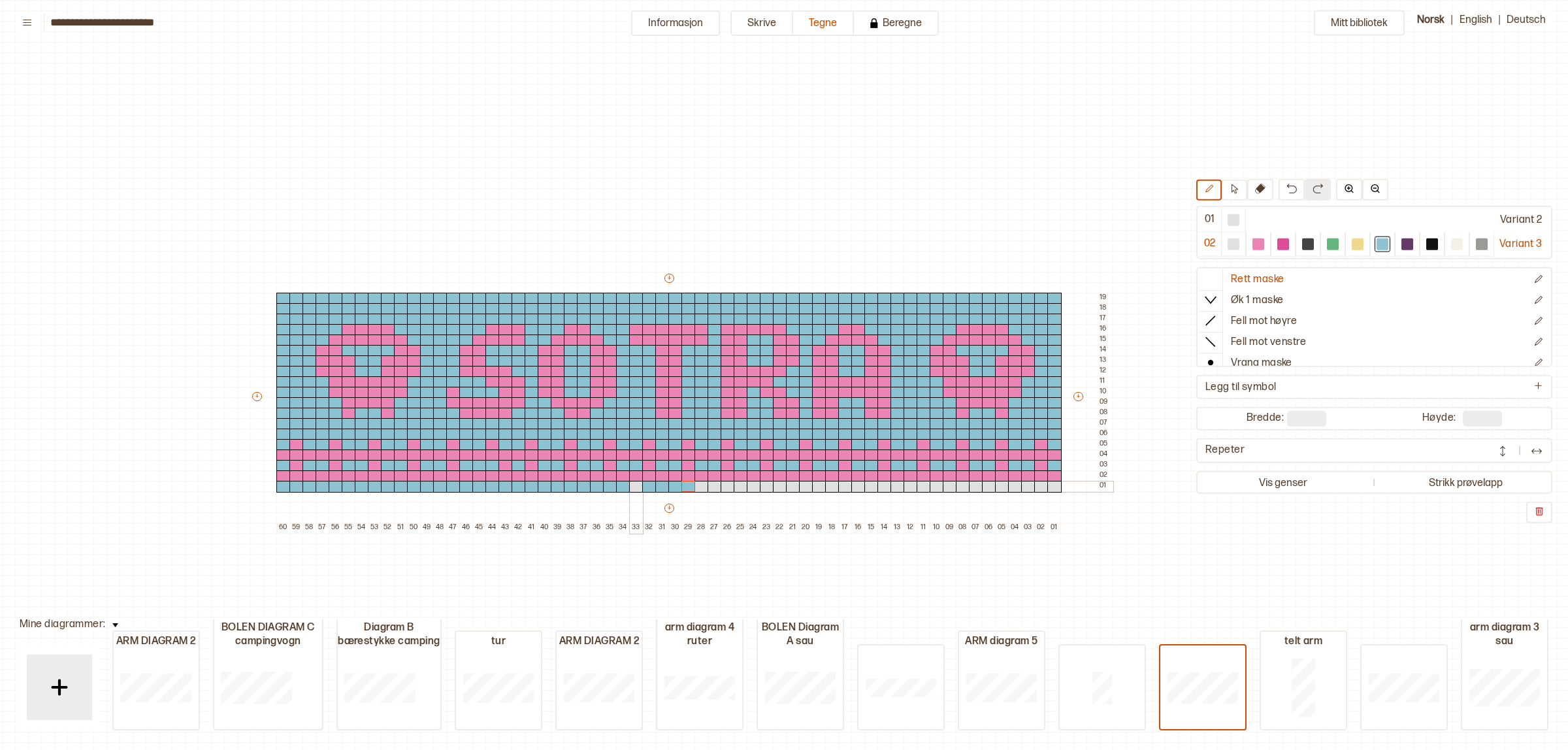
drag, startPoint x: 631, startPoint y: 485, endPoint x: 651, endPoint y: 485, distance: 20.0
click at [632, 485] on div at bounding box center [636, 487] width 14 height 12
drag, startPoint x: 697, startPoint y: 484, endPoint x: 745, endPoint y: 489, distance: 48.3
click at [780, 486] on div "+ + + + 60 59 58 57 56 55 54 53 52 51 50 49 48 47 46 45 44 43 42 41 40 39 38 37…" at bounding box center [681, 402] width 863 height 261
drag, startPoint x: 722, startPoint y: 489, endPoint x: 1086, endPoint y: 488, distance: 364.0
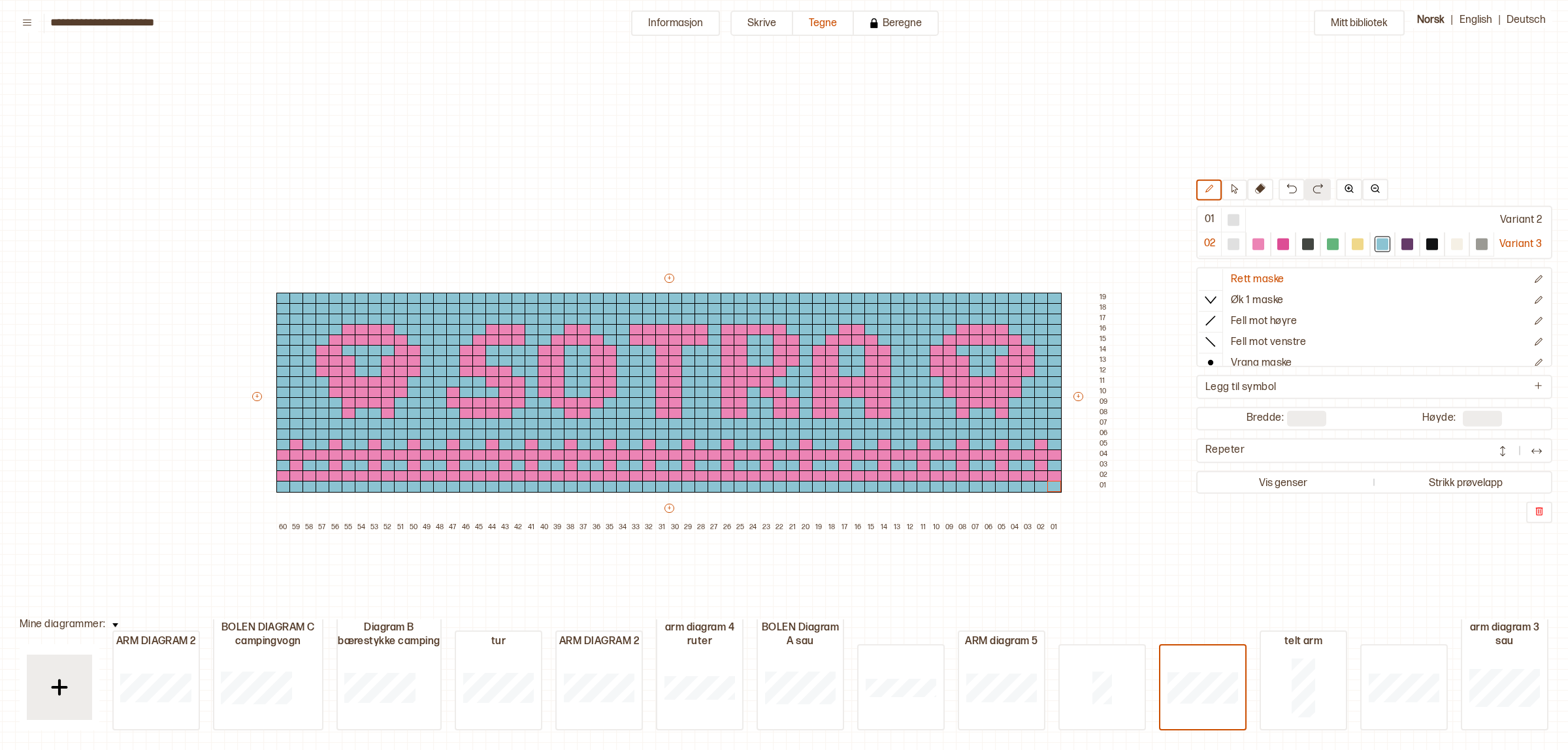
click at [1087, 489] on div "+ + + + 60 59 58 57 56 55 54 53 52 51 50 49 48 47 46 45 44 43 42 41 40 39 38 37…" at bounding box center [681, 402] width 863 height 261
click at [1259, 247] on div at bounding box center [1258, 244] width 12 height 12
click at [294, 486] on div at bounding box center [296, 487] width 14 height 12
click at [340, 486] on div "+ + + + 60 59 58 57 56 55 54 53 52 51 50 49 48 47 46 45 44 43 42 41 40 39 38 37…" at bounding box center [681, 402] width 863 height 261
click at [1287, 183] on img at bounding box center [1292, 188] width 10 height 10
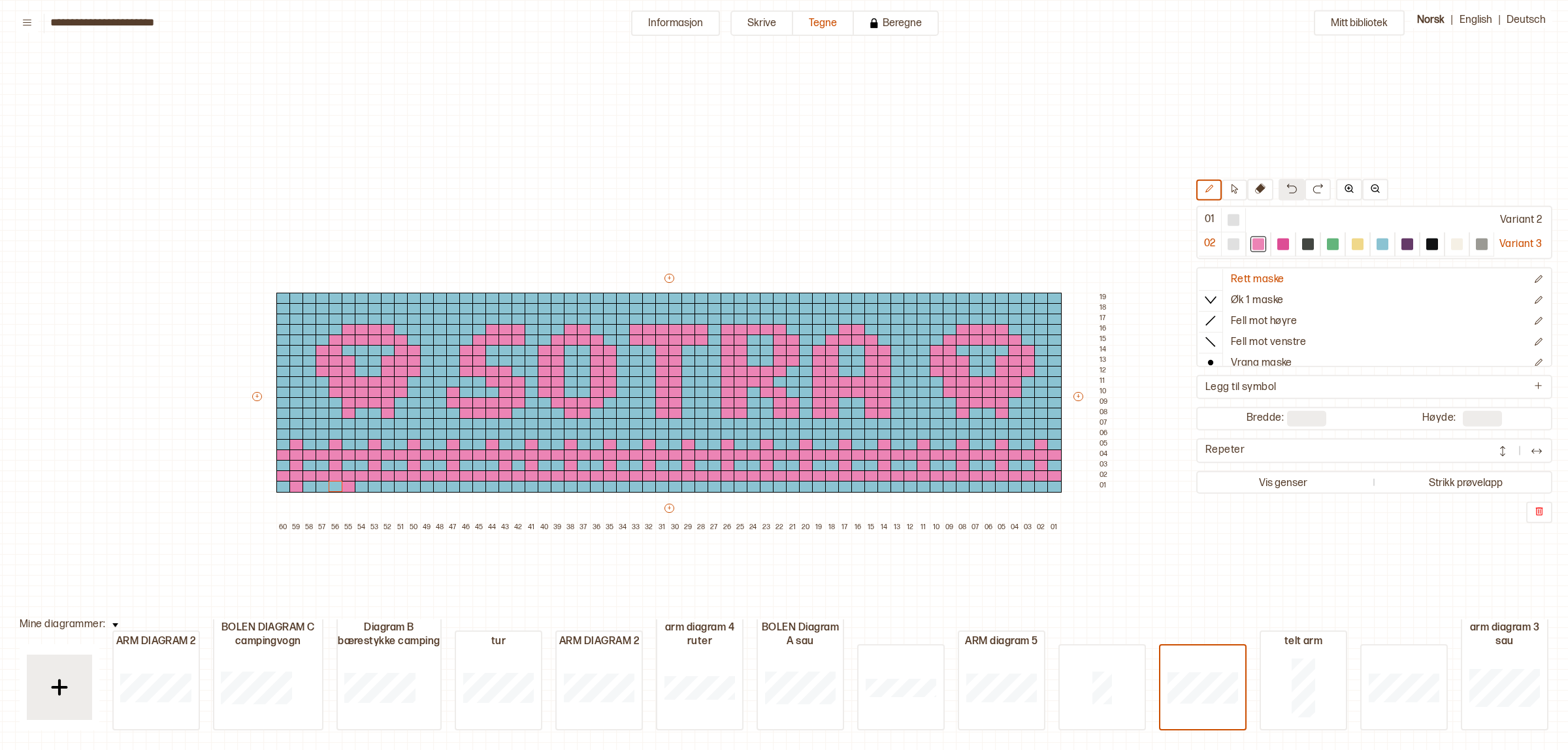
click at [1291, 188] on button at bounding box center [1292, 189] width 26 height 21
click at [338, 488] on div at bounding box center [335, 487] width 14 height 12
click at [369, 486] on div at bounding box center [374, 487] width 14 height 12
click at [409, 484] on div at bounding box center [414, 487] width 14 height 12
click at [455, 482] on div at bounding box center [453, 487] width 14 height 12
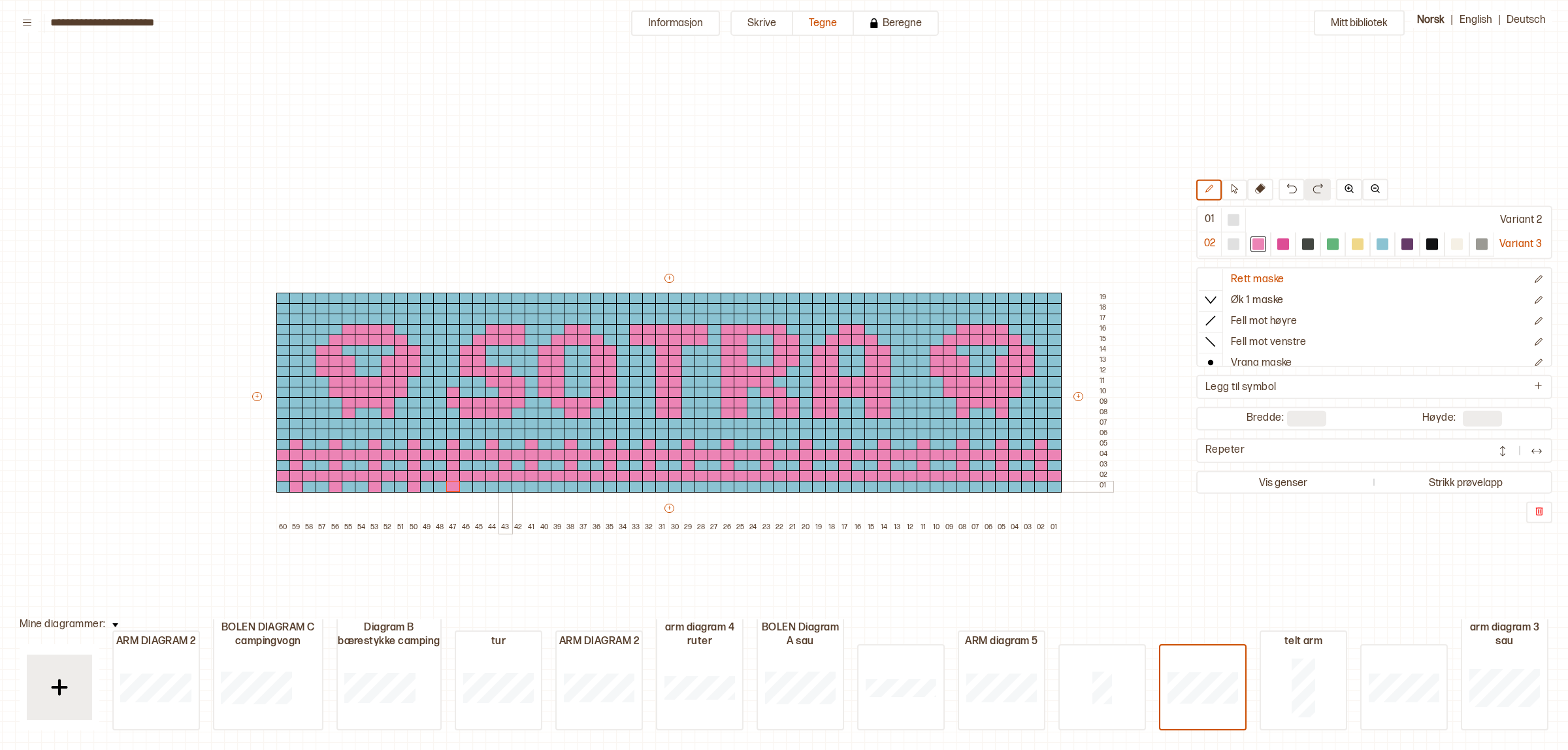
click at [502, 481] on div at bounding box center [505, 487] width 14 height 12
click at [1279, 190] on button at bounding box center [1292, 189] width 26 height 21
click at [502, 466] on div at bounding box center [505, 465] width 14 height 12
click at [1381, 244] on div at bounding box center [1383, 244] width 12 height 12
click at [508, 464] on div at bounding box center [505, 465] width 14 height 12
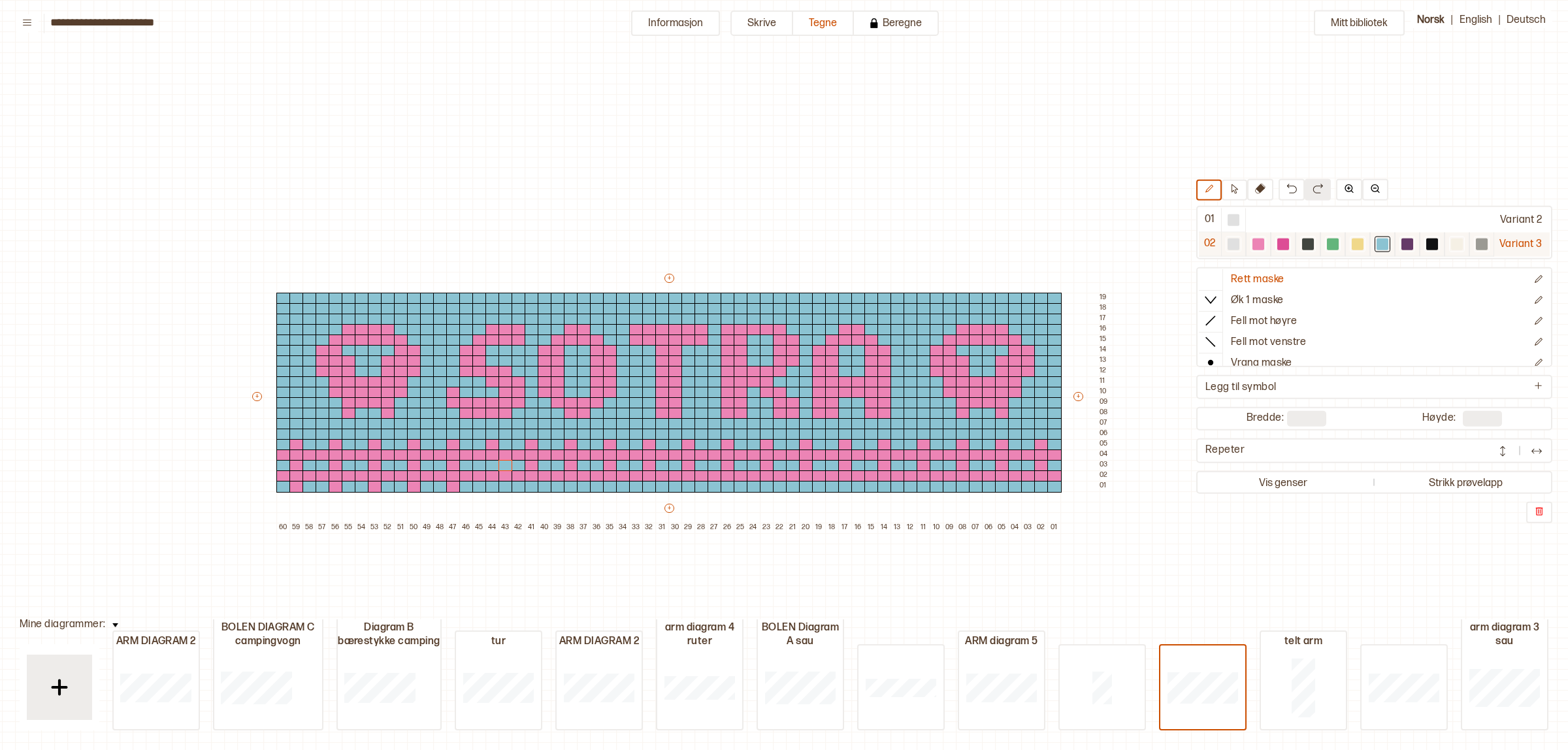
click at [1256, 246] on div at bounding box center [1258, 244] width 12 height 12
drag, startPoint x: 490, startPoint y: 464, endPoint x: 490, endPoint y: 486, distance: 22.0
click at [490, 486] on div "+ + + + 60 59 58 57 56 55 54 53 52 51 50 49 48 47 46 45 44 43 42 41 40 39 38 37…" at bounding box center [681, 402] width 863 height 261
drag, startPoint x: 527, startPoint y: 484, endPoint x: 559, endPoint y: 486, distance: 32.1
click at [528, 485] on div at bounding box center [531, 487] width 14 height 12
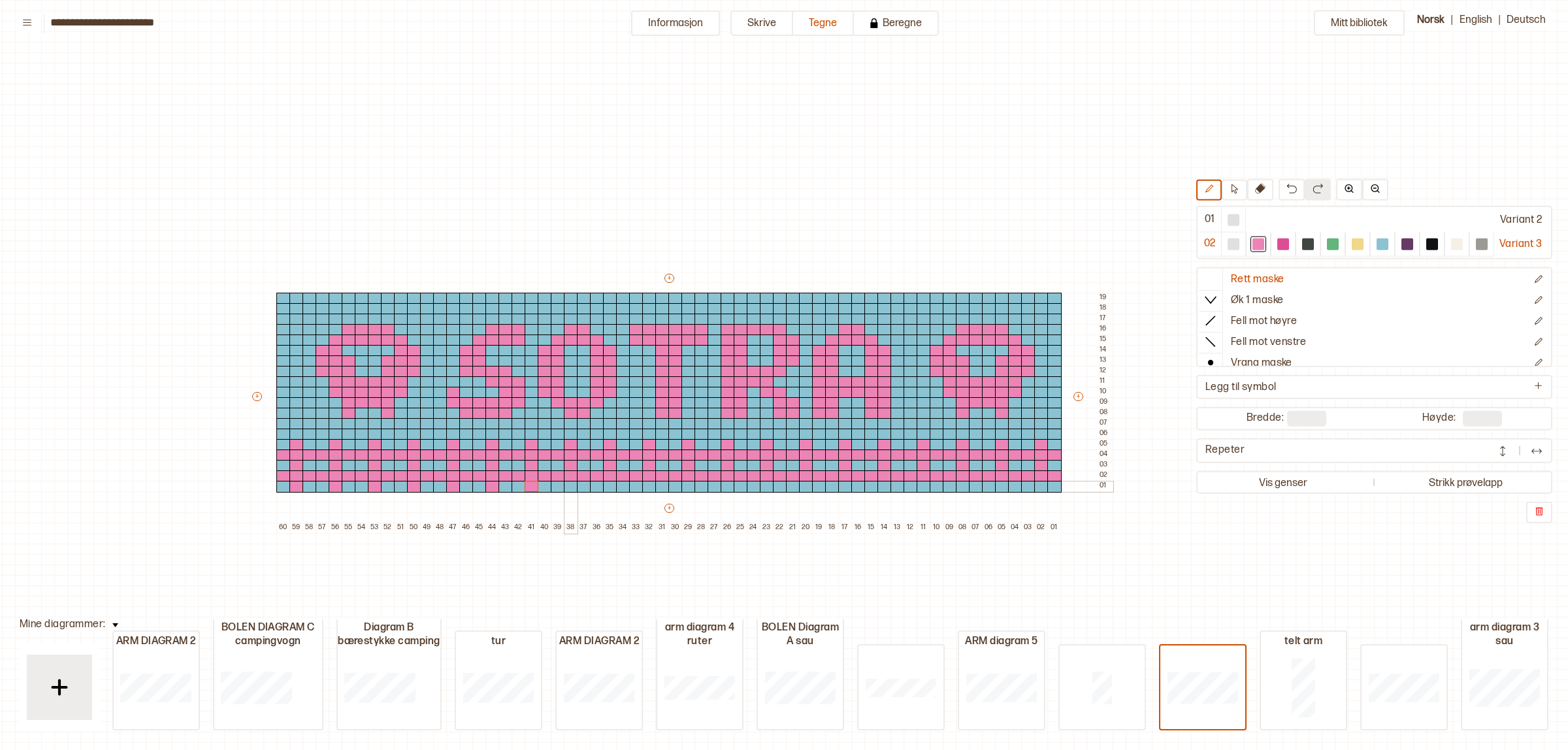
click at [567, 484] on div at bounding box center [570, 487] width 14 height 12
click at [610, 482] on div at bounding box center [610, 487] width 14 height 12
click at [649, 484] on div at bounding box center [649, 487] width 14 height 12
click at [686, 482] on div at bounding box center [688, 487] width 14 height 12
click at [730, 481] on div at bounding box center [728, 487] width 14 height 12
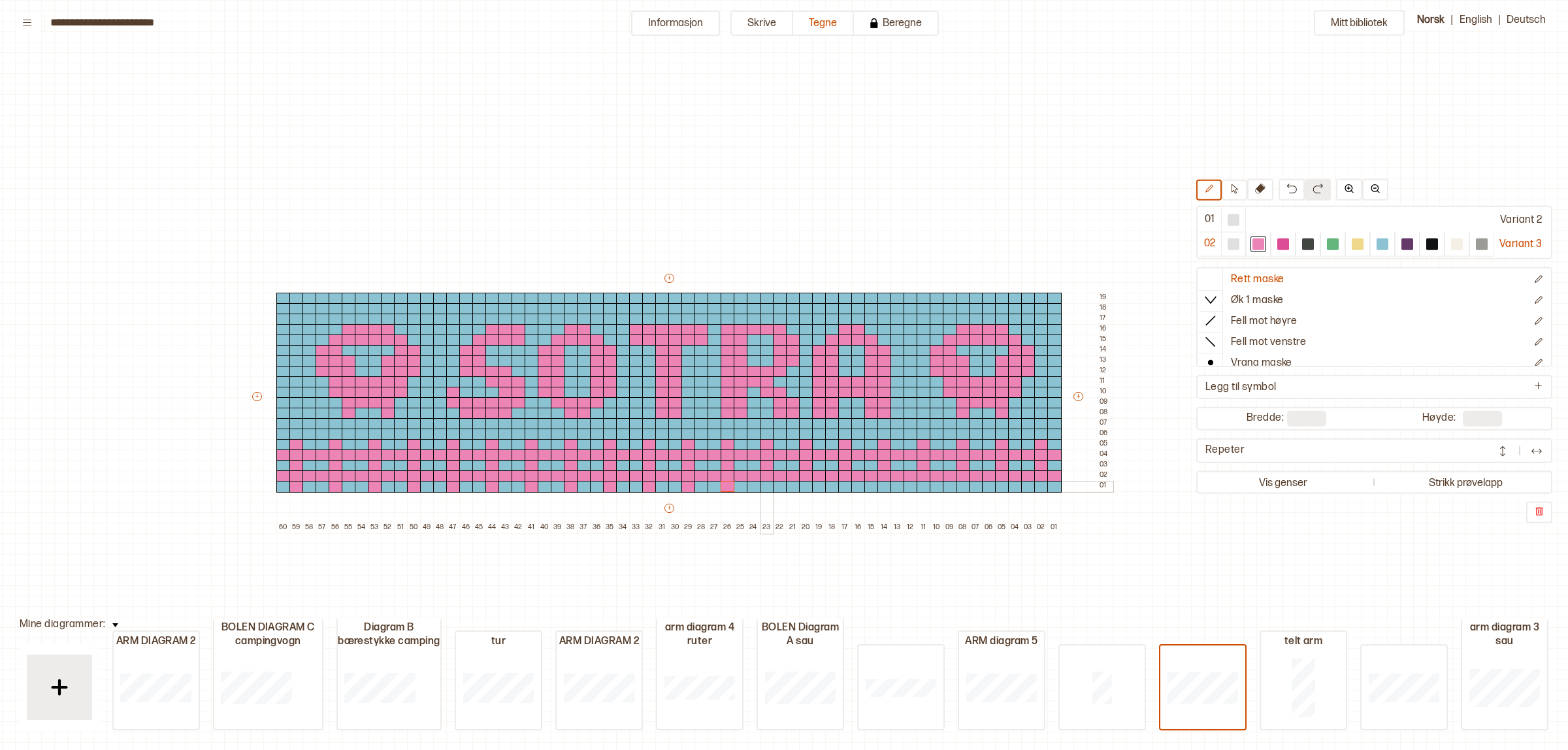
click at [765, 482] on div at bounding box center [767, 487] width 14 height 12
click at [805, 487] on div at bounding box center [806, 487] width 14 height 12
click at [839, 487] on div at bounding box center [845, 487] width 14 height 12
click at [883, 486] on div at bounding box center [884, 487] width 14 height 12
click at [922, 486] on div at bounding box center [923, 487] width 14 height 12
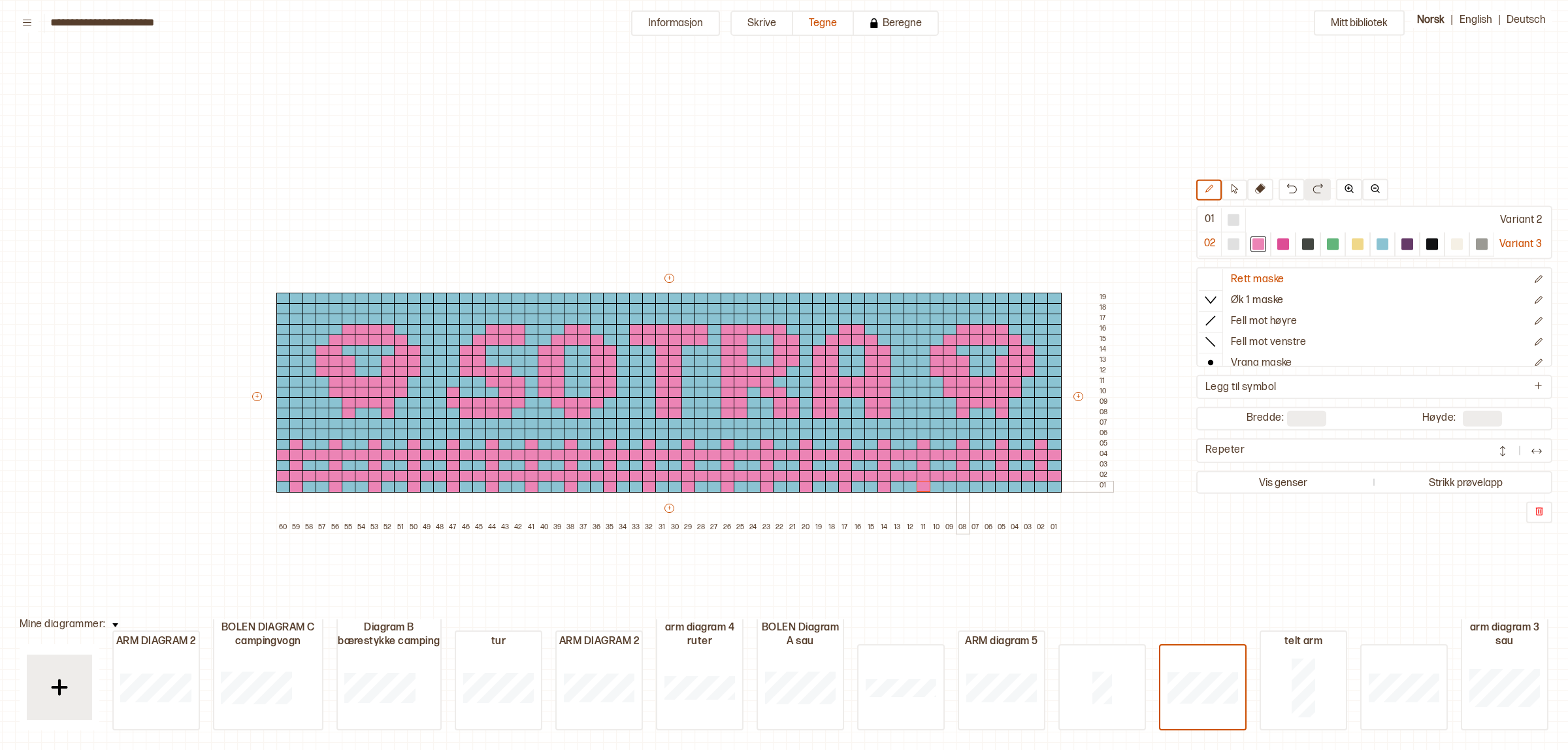
click at [958, 485] on div at bounding box center [962, 487] width 14 height 12
click at [1004, 481] on div at bounding box center [1002, 487] width 14 height 12
click at [1042, 486] on div at bounding box center [1041, 487] width 14 height 12
click at [1381, 240] on div at bounding box center [1383, 244] width 12 height 12
drag, startPoint x: 295, startPoint y: 490, endPoint x: 875, endPoint y: 337, distance: 599.8
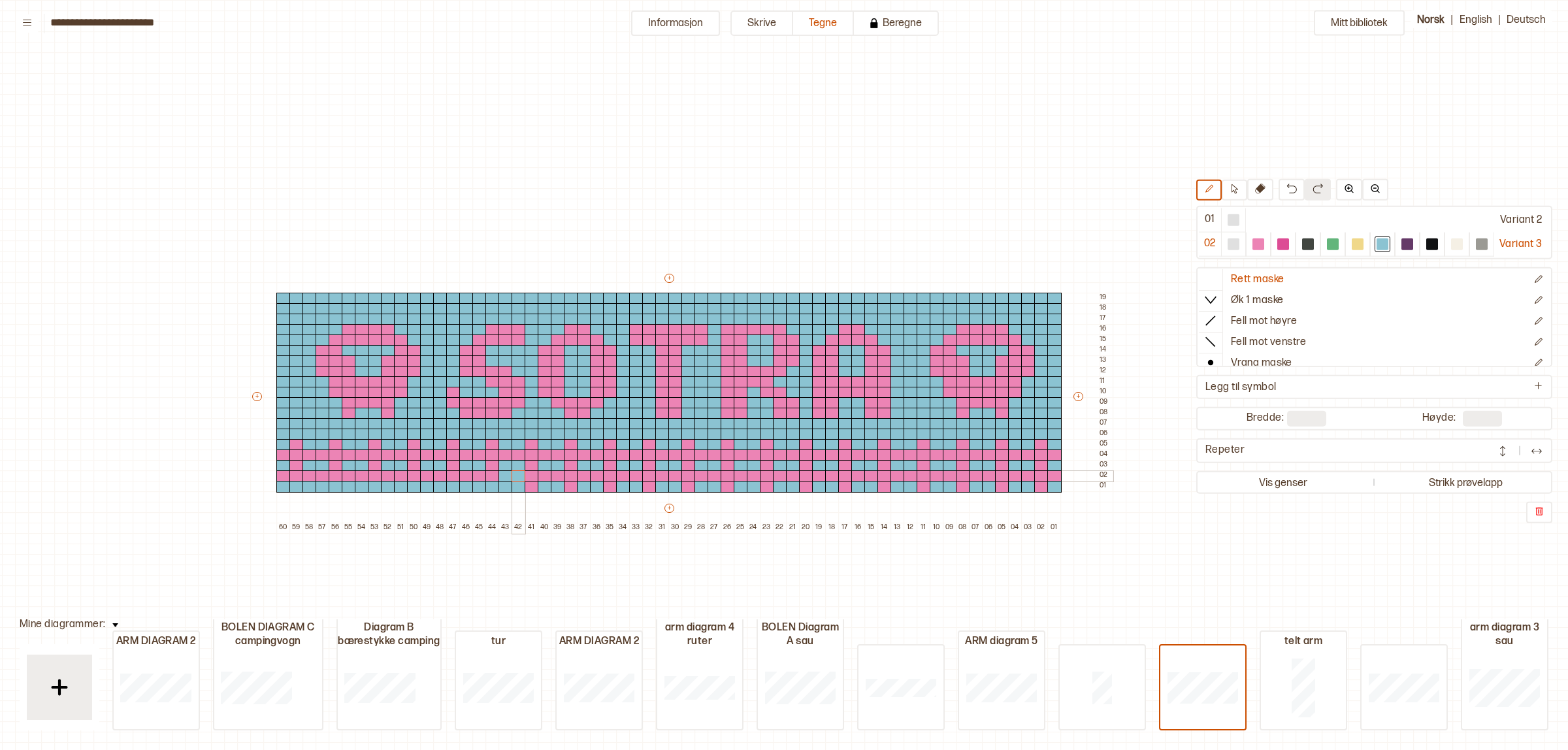
click at [518, 477] on div "+ + + + 60 59 58 57 56 55 54 53 52 51 50 49 48 47 46 45 44 43 42 41 40 39 38 37…" at bounding box center [681, 402] width 863 height 261
click at [1287, 188] on img at bounding box center [1292, 188] width 10 height 10
drag, startPoint x: 497, startPoint y: 482, endPoint x: 648, endPoint y: 490, distance: 151.2
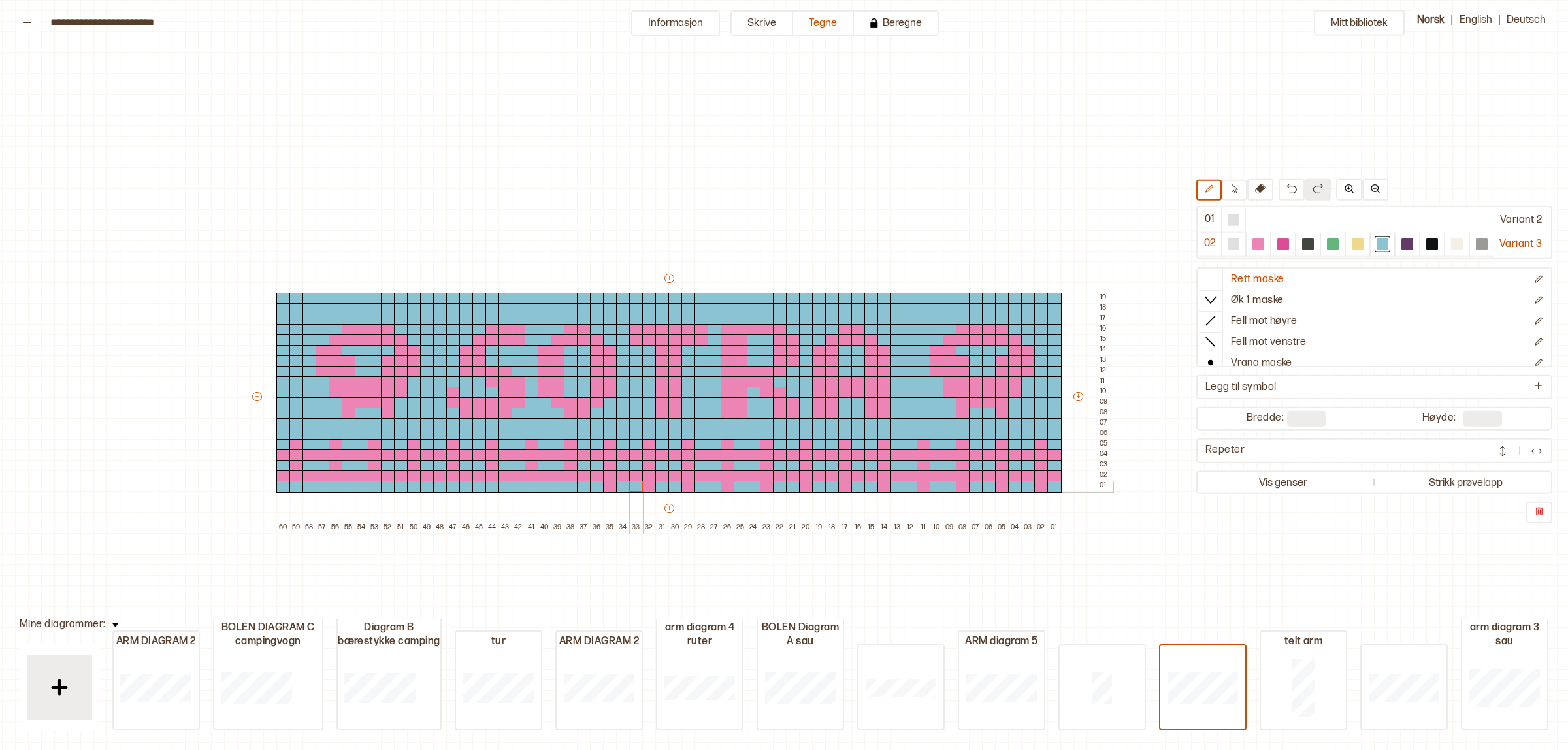
click at [648, 490] on div "+ + + + 60 59 58 57 56 55 54 53 52 51 50 49 48 47 46 45 44 43 42 41 40 39 38 37…" at bounding box center [681, 402] width 863 height 261
click at [610, 482] on div at bounding box center [610, 487] width 14 height 12
drag, startPoint x: 693, startPoint y: 489, endPoint x: 1051, endPoint y: 486, distance: 358.0
click at [1051, 486] on div "+ + + + 60 59 58 57 56 55 54 53 52 51 50 49 48 47 46 45 44 43 42 41 40 39 38 37…" at bounding box center [681, 402] width 863 height 261
click at [1255, 244] on div at bounding box center [1258, 244] width 12 height 12
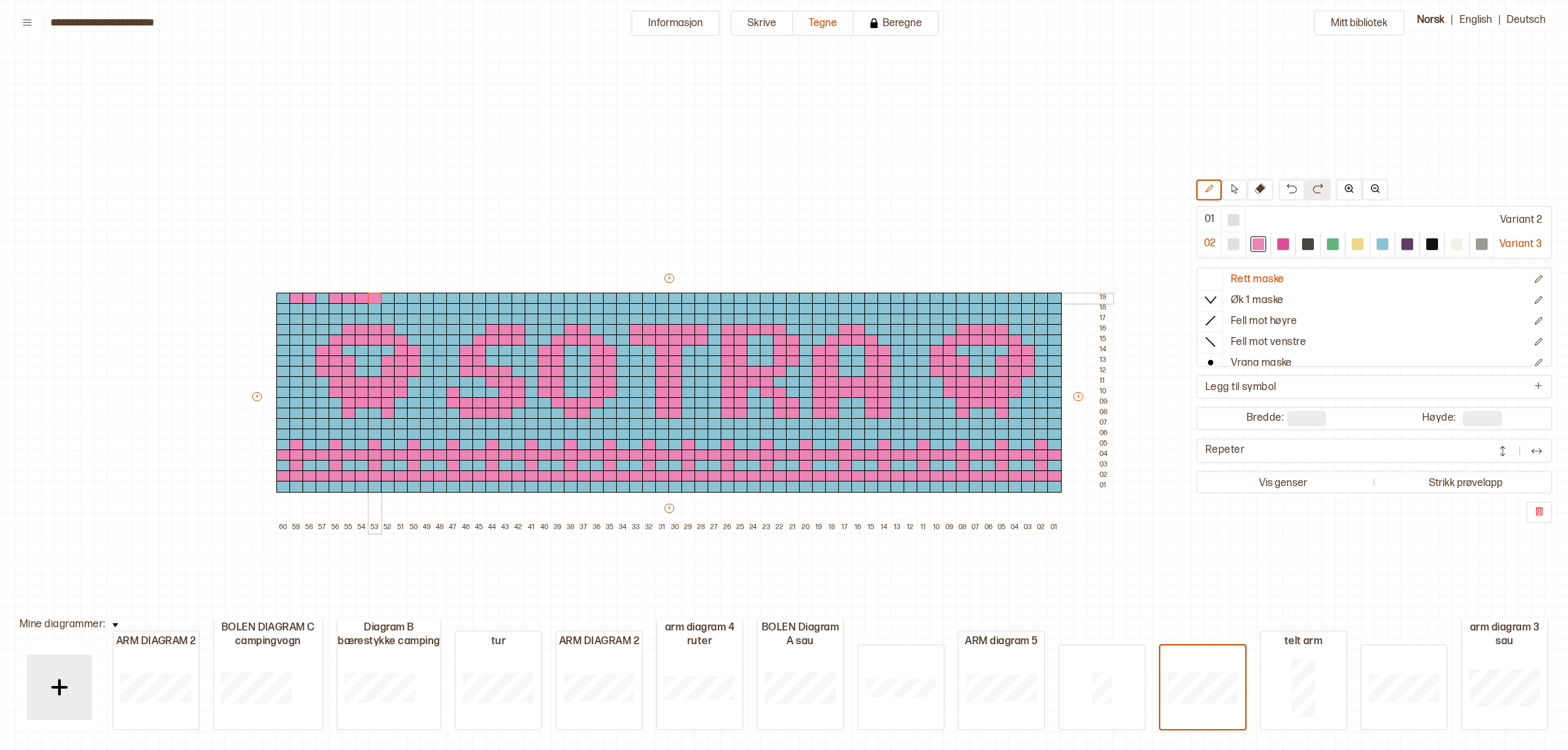
drag, startPoint x: 291, startPoint y: 295, endPoint x: 369, endPoint y: 301, distance: 78.2
click at [369, 301] on div "+ + + + 60 59 58 57 56 55 54 53 52 51 50 49 48 47 46 45 44 43 42 41 40 39 38 37…" at bounding box center [681, 402] width 863 height 261
drag, startPoint x: 311, startPoint y: 295, endPoint x: 407, endPoint y: 301, distance: 96.2
click at [459, 295] on div "+ + + + 60 59 58 57 56 55 54 53 52 51 50 49 48 47 46 45 44 43 42 41 40 39 38 37…" at bounding box center [681, 402] width 863 height 261
click at [405, 295] on div at bounding box center [400, 299] width 14 height 12
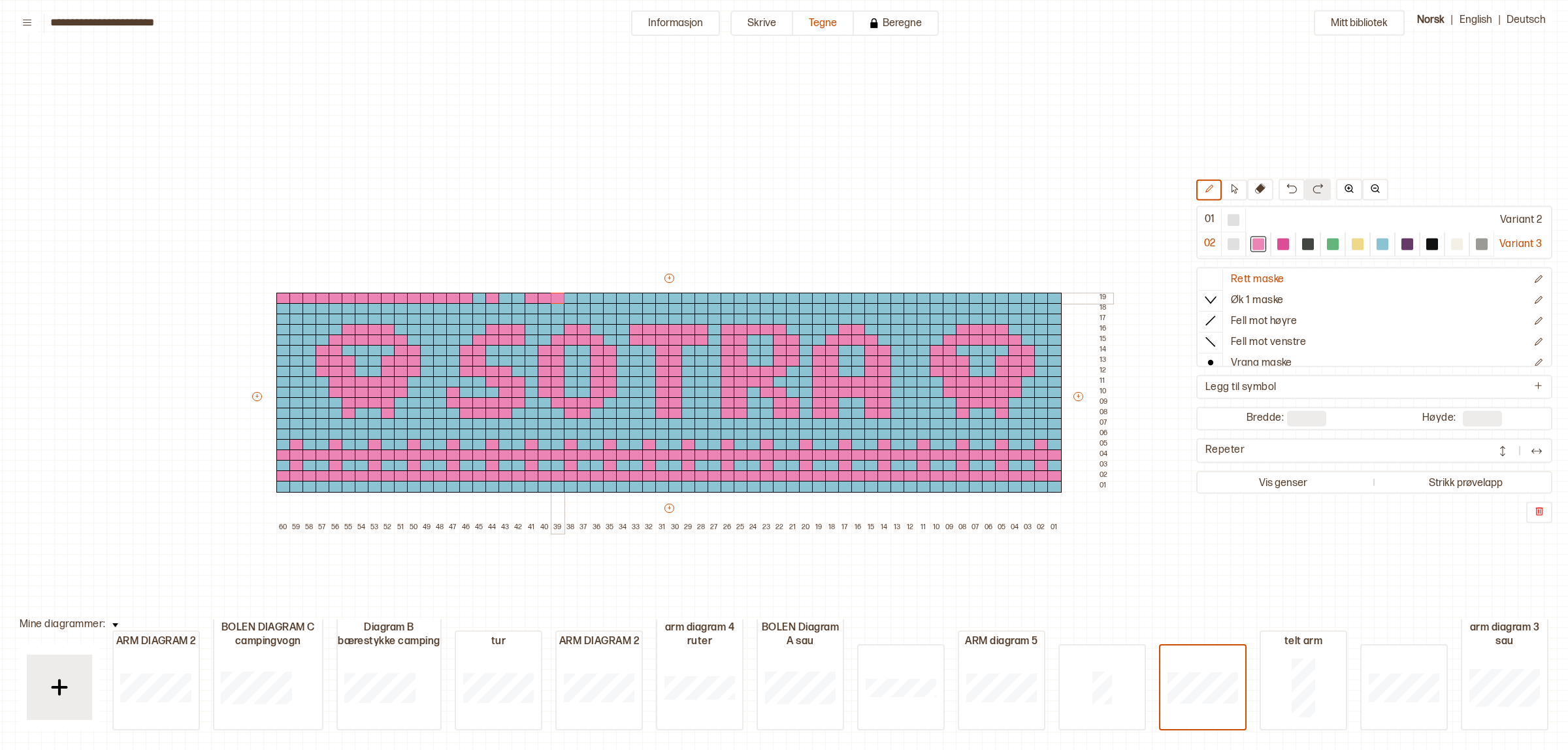
drag, startPoint x: 485, startPoint y: 293, endPoint x: 557, endPoint y: 299, distance: 72.2
click at [563, 301] on div "+ + + + 60 59 58 57 56 55 54 53 52 51 50 49 48 47 46 45 44 43 42 41 40 39 38 37…" at bounding box center [681, 402] width 863 height 261
drag, startPoint x: 477, startPoint y: 298, endPoint x: 621, endPoint y: 296, distance: 144.0
click at [651, 300] on div "+ + + + 60 59 58 57 56 55 54 53 52 51 50 49 48 47 46 45 44 43 42 41 40 39 38 37…" at bounding box center [681, 402] width 863 height 261
click at [611, 295] on div at bounding box center [610, 299] width 14 height 12
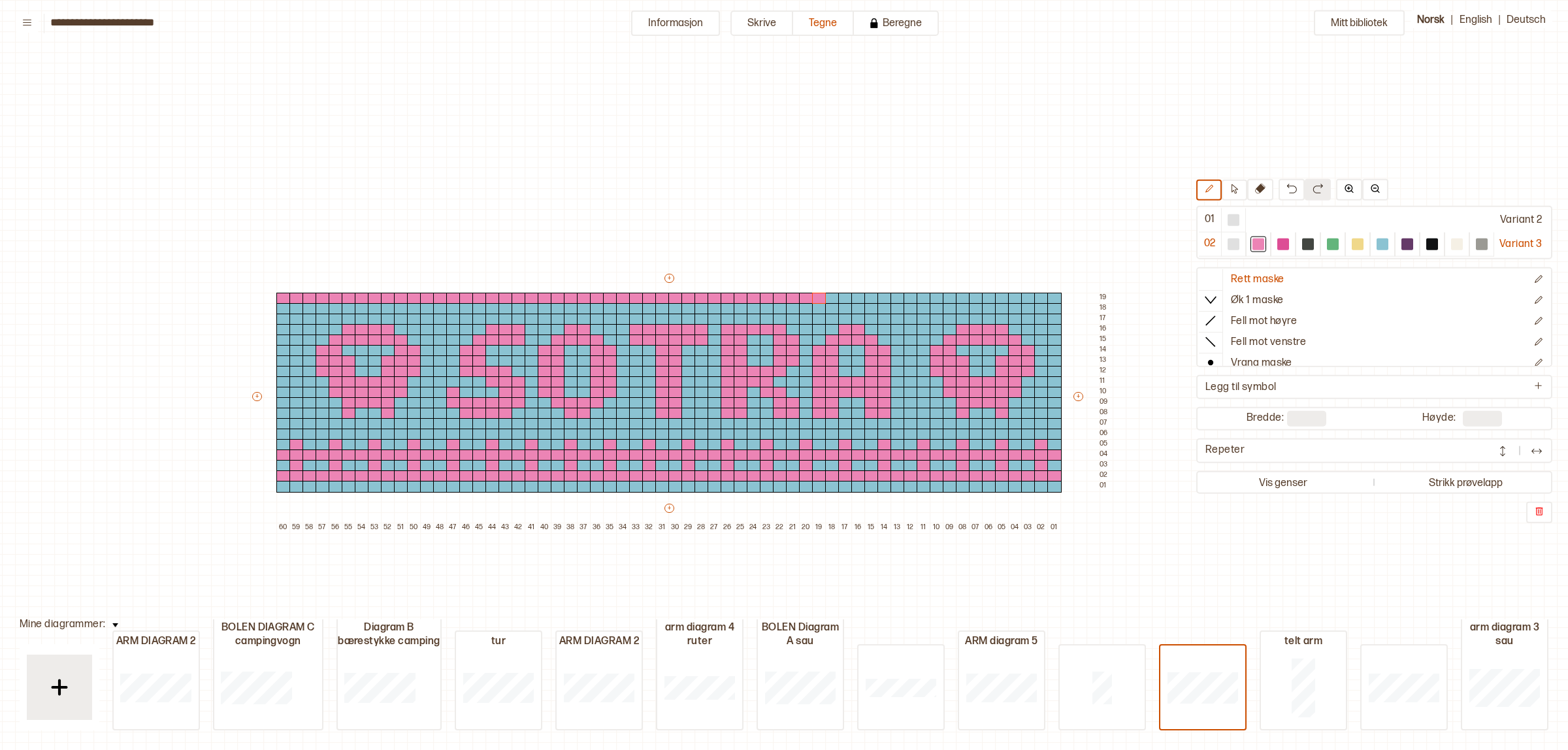
drag, startPoint x: 664, startPoint y: 296, endPoint x: 873, endPoint y: 291, distance: 209.1
click at [873, 291] on div "+ + + + 60 59 58 57 56 55 54 53 52 51 50 49 48 47 46 45 44 43 42 41 40 39 38 37…" at bounding box center [681, 402] width 863 height 261
drag, startPoint x: 824, startPoint y: 296, endPoint x: 1079, endPoint y: 301, distance: 255.0
click at [1072, 298] on div "+ + + + 60 59 58 57 56 55 54 53 52 51 50 49 48 47 46 45 44 43 42 41 40 39 38 37…" at bounding box center [681, 402] width 863 height 261
click at [1387, 243] on div at bounding box center [1383, 244] width 16 height 16
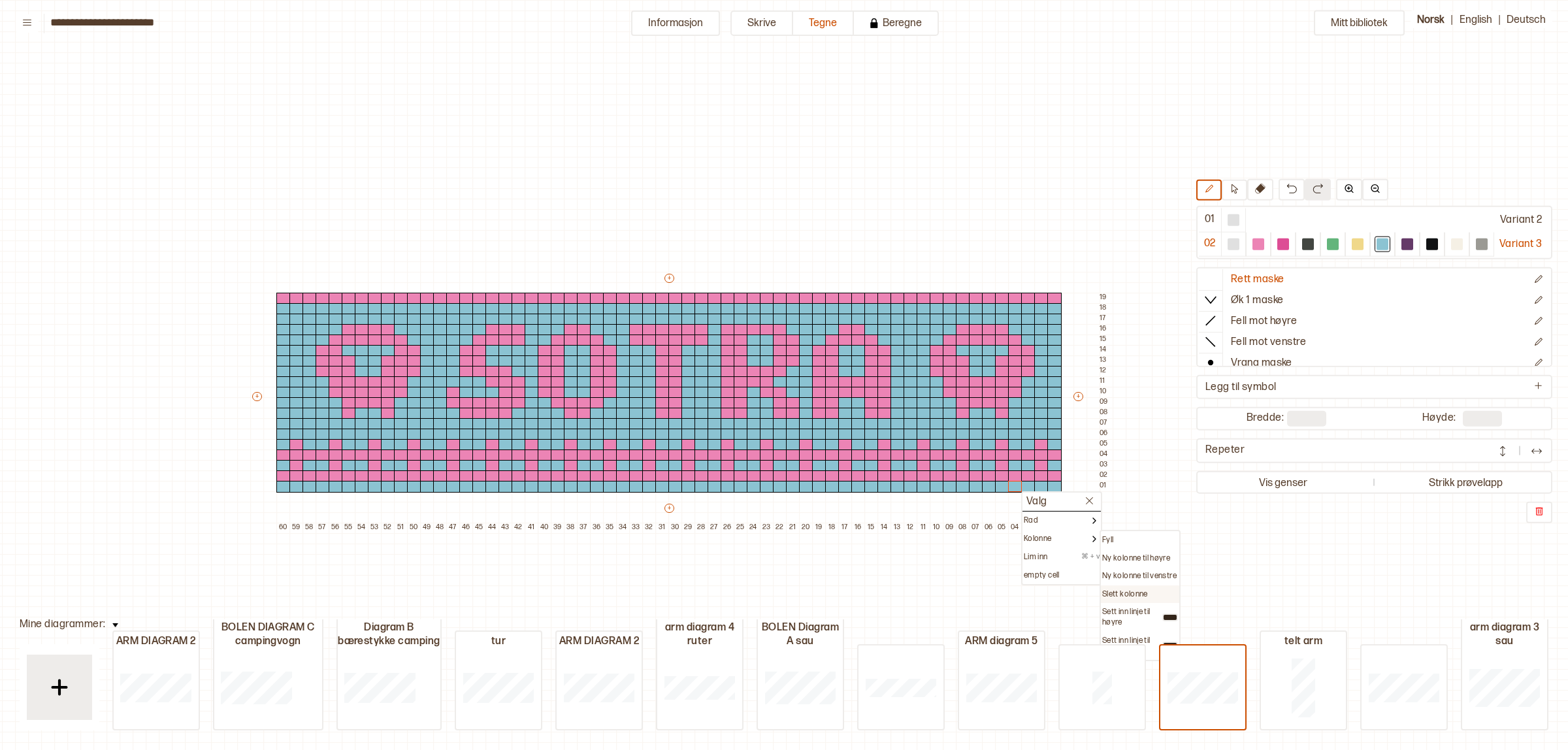
click at [1131, 589] on p "Slett kolonne" at bounding box center [1125, 594] width 46 height 10
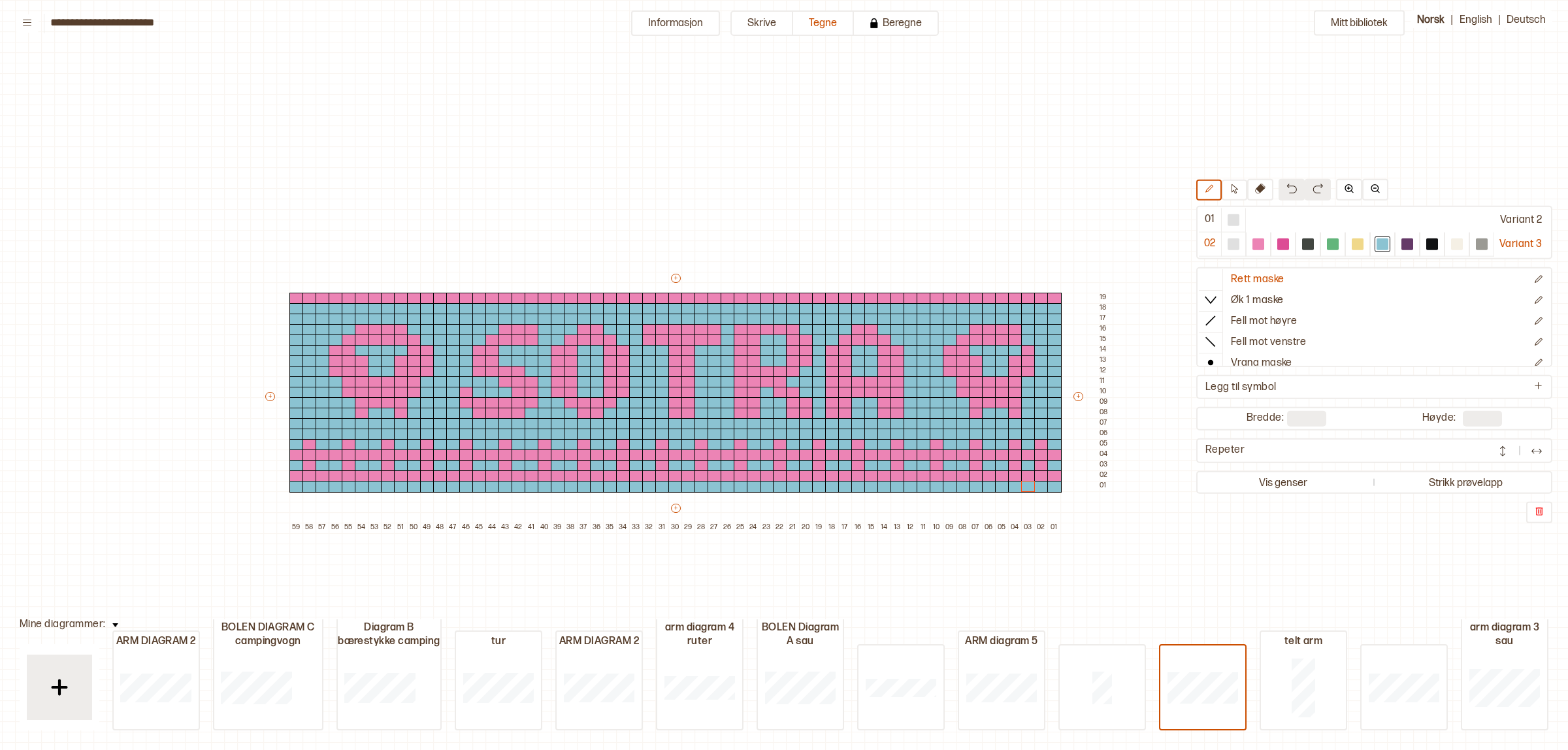
click at [1283, 181] on button at bounding box center [1292, 189] width 26 height 21
type input "**"
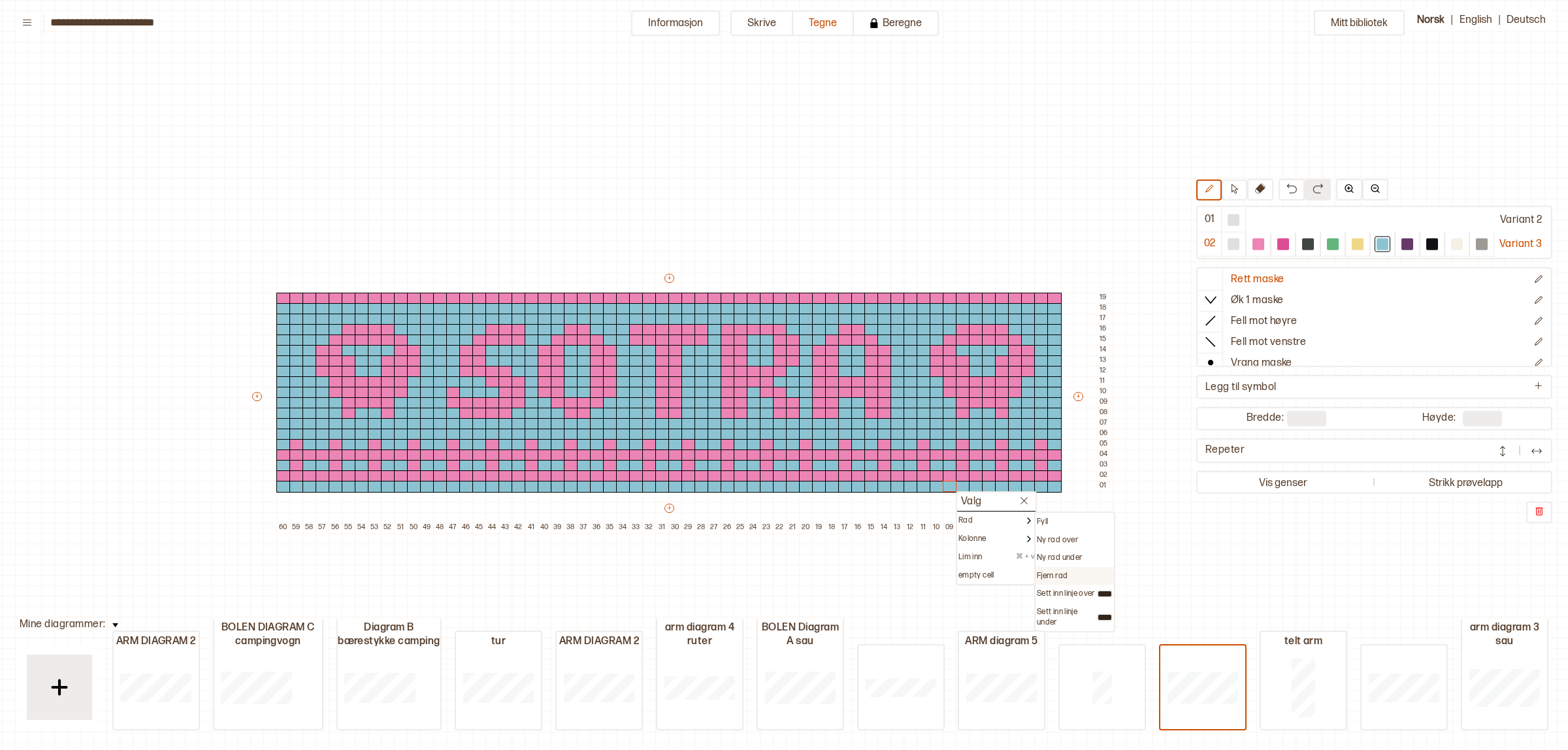
click at [1073, 577] on div "Fjern rad" at bounding box center [1075, 576] width 75 height 10
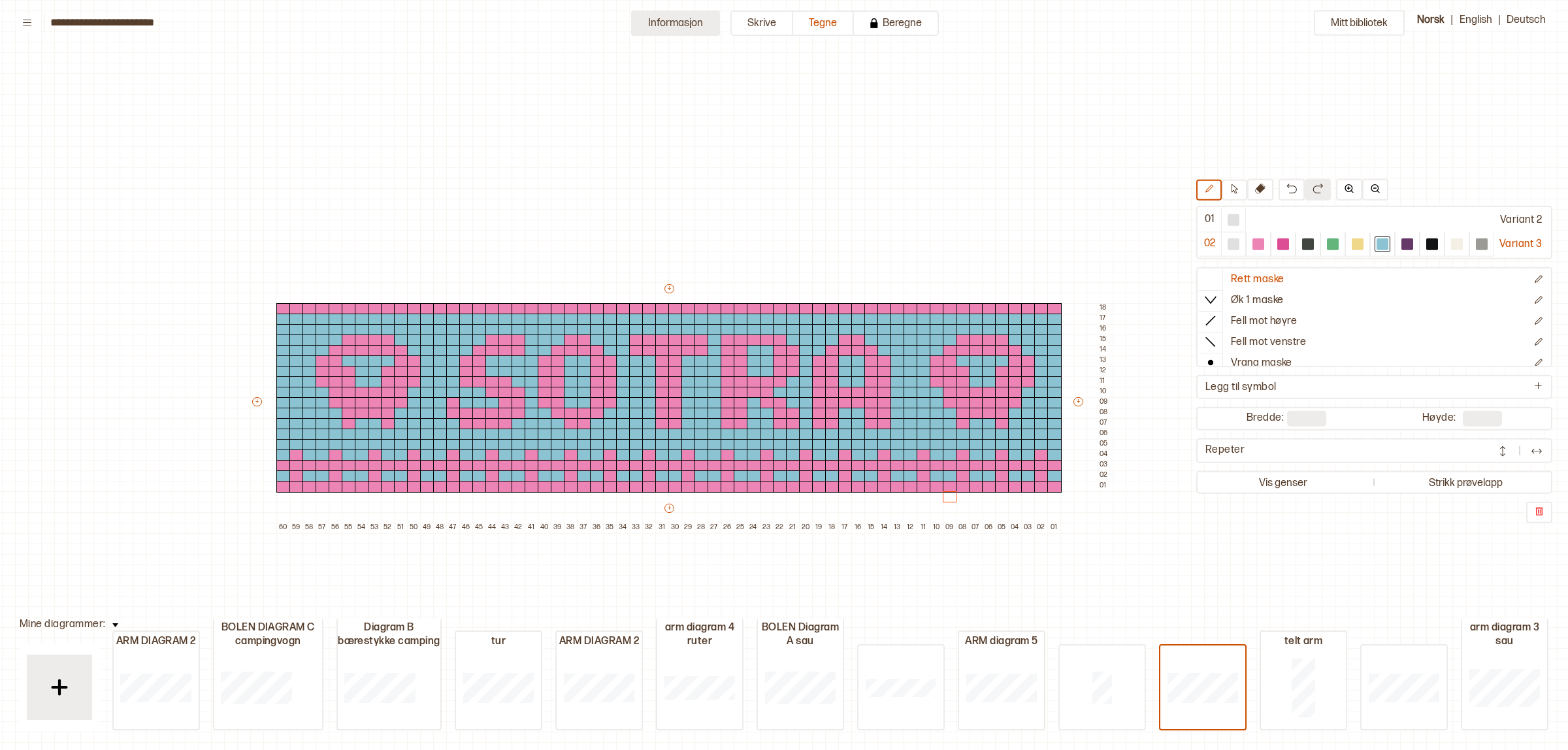
click at [687, 21] on button "Informasjon" at bounding box center [676, 22] width 89 height 25
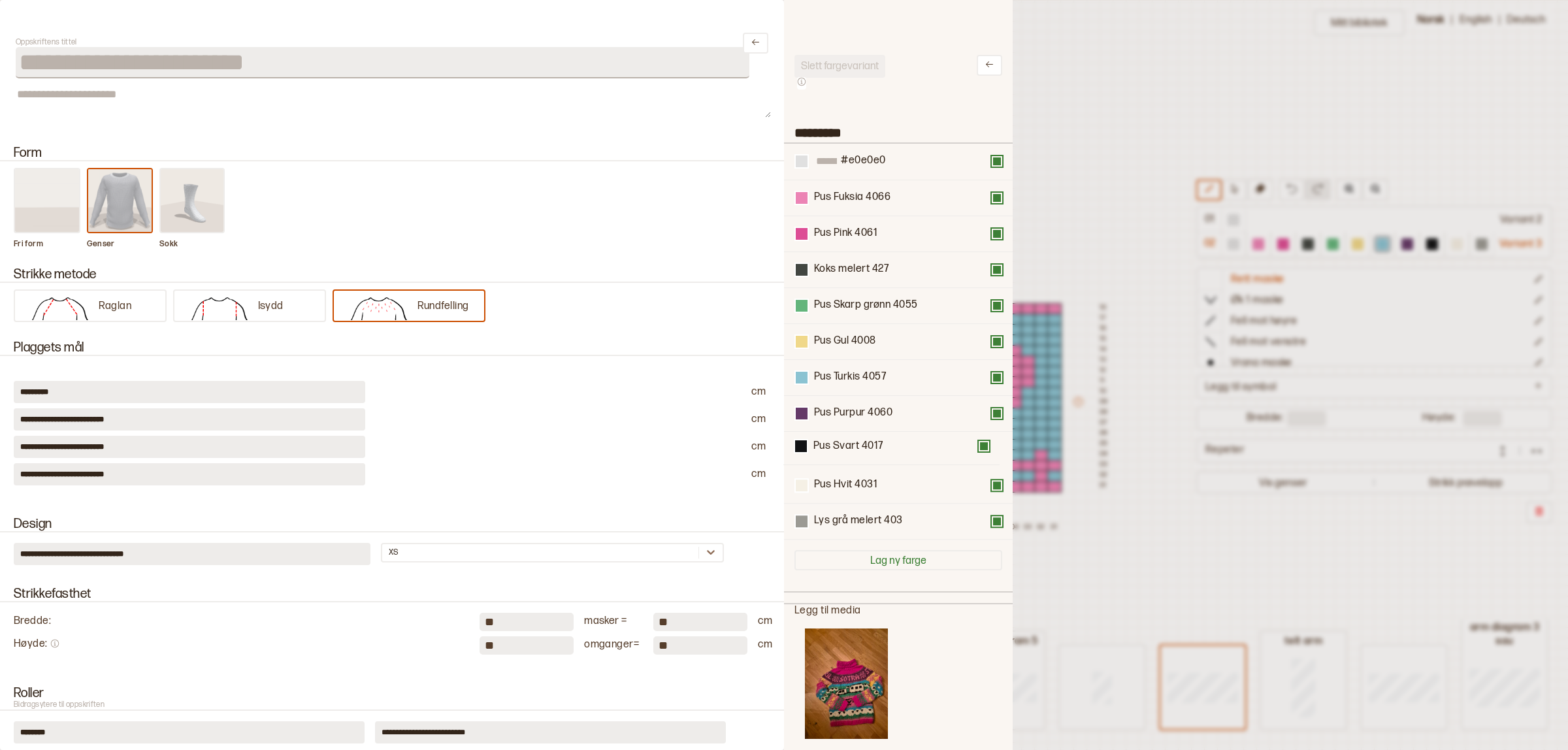
drag, startPoint x: 871, startPoint y: 462, endPoint x: 870, endPoint y: 454, distance: 8.1
click at [870, 454] on div "#e0e0e0 Pus Fuksia 4066 Pus Pink 4061 Koks melert 427 Pus Skarp grønn 4055 Pus …" at bounding box center [898, 342] width 208 height 396
drag, startPoint x: 851, startPoint y: 275, endPoint x: 853, endPoint y: 396, distance: 121.0
click at [853, 396] on div "#e0e0e0 Pus Fuksia 4066 Pus Pink 4061 Koks melert 427 Pus Skarp grønn 4055 Pus …" at bounding box center [898, 342] width 208 height 396
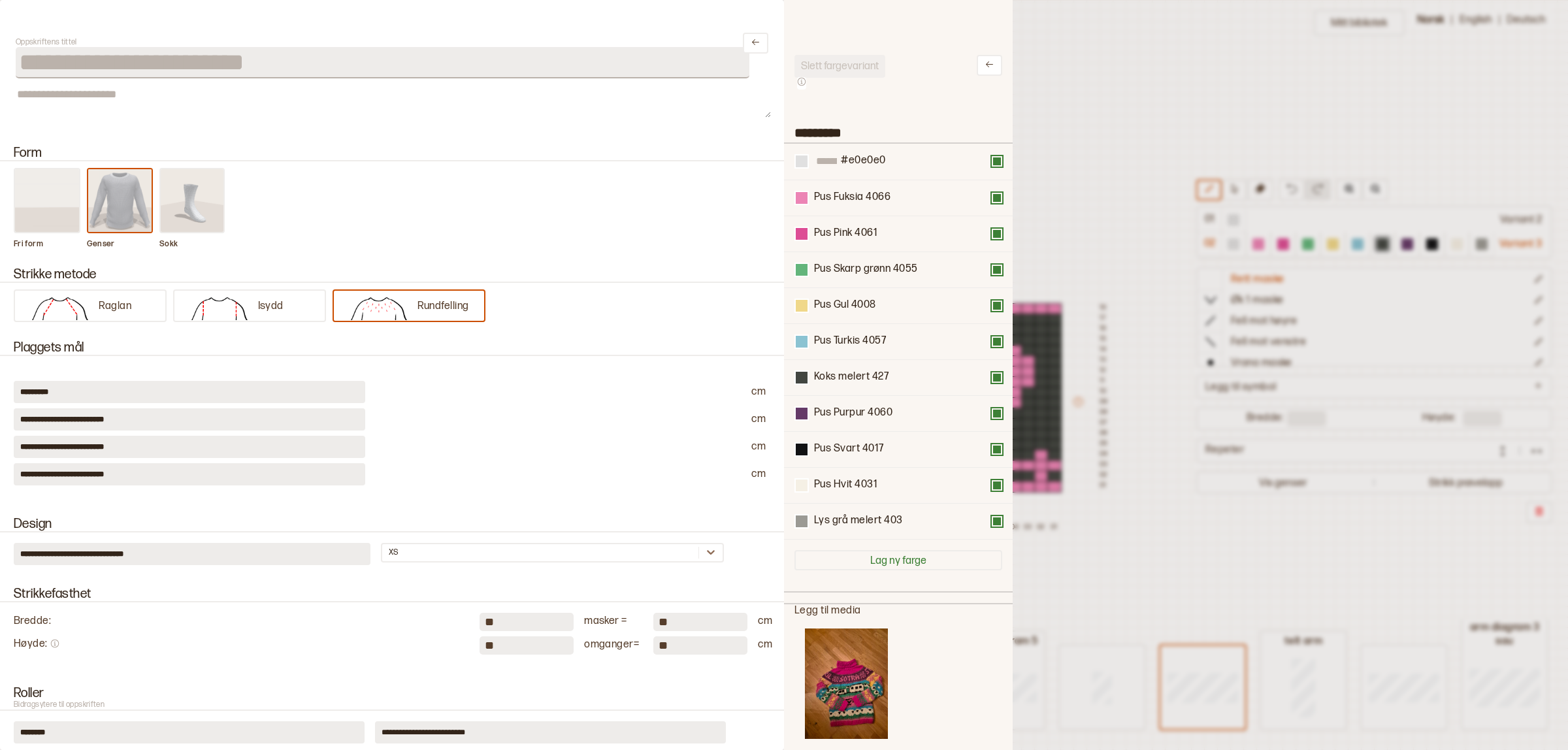
drag, startPoint x: 845, startPoint y: 381, endPoint x: 845, endPoint y: 413, distance: 32.0
click at [845, 409] on div "#e0e0e0 Pus Fuksia 4066 Pus Pink 4061 Pus Skarp grønn 4055 Pus Gul 4008 Pus Tur…" at bounding box center [898, 342] width 208 height 396
drag, startPoint x: 855, startPoint y: 508, endPoint x: 857, endPoint y: 382, distance: 126.0
click at [857, 382] on div "#e0e0e0 Pus Fuksia 4066 Pus Pink 4061 Pus Skarp grønn 4055 Pus Gul 4008 Pus Tur…" at bounding box center [898, 342] width 208 height 396
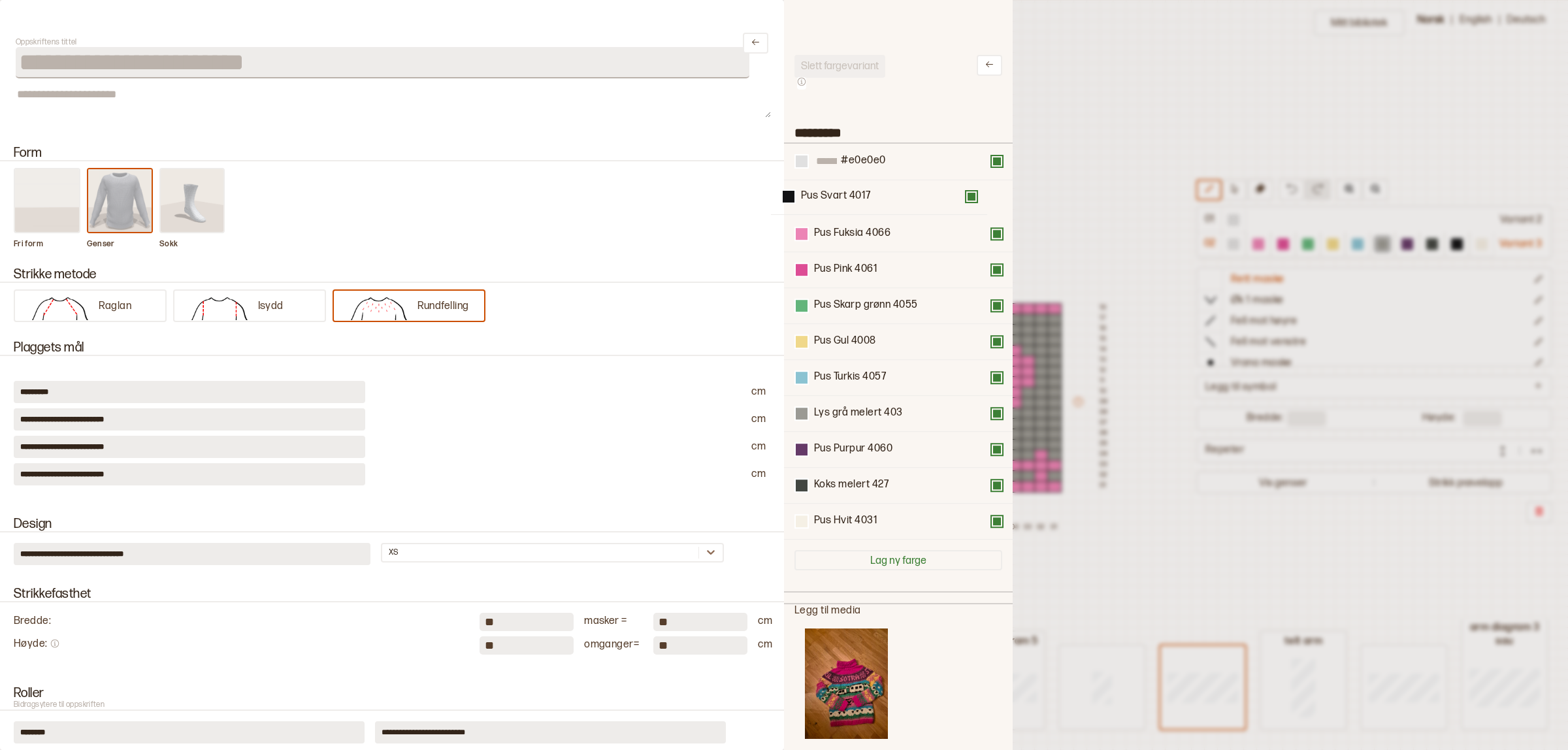
drag, startPoint x: 848, startPoint y: 495, endPoint x: 836, endPoint y: 197, distance: 298.2
click at [836, 197] on div "#e0e0e0 Pus Fuksia 4066 Pus Pink 4061 Pus Skarp grønn 4055 Pus Gul 4008 Pus Tur…" at bounding box center [898, 342] width 208 height 396
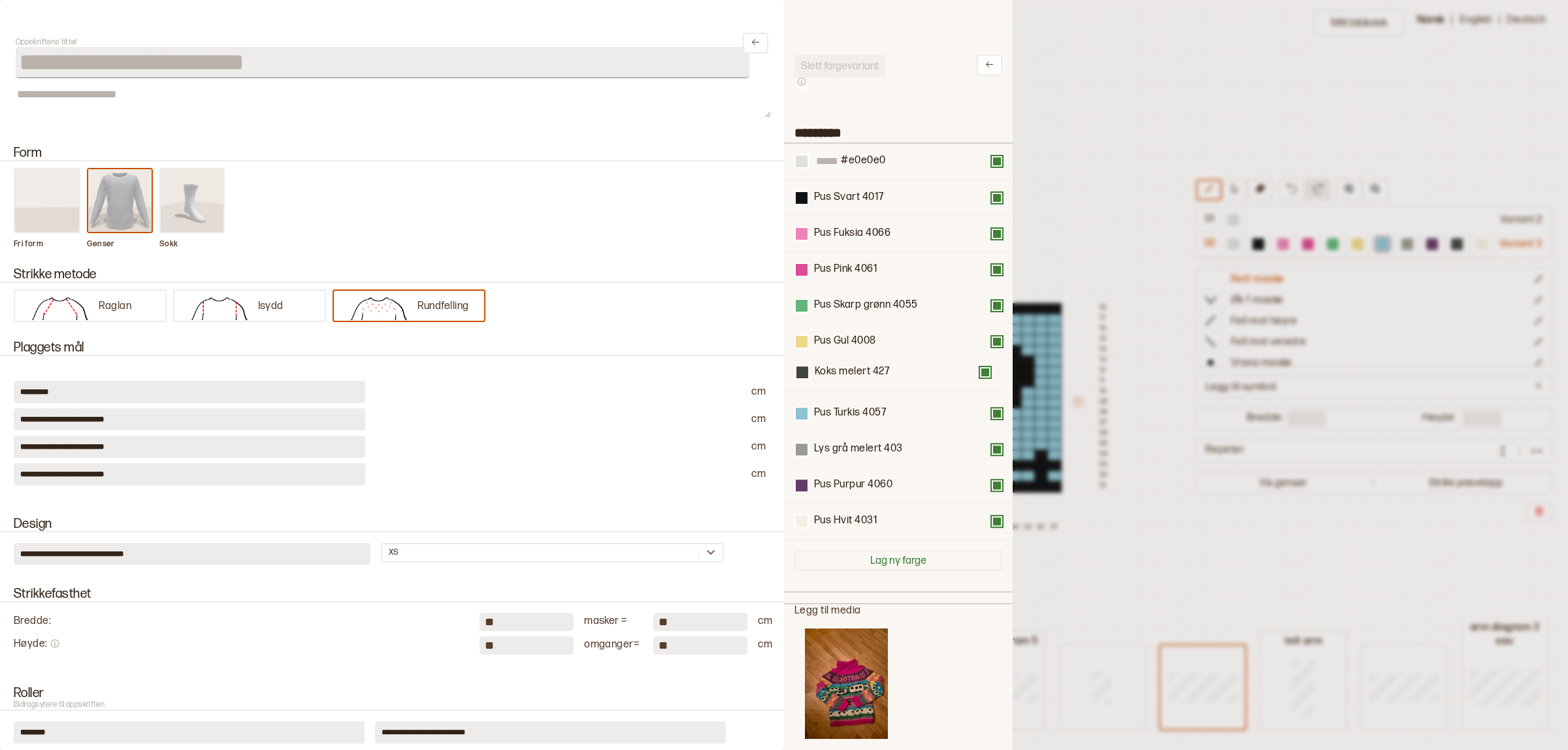
drag, startPoint x: 839, startPoint y: 497, endPoint x: 841, endPoint y: 377, distance: 120.0
click at [841, 377] on div "#e0e0e0 Pus Svart 4017 Pus Fuksia 4066 Pus Pink 4061 Pus Skarp grønn 4055 Pus G…" at bounding box center [898, 342] width 208 height 396
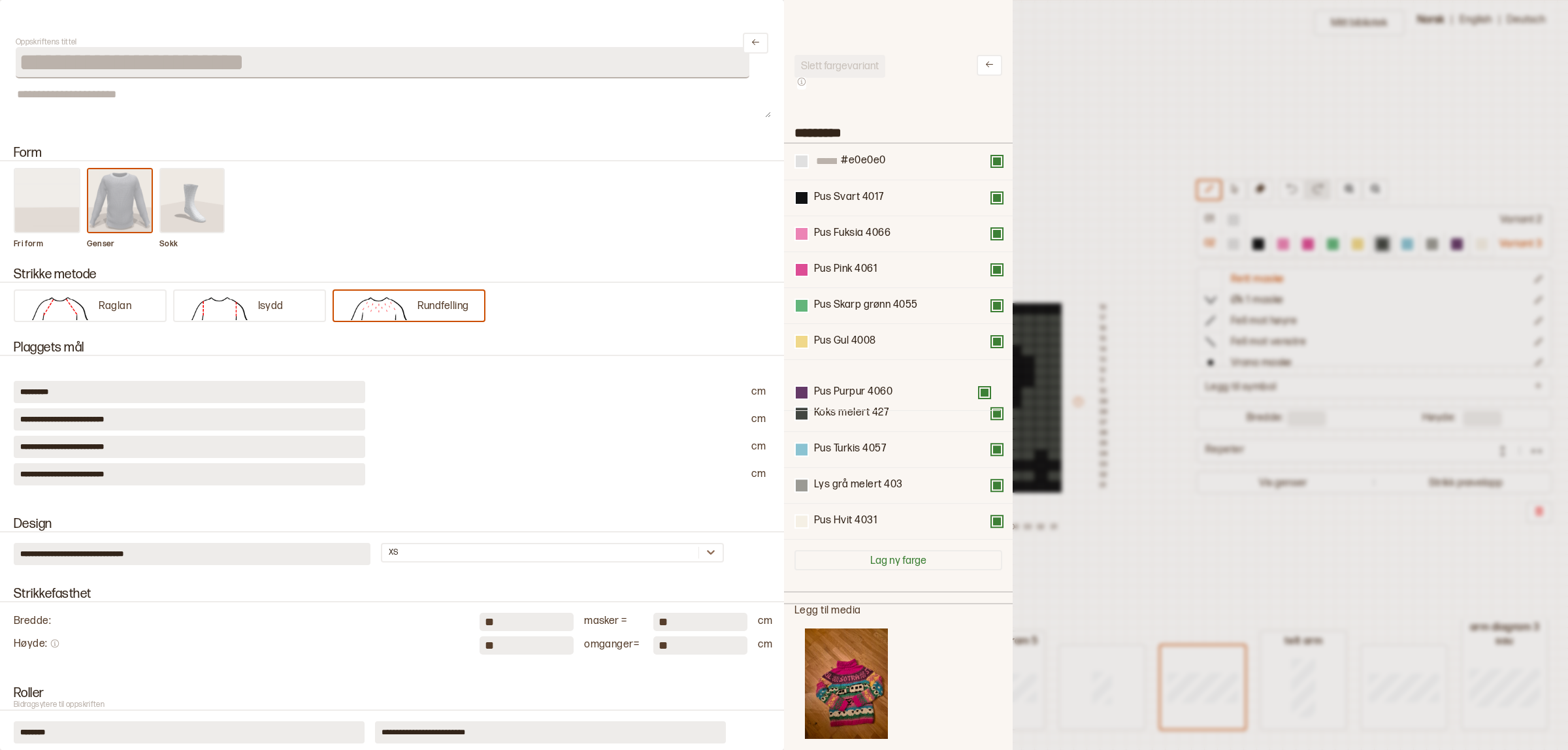
drag, startPoint x: 839, startPoint y: 491, endPoint x: 839, endPoint y: 392, distance: 99.0
click at [839, 392] on div "#e0e0e0 Pus Svart 4017 Pus Fuksia 4066 Pus Pink 4061 Pus Skarp grønn 4055 Pus G…" at bounding box center [898, 342] width 208 height 396
drag, startPoint x: 848, startPoint y: 508, endPoint x: 851, endPoint y: 374, distance: 134.0
click at [851, 374] on div "#e0e0e0 Pus Svart 4017 Pus Fuksia 4066 Pus Pink 4061 Pus Skarp grønn 4055 Pus G…" at bounding box center [898, 342] width 208 height 396
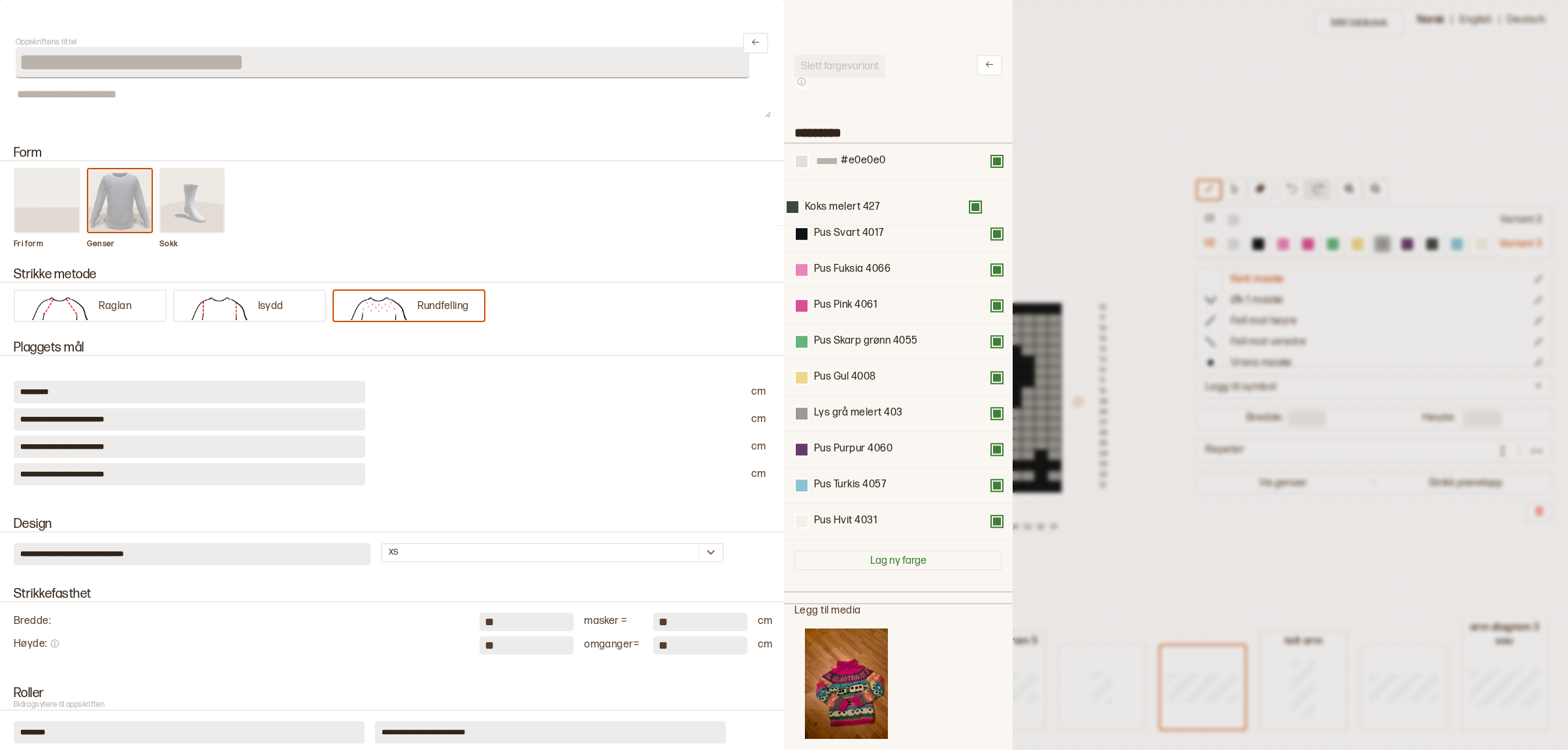
drag, startPoint x: 839, startPoint y: 448, endPoint x: 836, endPoint y: 212, distance: 236.0
click at [831, 201] on div "#e0e0e0 Pus Svart 4017 Pus Fuksia 4066 Pus Pink 4061 Pus Skarp grønn 4055 Pus G…" at bounding box center [898, 342] width 208 height 396
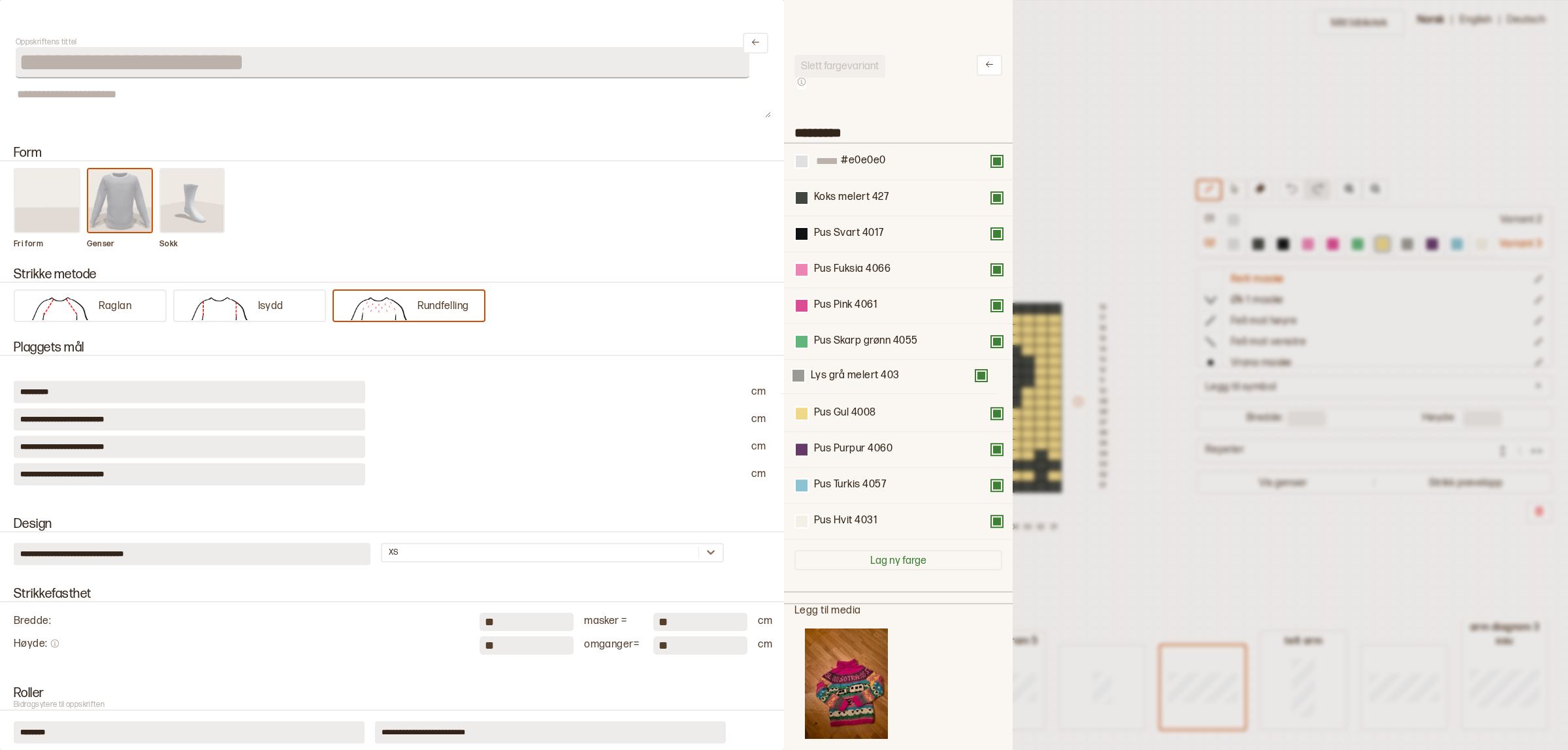
drag, startPoint x: 857, startPoint y: 427, endPoint x: 853, endPoint y: 384, distance: 43.2
click at [853, 384] on div "#e0e0e0 Koks melert 427 Pus Svart 4017 Pus Fuksia 4066 Pus Pink 4061 Pus Skarp …" at bounding box center [898, 342] width 208 height 396
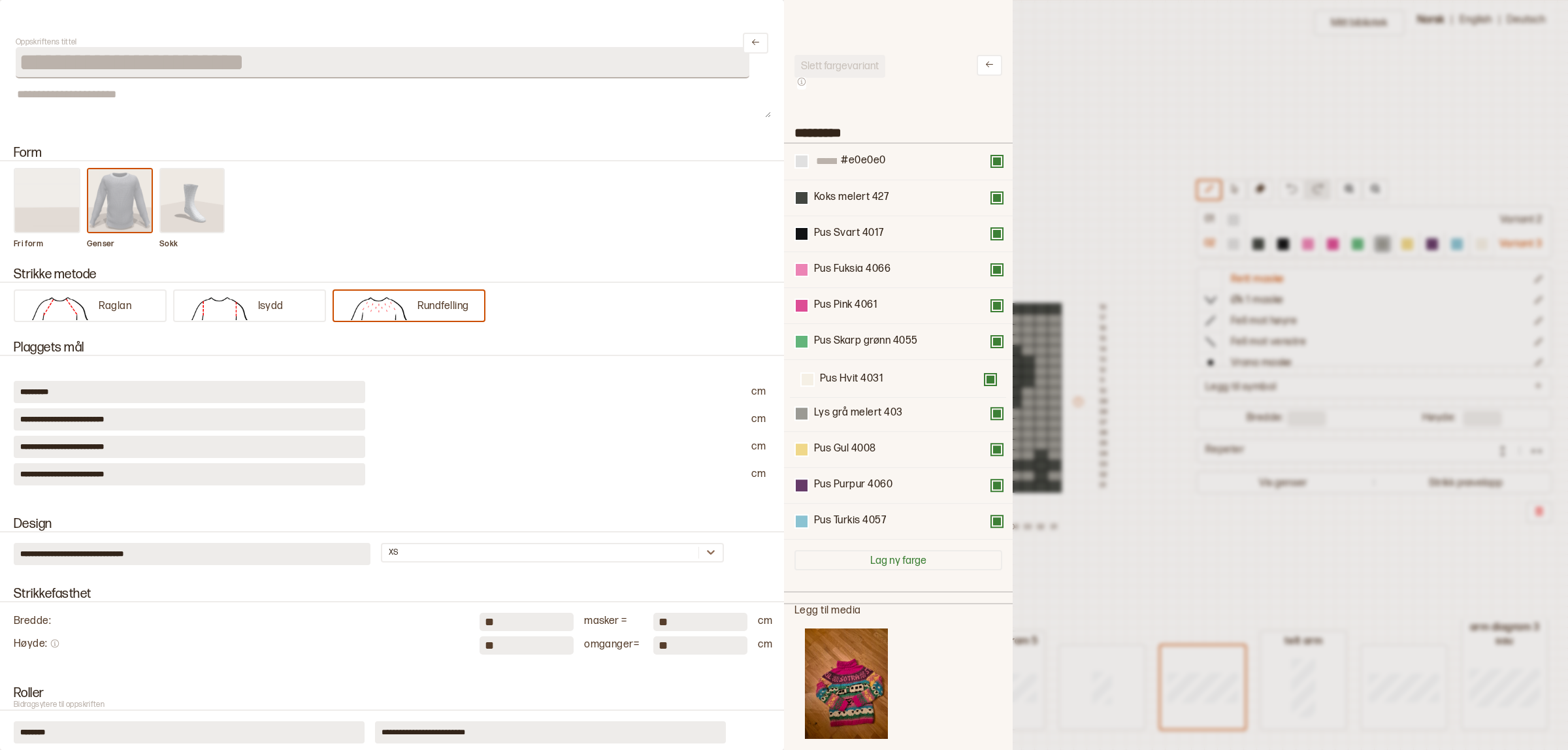
drag, startPoint x: 838, startPoint y: 529, endPoint x: 844, endPoint y: 383, distance: 146.1
click at [844, 383] on div "#e0e0e0 Koks melert 427 Pus Svart 4017 Pus Fuksia 4066 Pus Pink 4061 Pus Skarp …" at bounding box center [898, 342] width 208 height 396
drag, startPoint x: 863, startPoint y: 430, endPoint x: 851, endPoint y: 390, distance: 41.8
click at [851, 390] on div "#e0e0e0 Koks melert 427 Pus Svart 4017 Pus Fuksia 4066 Pus Pink 4061 Pus Skarp …" at bounding box center [898, 342] width 208 height 396
click at [1213, 598] on div at bounding box center [784, 375] width 1568 height 750
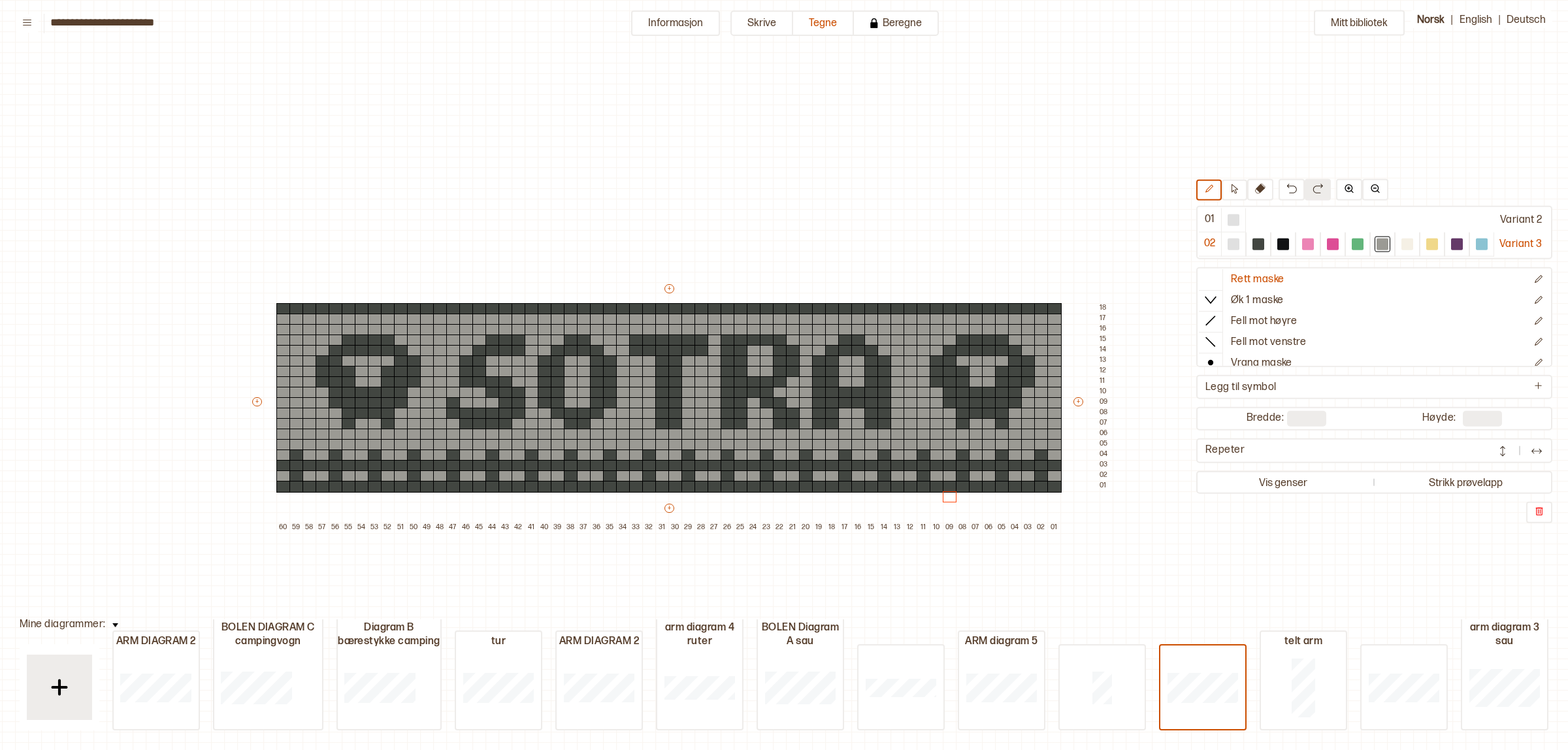
click at [1165, 569] on div "Mitt bibliotek 01 Variant 2 02 Variant 3 Rett maske Øk 1 maske Fell mot høyre F…" at bounding box center [1466, 750] width 3137 height 1500
click at [1255, 245] on div at bounding box center [1258, 244] width 12 height 12
click at [1068, 357] on p "Ny rad over" at bounding box center [1071, 362] width 41 height 10
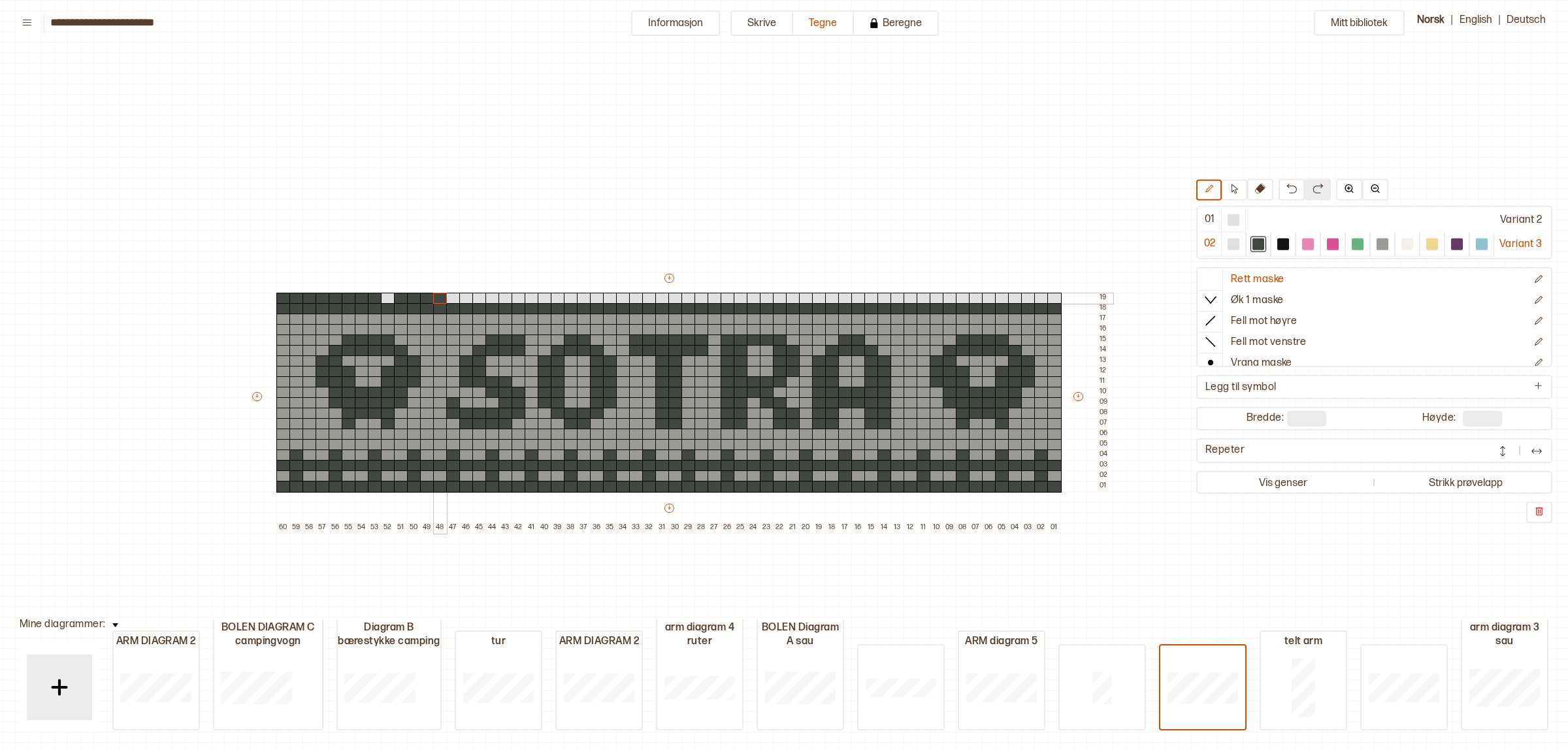
drag, startPoint x: 279, startPoint y: 298, endPoint x: 395, endPoint y: 288, distance: 116.4
click at [410, 289] on div "+ + + + 60 59 58 57 56 55 54 53 52 51 50 49 48 47 46 45 44 43 42 41 40 39 38 37…" at bounding box center [681, 402] width 863 height 261
drag, startPoint x: 387, startPoint y: 294, endPoint x: 618, endPoint y: 287, distance: 231.1
click at [664, 298] on div "+ + + + 60 59 58 57 56 55 54 53 52 51 50 49 48 47 46 45 44 43 42 41 40 39 38 37…" at bounding box center [681, 402] width 863 height 261
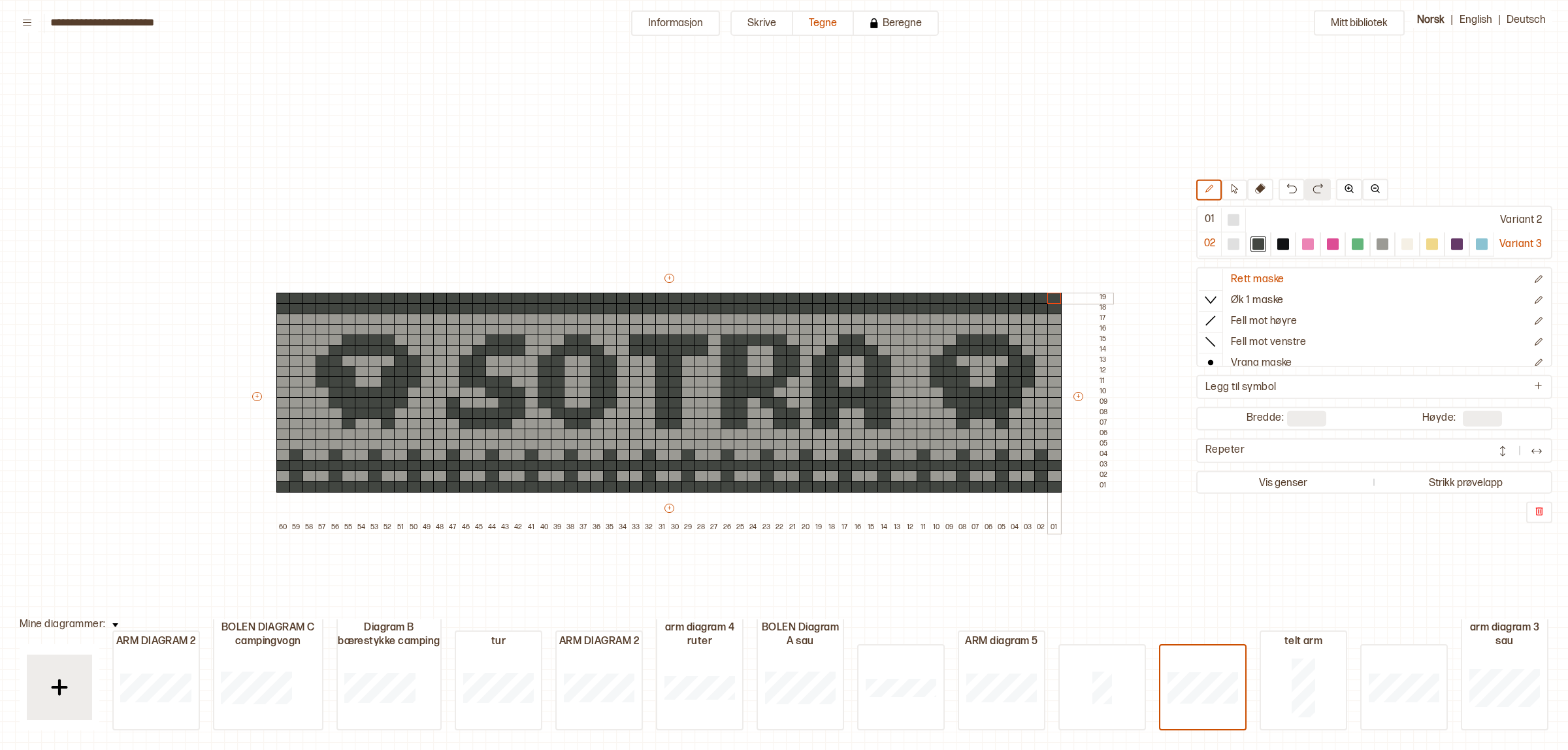
drag, startPoint x: 609, startPoint y: 296, endPoint x: 1064, endPoint y: 299, distance: 455.0
click at [1063, 299] on div "+ + + + 60 59 58 57 56 55 54 53 52 51 50 49 48 47 46 45 44 43 42 41 40 39 38 37…" at bounding box center [681, 402] width 863 height 261
click at [717, 559] on div "Ny rad under" at bounding box center [708, 557] width 75 height 10
type input "**"
drag, startPoint x: 283, startPoint y: 495, endPoint x: 378, endPoint y: 493, distance: 95.0
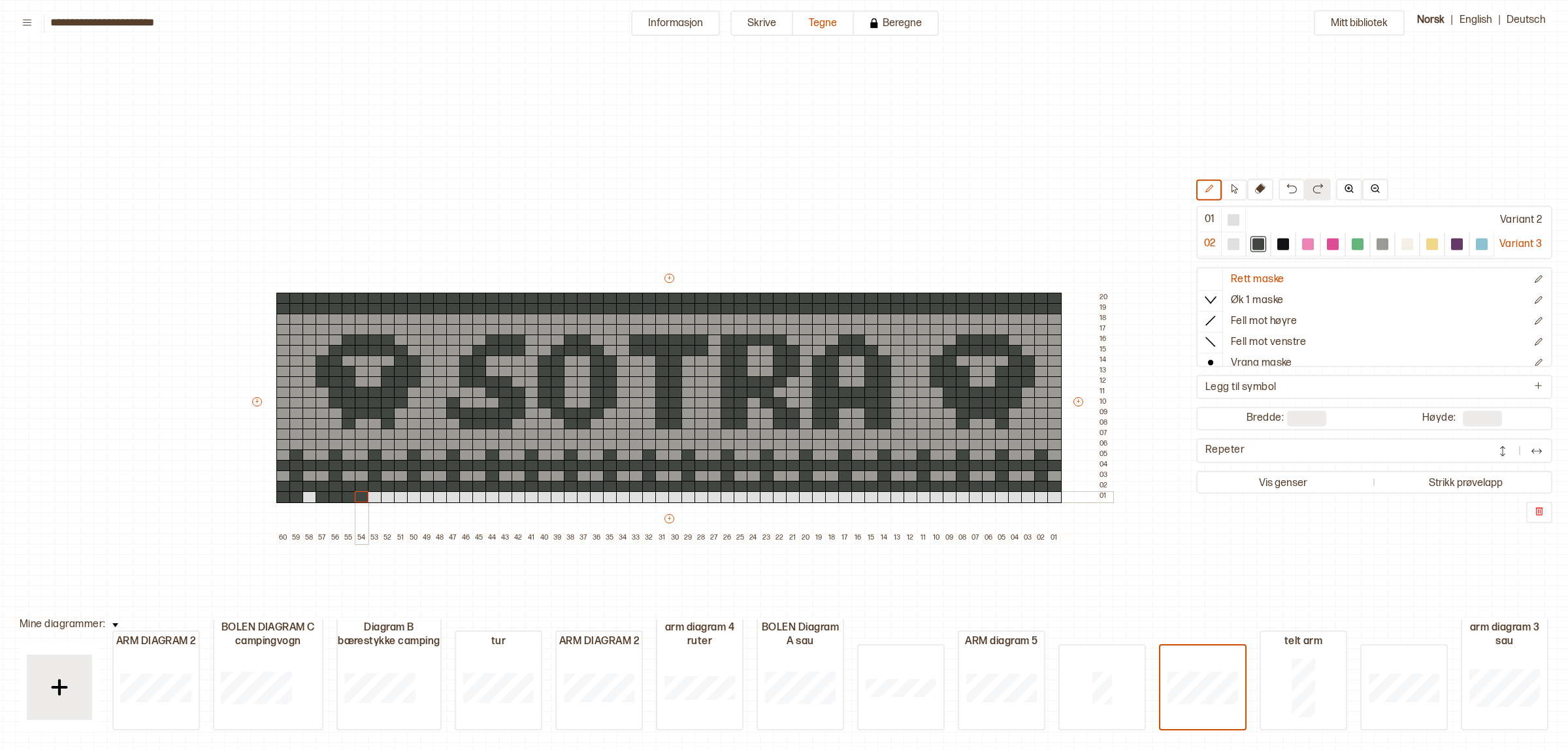
click at [378, 493] on div "+ + + + 60 59 58 57 56 55 54 53 52 51 50 49 48 47 46 45 44 43 42 41 40 39 38 37…" at bounding box center [681, 408] width 863 height 272
click at [312, 494] on div at bounding box center [309, 497] width 14 height 12
drag, startPoint x: 380, startPoint y: 493, endPoint x: 458, endPoint y: 490, distance: 78.1
click at [488, 489] on div "+ + + + 60 59 58 57 56 55 54 53 52 51 50 49 48 47 46 45 44 43 42 41 40 39 38 37…" at bounding box center [681, 408] width 863 height 272
drag, startPoint x: 446, startPoint y: 493, endPoint x: 781, endPoint y: 501, distance: 335.1
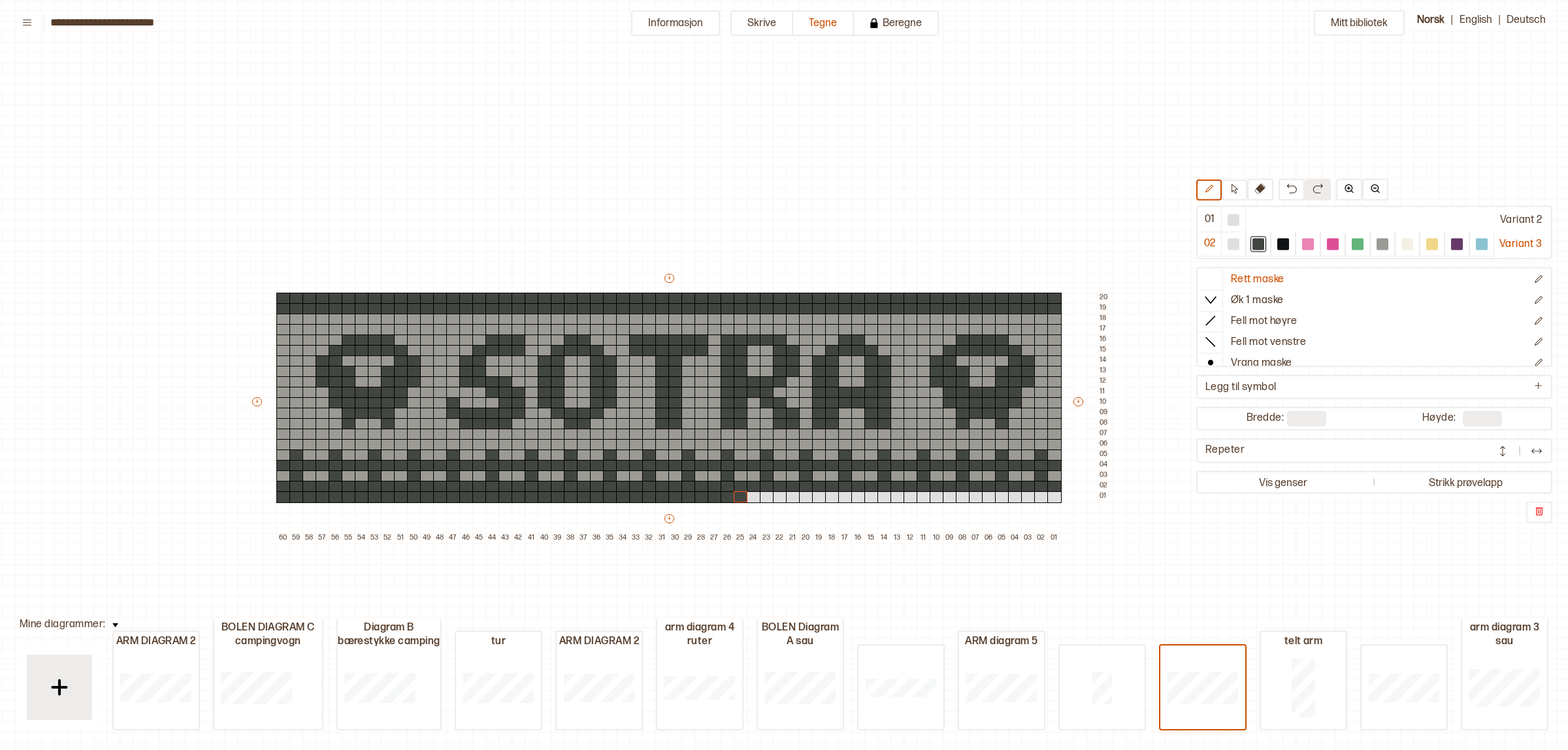
click at [807, 507] on div "+ + + + 60 59 58 57 56 55 54 53 52 51 50 49 48 47 46 45 44 43 42 41 40 39 38 37…" at bounding box center [681, 408] width 863 height 272
click at [796, 497] on div "+ + + + 60 59 58 57 56 55 54 53 52 51 50 49 48 47 46 45 44 43 42 41 40 39 38 37…" at bounding box center [681, 408] width 863 height 272
drag, startPoint x: 775, startPoint y: 497, endPoint x: 818, endPoint y: 499, distance: 43.0
click at [817, 495] on div "+ + + + 60 59 58 57 56 55 54 53 52 51 50 49 48 47 46 45 44 43 42 41 40 39 38 37…" at bounding box center [681, 408] width 863 height 272
click at [991, 598] on p "Dupliser" at bounding box center [985, 598] width 29 height 10
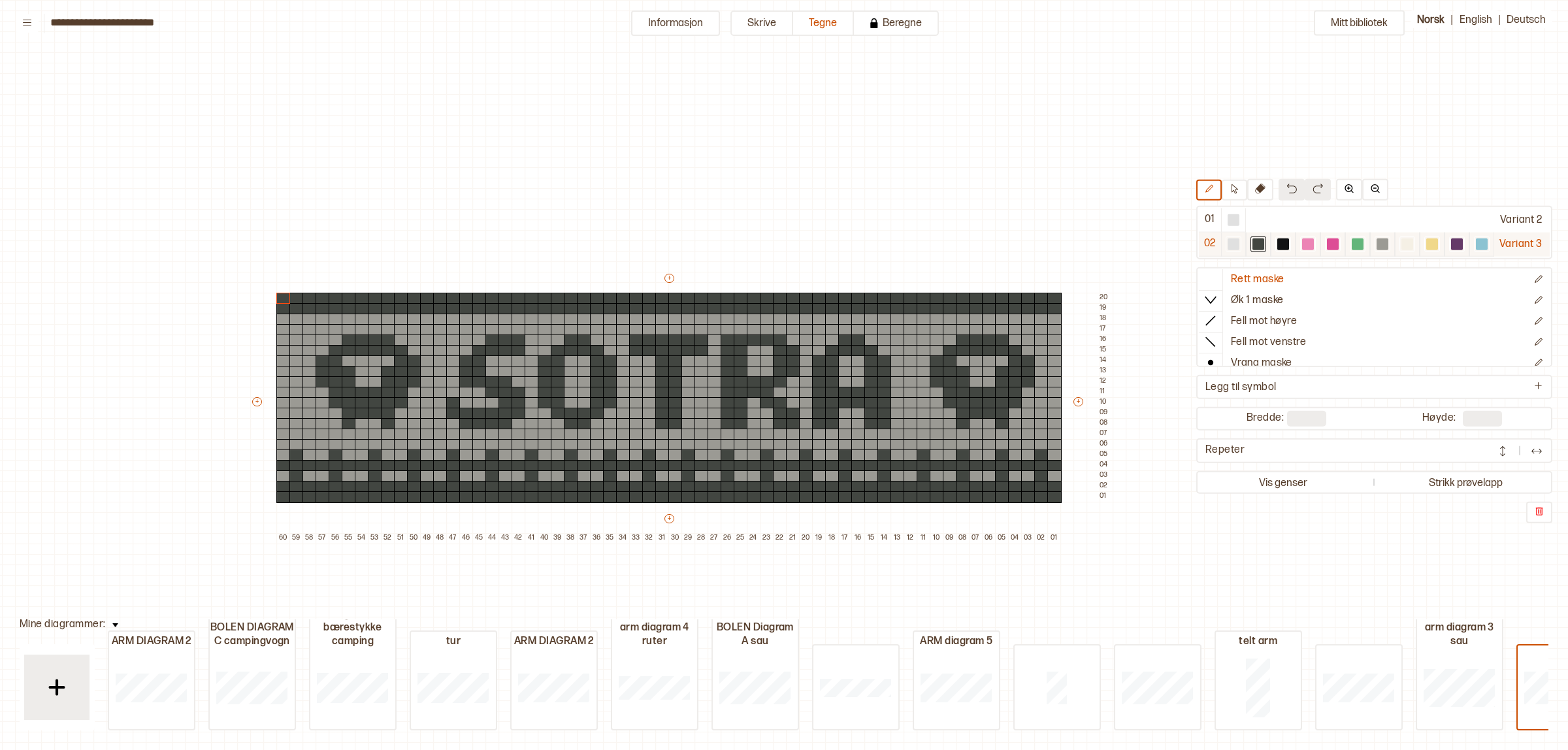
click at [1377, 240] on div at bounding box center [1383, 244] width 12 height 12
drag, startPoint x: 284, startPoint y: 465, endPoint x: 421, endPoint y: 469, distance: 137.1
click at [462, 473] on div "+ + + + 60 59 58 57 56 55 54 53 52 51 50 49 48 47 46 45 44 43 42 41 40 39 38 37…" at bounding box center [681, 408] width 863 height 272
drag, startPoint x: 380, startPoint y: 475, endPoint x: 530, endPoint y: 478, distance: 150.0
click at [530, 478] on div "+ + + + 60 59 58 57 56 55 54 53 52 51 50 49 48 47 46 45 44 43 42 41 40 39 38 37…" at bounding box center [681, 408] width 863 height 272
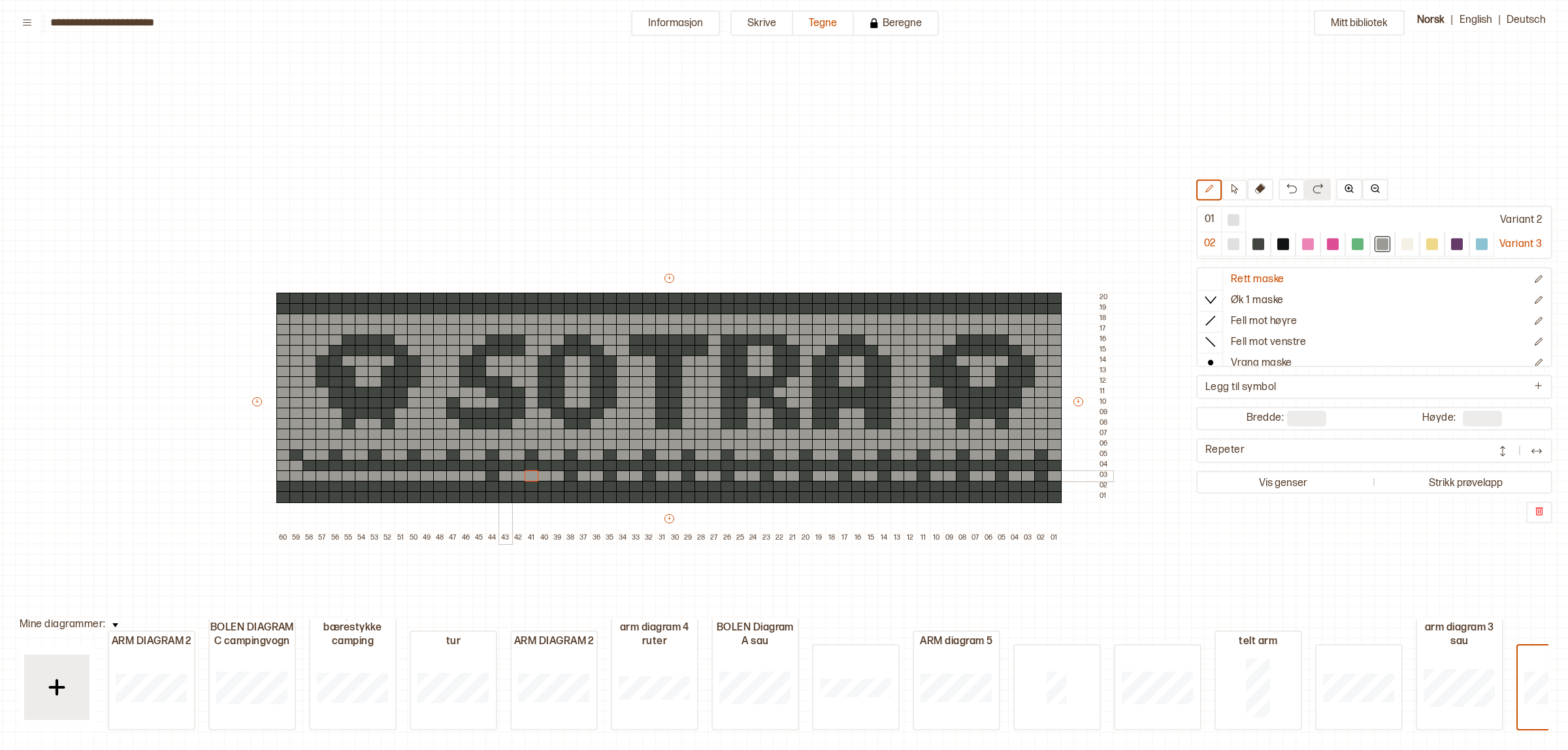
click at [487, 474] on div at bounding box center [492, 476] width 14 height 12
drag, startPoint x: 314, startPoint y: 462, endPoint x: 382, endPoint y: 466, distance: 68.1
click at [382, 466] on div "+ + + + 60 59 58 57 56 55 54 53 52 51 50 49 48 47 46 45 44 43 42 41 40 39 38 37…" at bounding box center [681, 408] width 863 height 272
drag, startPoint x: 295, startPoint y: 453, endPoint x: 411, endPoint y: 459, distance: 116.2
click at [411, 461] on div "+ + + + 60 59 58 57 56 55 54 53 52 51 50 49 48 47 46 45 44 43 42 41 40 39 38 37…" at bounding box center [681, 408] width 863 height 272
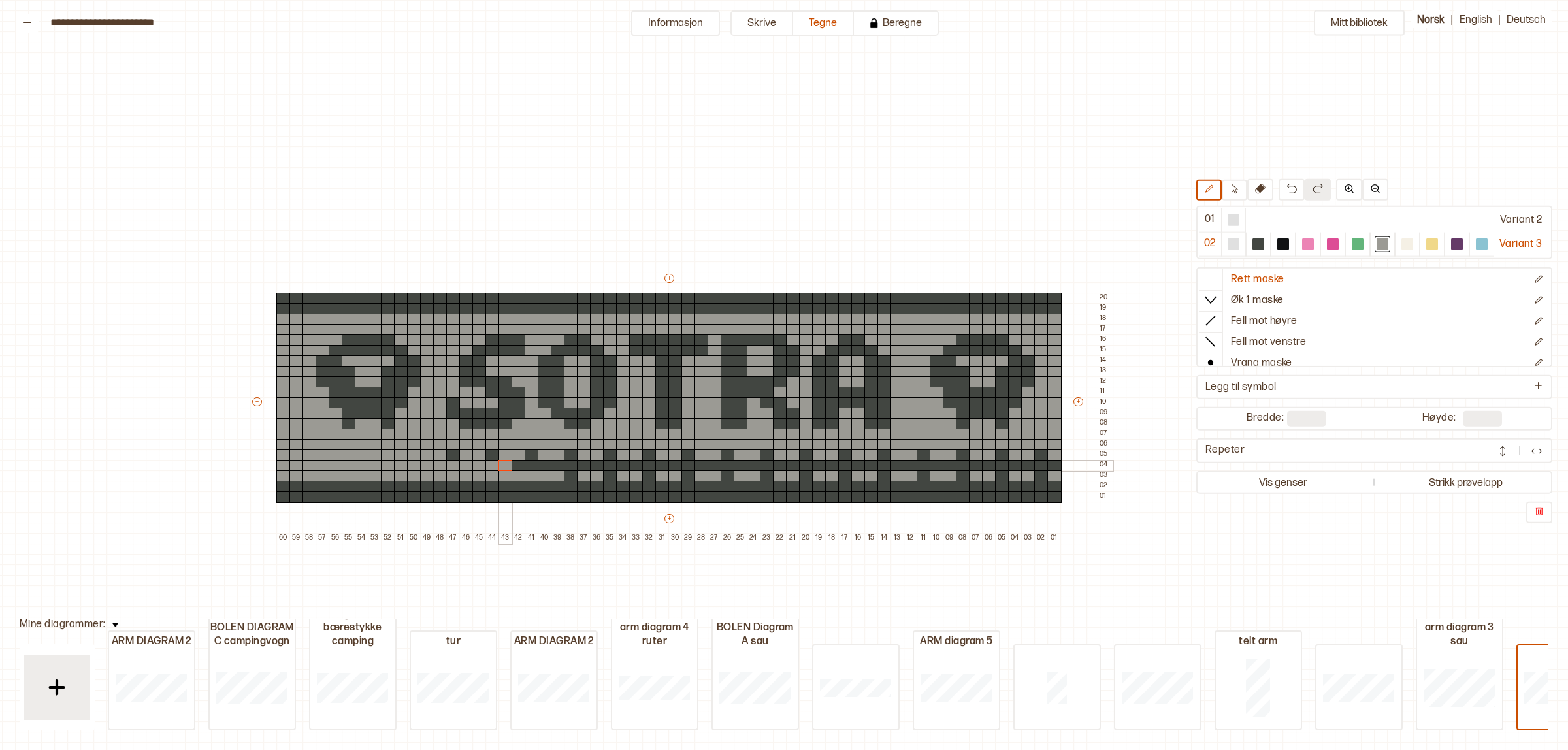
drag, startPoint x: 411, startPoint y: 459, endPoint x: 510, endPoint y: 462, distance: 99.0
click at [510, 462] on div "+ + + + 60 59 58 57 56 55 54 53 52 51 50 49 48 47 46 45 44 43 42 41 40 39 38 37…" at bounding box center [681, 408] width 863 height 272
drag, startPoint x: 451, startPoint y: 455, endPoint x: 549, endPoint y: 472, distance: 99.5
click at [515, 464] on div "+ + + + 60 59 58 57 56 55 54 53 52 51 50 49 48 47 46 45 44 43 42 41 40 39 38 37…" at bounding box center [681, 408] width 863 height 272
click at [568, 474] on div at bounding box center [570, 476] width 14 height 12
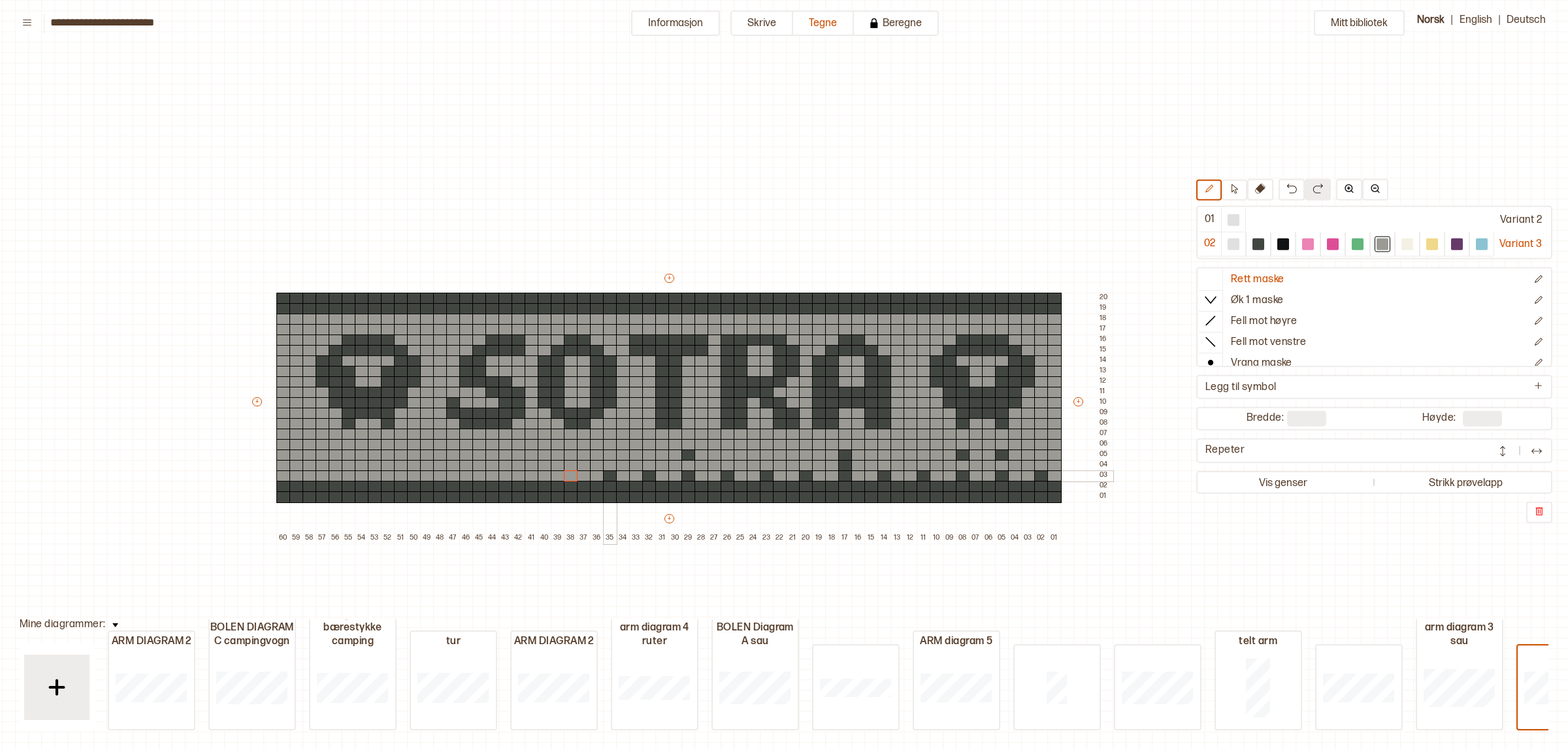
click at [609, 478] on div at bounding box center [610, 476] width 14 height 12
click at [644, 477] on div at bounding box center [649, 476] width 14 height 12
drag, startPoint x: 683, startPoint y: 458, endPoint x: 685, endPoint y: 469, distance: 11.2
click at [685, 469] on div "+ + + + 60 59 58 57 56 55 54 53 52 51 50 49 48 47 46 45 44 43 42 41 40 39 38 37…" at bounding box center [681, 408] width 863 height 272
drag, startPoint x: 742, startPoint y: 475, endPoint x: 887, endPoint y: 475, distance: 145.0
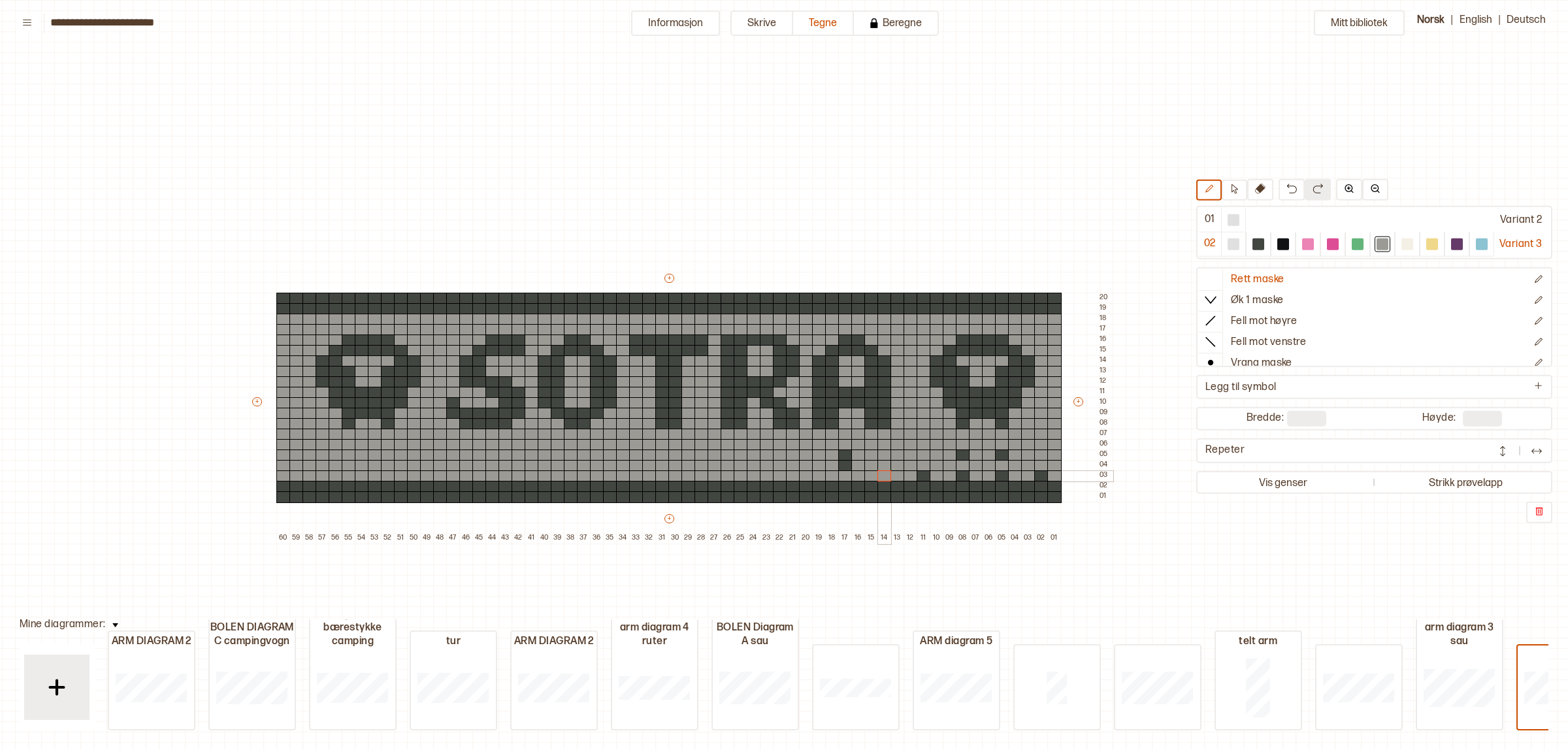
click at [887, 475] on div "+ + + + 60 59 58 57 56 55 54 53 52 51 50 49 48 47 46 45 44 43 42 41 40 39 38 37…" at bounding box center [681, 408] width 863 height 272
drag, startPoint x: 835, startPoint y: 455, endPoint x: 844, endPoint y: 451, distance: 9.8
click at [844, 451] on div "+ + + + 60 59 58 57 56 55 54 53 52 51 50 49 48 47 46 45 44 43 42 41 40 39 38 37…" at bounding box center [681, 408] width 863 height 272
drag, startPoint x: 920, startPoint y: 472, endPoint x: 1039, endPoint y: 473, distance: 119.0
click at [1039, 473] on div "+ + + + 60 59 58 57 56 55 54 53 52 51 50 49 48 47 46 45 44 43 42 41 40 39 38 37…" at bounding box center [681, 408] width 863 height 272
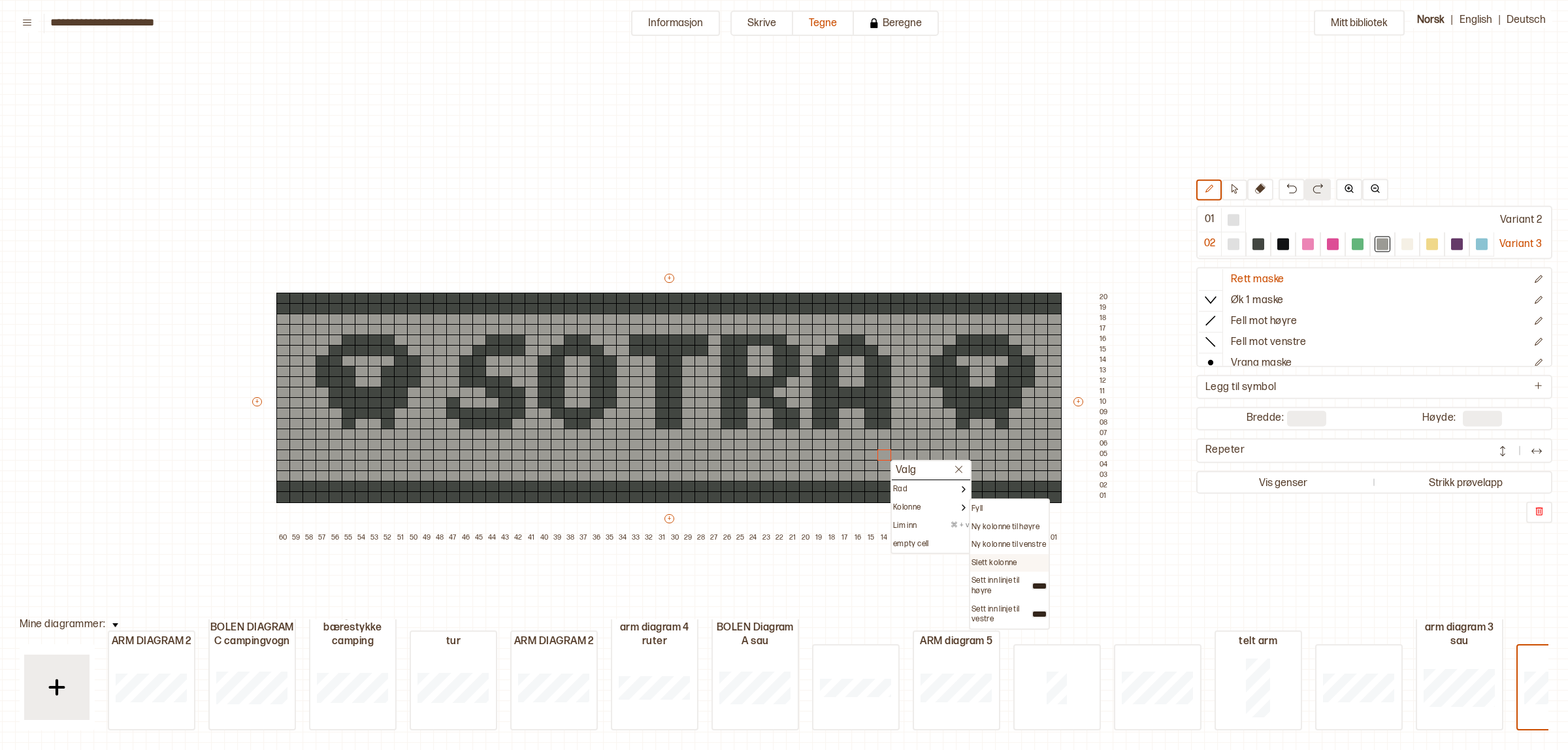
click at [984, 559] on p "Slett kolonne" at bounding box center [994, 563] width 46 height 10
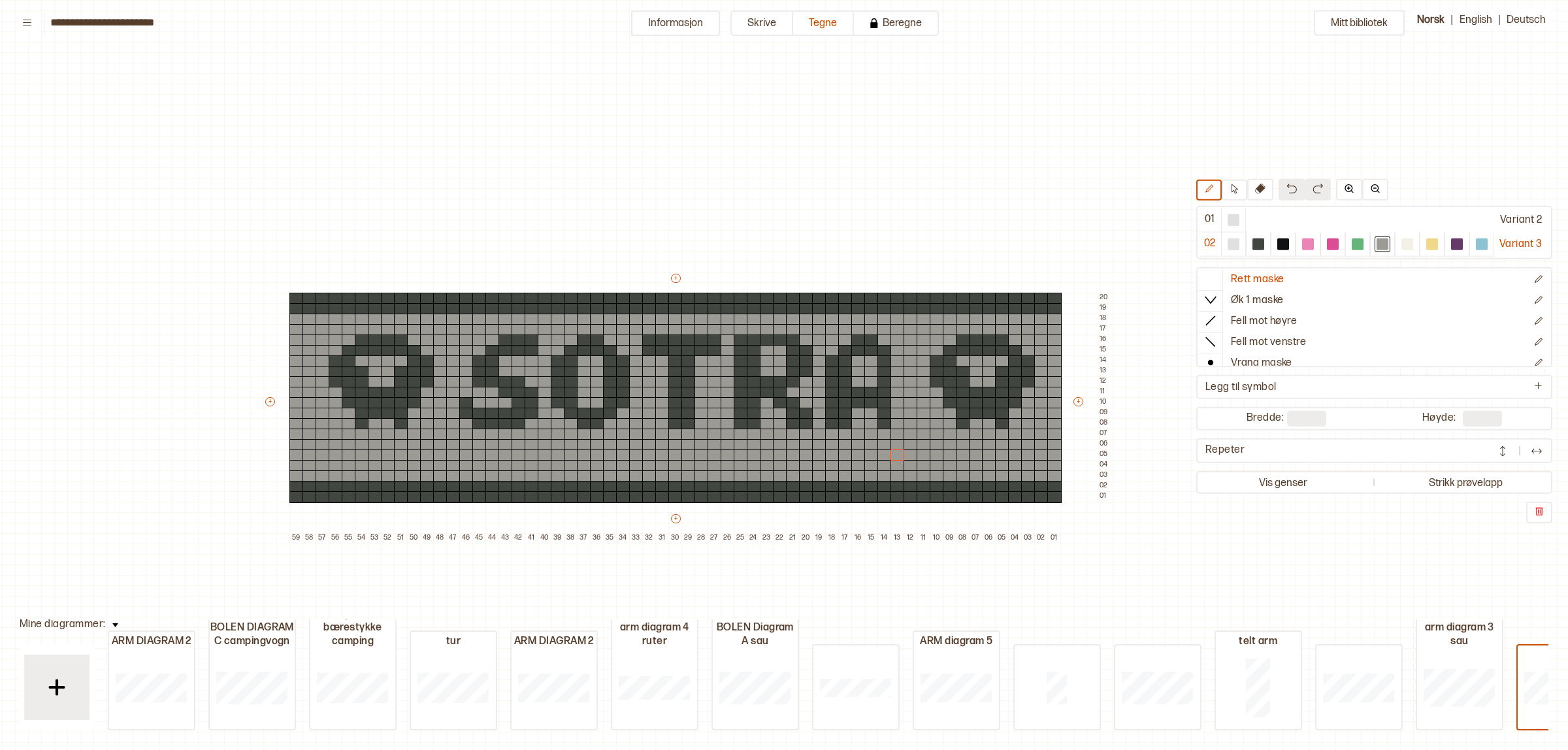
click at [1287, 194] on img at bounding box center [1292, 188] width 10 height 10
type input "**"
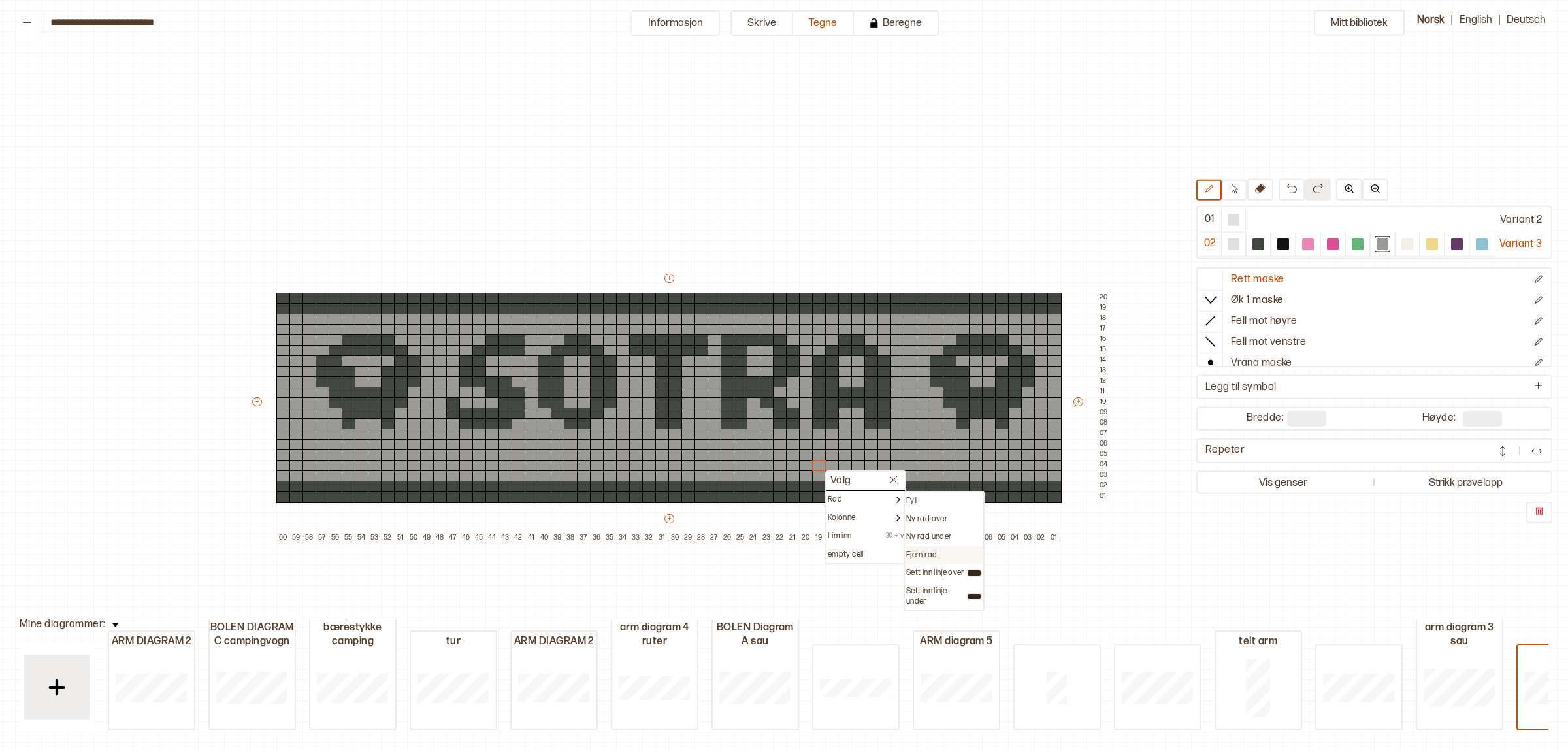
click at [930, 550] on p "Fjern rad" at bounding box center [921, 555] width 31 height 10
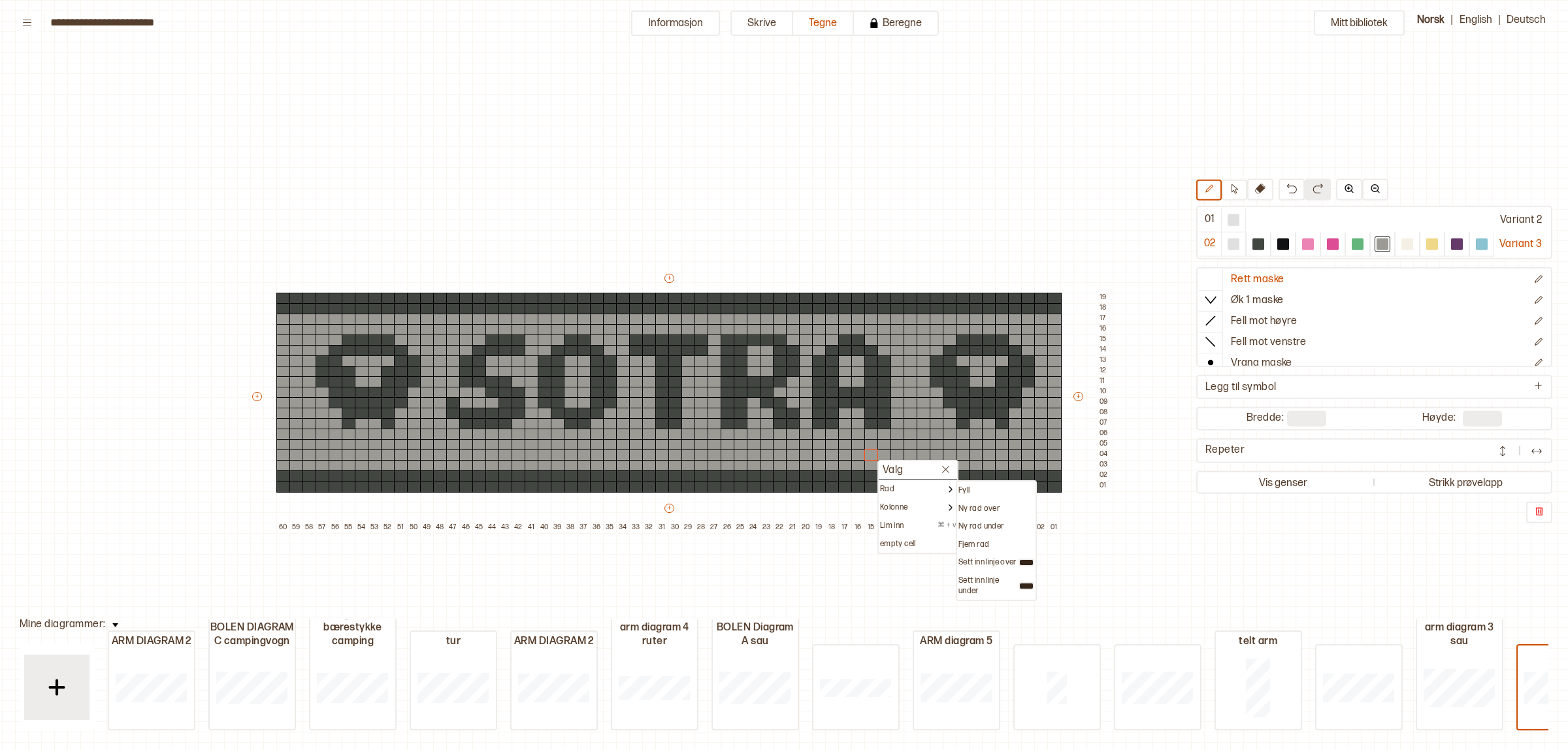
click at [975, 540] on p "Fjern rad" at bounding box center [973, 544] width 31 height 10
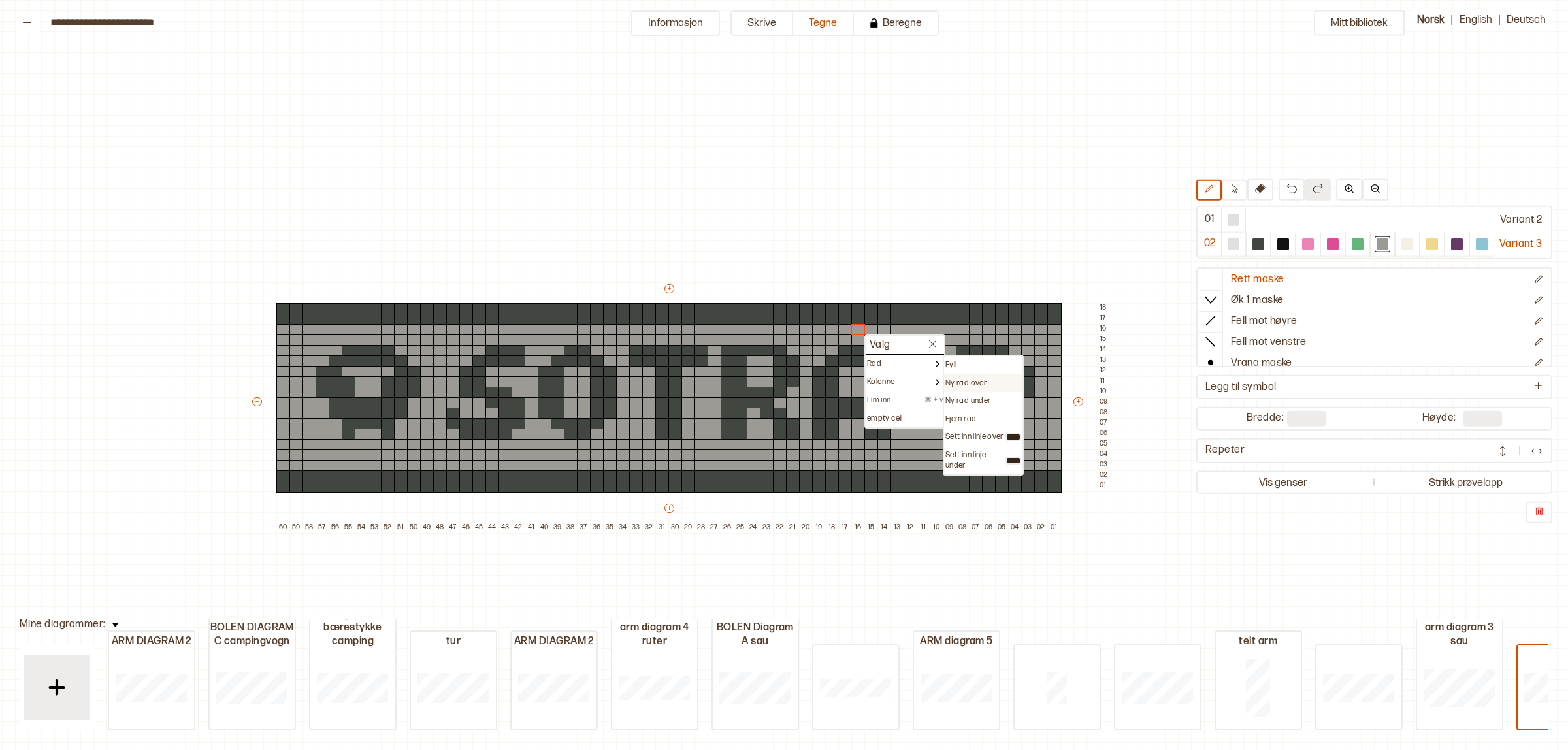
click at [966, 381] on p "Ny rad over" at bounding box center [966, 383] width 41 height 10
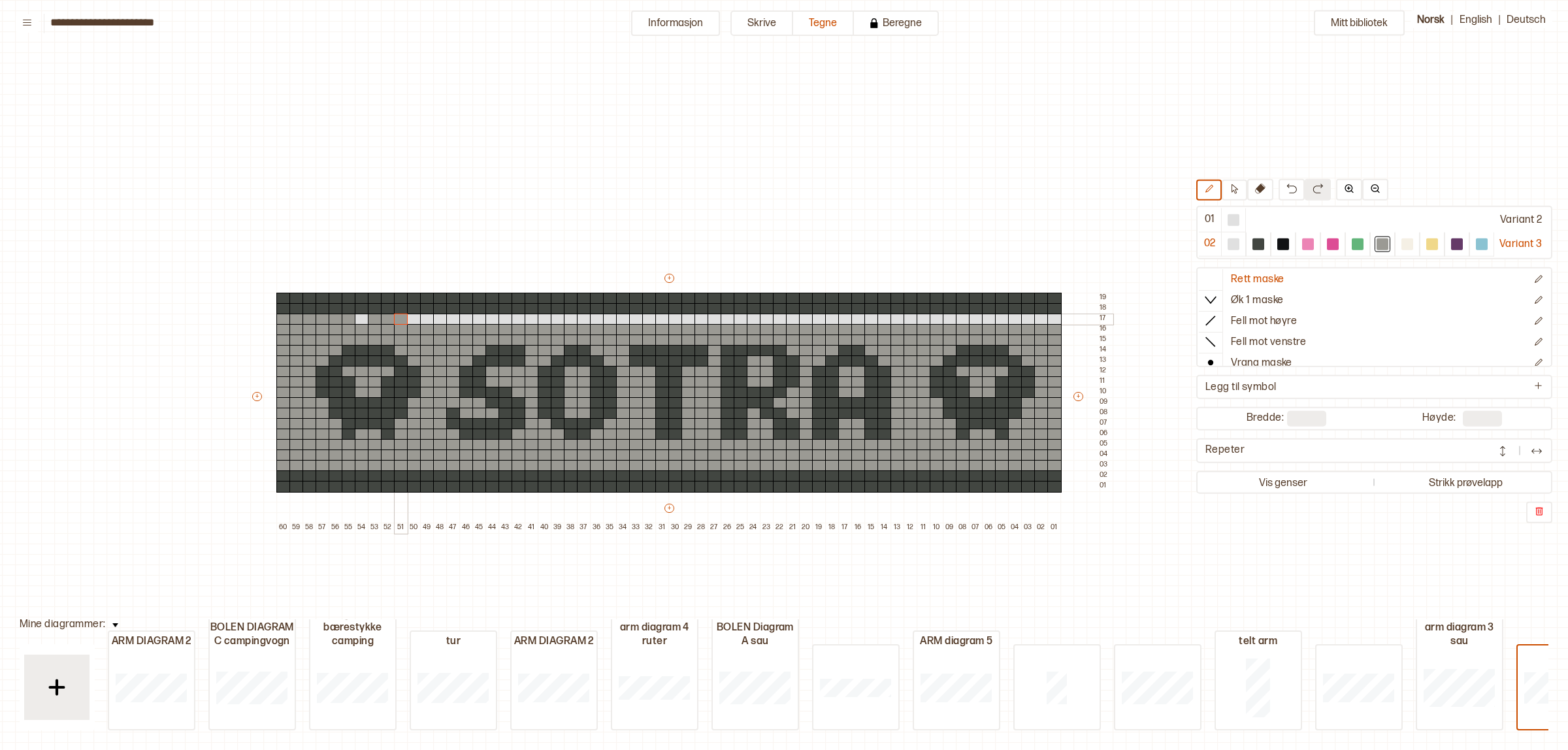
drag, startPoint x: 282, startPoint y: 315, endPoint x: 403, endPoint y: 324, distance: 121.3
click at [425, 317] on div "+ + + + 60 59 58 57 56 55 54 53 52 51 50 49 48 47 46 45 44 43 42 41 40 39 38 37…" at bounding box center [681, 402] width 863 height 261
drag, startPoint x: 360, startPoint y: 318, endPoint x: 521, endPoint y: 325, distance: 161.2
click at [545, 319] on div "+ + + + 60 59 58 57 56 55 54 53 52 51 50 49 48 47 46 45 44 43 42 41 40 39 38 37…" at bounding box center [681, 402] width 863 height 261
click at [490, 321] on div at bounding box center [492, 319] width 14 height 12
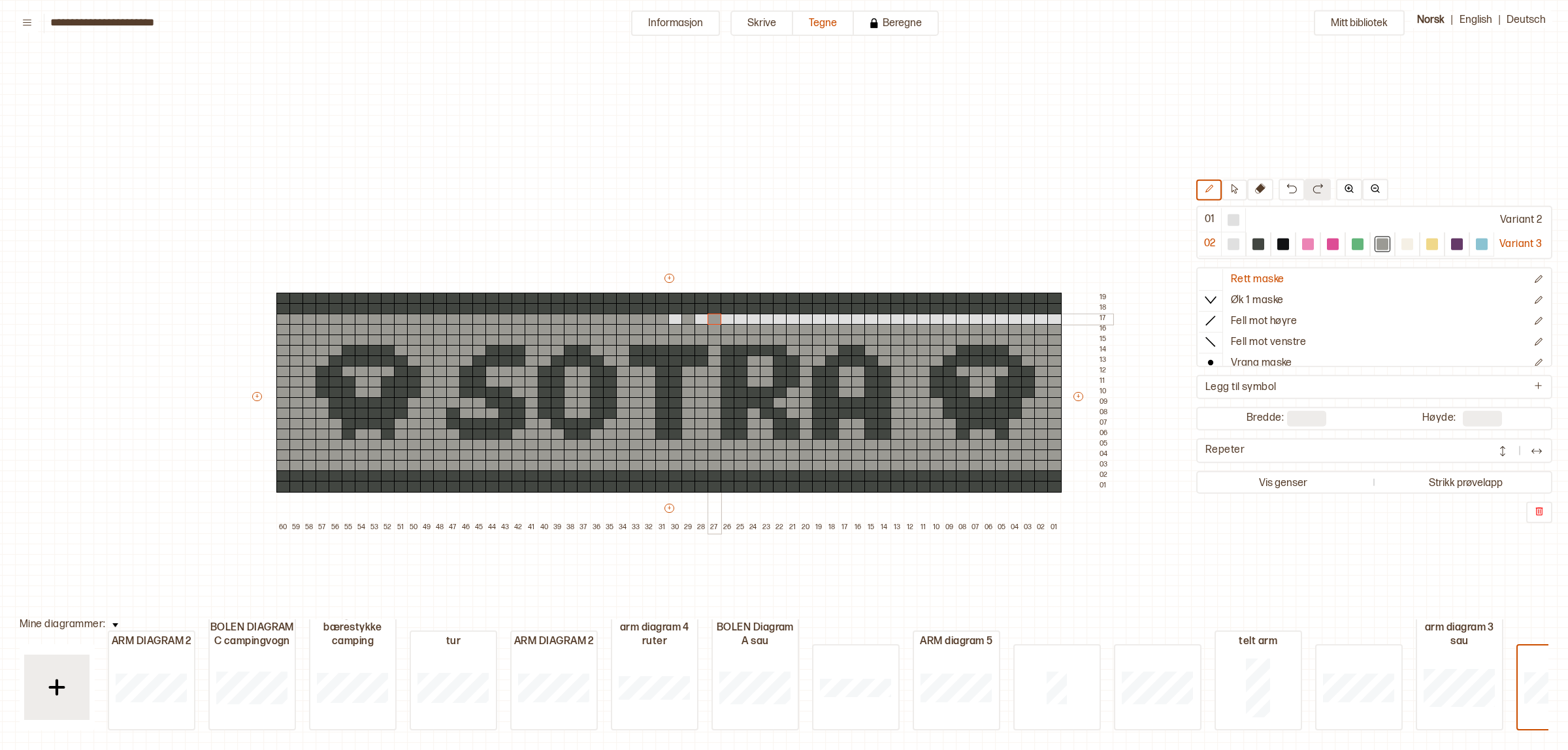
drag, startPoint x: 563, startPoint y: 317, endPoint x: 710, endPoint y: 321, distance: 147.1
click at [742, 324] on div "+ + + + 60 59 58 57 56 55 54 53 52 51 50 49 48 47 46 45 44 43 42 41 40 39 38 37…" at bounding box center [681, 402] width 863 height 261
drag, startPoint x: 675, startPoint y: 320, endPoint x: 807, endPoint y: 322, distance: 132.0
click at [868, 321] on div "+ + + + 60 59 58 57 56 55 54 53 52 51 50 49 48 47 46 45 44 43 42 41 40 39 38 37…" at bounding box center [681, 402] width 863 height 261
drag, startPoint x: 804, startPoint y: 322, endPoint x: 1053, endPoint y: 322, distance: 249.0
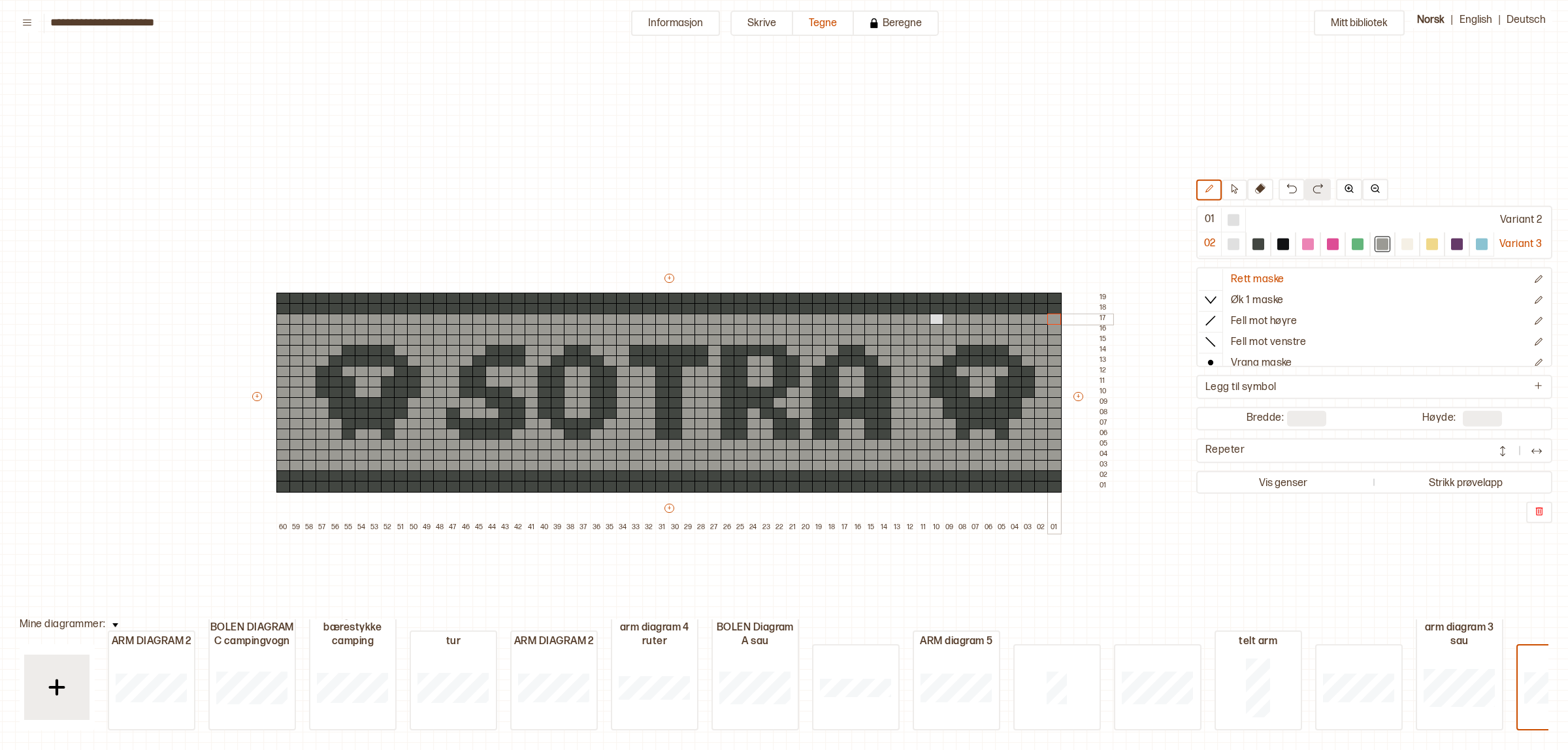
click at [1053, 322] on div "+ + + + 60 59 58 57 56 55 54 53 52 51 50 49 48 47 46 45 44 43 42 41 40 39 38 37…" at bounding box center [681, 402] width 863 height 261
click at [936, 317] on div at bounding box center [936, 319] width 14 height 12
click at [1145, 699] on div at bounding box center [1158, 688] width 85 height 84
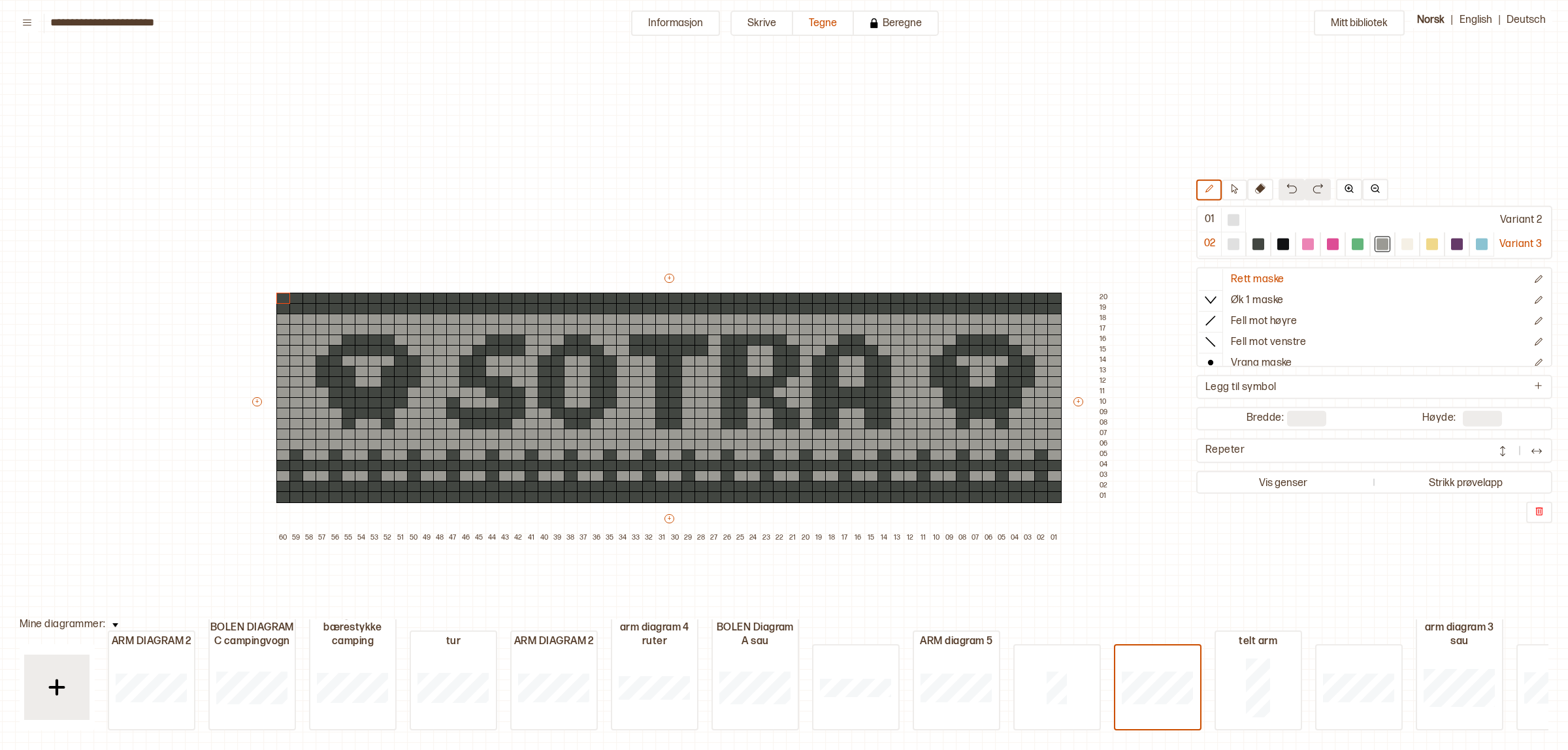
type input "**"
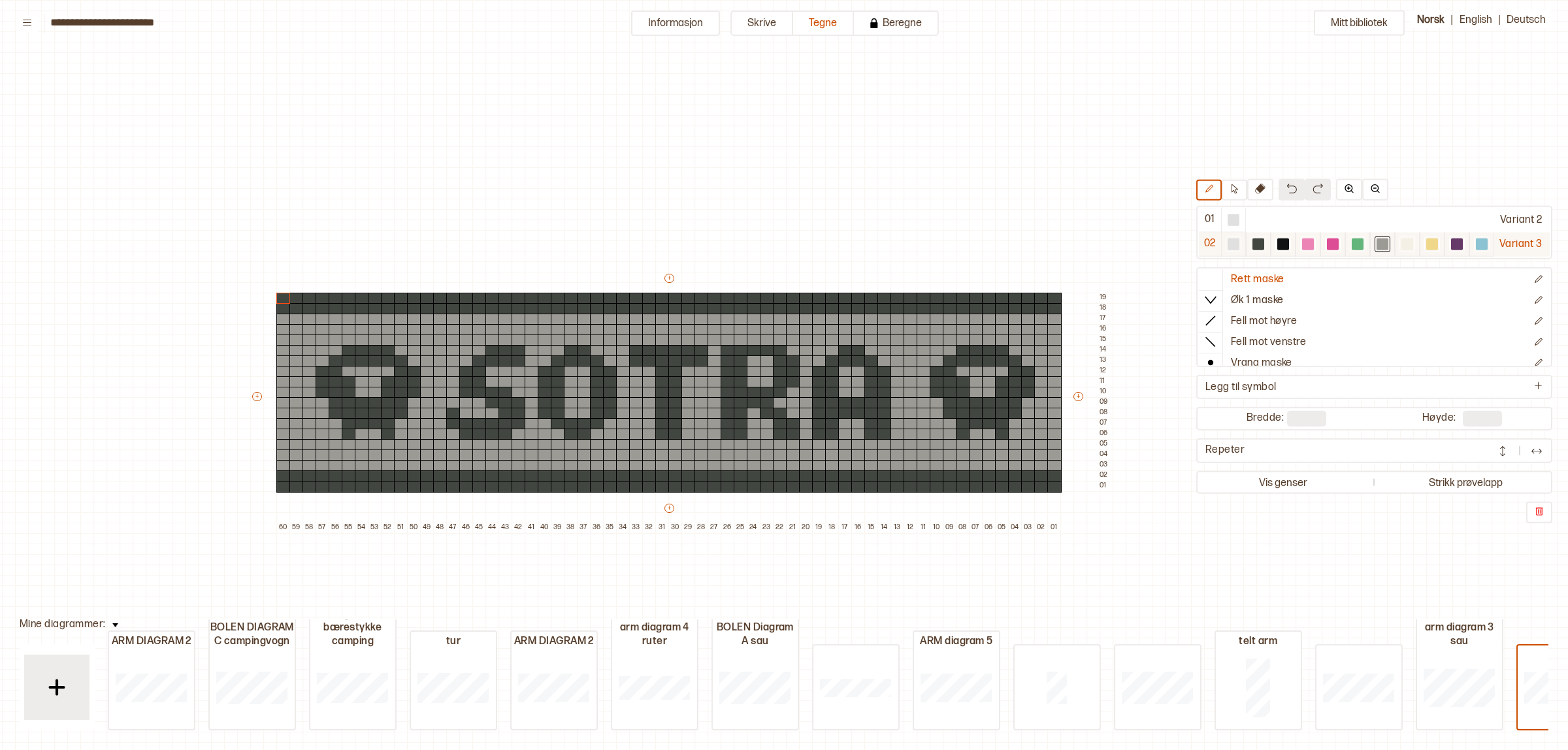
click at [1258, 248] on div at bounding box center [1258, 244] width 12 height 12
click at [1055, 482] on div at bounding box center [1054, 487] width 14 height 12
click at [664, 490] on div at bounding box center [662, 487] width 14 height 12
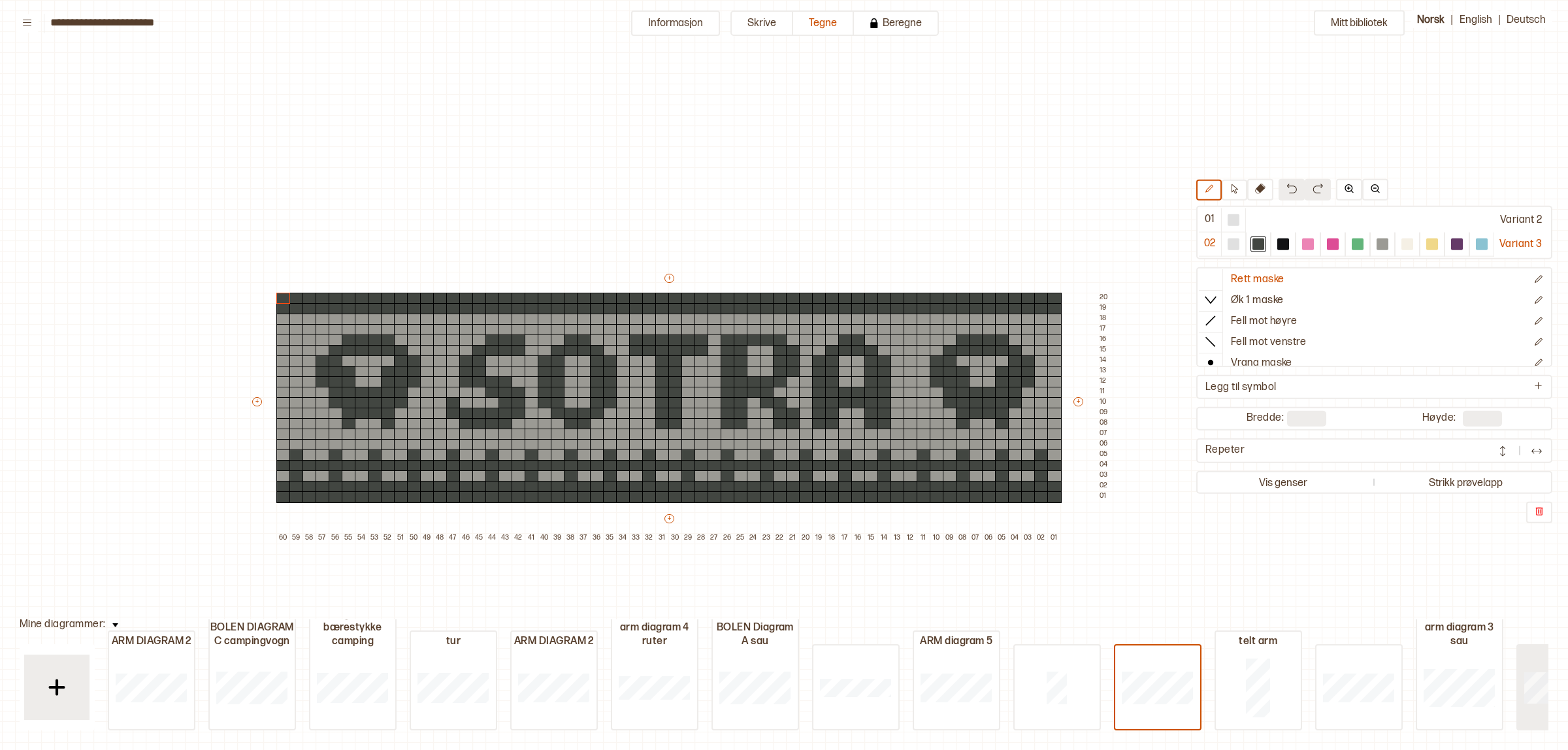
type input "**"
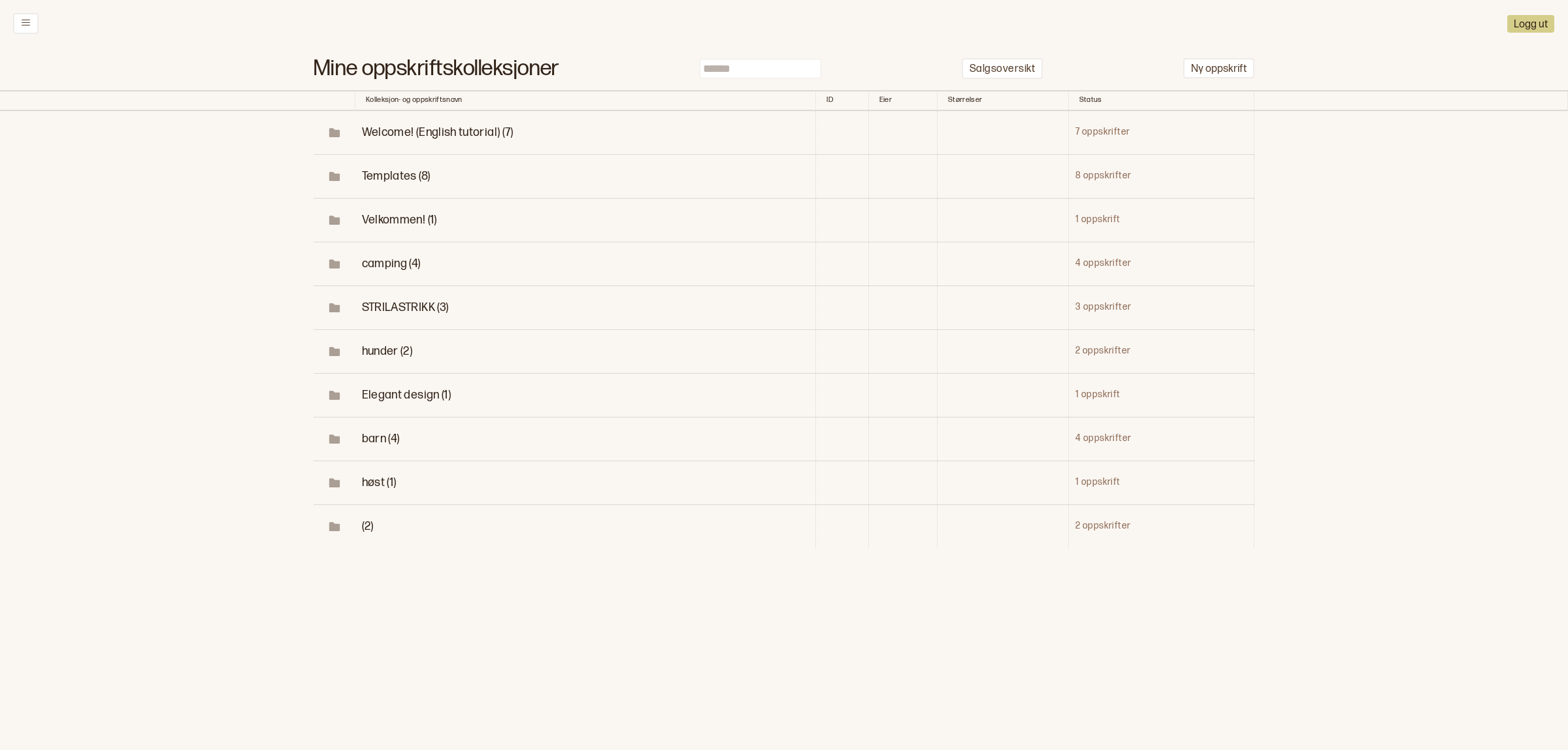
click at [408, 306] on span "STRILASTRIKK (3)" at bounding box center [405, 307] width 87 height 14
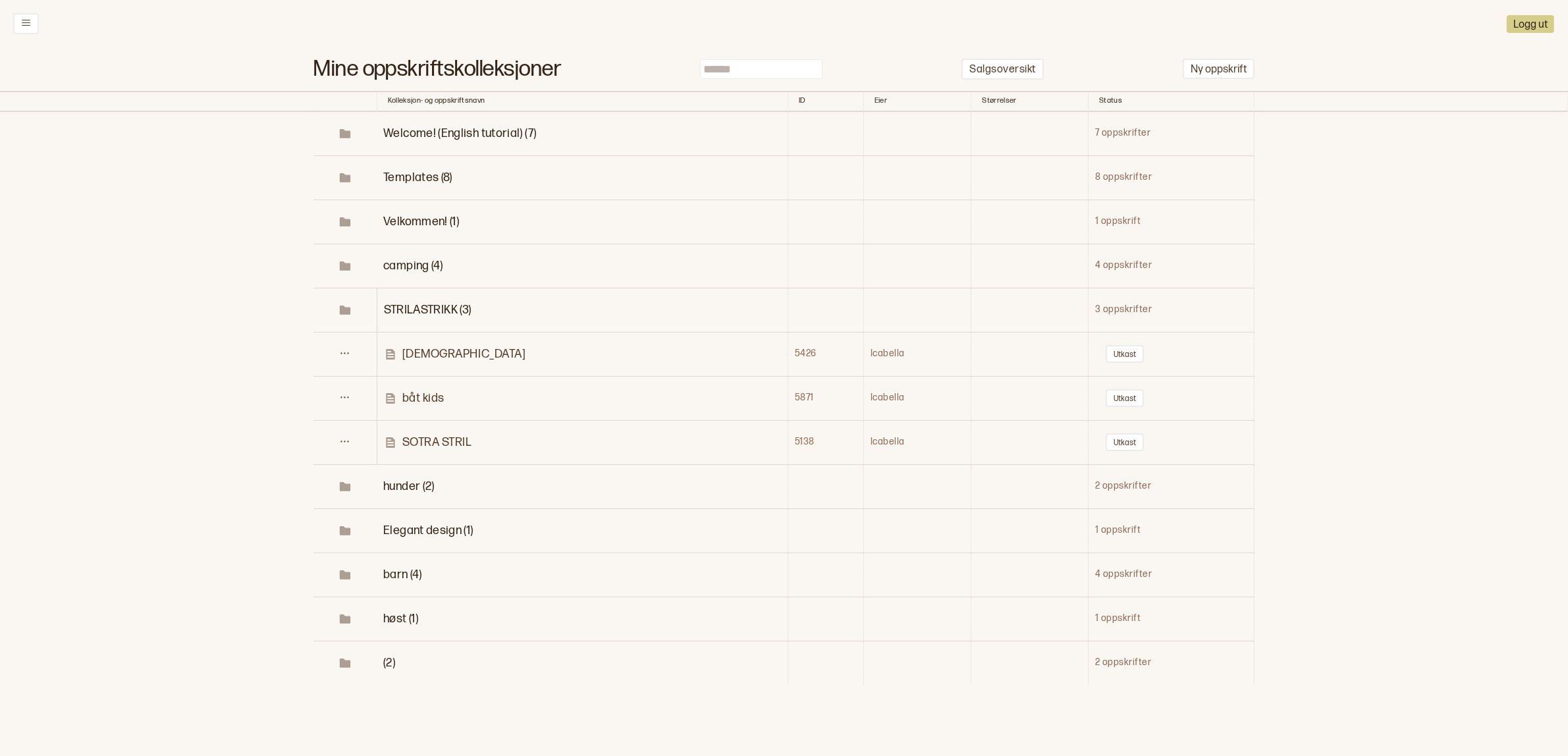
click at [422, 442] on p "SOTRA STRIL" at bounding box center [437, 443] width 69 height 15
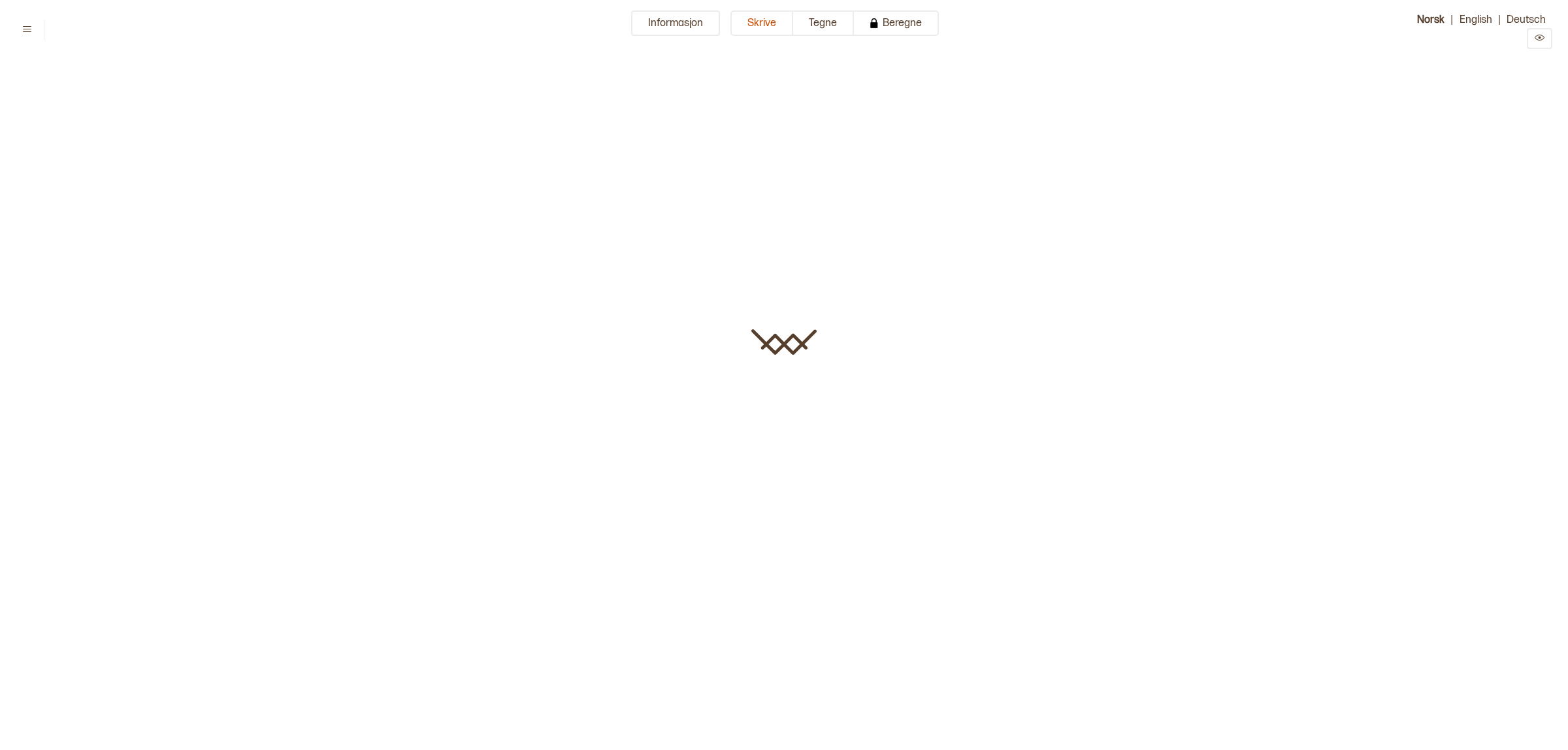
type input "**********"
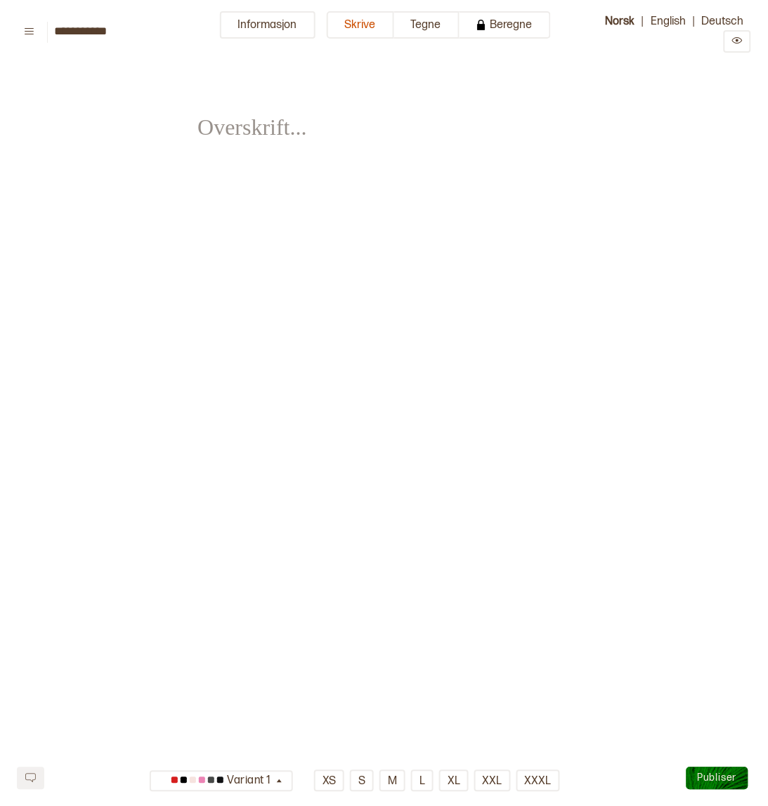
click at [633, 518] on div "**********" at bounding box center [384, 327] width 768 height 515
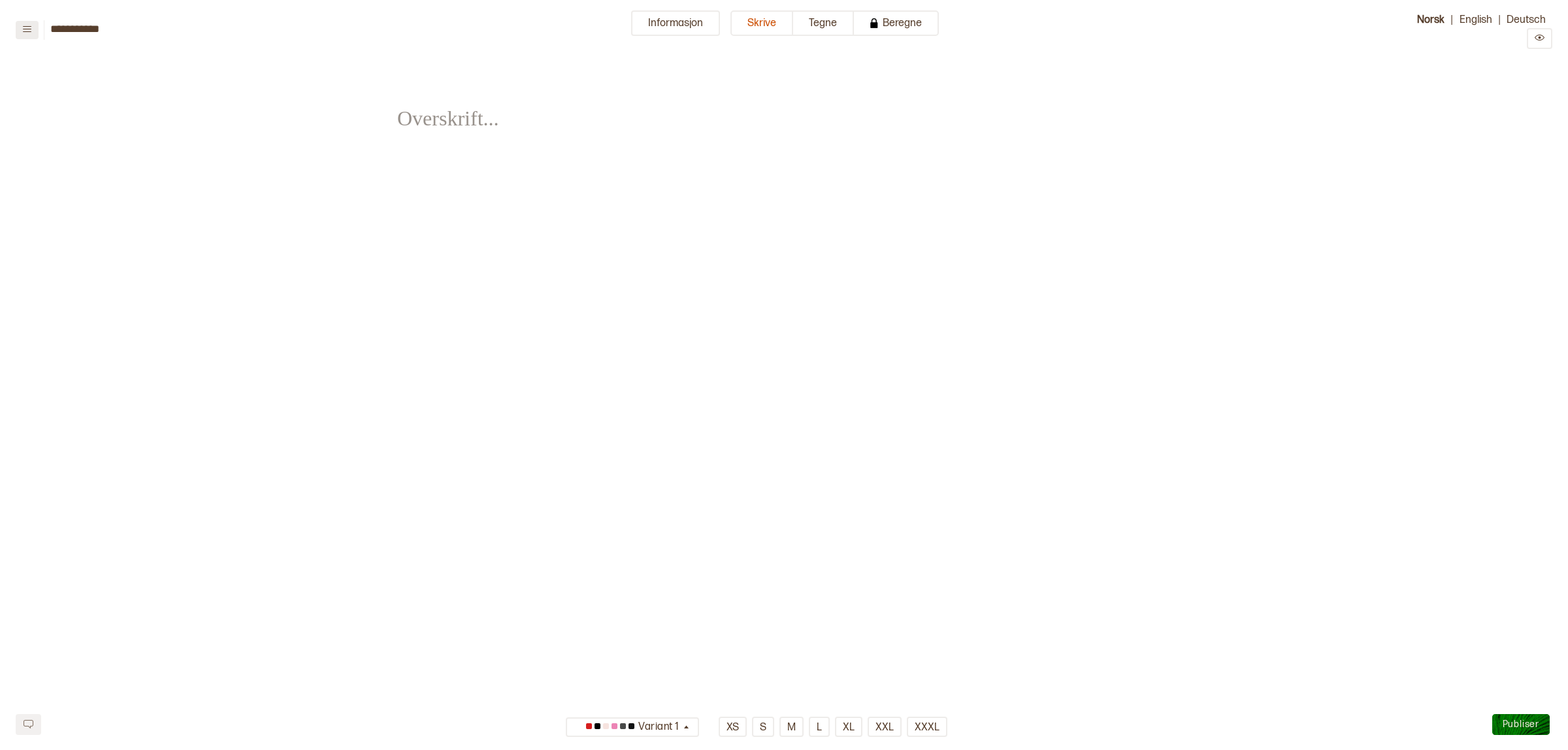
click at [33, 21] on button at bounding box center [27, 30] width 23 height 19
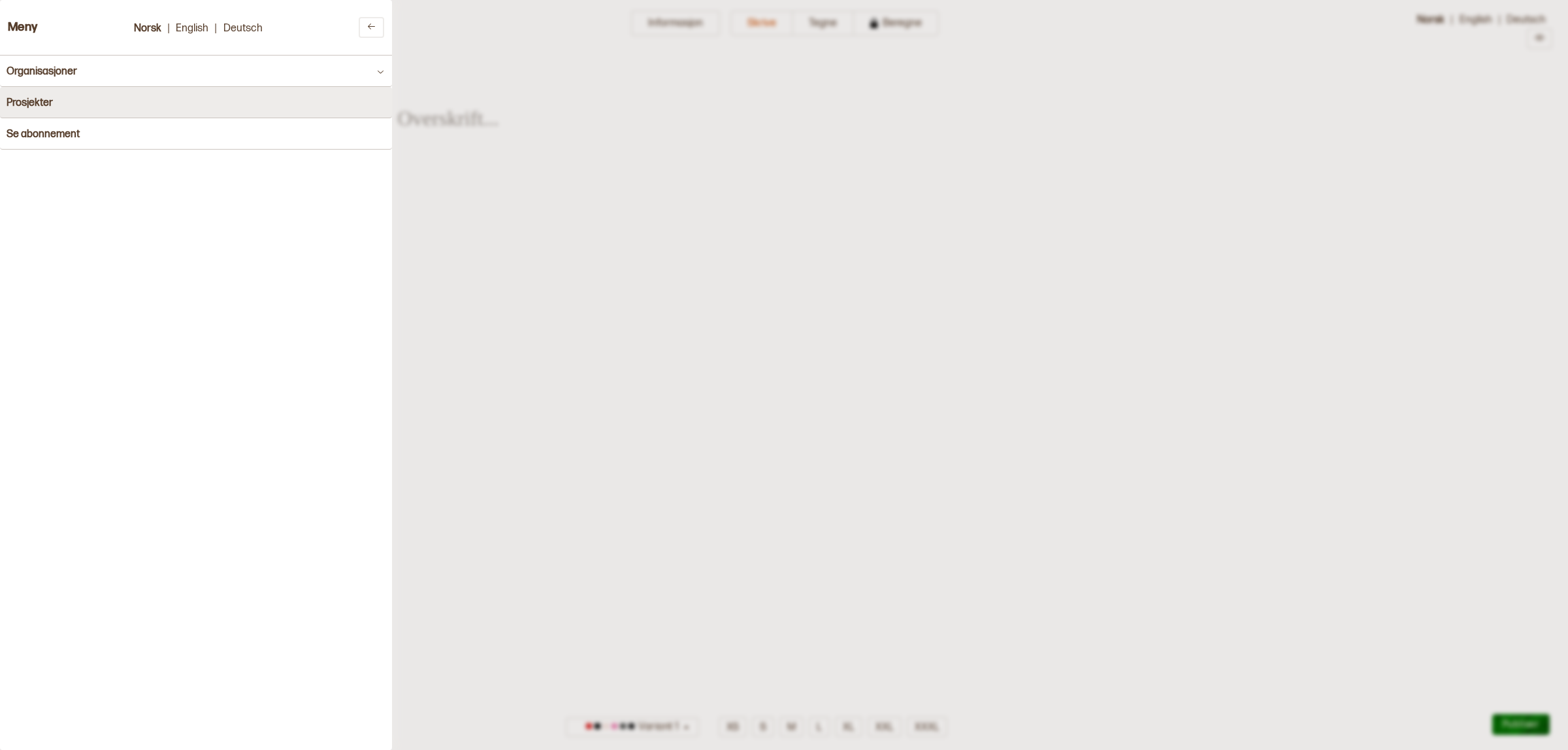
click at [41, 102] on h4 "Prosjekter" at bounding box center [30, 102] width 47 height 12
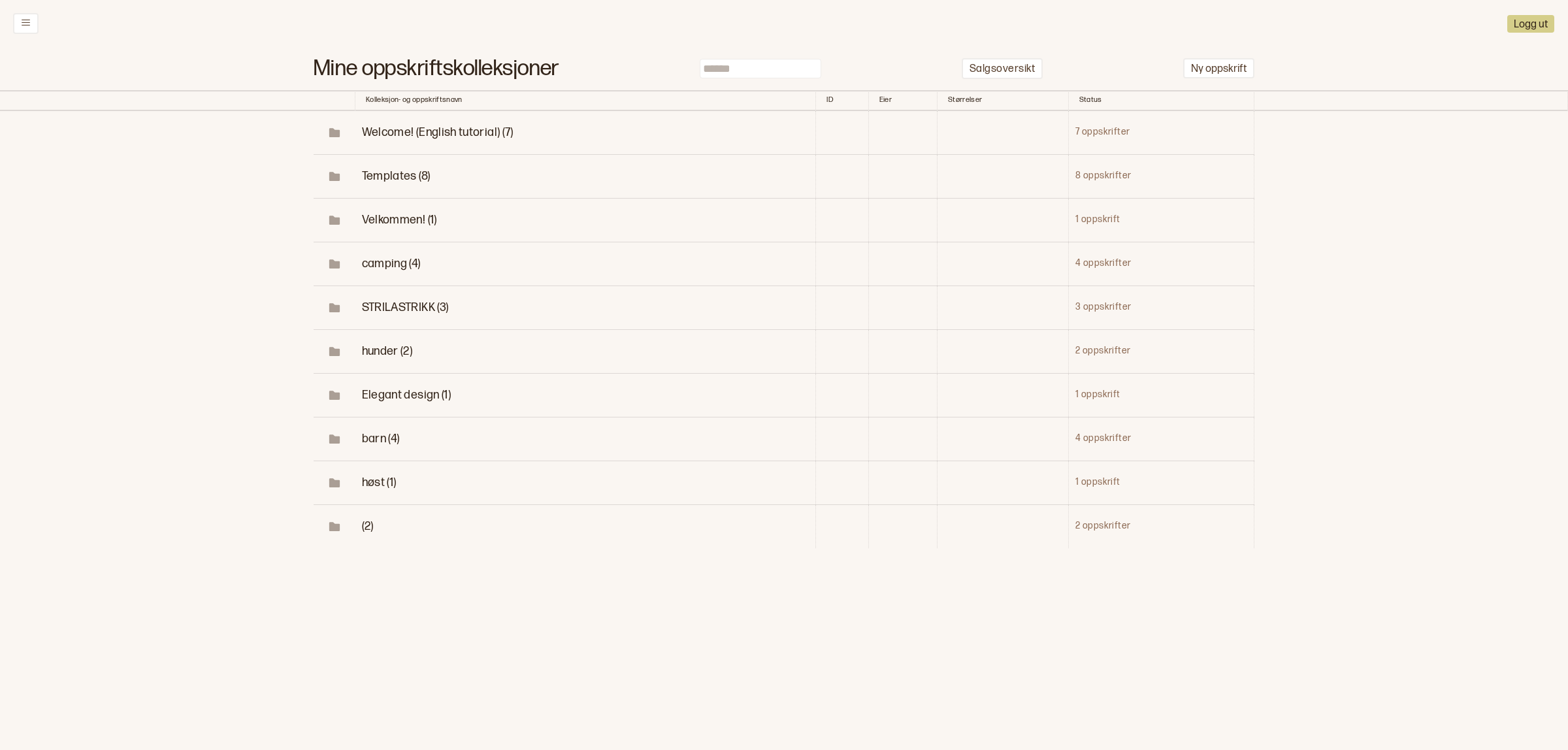
click at [389, 308] on span "STRILASTRIKK (3)" at bounding box center [405, 307] width 87 height 14
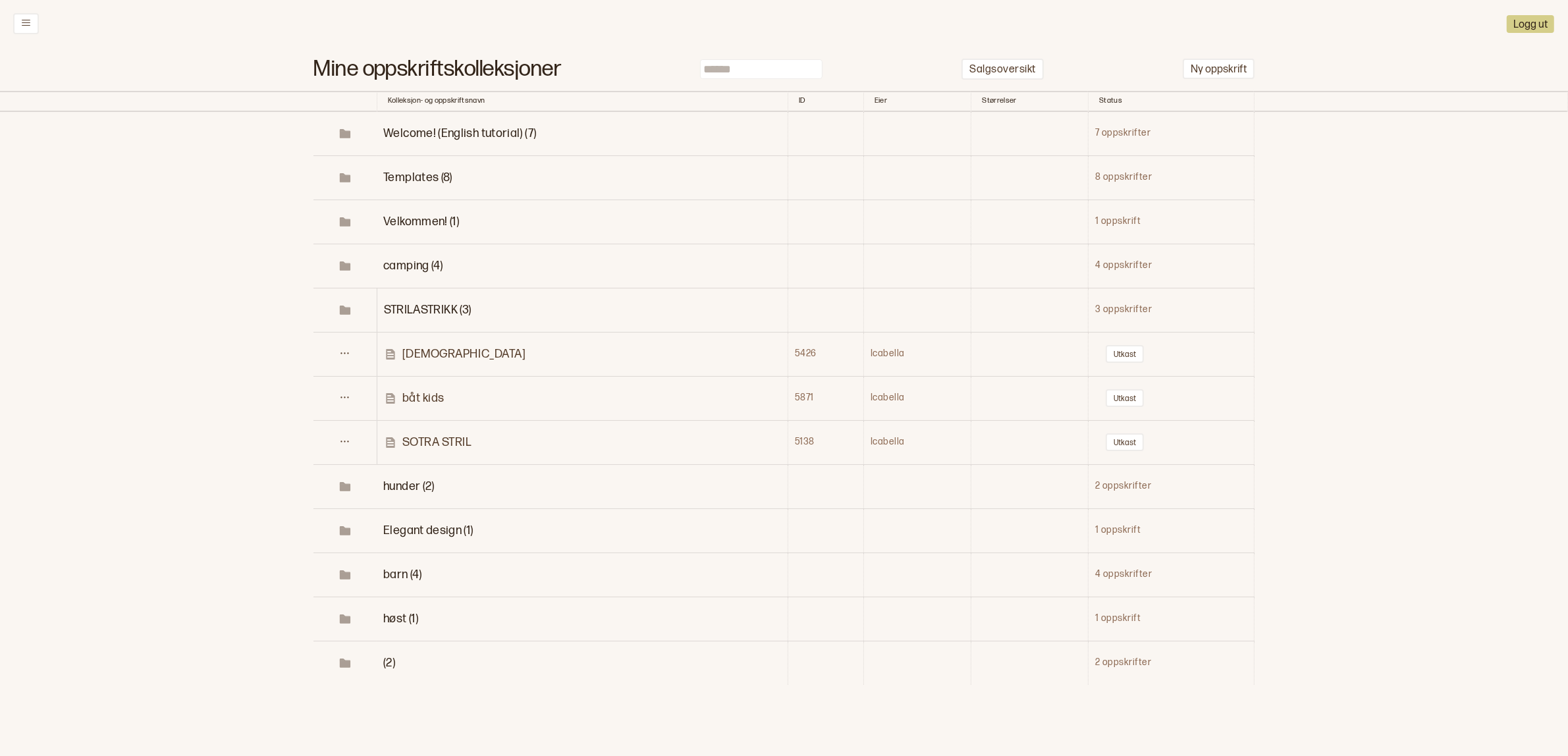
click at [413, 355] on p "Kystkultur" at bounding box center [464, 354] width 124 height 15
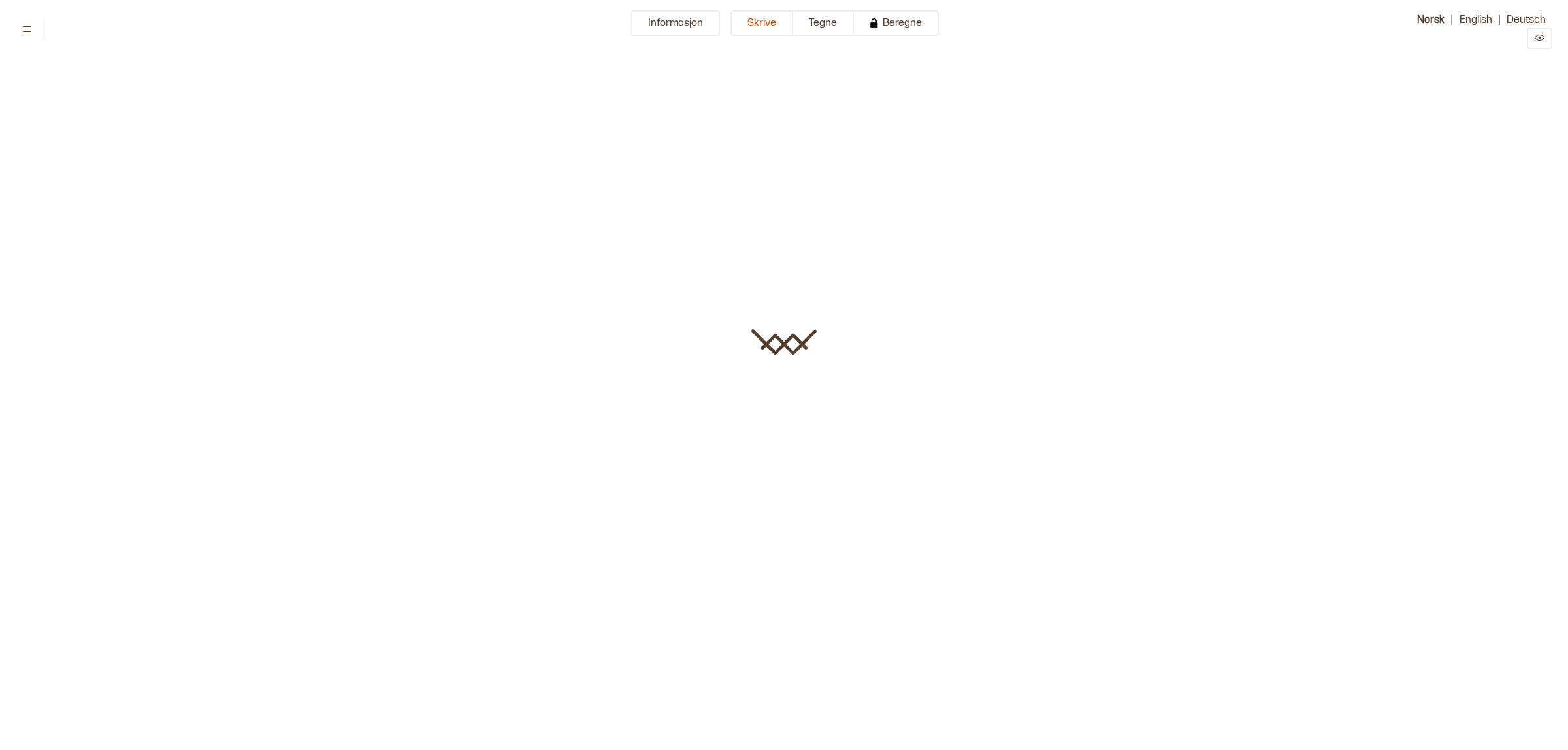
type input "**********"
drag, startPoint x: 407, startPoint y: 116, endPoint x: 458, endPoint y: 121, distance: 51.2
click at [459, 121] on span "﻿" at bounding box center [444, 109] width 93 height 46
click at [458, 121] on span "﻿" at bounding box center [444, 109] width 93 height 46
click at [19, 39] on html "**********" at bounding box center [784, 273] width 1568 height 545
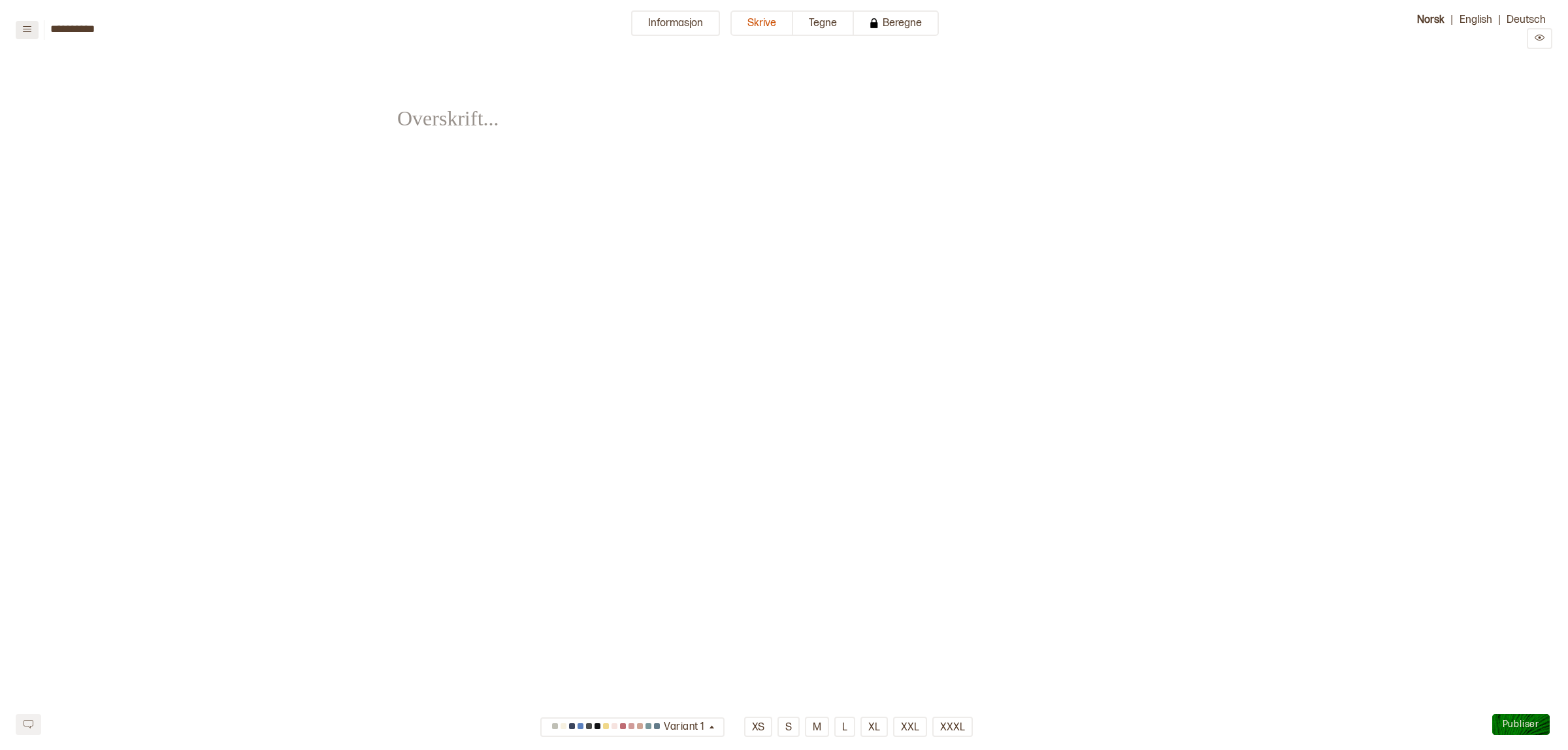
click at [23, 31] on icon at bounding box center [27, 29] width 8 height 6
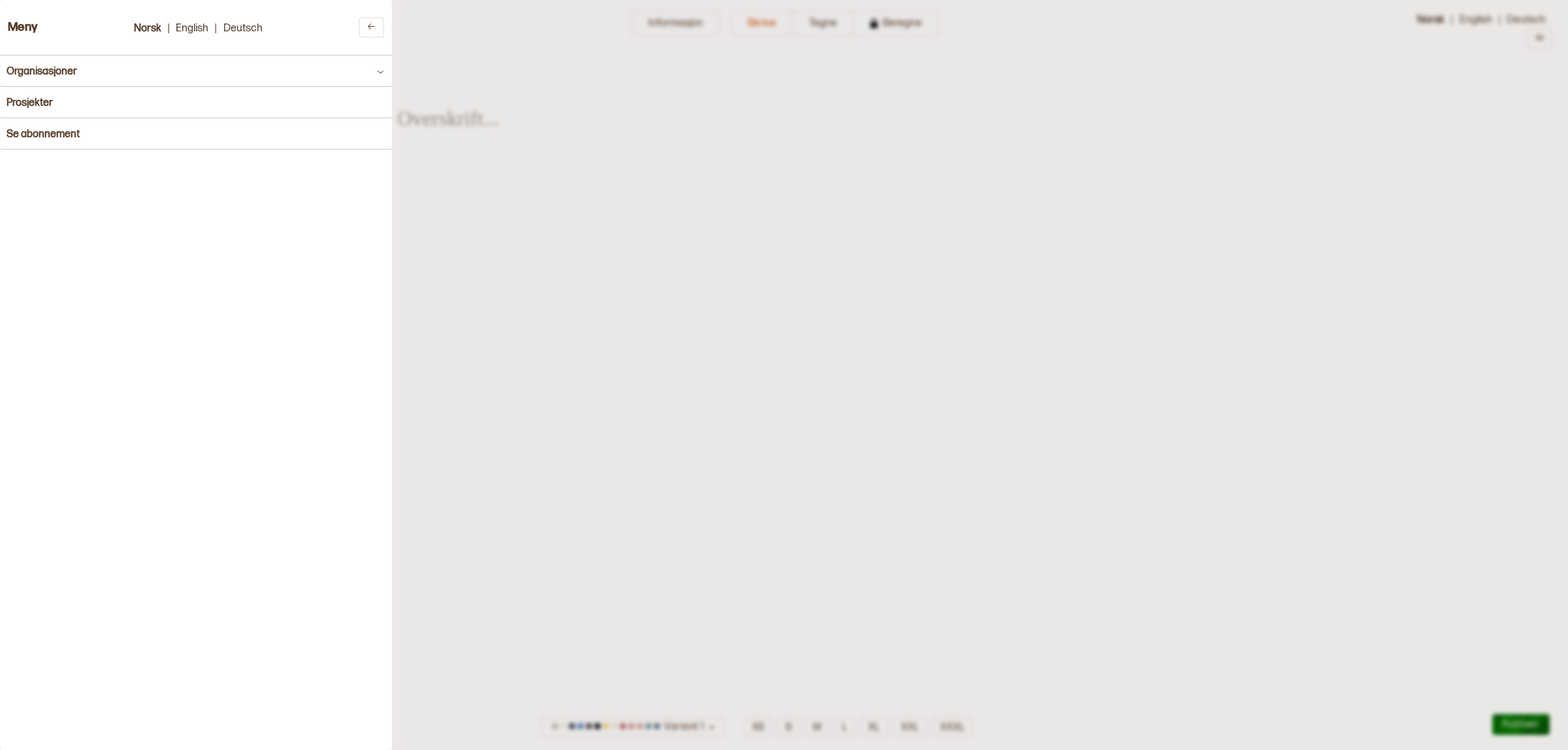
click at [653, 135] on div at bounding box center [784, 375] width 1568 height 750
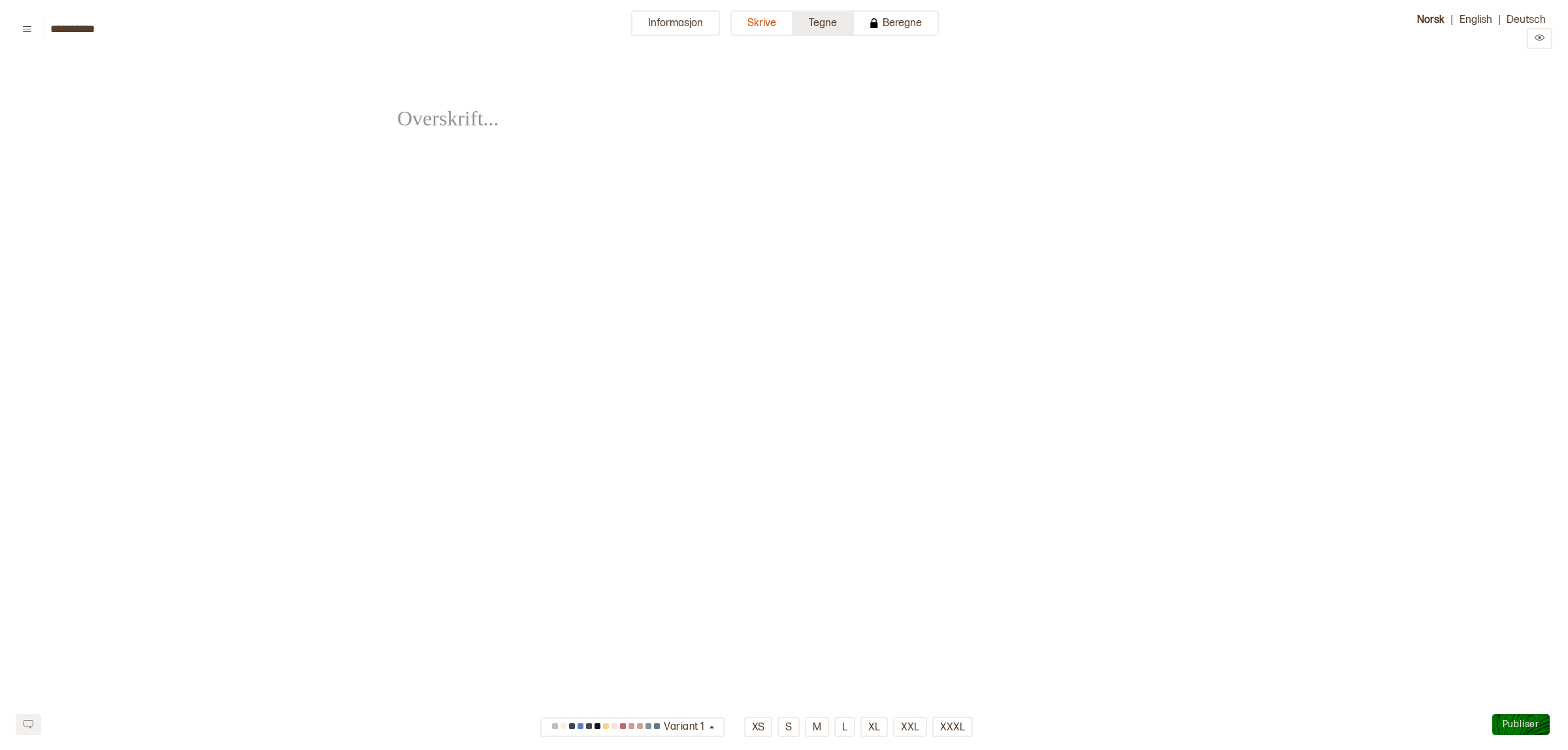
click at [811, 13] on button "Tegne" at bounding box center [824, 22] width 60 height 25
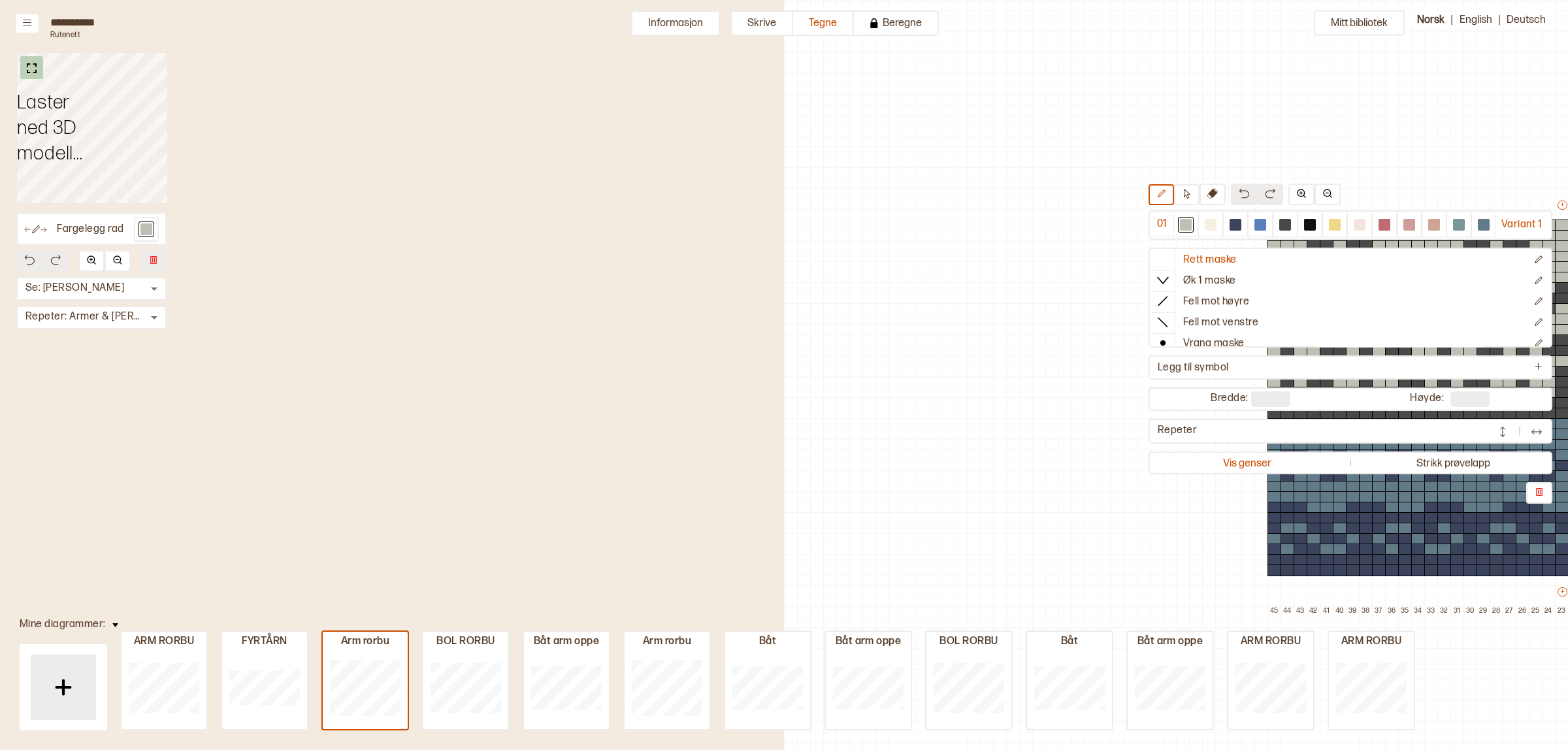
scroll to position [39, 739]
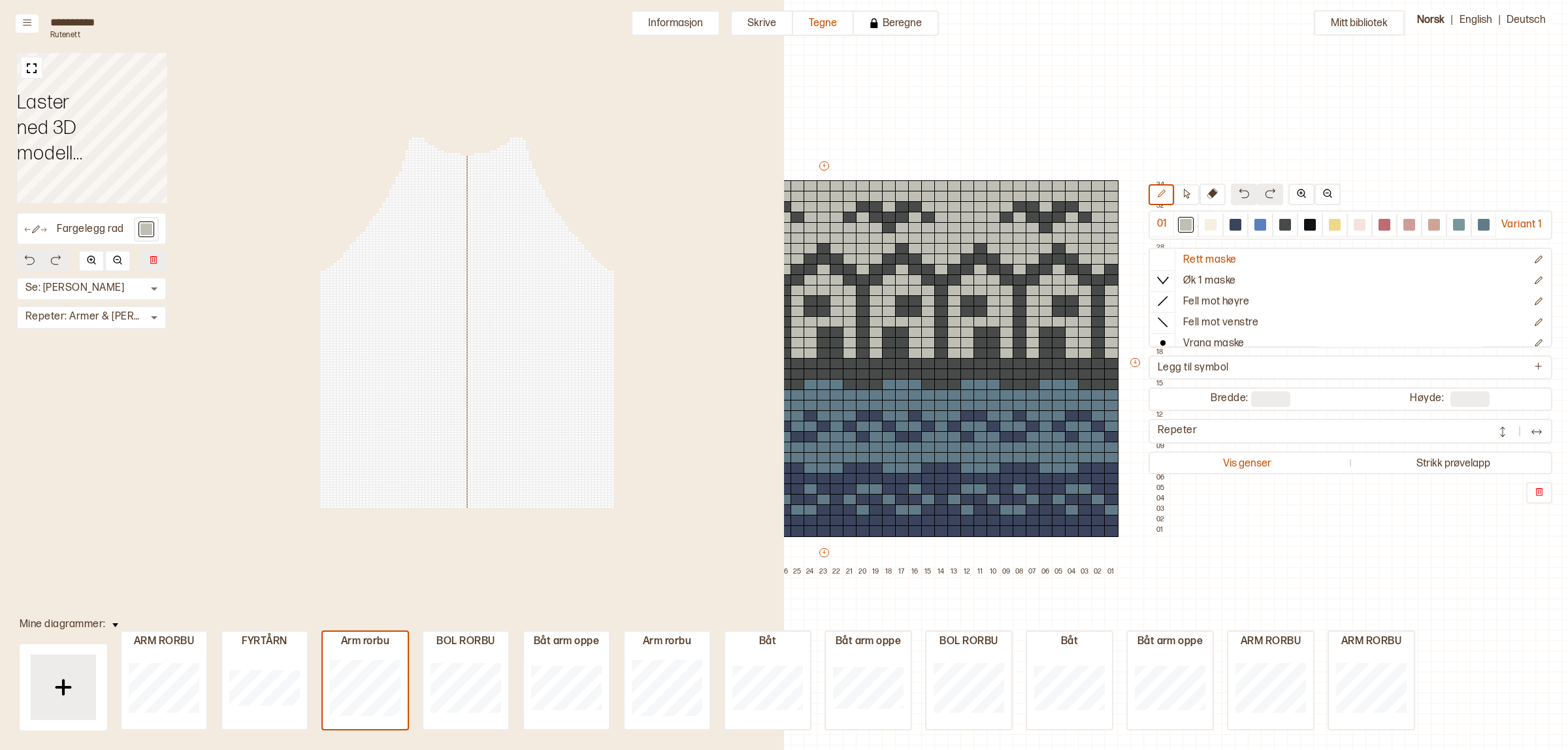
click at [971, 69] on div "Mitt bibliotek 01 Variant 1 Rett maske Øk 1 maske Fell mot høyre Fell mot venst…" at bounding box center [829, 711] width 1568 height 1500
click at [28, 76] on button at bounding box center [32, 67] width 23 height 23
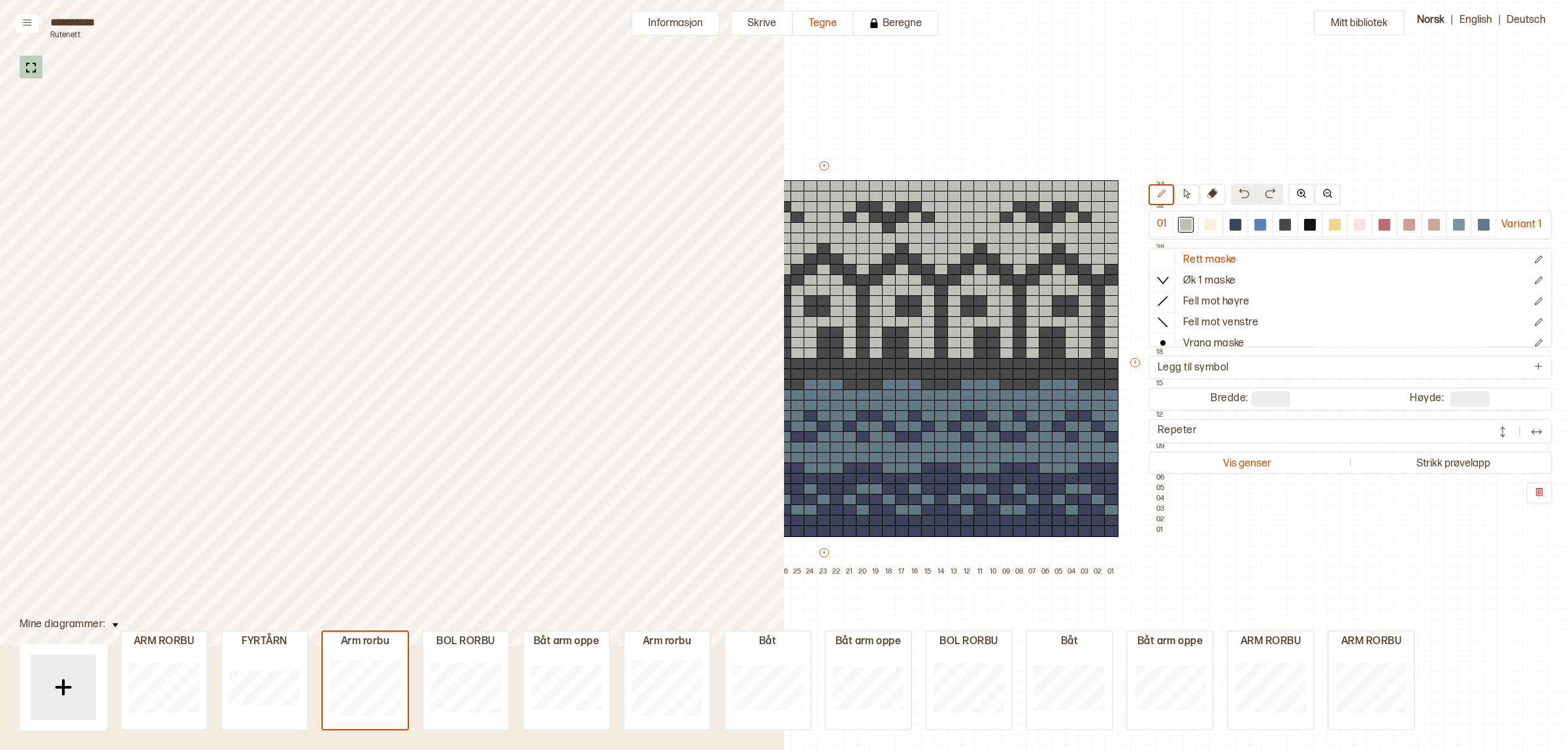
click at [30, 70] on img at bounding box center [32, 68] width 17 height 17
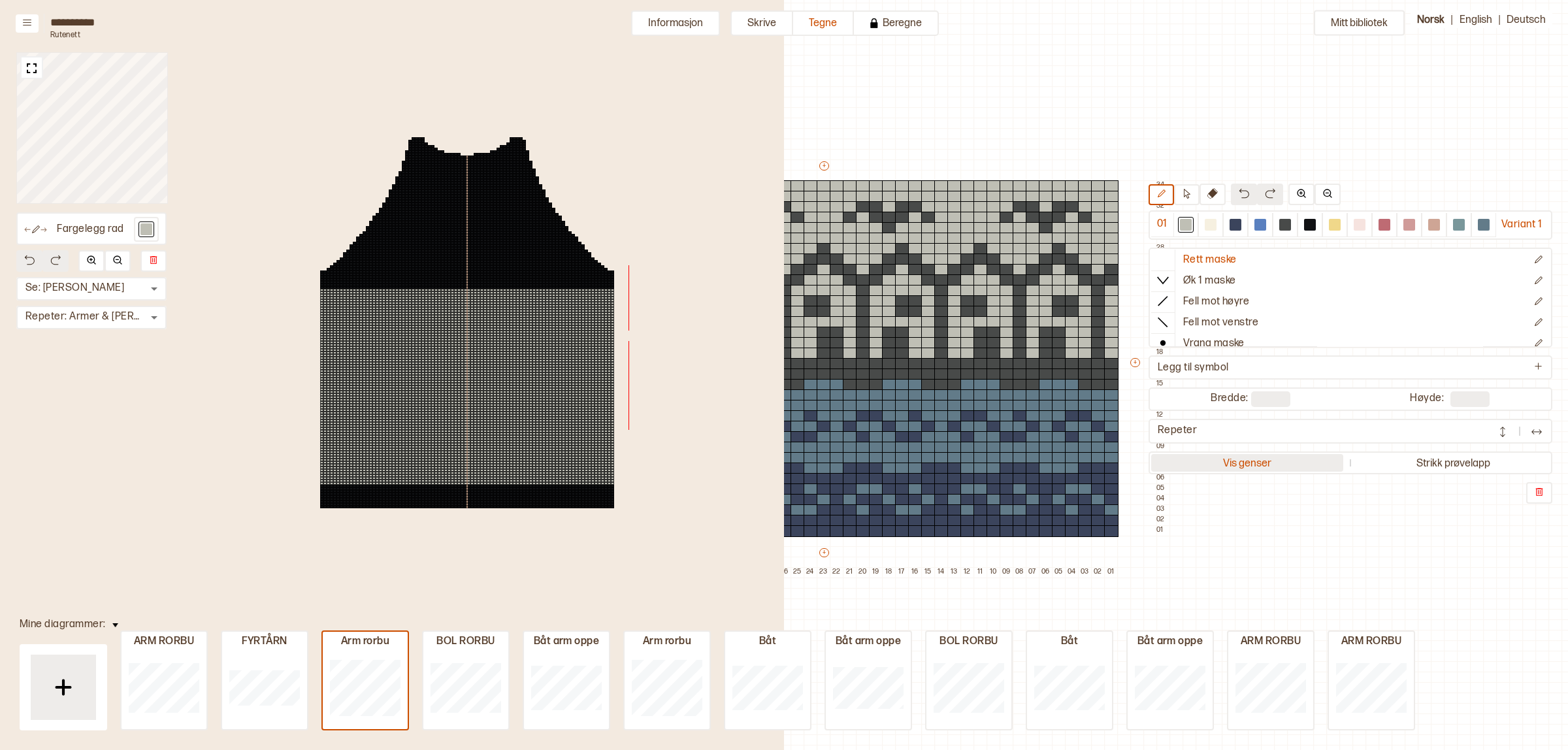
click at [1246, 458] on button "Vis genser" at bounding box center [1247, 462] width 192 height 18
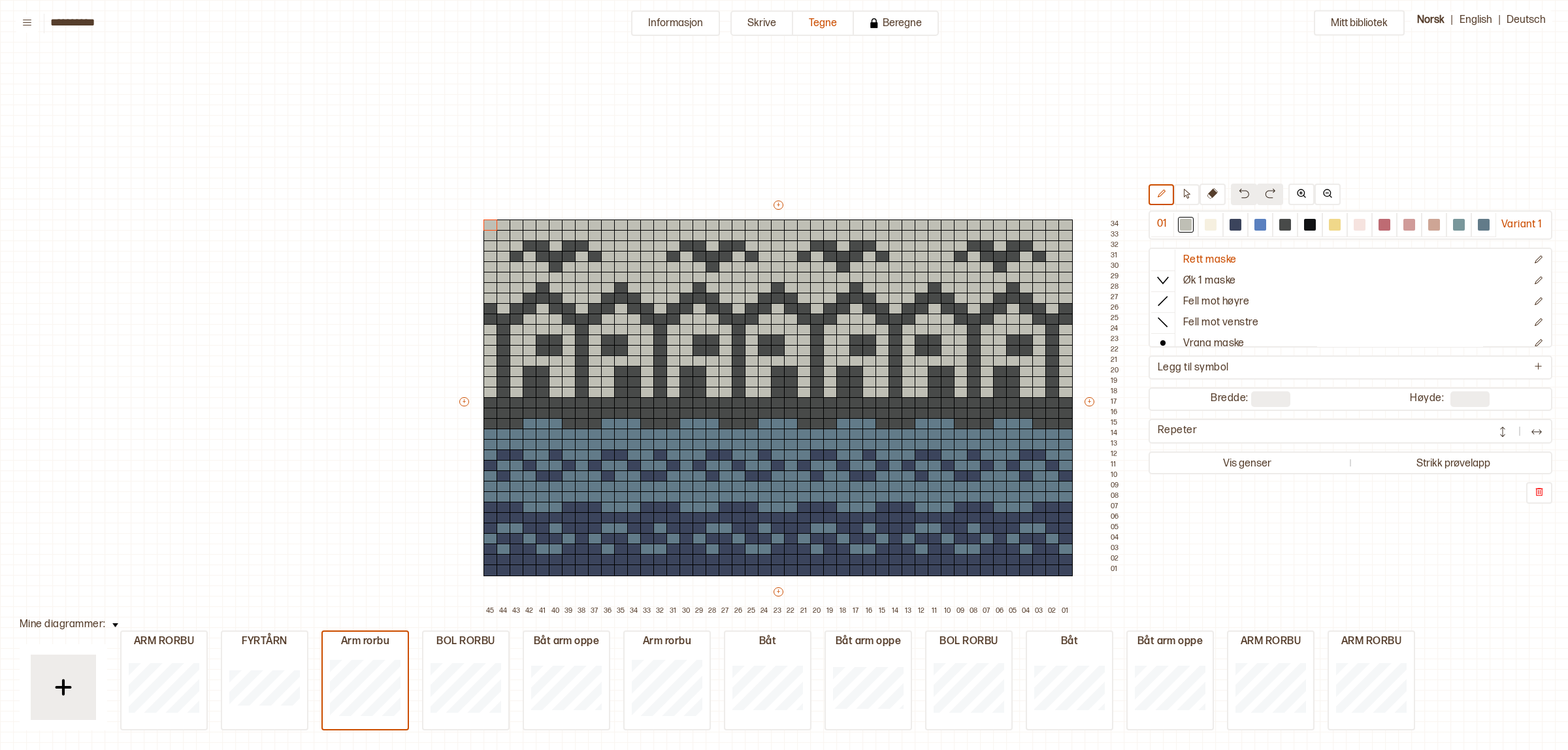
scroll to position [39, 13]
